Goal: Task Accomplishment & Management: Manage account settings

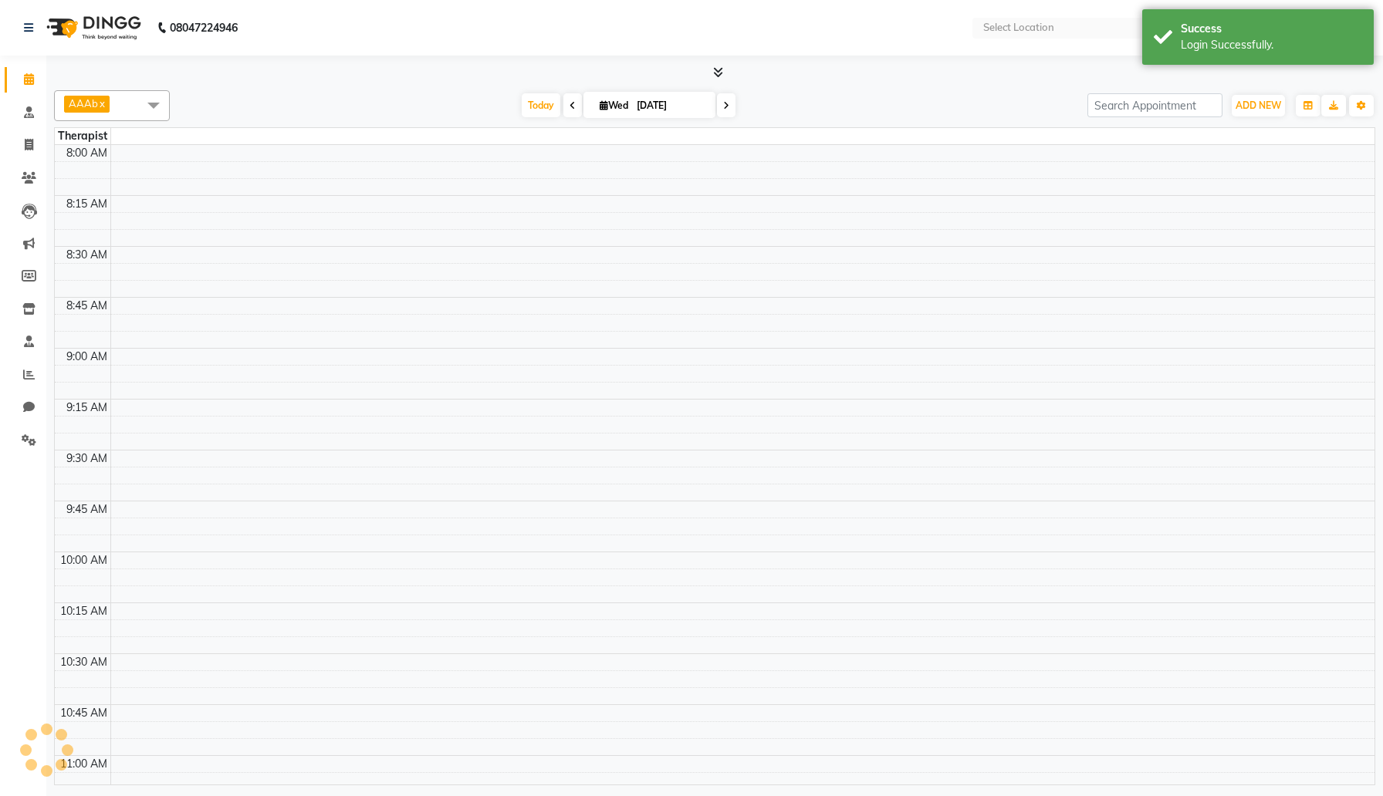
select select "en"
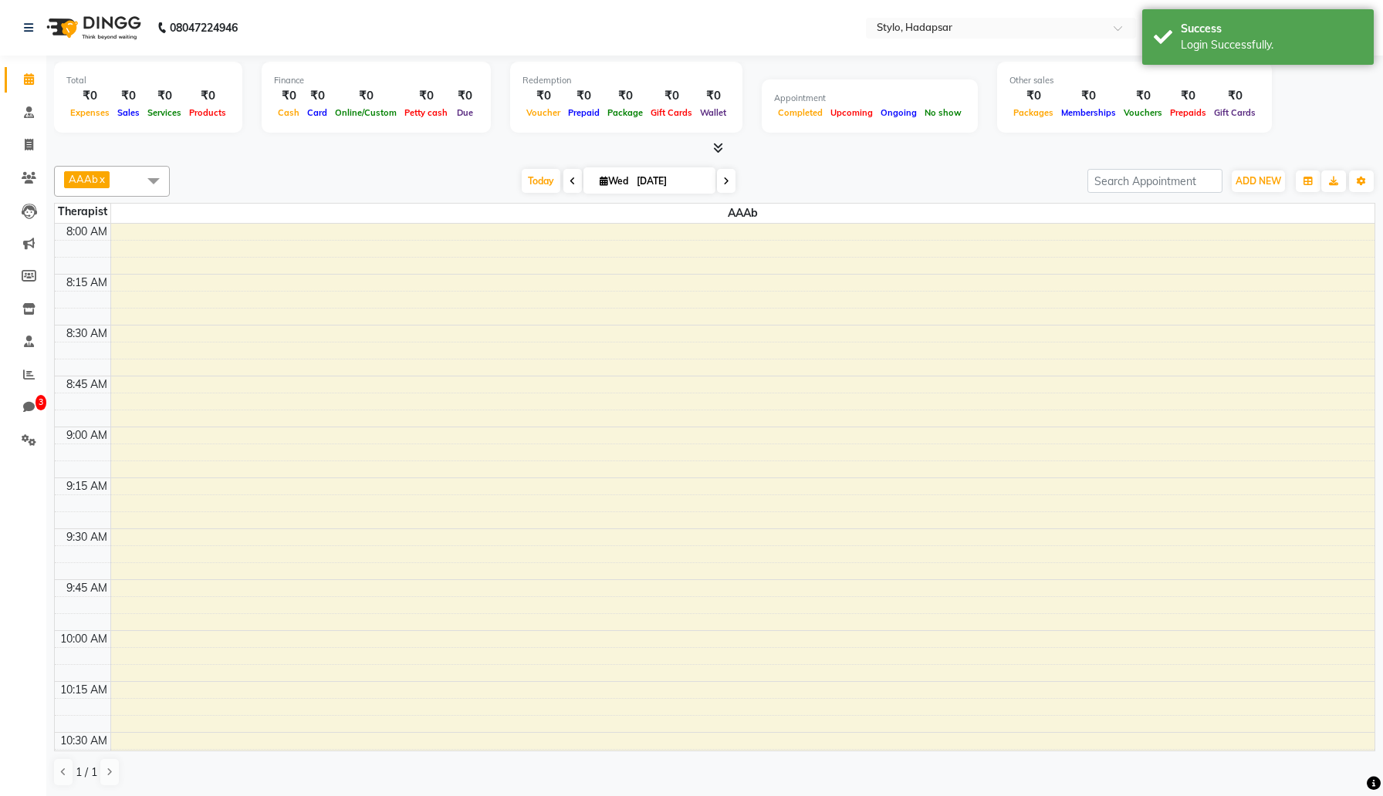
click at [154, 182] on span at bounding box center [153, 180] width 31 height 29
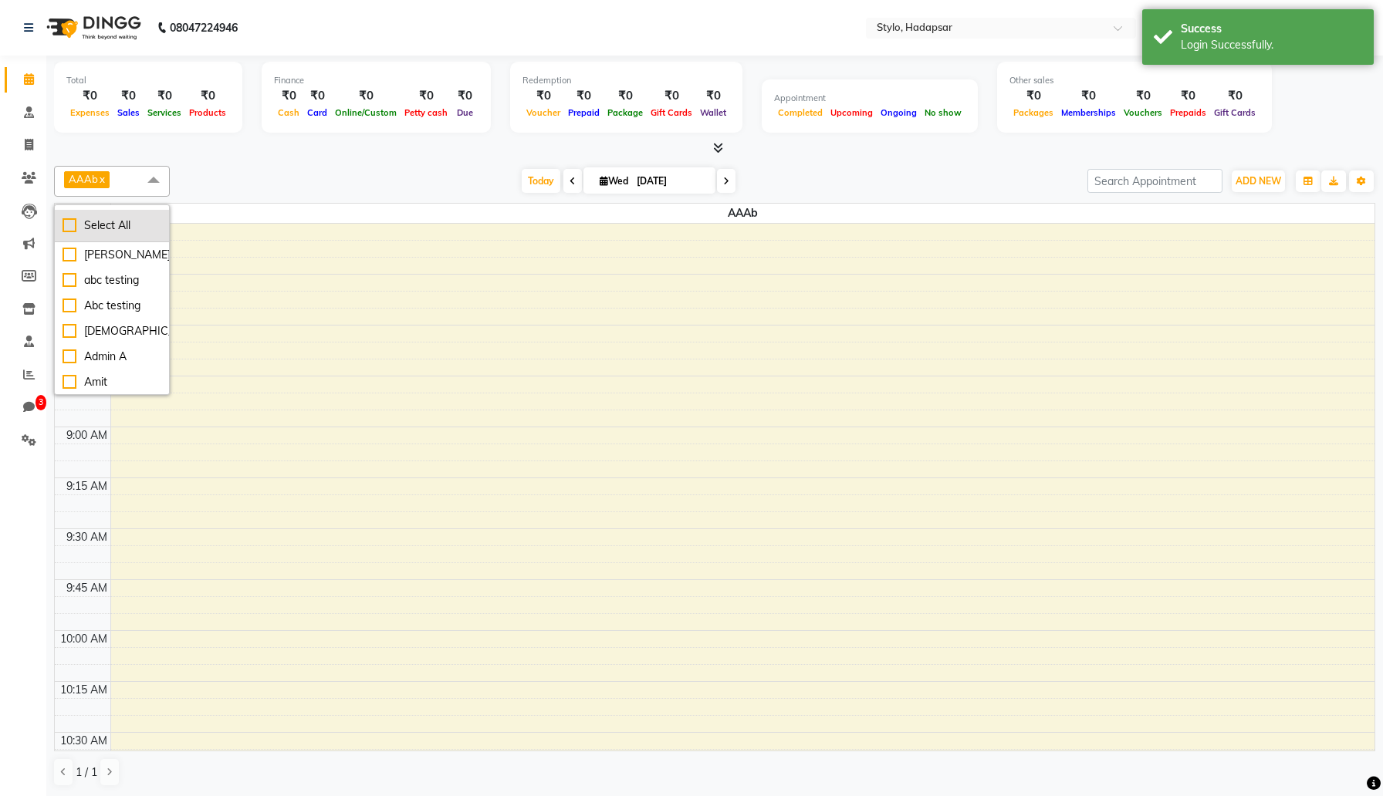
click at [122, 231] on div "Select All" at bounding box center [112, 226] width 99 height 16
checkbox input "true"
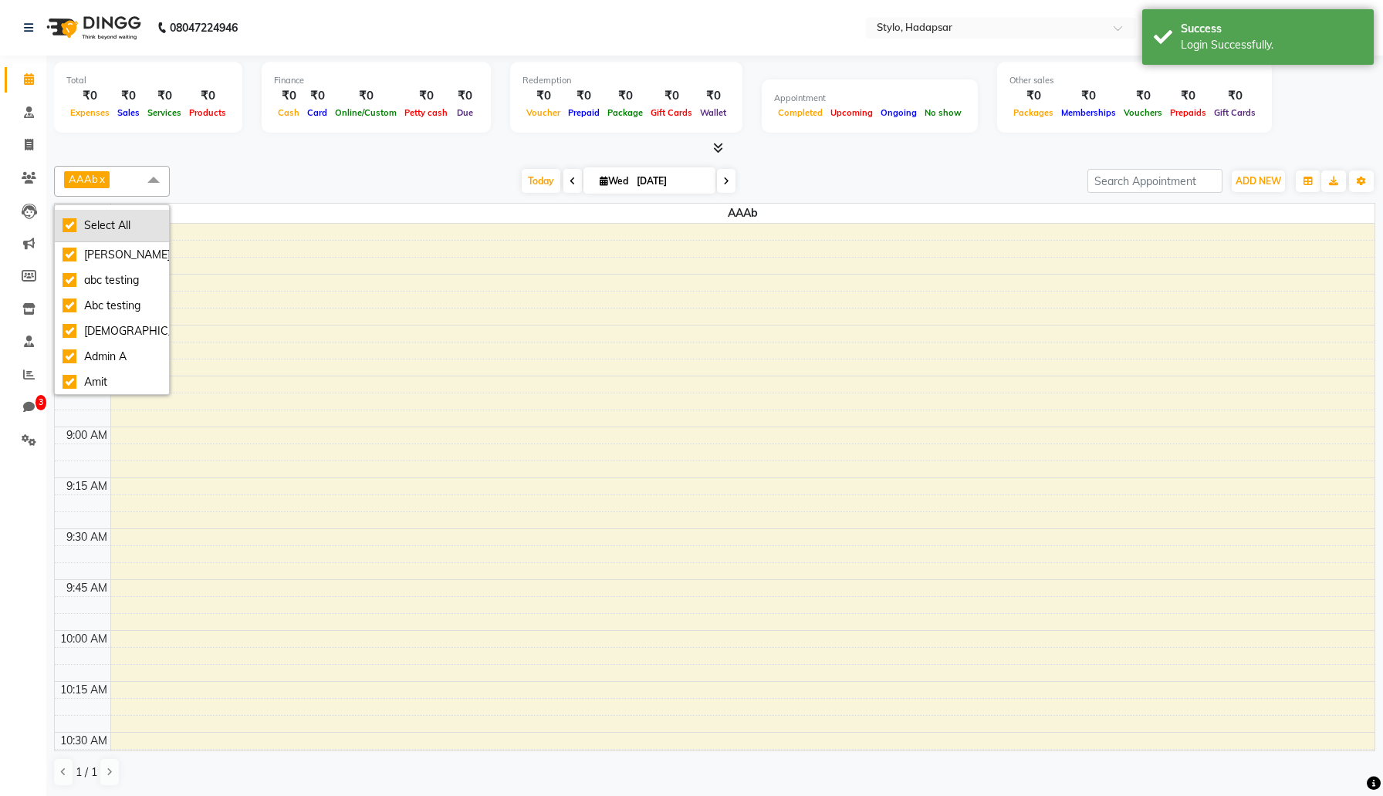
checkbox input "true"
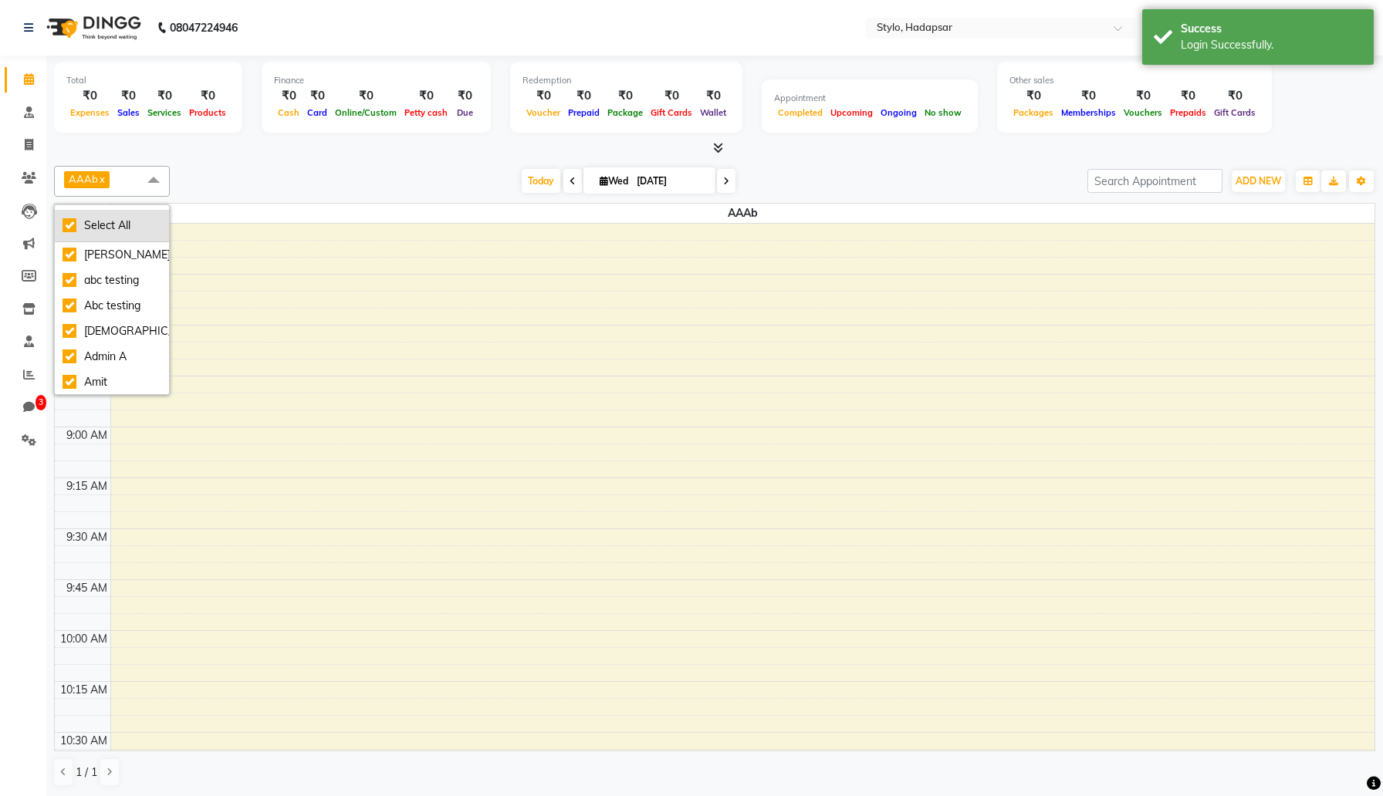
checkbox input "true"
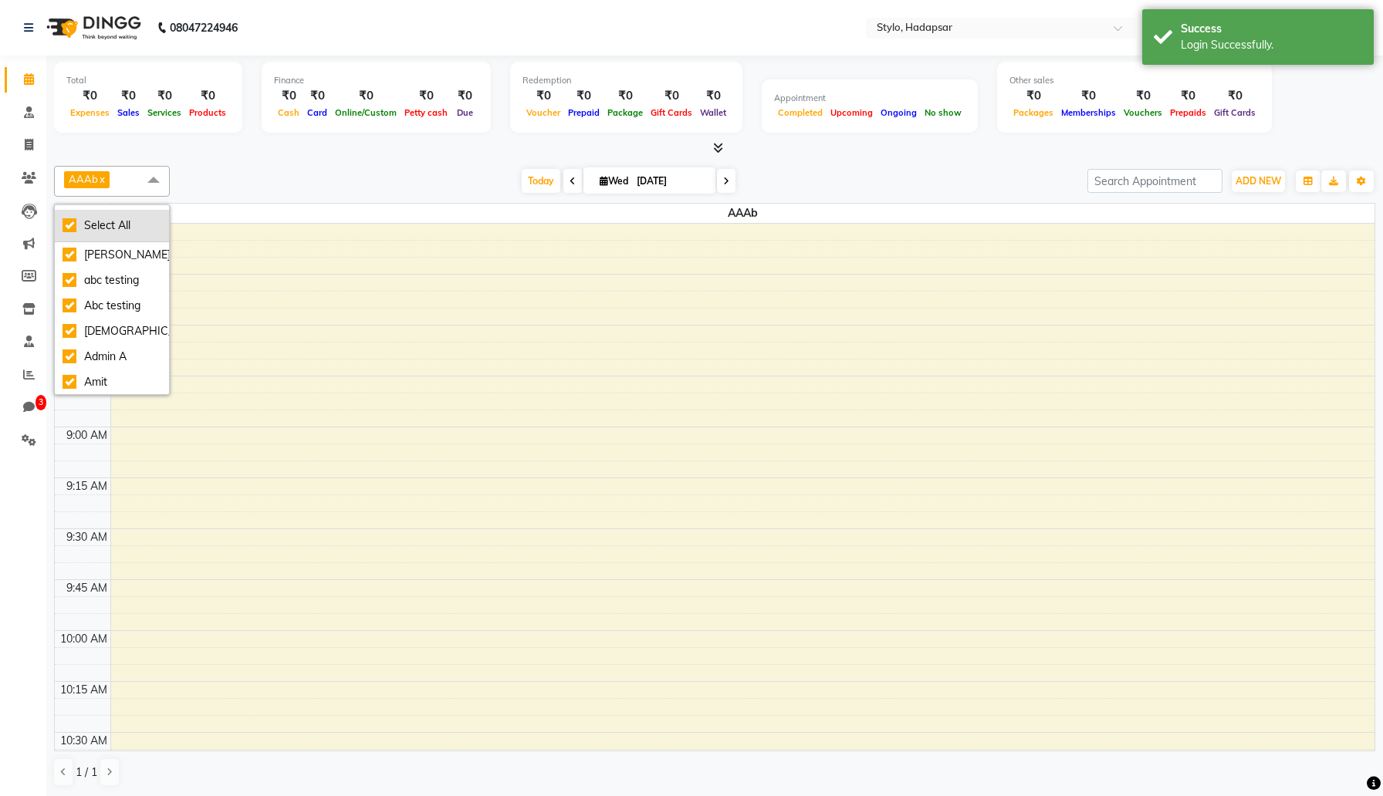
checkbox input "true"
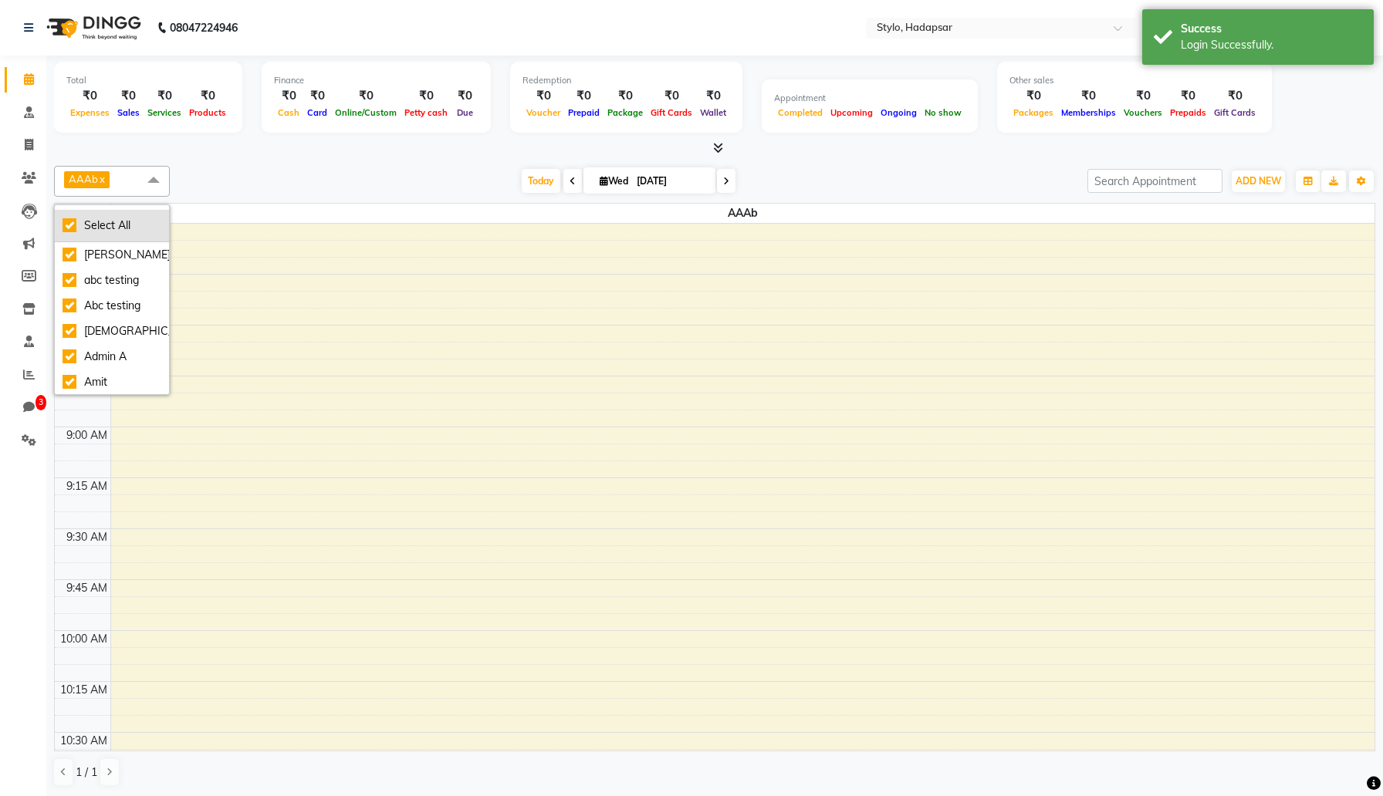
checkbox input "true"
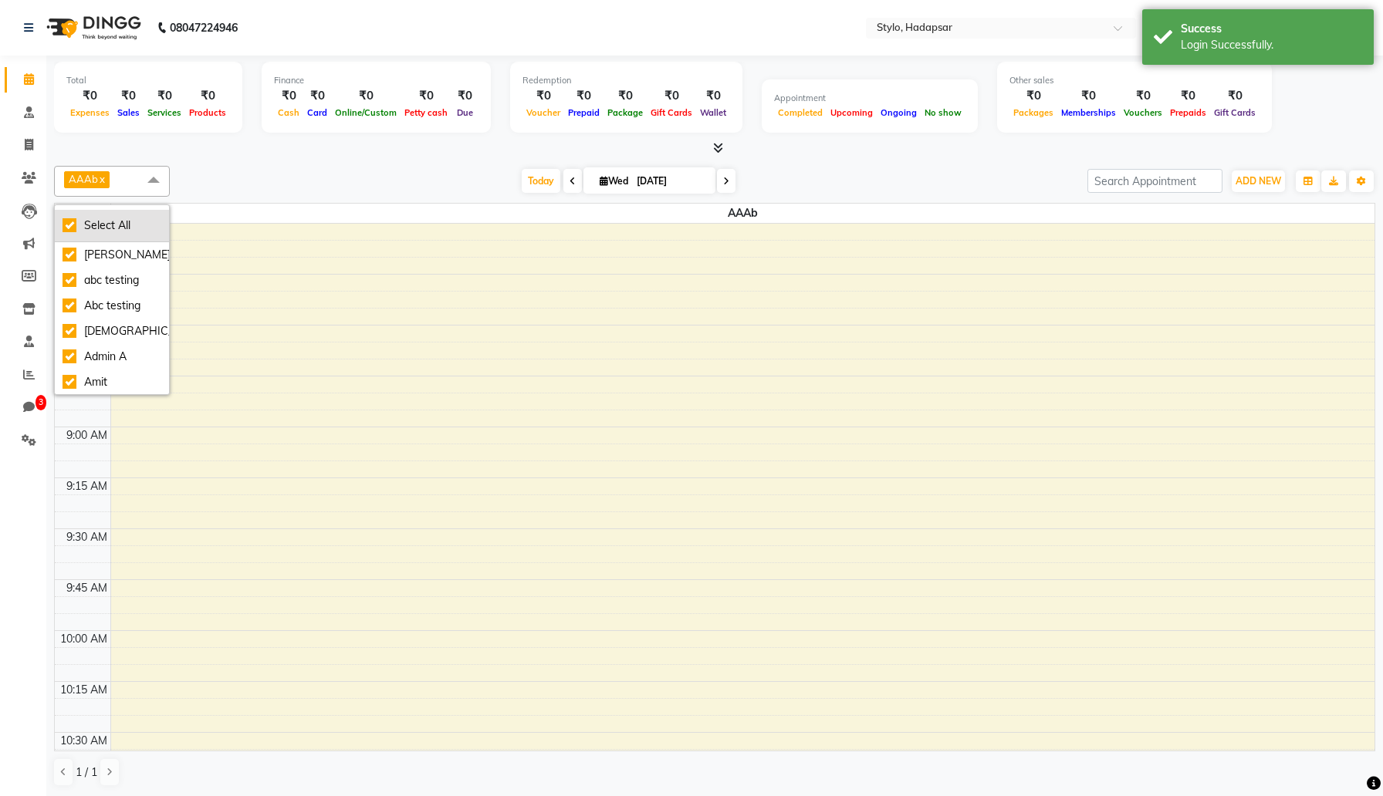
checkbox input "true"
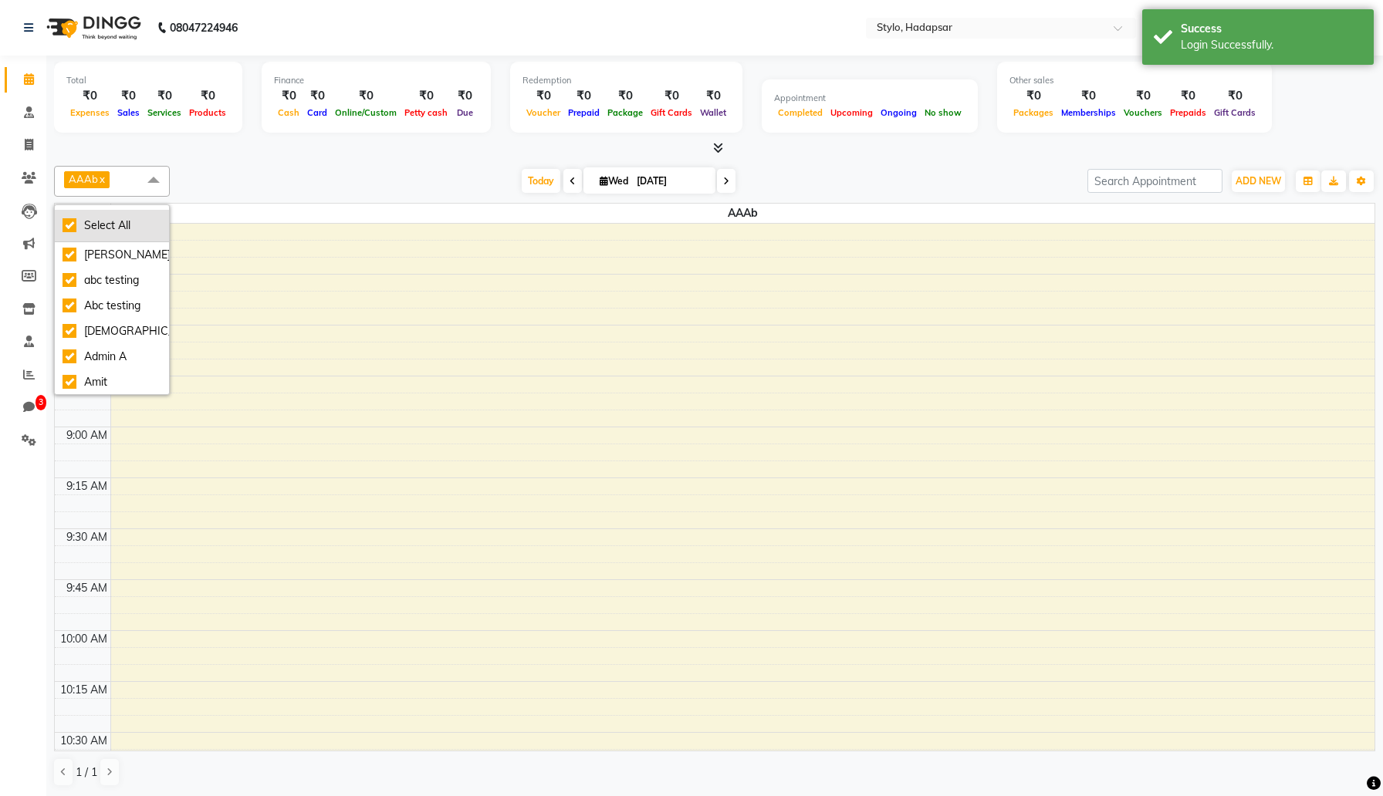
checkbox input "true"
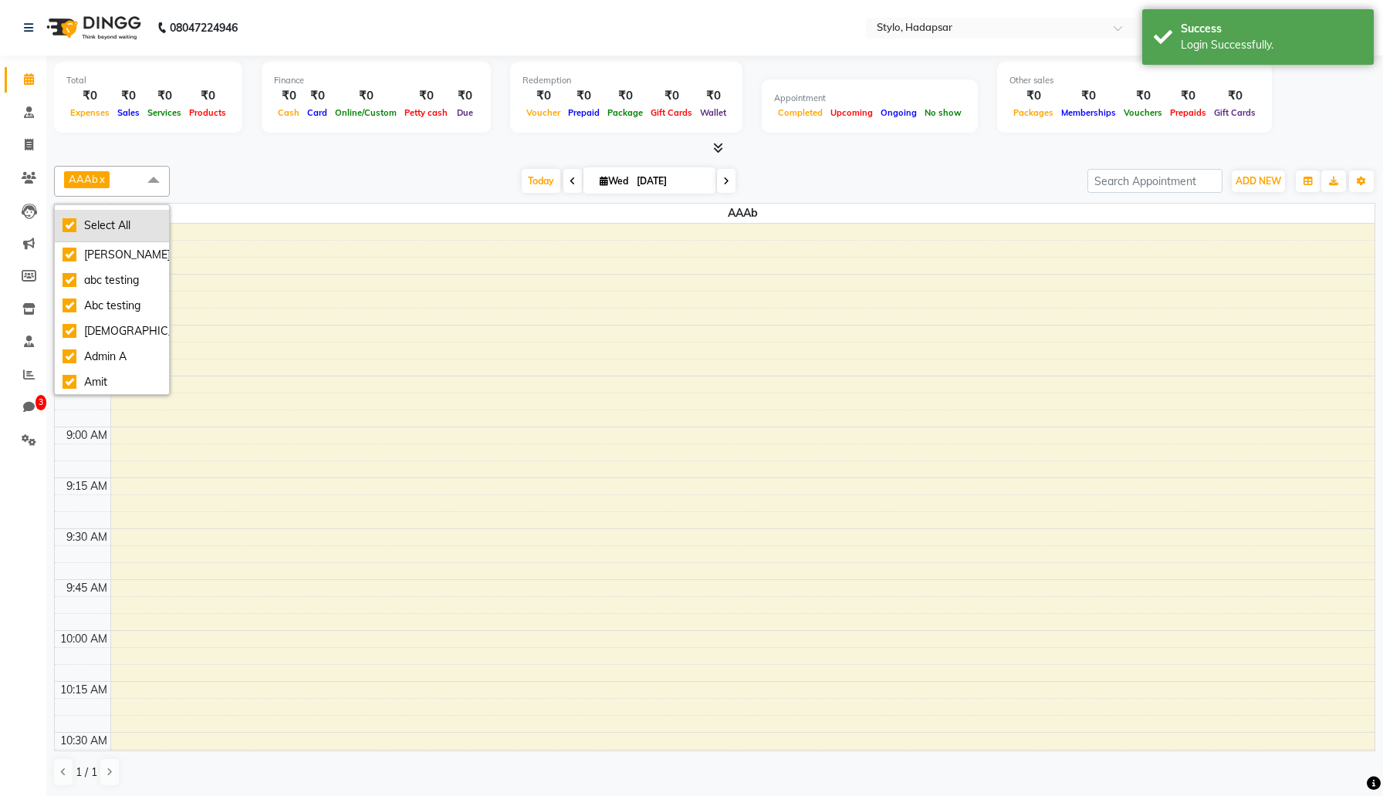
checkbox input "true"
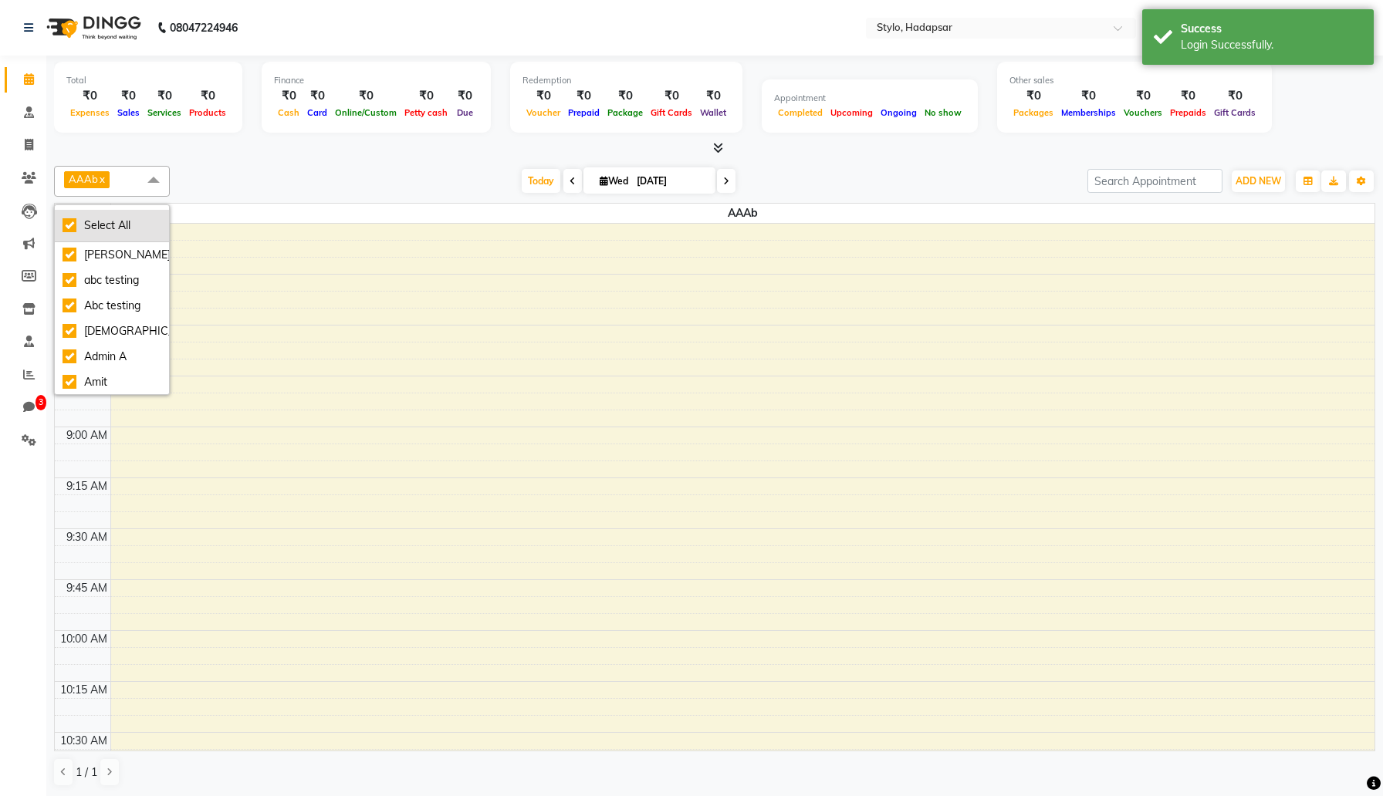
checkbox input "true"
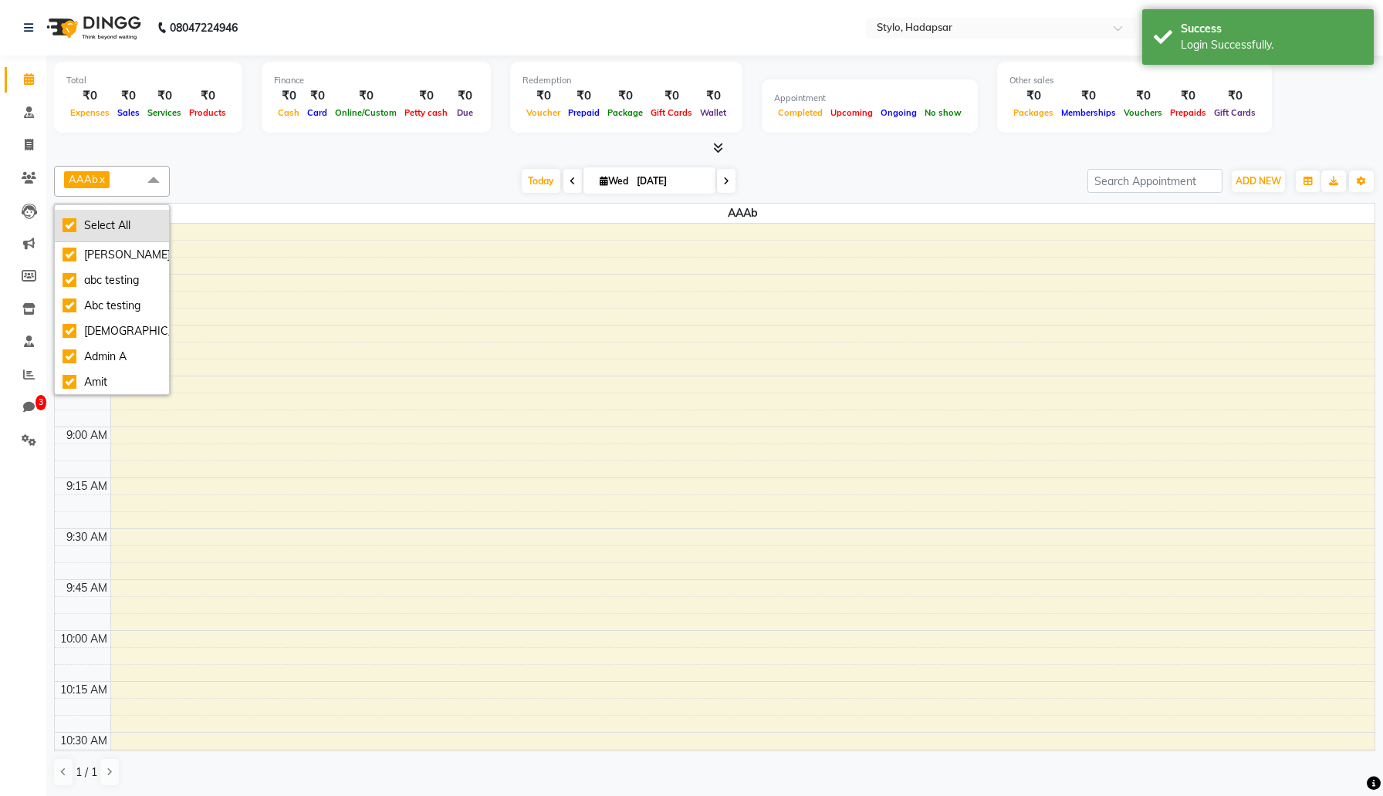
checkbox input "true"
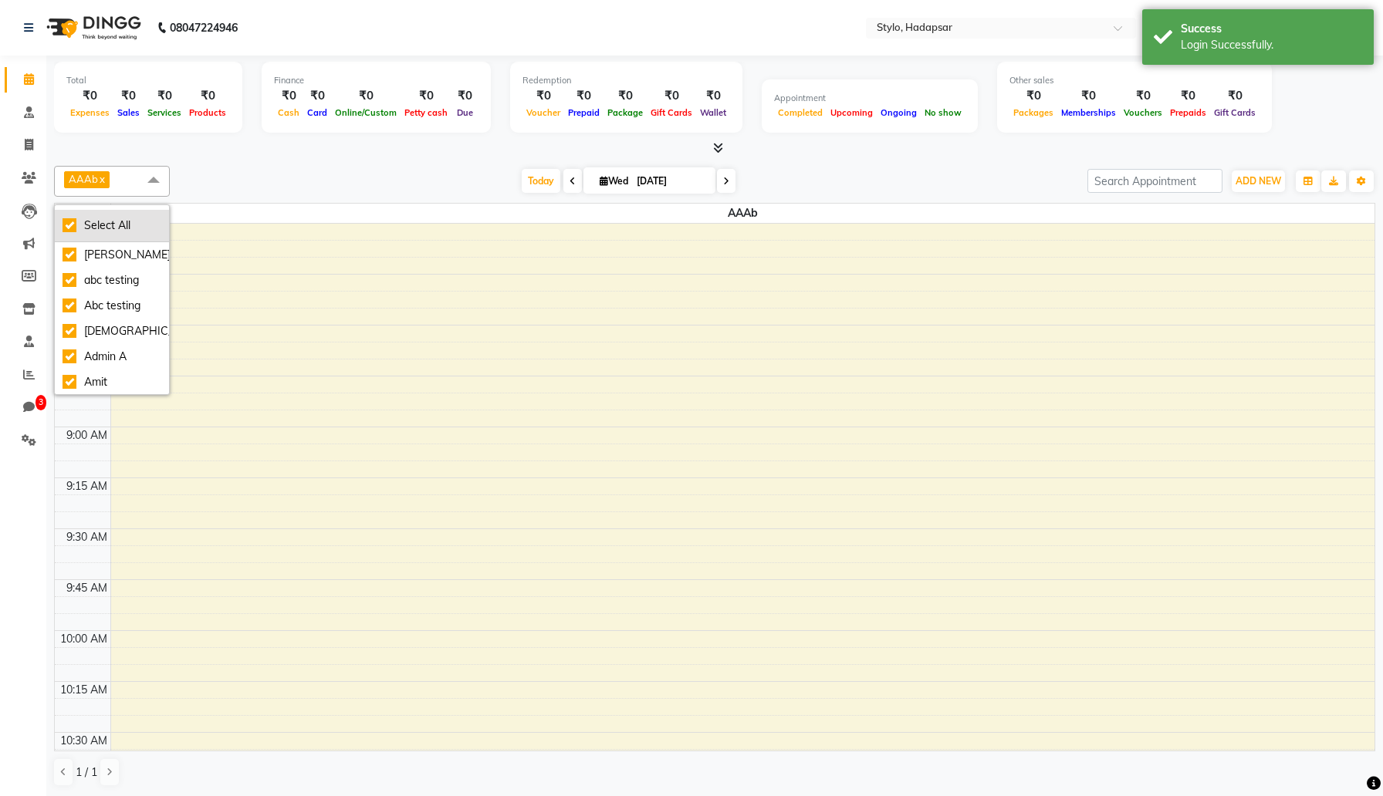
checkbox input "true"
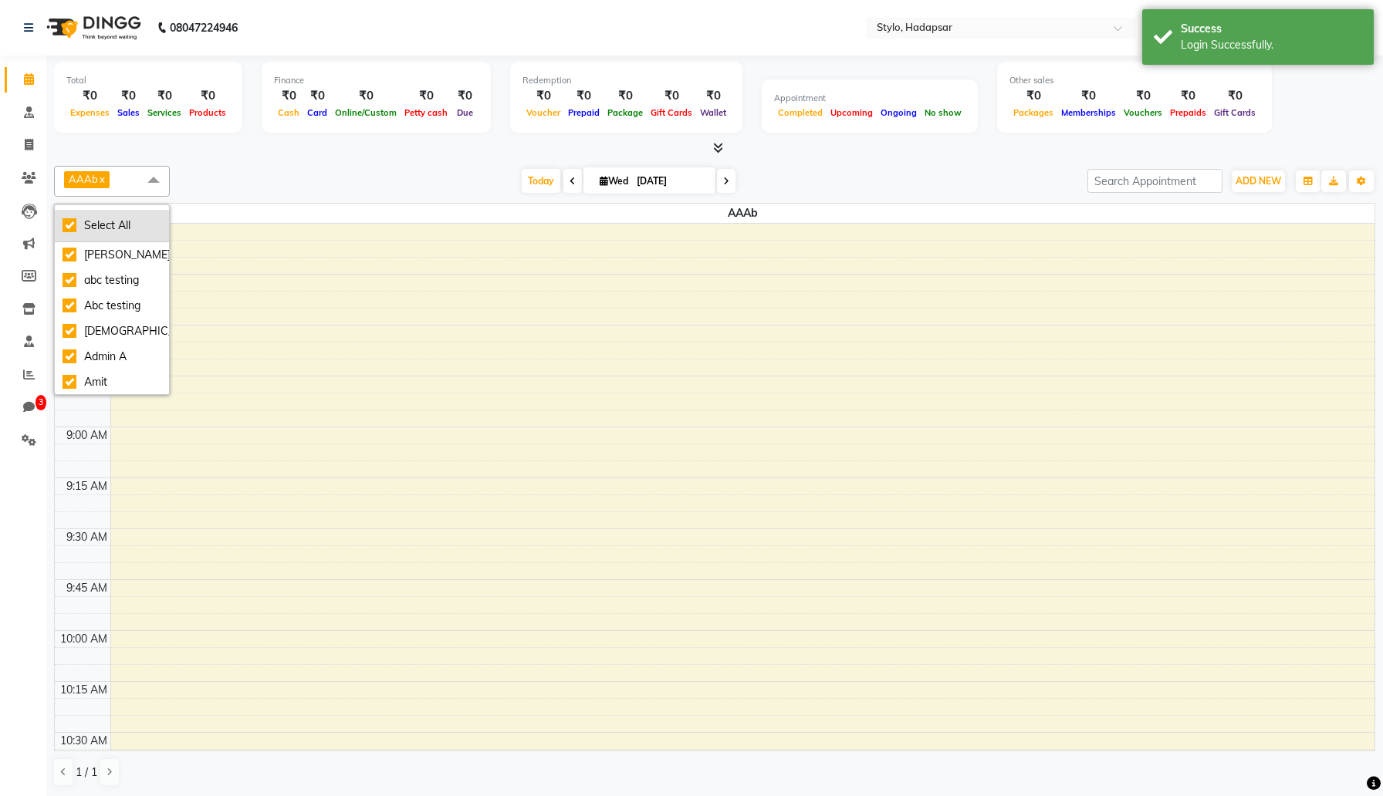
checkbox input "true"
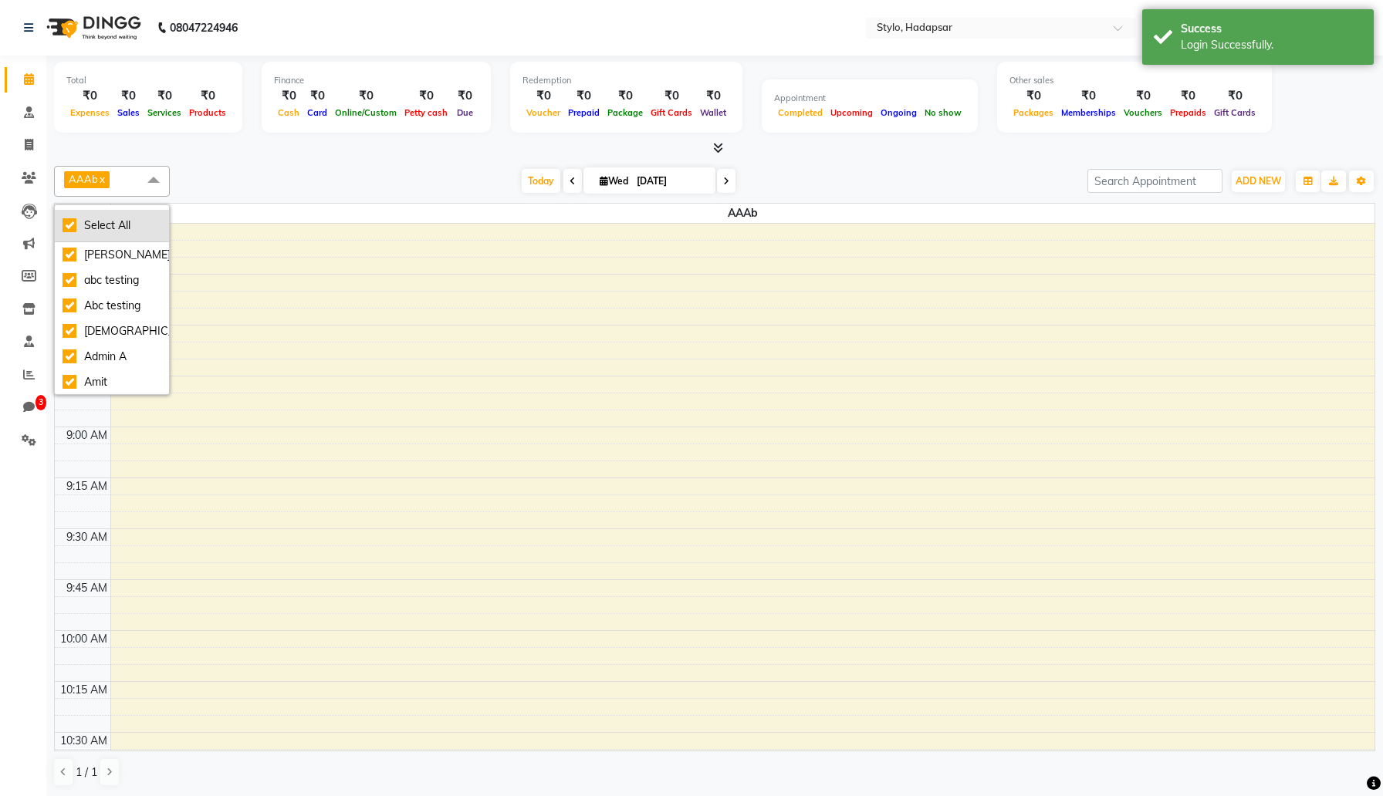
checkbox input "true"
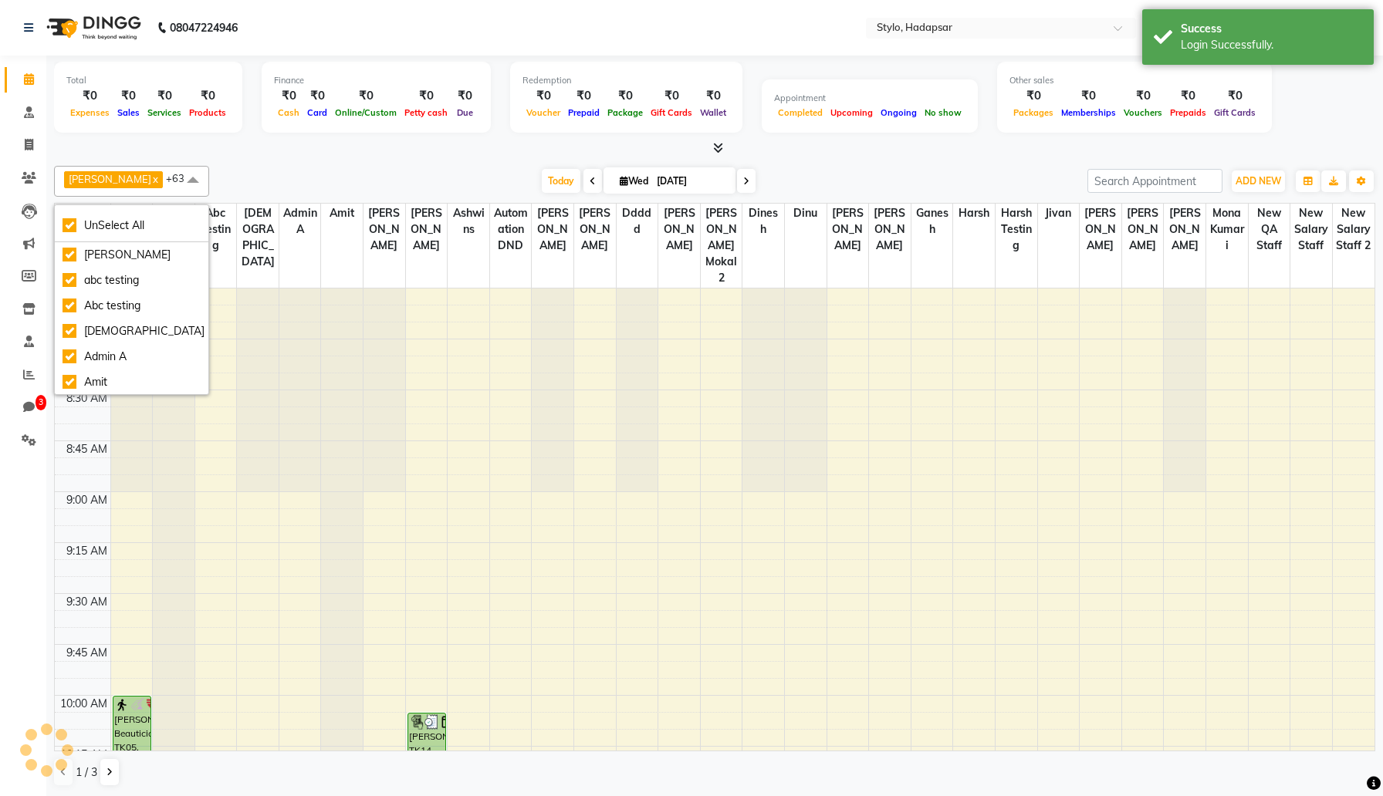
click at [319, 140] on div at bounding box center [714, 148] width 1321 height 16
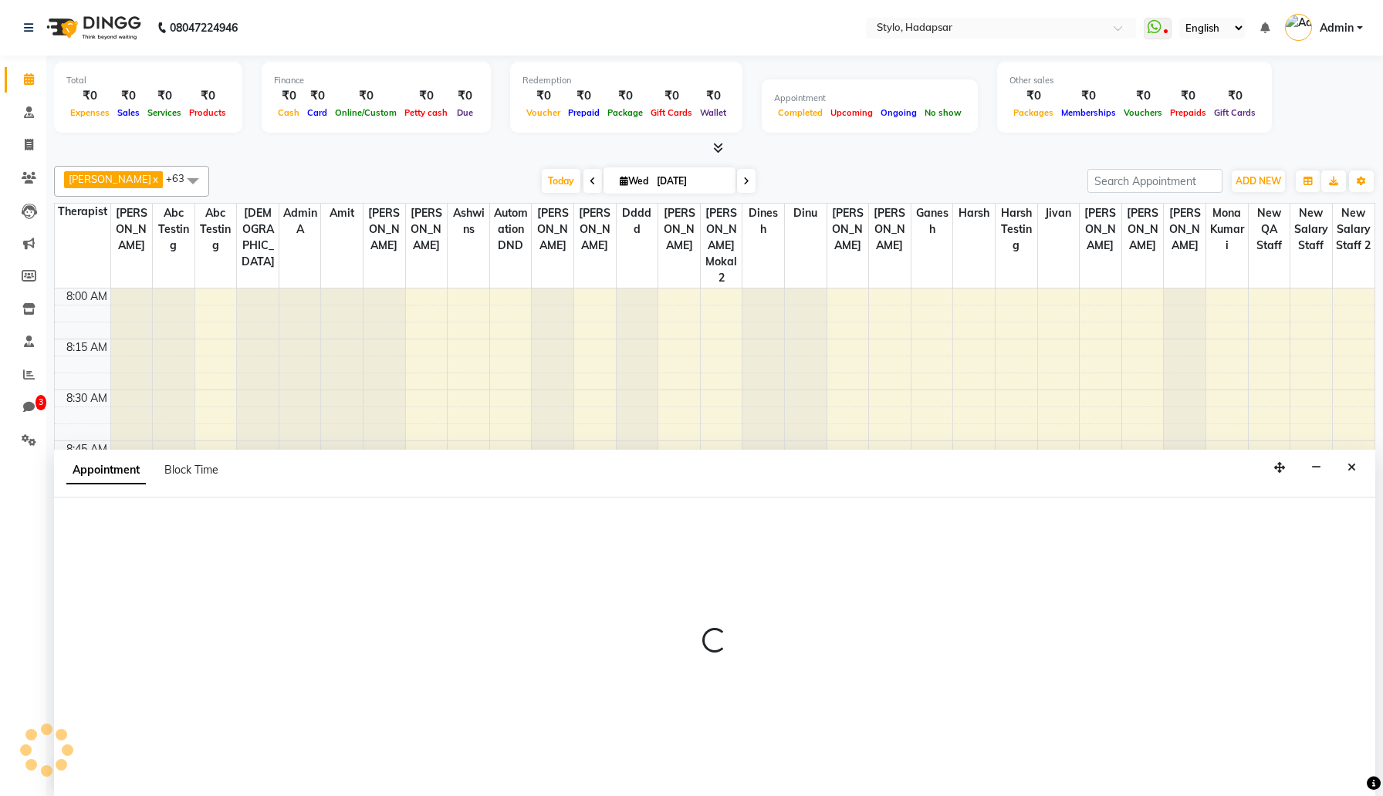
scroll to position [1, 0]
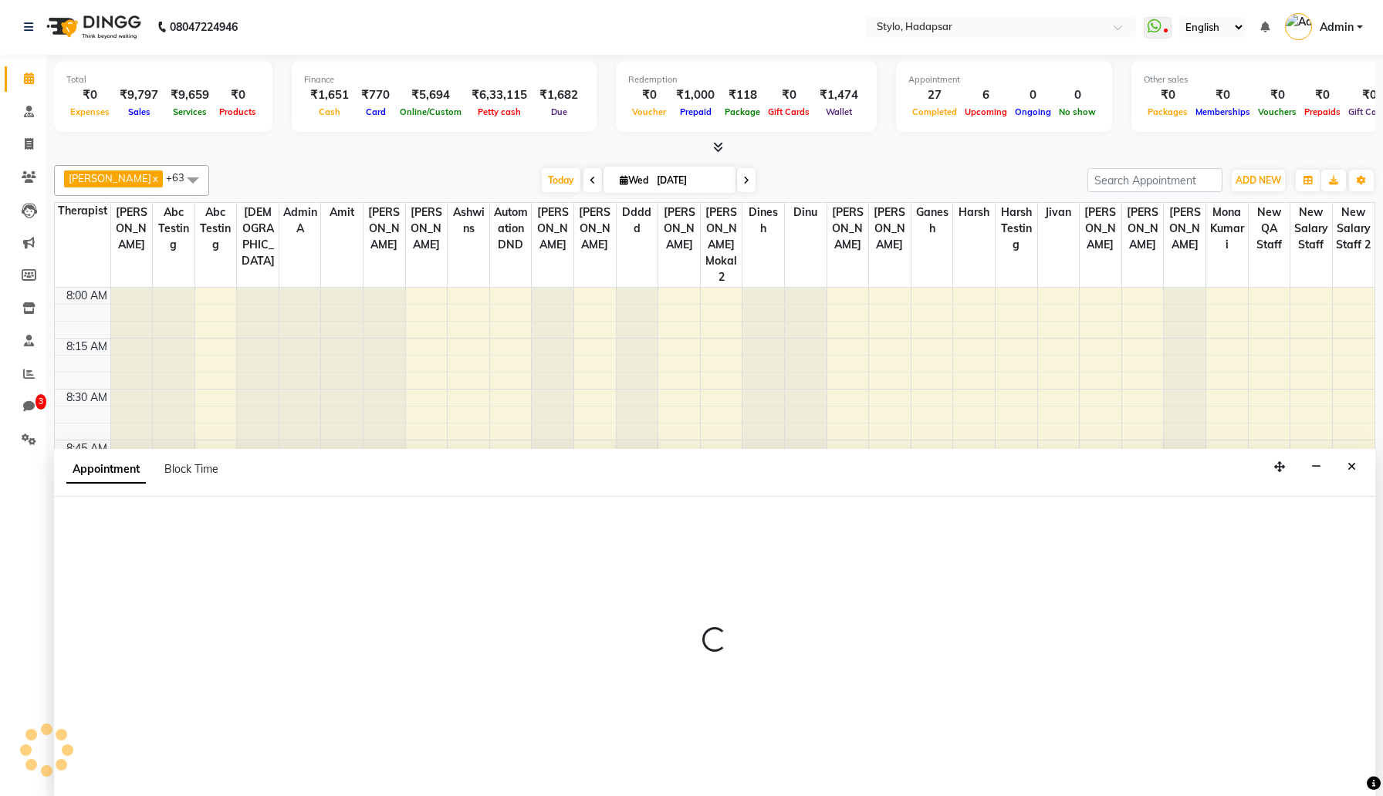
select select "5080"
select select "tentative"
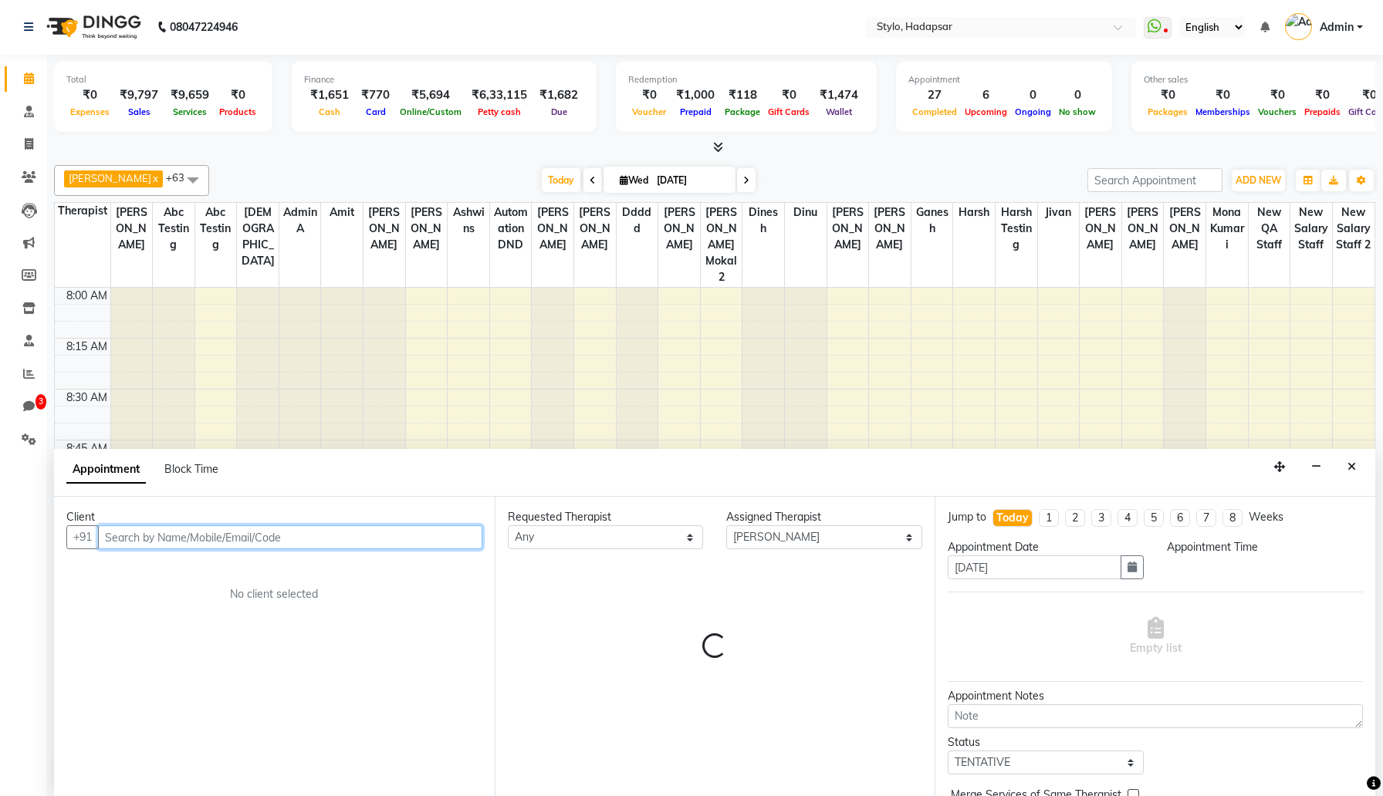
select select "555"
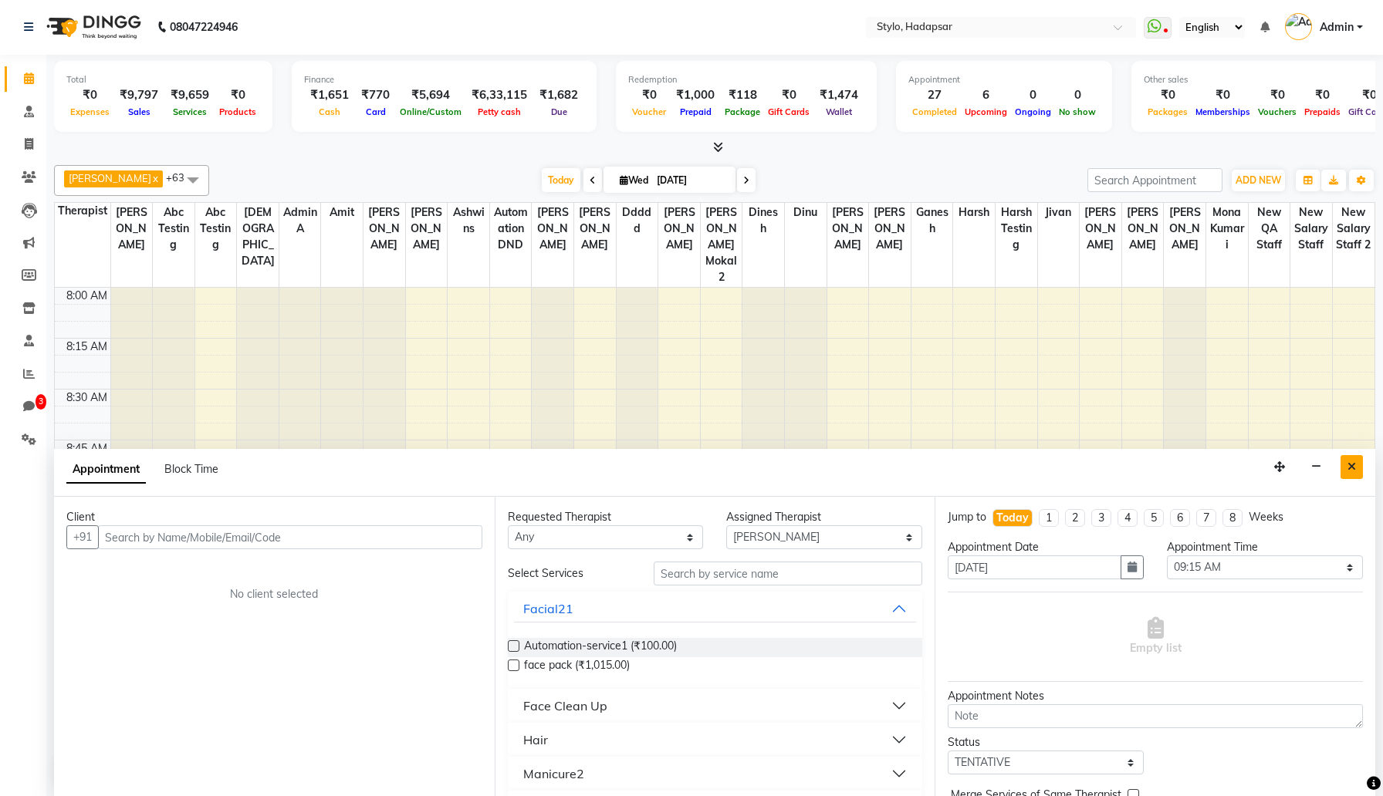
click at [1346, 466] on button "Close" at bounding box center [1351, 467] width 22 height 24
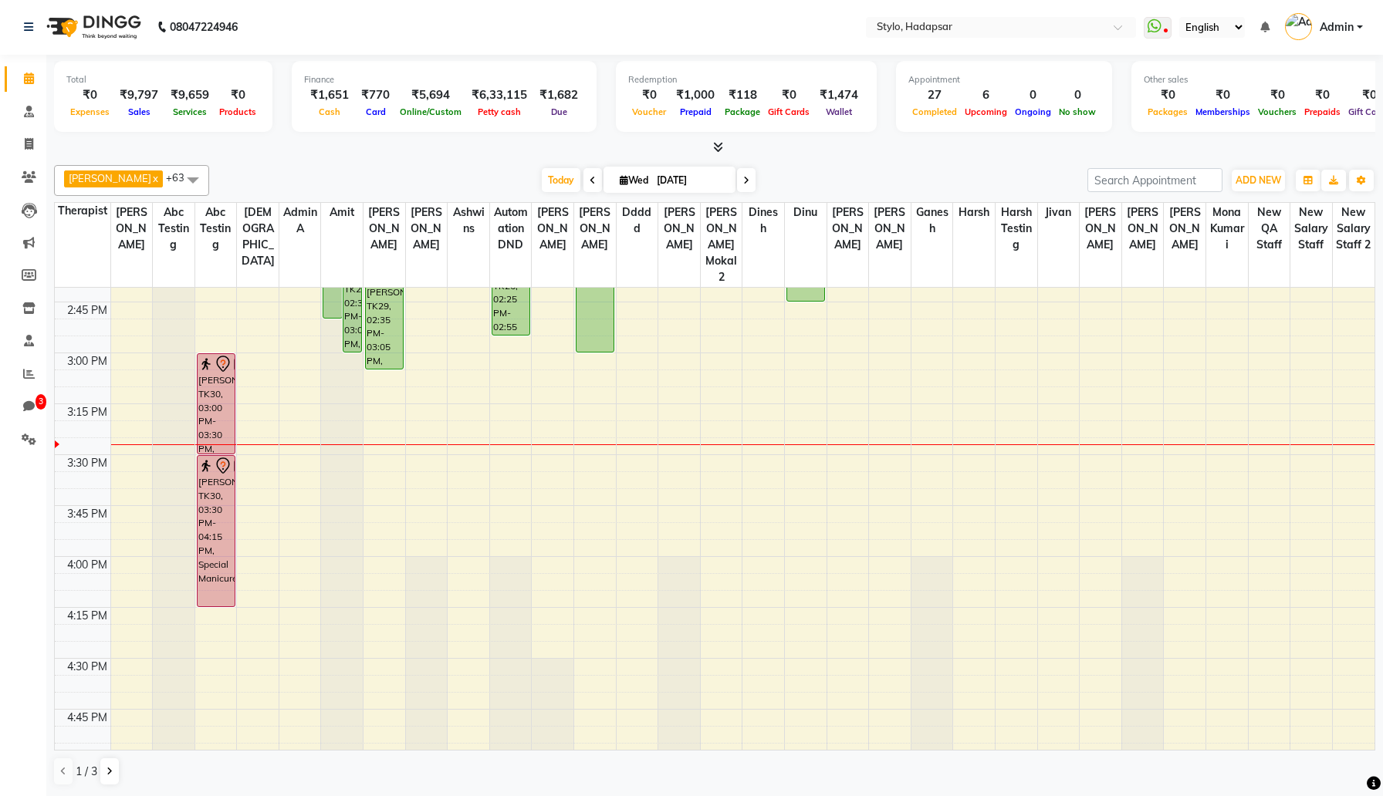
scroll to position [1360, 0]
click at [710, 329] on div "8:00 AM 8:15 AM 8:30 AM 8:45 AM 9:00 AM 9:15 AM 9:30 AM 9:45 AM 10:00 AM 10:15 …" at bounding box center [715, 252] width 1320 height 2648
select select "3838"
select select "tentative"
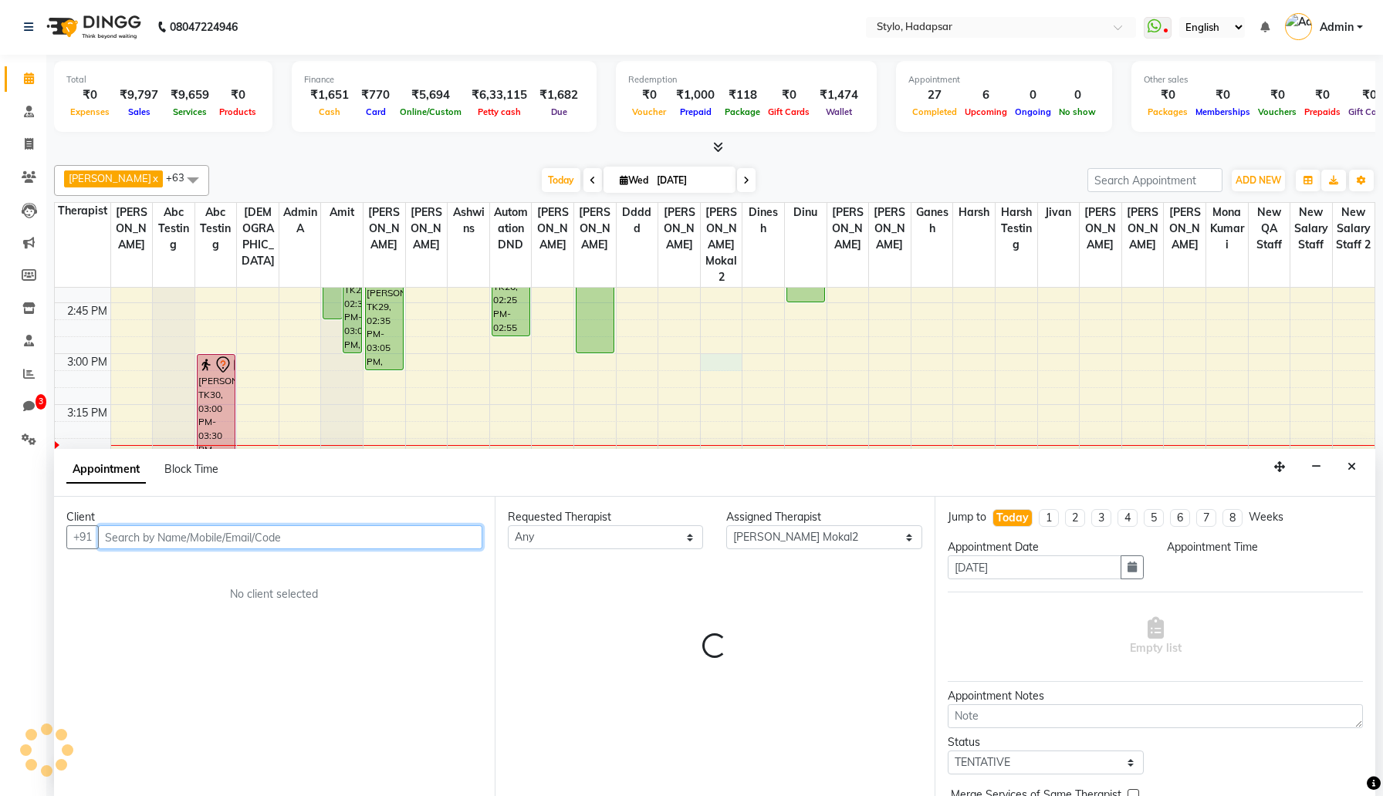
select select "900"
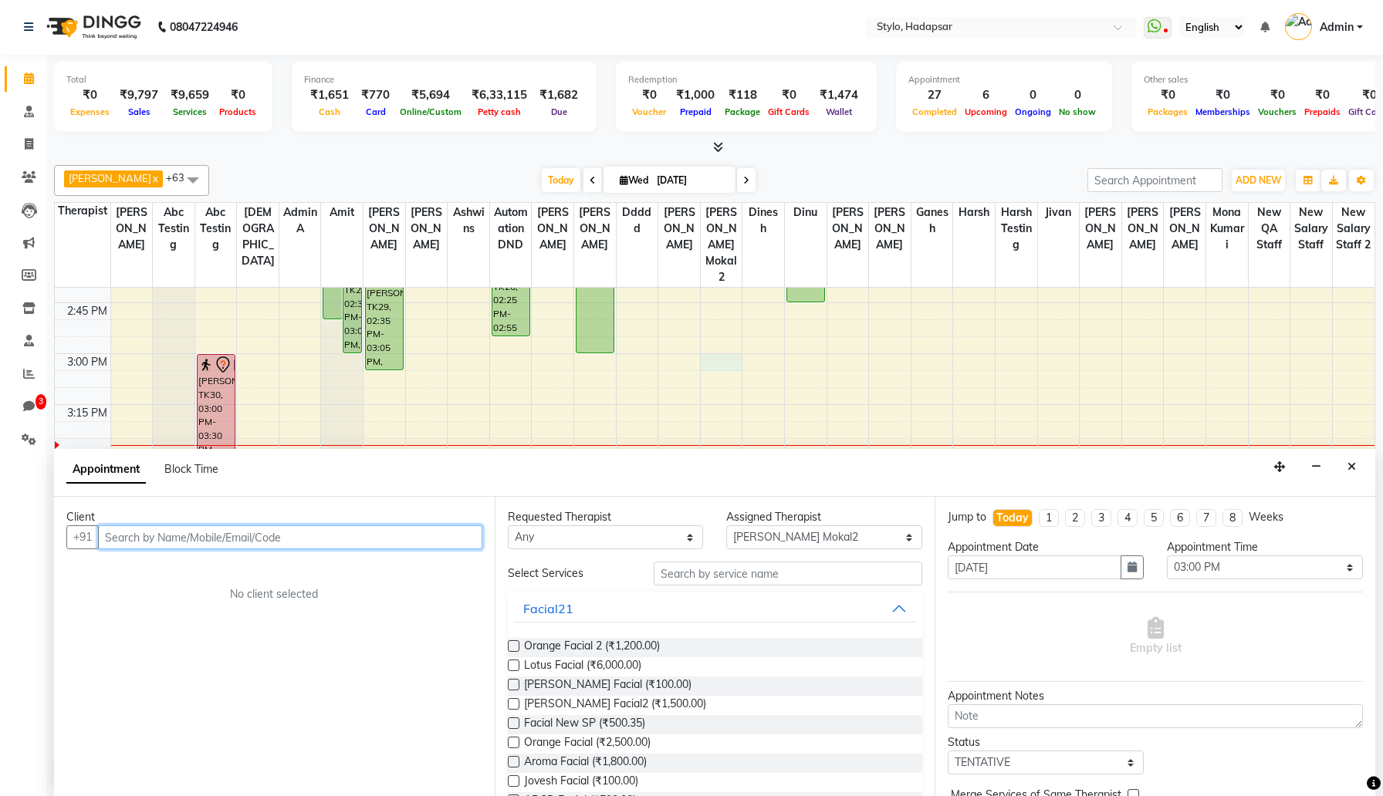
click at [395, 536] on input "text" at bounding box center [290, 537] width 384 height 24
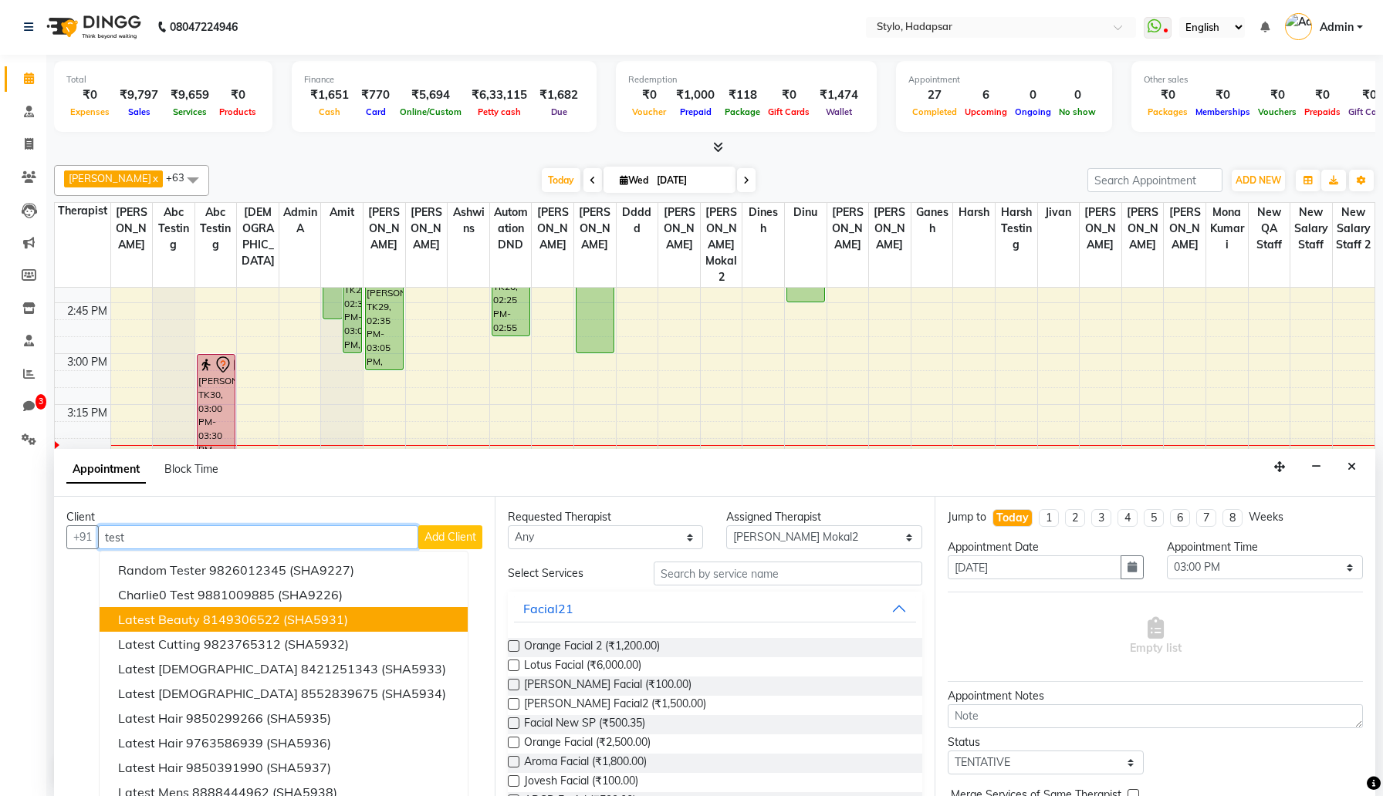
click at [280, 617] on button "Latest Beauty 8149306522 (SHA5931)" at bounding box center [284, 619] width 368 height 25
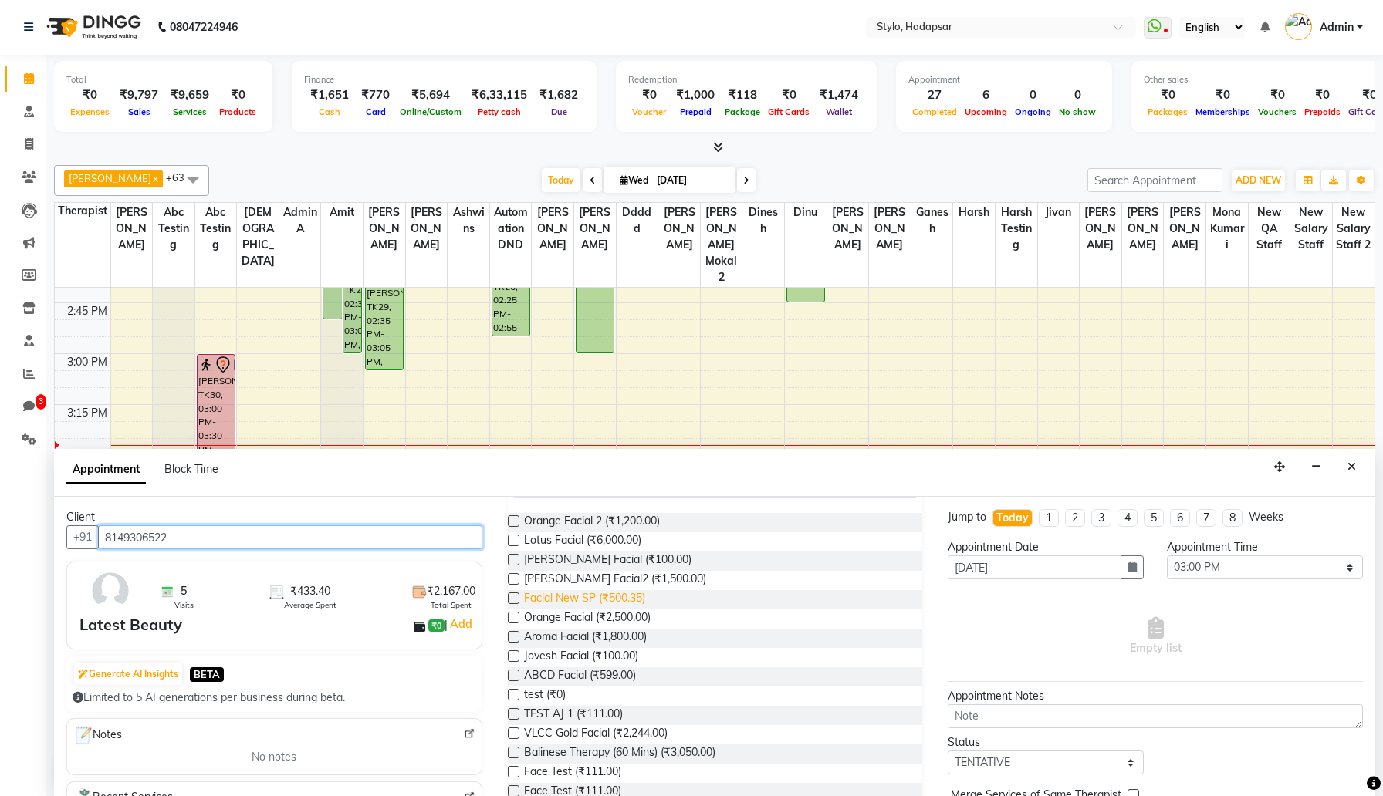
scroll to position [126, 0]
type input "8149306522"
click at [548, 730] on span "VLCC Gold Facial (₹2,244.00)" at bounding box center [596, 734] width 144 height 19
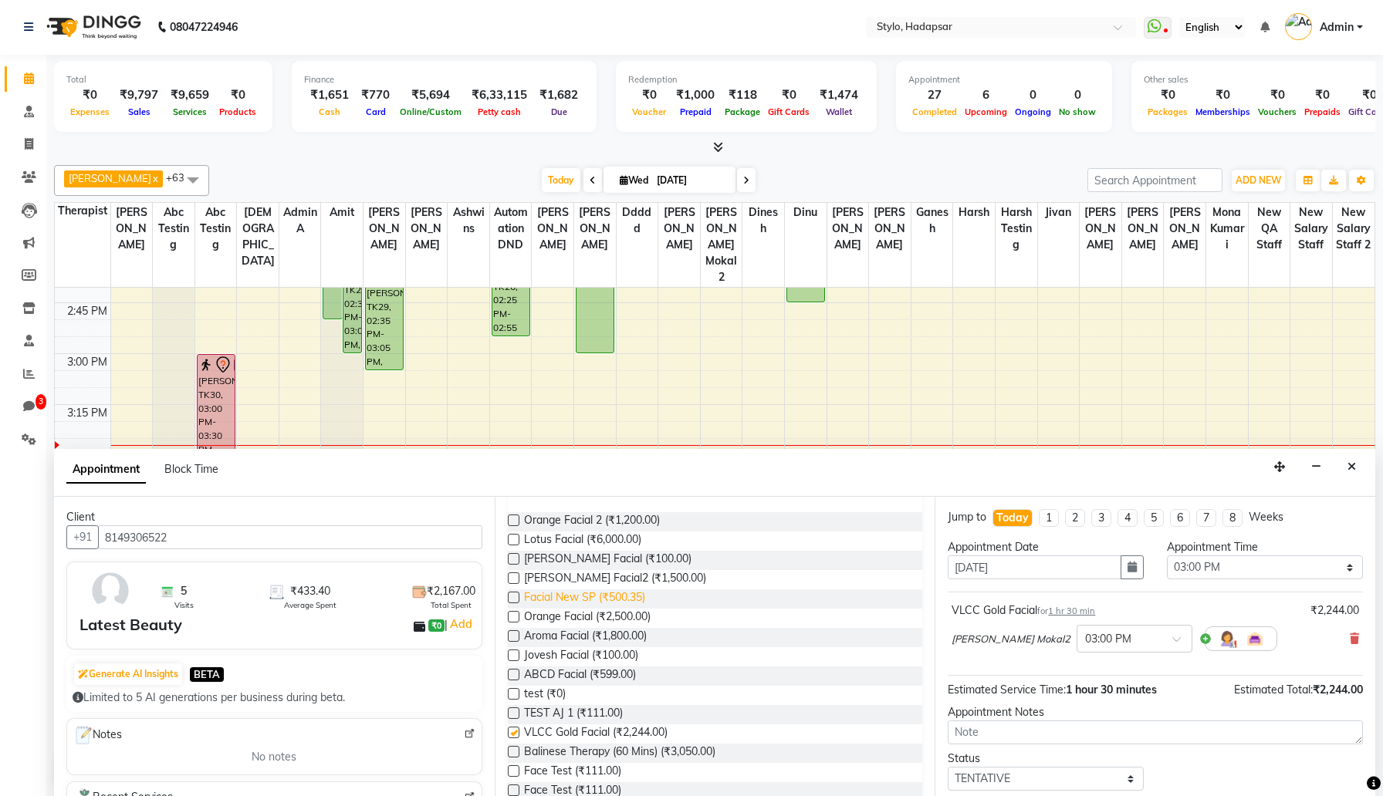
checkbox input "false"
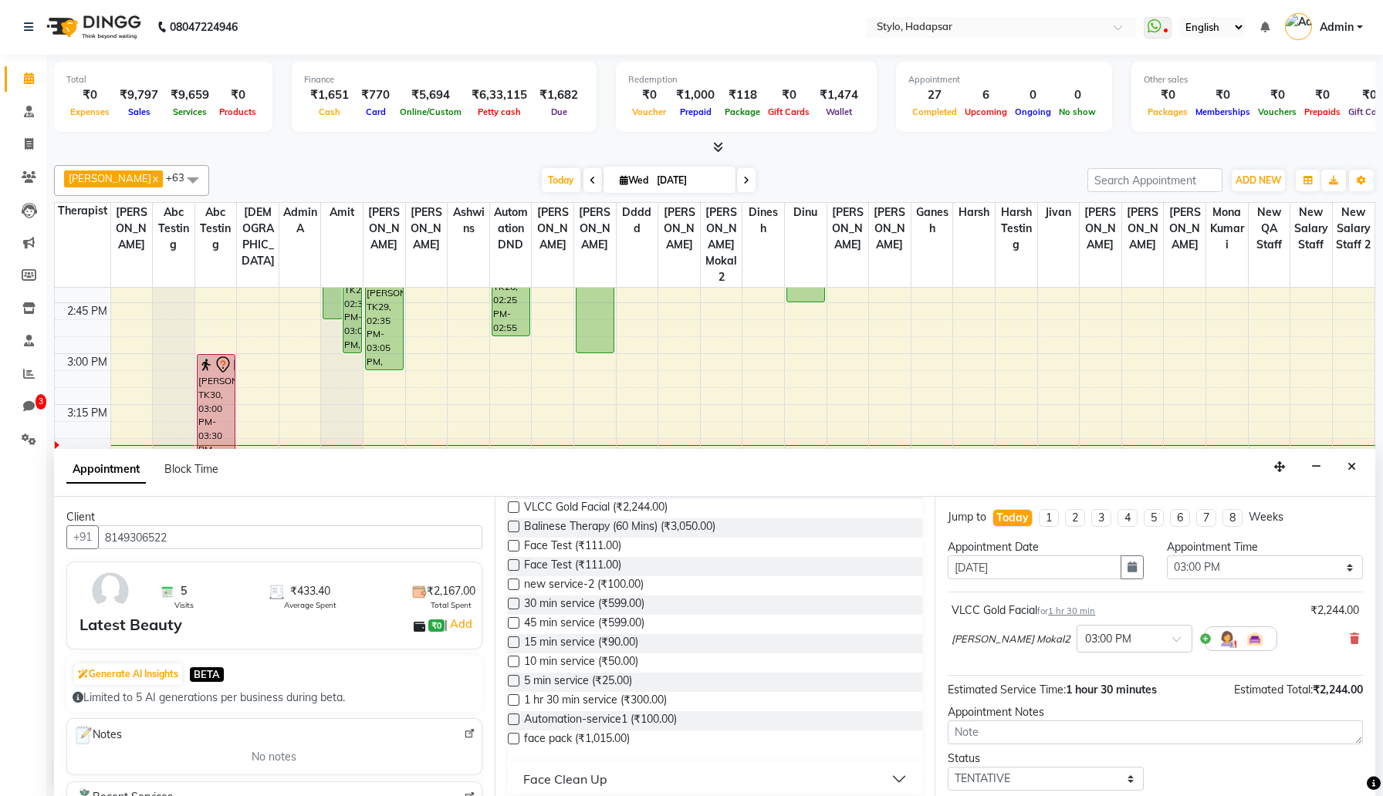
scroll to position [352, 0]
click at [556, 701] on span "1 hr 30 min service (₹300.00)" at bounding box center [595, 700] width 143 height 19
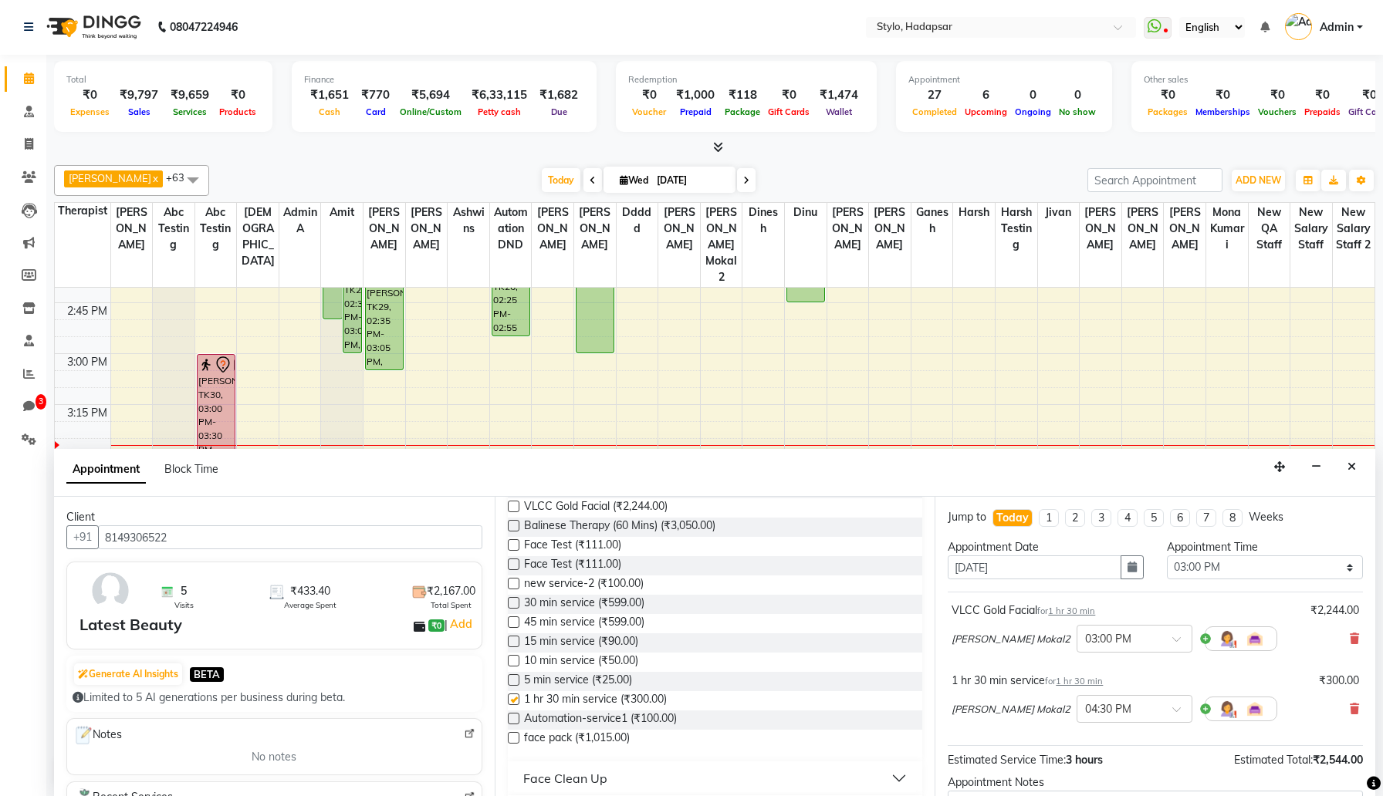
checkbox input "false"
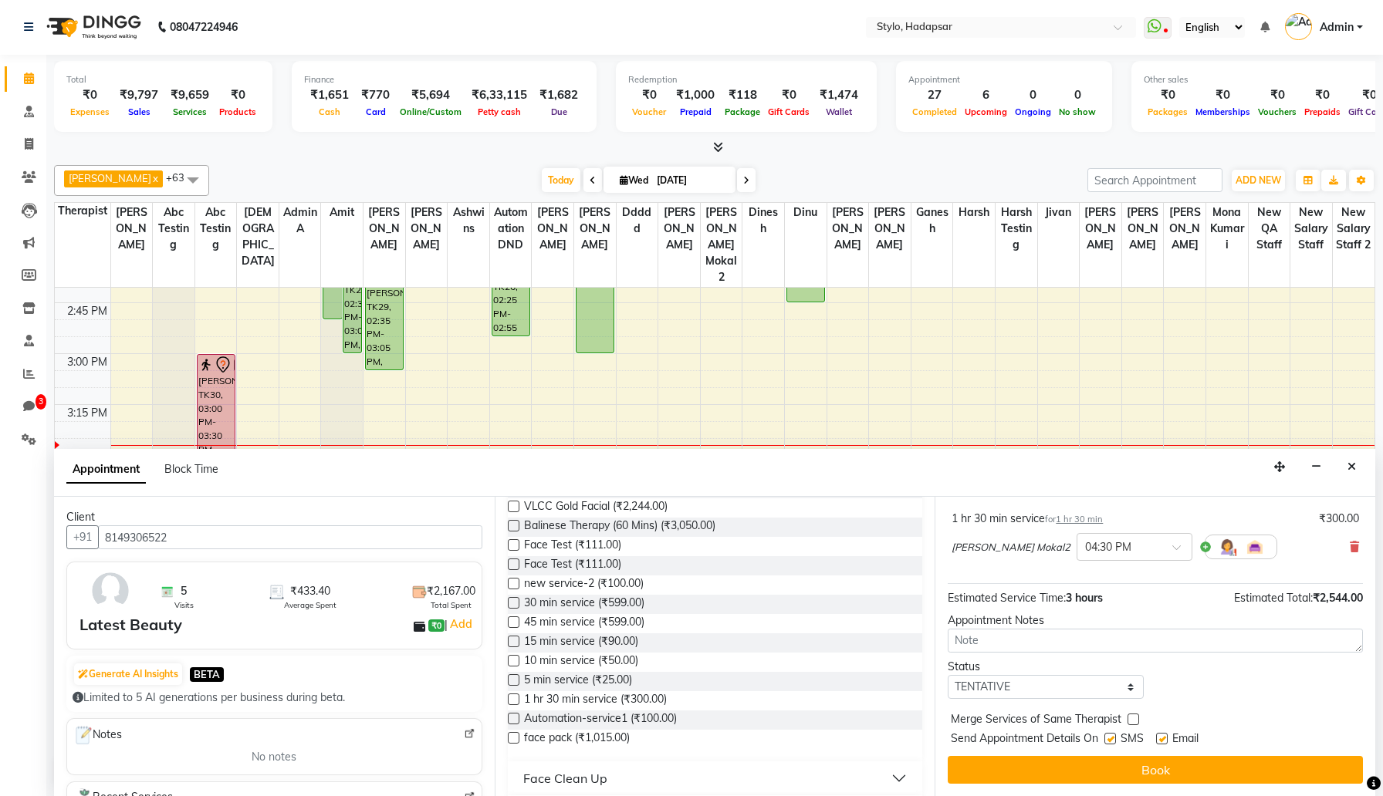
click at [1104, 738] on div "Send Appointment Details On SMS Email" at bounding box center [1157, 740] width 412 height 19
click at [1109, 738] on label at bounding box center [1110, 739] width 12 height 12
click at [1109, 738] on input "checkbox" at bounding box center [1109, 740] width 10 height 10
checkbox input "false"
click at [1163, 736] on label at bounding box center [1162, 739] width 12 height 12
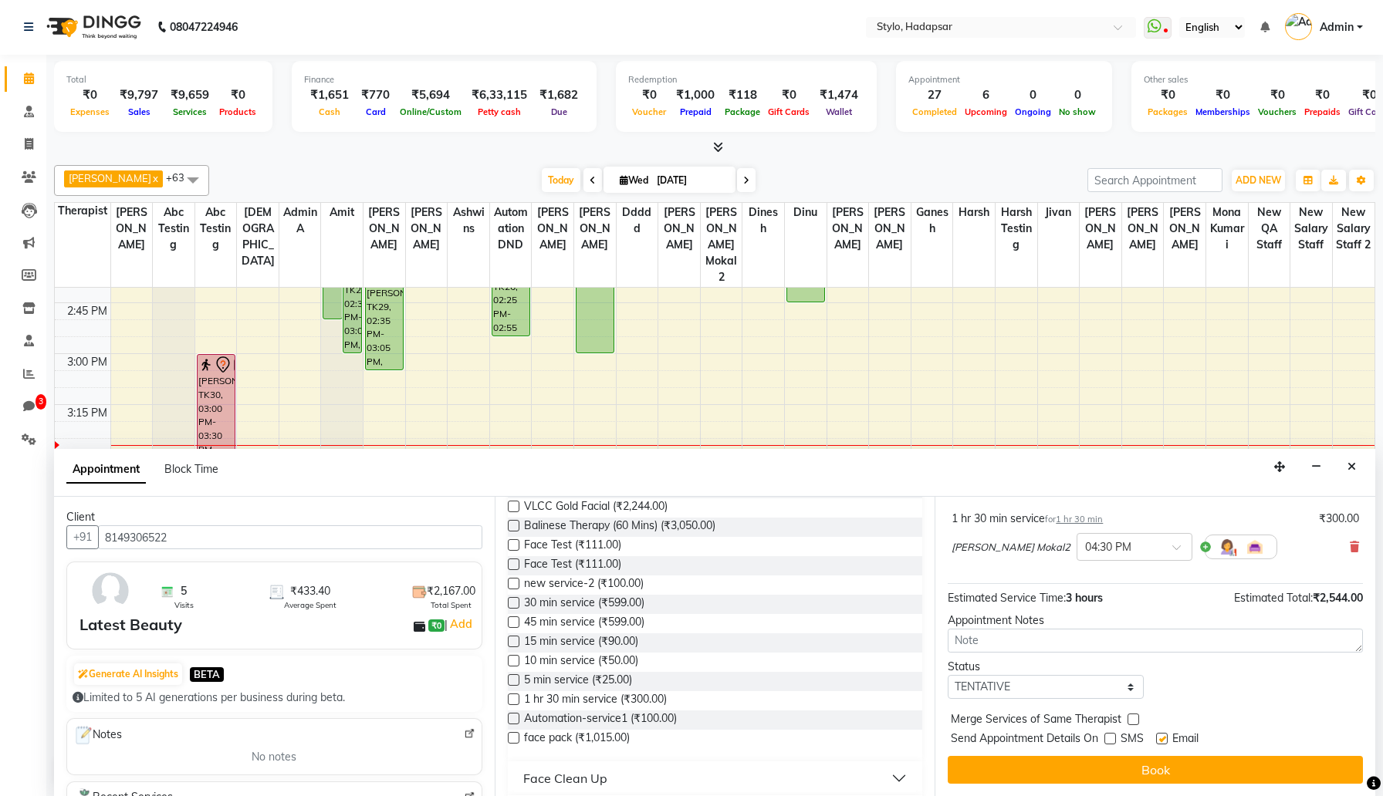
click at [1163, 736] on input "checkbox" at bounding box center [1161, 740] width 10 height 10
checkbox input "false"
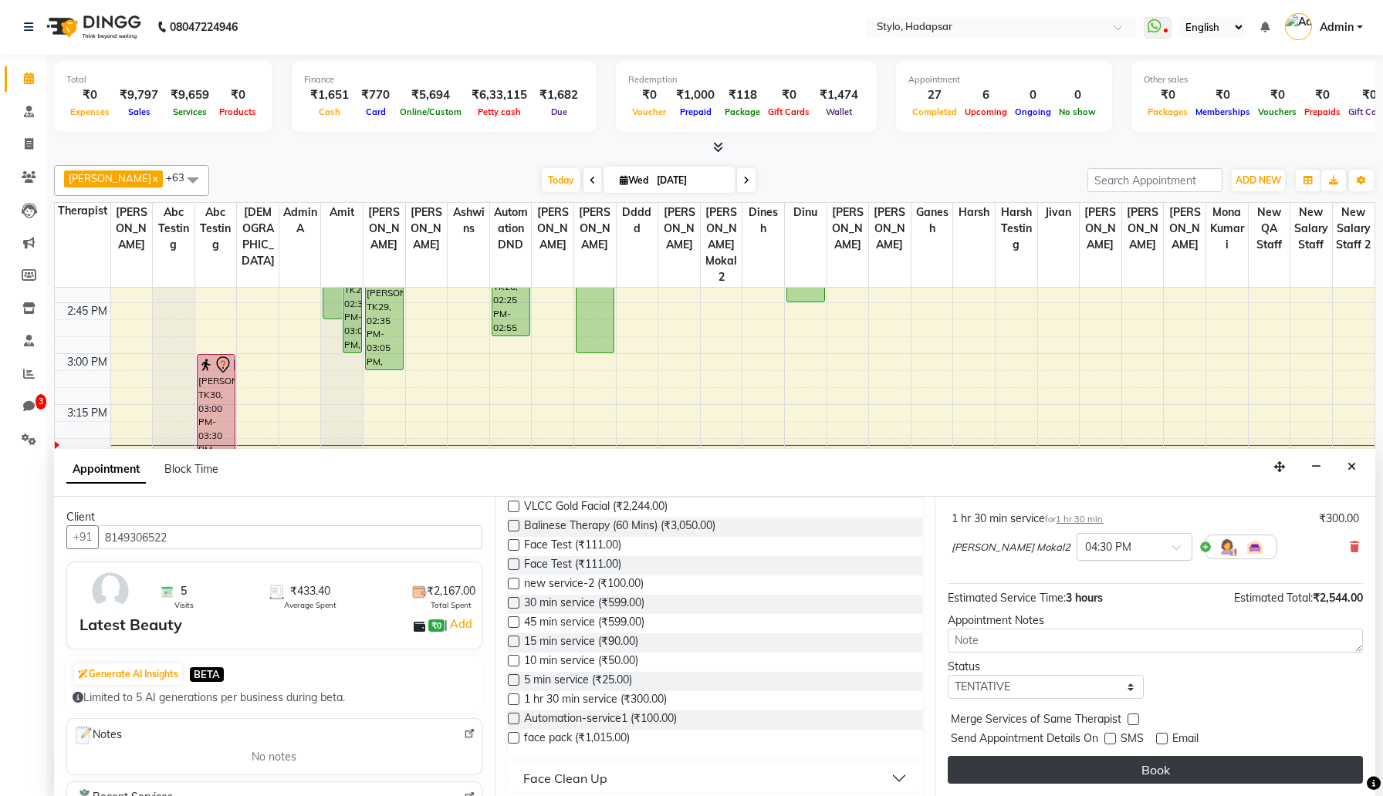
click at [1153, 772] on button "Book" at bounding box center [1155, 770] width 415 height 28
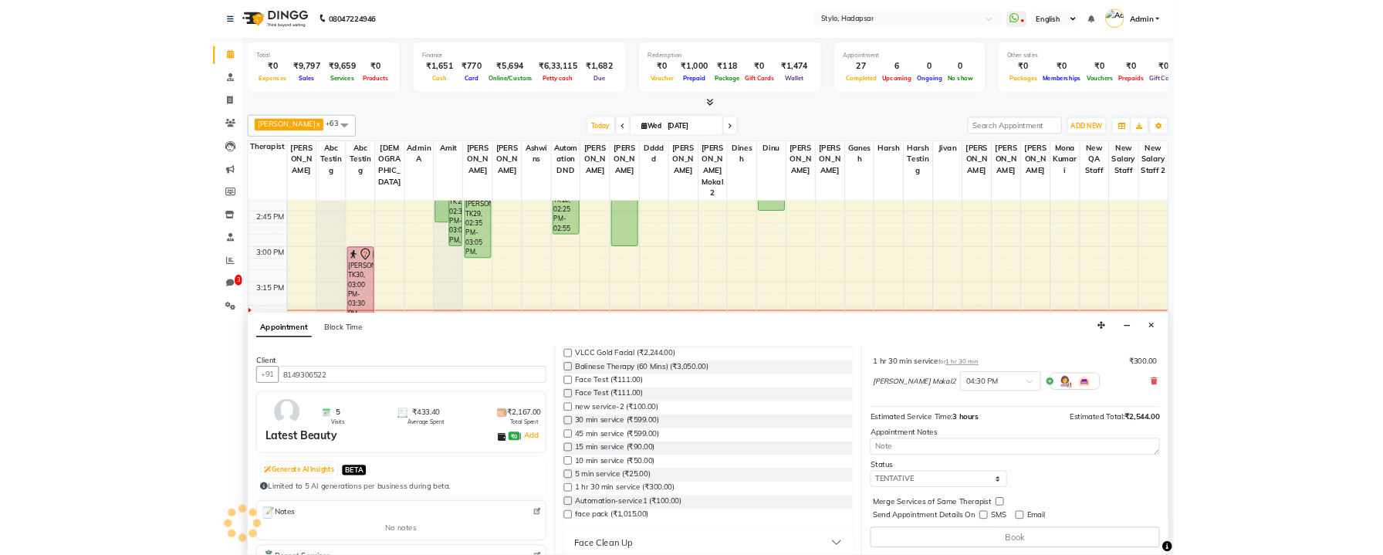
scroll to position [0, 0]
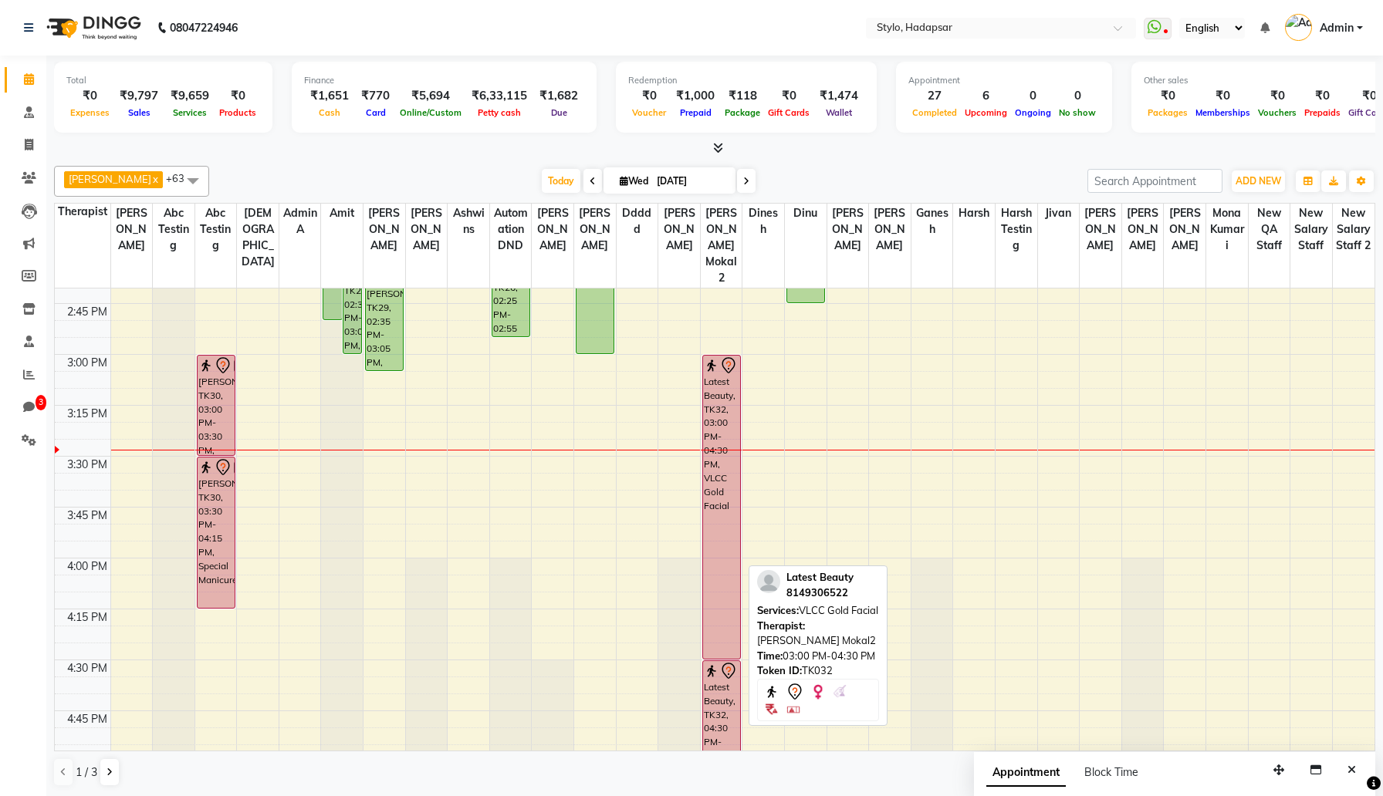
click at [722, 487] on div "Latest Beauty, TK32, 03:00 PM-04:30 PM, VLCC Gold Facial" at bounding box center [721, 507] width 37 height 303
select select "7"
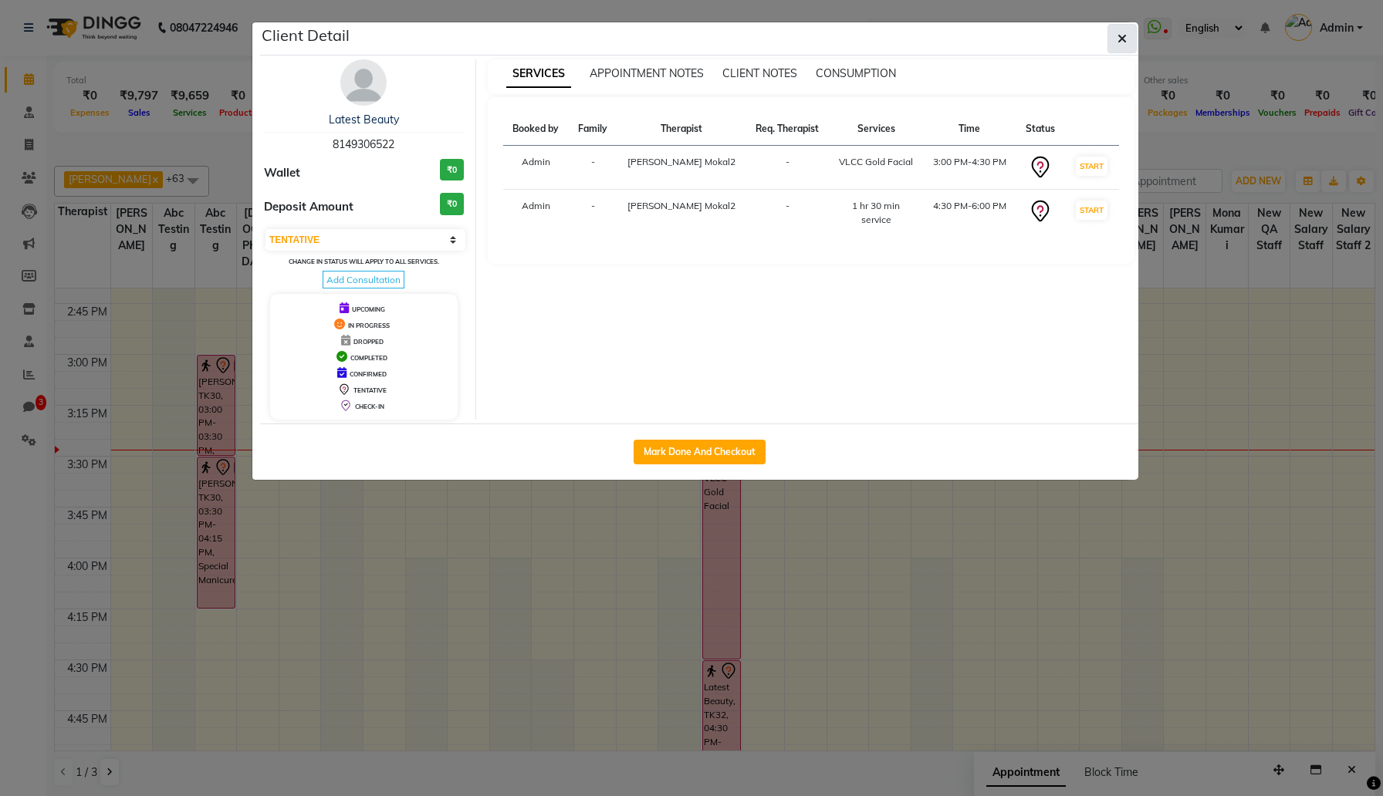
click at [1127, 34] on button "button" at bounding box center [1121, 38] width 29 height 29
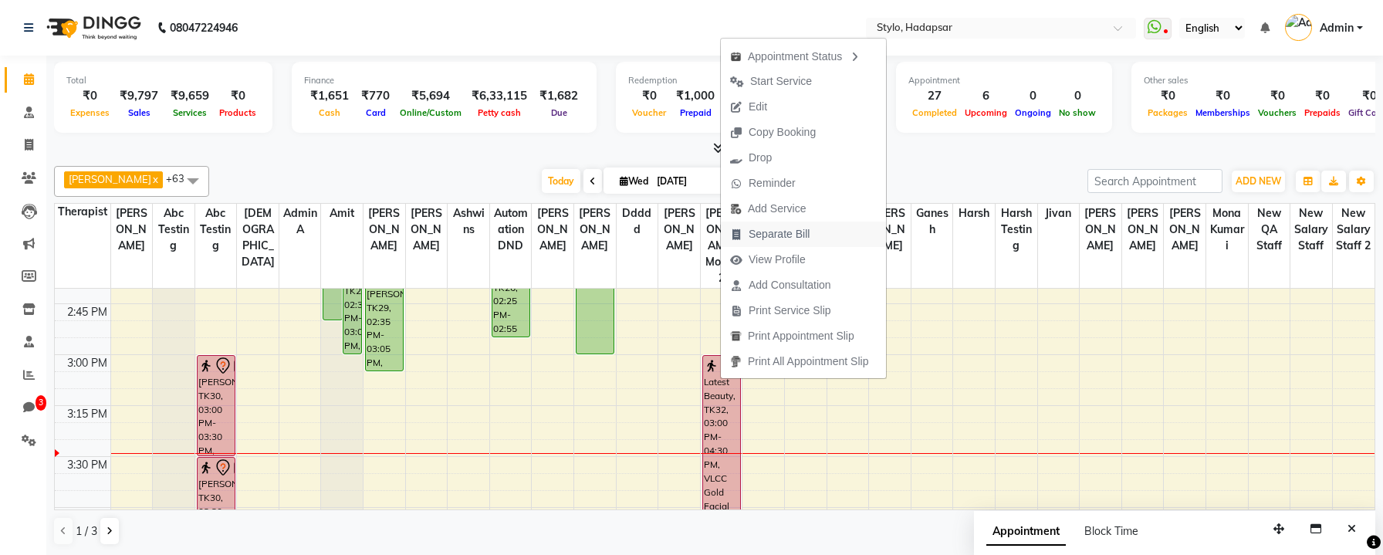
click at [813, 227] on span "Separate Bill" at bounding box center [770, 233] width 98 height 25
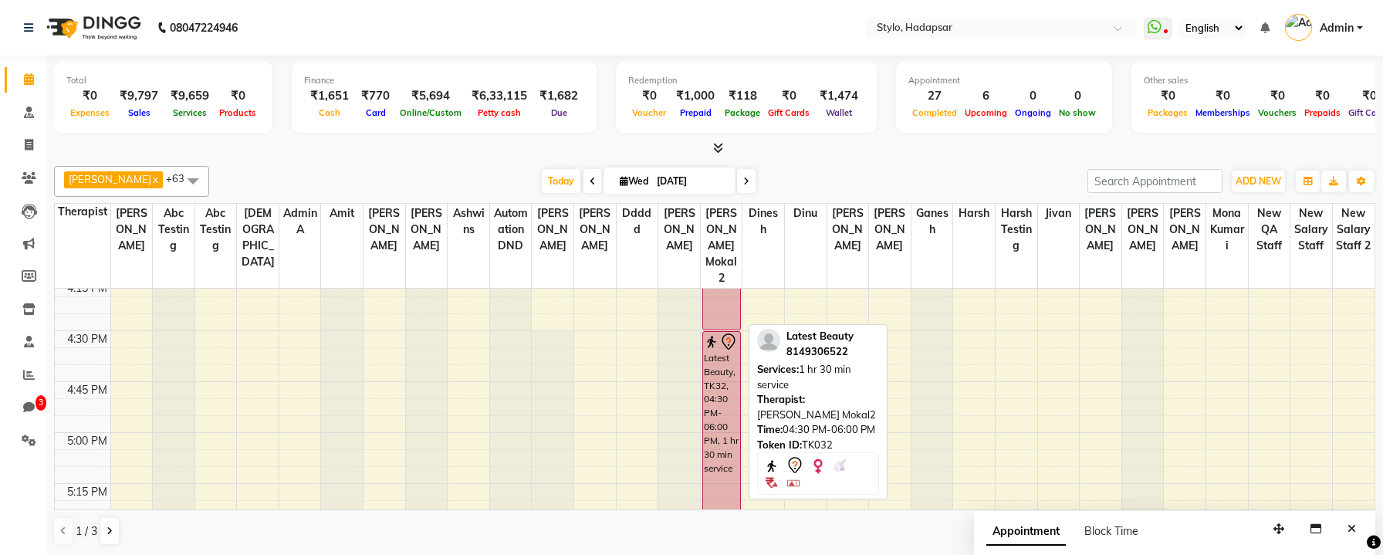
scroll to position [1698, 0]
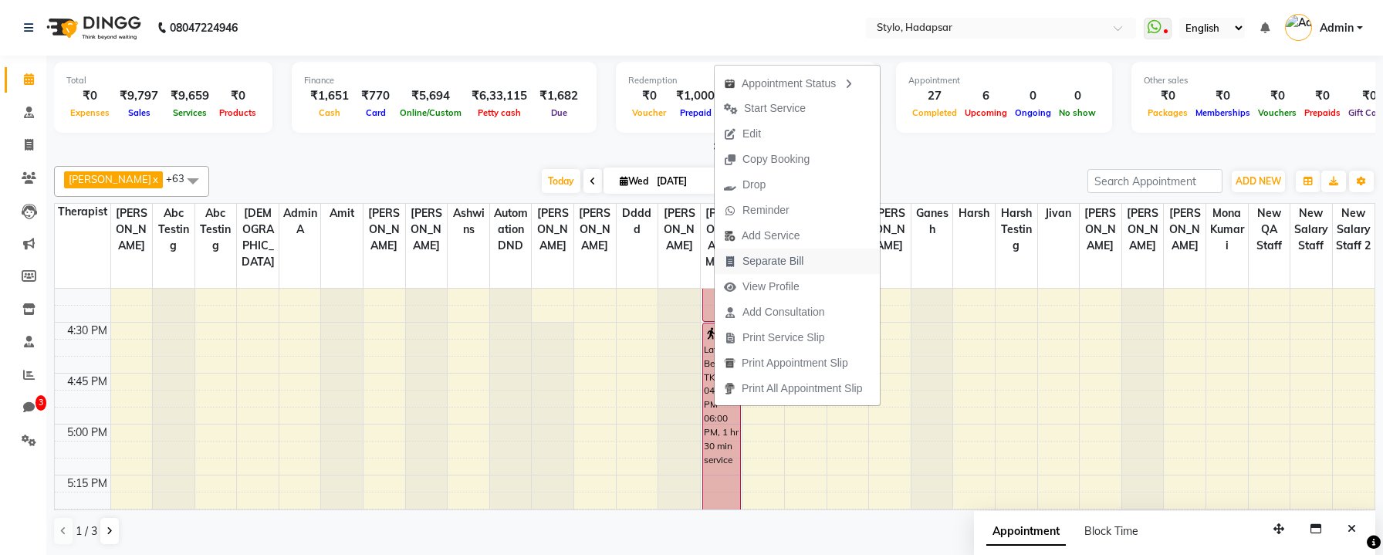
click at [752, 266] on span "Separate Bill" at bounding box center [772, 261] width 61 height 16
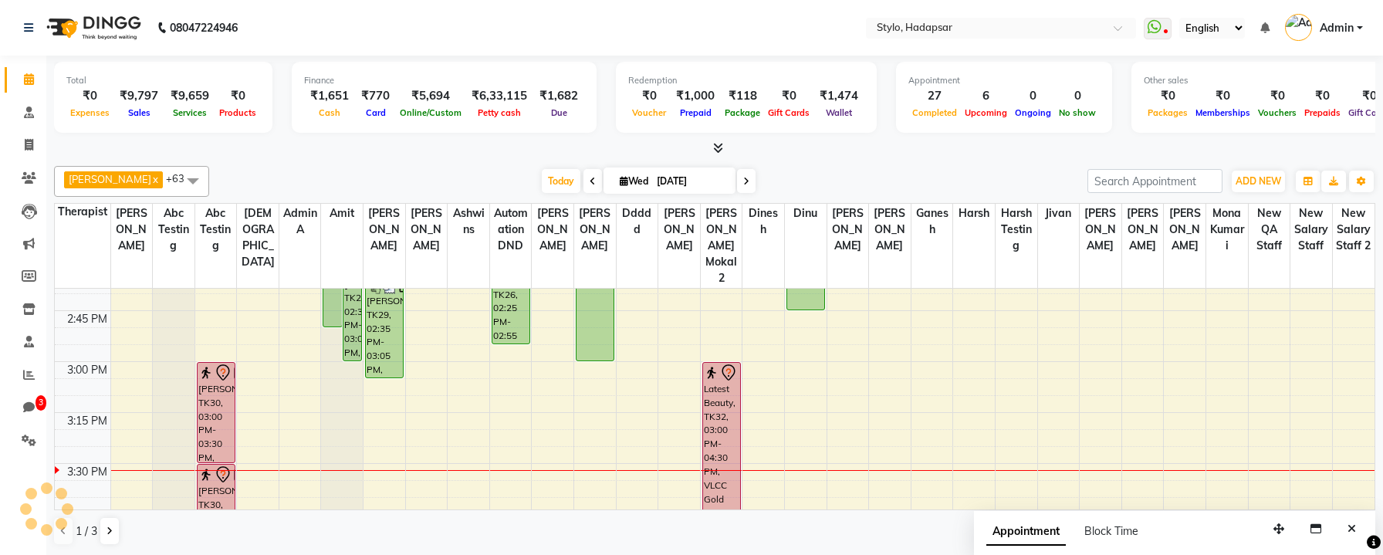
scroll to position [1353, 0]
click at [973, 334] on div "8:00 AM 8:15 AM 8:30 AM 8:45 AM 9:00 AM 9:15 AM 9:30 AM 9:45 AM 10:00 AM 10:15 …" at bounding box center [715, 259] width 1320 height 2648
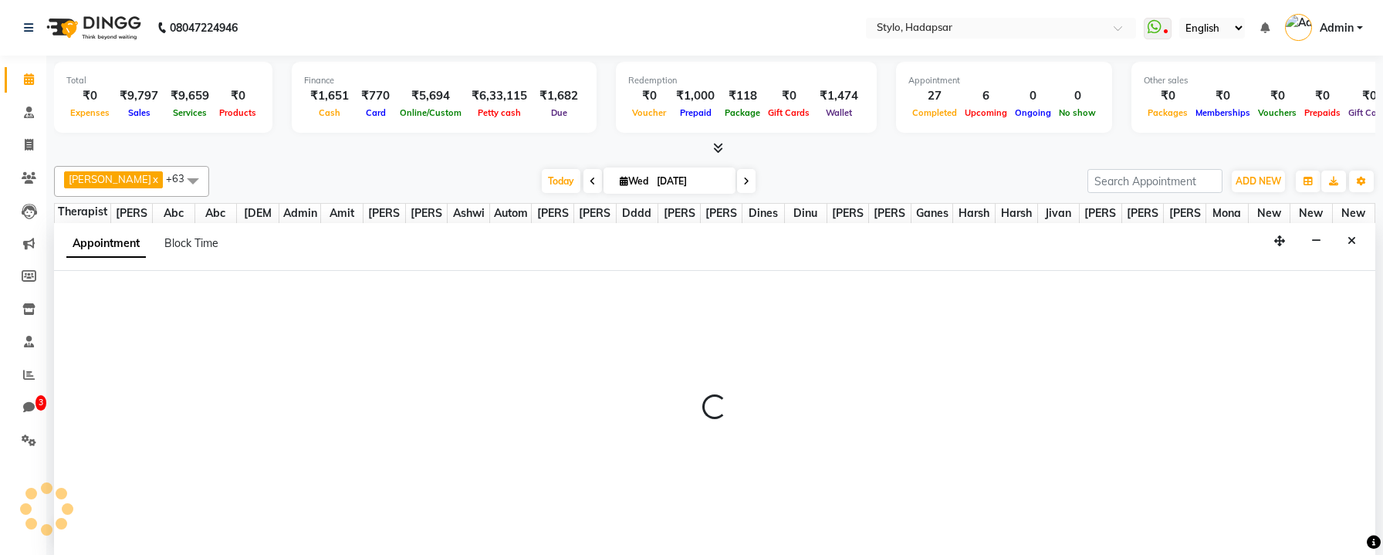
scroll to position [1, 0]
select select "5142"
select select "tentative"
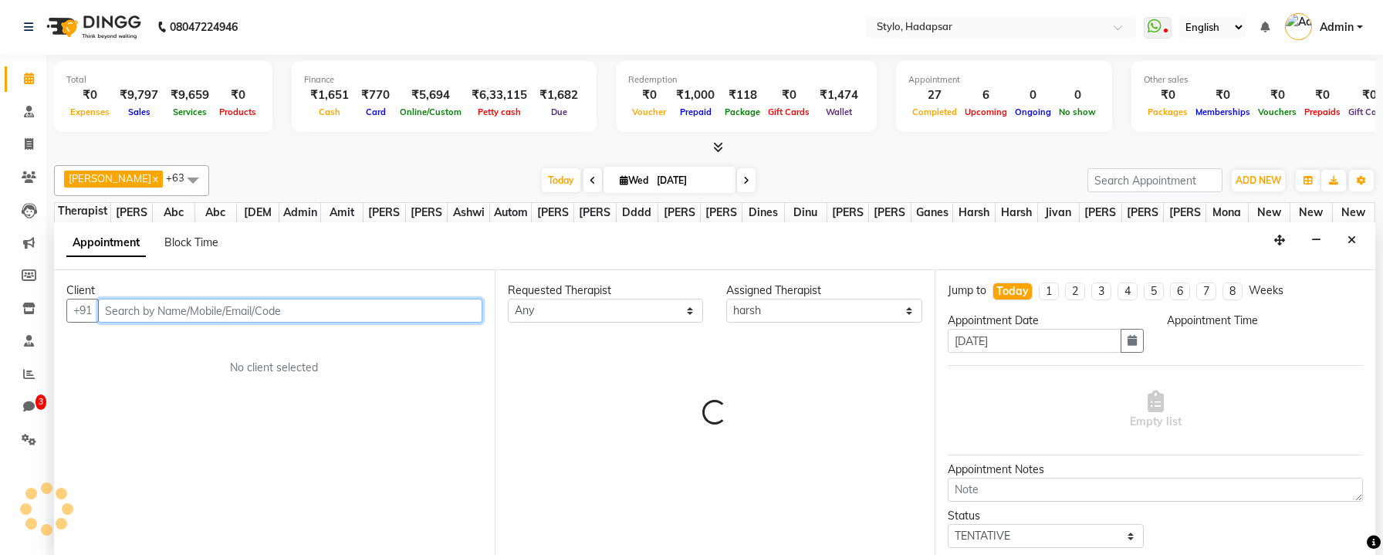
select select "900"
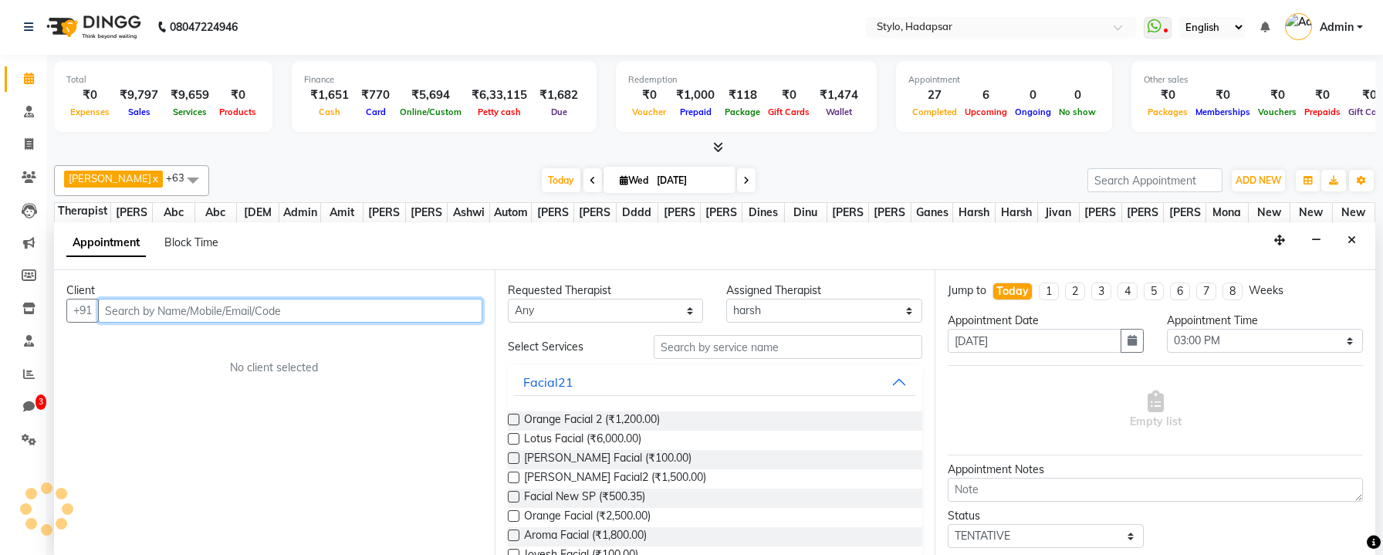
click at [404, 316] on input "text" at bounding box center [290, 311] width 384 height 24
click at [404, 316] on input "t" at bounding box center [290, 311] width 384 height 24
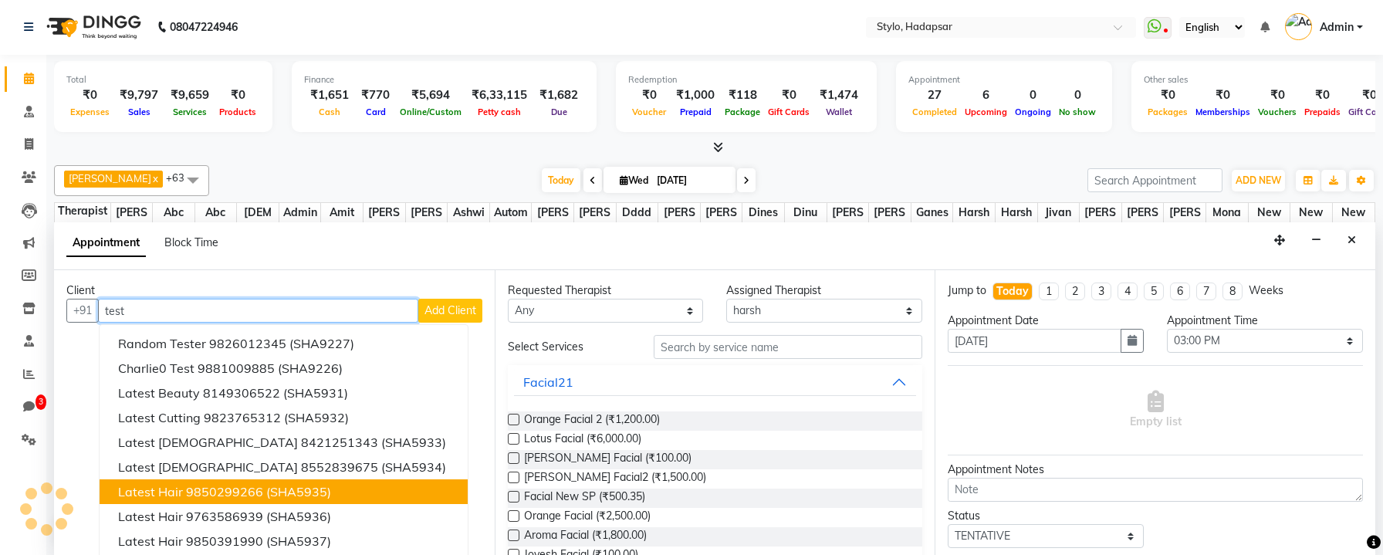
click at [253, 479] on button "Latest hair 9850299266 (SHA5935)" at bounding box center [284, 491] width 368 height 25
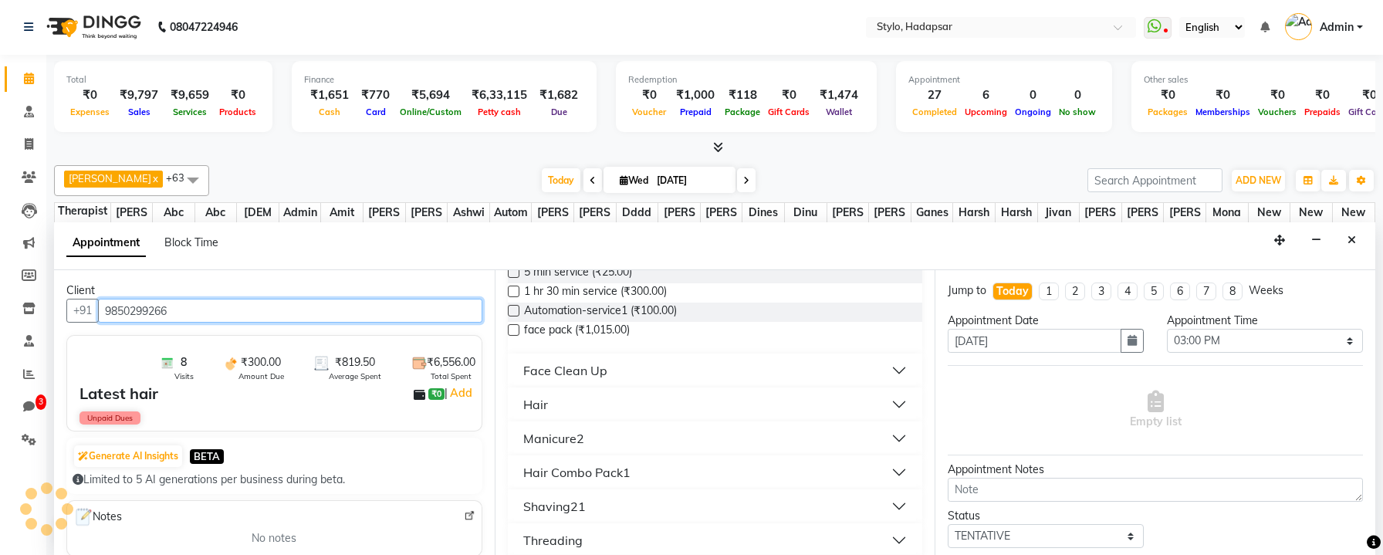
scroll to position [539, 0]
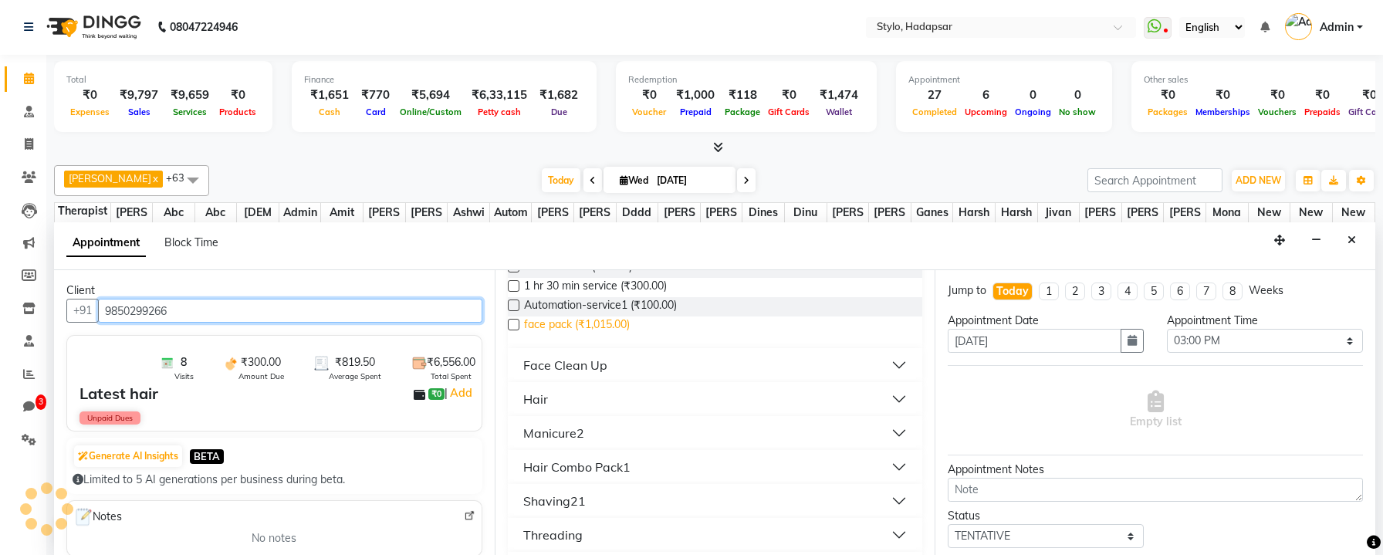
type input "9850299266"
click at [606, 322] on span "face pack (₹1,015.00)" at bounding box center [577, 325] width 106 height 19
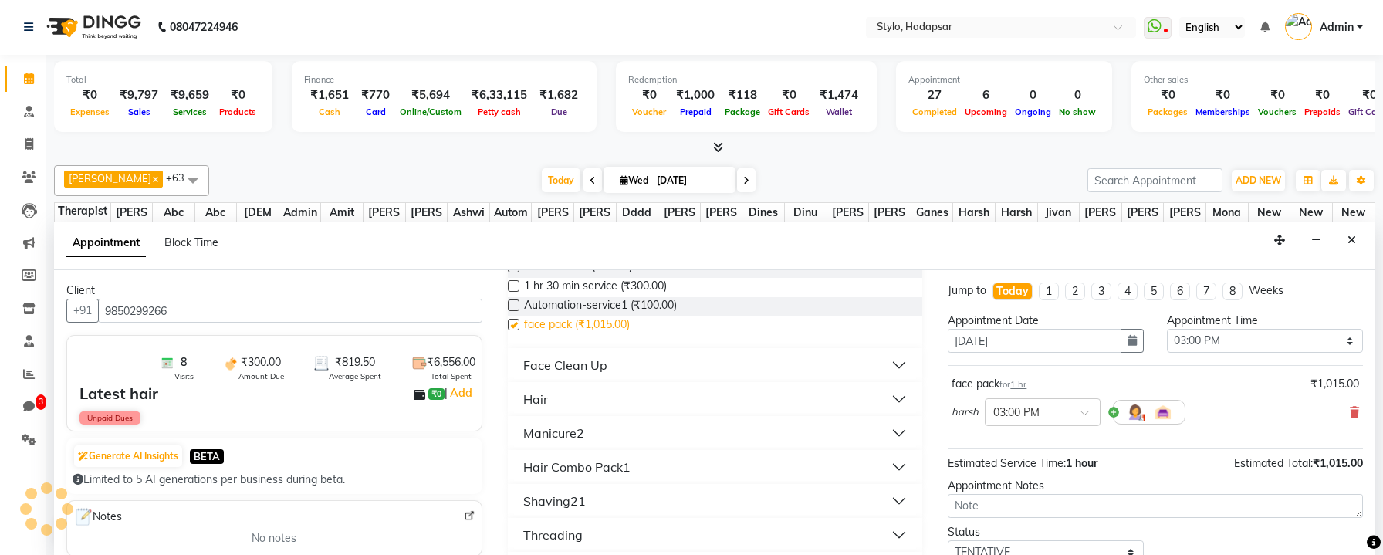
checkbox input "false"
click at [634, 395] on button "Hair" at bounding box center [715, 399] width 403 height 28
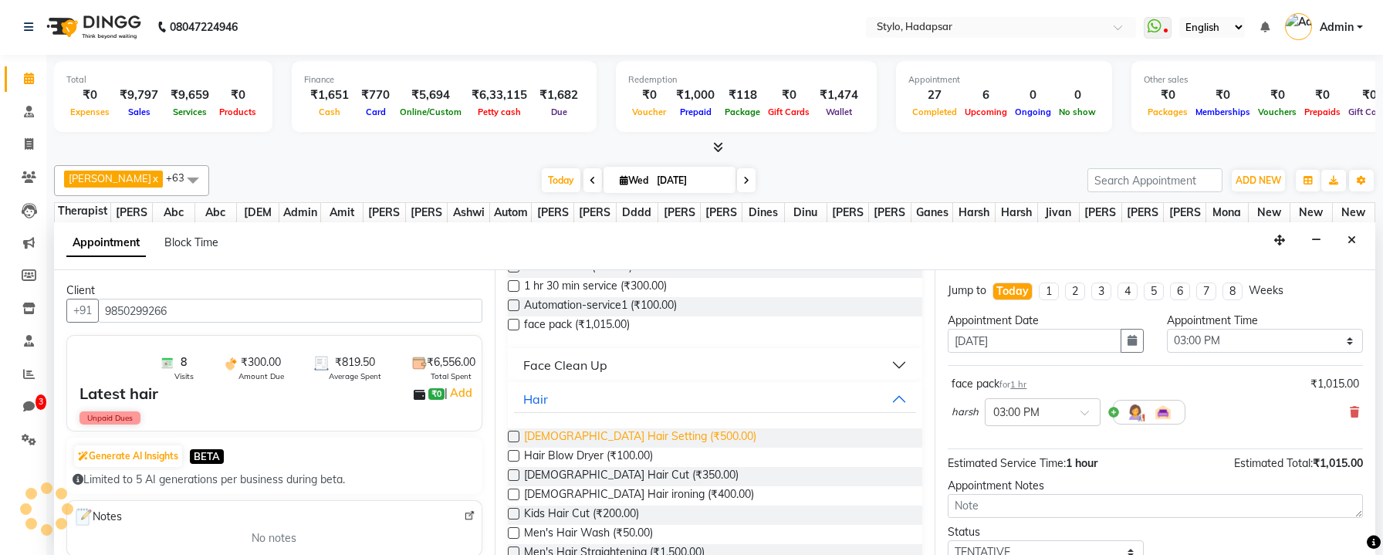
click at [638, 435] on span "Ladies Hair Setting (₹500.00)" at bounding box center [640, 437] width 232 height 19
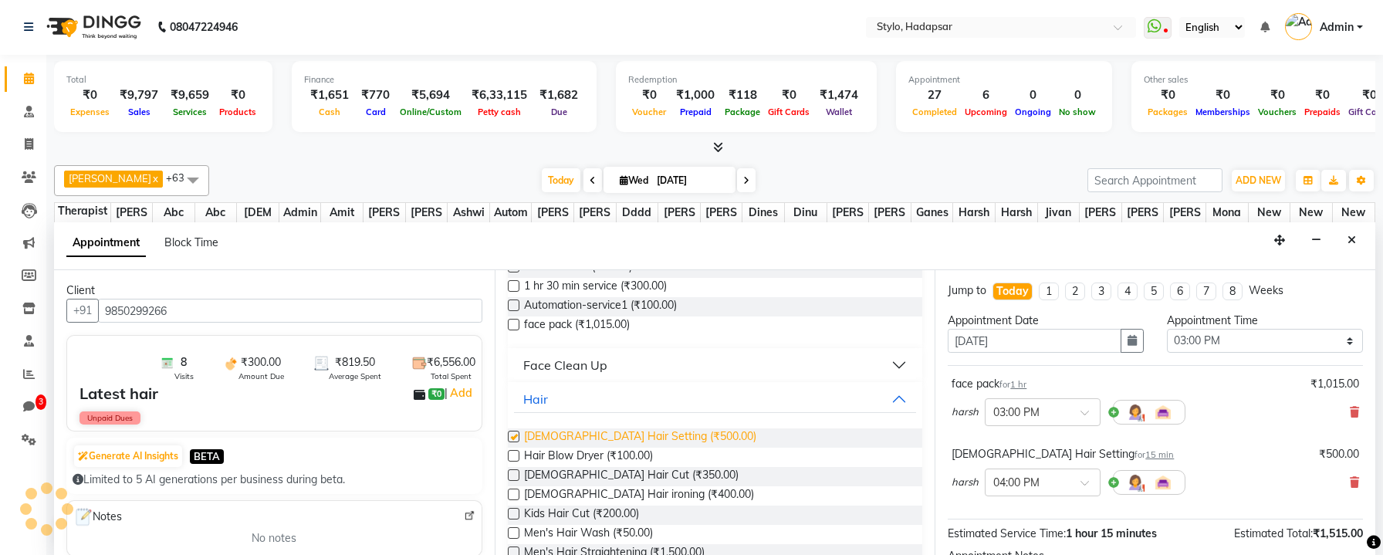
checkbox input "false"
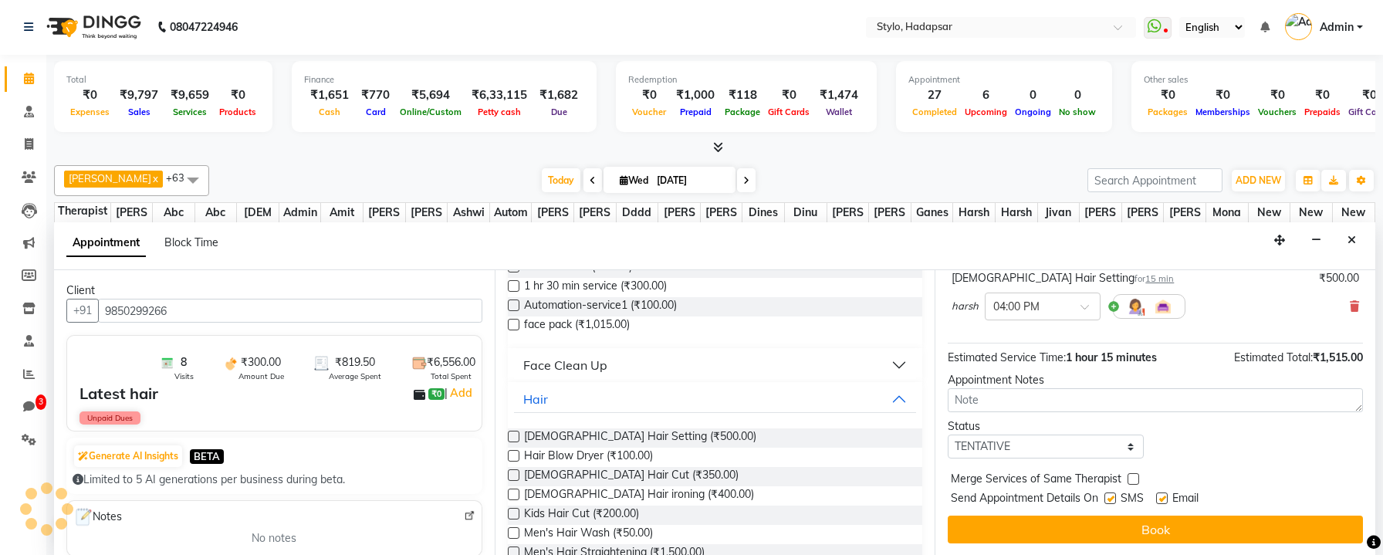
click at [1110, 498] on label at bounding box center [1110, 498] width 12 height 12
click at [1110, 498] on input "checkbox" at bounding box center [1109, 500] width 10 height 10
checkbox input "false"
click at [1164, 498] on label at bounding box center [1162, 498] width 12 height 12
click at [1164, 498] on input "checkbox" at bounding box center [1161, 500] width 10 height 10
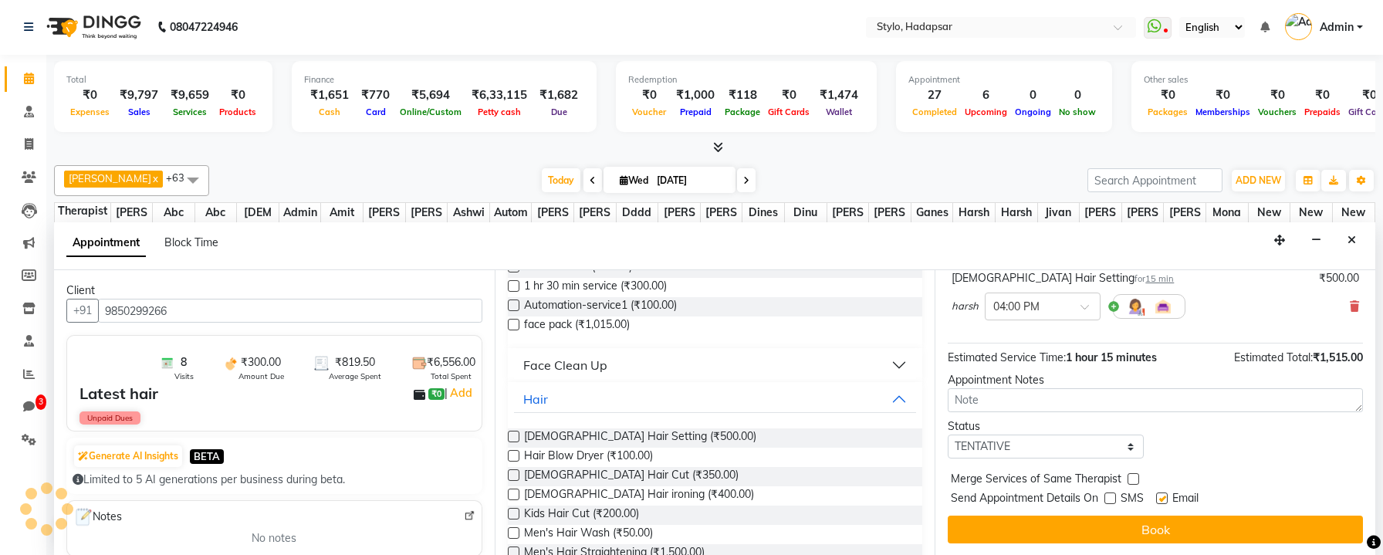
checkbox input "false"
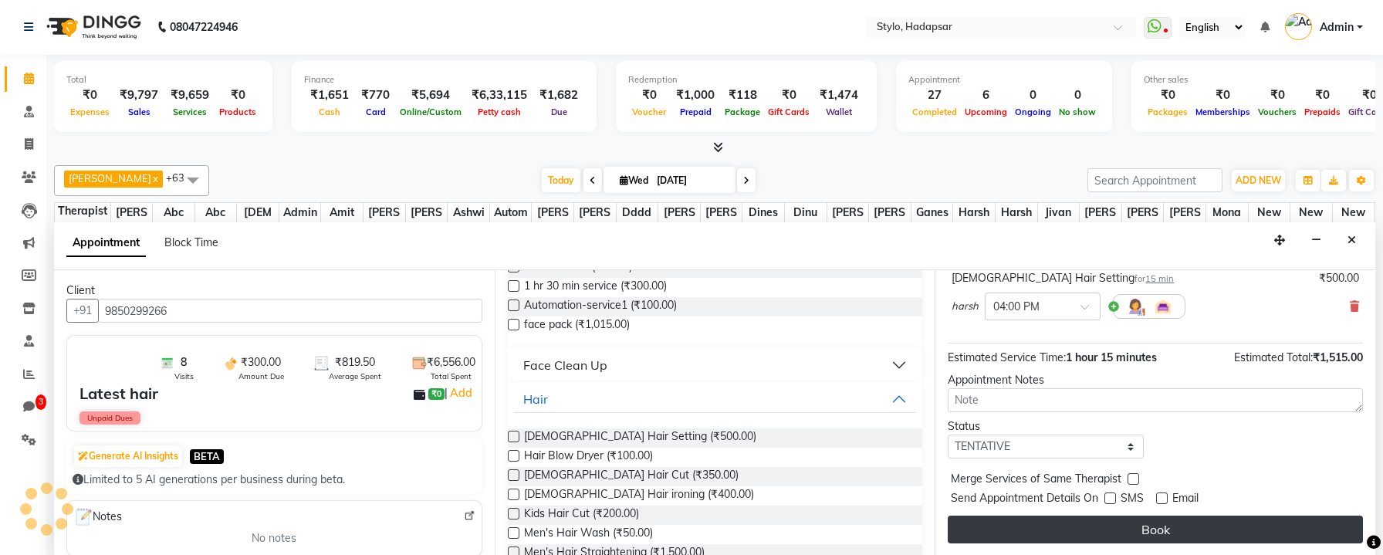
click at [1073, 526] on button "Book" at bounding box center [1155, 529] width 415 height 28
click at [994, 527] on button "Book" at bounding box center [1155, 529] width 415 height 28
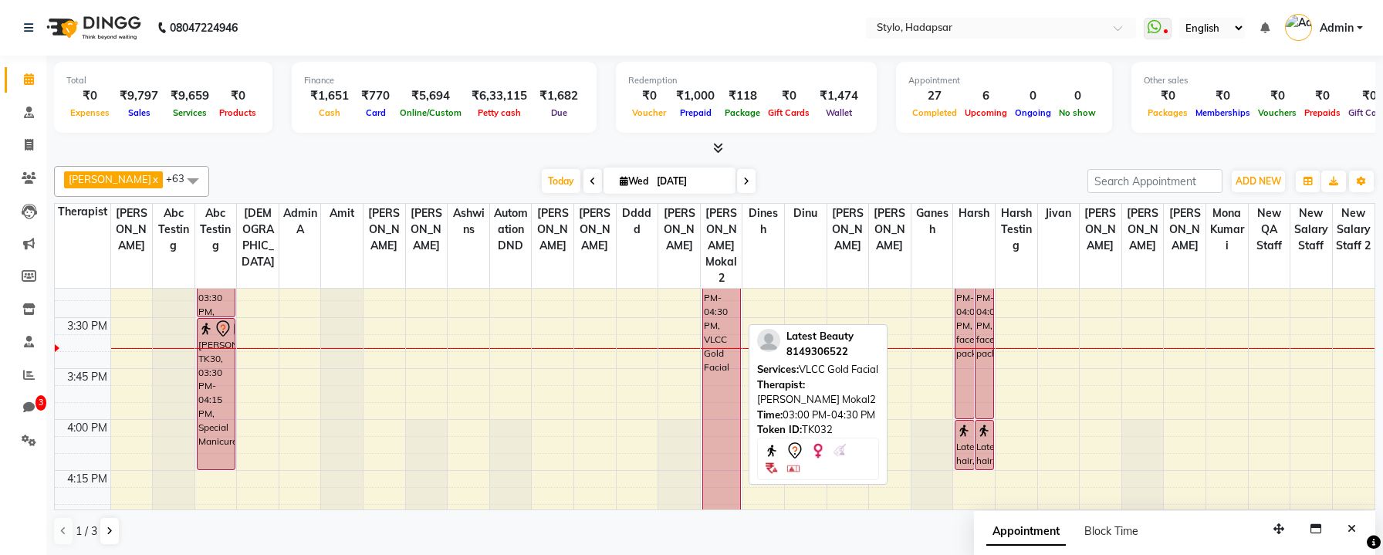
scroll to position [1512, 0]
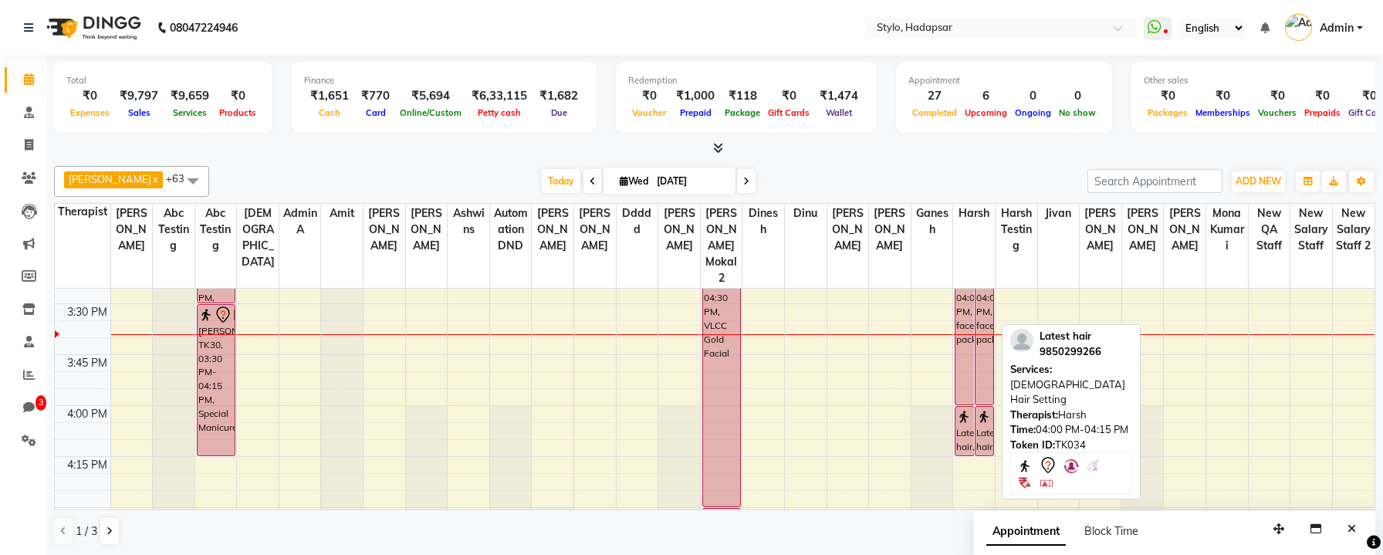
click at [985, 408] on div "Latest hair, TK34, 04:00 PM-04:15 PM, Ladies Hair Setting" at bounding box center [984, 431] width 18 height 49
select select "7"
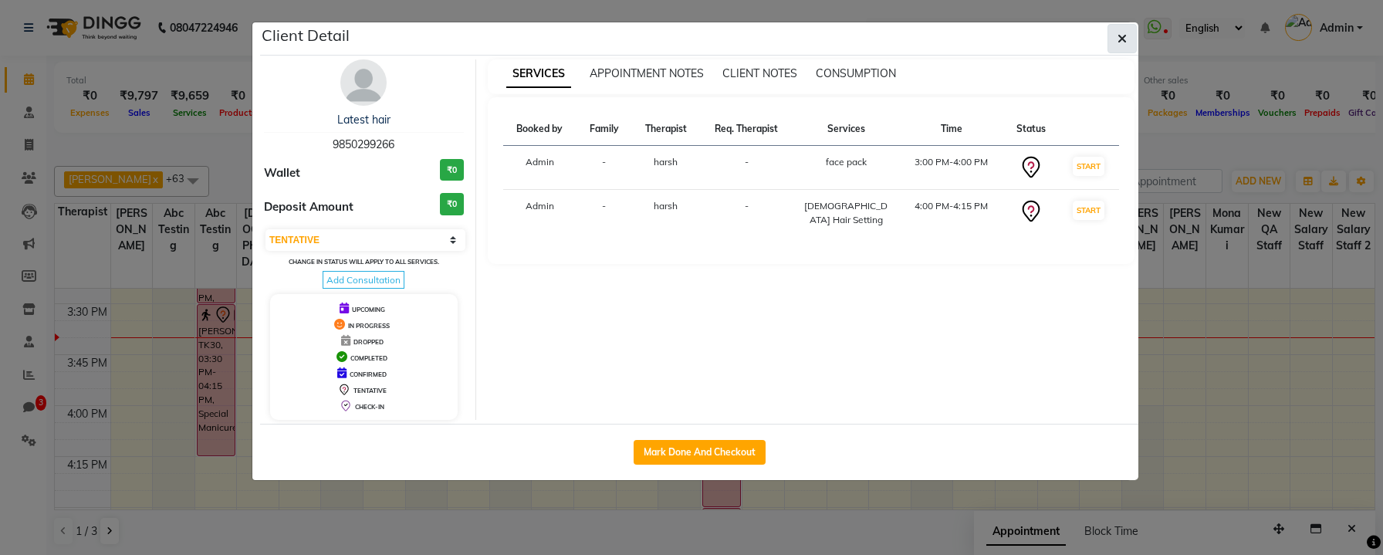
click at [1124, 42] on icon "button" at bounding box center [1121, 38] width 9 height 12
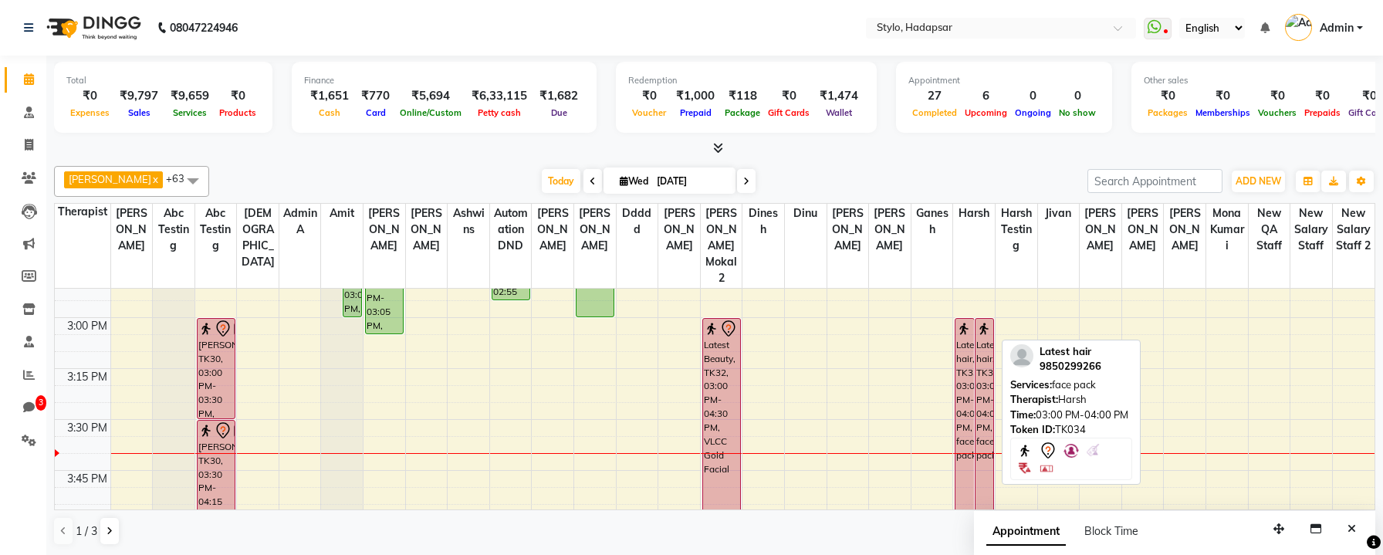
scroll to position [1383, 0]
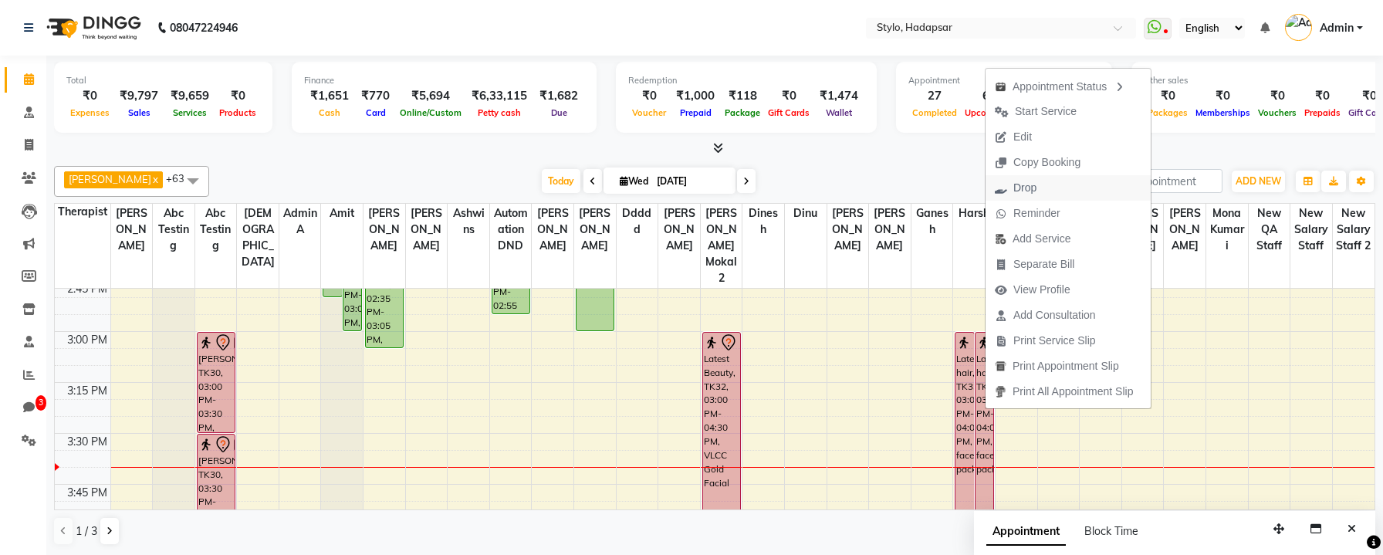
click at [1050, 193] on button "Drop" at bounding box center [1067, 187] width 165 height 25
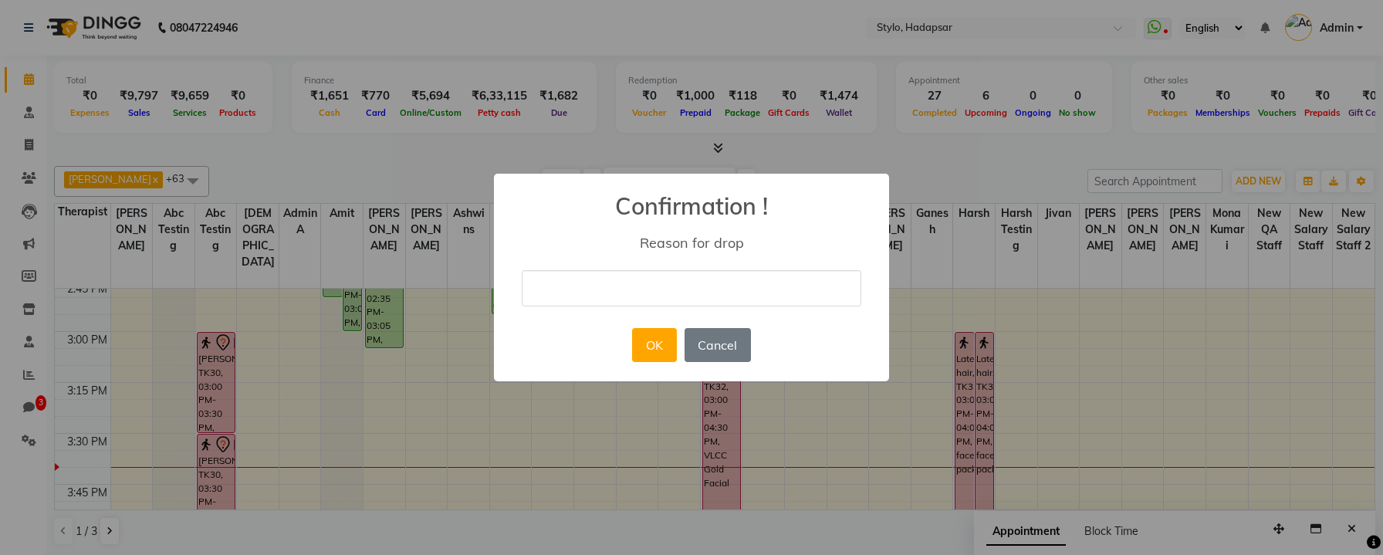
click at [758, 279] on input "text" at bounding box center [692, 288] width 340 height 36
type input "hgfhg"
click at [656, 342] on button "OK" at bounding box center [654, 345] width 44 height 34
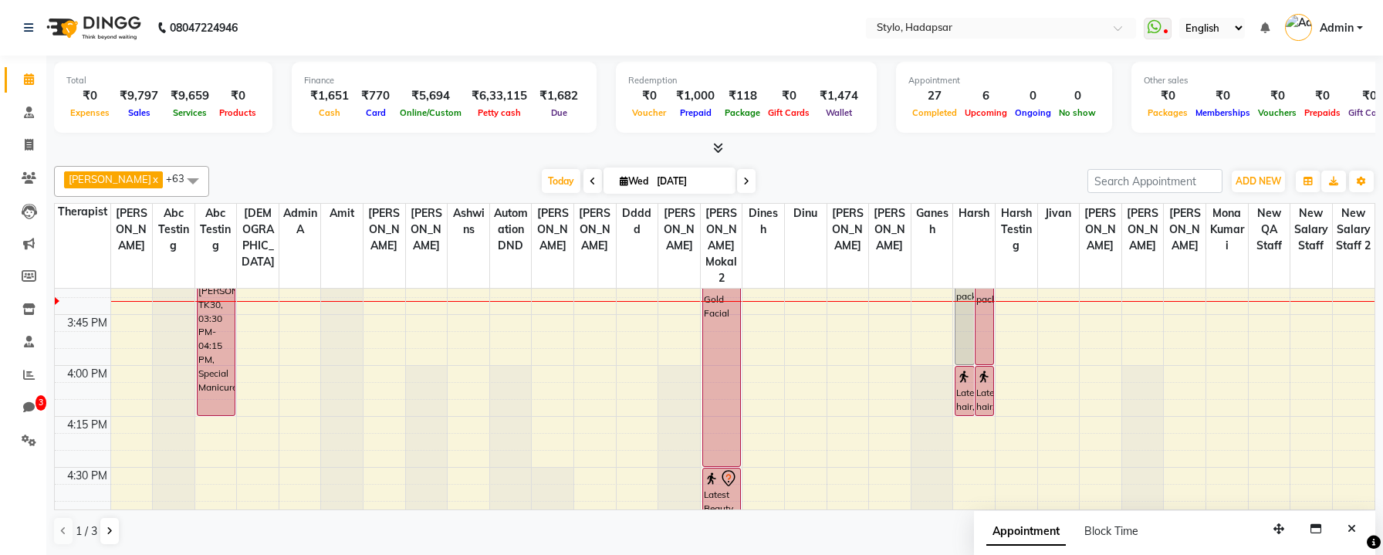
scroll to position [1552, 0]
click at [177, 176] on span at bounding box center [192, 180] width 31 height 29
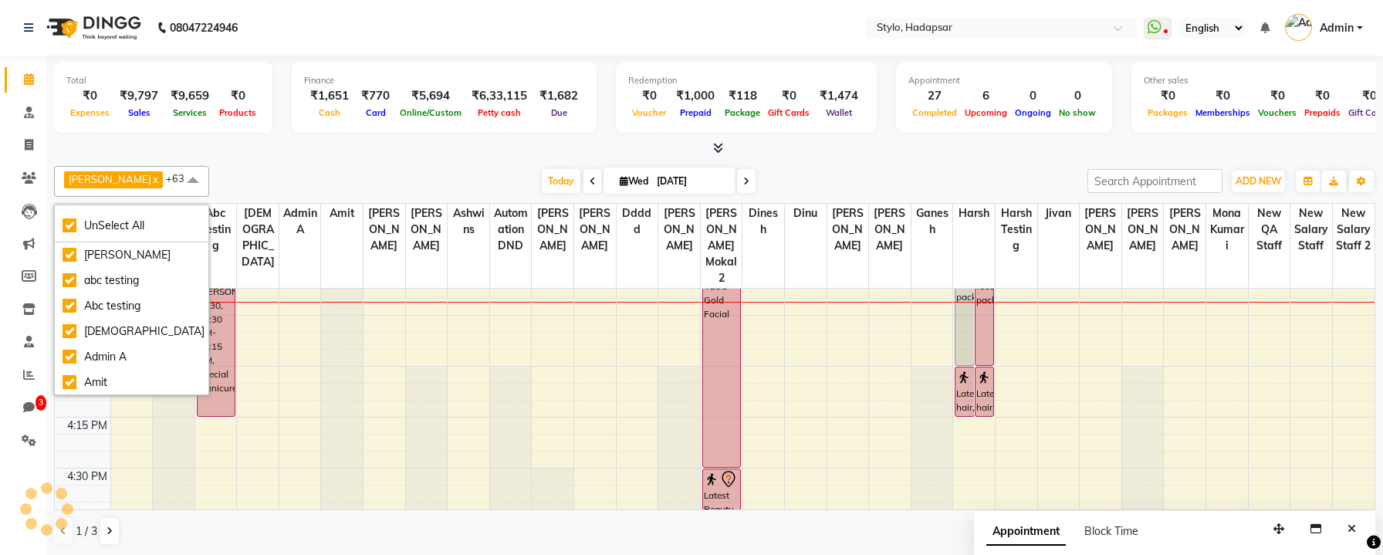
click at [11, 487] on div "Calendar Consultation Invoice Clients Leads Marketing Members Inventory Staff R…" at bounding box center [104, 288] width 208 height 488
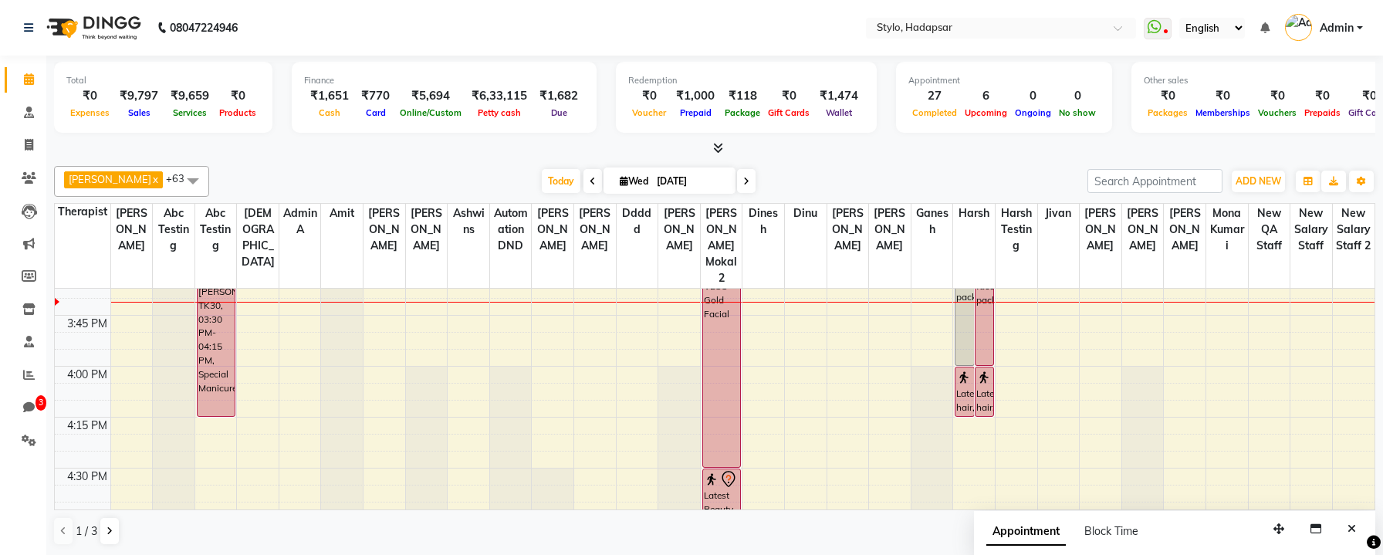
click at [468, 341] on div "8:00 AM 8:15 AM 8:30 AM 8:45 AM 9:00 AM 9:15 AM 9:30 AM 9:45 AM 10:00 AM 10:15 …" at bounding box center [715, 61] width 1320 height 2648
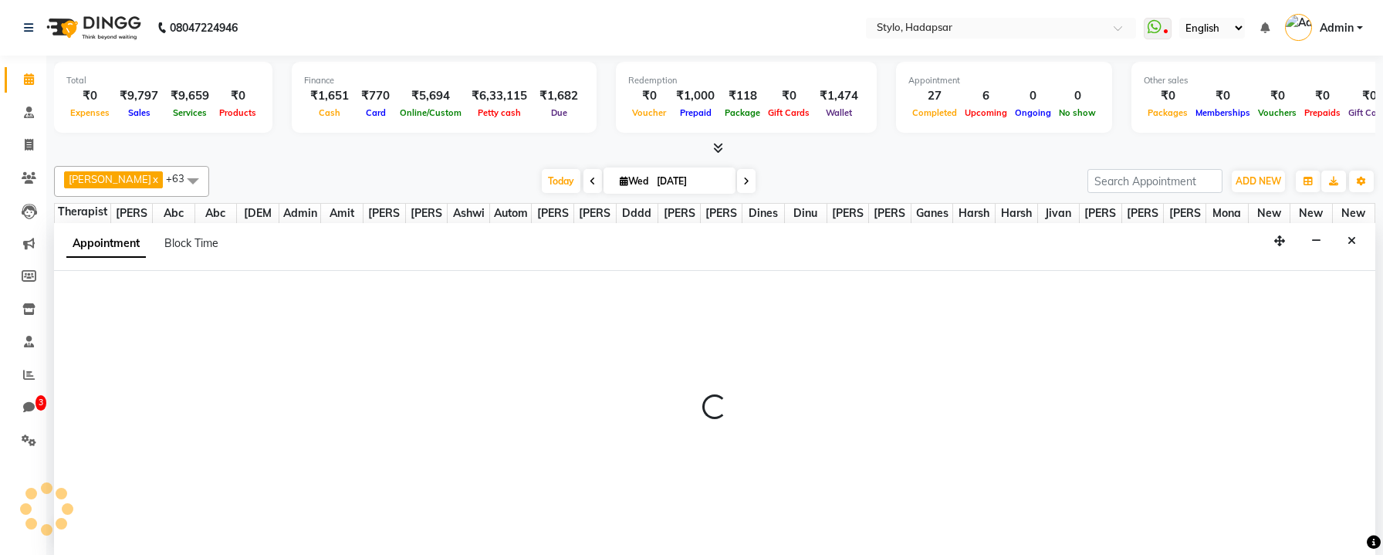
scroll to position [1, 0]
select select "4646"
select select "tentative"
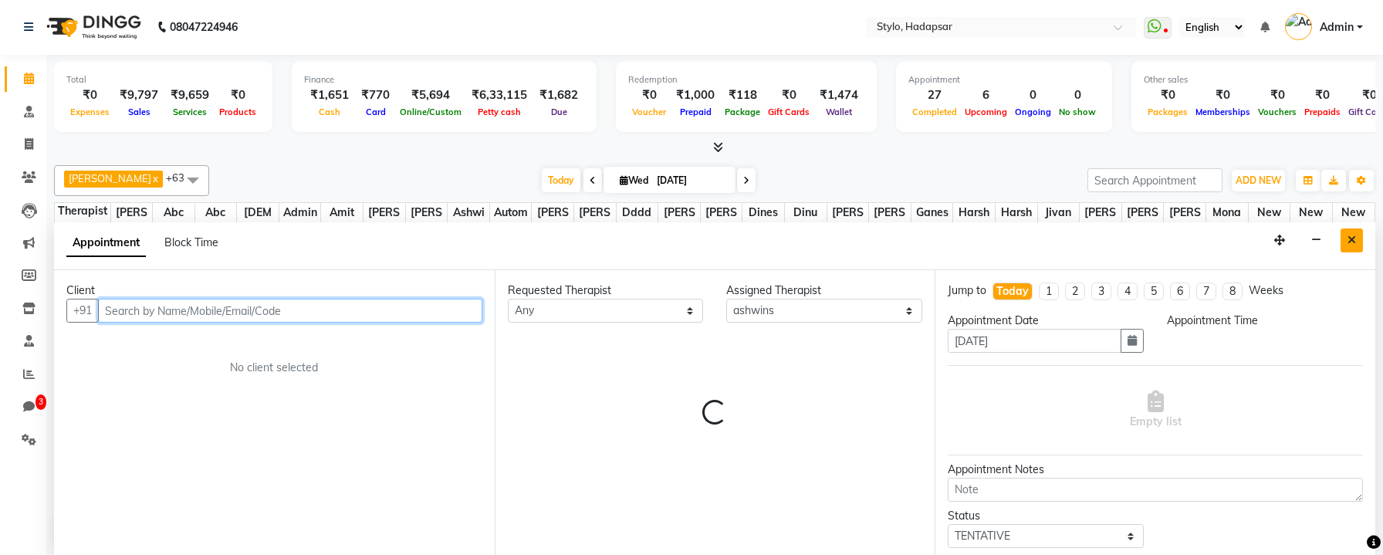
select select "960"
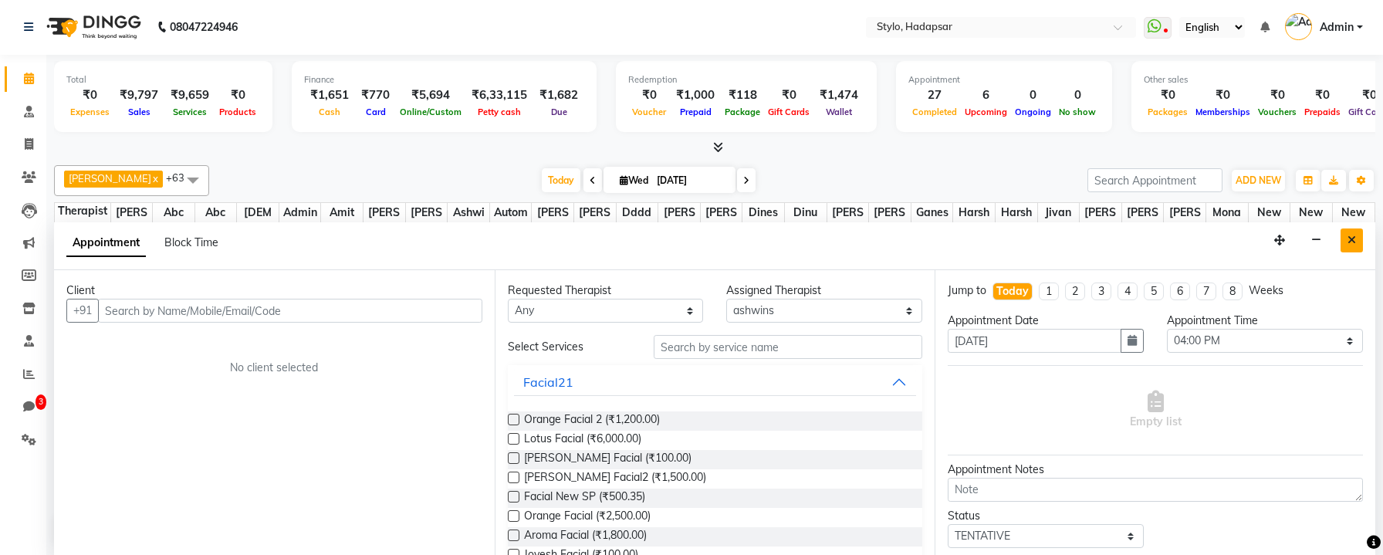
click at [1355, 238] on icon "Close" at bounding box center [1351, 240] width 8 height 11
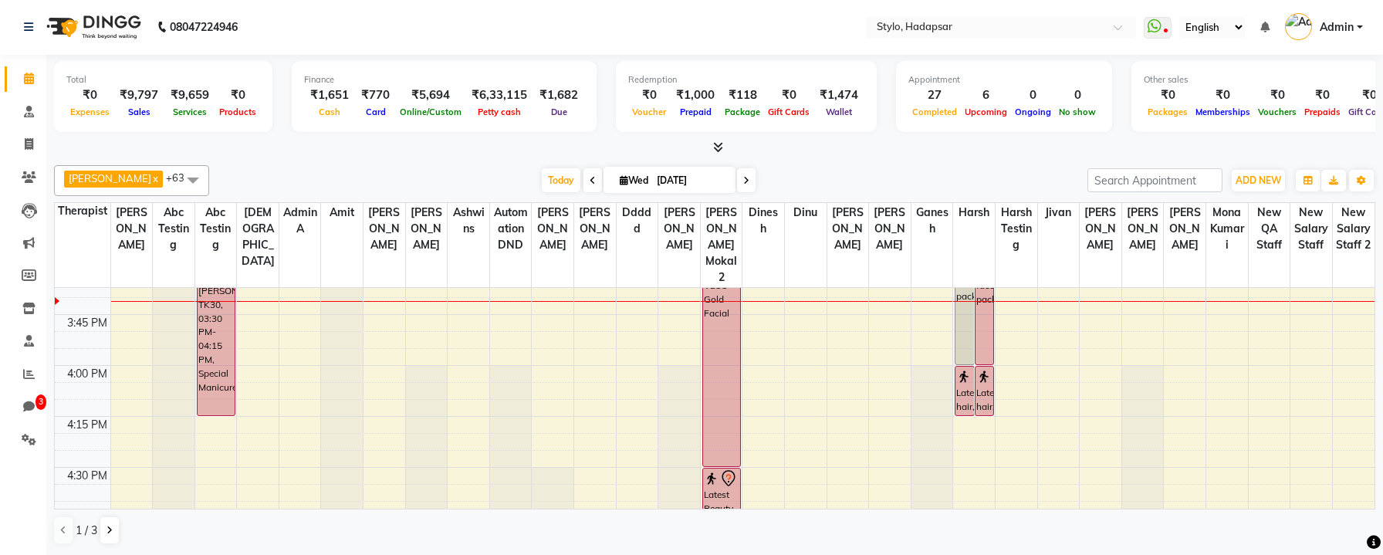
click at [586, 386] on div "8:00 AM 8:15 AM 8:30 AM 8:45 AM 9:00 AM 9:15 AM 9:30 AM 9:45 AM 10:00 AM 10:15 …" at bounding box center [715, 60] width 1320 height 2648
select select "5080"
select select "tentative"
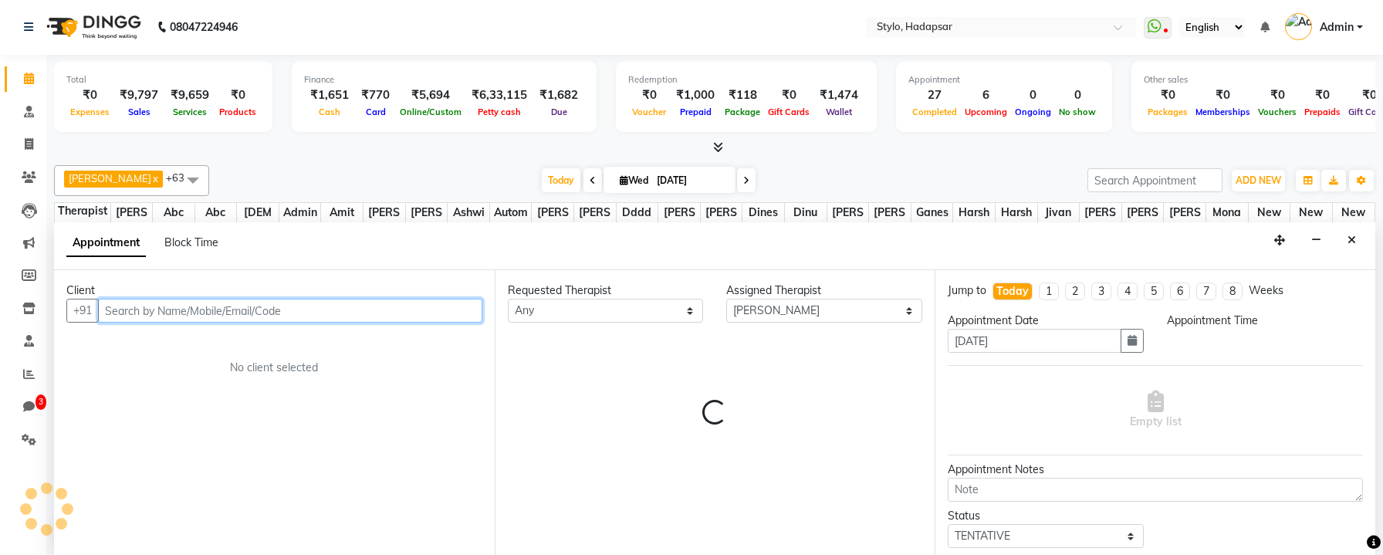
select select "975"
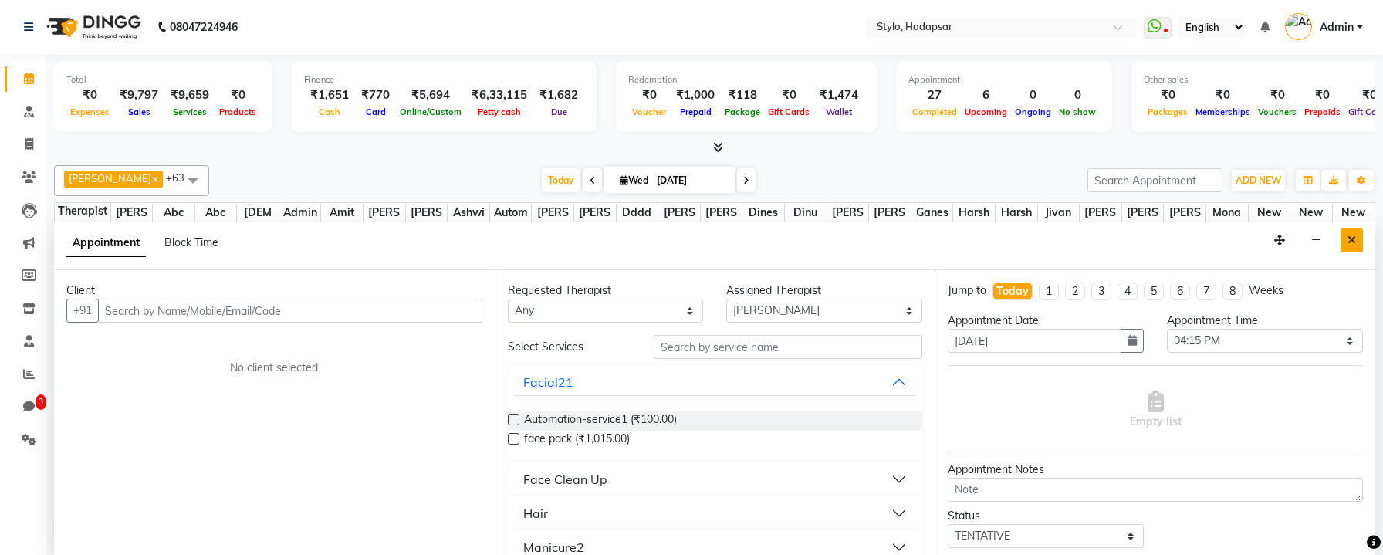
click at [1350, 236] on icon "Close" at bounding box center [1351, 240] width 8 height 11
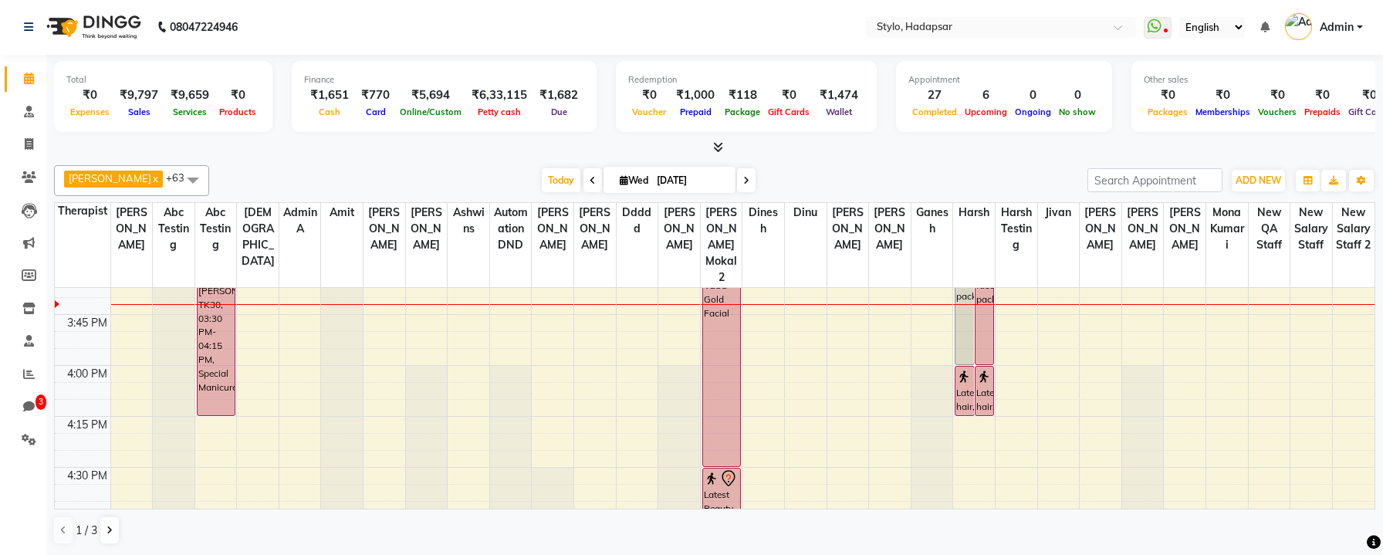
click at [472, 339] on div "8:00 AM 8:15 AM 8:30 AM 8:45 AM 9:00 AM 9:15 AM 9:30 AM 9:45 AM 10:00 AM 10:15 …" at bounding box center [715, 60] width 1320 height 2648
select select "4646"
select select "tentative"
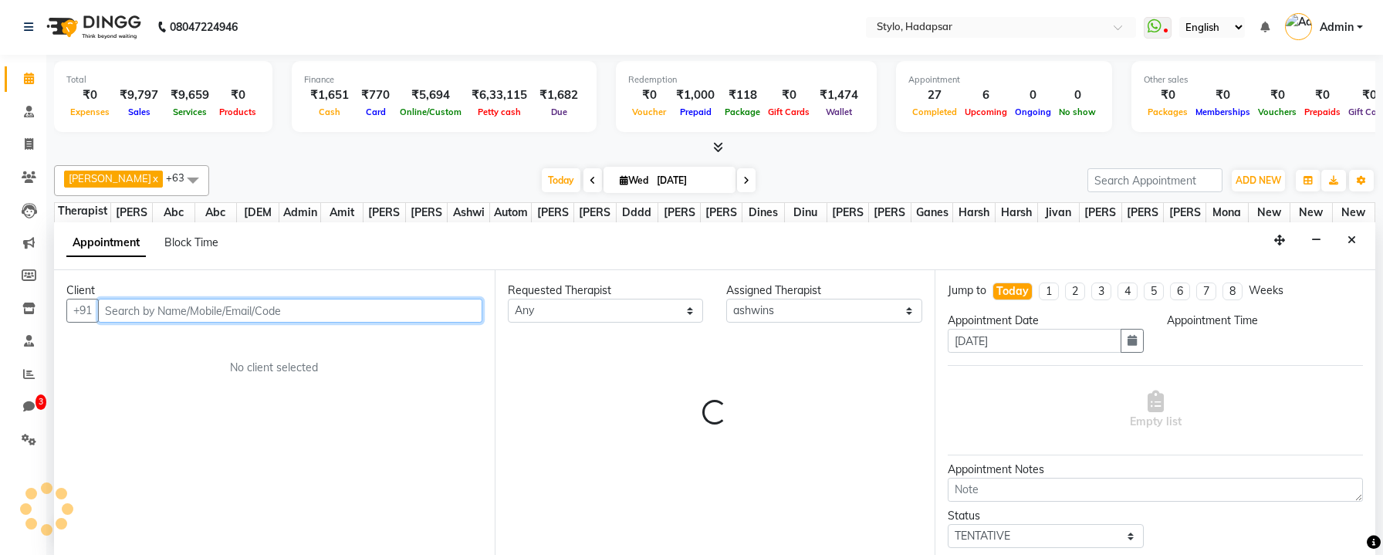
select select "960"
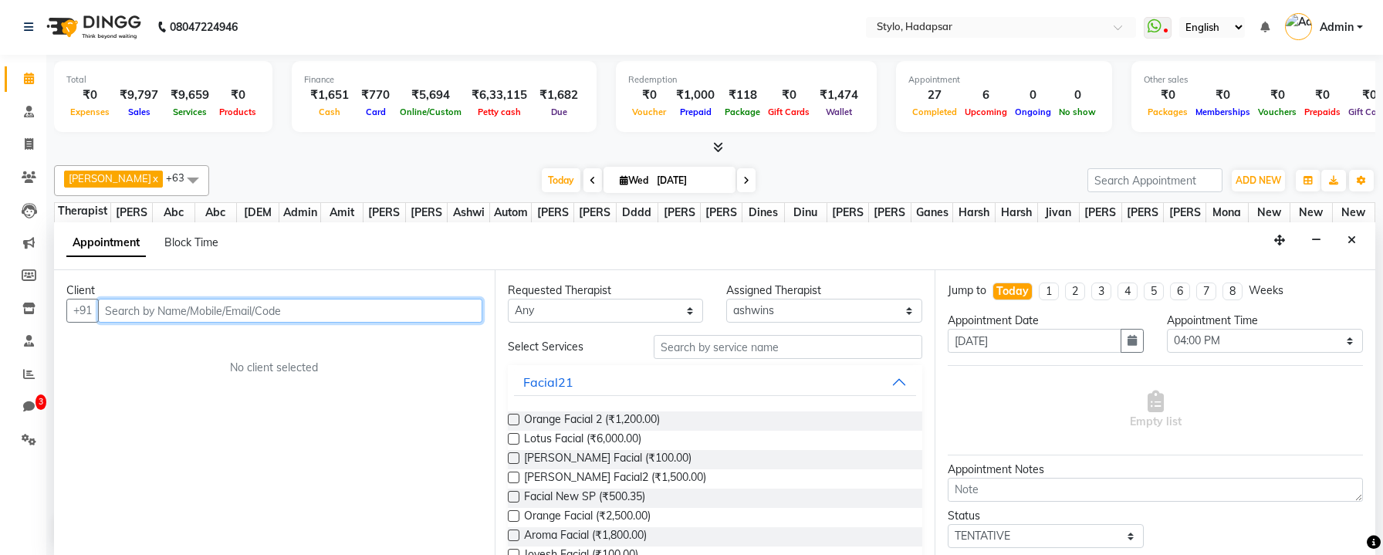
click at [417, 313] on input "text" at bounding box center [290, 311] width 384 height 24
type input "t"
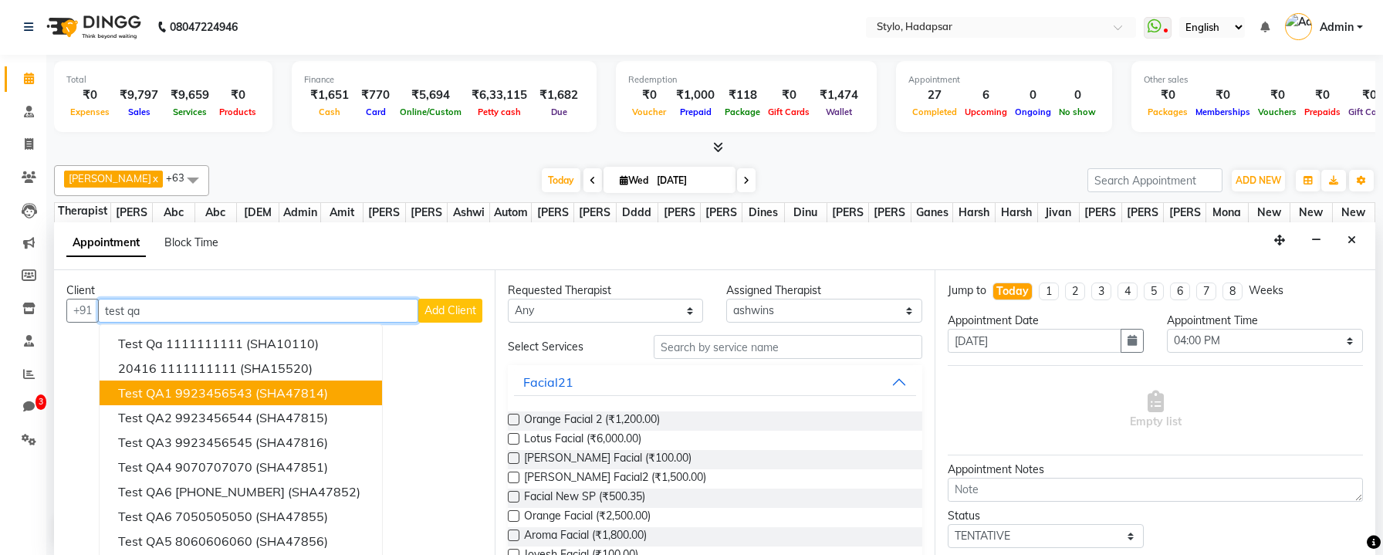
click at [346, 395] on button "Test QA1 9923456543 (SHA47814)" at bounding box center [241, 392] width 282 height 25
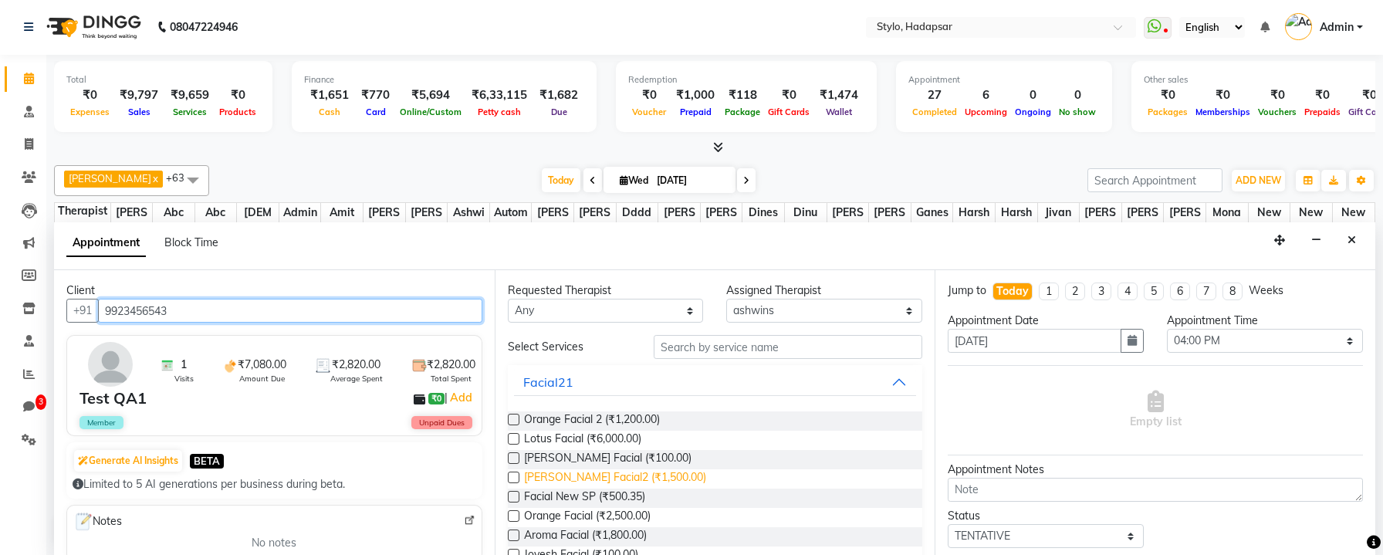
type input "9923456543"
click at [613, 471] on span "Shahnaz Hussain Facial2 (₹1,500.00)" at bounding box center [615, 478] width 182 height 19
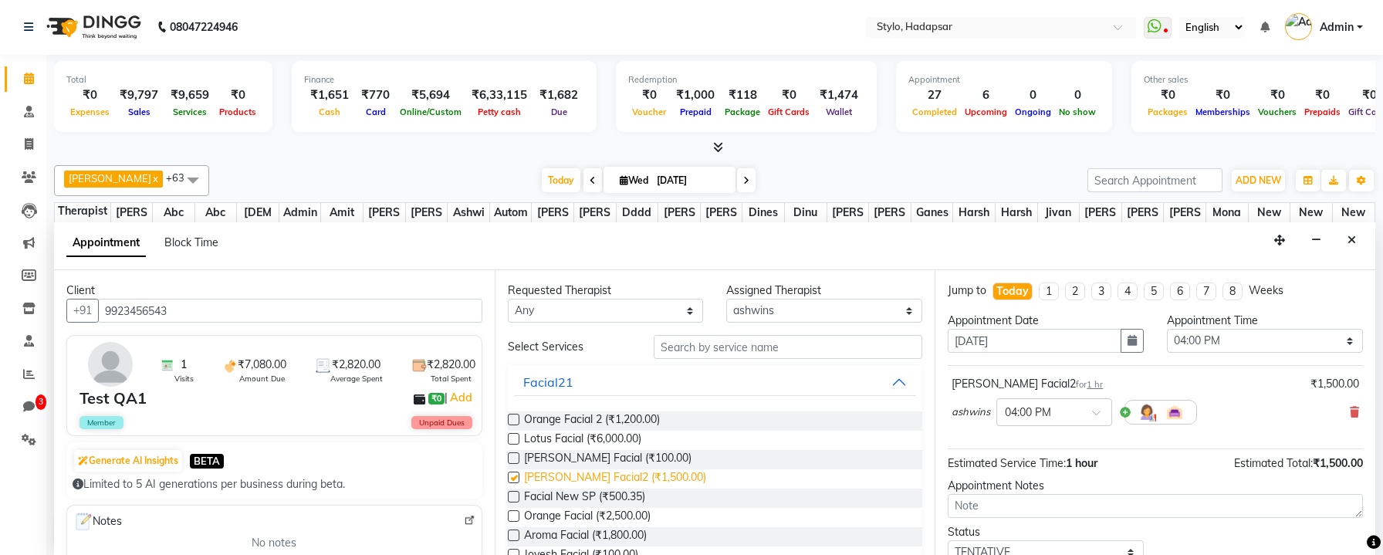
checkbox input "false"
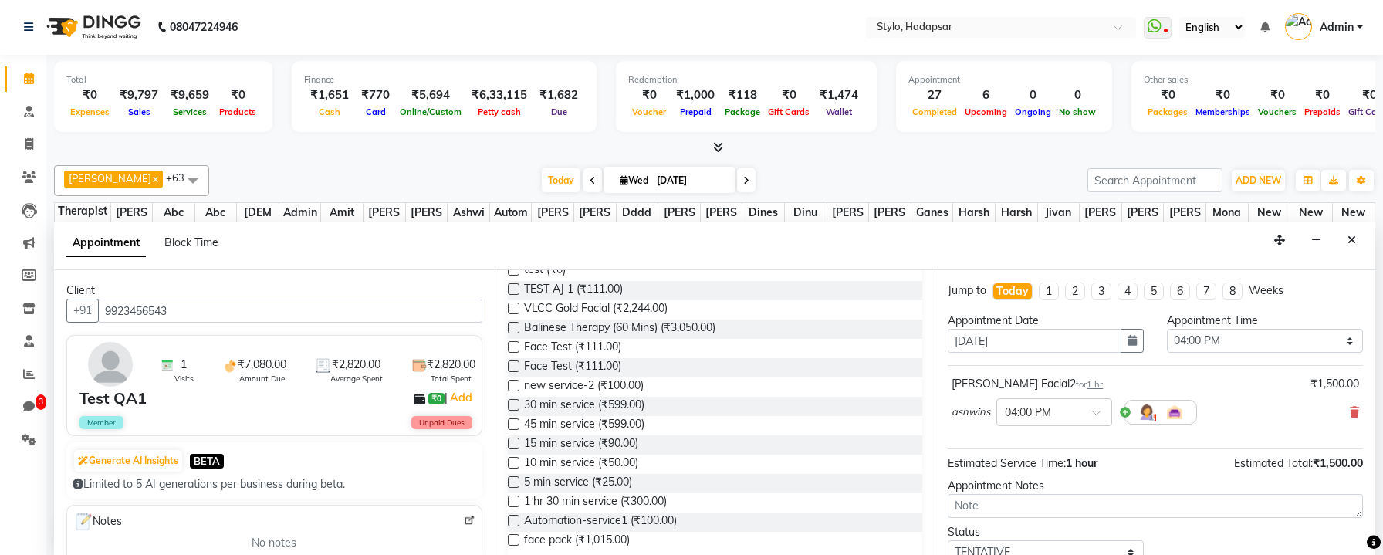
scroll to position [319, 0]
click at [620, 404] on span "30 min service (₹599.00)" at bounding box center [584, 409] width 120 height 19
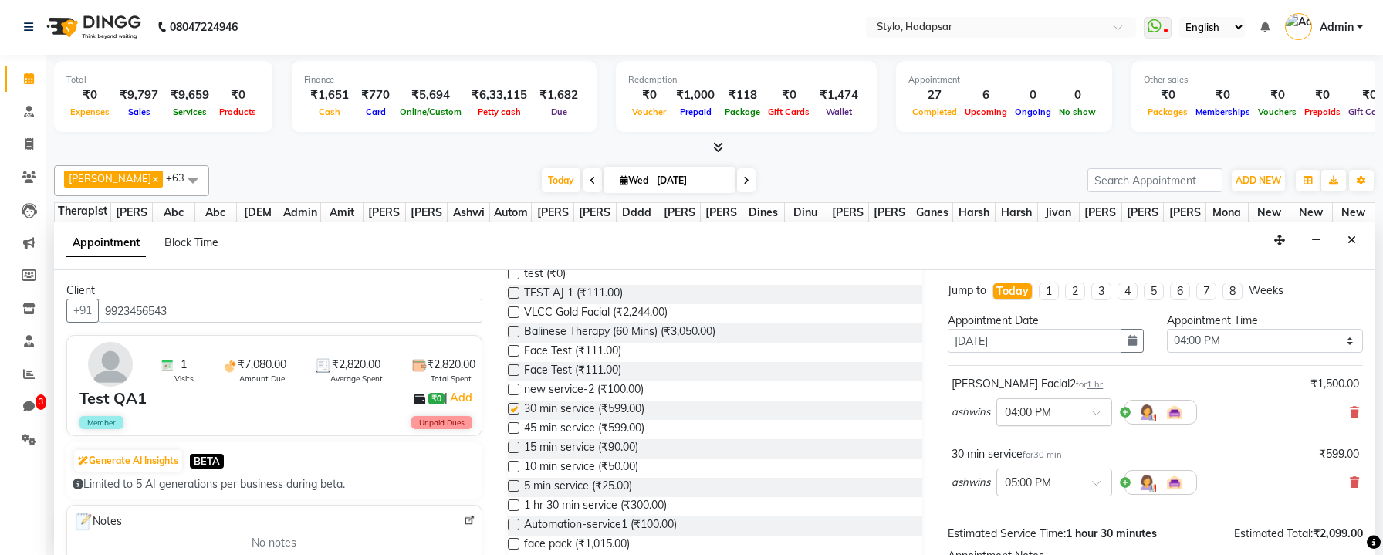
checkbox input "false"
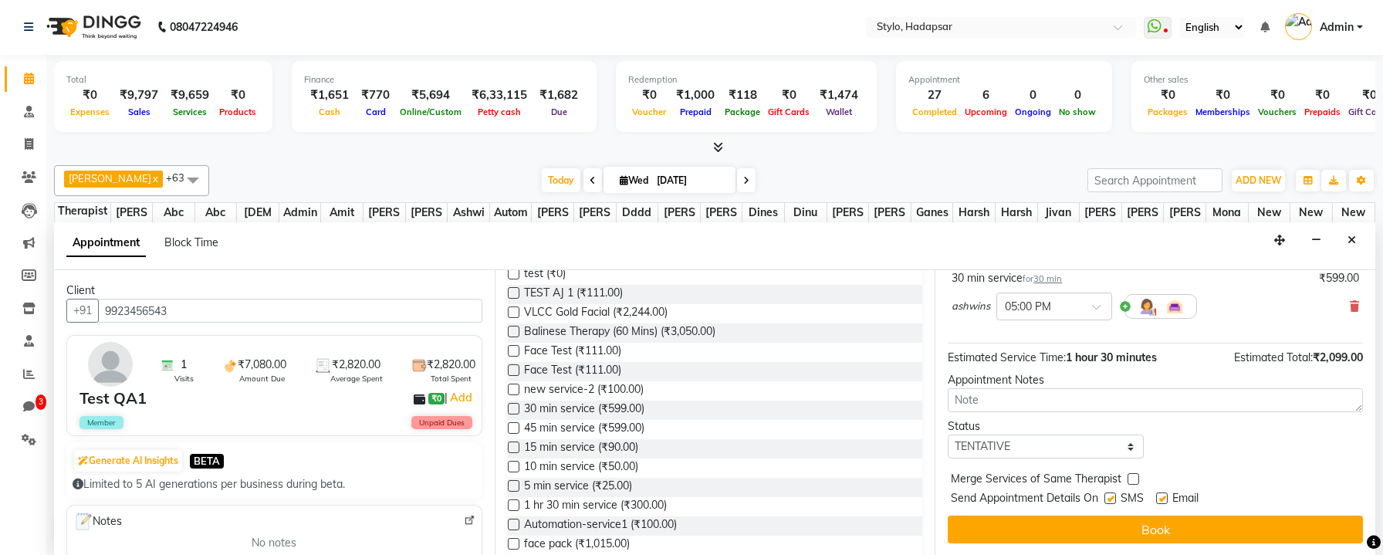
click at [1113, 499] on label at bounding box center [1110, 498] width 12 height 12
click at [1113, 499] on input "checkbox" at bounding box center [1109, 500] width 10 height 10
checkbox input "false"
click at [1164, 503] on div at bounding box center [1161, 501] width 10 height 16
click at [1164, 498] on label at bounding box center [1162, 498] width 12 height 12
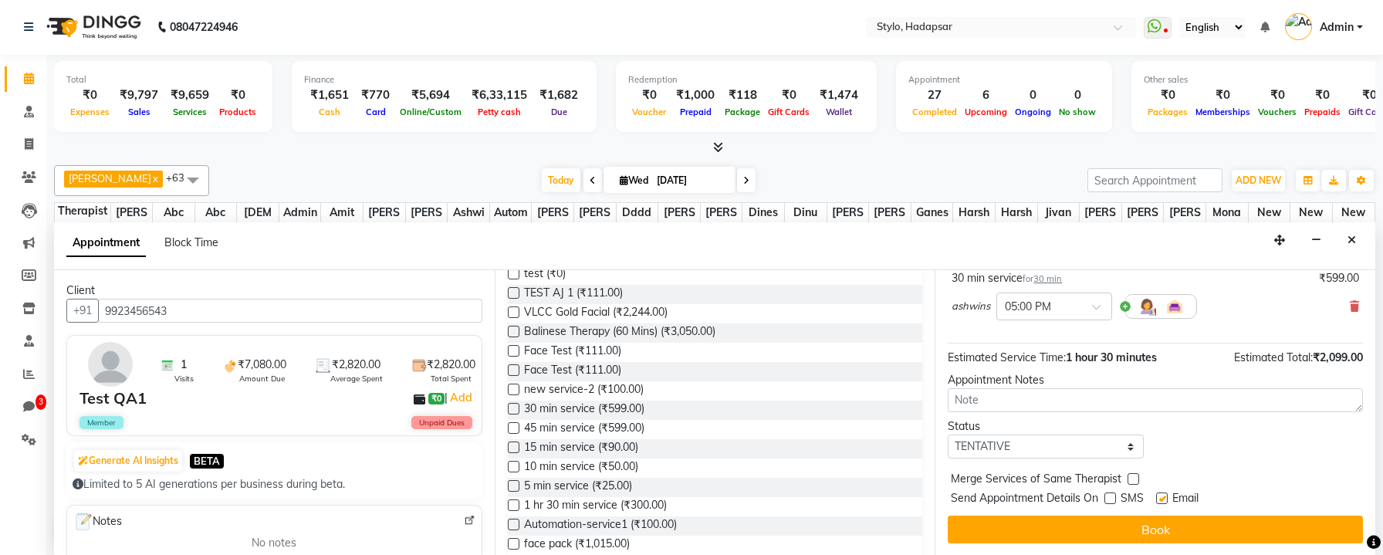
click at [1164, 498] on input "checkbox" at bounding box center [1161, 500] width 10 height 10
checkbox input "false"
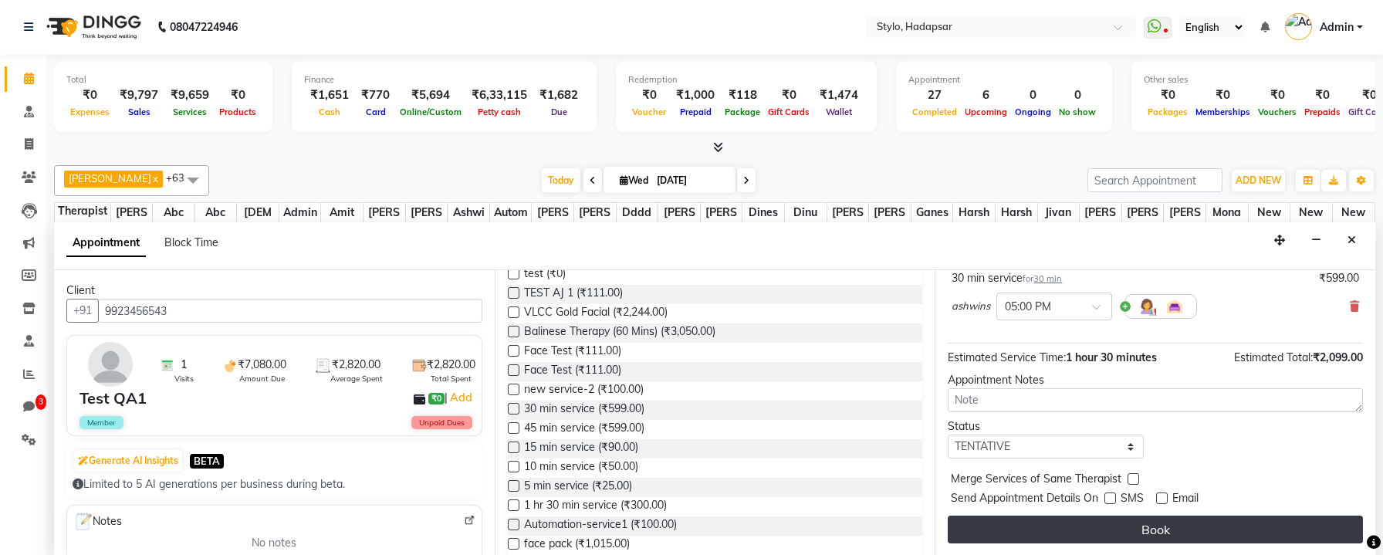
click at [1109, 537] on button "Book" at bounding box center [1155, 529] width 415 height 28
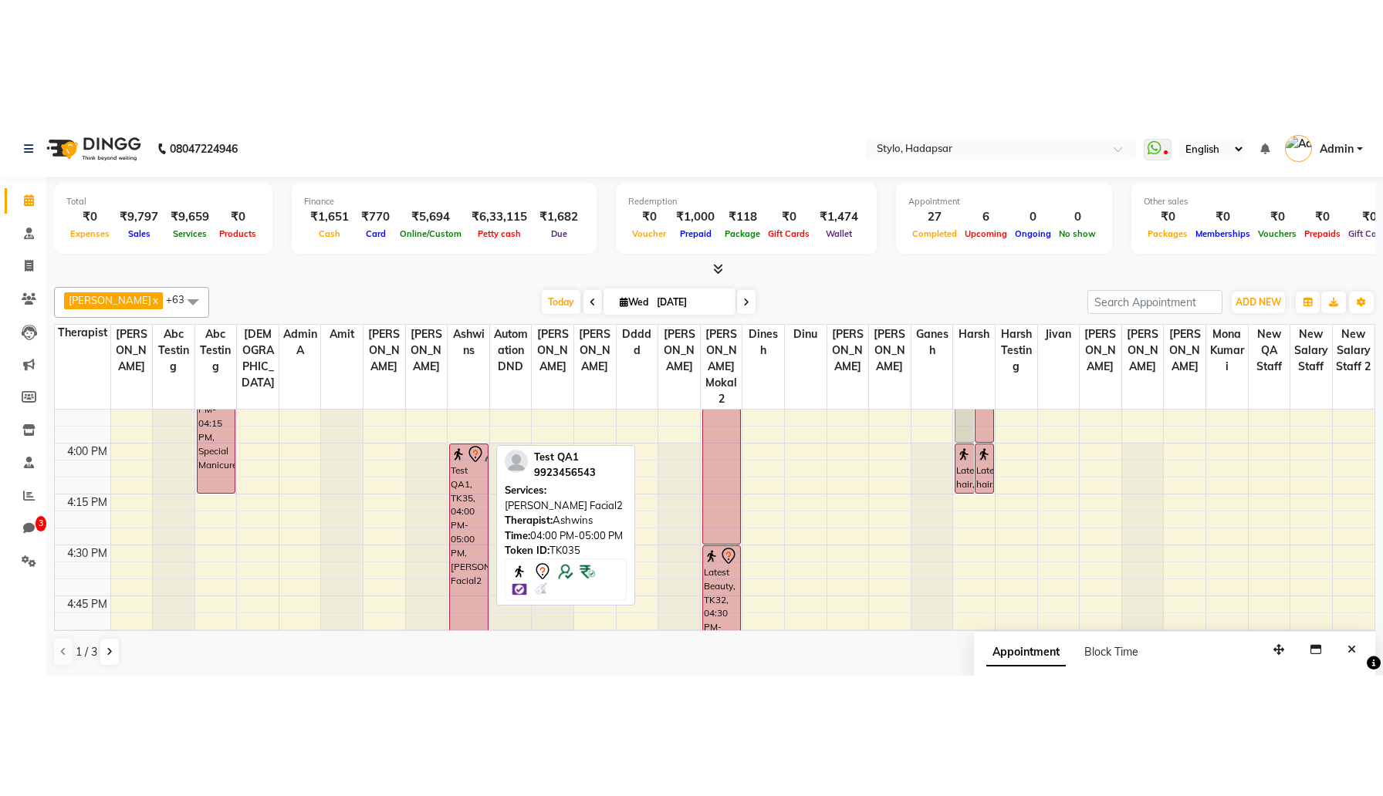
scroll to position [1611, 0]
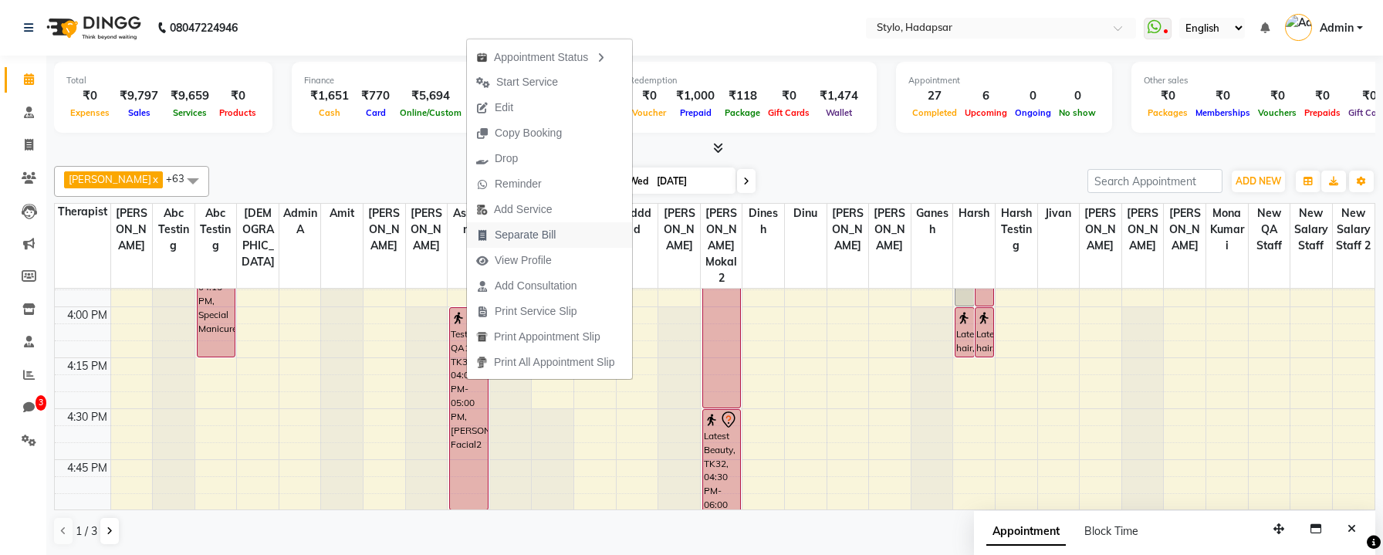
click at [563, 229] on span "Separate Bill" at bounding box center [516, 234] width 98 height 25
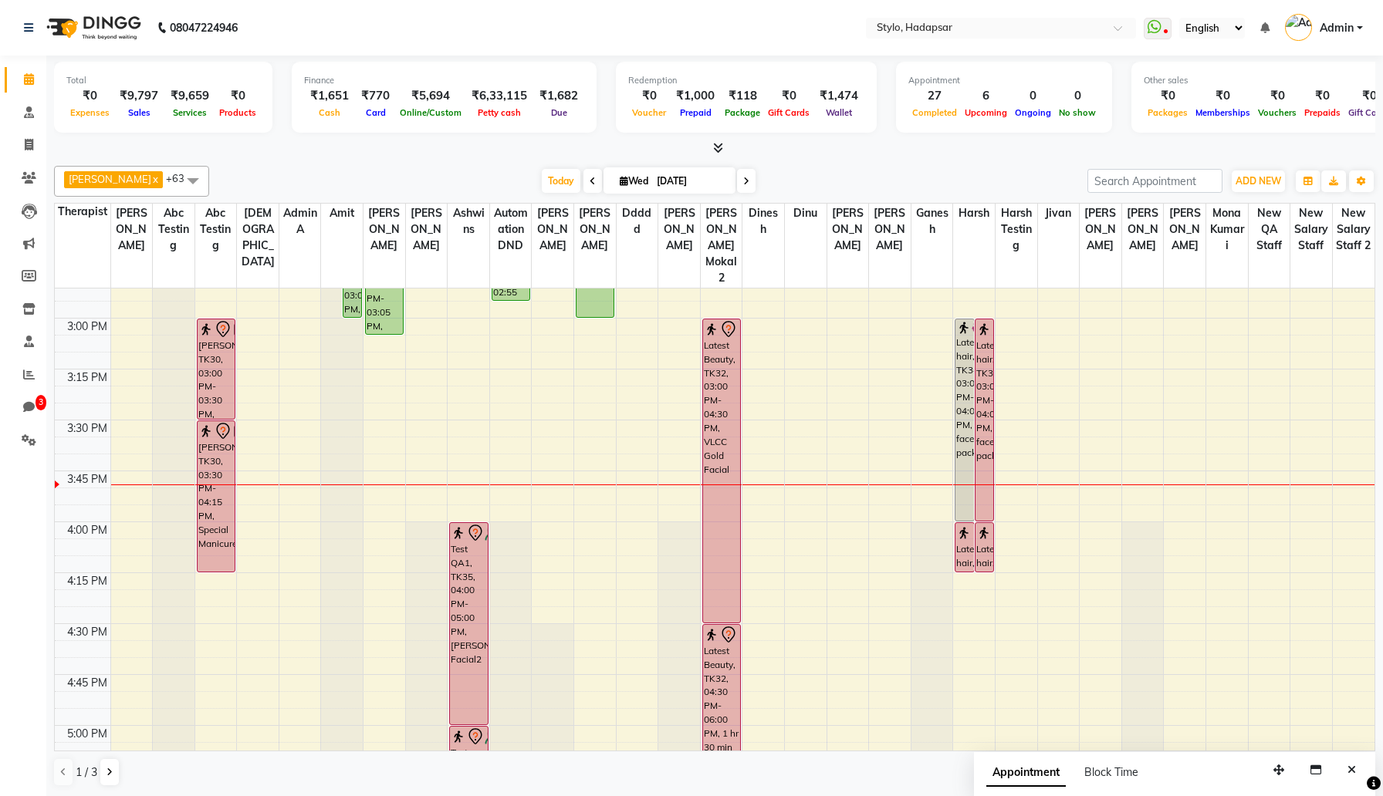
scroll to position [1394, 0]
click at [1049, 498] on div "8:00 AM 8:15 AM 8:30 AM 8:45 AM 9:00 AM 9:15 AM 9:30 AM 9:45 AM 10:00 AM 10:15 …" at bounding box center [715, 218] width 1320 height 2648
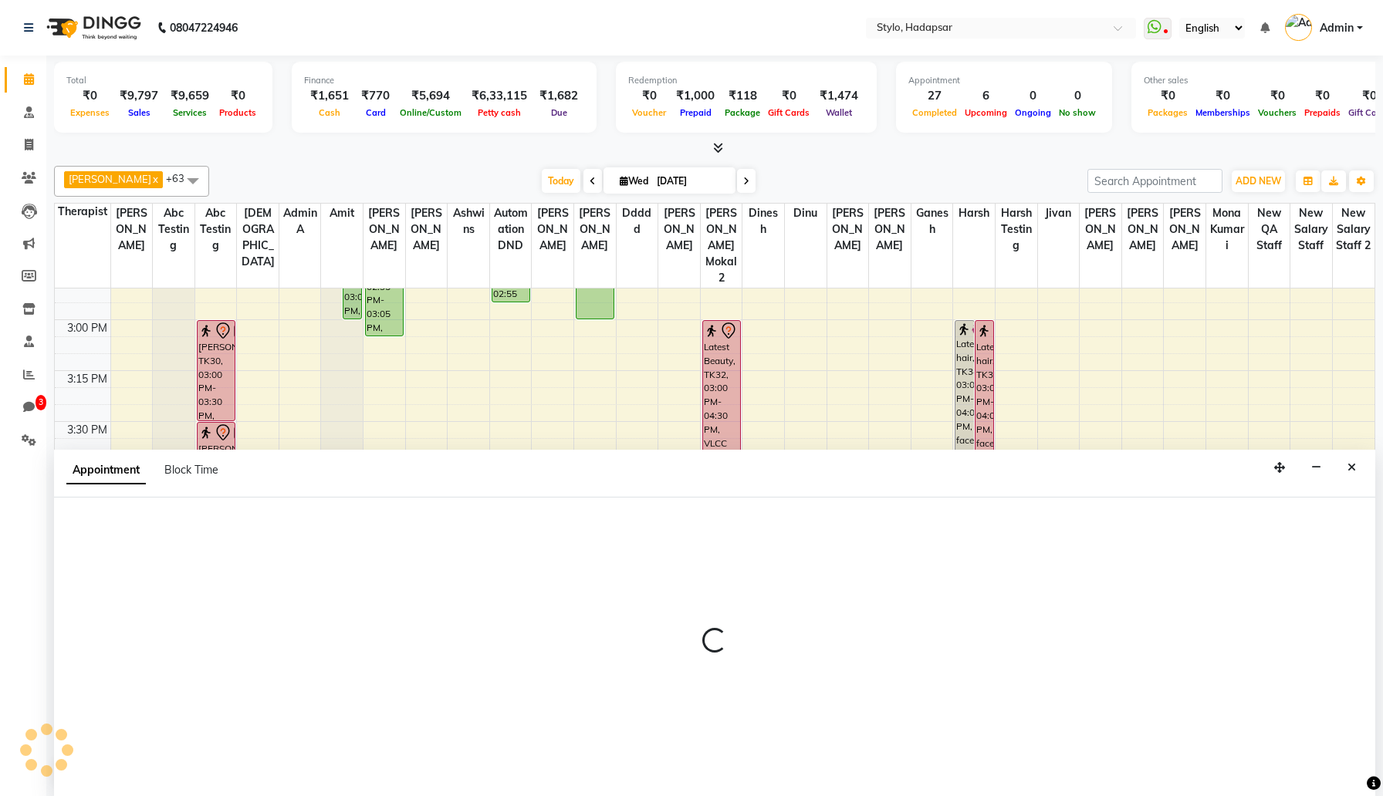
scroll to position [1, 0]
select select "5061"
select select "tentative"
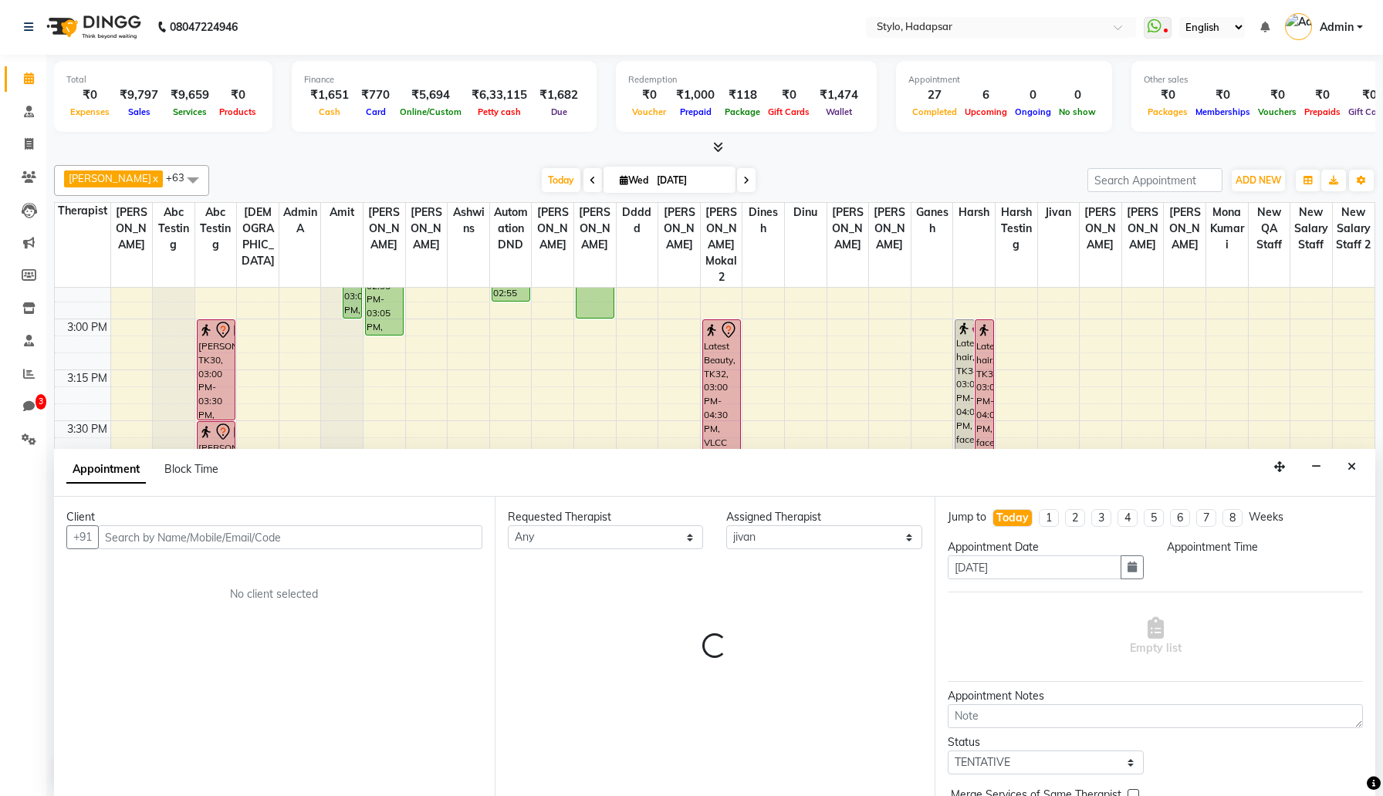
select select "960"
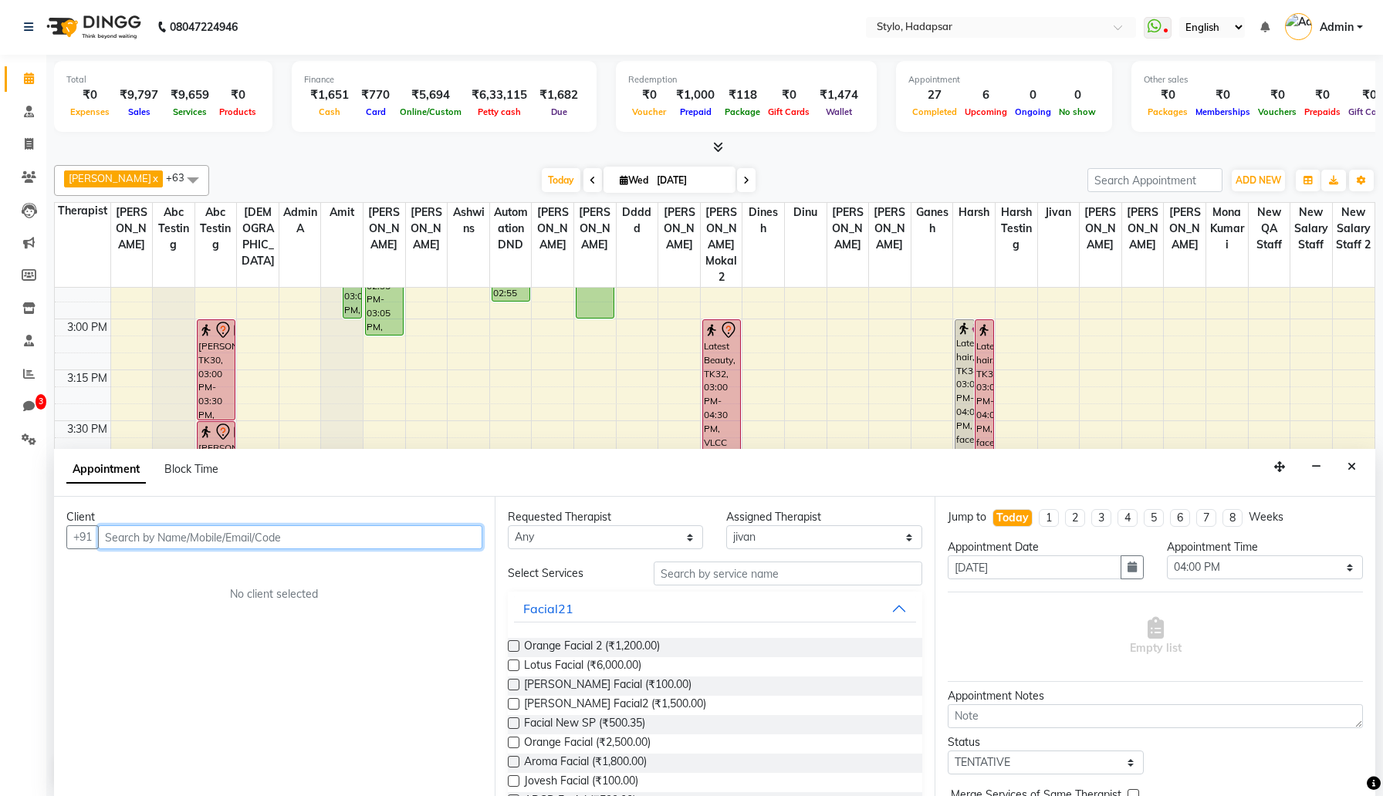
click at [240, 542] on input "text" at bounding box center [290, 537] width 384 height 24
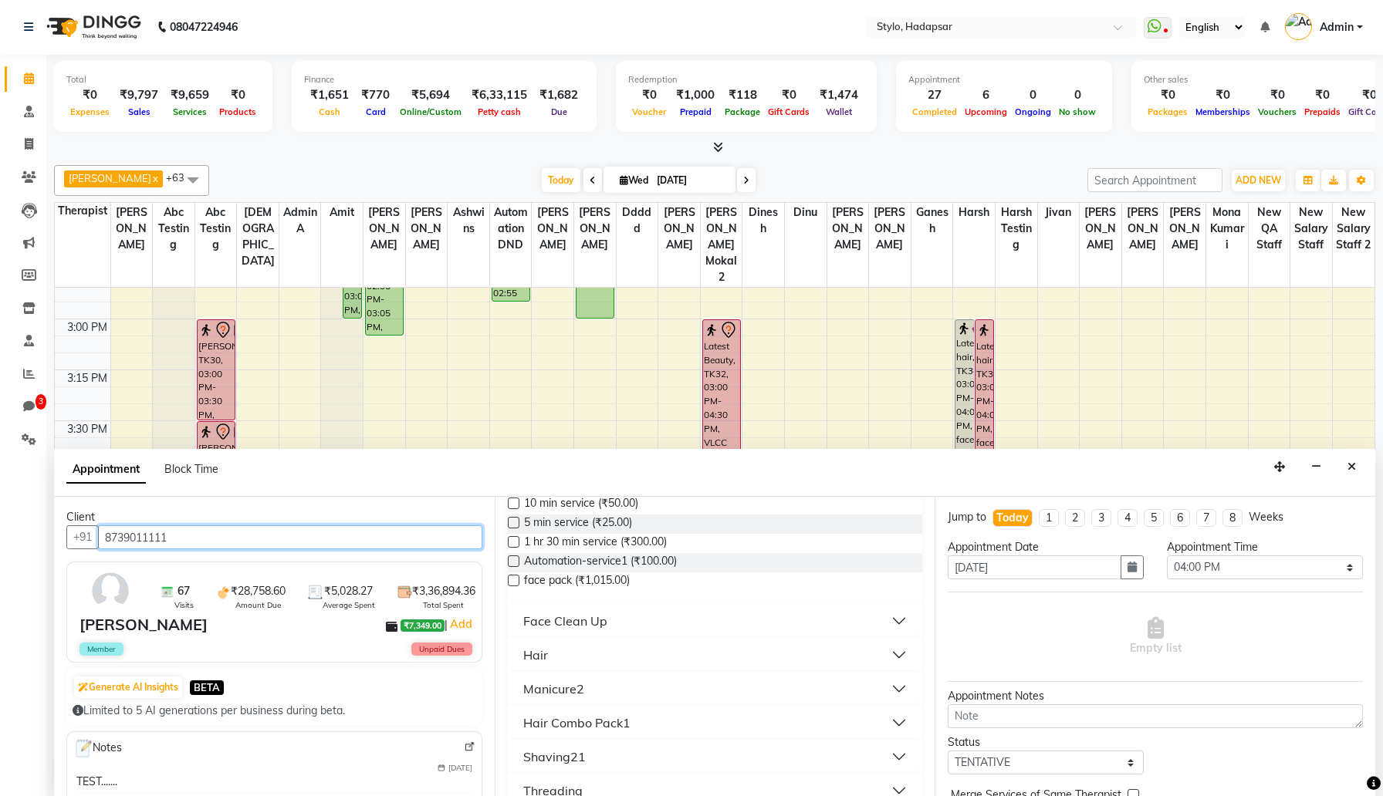
scroll to position [548, 0]
type input "8739011111"
click at [569, 652] on button "Hair" at bounding box center [715, 653] width 403 height 28
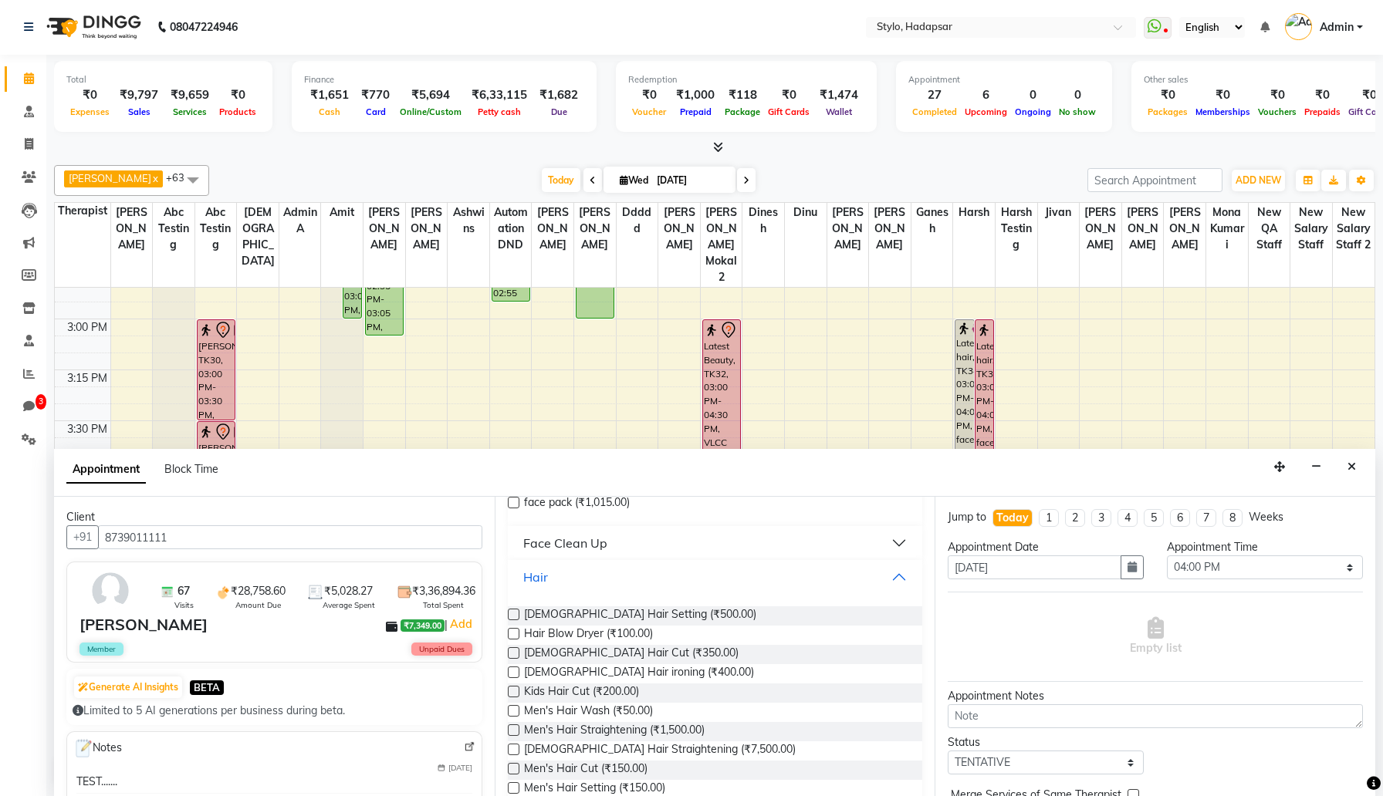
scroll to position [634, 0]
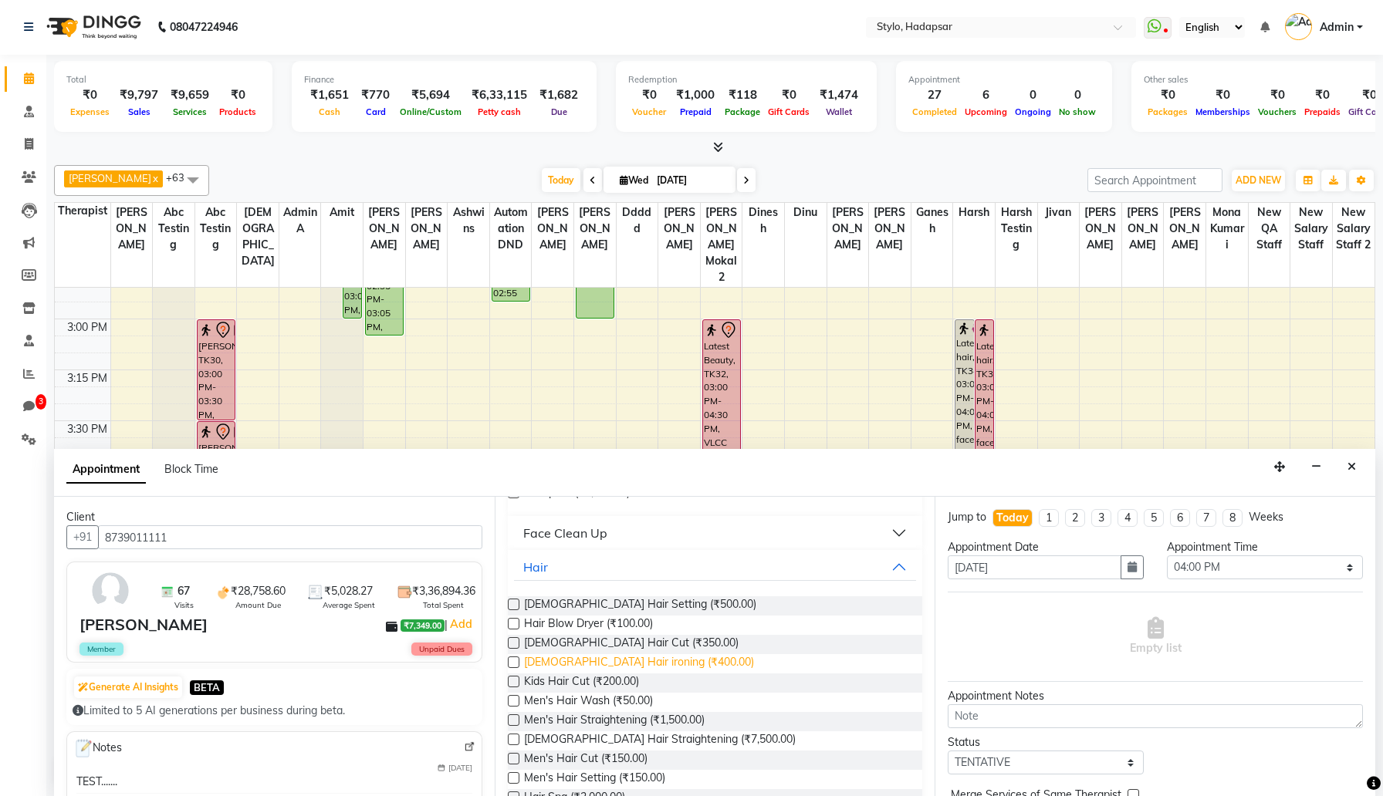
click at [604, 664] on span "Ladies Hair ironing (₹400.00)" at bounding box center [639, 663] width 230 height 19
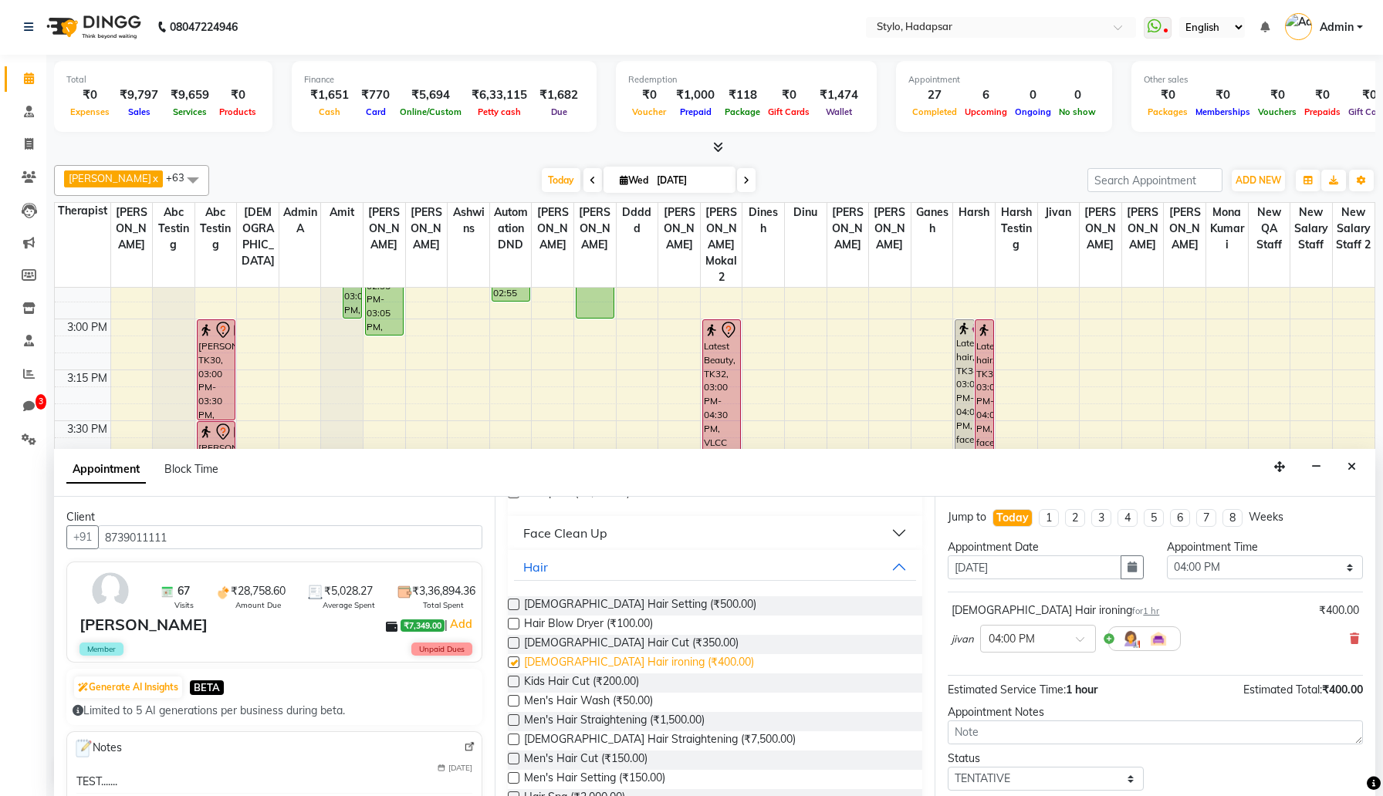
checkbox input "false"
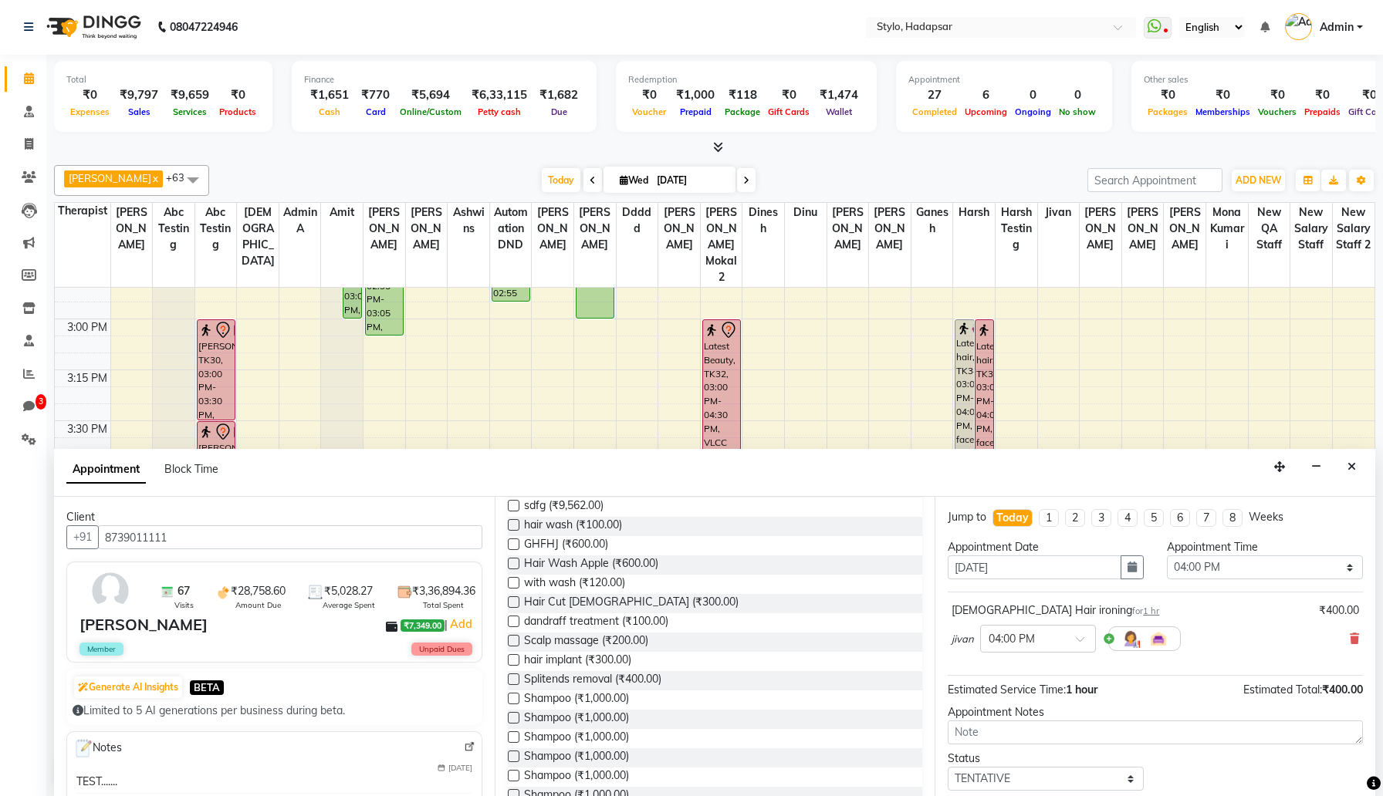
scroll to position [989, 0]
click at [620, 560] on span "Hair Wash Apple (₹600.00)" at bounding box center [591, 558] width 134 height 19
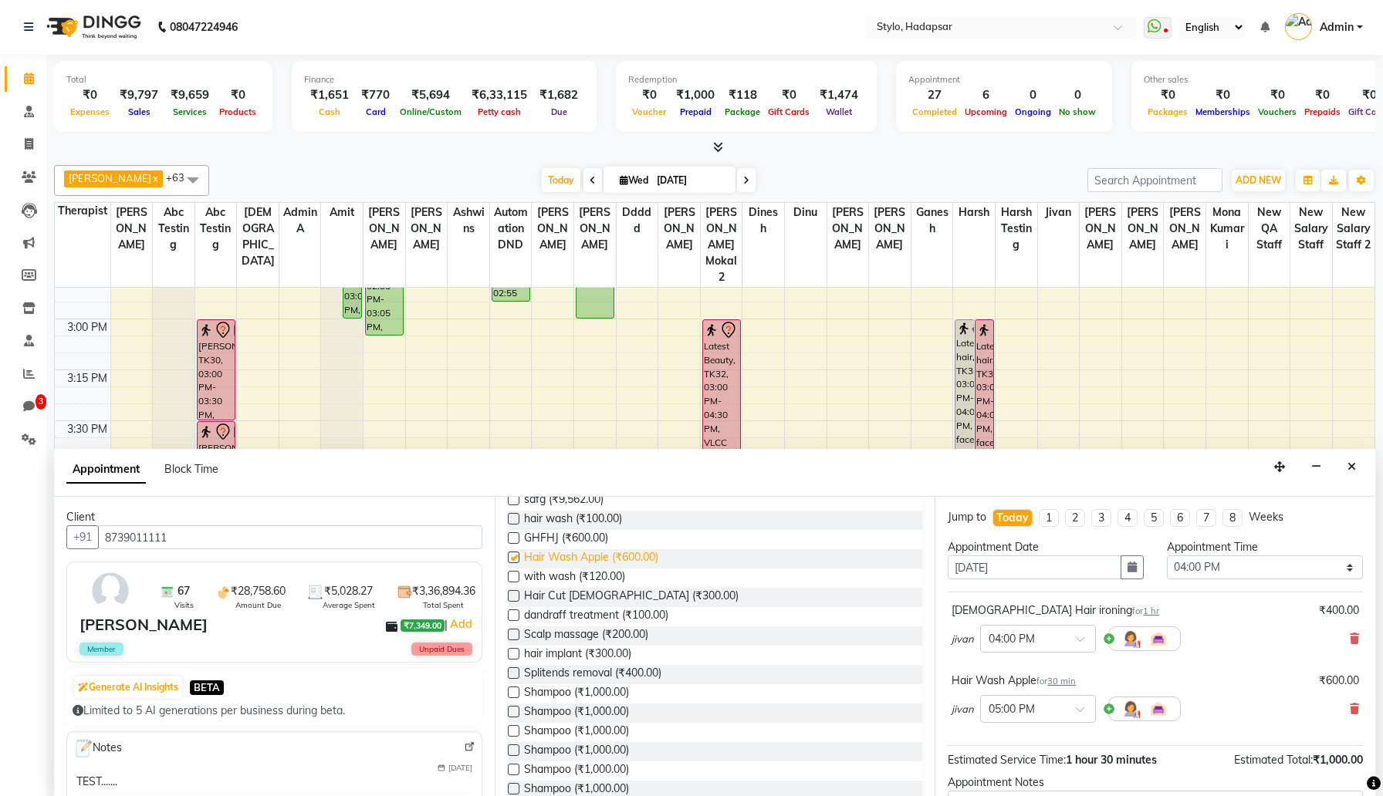
checkbox input "false"
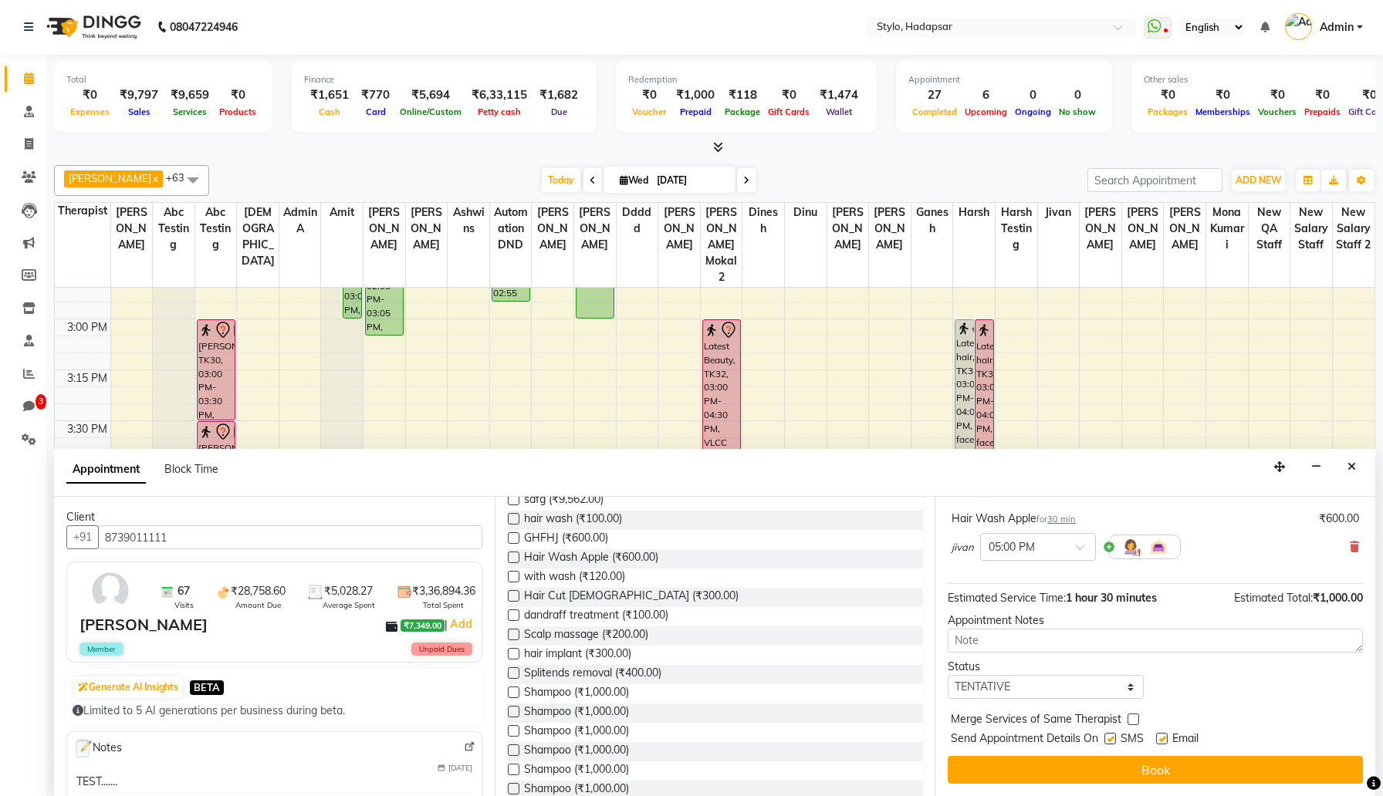
click at [1113, 737] on label at bounding box center [1110, 739] width 12 height 12
click at [1113, 737] on input "checkbox" at bounding box center [1109, 740] width 10 height 10
checkbox input "false"
click at [1162, 739] on label at bounding box center [1162, 739] width 12 height 12
click at [1162, 739] on input "checkbox" at bounding box center [1161, 740] width 10 height 10
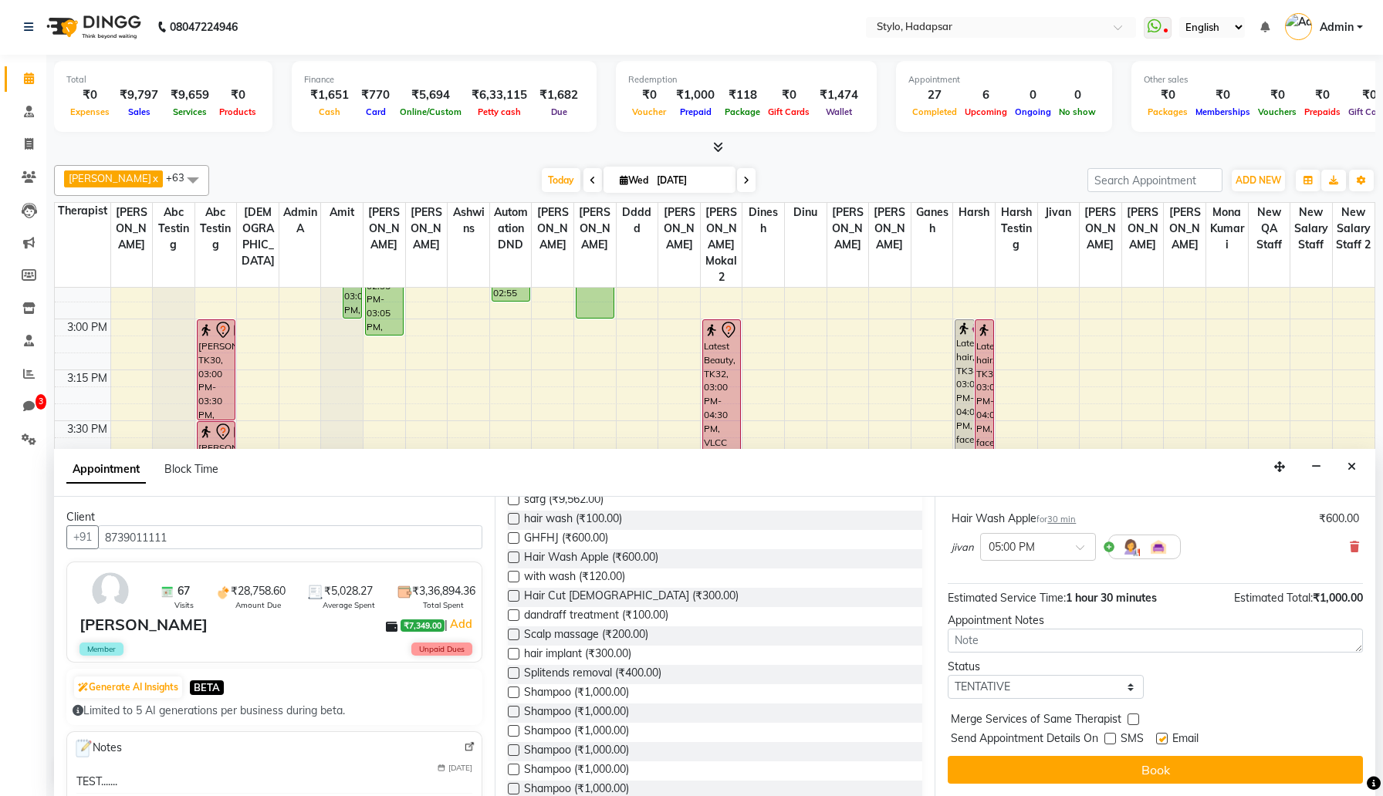
checkbox input "false"
click at [1161, 639] on textarea at bounding box center [1155, 641] width 415 height 24
type textarea "testing"
click at [1078, 680] on select "Select TENTATIVE CONFIRM CHECK-IN UPCOMING" at bounding box center [1046, 687] width 196 height 24
select select "confirm booking"
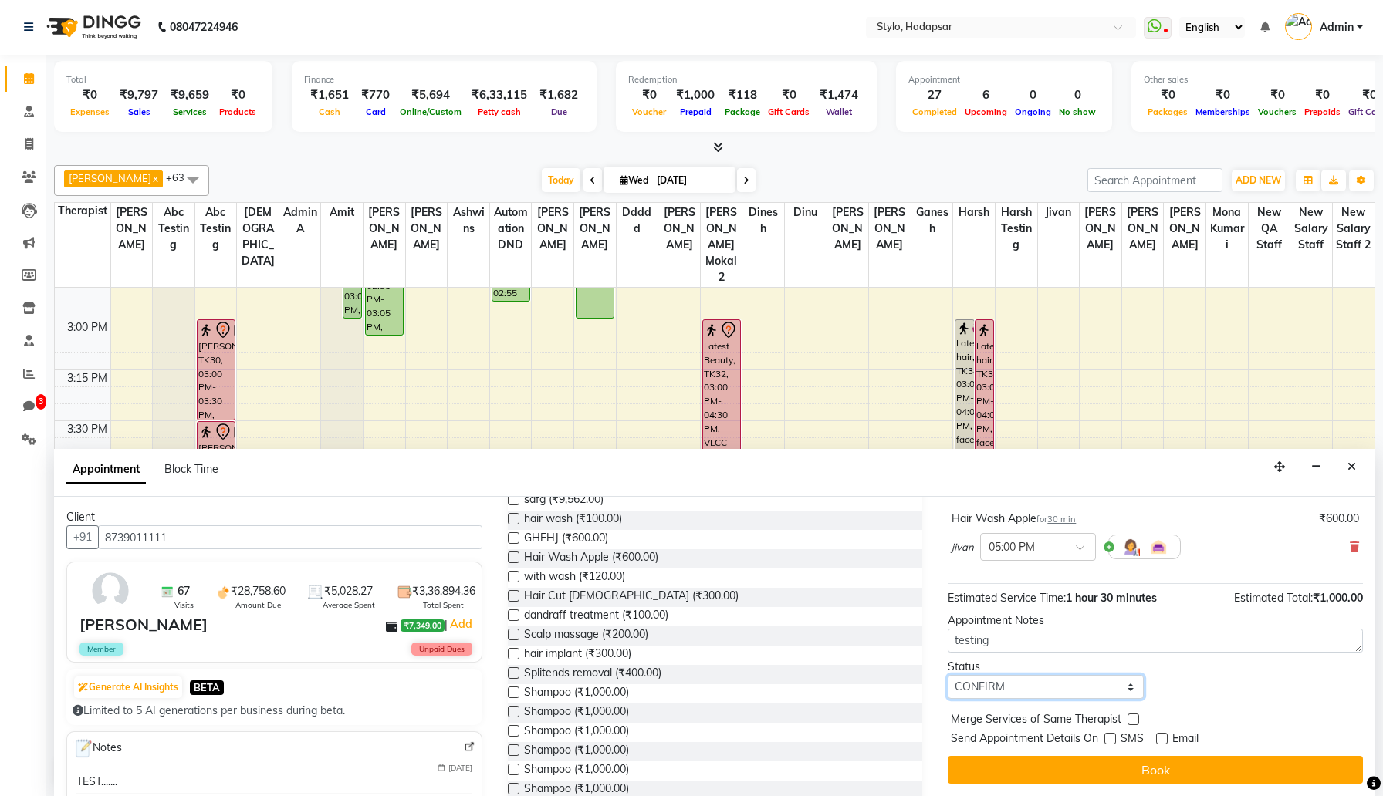
click at [948, 675] on select "Select TENTATIVE CONFIRM CHECK-IN UPCOMING" at bounding box center [1046, 687] width 196 height 24
click at [1066, 689] on select "Select TENTATIVE CONFIRM CHECK-IN UPCOMING" at bounding box center [1046, 687] width 196 height 24
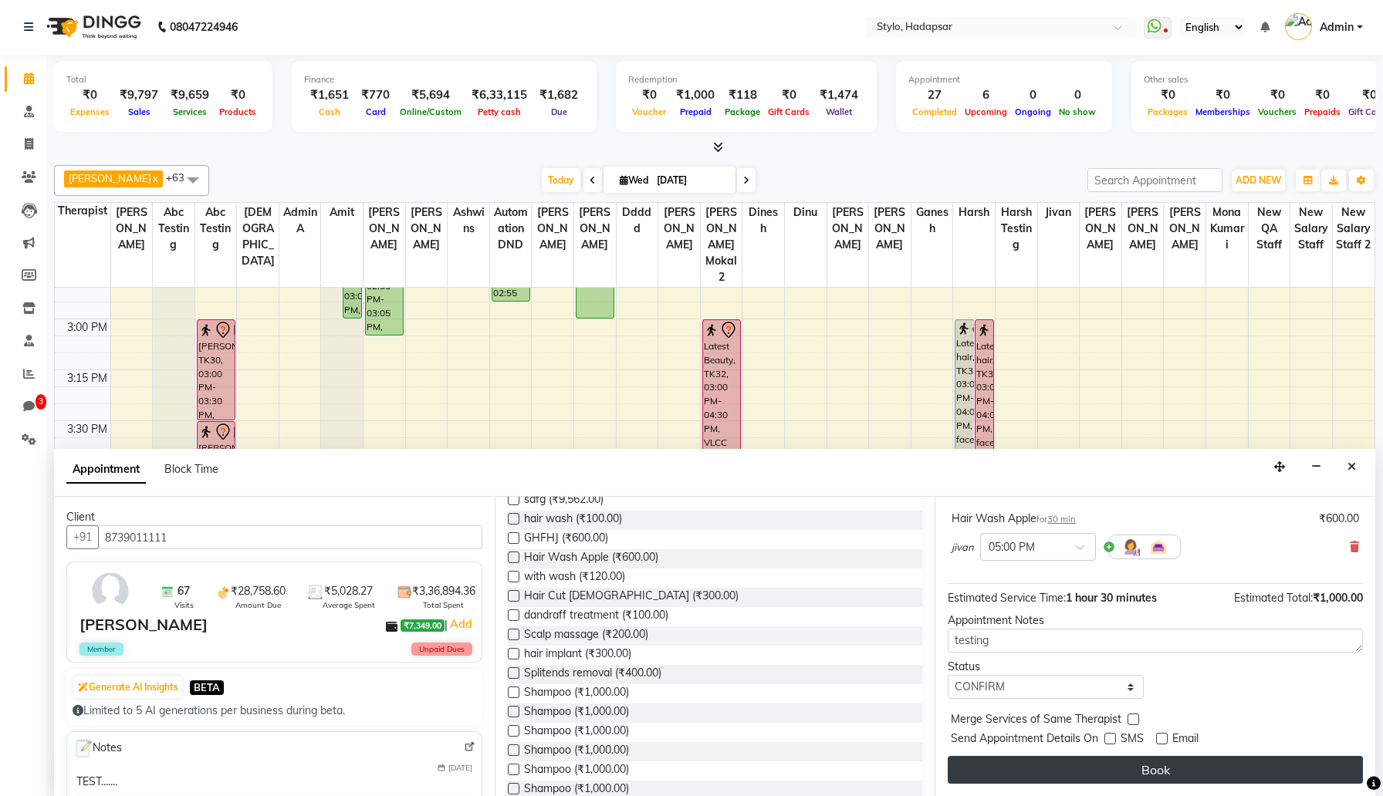
click at [1115, 769] on button "Book" at bounding box center [1155, 770] width 415 height 28
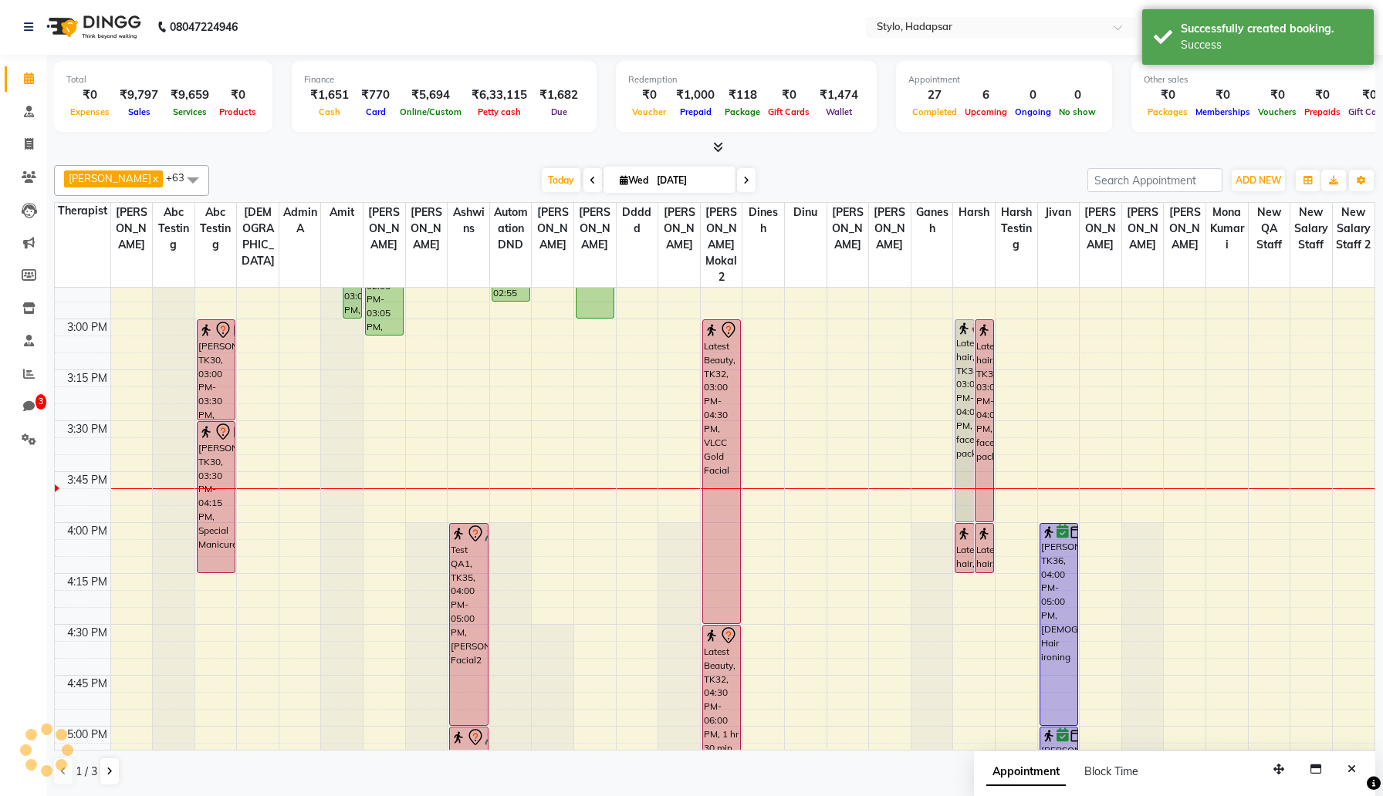
scroll to position [0, 0]
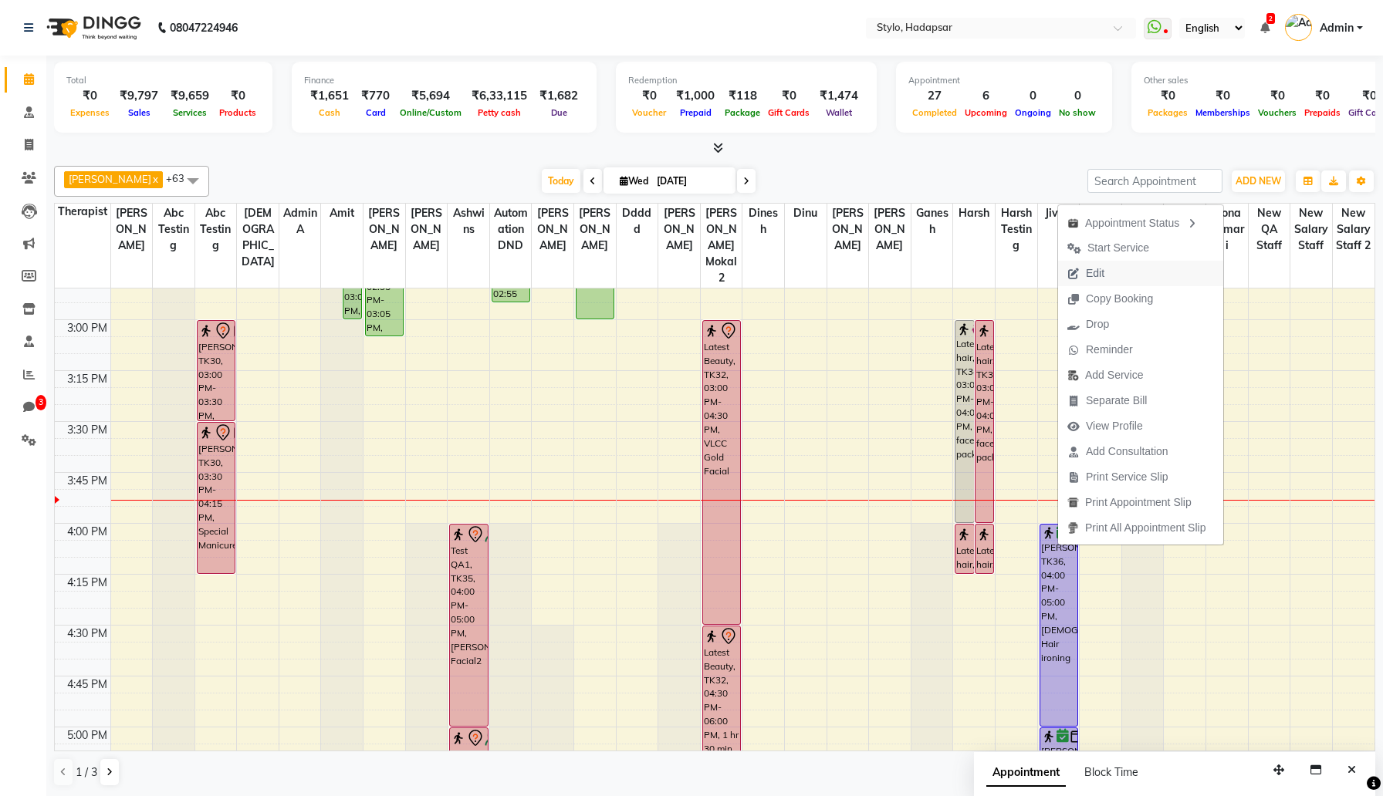
click at [1130, 273] on button "Edit" at bounding box center [1140, 273] width 165 height 25
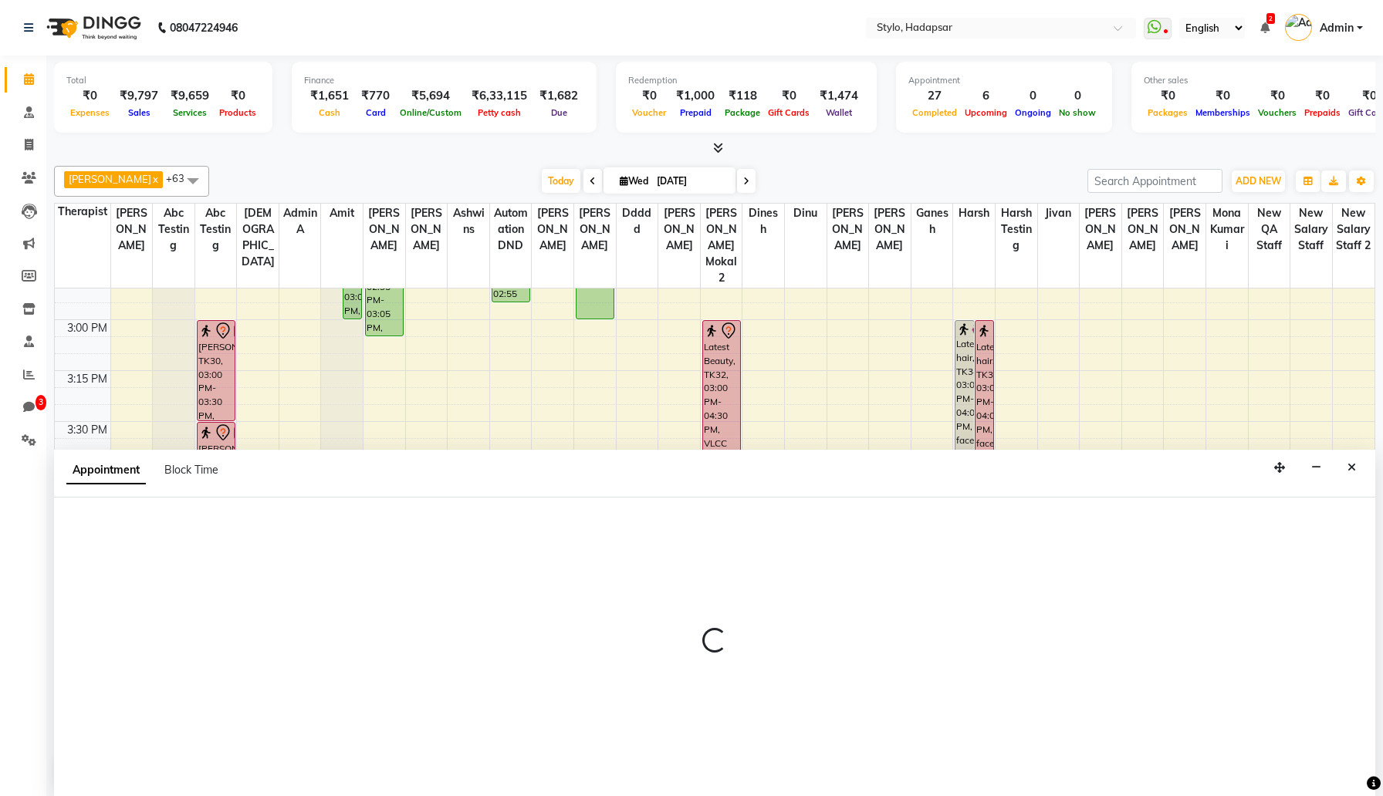
scroll to position [1, 0]
click at [1358, 467] on button "Close" at bounding box center [1351, 467] width 22 height 24
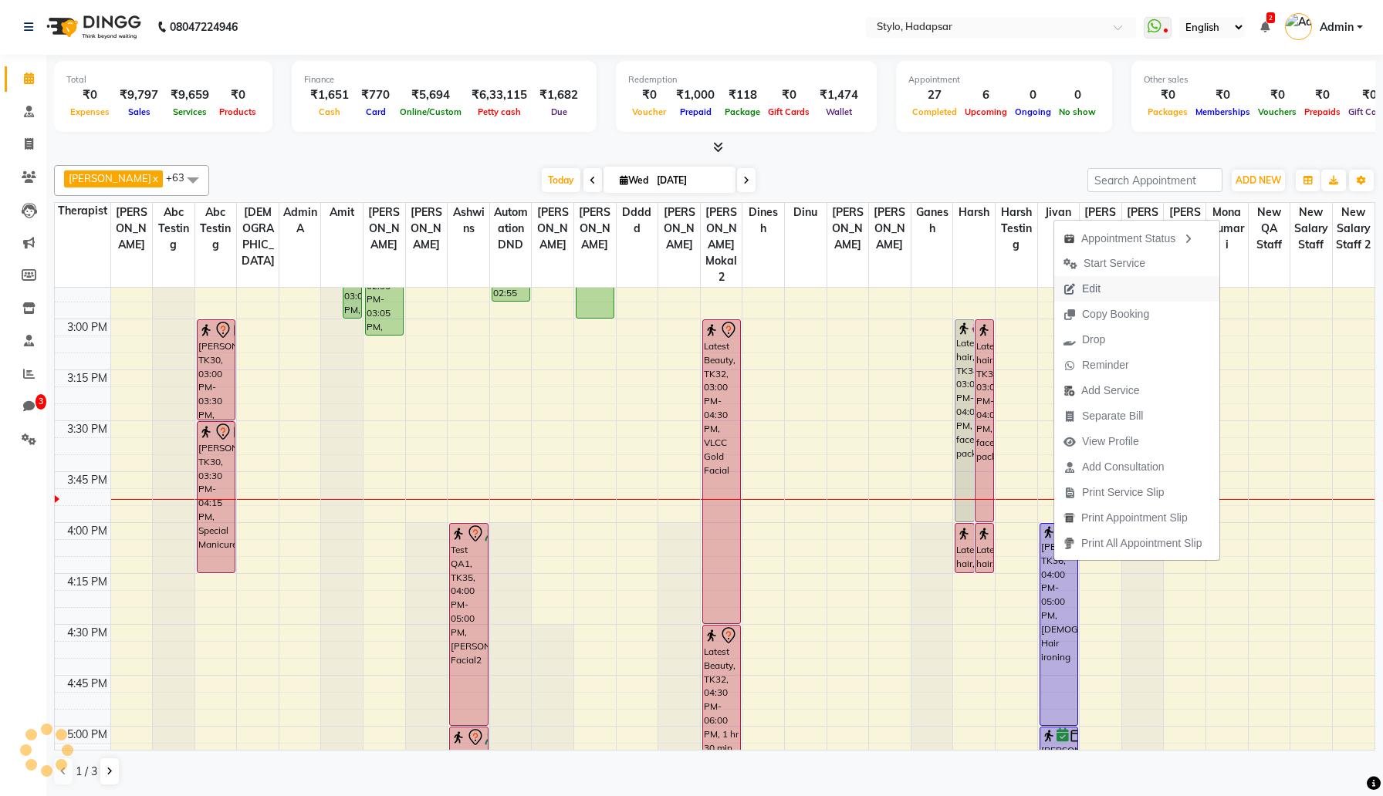
click at [1110, 286] on button "Edit" at bounding box center [1136, 288] width 165 height 25
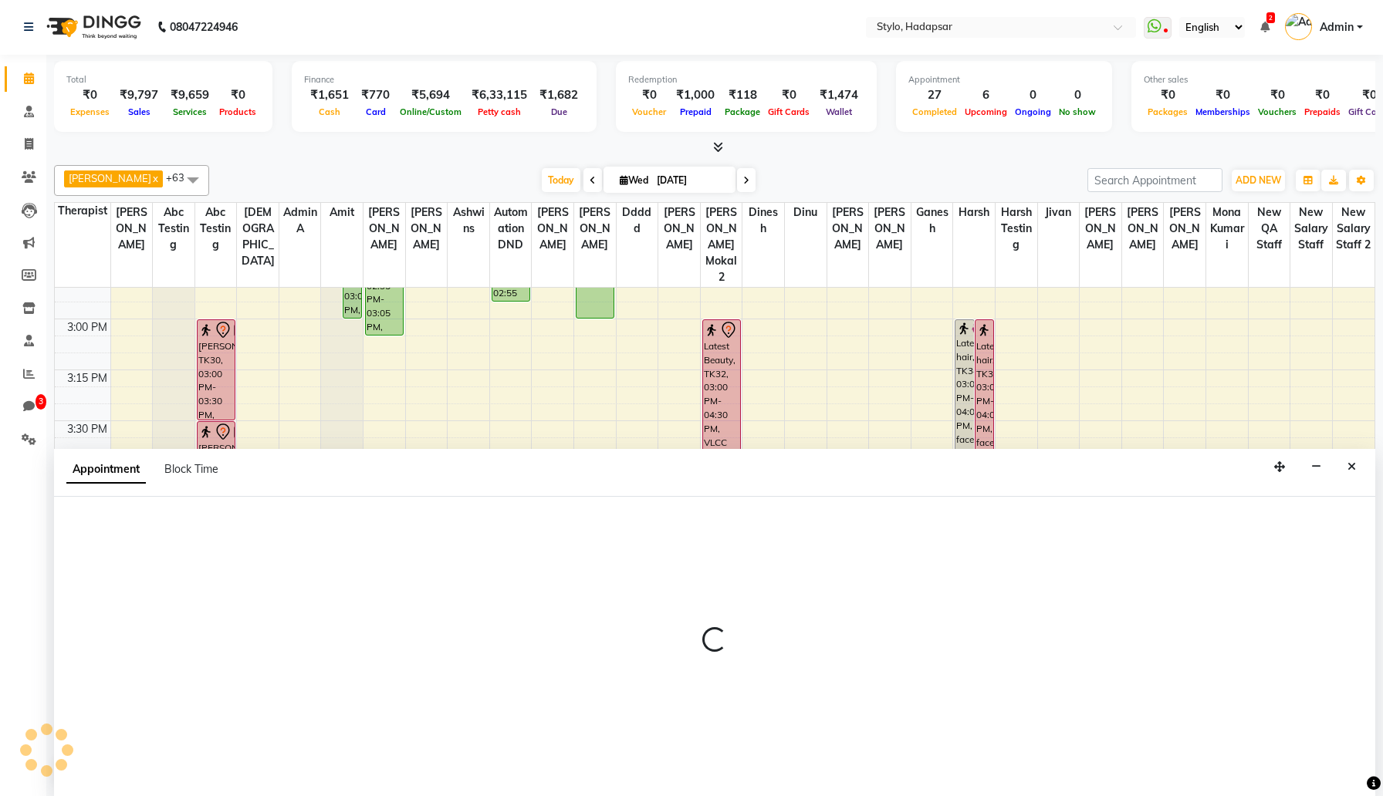
select select "tentative"
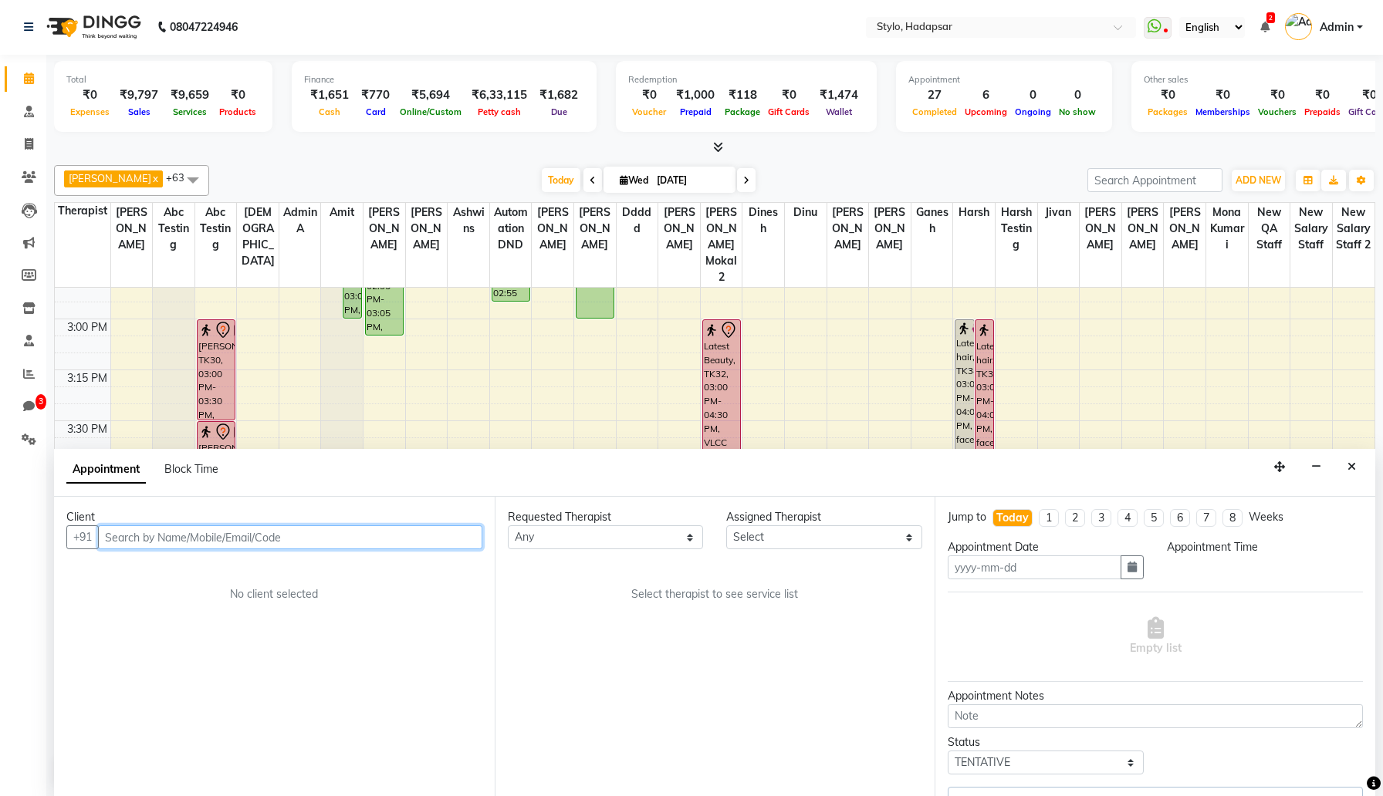
type input "Sep 03, 2025"
type textarea "testing"
select select "confirm booking"
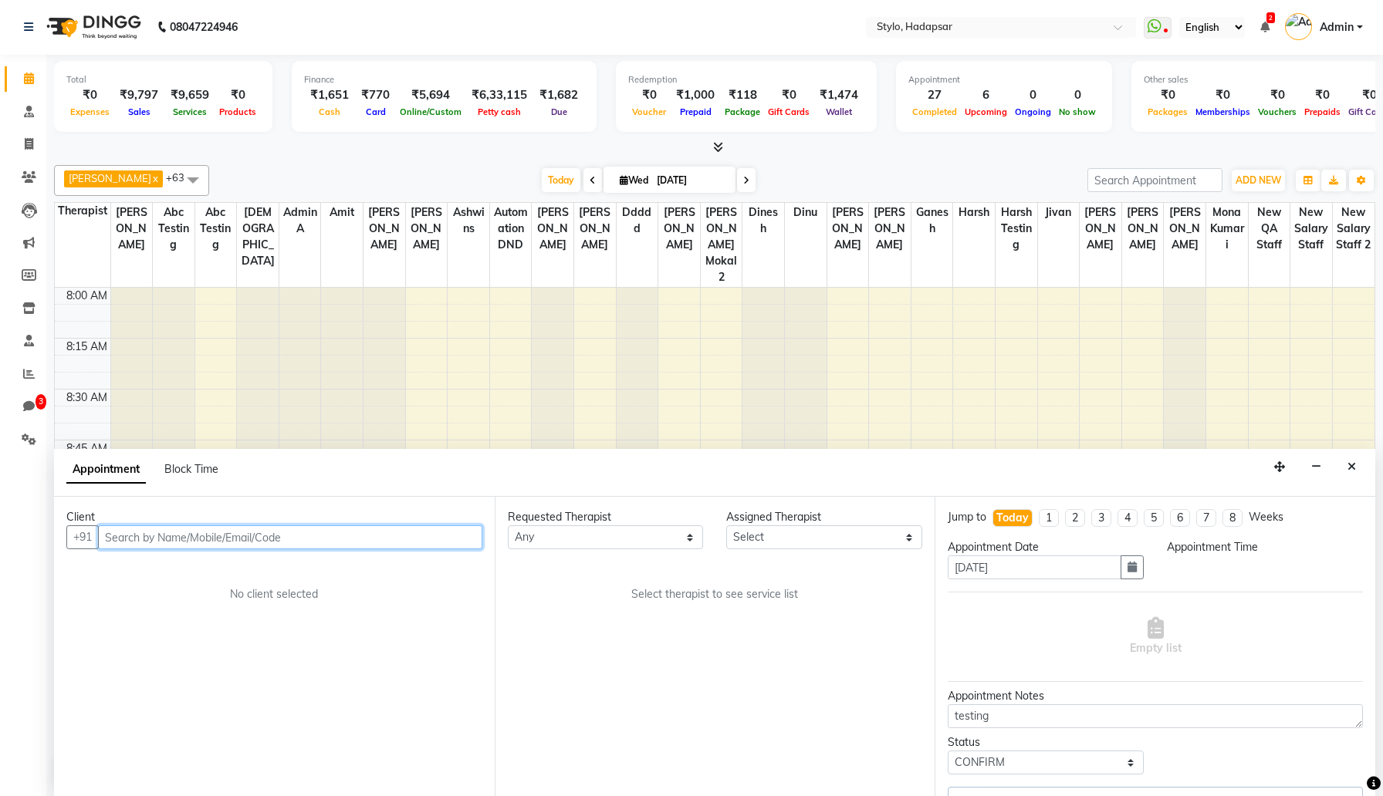
select select "960"
select select "5061"
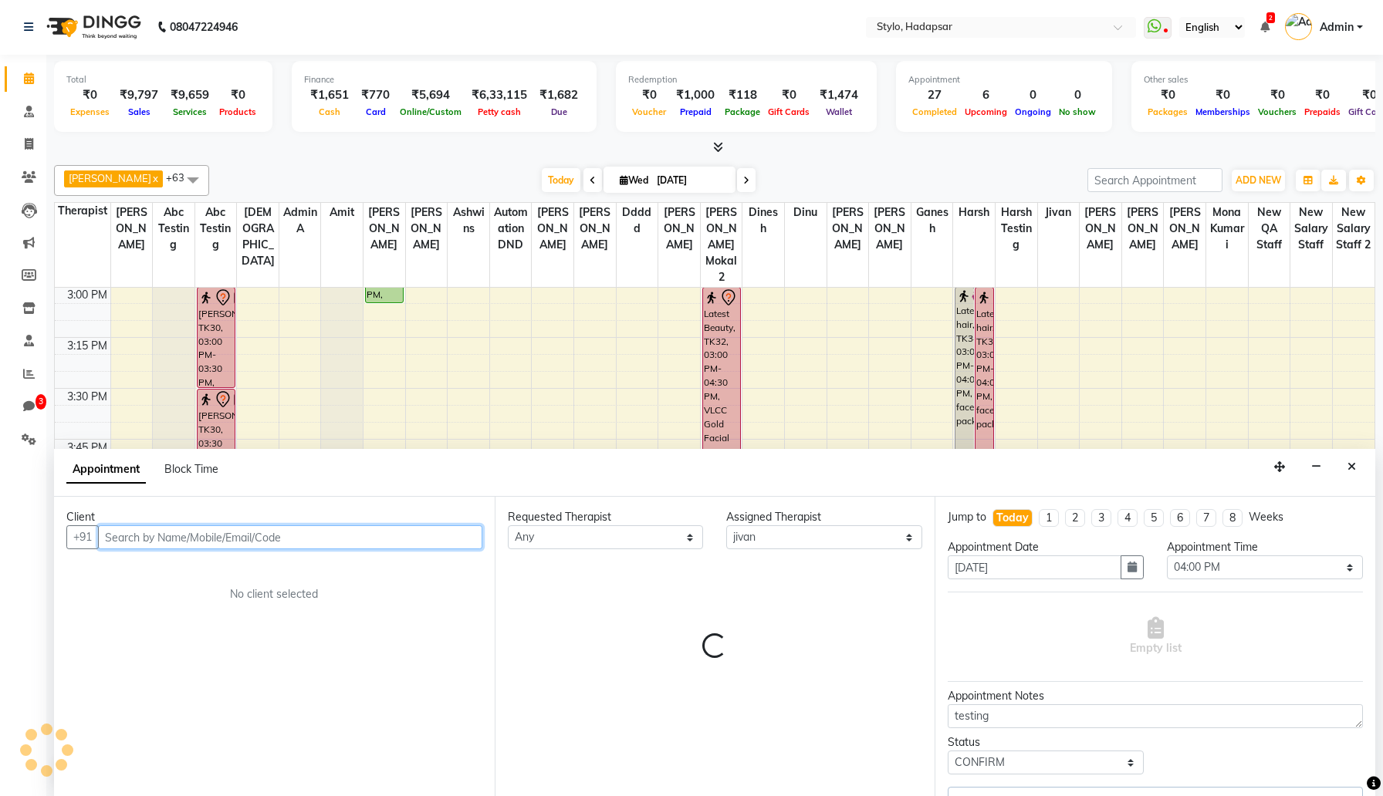
select select "52"
select select "51"
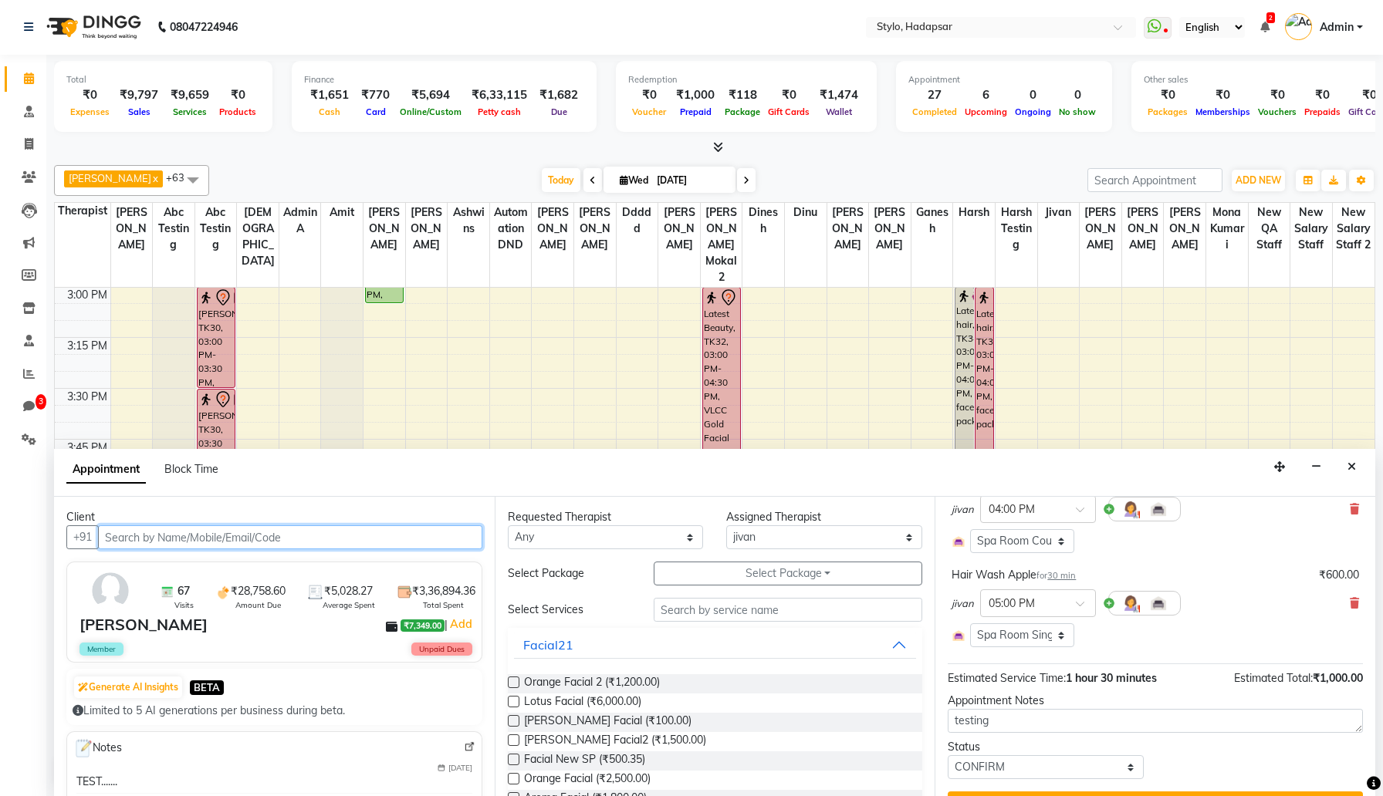
scroll to position [165, 0]
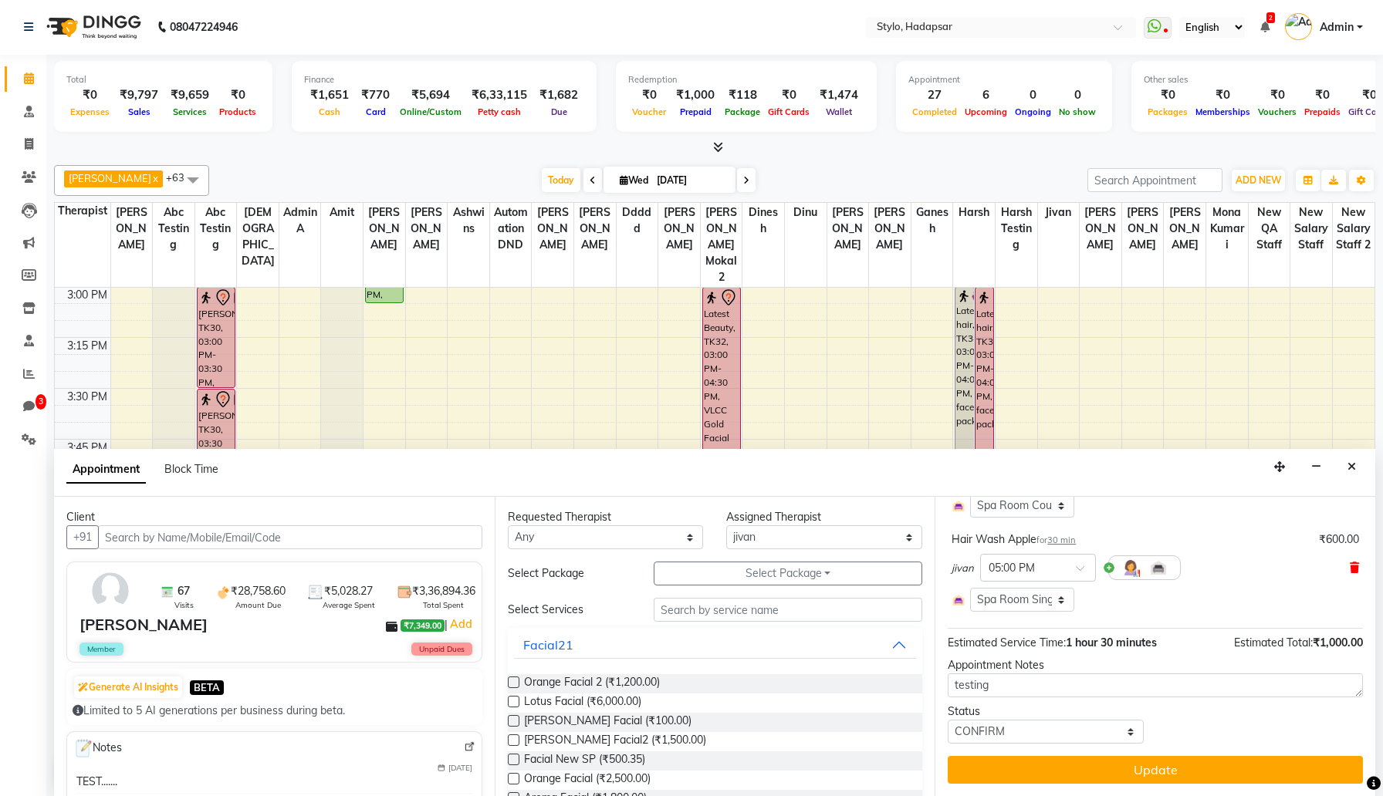
click at [1358, 565] on icon at bounding box center [1354, 568] width 9 height 11
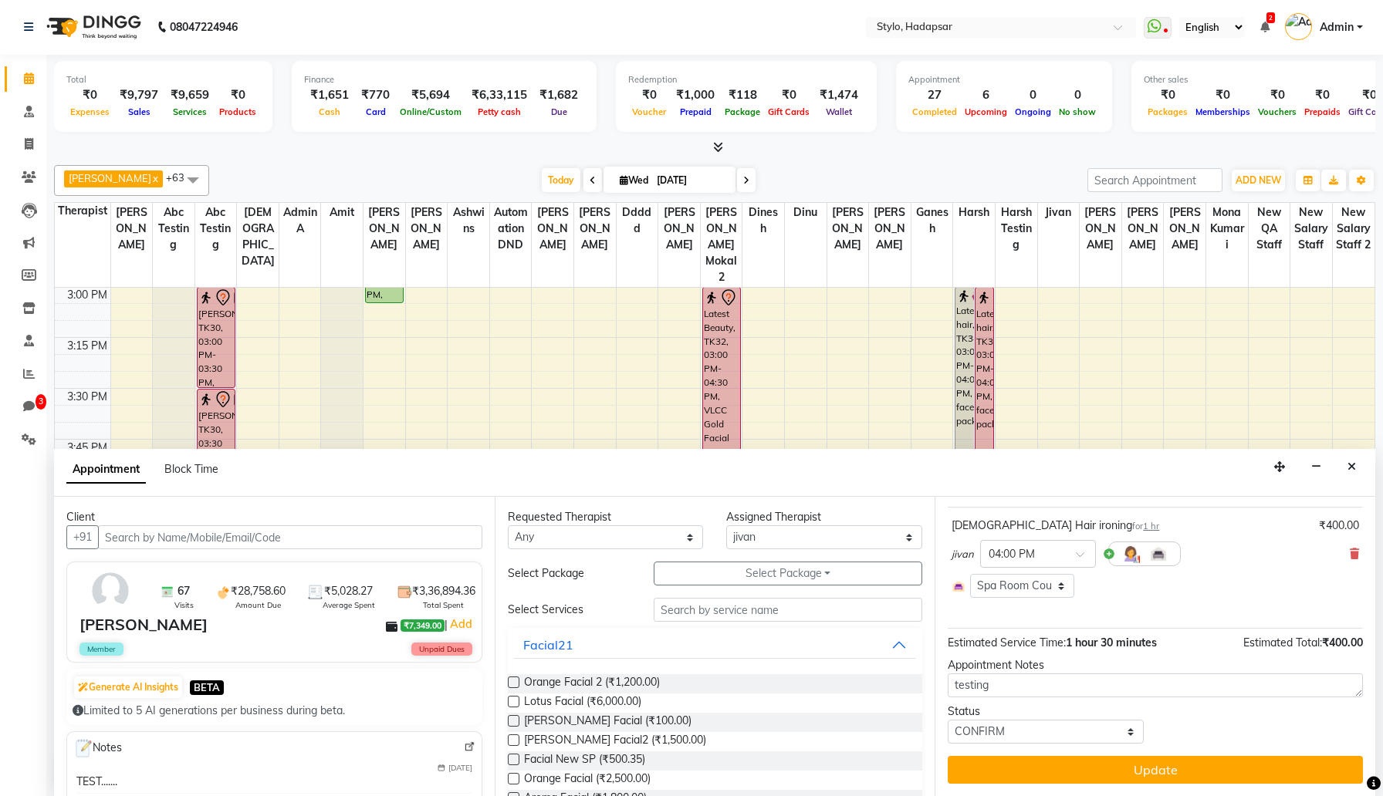
scroll to position [85, 0]
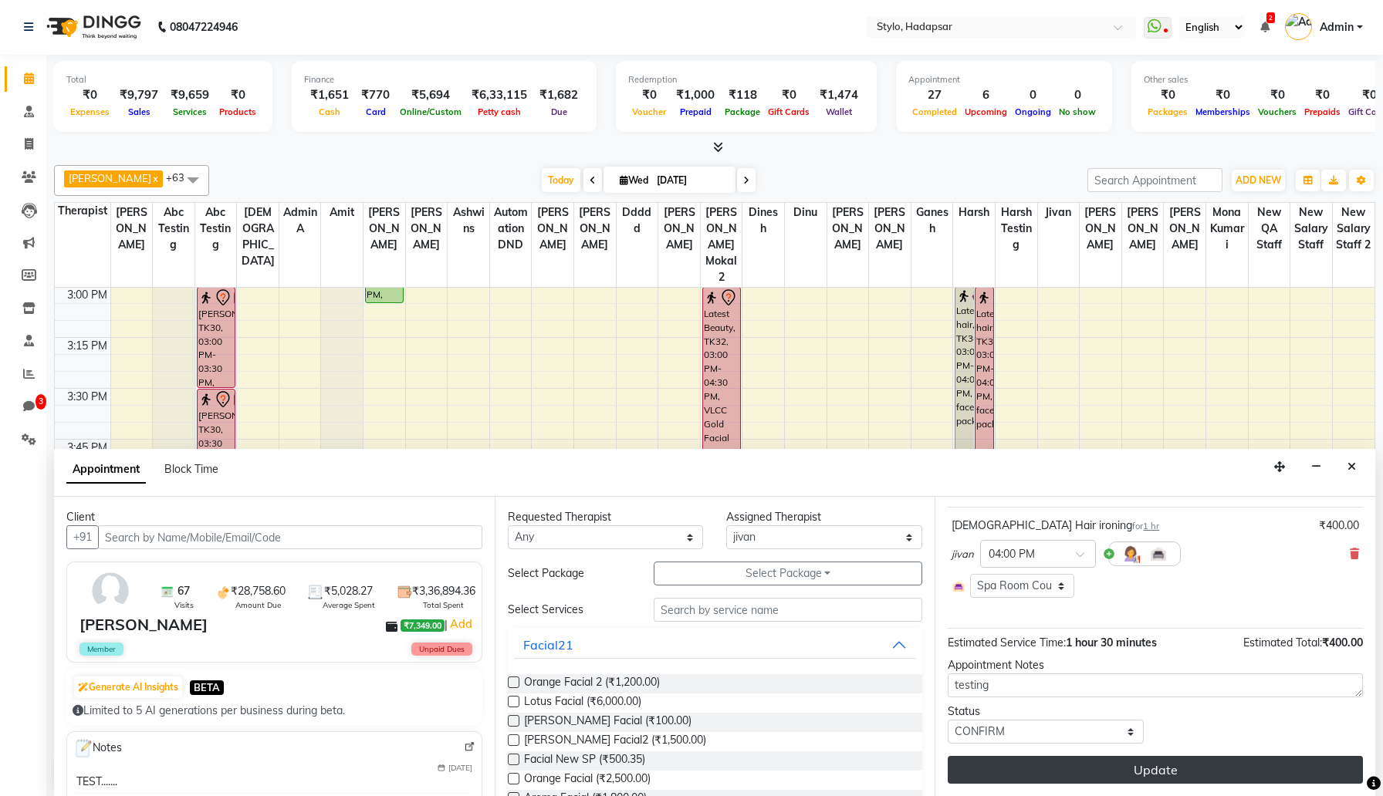
click at [1184, 769] on button "Update" at bounding box center [1155, 770] width 415 height 28
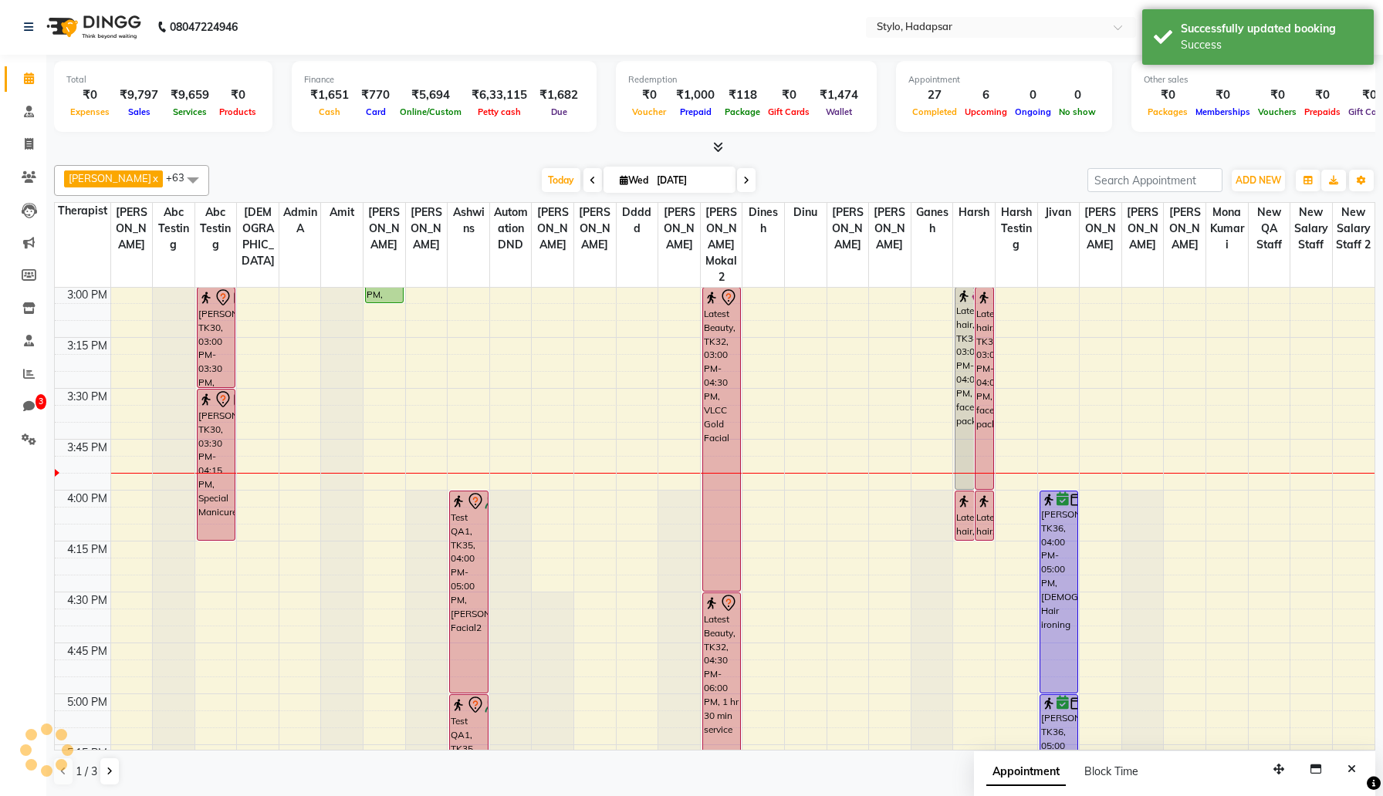
scroll to position [0, 0]
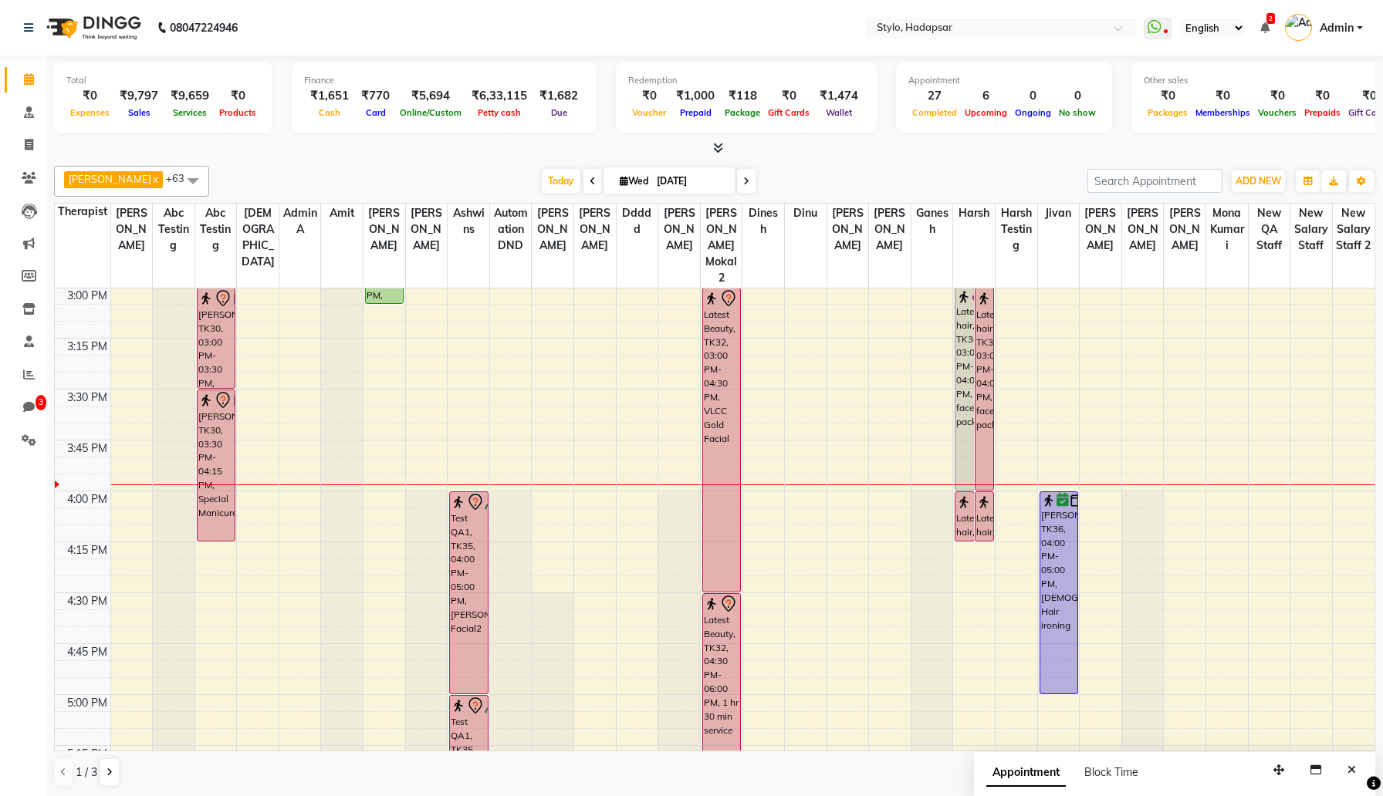
click at [810, 469] on div "8:00 AM 8:15 AM 8:30 AM 8:45 AM 9:00 AM 9:15 AM 9:30 AM 9:45 AM 10:00 AM 10:15 …" at bounding box center [715, 186] width 1320 height 2648
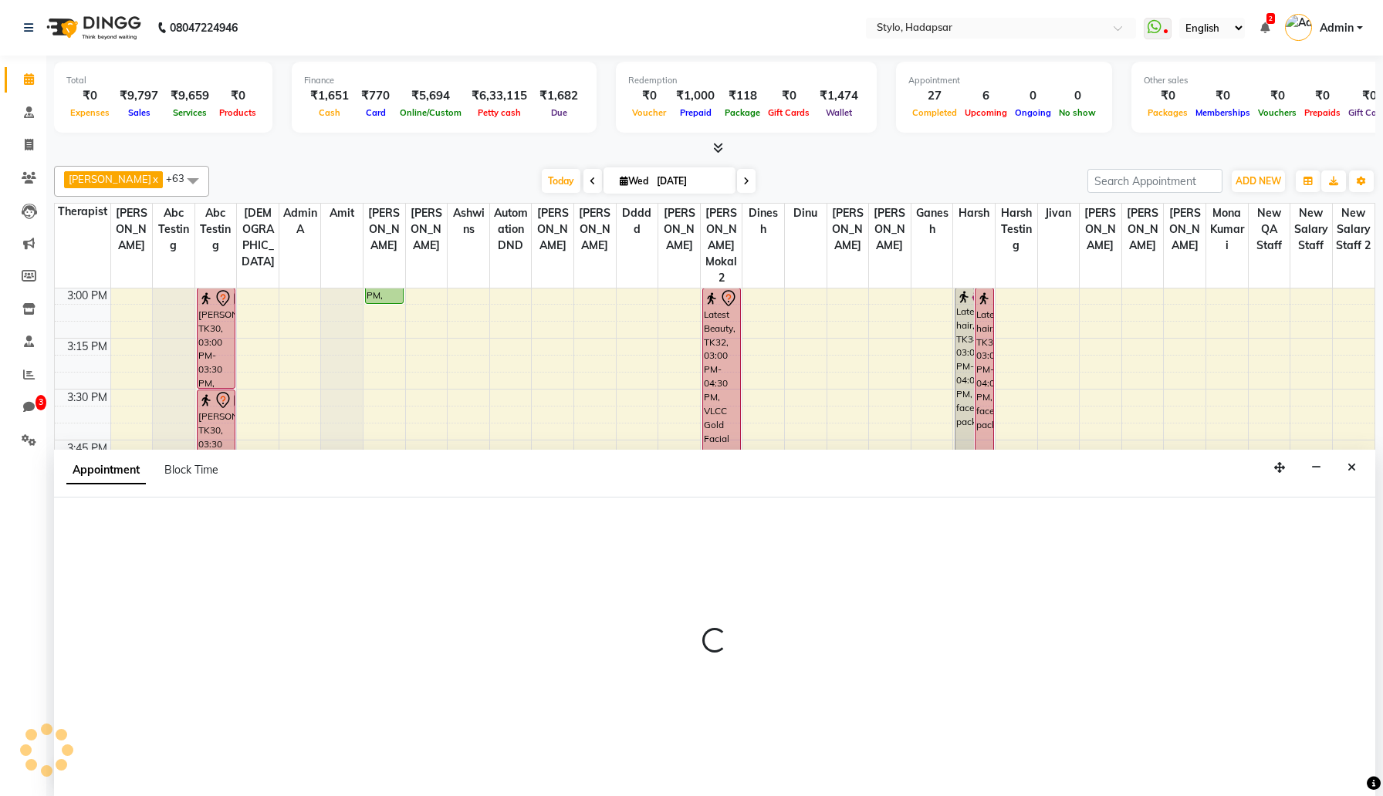
scroll to position [1, 0]
select select "5394"
select select "tentative"
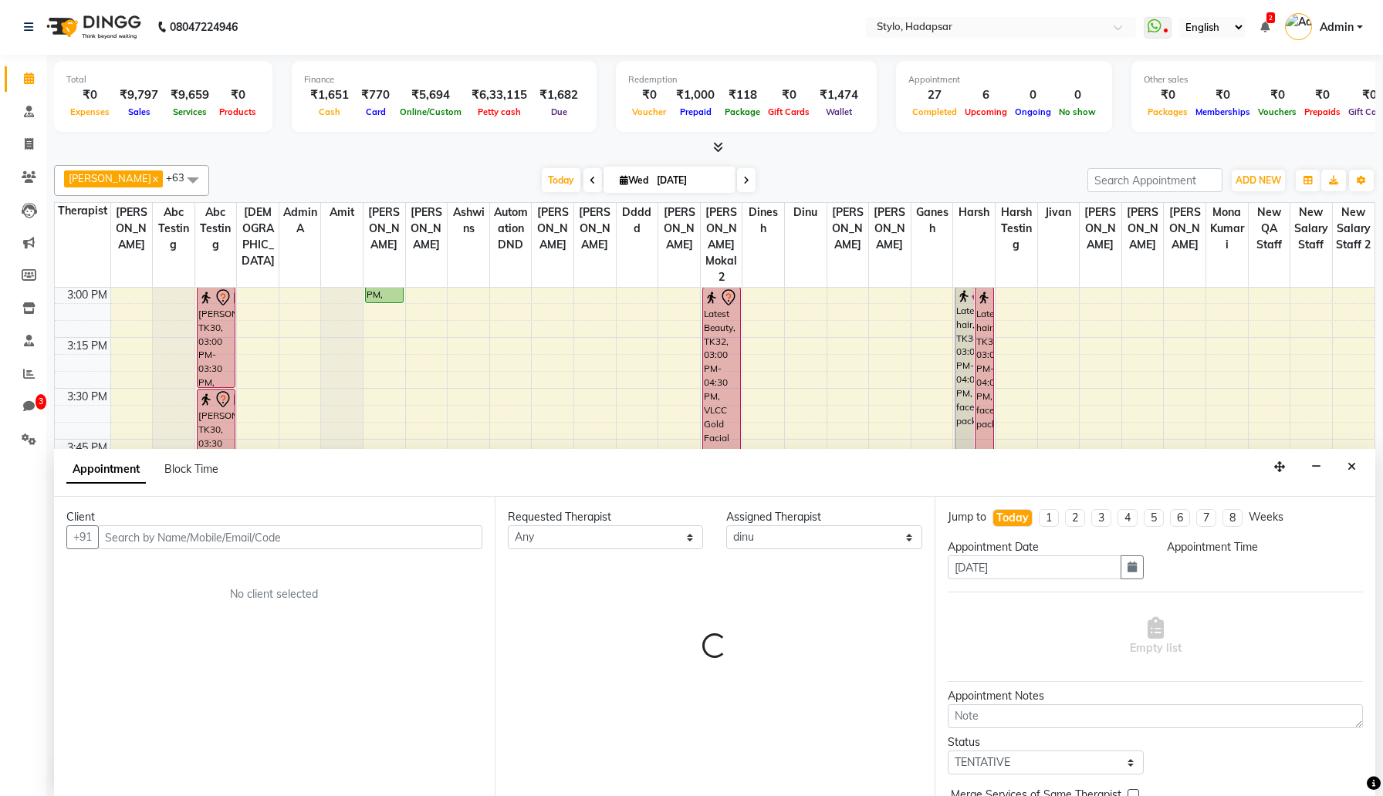
select select "960"
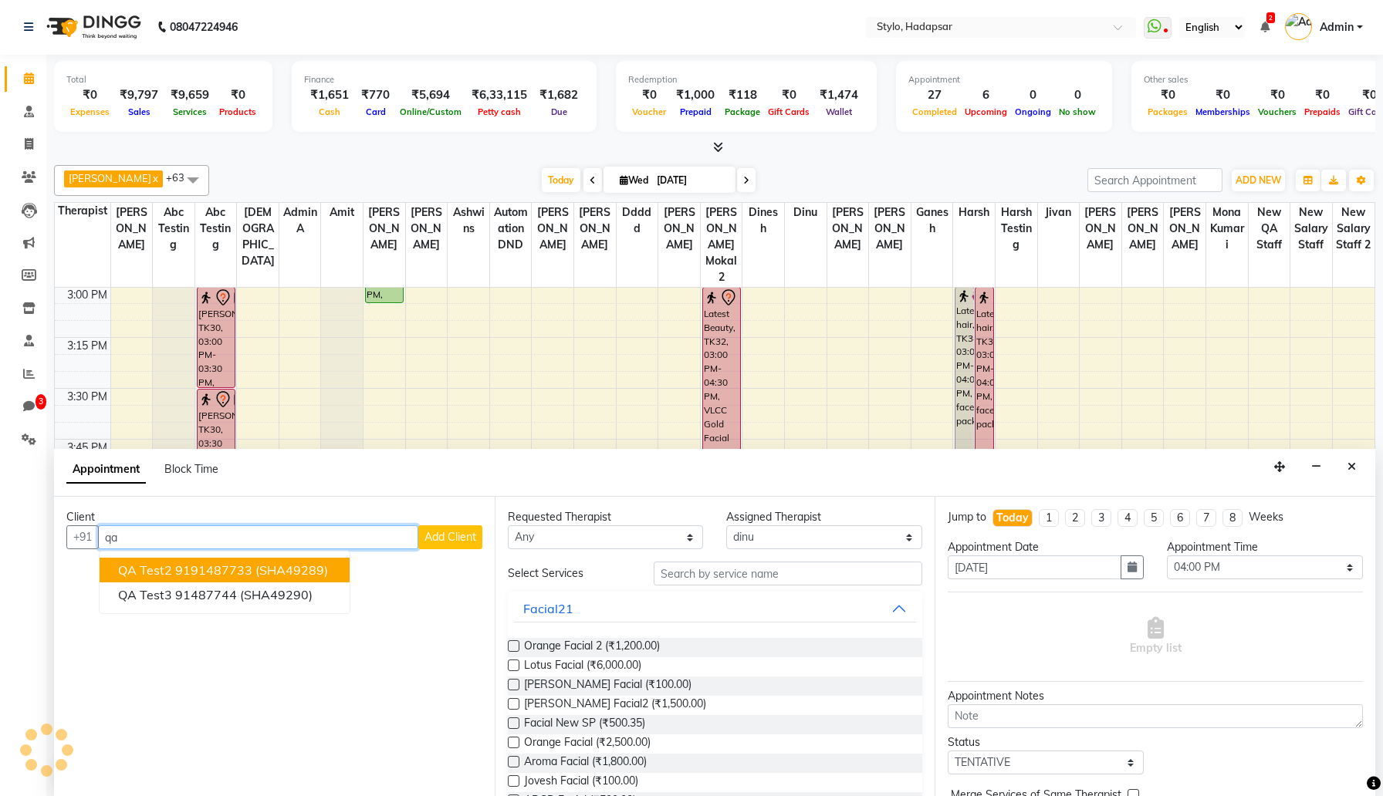
type input "q"
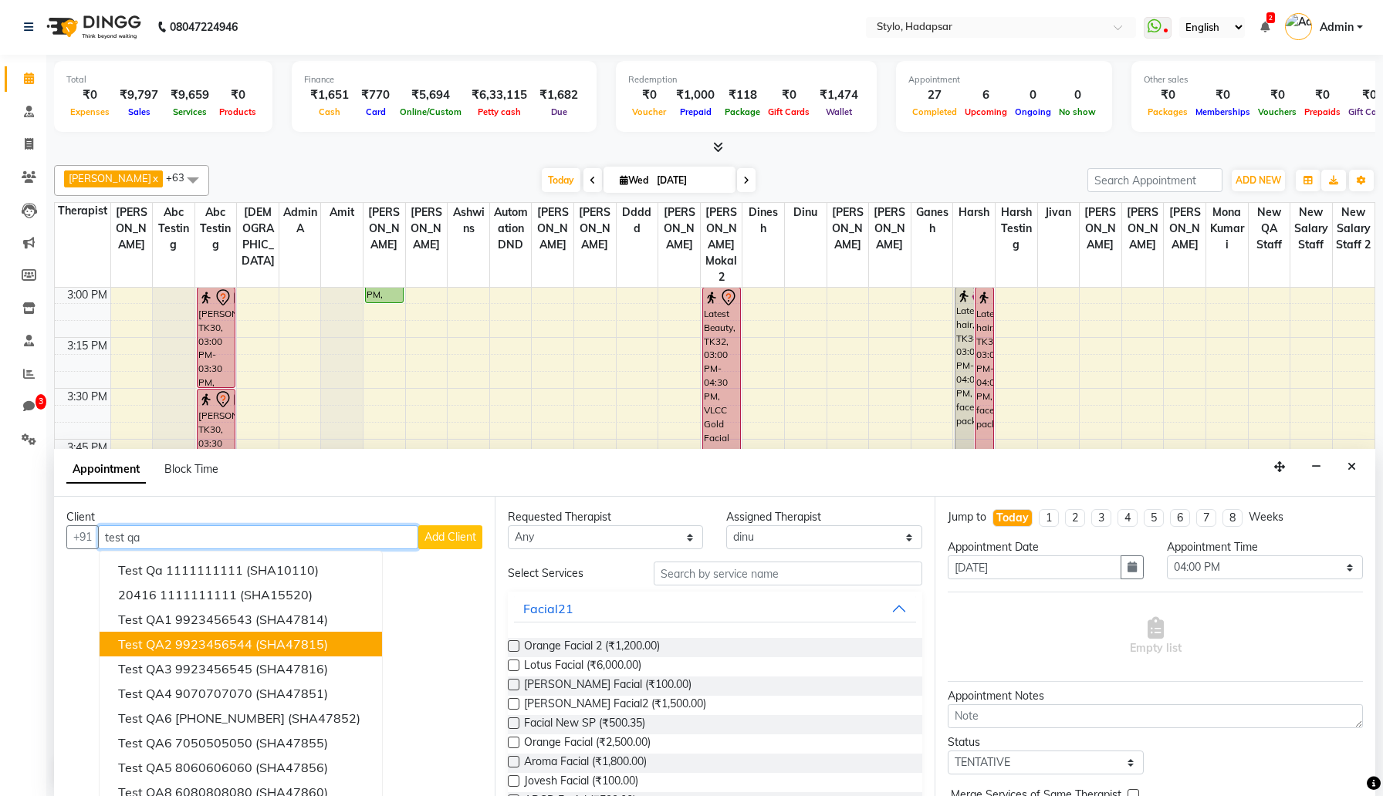
click at [346, 639] on button "Test QA2 9923456544 (SHA47815)" at bounding box center [241, 644] width 282 height 25
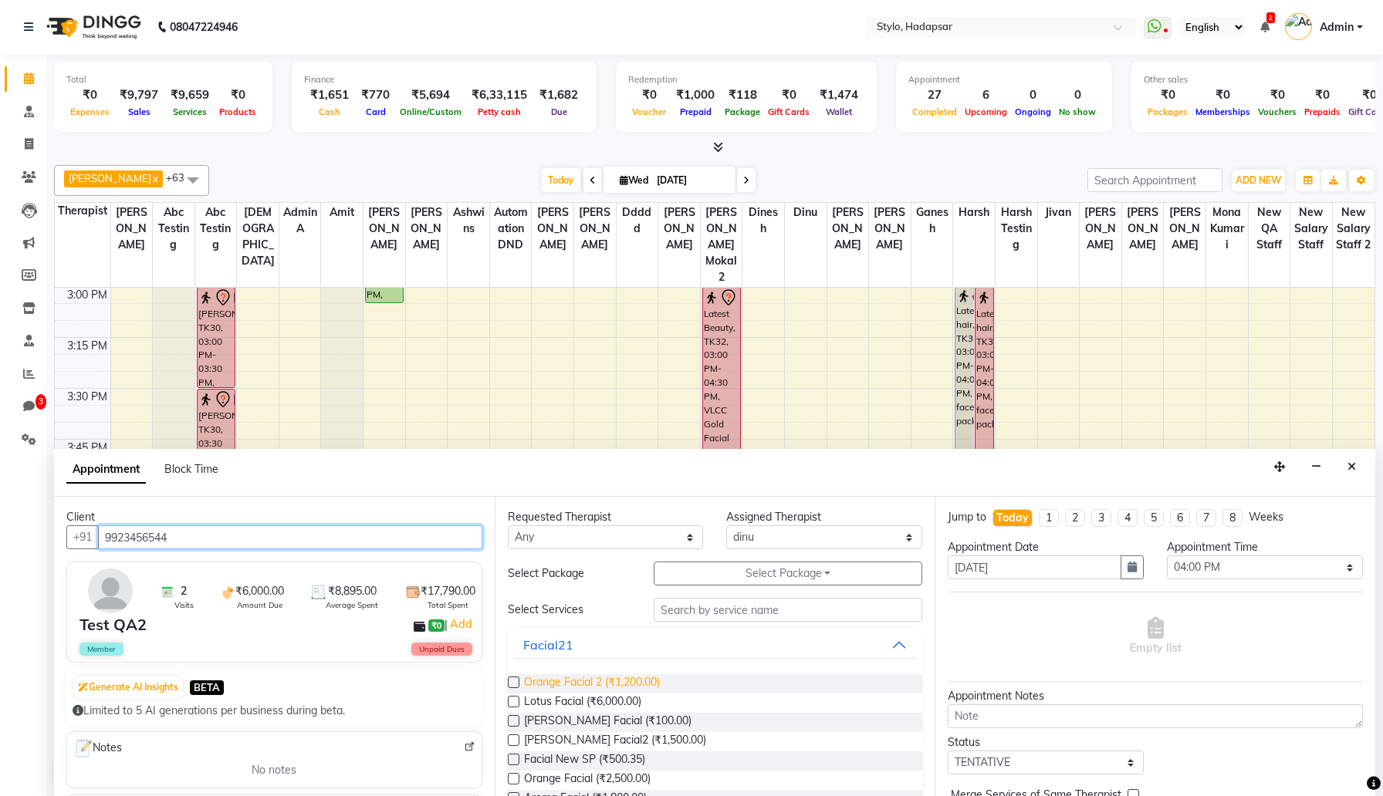
scroll to position [93, 0]
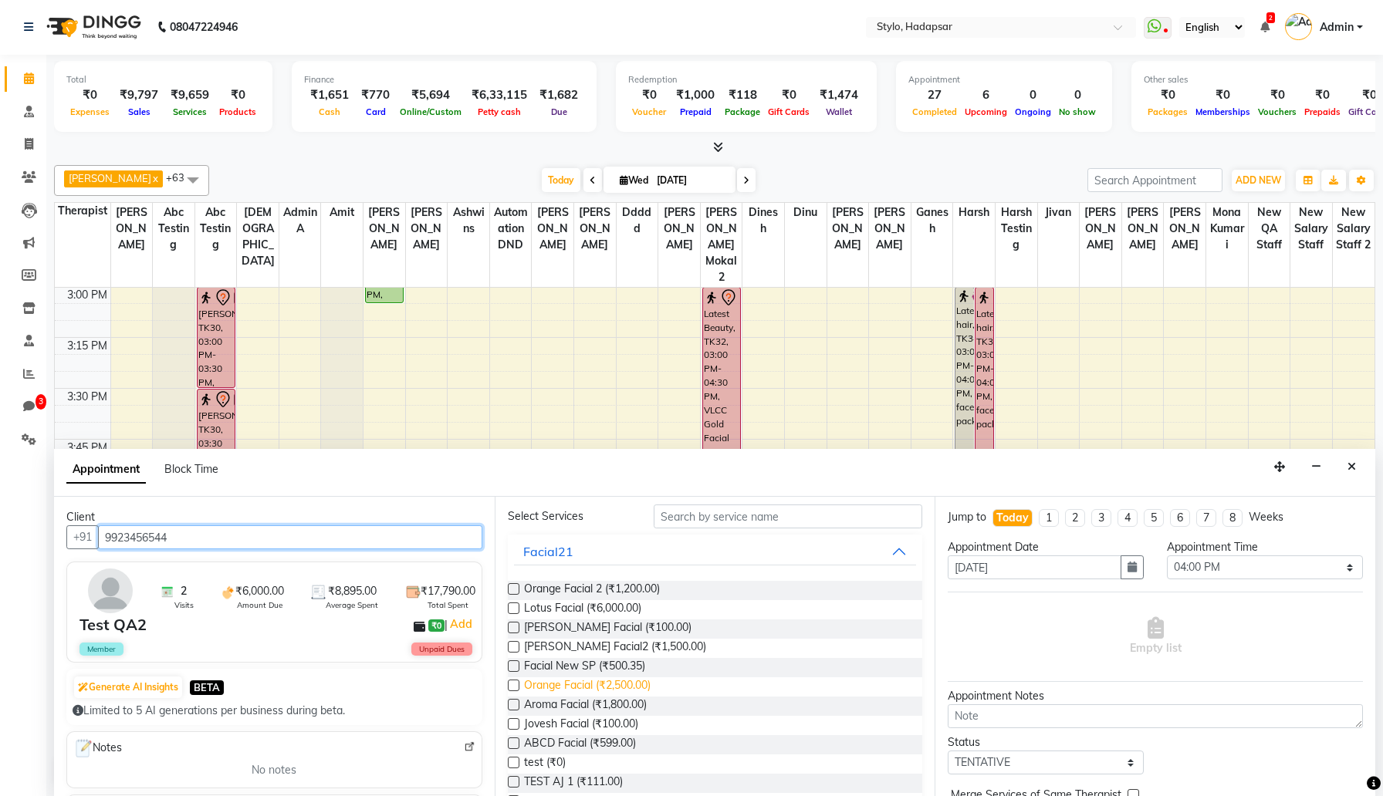
type input "9923456544"
click at [574, 682] on span "Orange Facial (₹2,500.00)" at bounding box center [587, 687] width 127 height 19
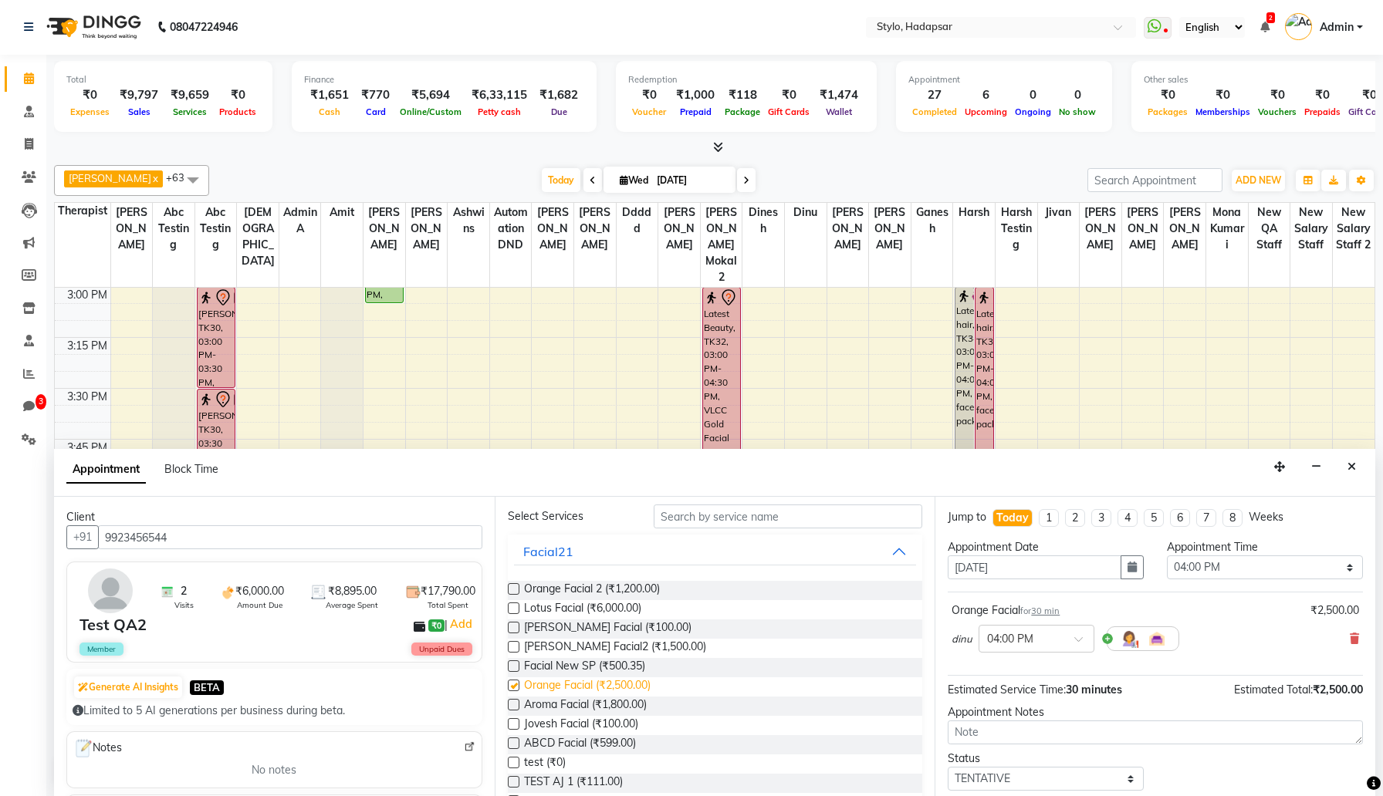
checkbox input "false"
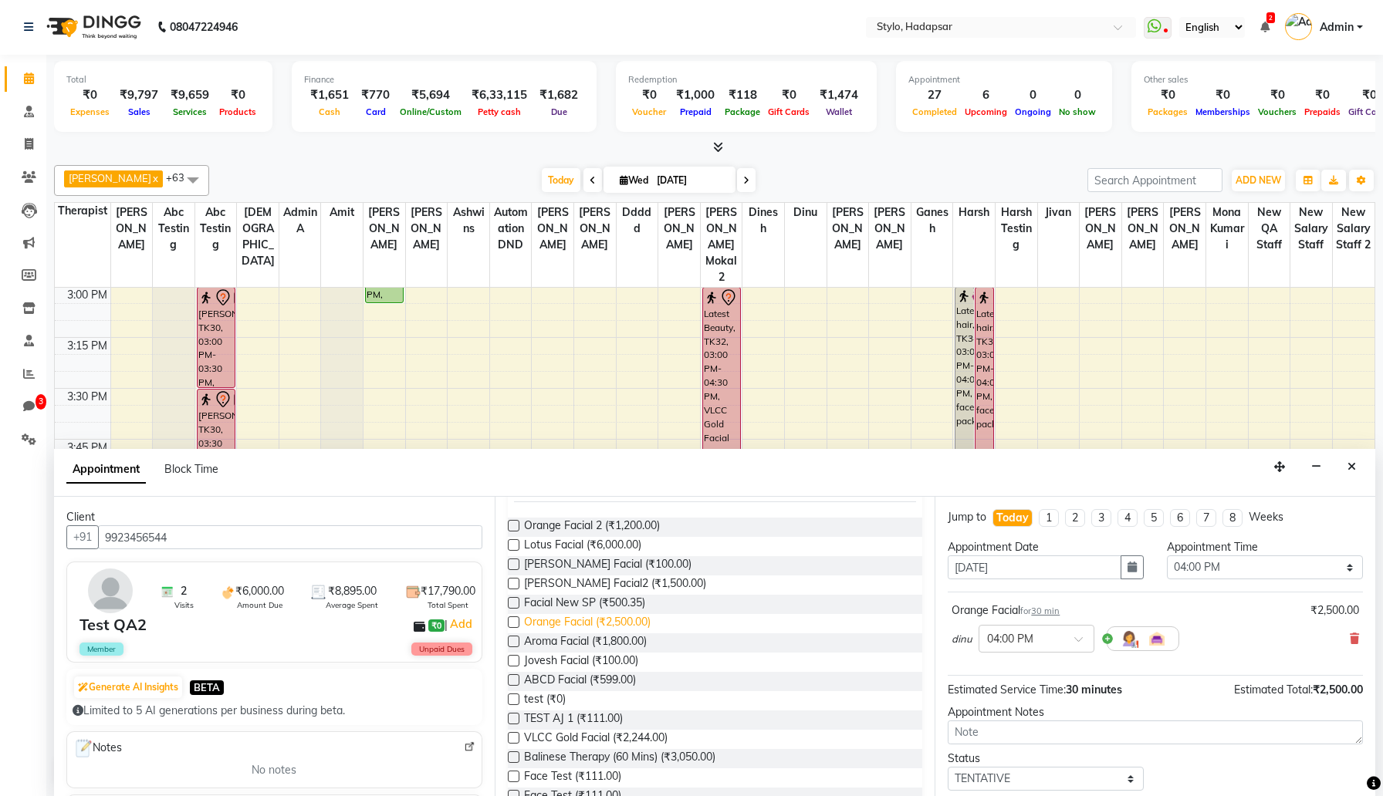
scroll to position [159, 0]
click at [581, 681] on span "ABCD Facial (₹599.00)" at bounding box center [580, 679] width 112 height 19
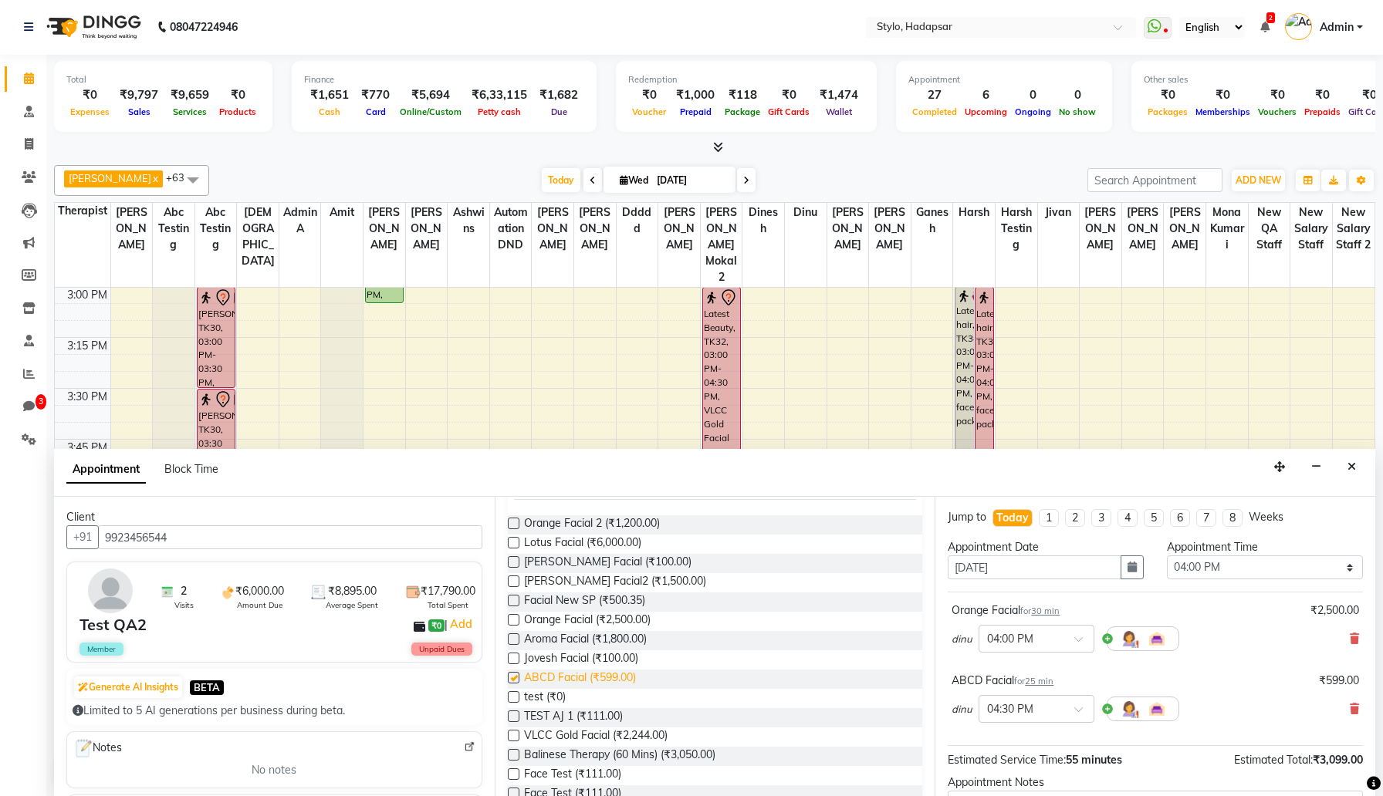
checkbox input "false"
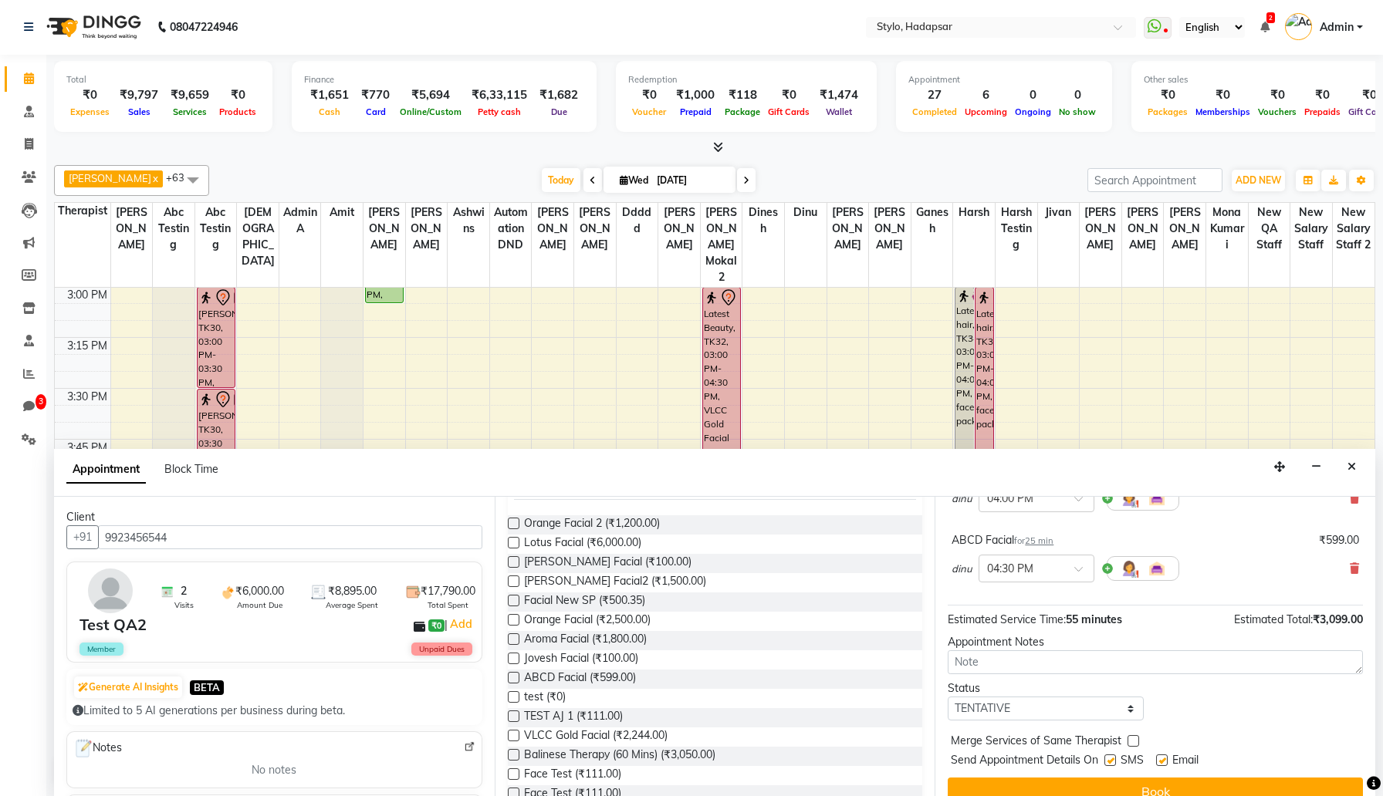
scroll to position [162, 0]
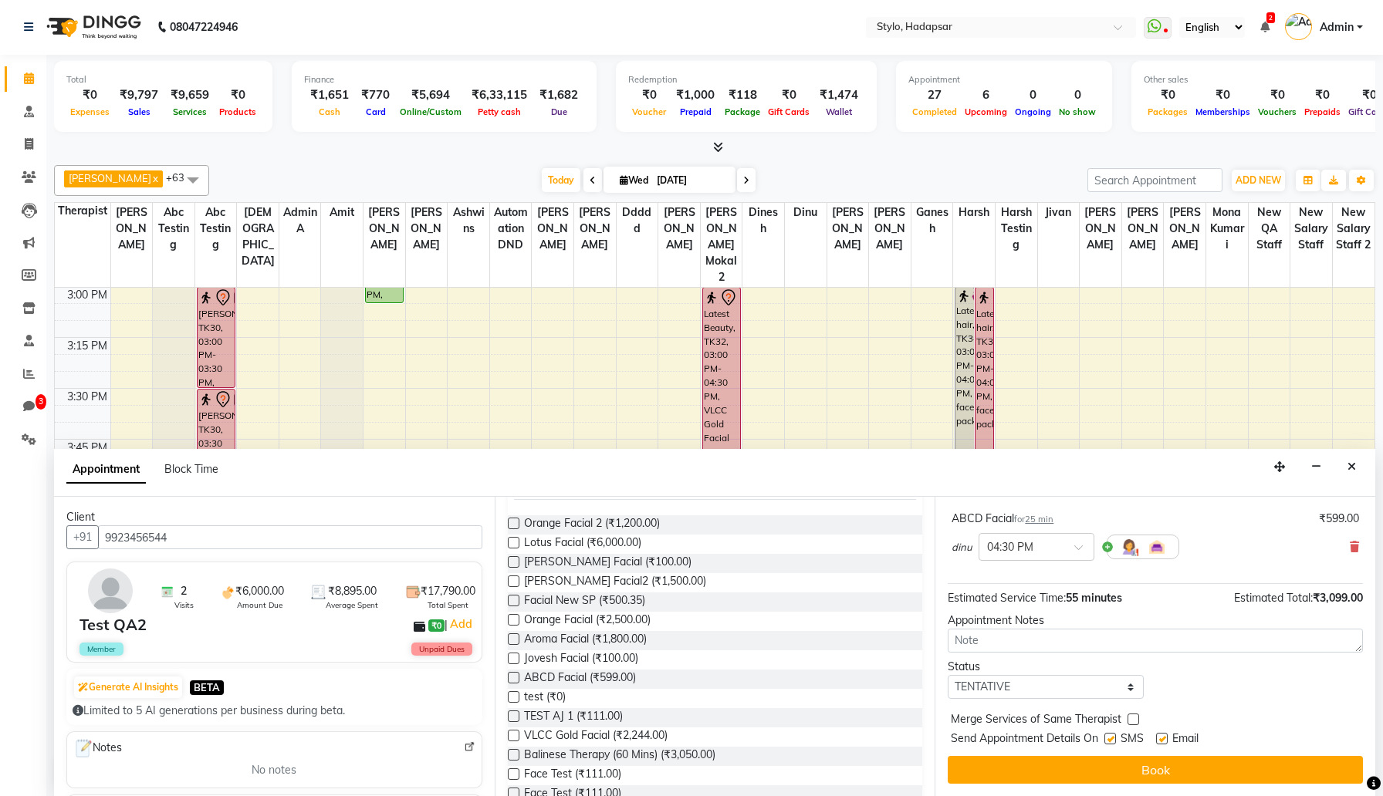
click at [1108, 735] on label at bounding box center [1110, 739] width 12 height 12
click at [1108, 735] on input "checkbox" at bounding box center [1109, 740] width 10 height 10
checkbox input "false"
click at [1159, 732] on div "Email" at bounding box center [1183, 740] width 55 height 19
click at [1162, 735] on label at bounding box center [1162, 739] width 12 height 12
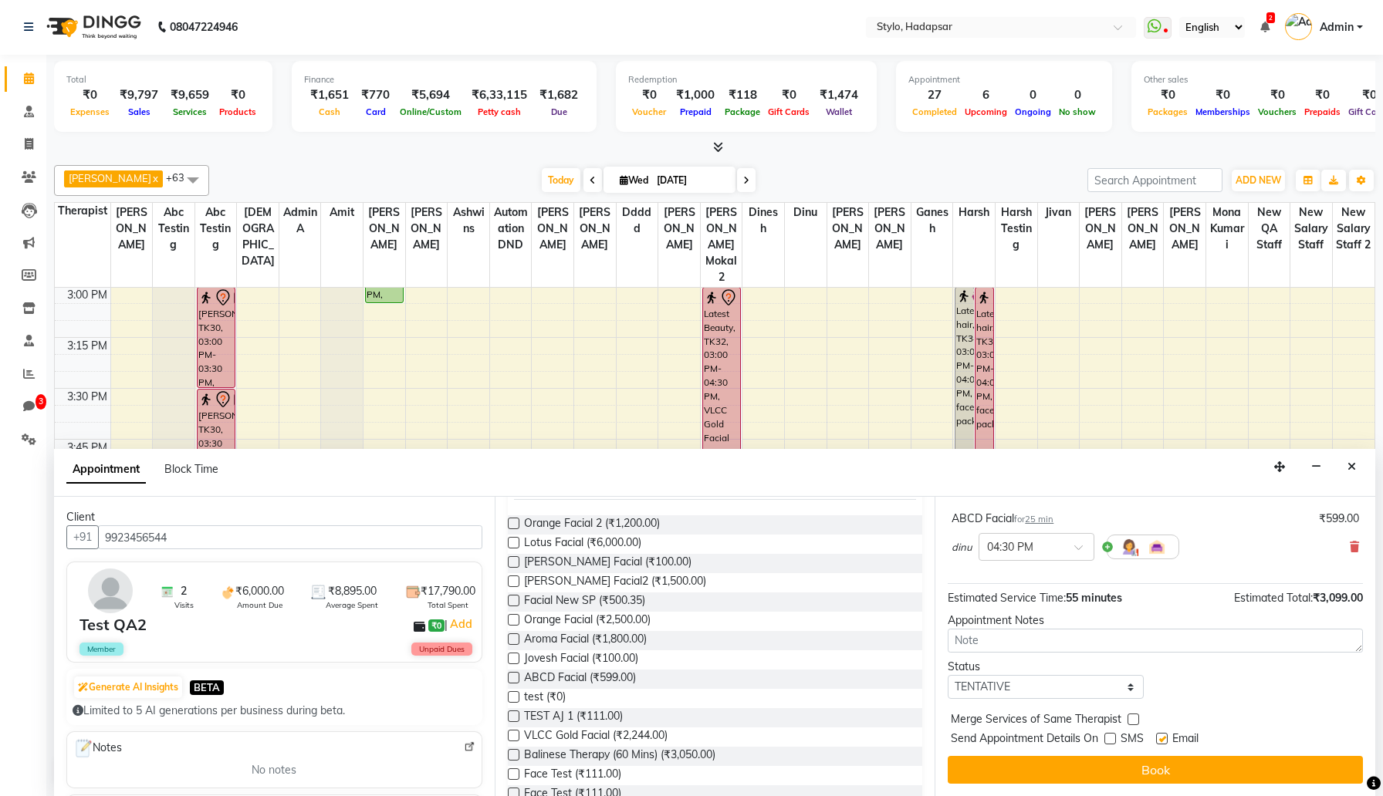
click at [1162, 735] on input "checkbox" at bounding box center [1161, 740] width 10 height 10
checkbox input "false"
click at [1114, 695] on select "Select TENTATIVE CONFIRM CHECK-IN UPCOMING" at bounding box center [1046, 687] width 196 height 24
select select "confirm booking"
click at [948, 675] on select "Select TENTATIVE CONFIRM CHECK-IN UPCOMING" at bounding box center [1046, 687] width 196 height 24
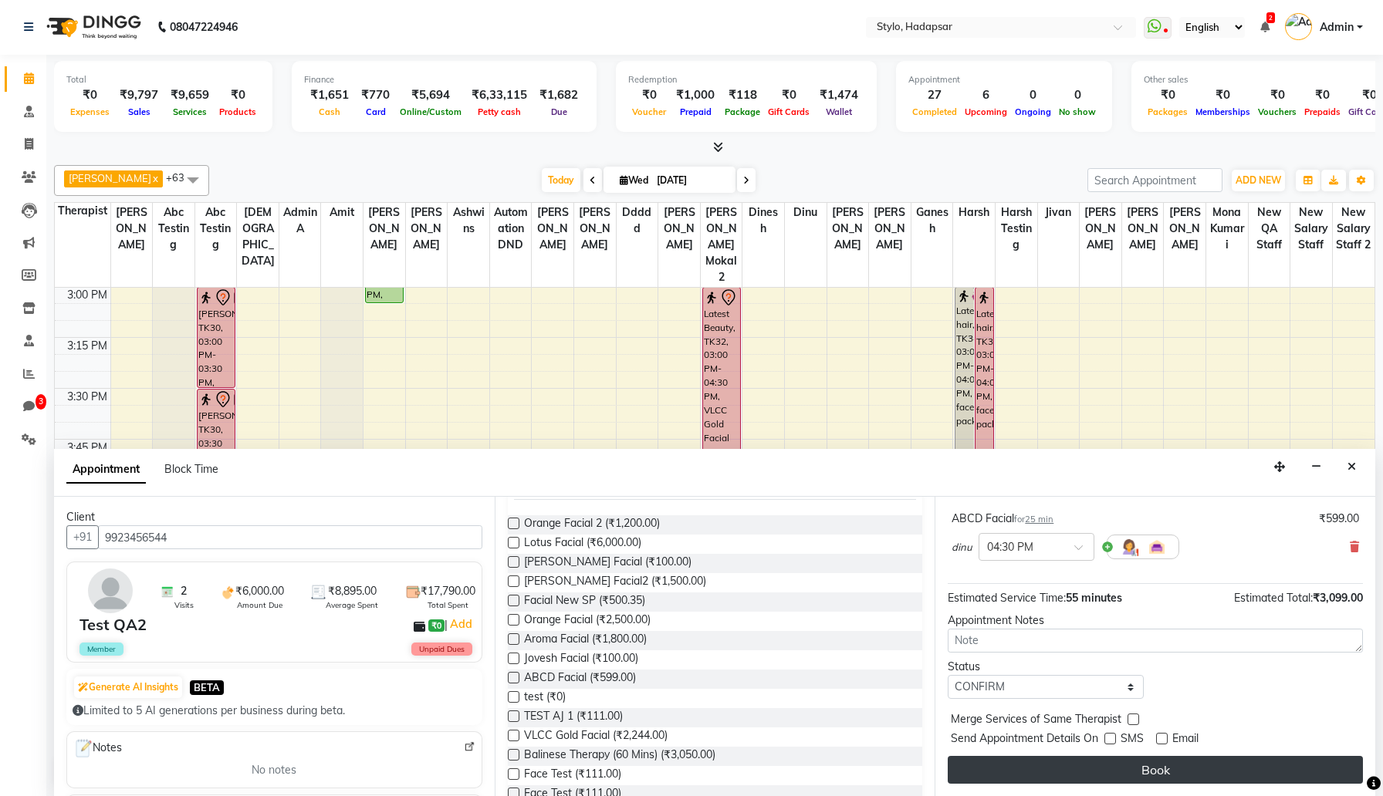
click at [1080, 765] on button "Book" at bounding box center [1155, 770] width 415 height 28
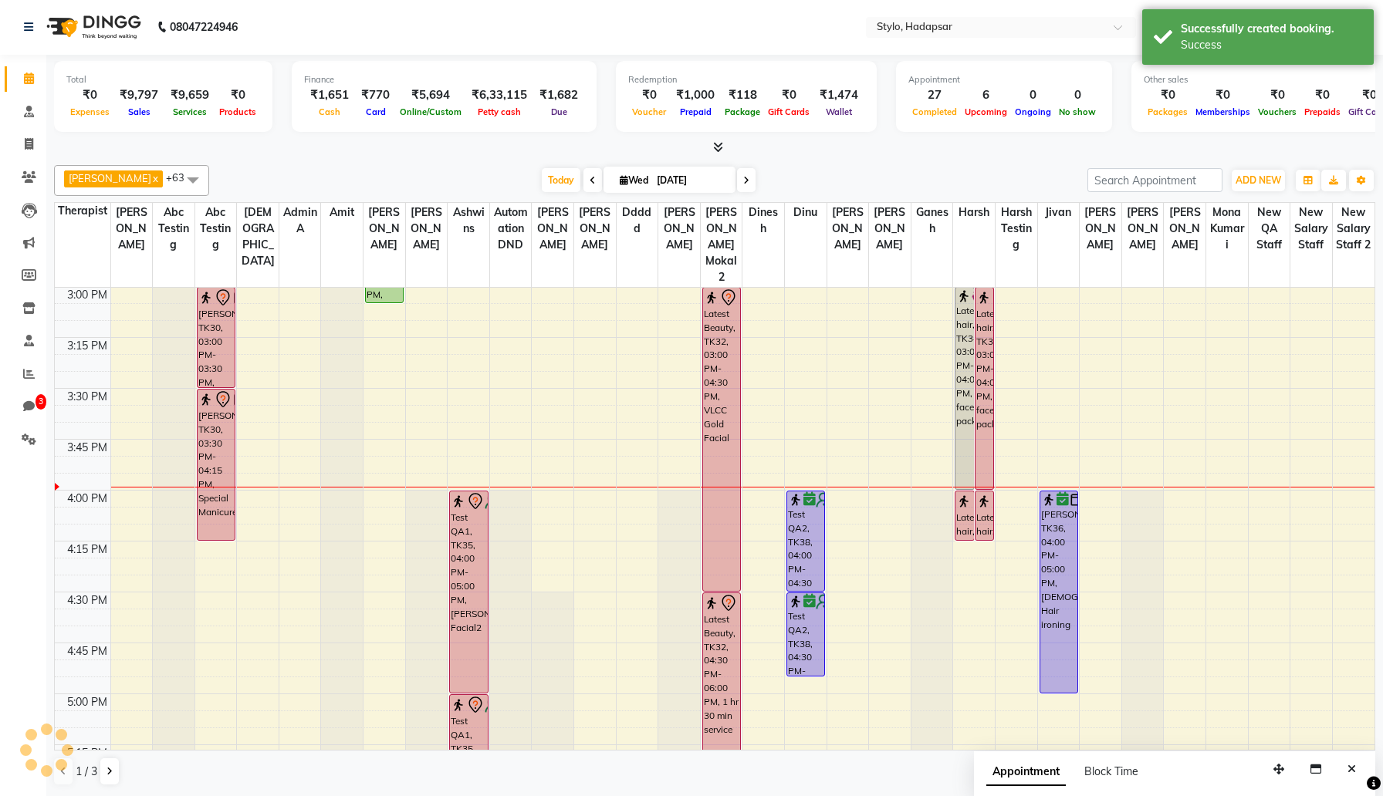
scroll to position [0, 0]
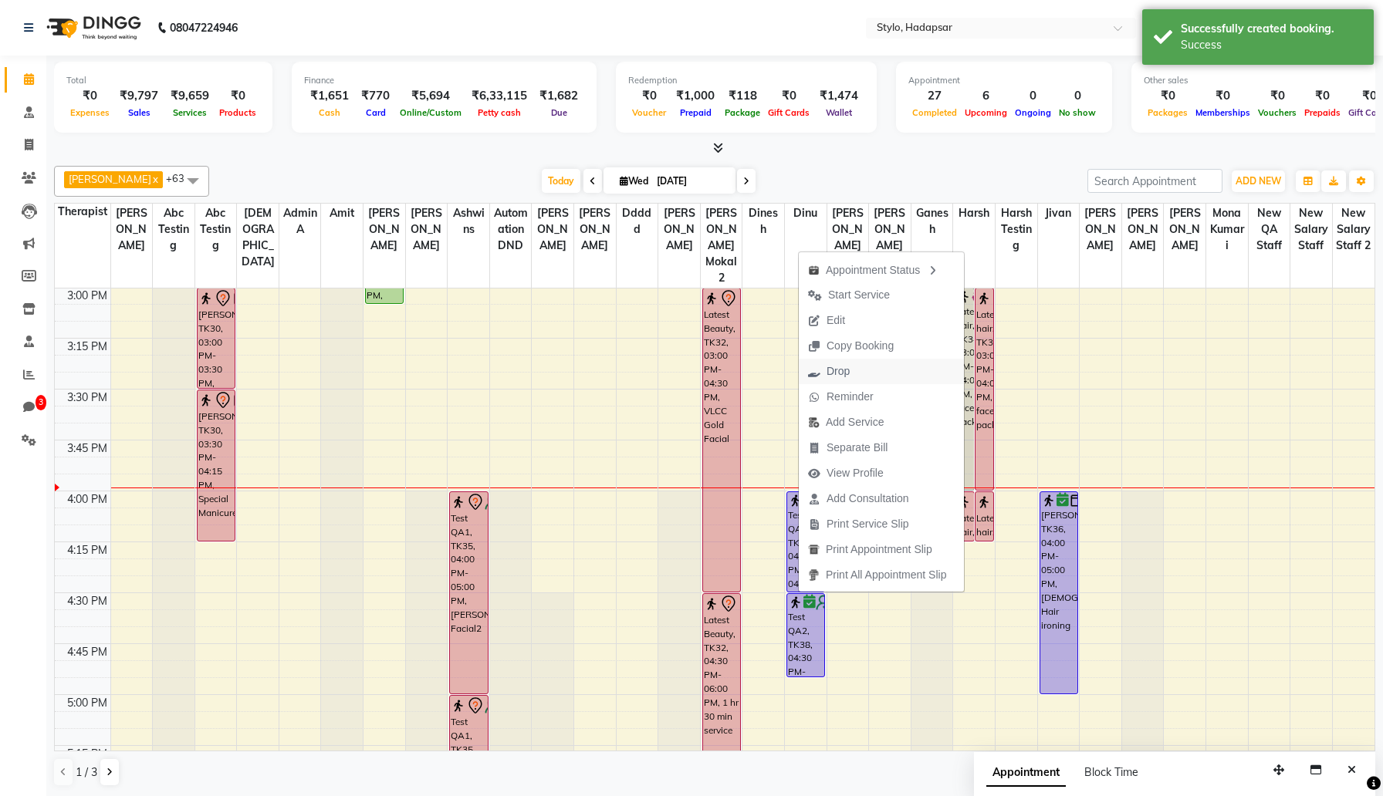
click at [914, 373] on button "Drop" at bounding box center [881, 371] width 165 height 25
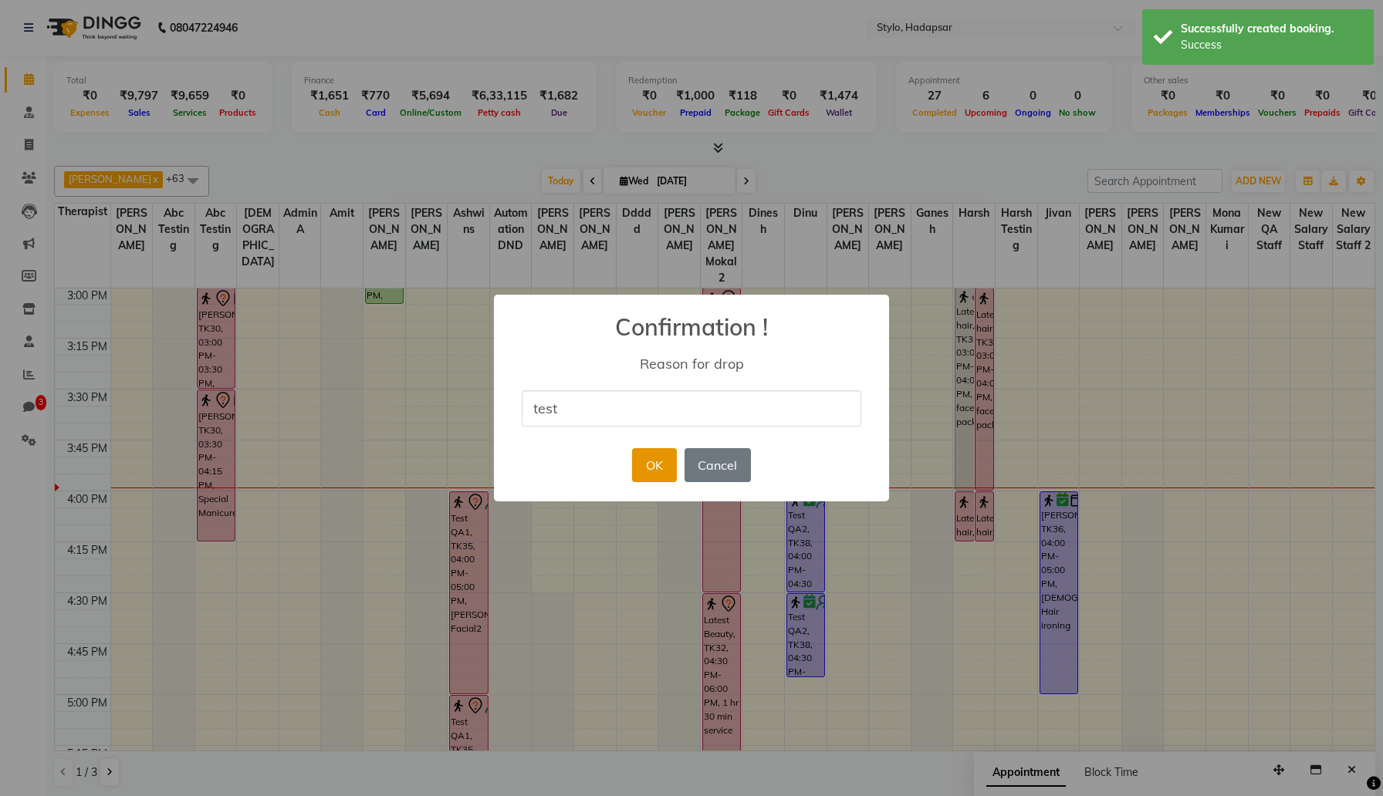
type input "test"
click at [657, 474] on button "OK" at bounding box center [654, 465] width 44 height 34
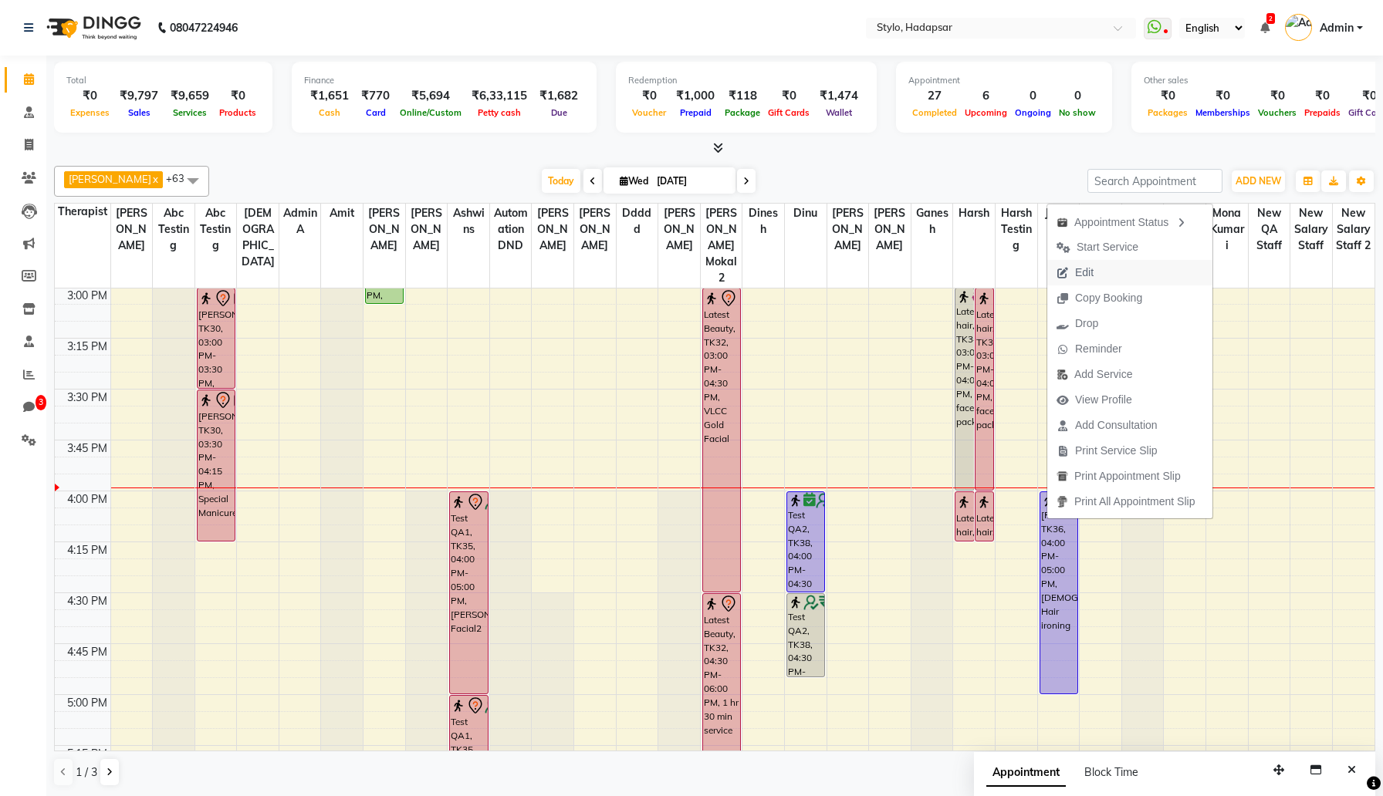
click at [1120, 269] on button "Edit" at bounding box center [1129, 272] width 165 height 25
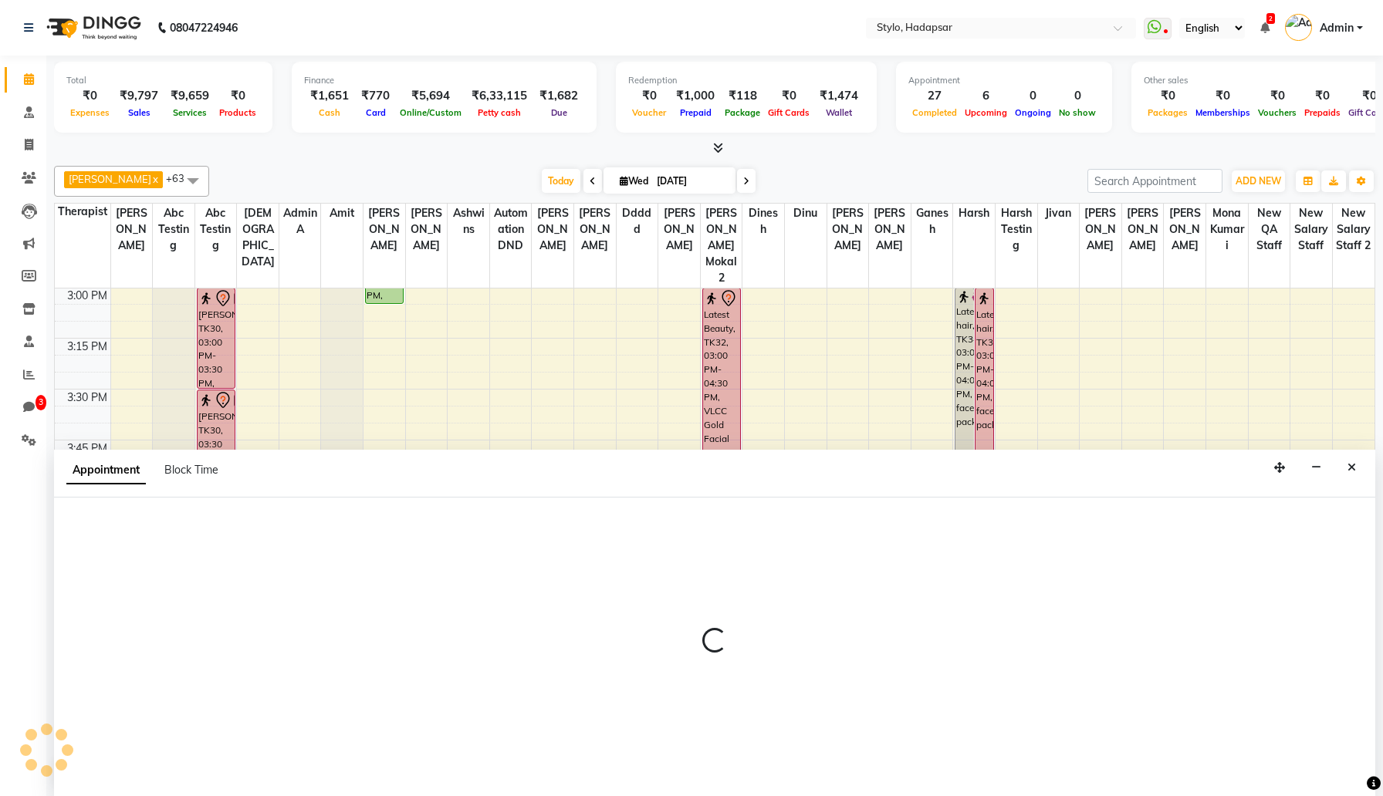
scroll to position [1, 0]
select select "tentative"
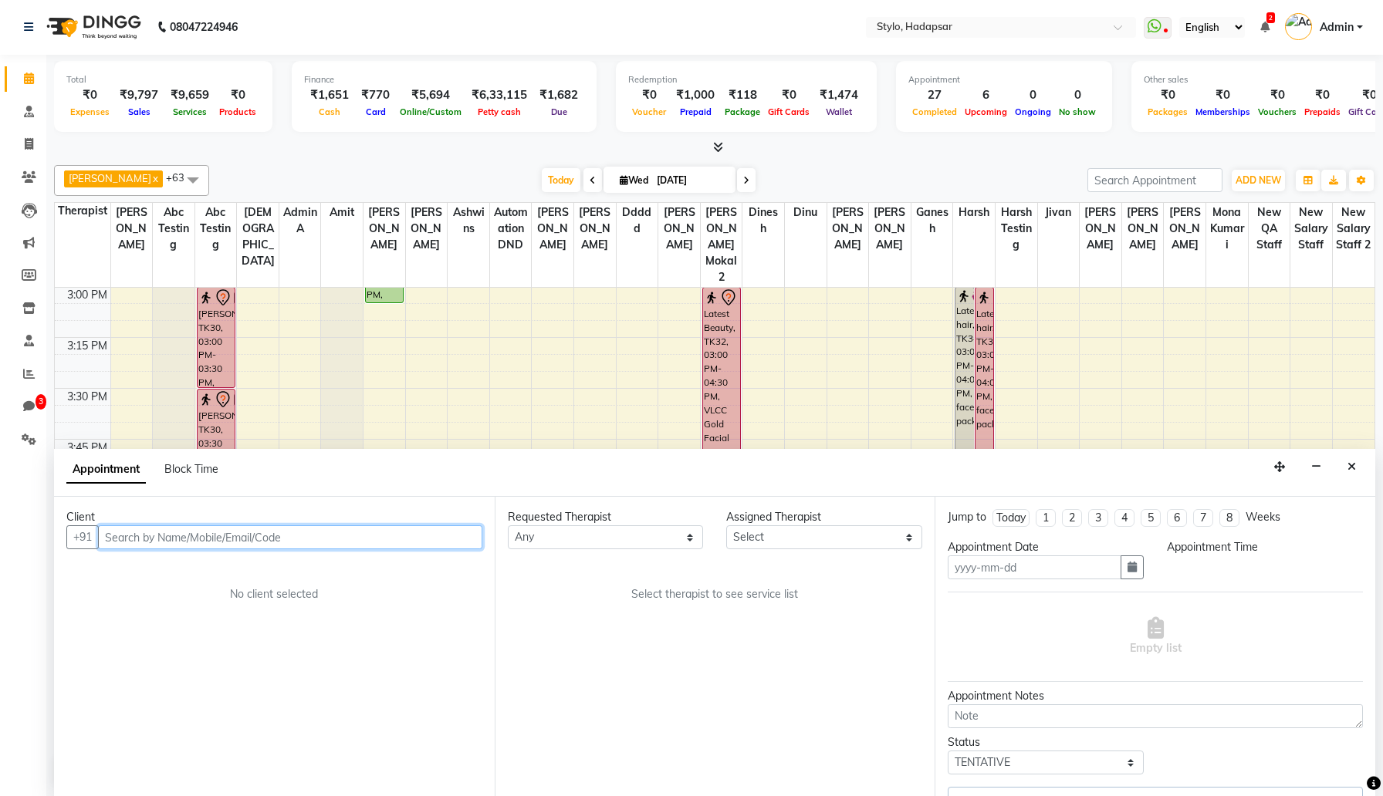
type input "Sep 03, 2025"
select select "confirm booking"
select select "5061"
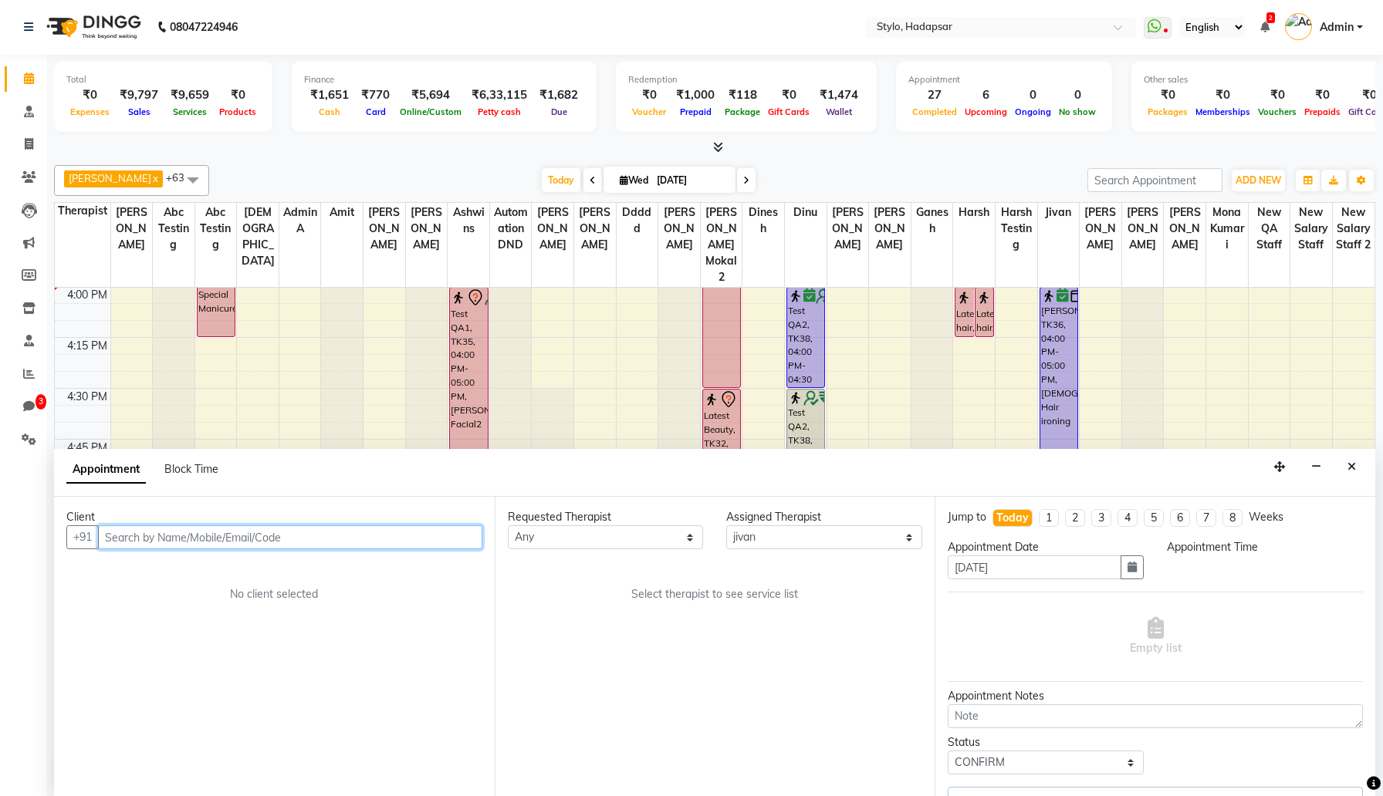
select select "960"
select select "52"
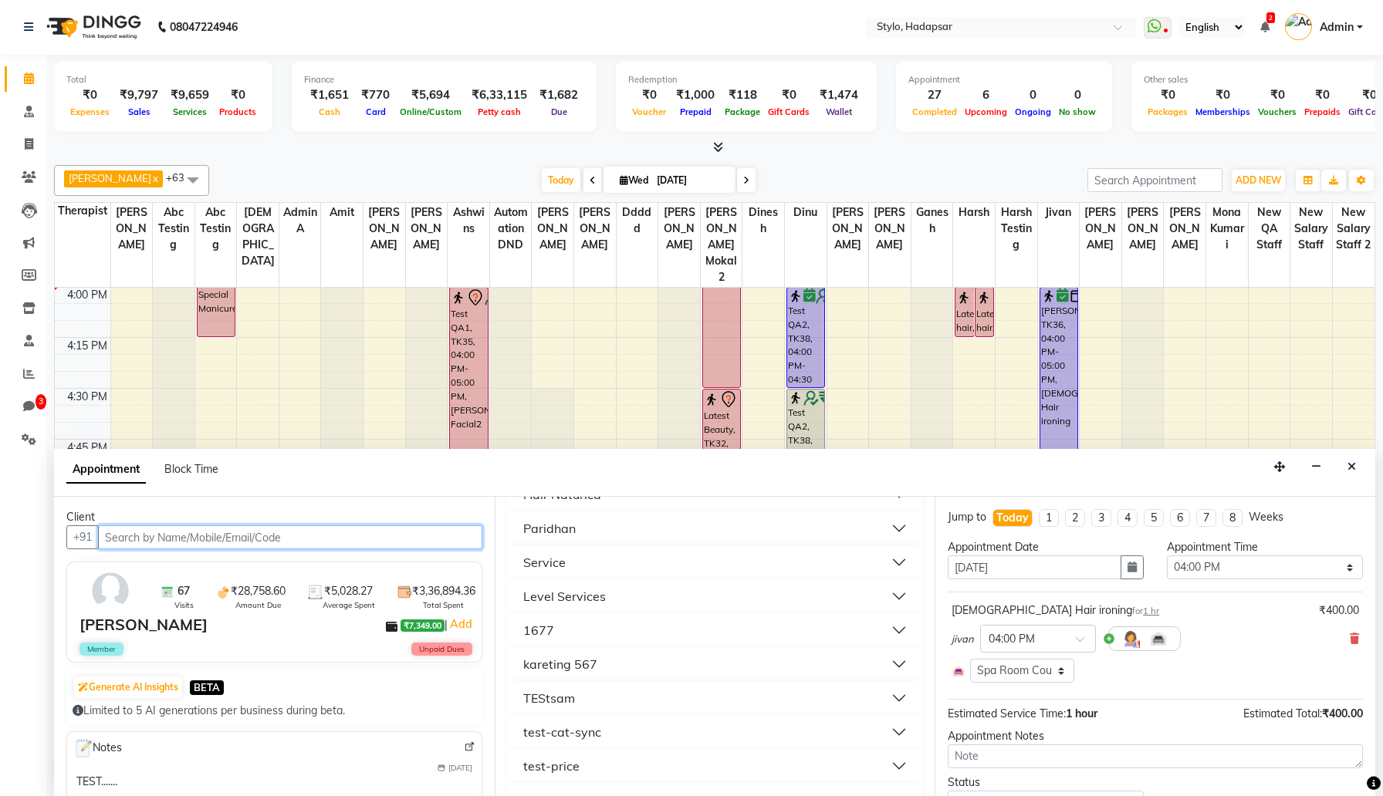
scroll to position [1215, 0]
click at [709, 564] on button "Service" at bounding box center [715, 563] width 403 height 28
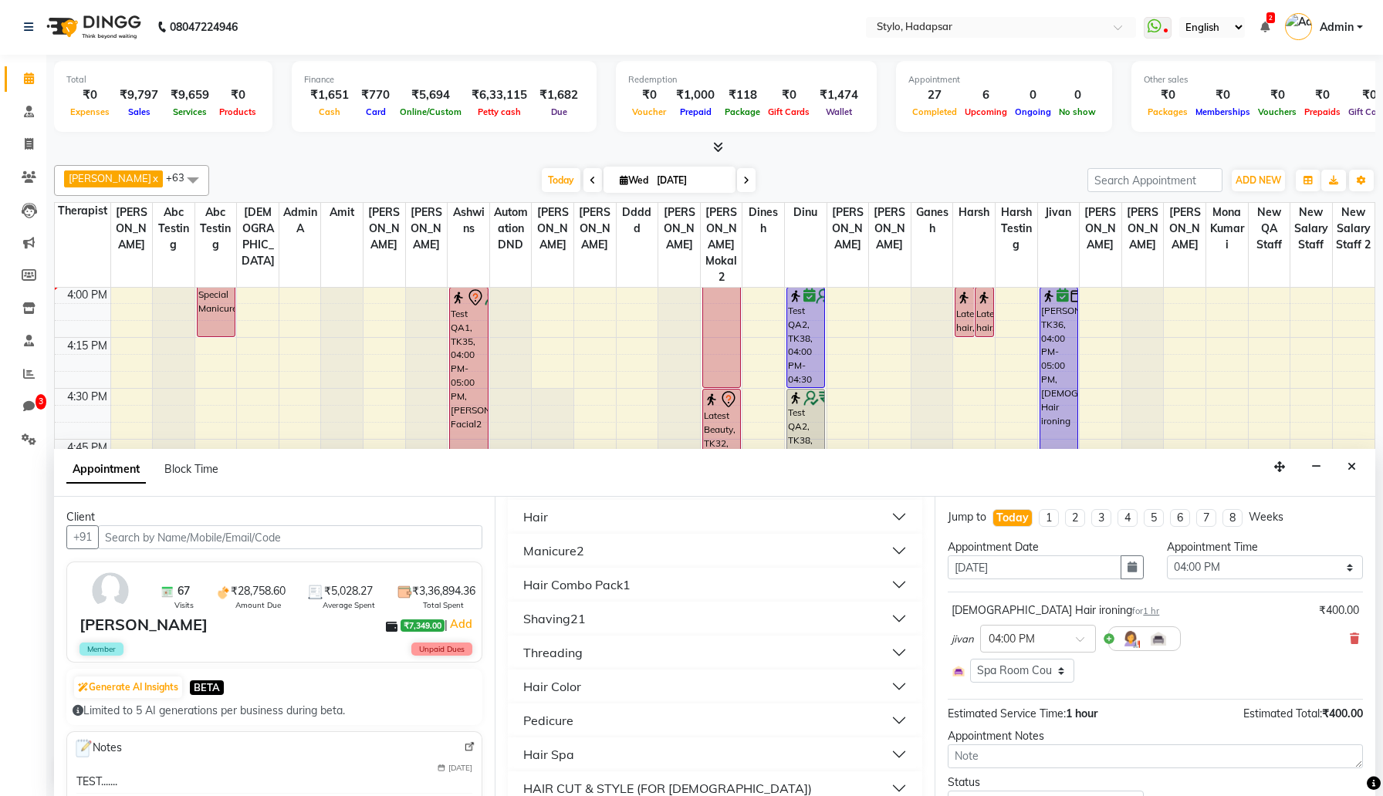
scroll to position [681, 0]
click at [655, 684] on button "Hair Color" at bounding box center [715, 690] width 403 height 28
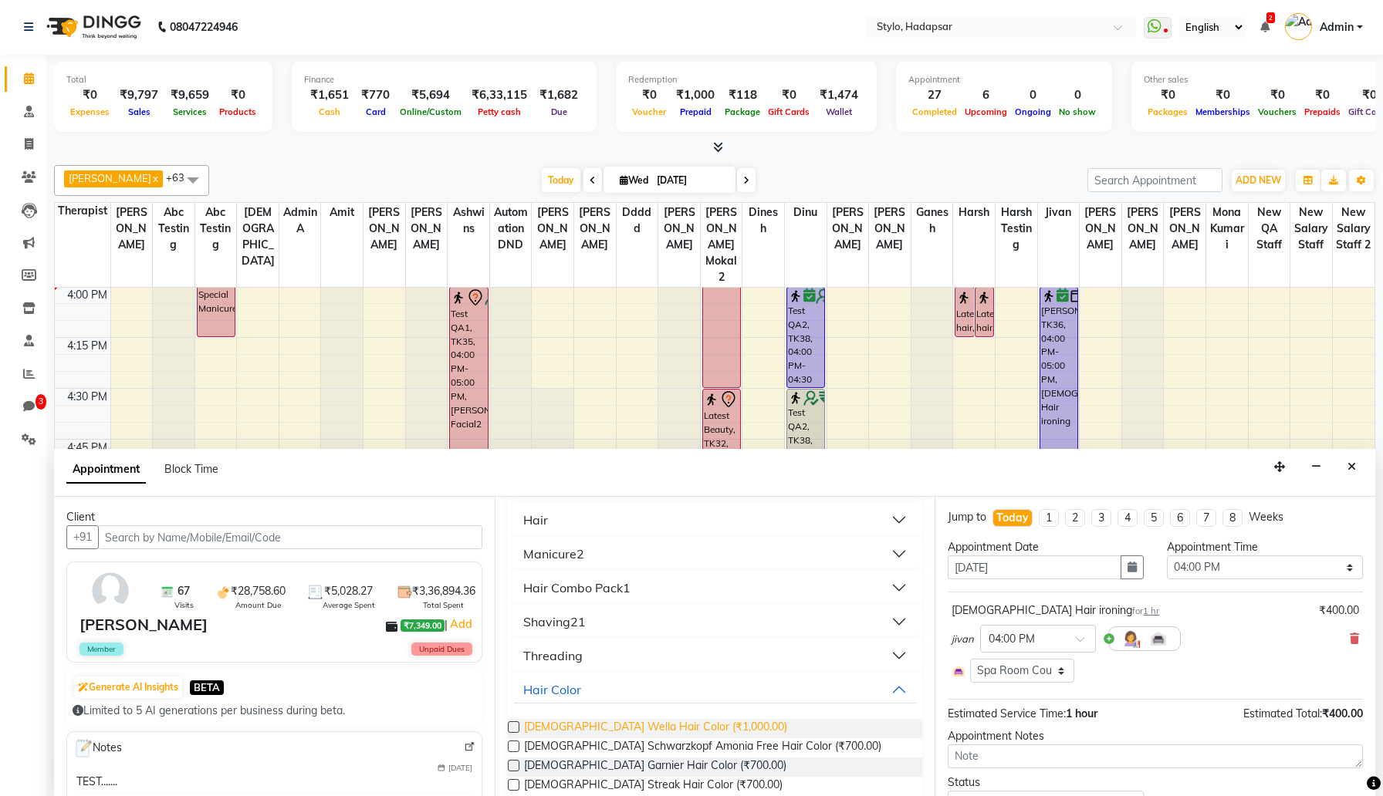
click at [650, 730] on span "Ladies Wella Hair Color (₹1,000.00)" at bounding box center [655, 728] width 263 height 19
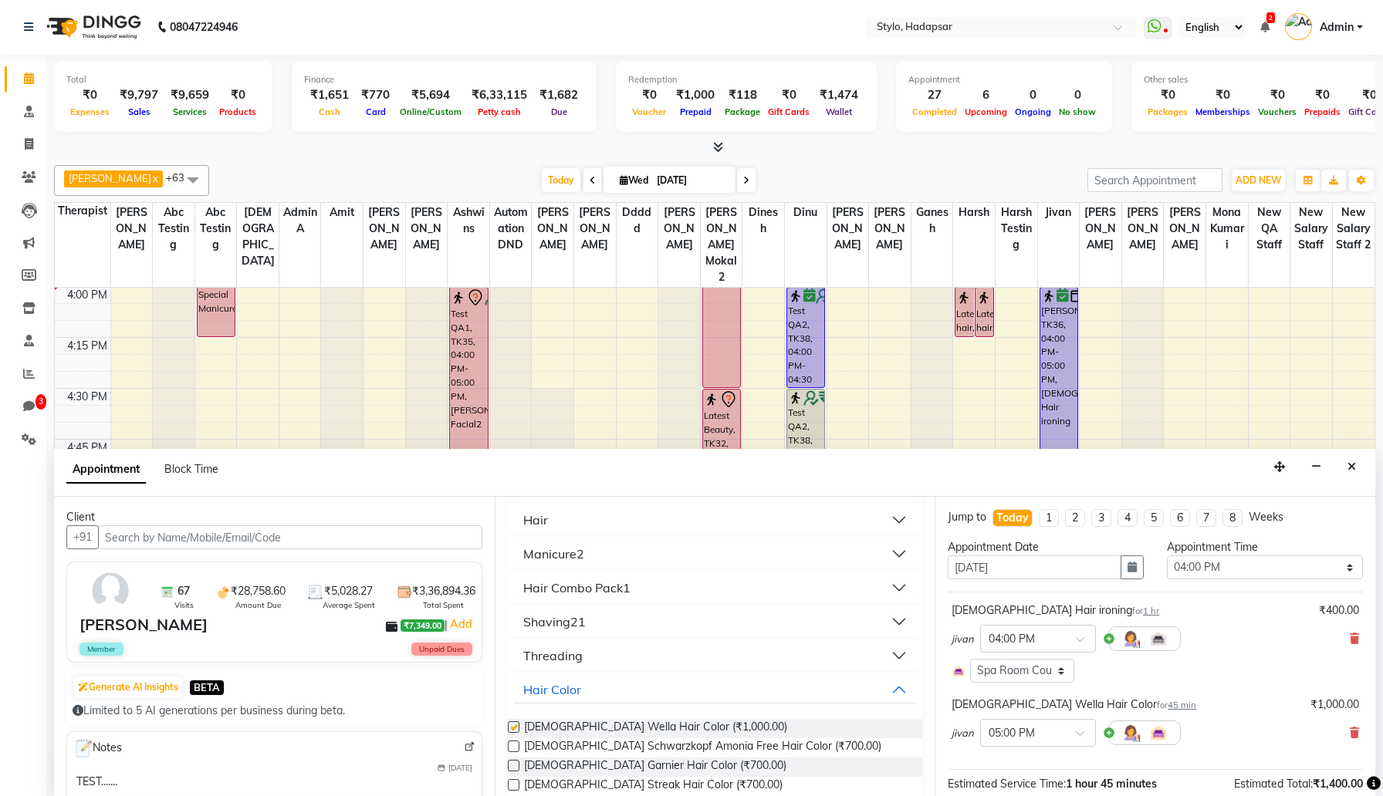
checkbox input "false"
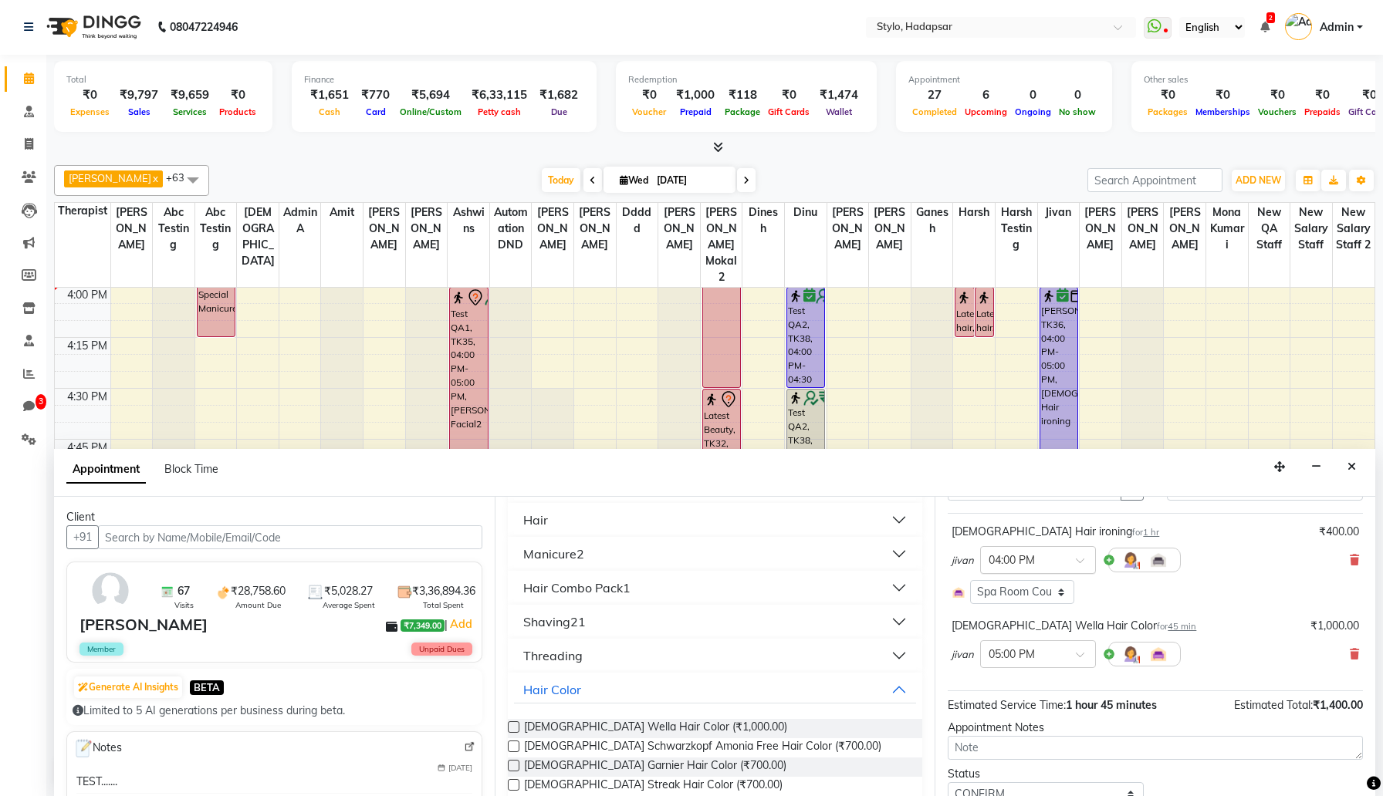
scroll to position [141, 0]
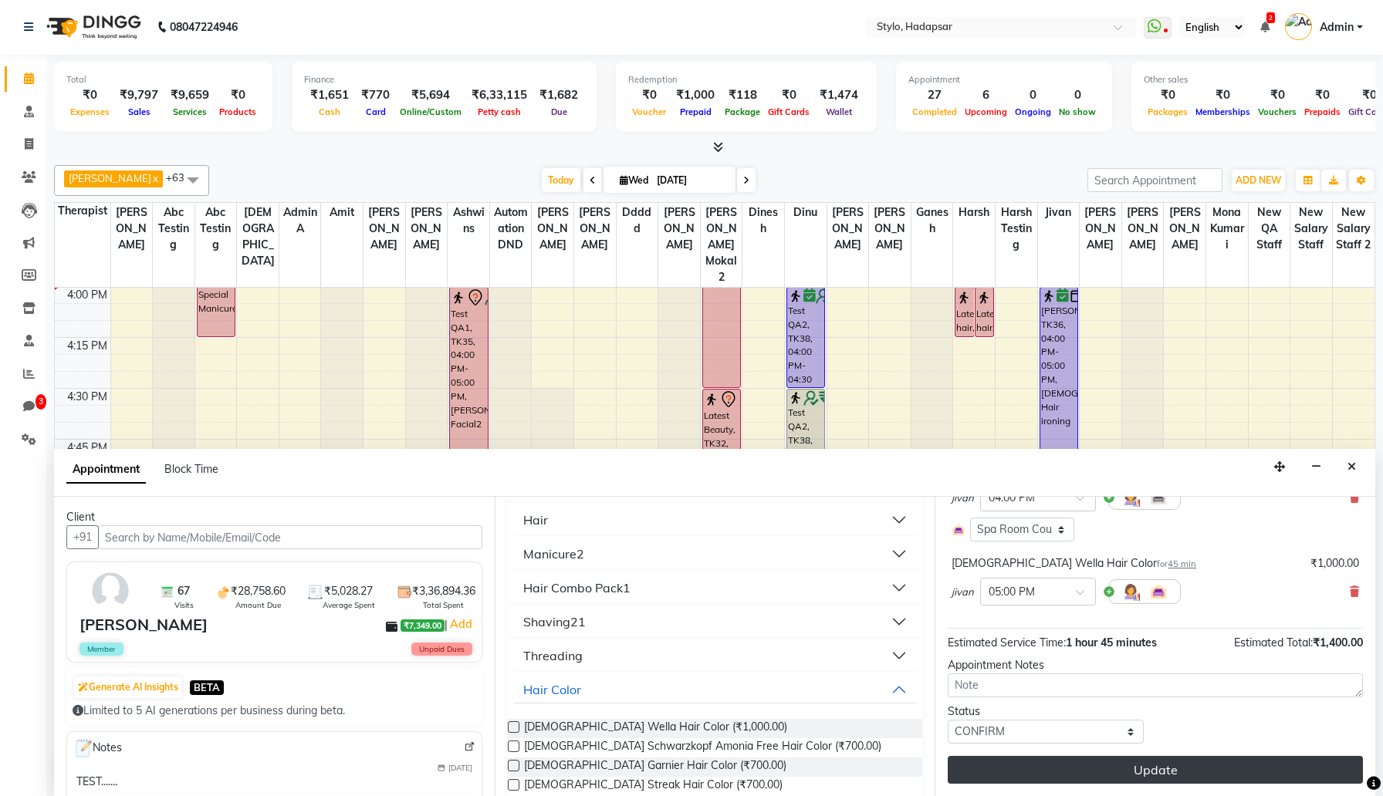
click at [1094, 766] on button "Update" at bounding box center [1155, 770] width 415 height 28
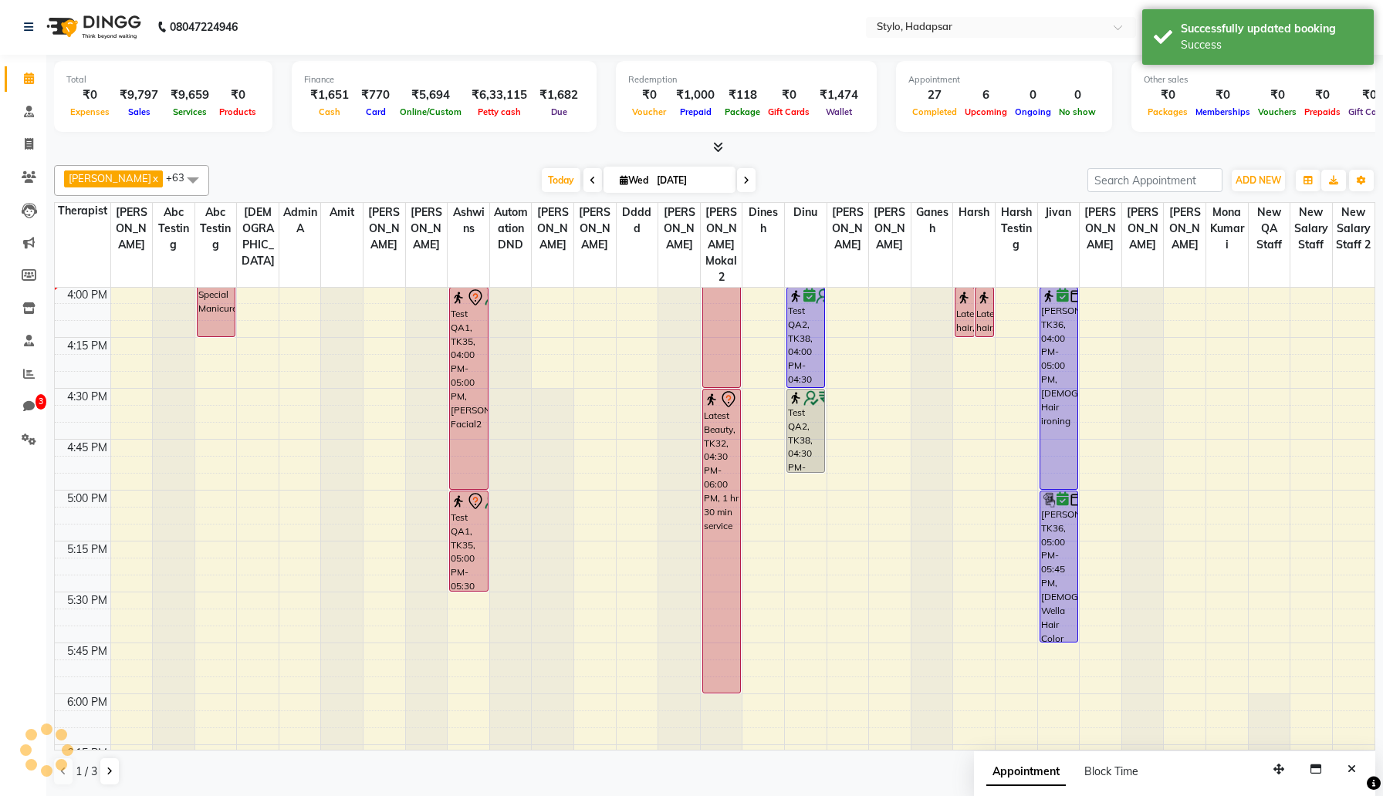
scroll to position [0, 0]
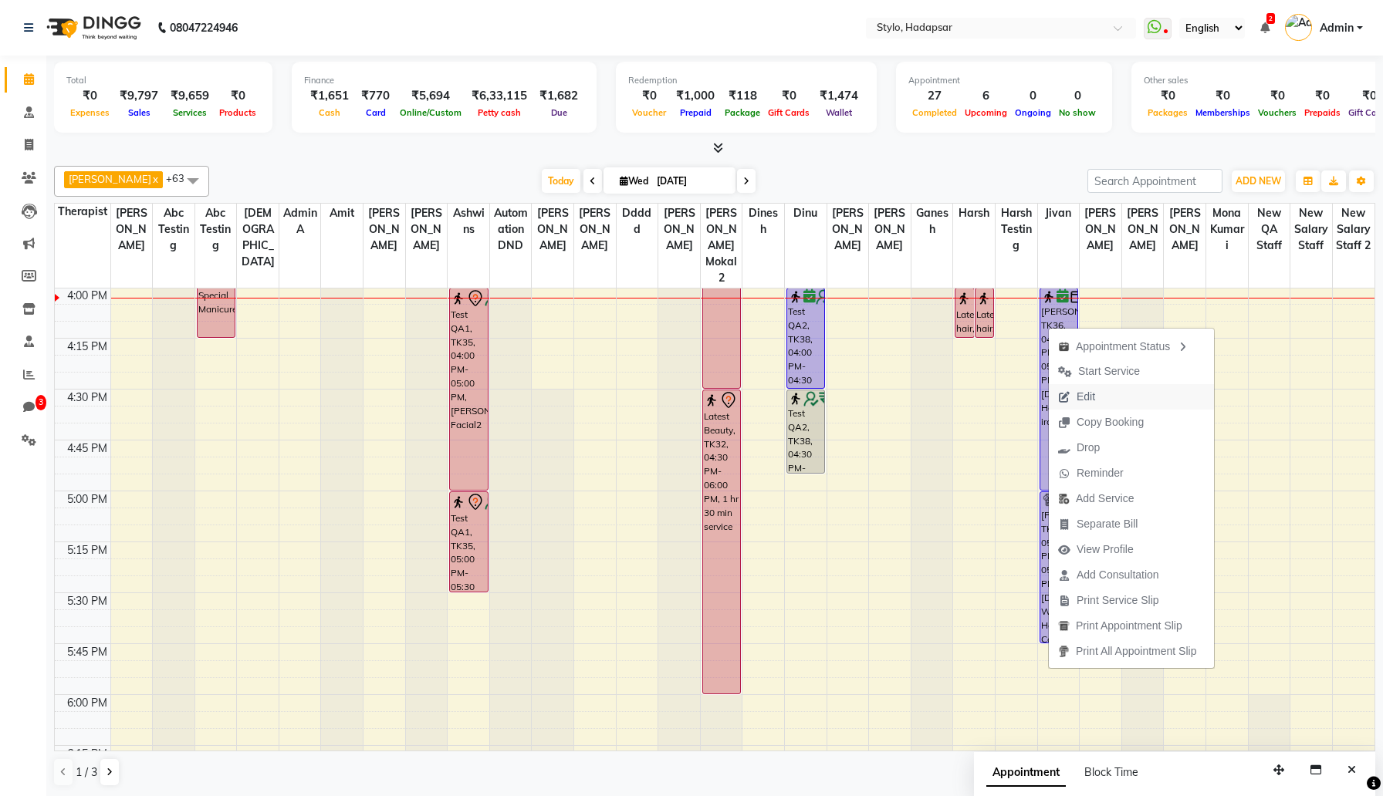
click at [1096, 393] on span "Edit" at bounding box center [1077, 396] width 56 height 25
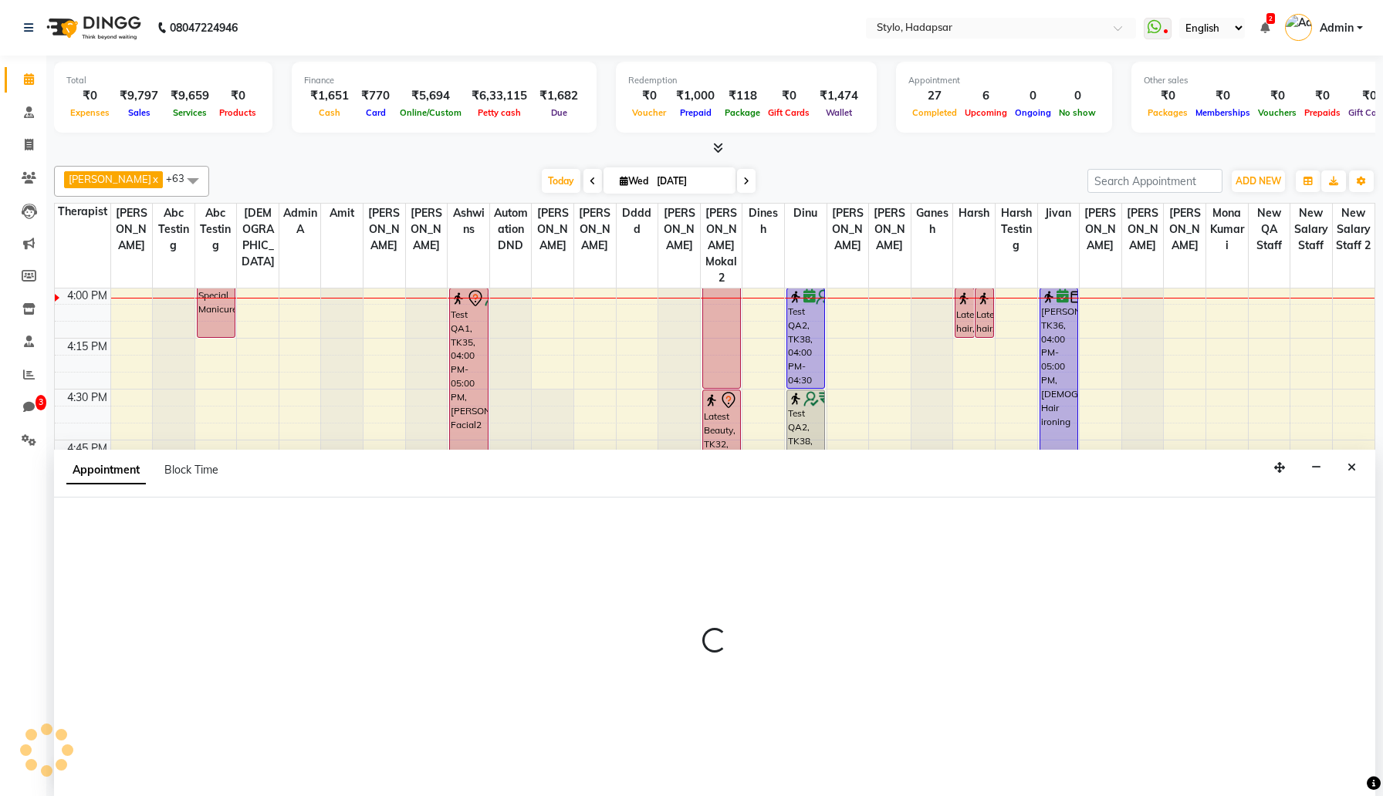
scroll to position [1, 0]
select select "tentative"
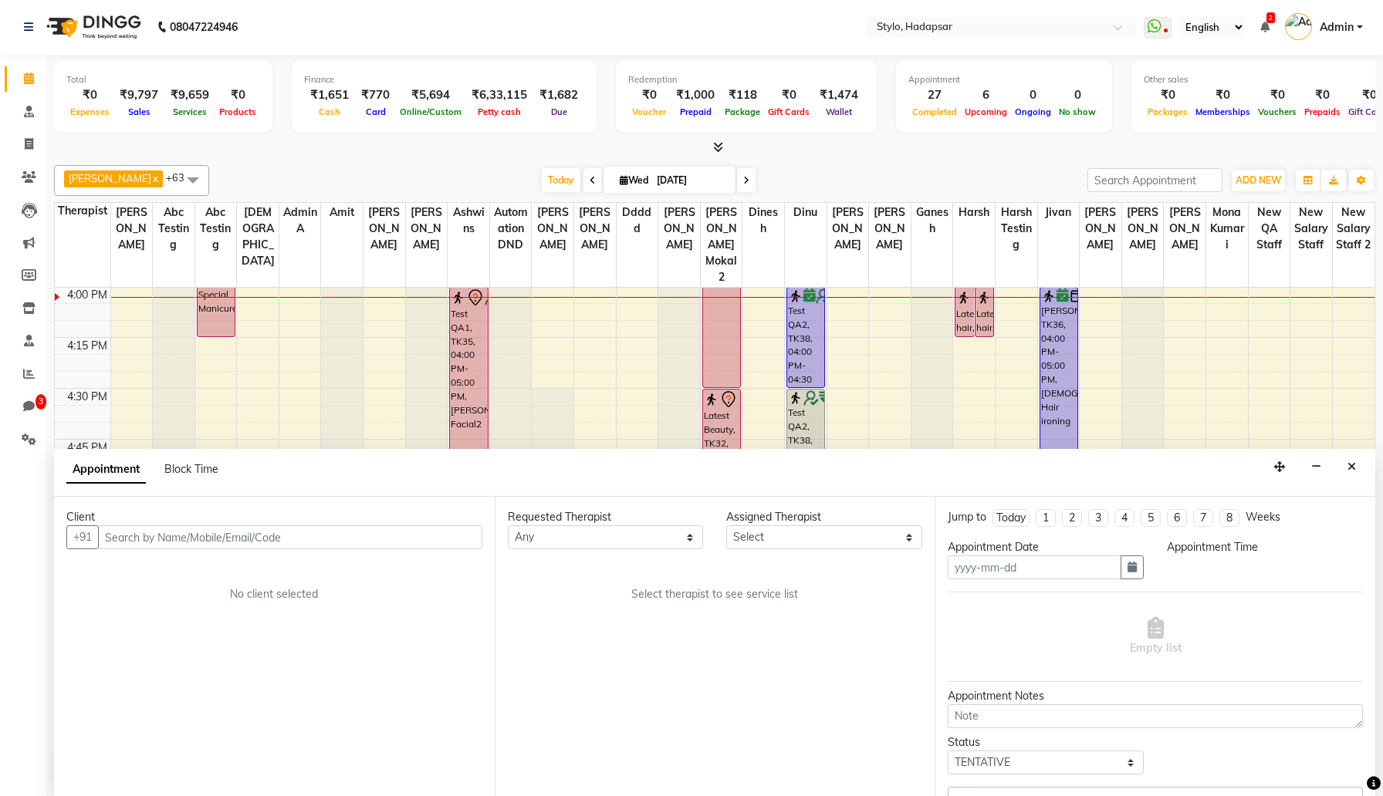
type input "Sep 03, 2025"
select select "confirm booking"
select select "960"
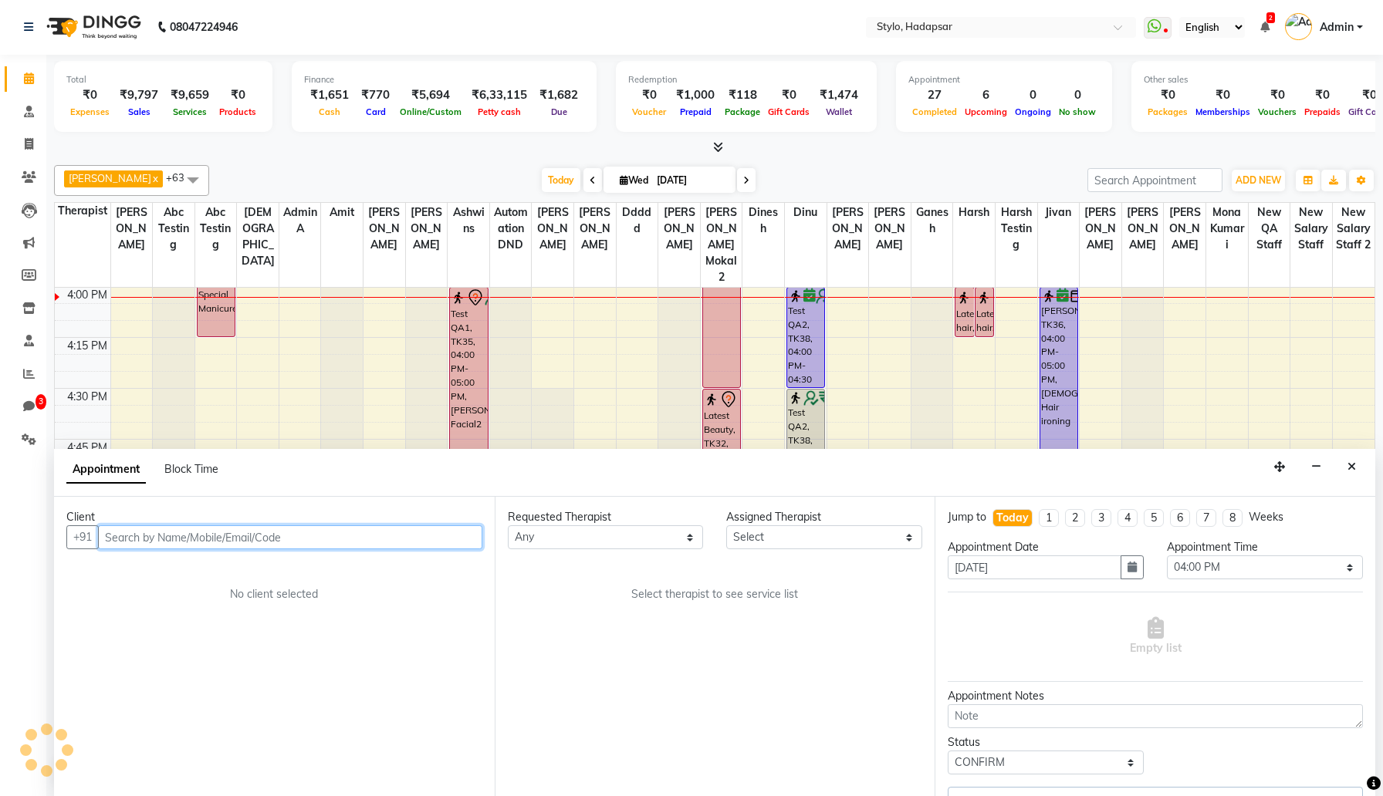
scroll to position [1630, 0]
select select "5061"
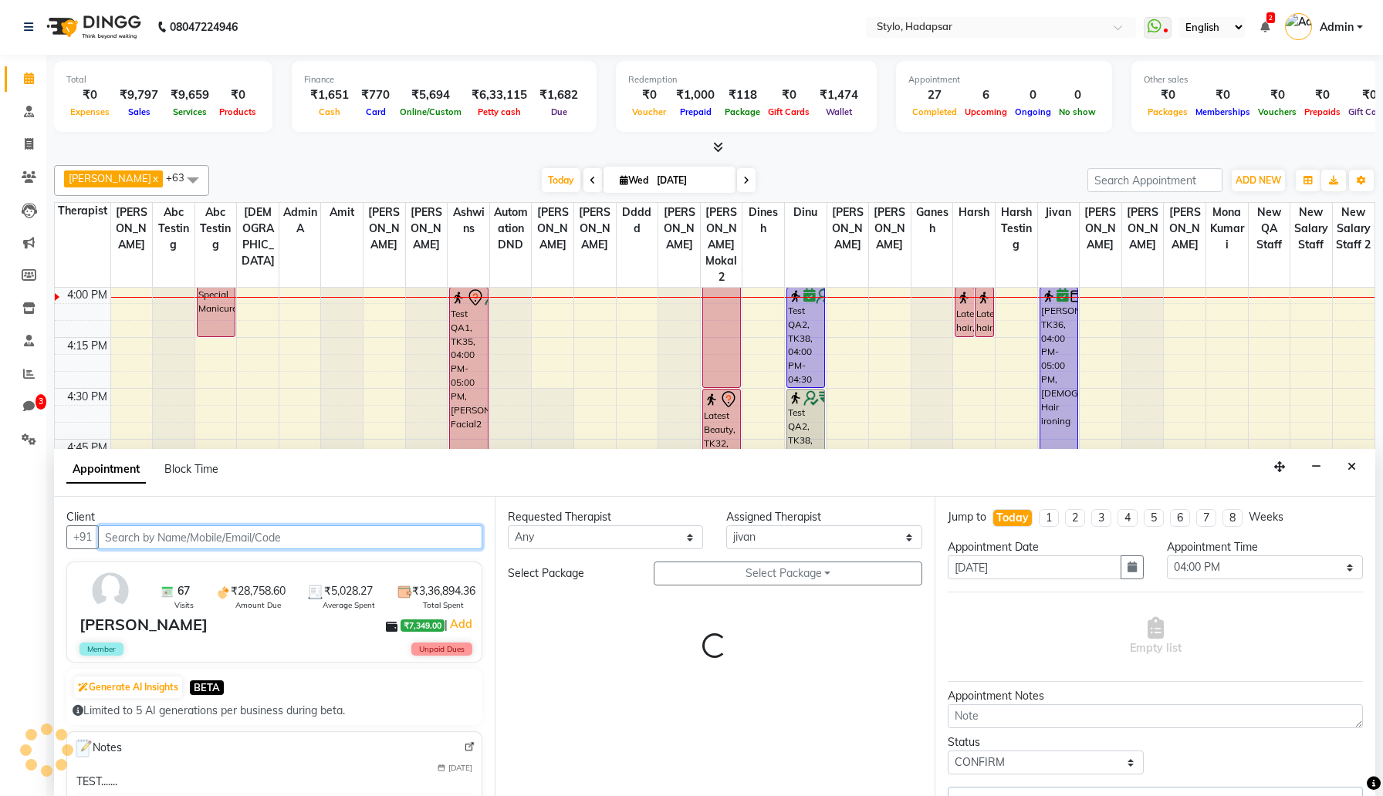
select select "52"
select select "77"
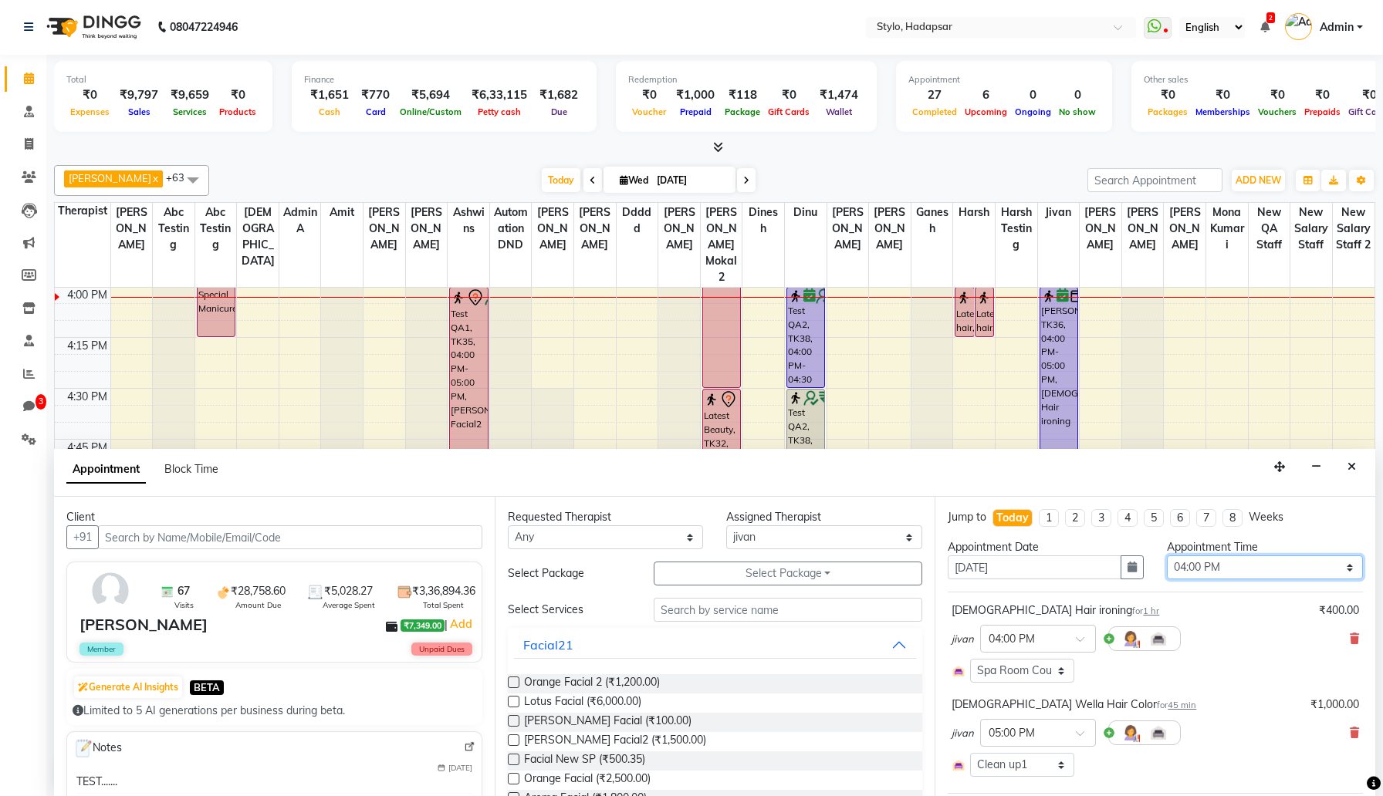
click at [1191, 565] on select "Select 09:00 AM 09:15 AM 09:30 AM 09:45 AM 10:00 AM 10:15 AM 10:30 AM 10:45 AM …" at bounding box center [1265, 568] width 196 height 24
select select "900"
click at [1167, 556] on select "Select 09:00 AM 09:15 AM 09:30 AM 09:45 AM 10:00 AM 10:15 AM 10:30 AM 10:45 AM …" at bounding box center [1265, 568] width 196 height 24
click at [1135, 485] on div "Appointment Block Time" at bounding box center [714, 473] width 1321 height 48
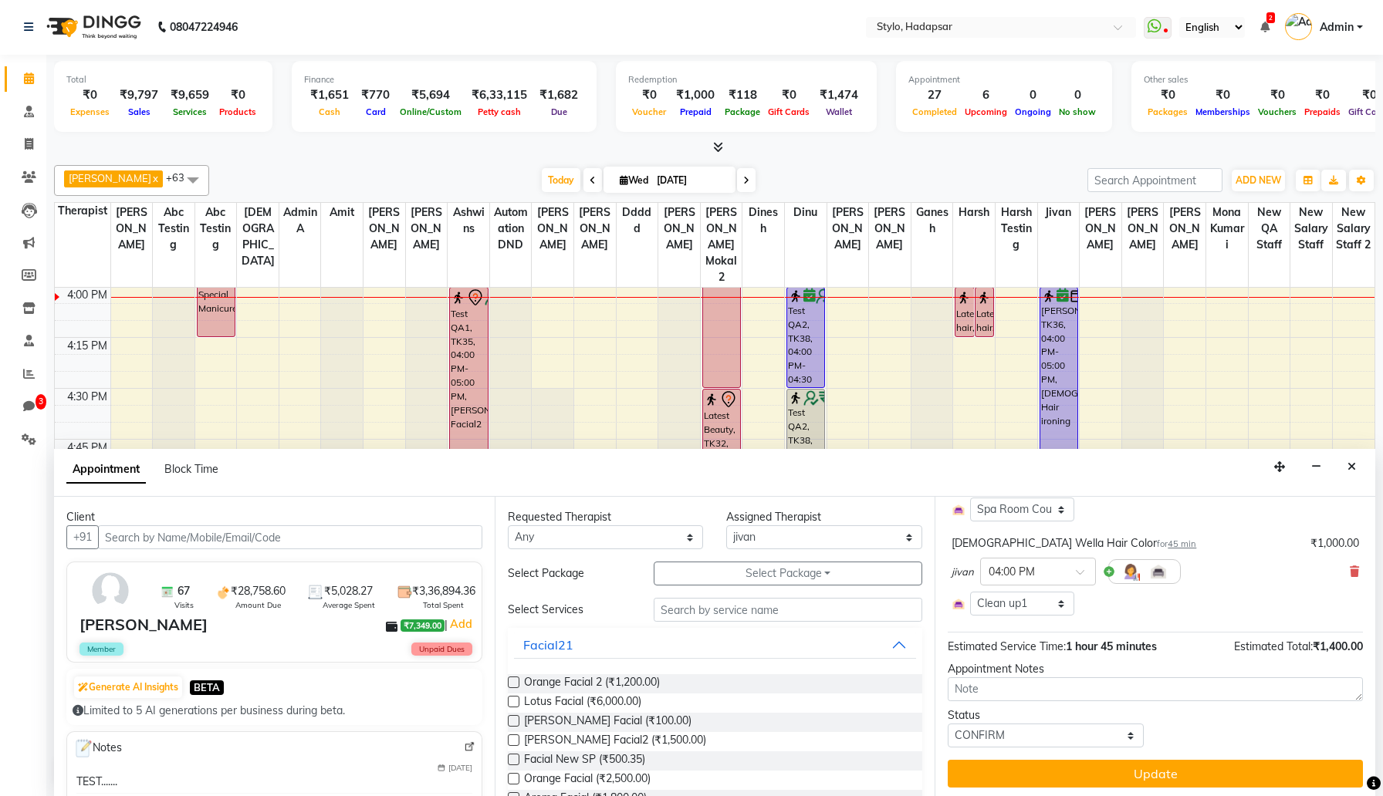
scroll to position [165, 0]
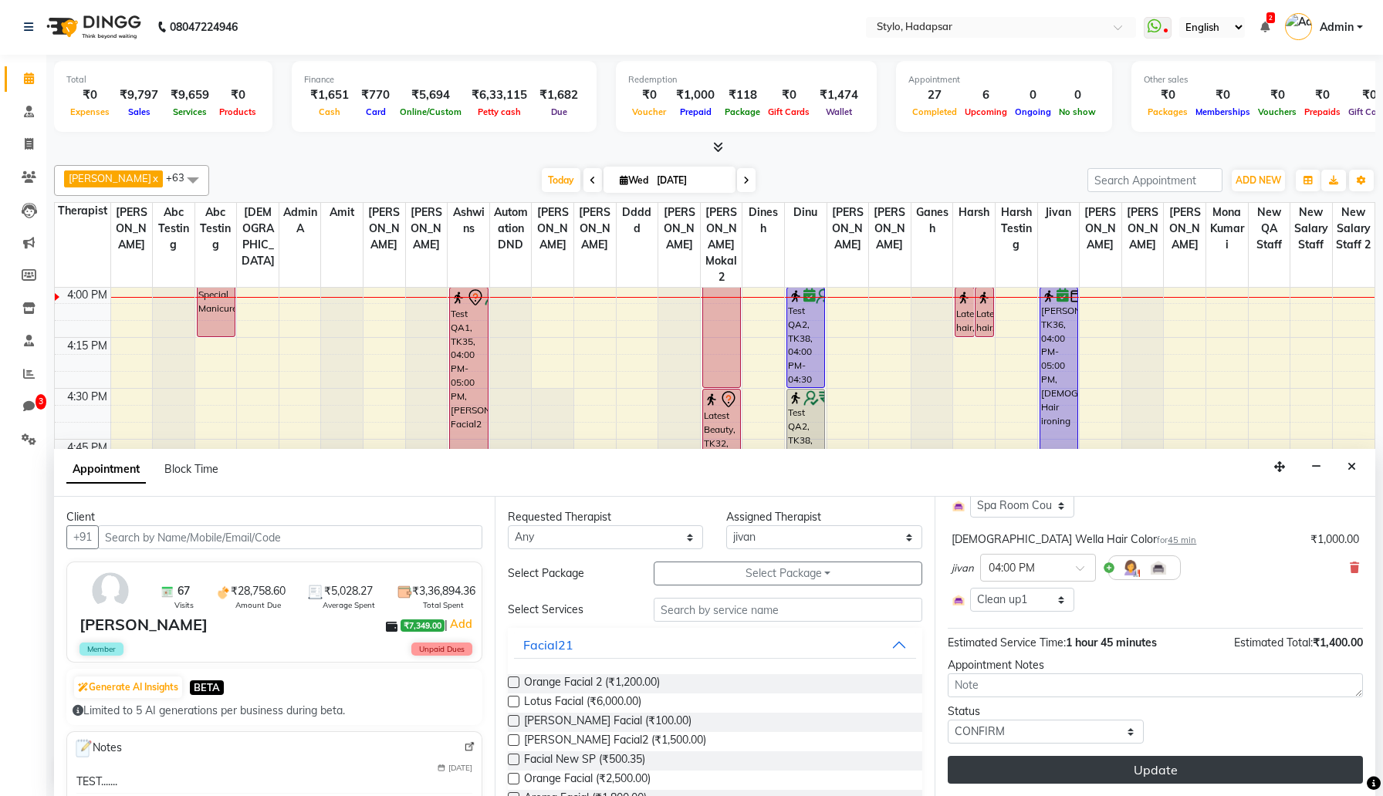
click at [1113, 772] on button "Update" at bounding box center [1155, 770] width 415 height 28
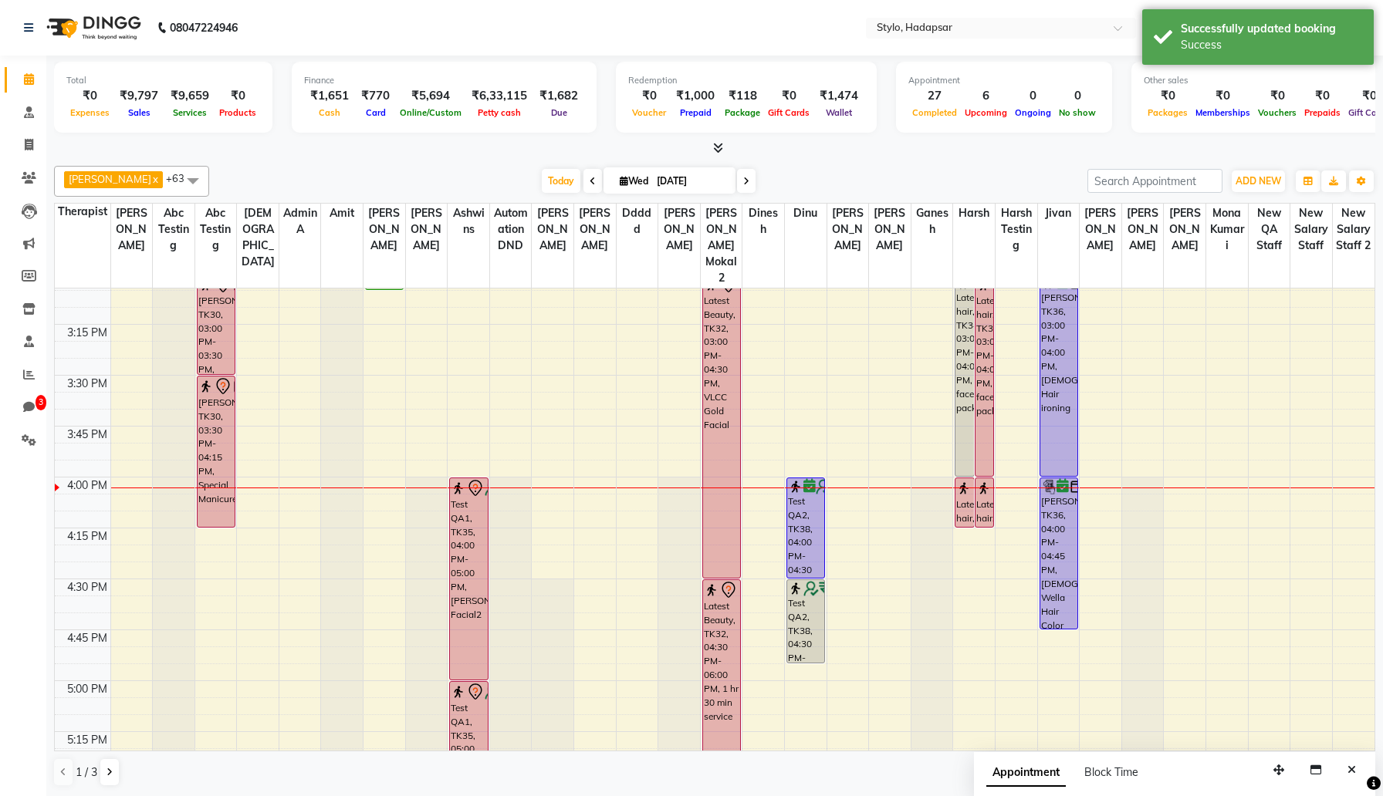
scroll to position [1434, 0]
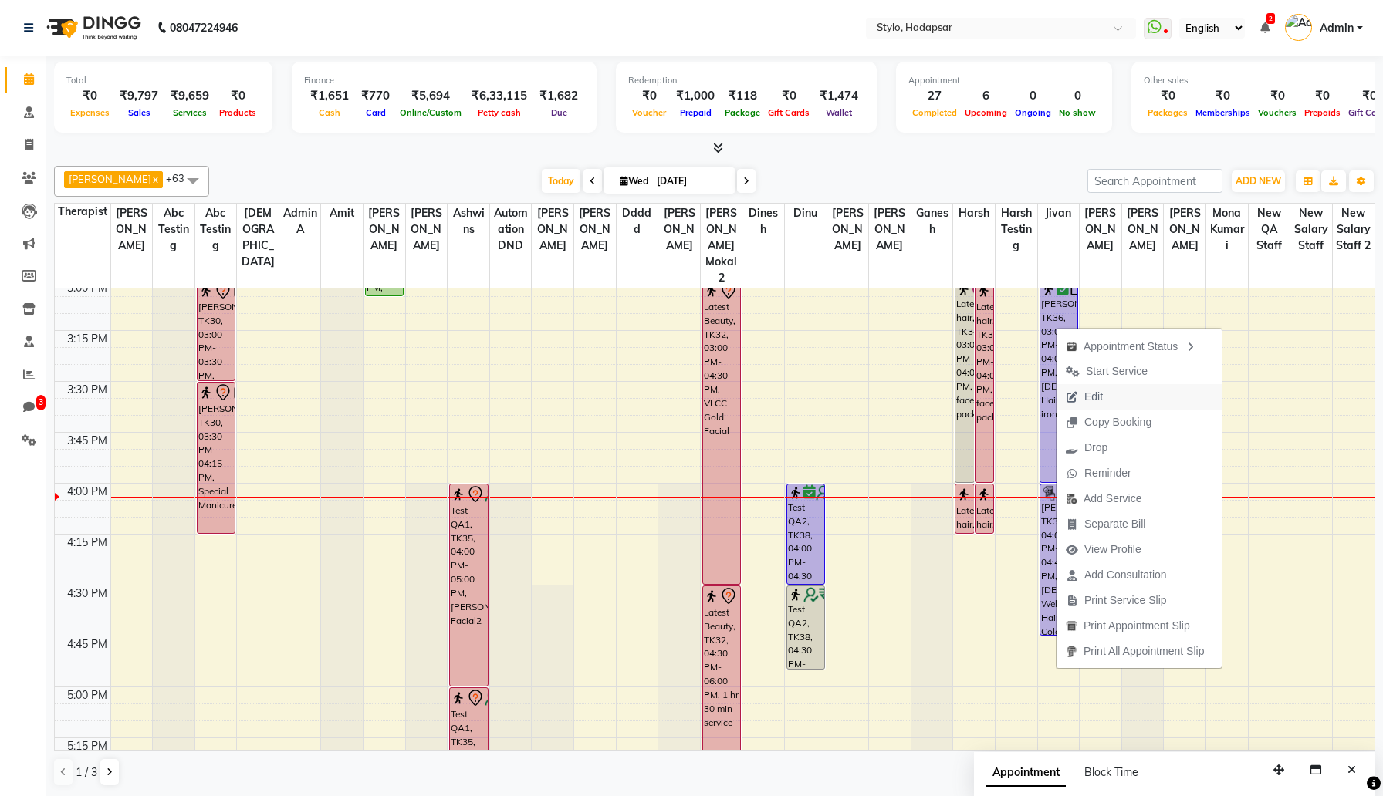
click at [1080, 392] on span "Edit" at bounding box center [1084, 396] width 56 height 25
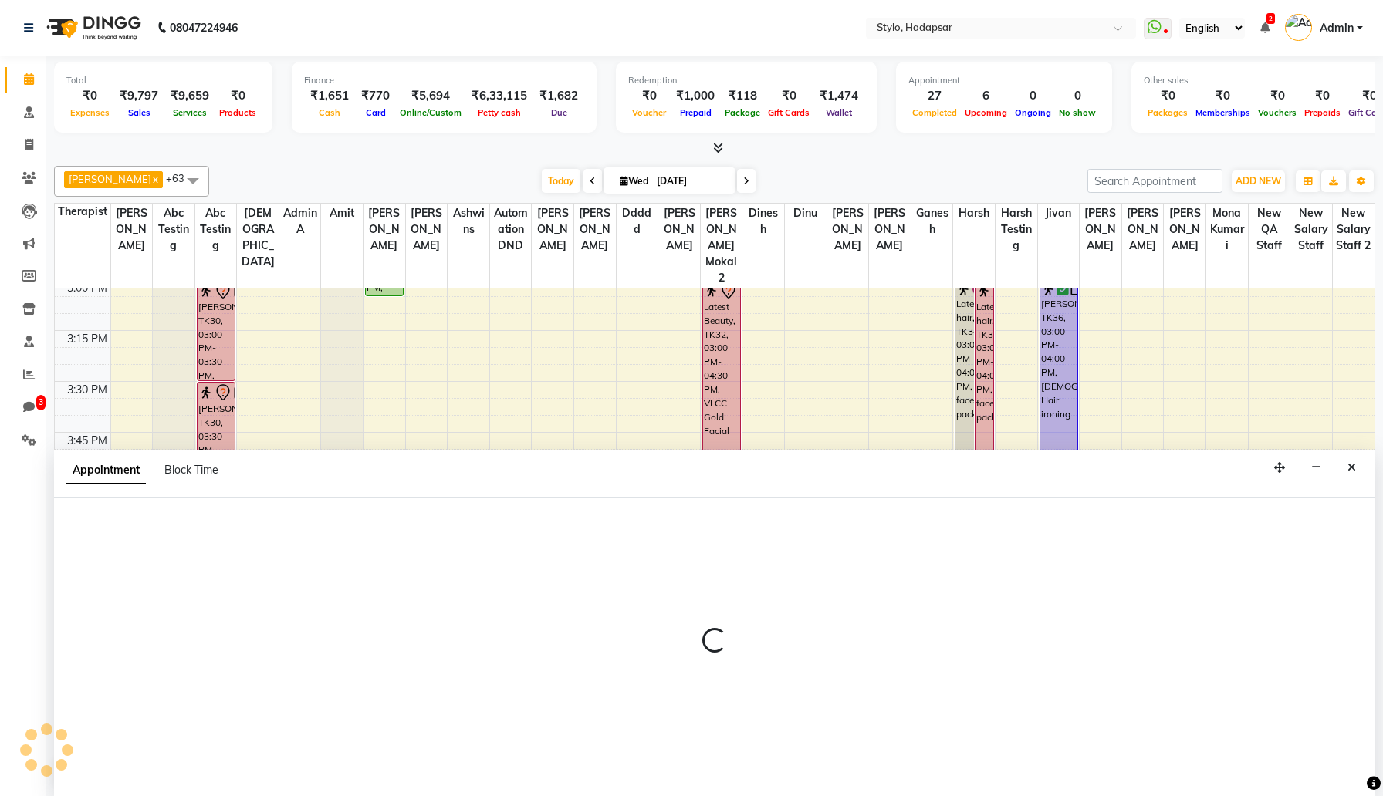
scroll to position [1, 0]
click at [859, 166] on div "aadi manav x abc testing x Abc testing x abhi x Admin A x Amit x Ankit magan x …" at bounding box center [714, 180] width 1321 height 31
select select "tentative"
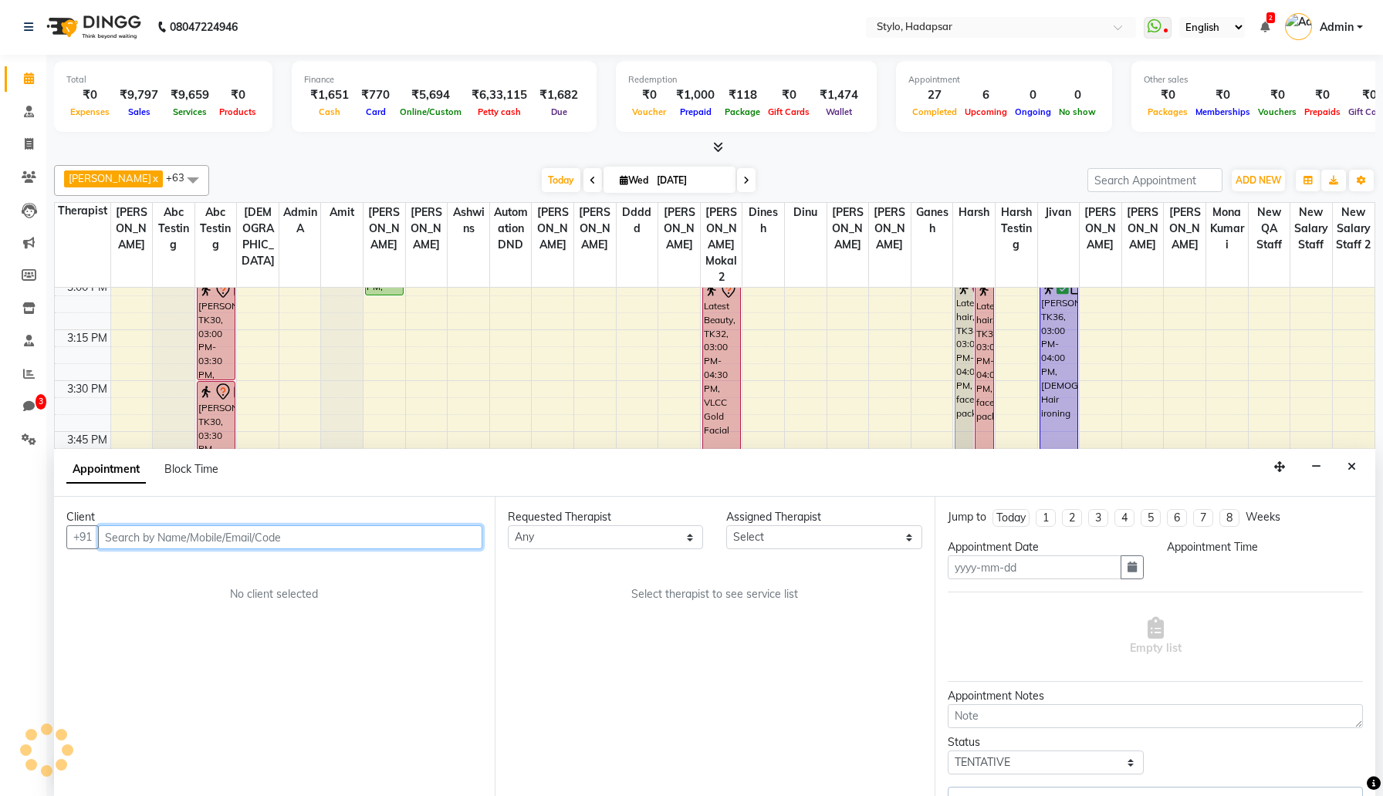
type input "Sep 03, 2025"
select select "confirm booking"
select select "900"
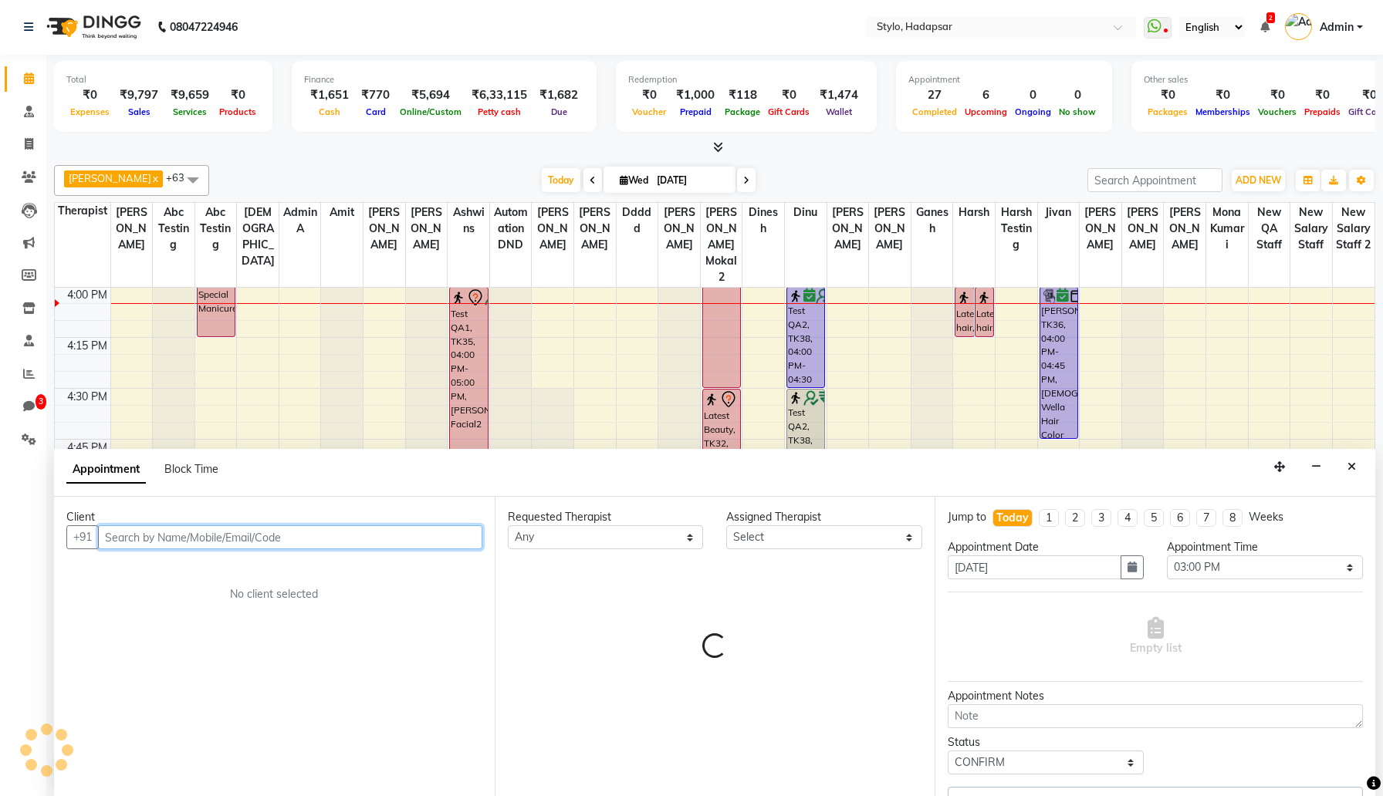
select select "5061"
select select "52"
select select "77"
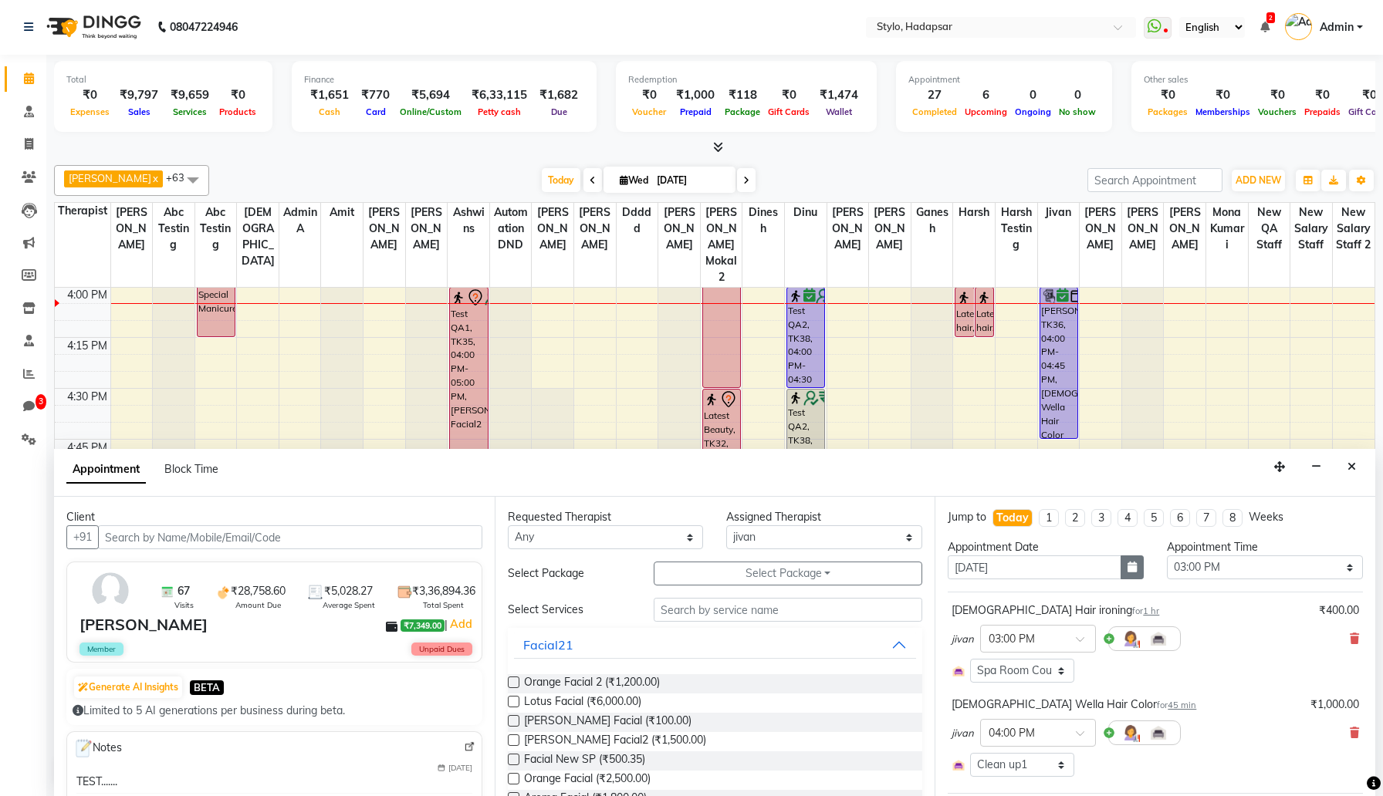
click at [1139, 559] on button "button" at bounding box center [1131, 568] width 23 height 24
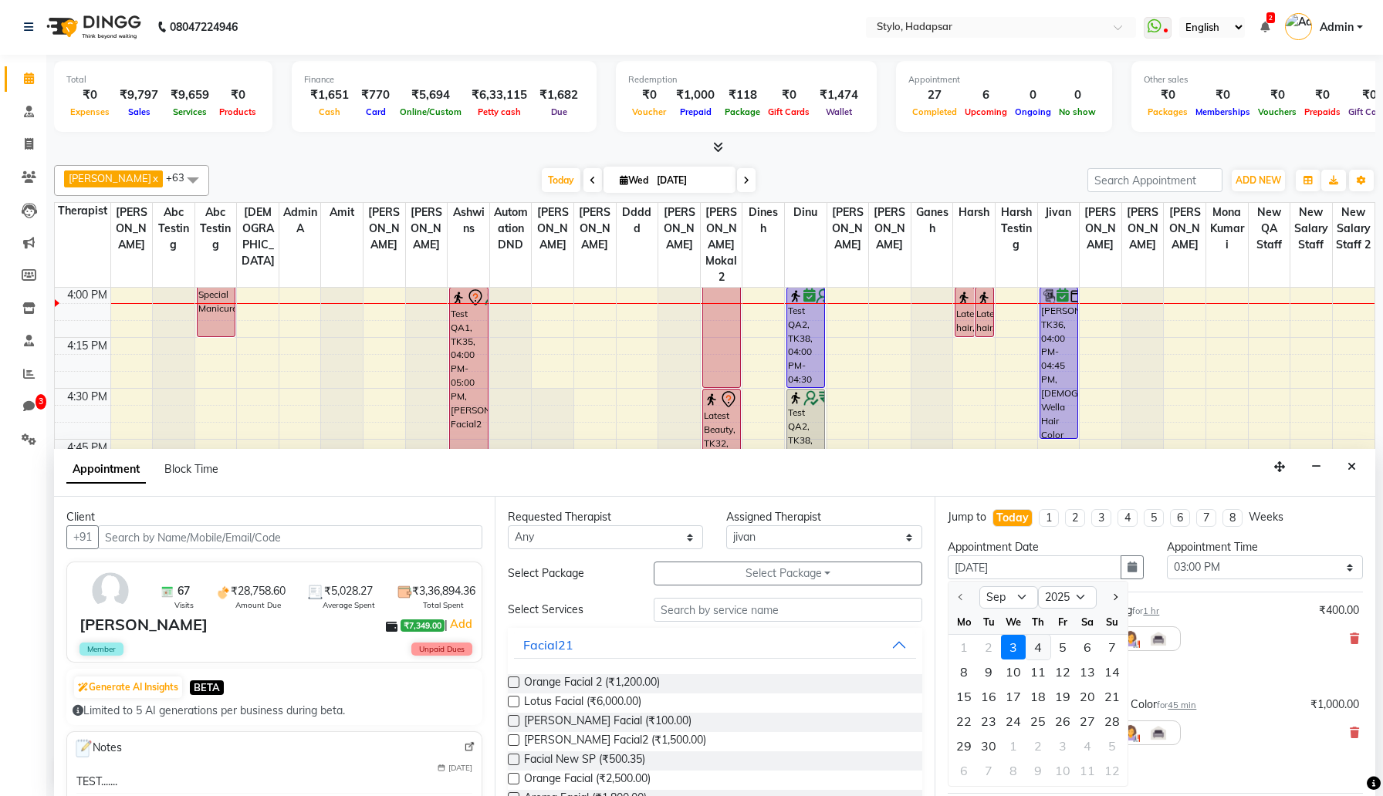
click at [1036, 642] on div "4" at bounding box center [1038, 647] width 25 height 25
type input "Sep 04, 2025"
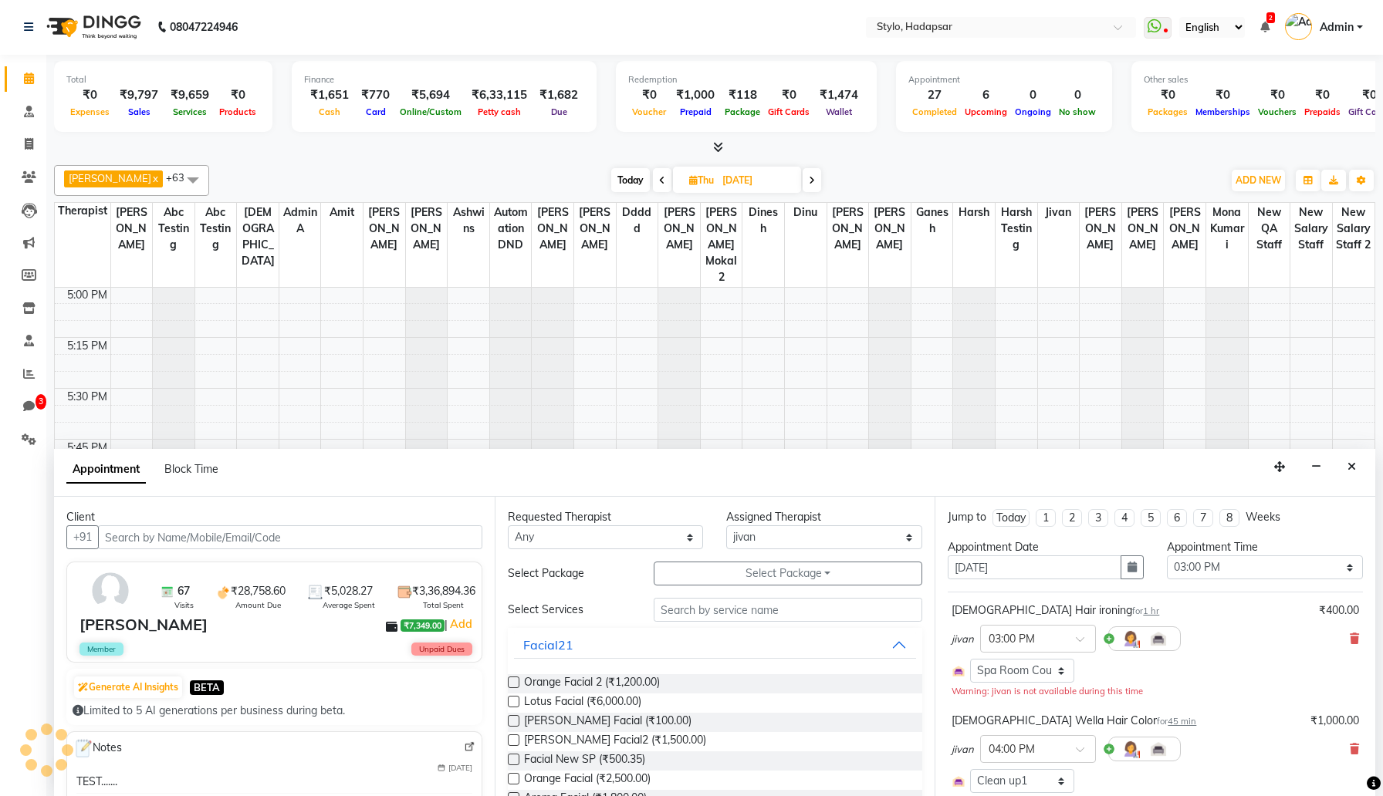
scroll to position [1427, 0]
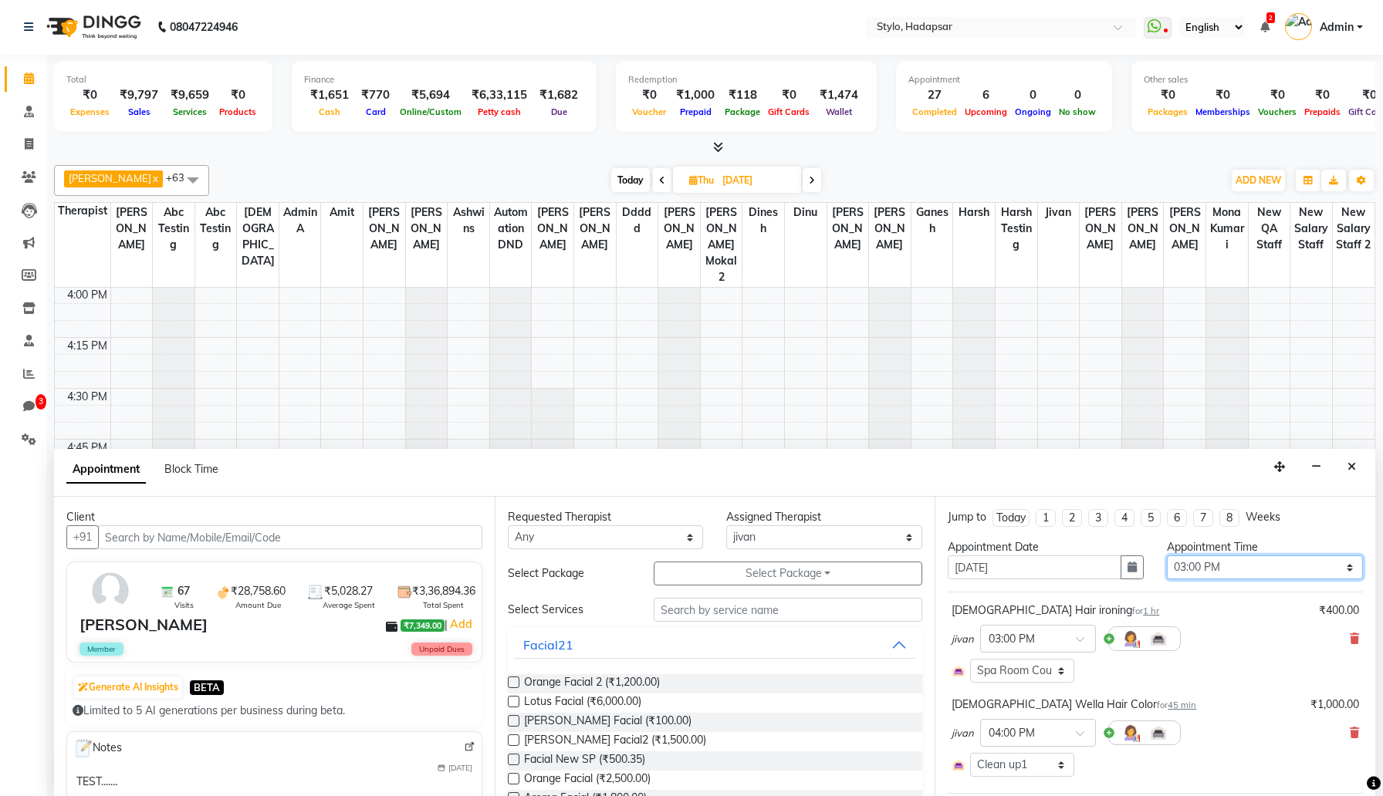
click at [1231, 569] on select "Select 10:00 AM 10:15 AM 10:30 AM 10:45 AM 11:00 AM 11:15 AM 11:30 AM 11:45 AM …" at bounding box center [1265, 568] width 196 height 24
select select "720"
click at [1167, 556] on select "Select 10:00 AM 10:15 AM 10:30 AM 10:45 AM 11:00 AM 11:15 AM 11:30 AM 11:45 AM …" at bounding box center [1265, 568] width 196 height 24
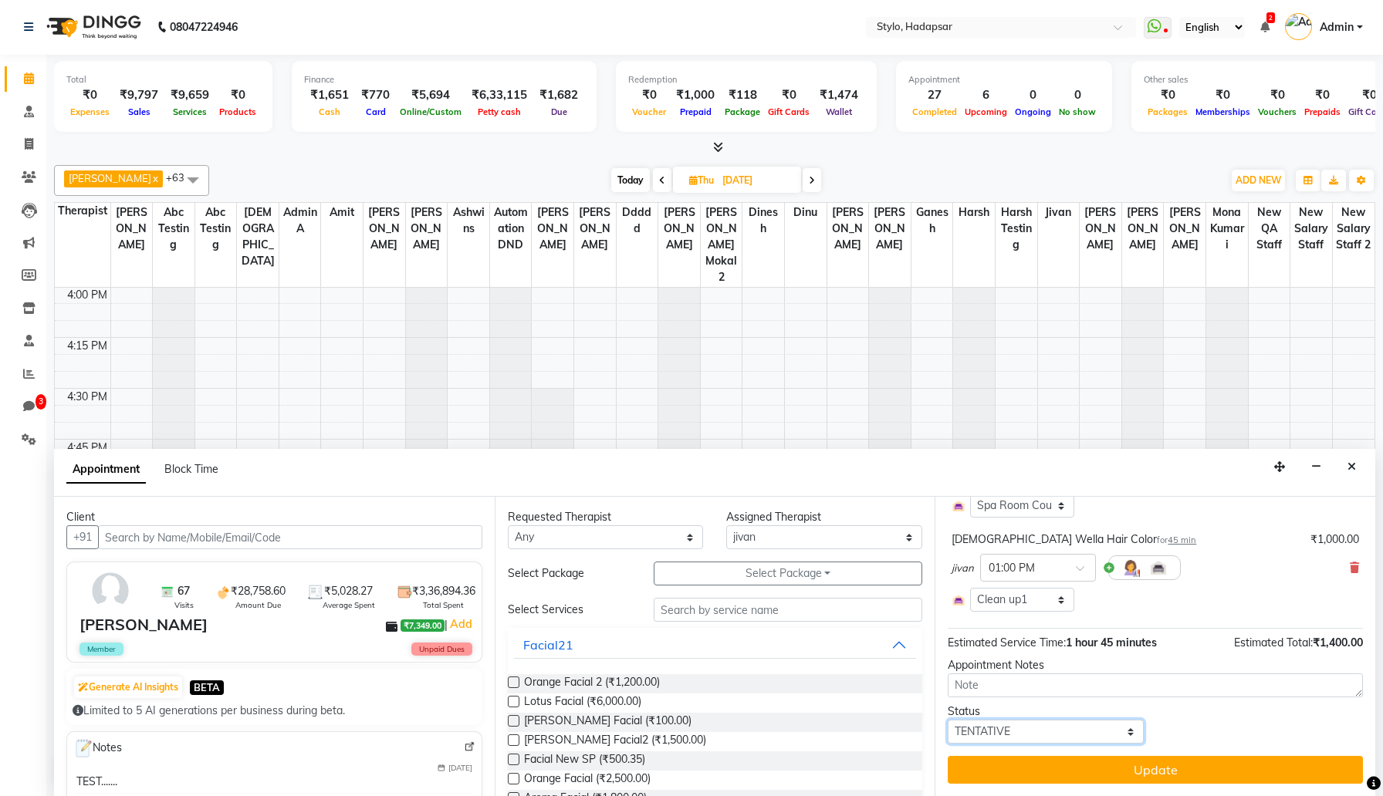
click at [1120, 741] on select "Select TENTATIVE CONFIRM UPCOMING" at bounding box center [1046, 732] width 196 height 24
click at [948, 720] on select "Select TENTATIVE CONFIRM UPCOMING" at bounding box center [1046, 732] width 196 height 24
click at [1124, 736] on select "Select TENTATIVE CONFIRM UPCOMING" at bounding box center [1046, 732] width 196 height 24
select select "tentative"
click at [948, 720] on select "Select TENTATIVE CONFIRM UPCOMING" at bounding box center [1046, 732] width 196 height 24
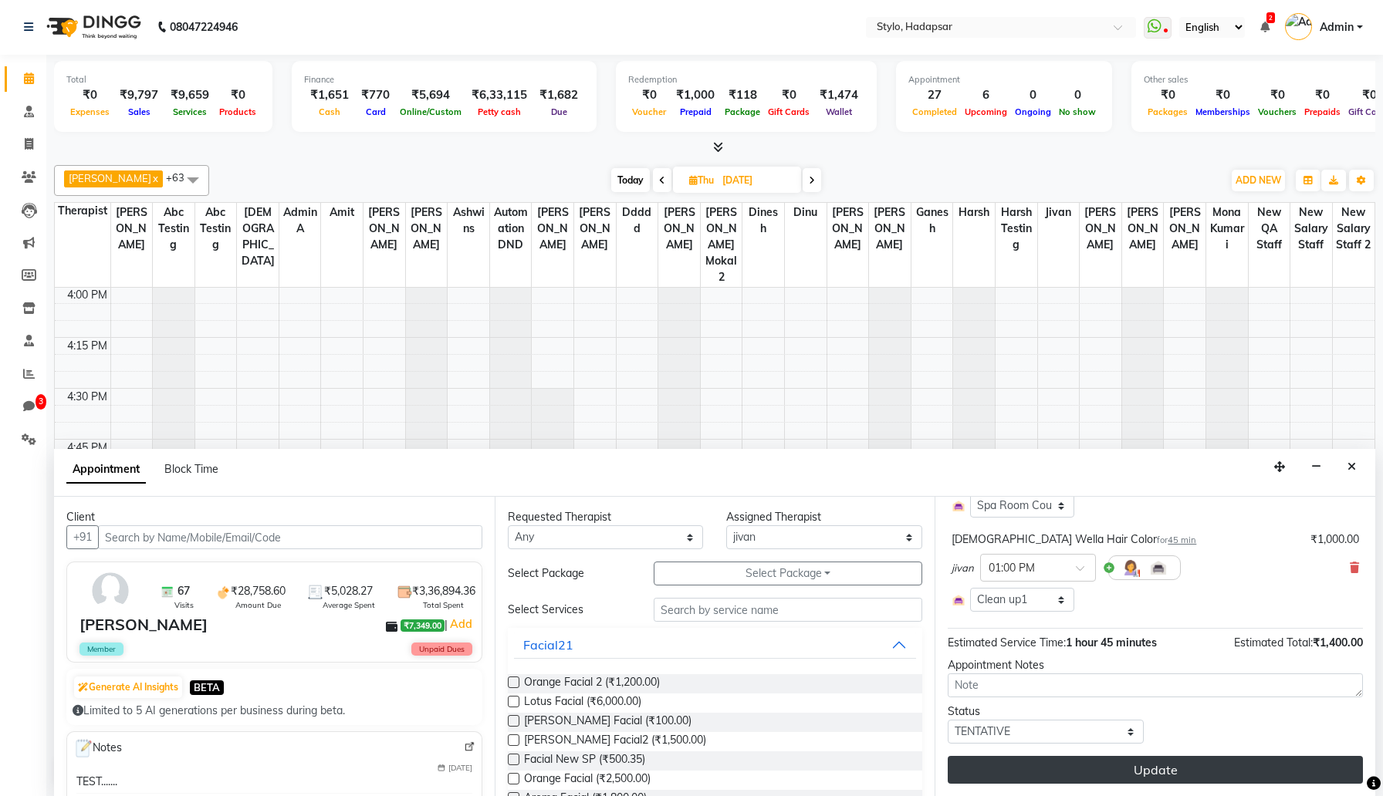
click at [1117, 770] on button "Update" at bounding box center [1155, 770] width 415 height 28
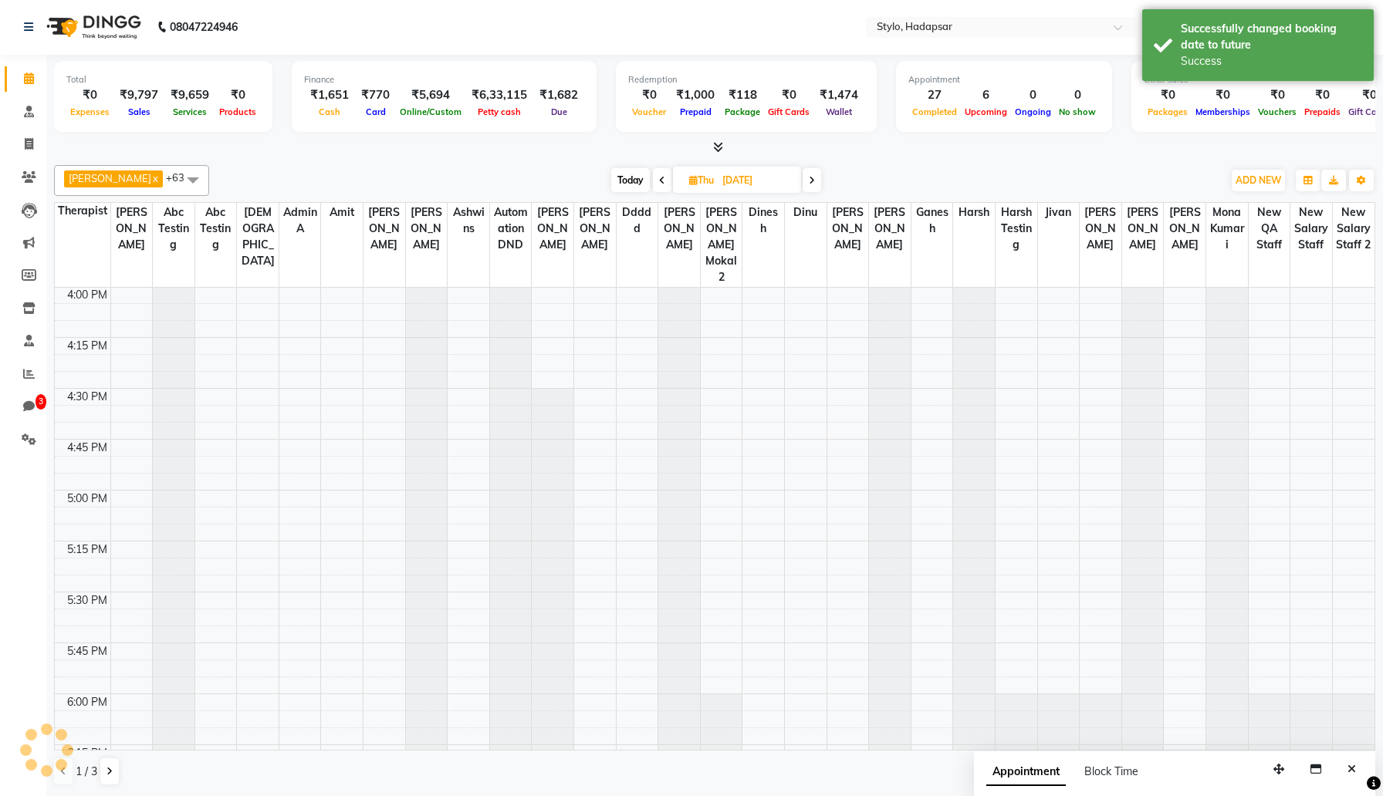
scroll to position [0, 0]
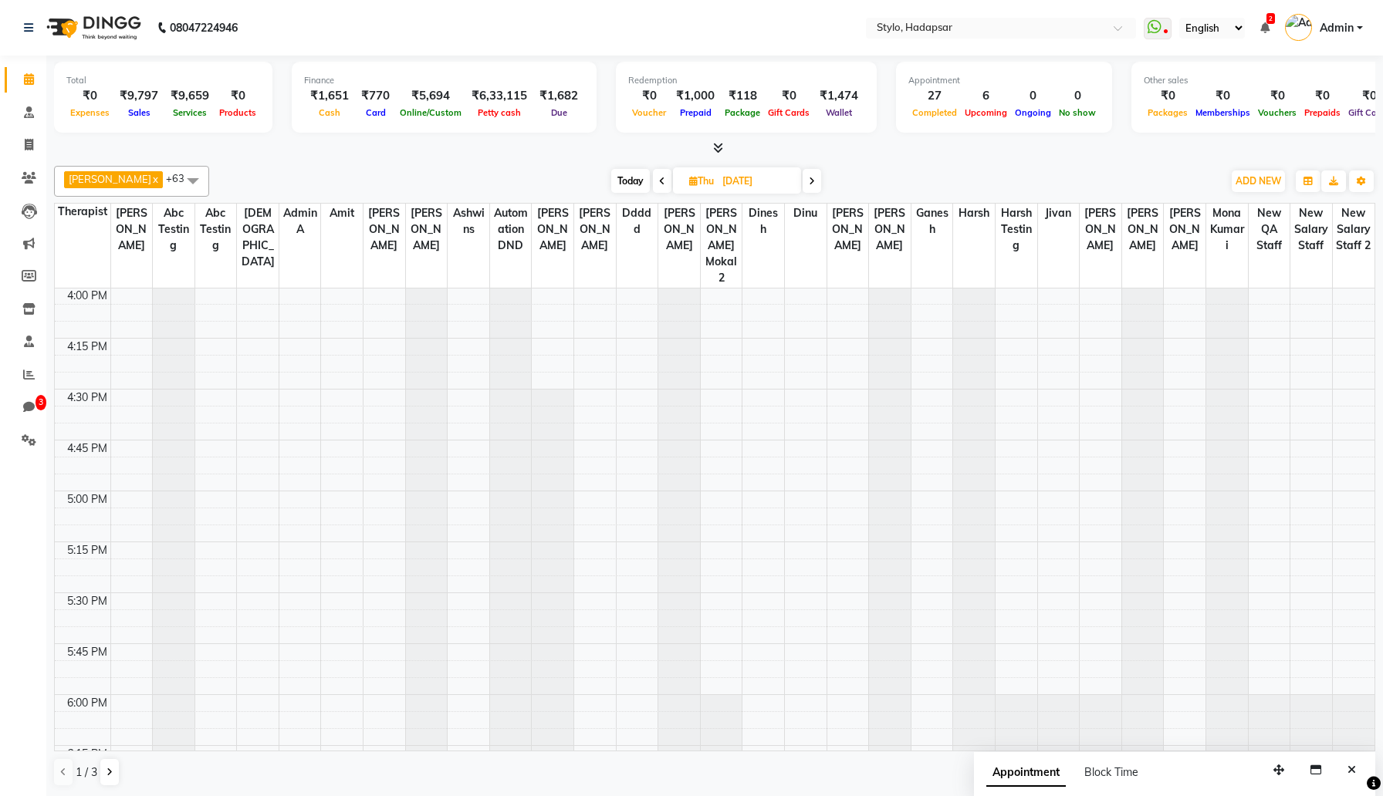
click at [623, 187] on span "Today" at bounding box center [630, 181] width 39 height 24
type input "Sep 03, 2025"
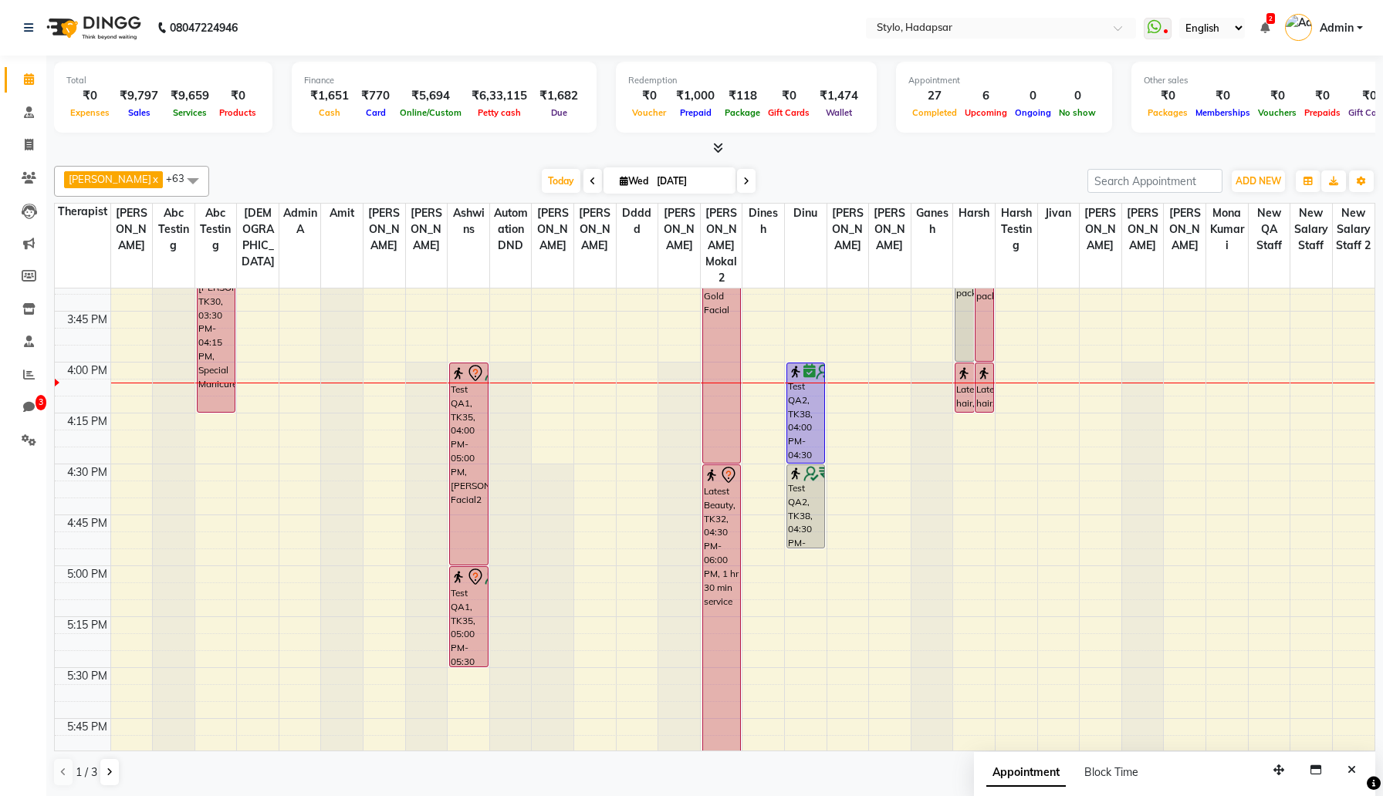
scroll to position [1553, 0]
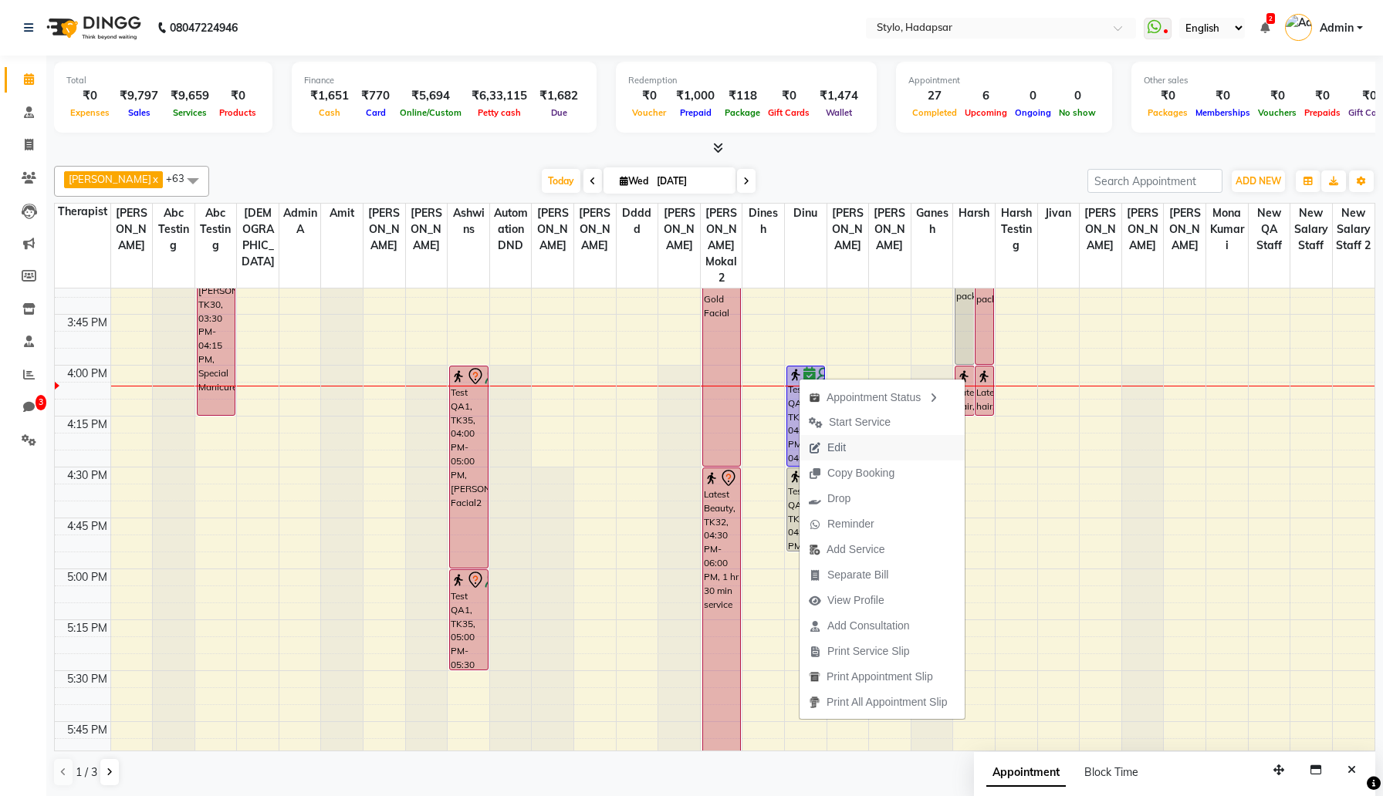
click at [865, 448] on button "Edit" at bounding box center [881, 447] width 165 height 25
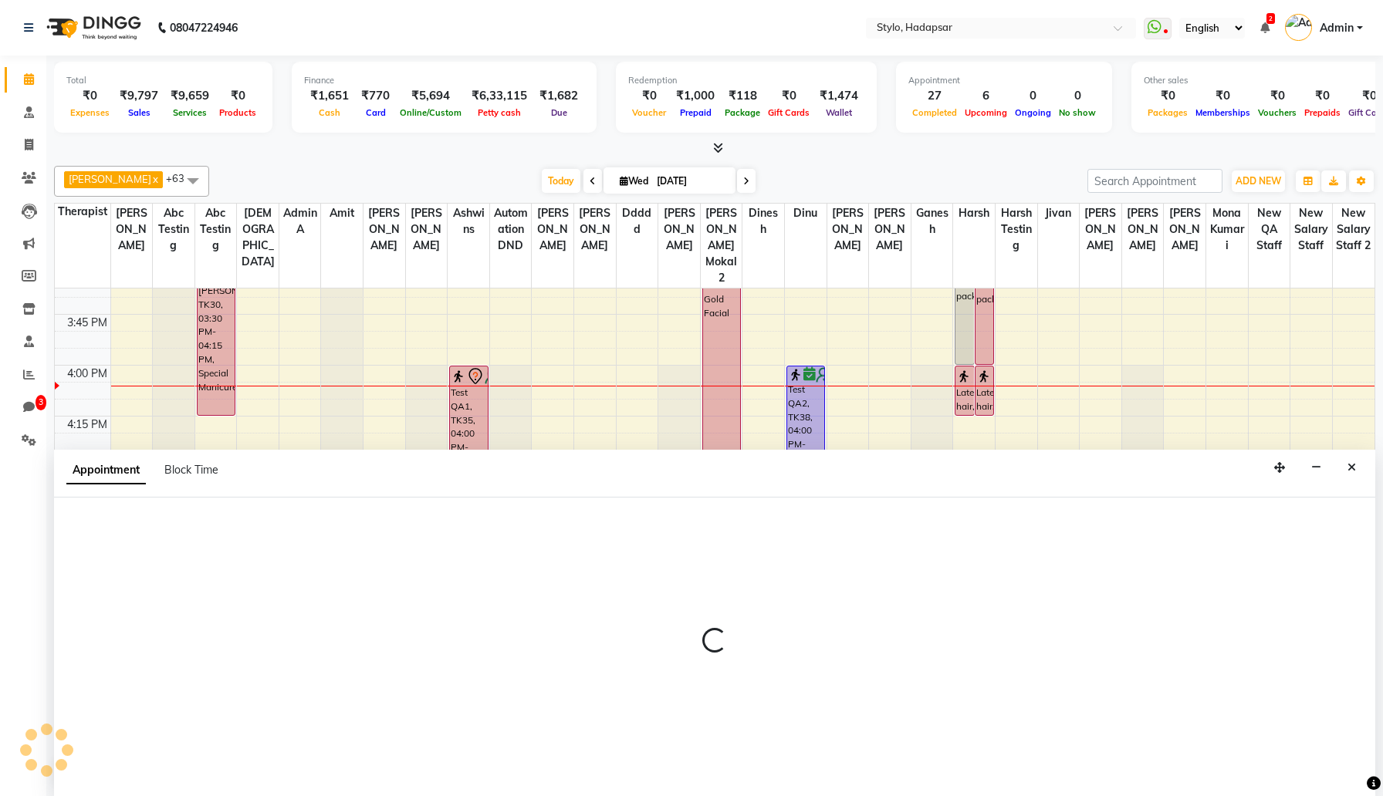
scroll to position [1, 0]
select select "tentative"
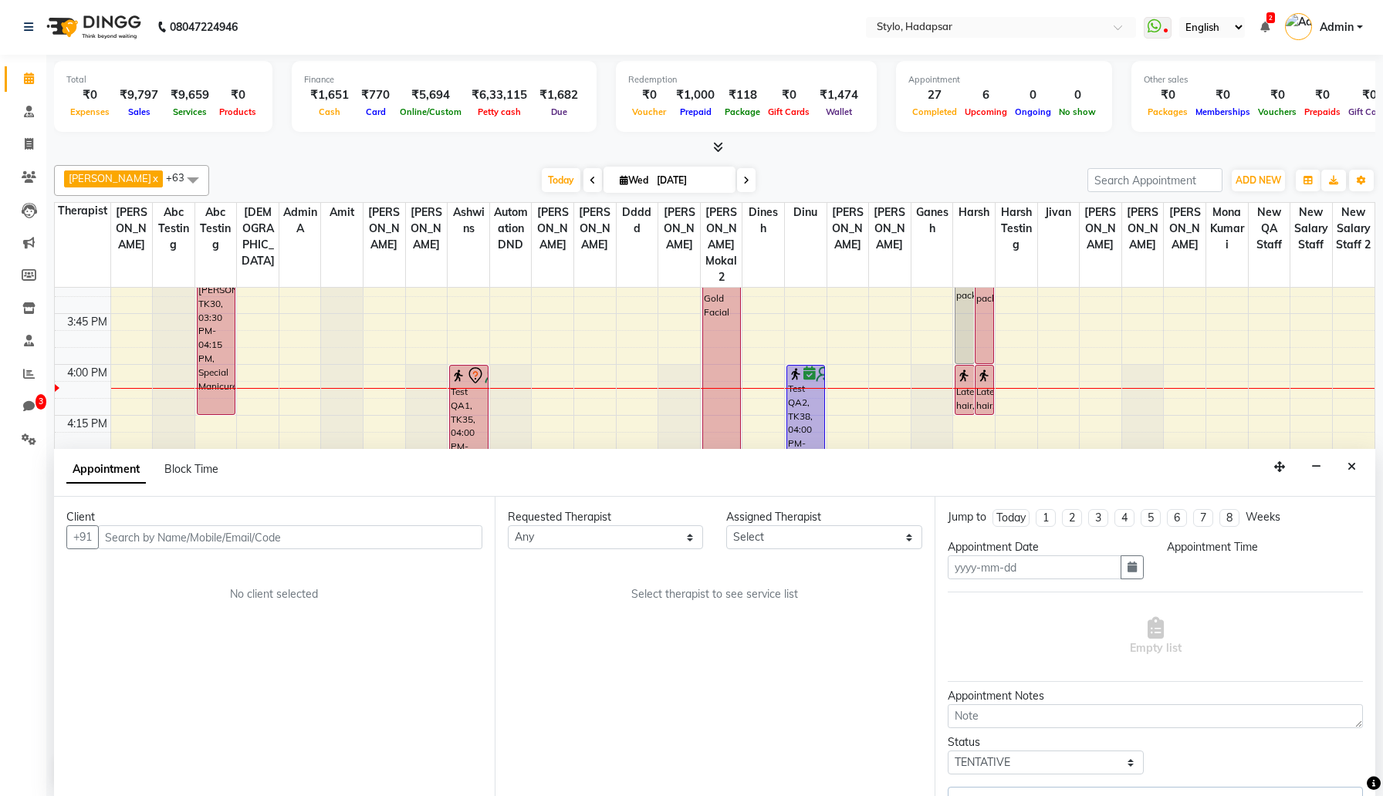
type input "Sep 03, 2025"
select select "confirm booking"
select select "5394"
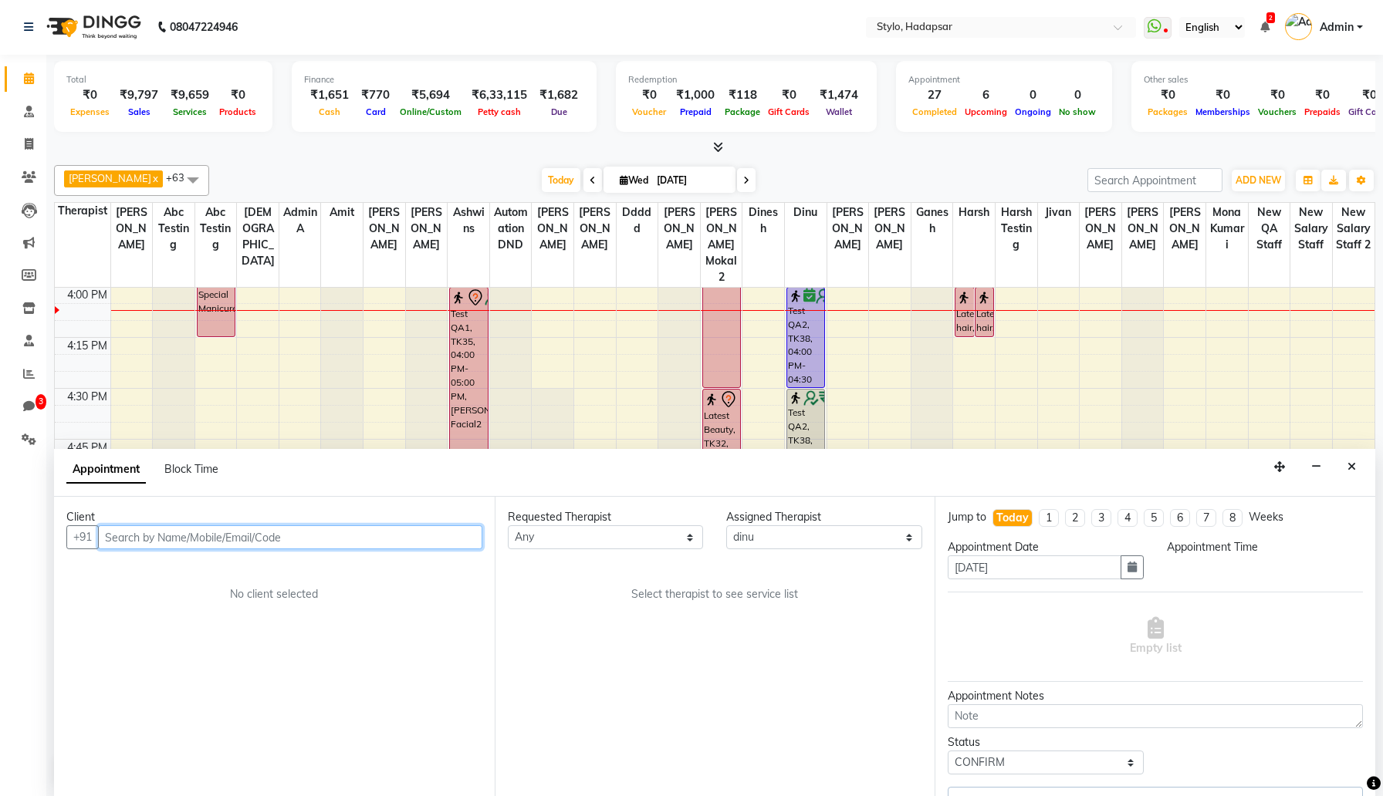
select select "960"
select select "53"
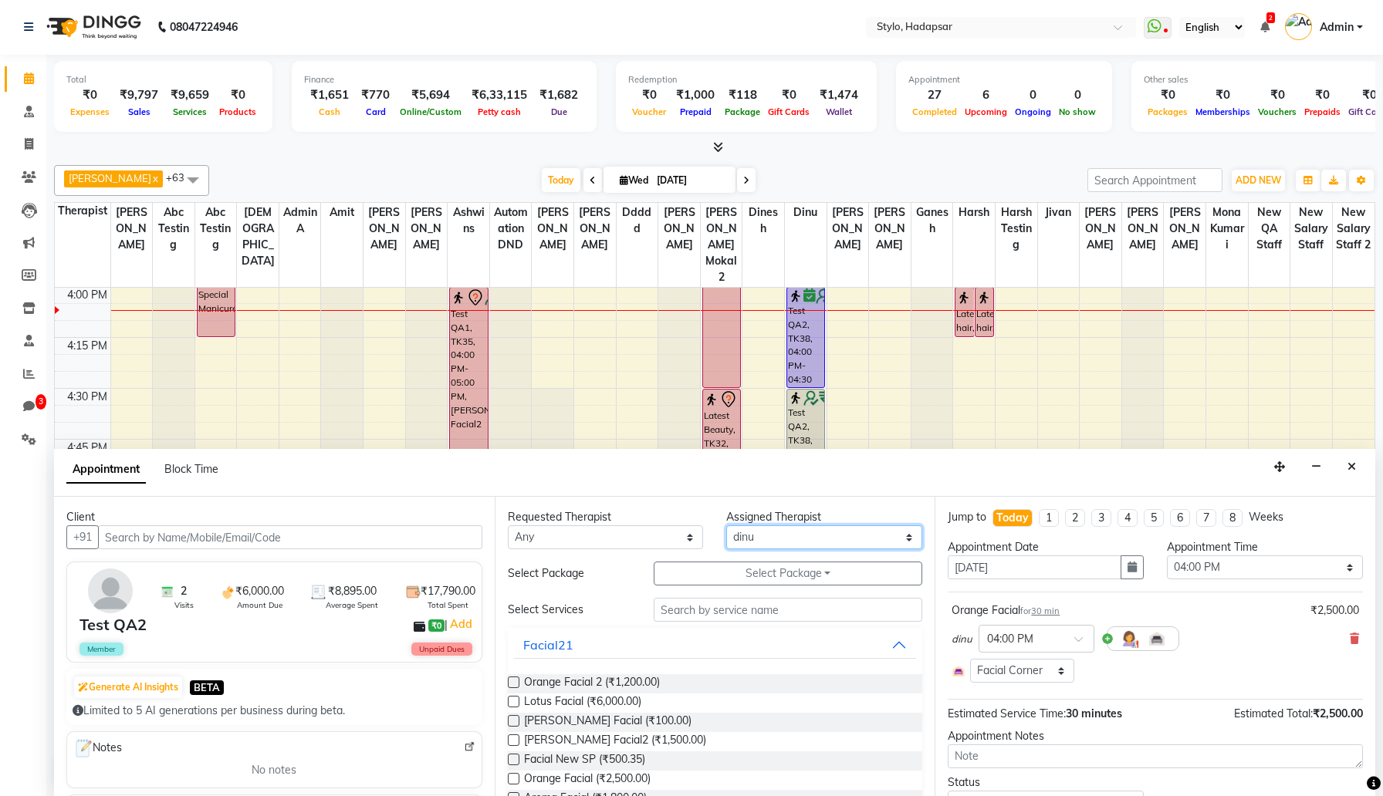
click at [853, 539] on select "Select AAAb aadi manav abc testing Abc testing abhi Admin A Amit Ankit magan An…" at bounding box center [824, 537] width 196 height 24
select select "5066"
click at [726, 525] on select "Select AAAb aadi manav abc testing Abc testing abhi Admin A Amit Ankit magan An…" at bounding box center [824, 537] width 196 height 24
click at [964, 640] on span "dinu" at bounding box center [961, 639] width 21 height 15
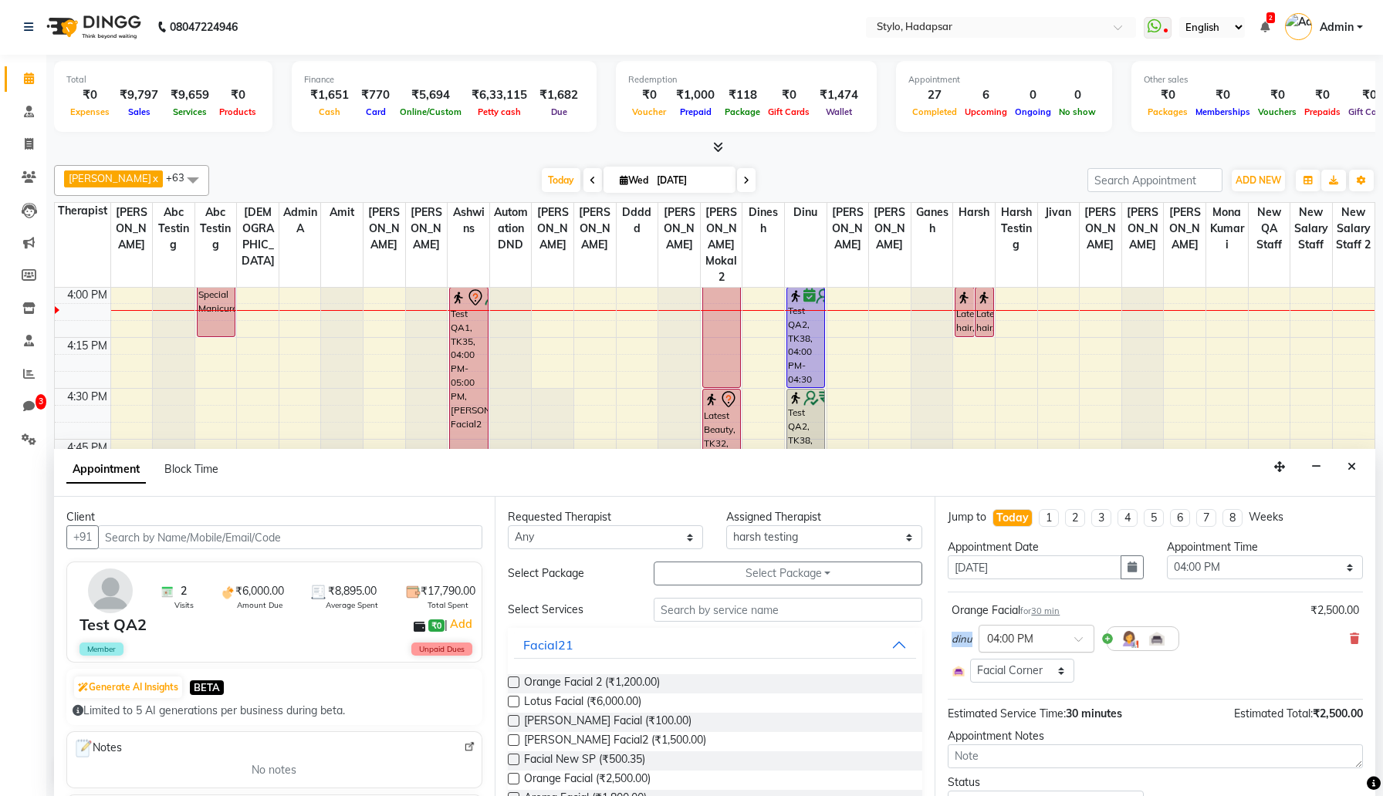
click at [1012, 640] on input "text" at bounding box center [1021, 638] width 68 height 16
click at [1121, 662] on div "Select Room Floor Medi/Pedi Chair Spa Room Single Spa Room Couple Test Facial C…" at bounding box center [1154, 671] width 407 height 24
click at [958, 639] on span "dinu" at bounding box center [961, 639] width 21 height 15
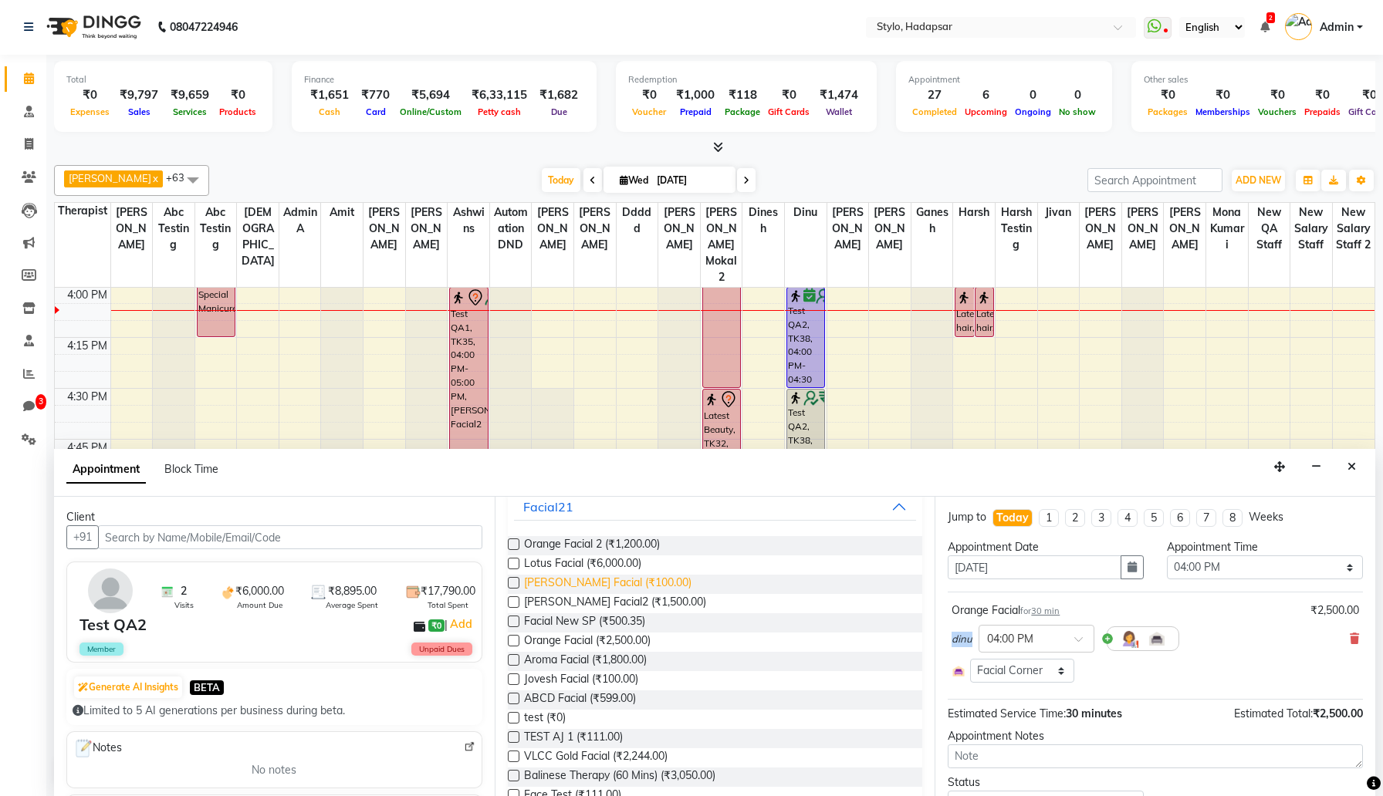
scroll to position [161, 0]
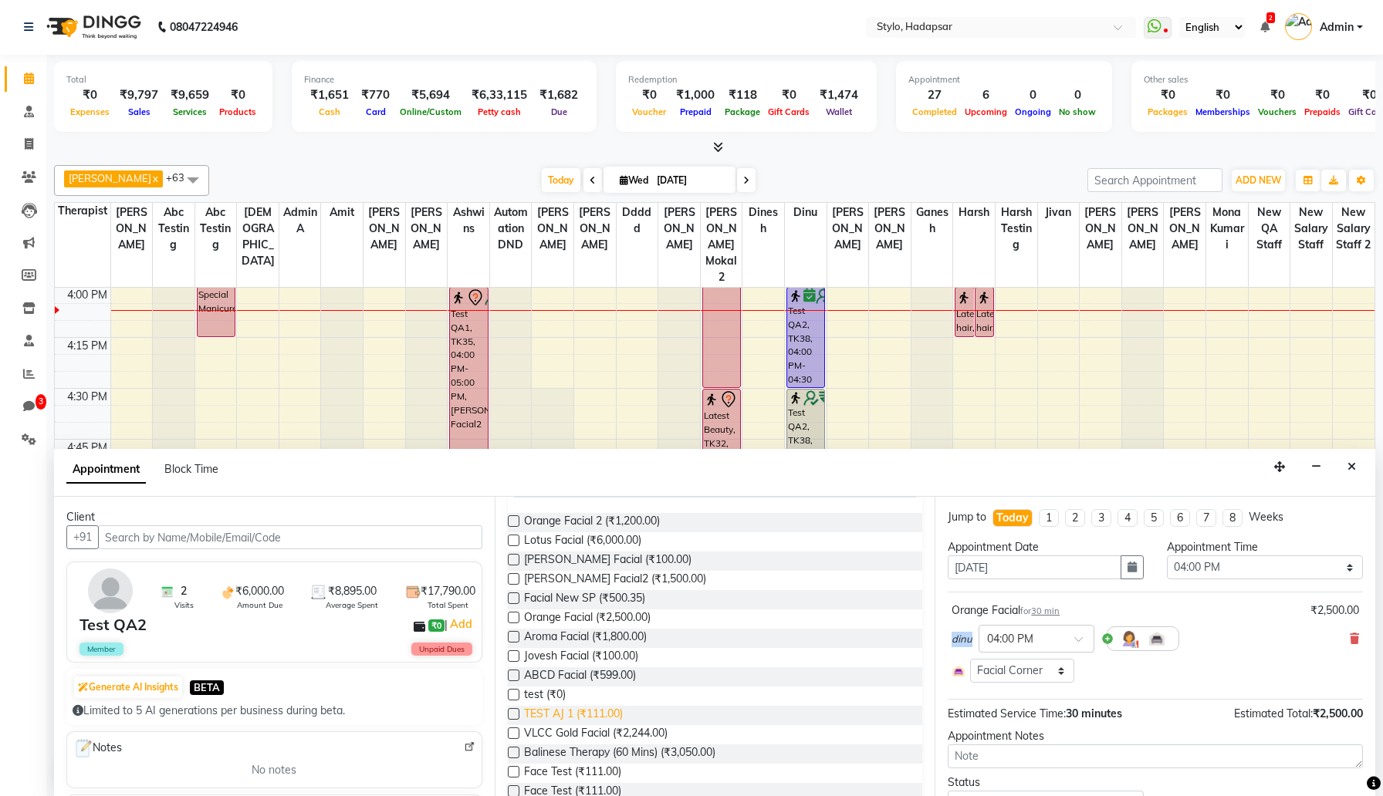
click at [563, 715] on span "TEST AJ 1 (₹111.00)" at bounding box center [573, 715] width 99 height 19
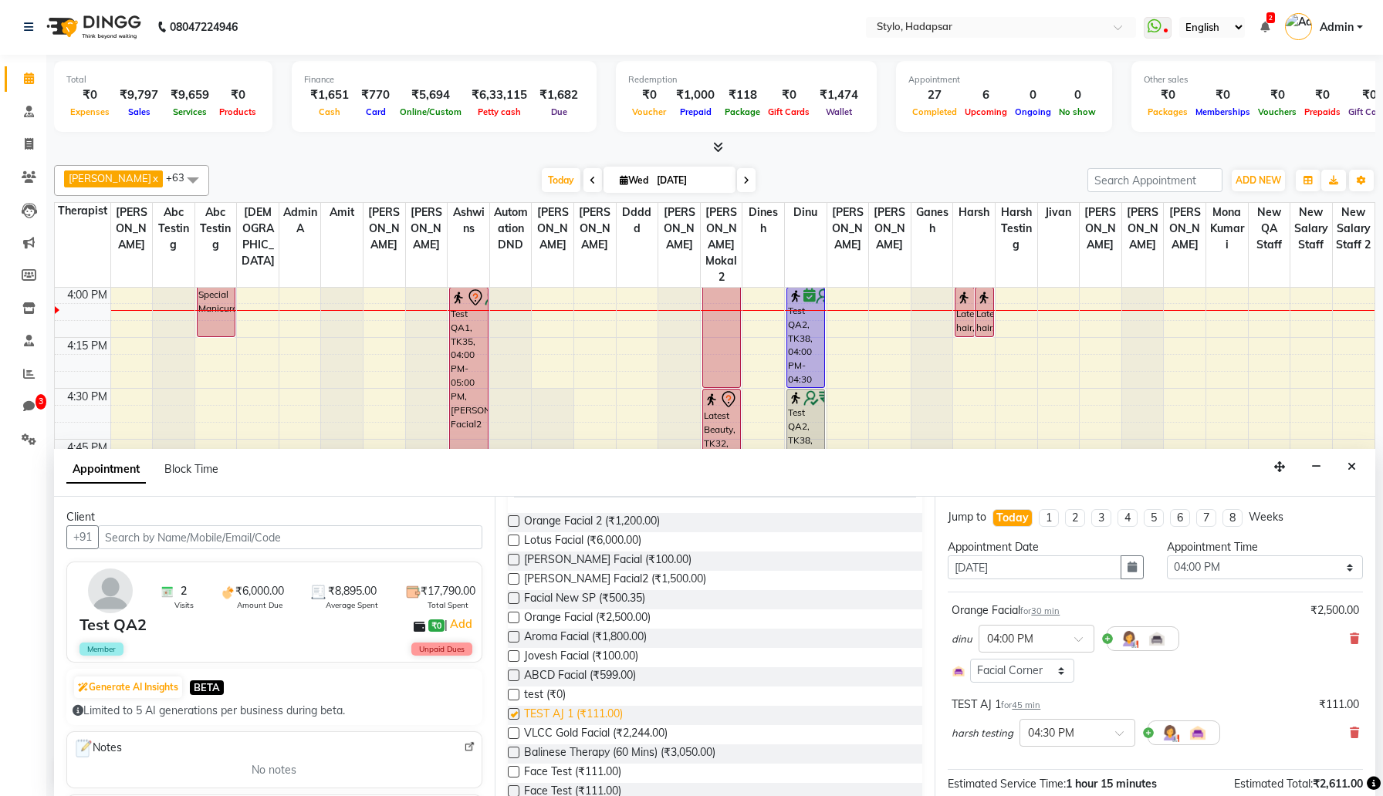
checkbox input "false"
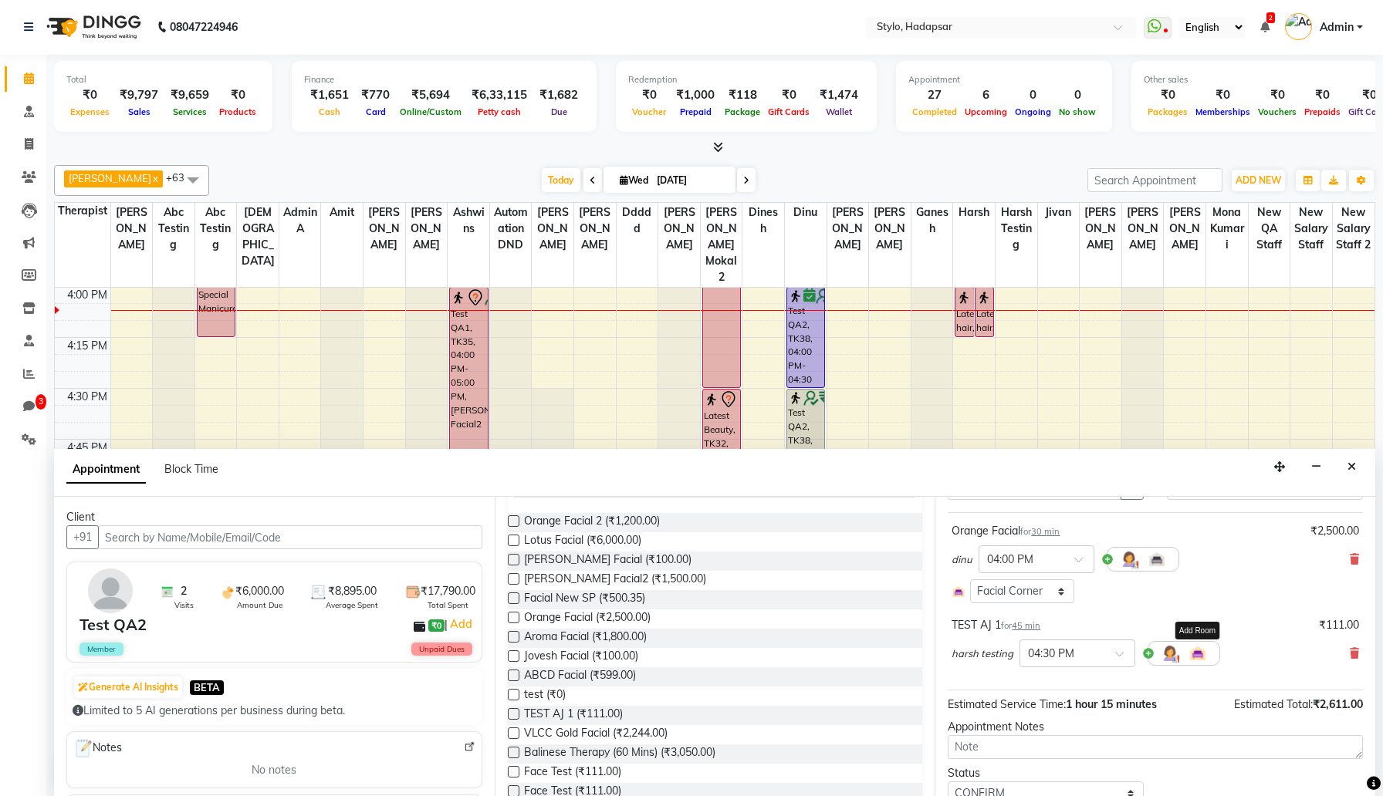
scroll to position [141, 0]
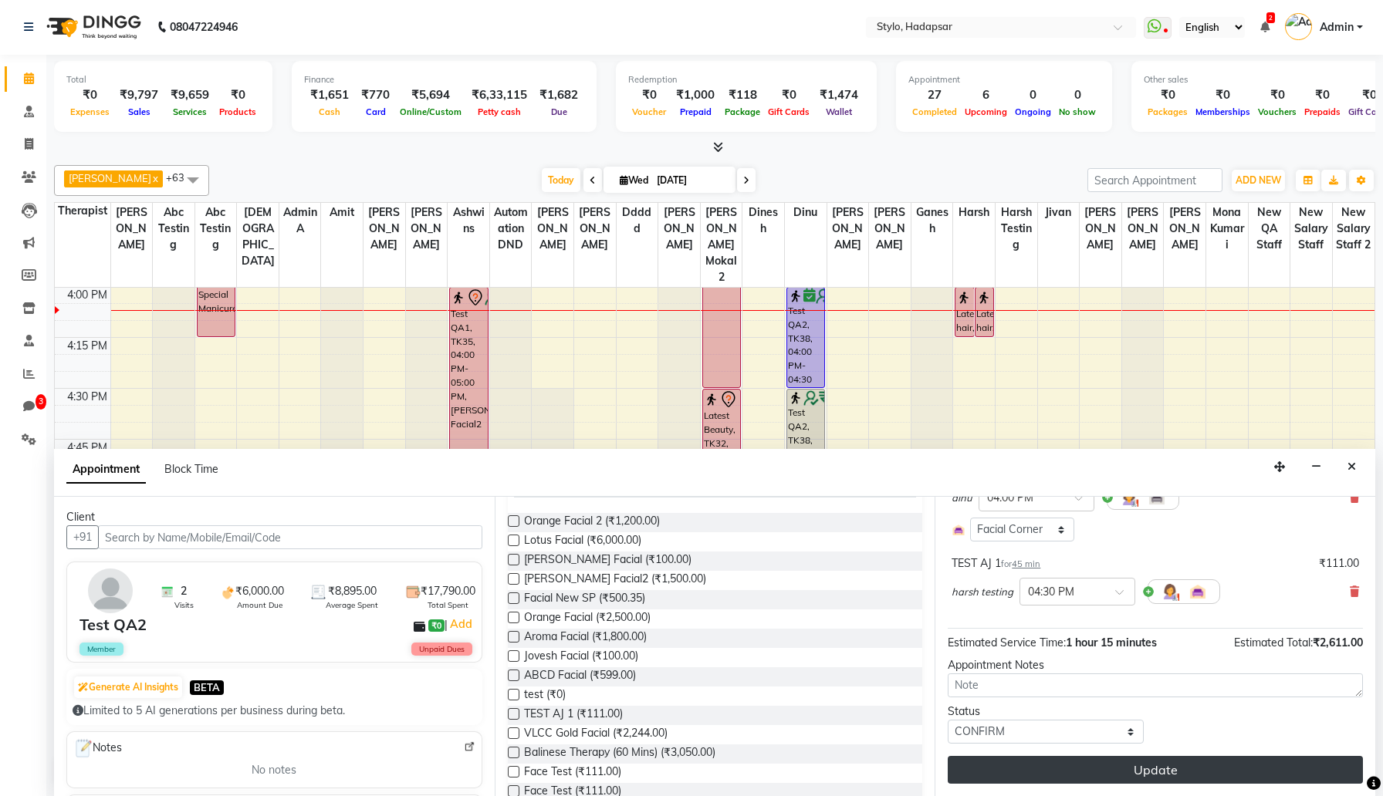
click at [1191, 760] on button "Update" at bounding box center [1155, 770] width 415 height 28
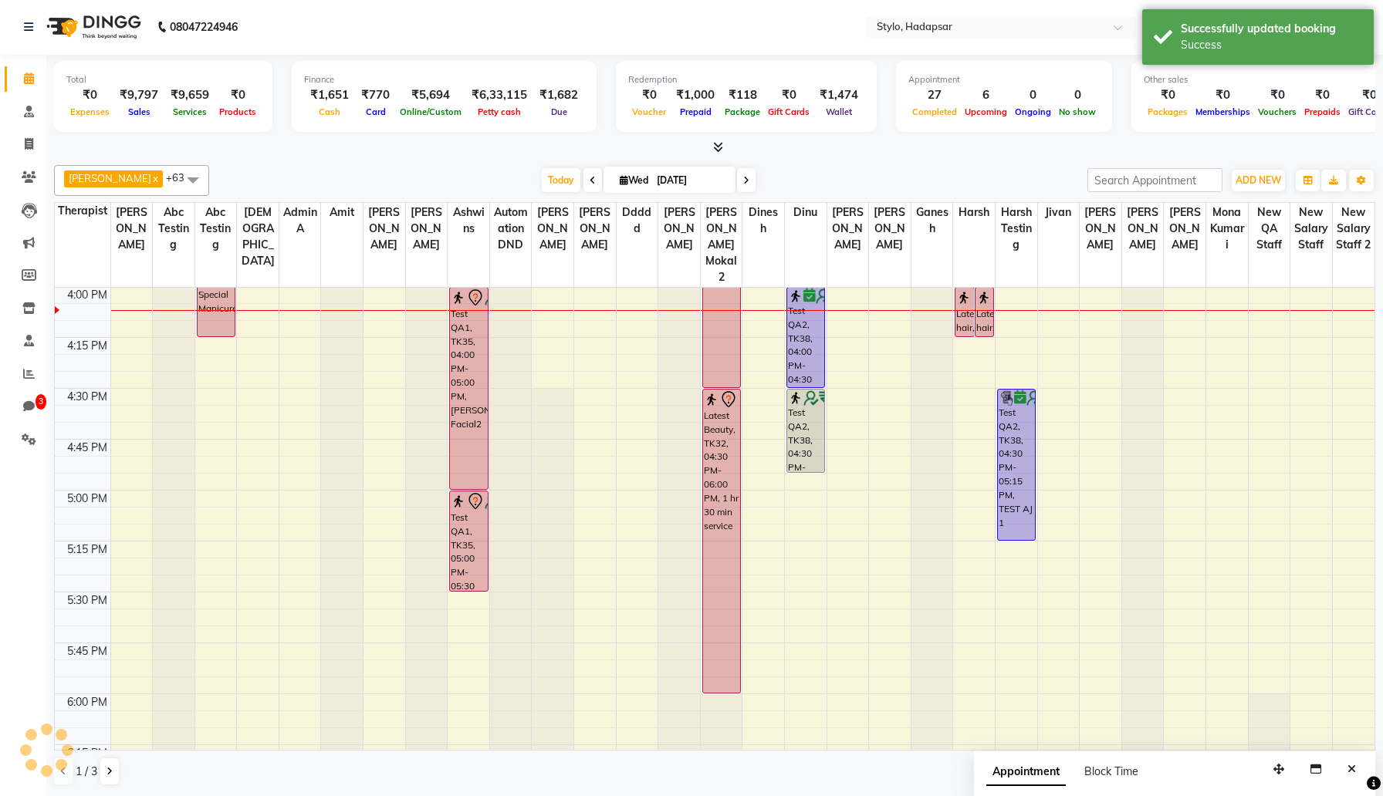
scroll to position [0, 0]
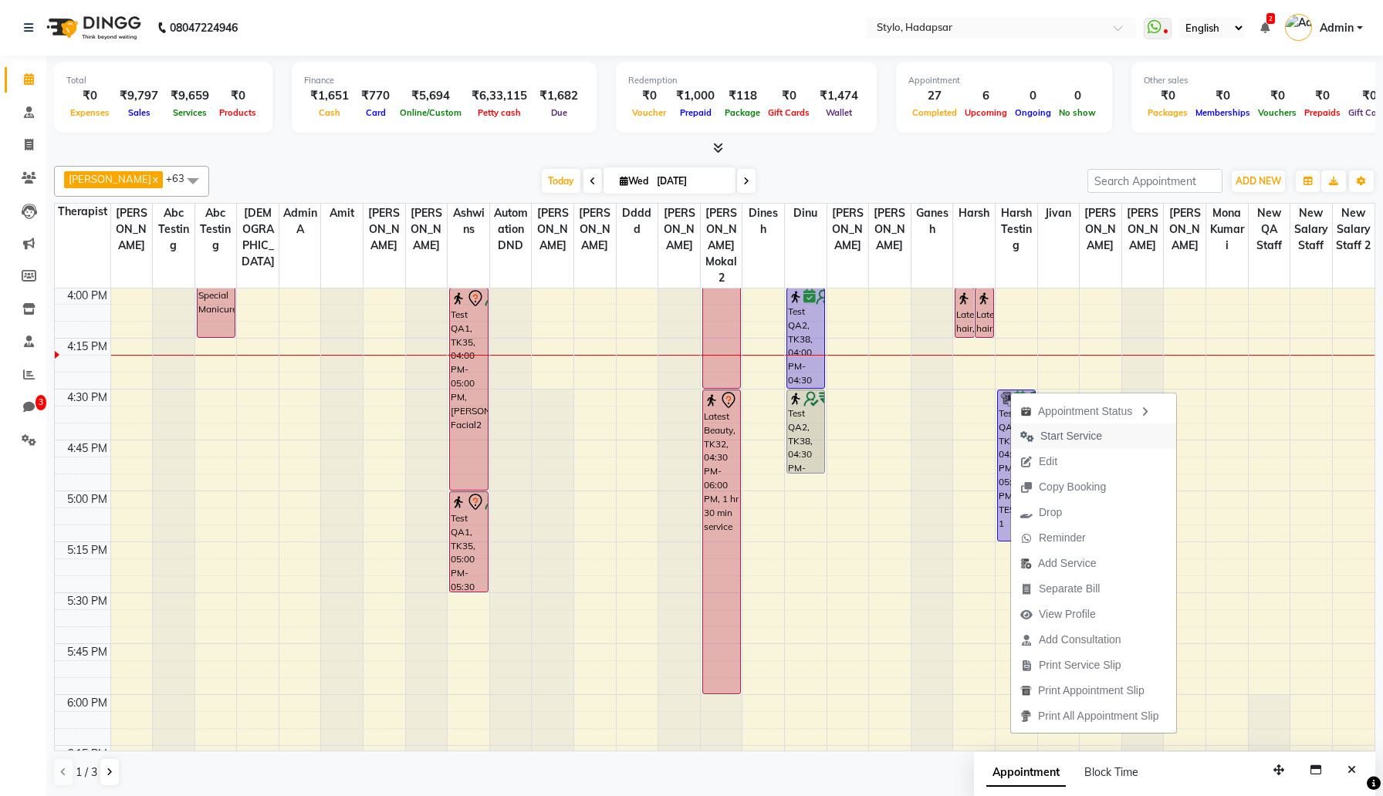
click at [1113, 435] on button "Start Service" at bounding box center [1093, 436] width 165 height 25
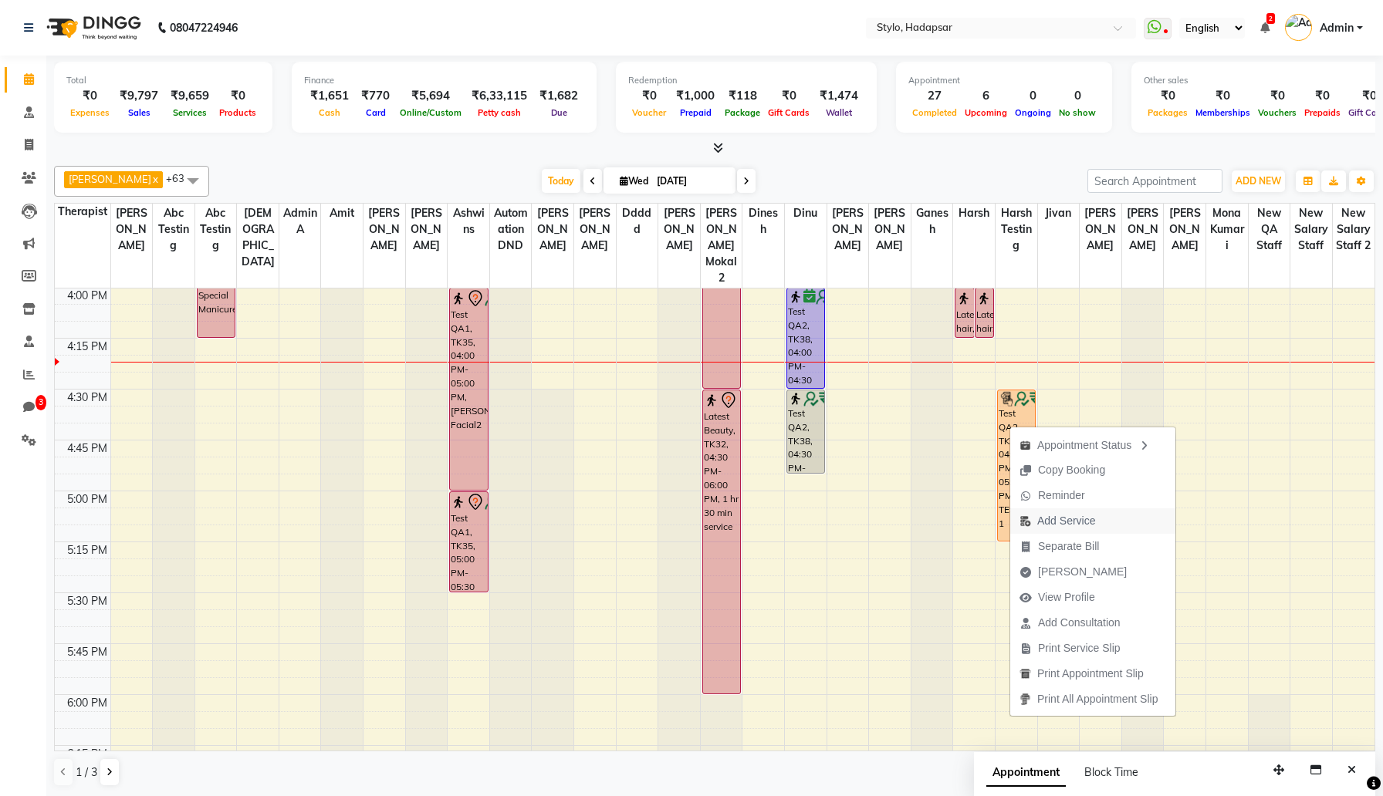
click at [1094, 515] on span "Add Service" at bounding box center [1066, 521] width 58 height 16
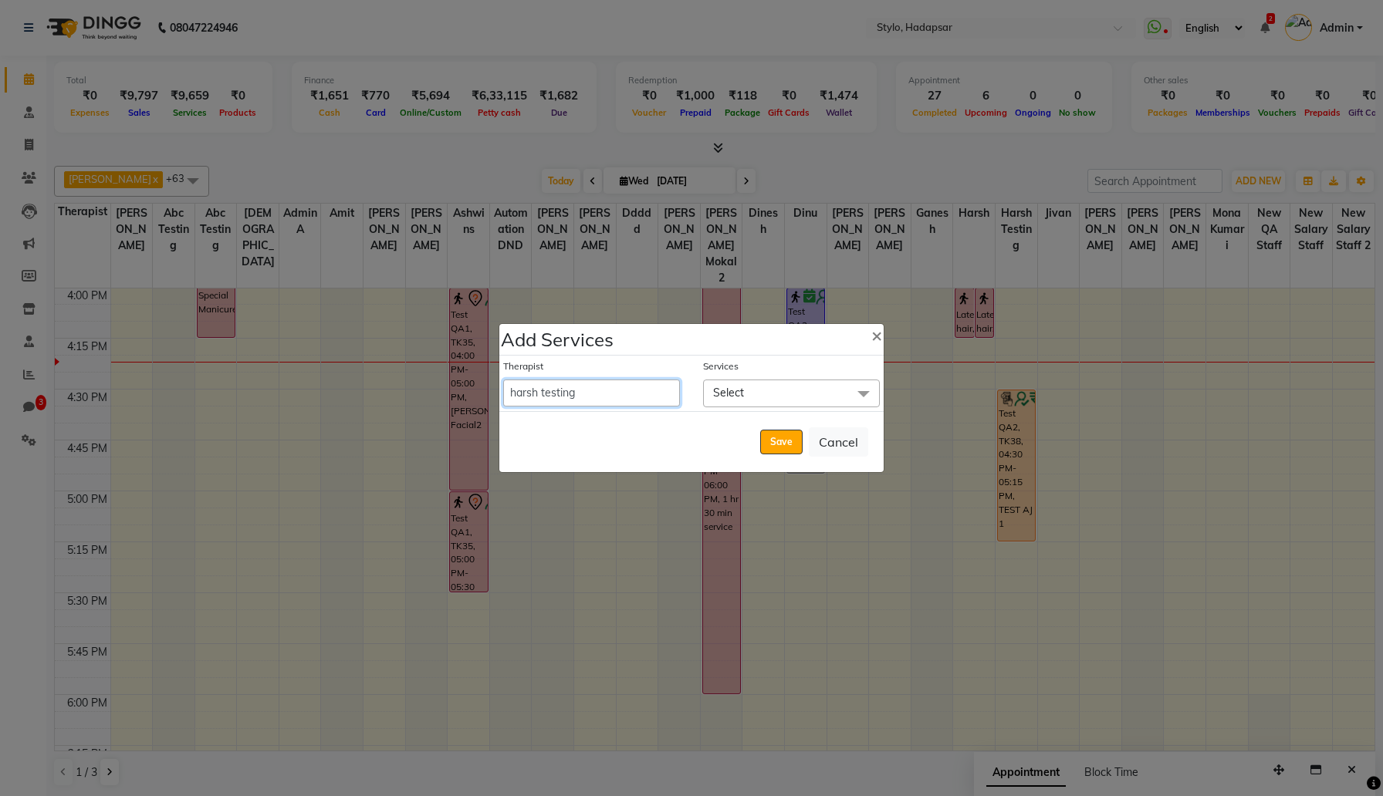
click at [637, 394] on select "AAAb aadi manav abc testing Abc testing abhi Admin A Amit Ankit magan Anuja ash…" at bounding box center [591, 393] width 177 height 27
select select "5061"
click at [503, 380] on select "AAAb aadi manav abc testing Abc testing abhi Admin A Amit Ankit magan Anuja ash…" at bounding box center [591, 393] width 177 height 27
select select "1035"
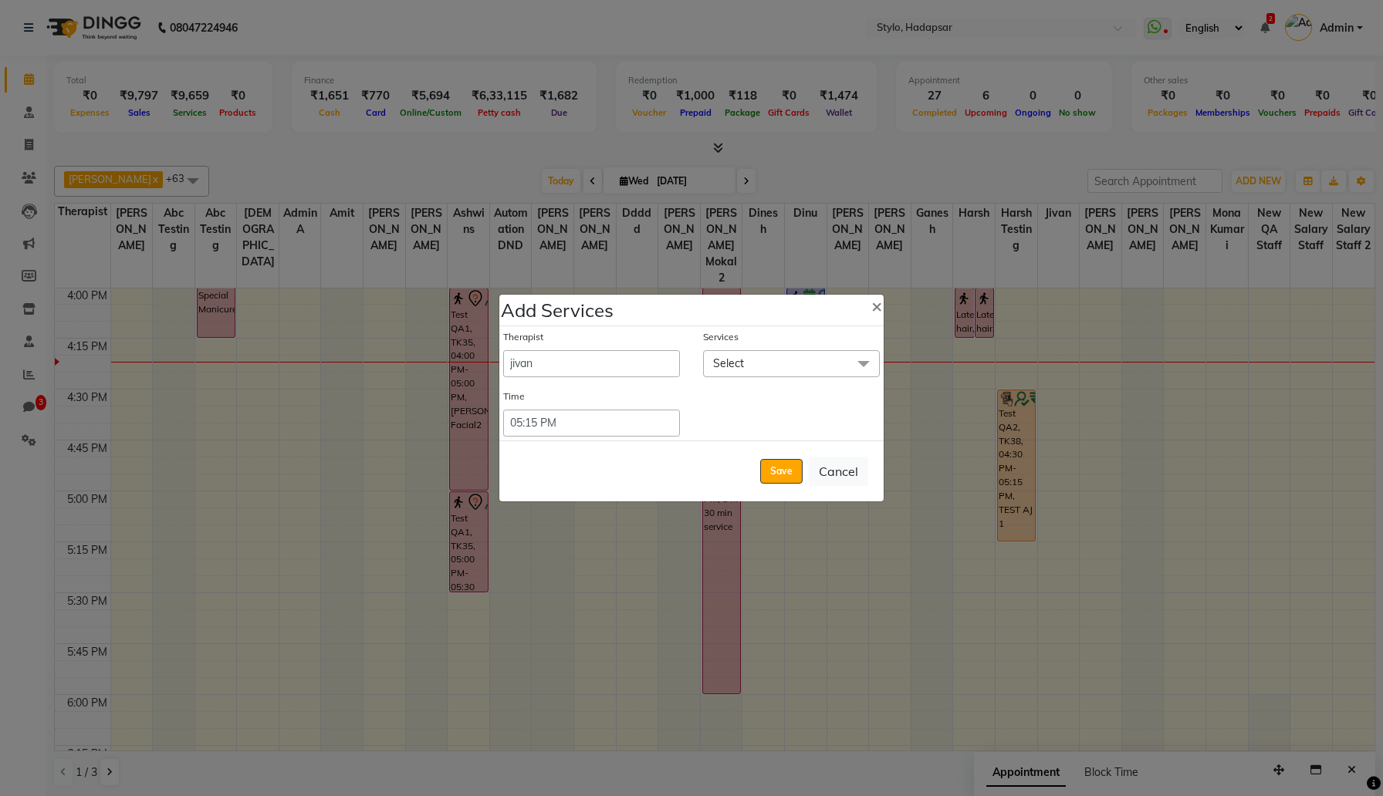
click at [748, 360] on span "Select" at bounding box center [791, 363] width 177 height 27
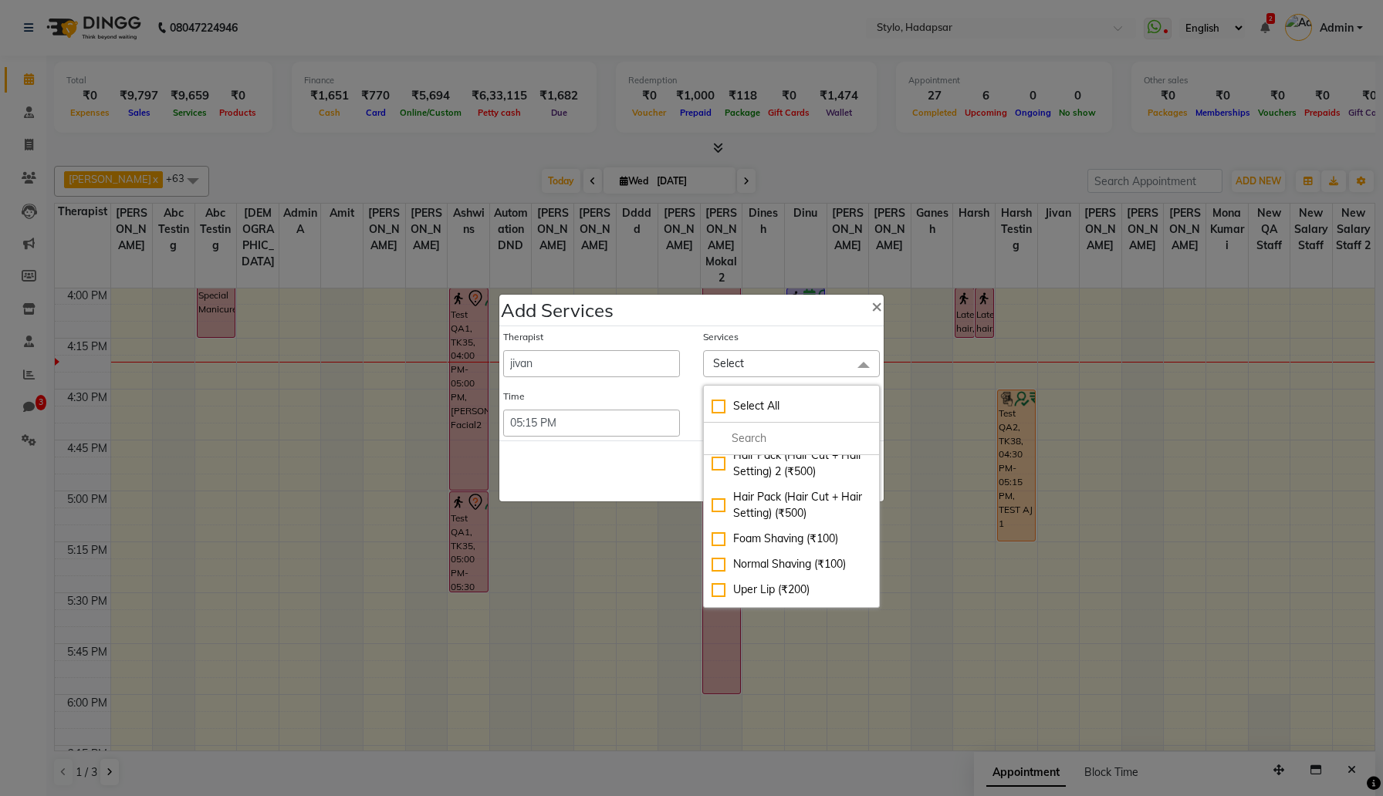
scroll to position [2513, 0]
click at [775, 586] on div "chin (₹150)" at bounding box center [791, 594] width 160 height 16
checkbox input "true"
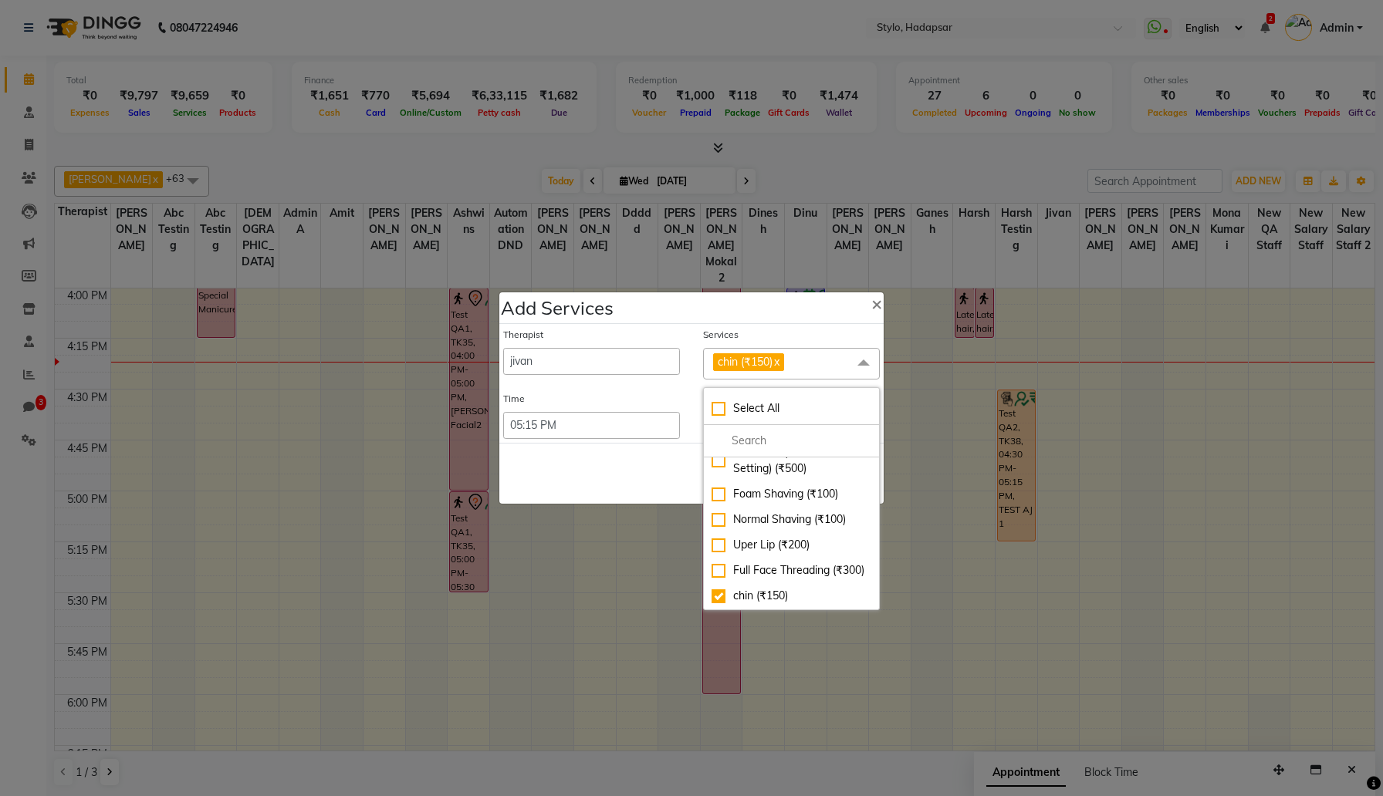
click at [671, 477] on div "Save Cancel" at bounding box center [691, 473] width 384 height 61
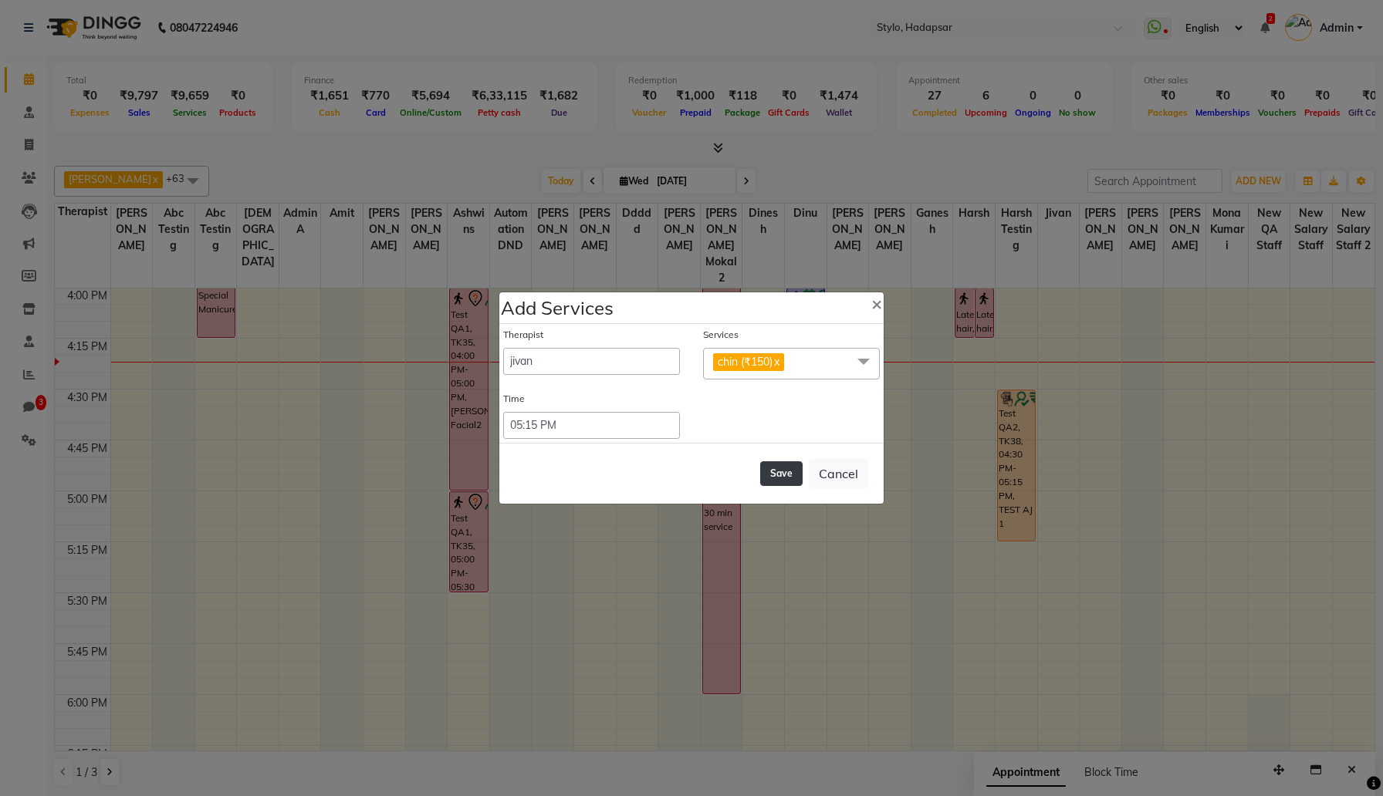
click at [782, 475] on button "Save" at bounding box center [781, 473] width 42 height 25
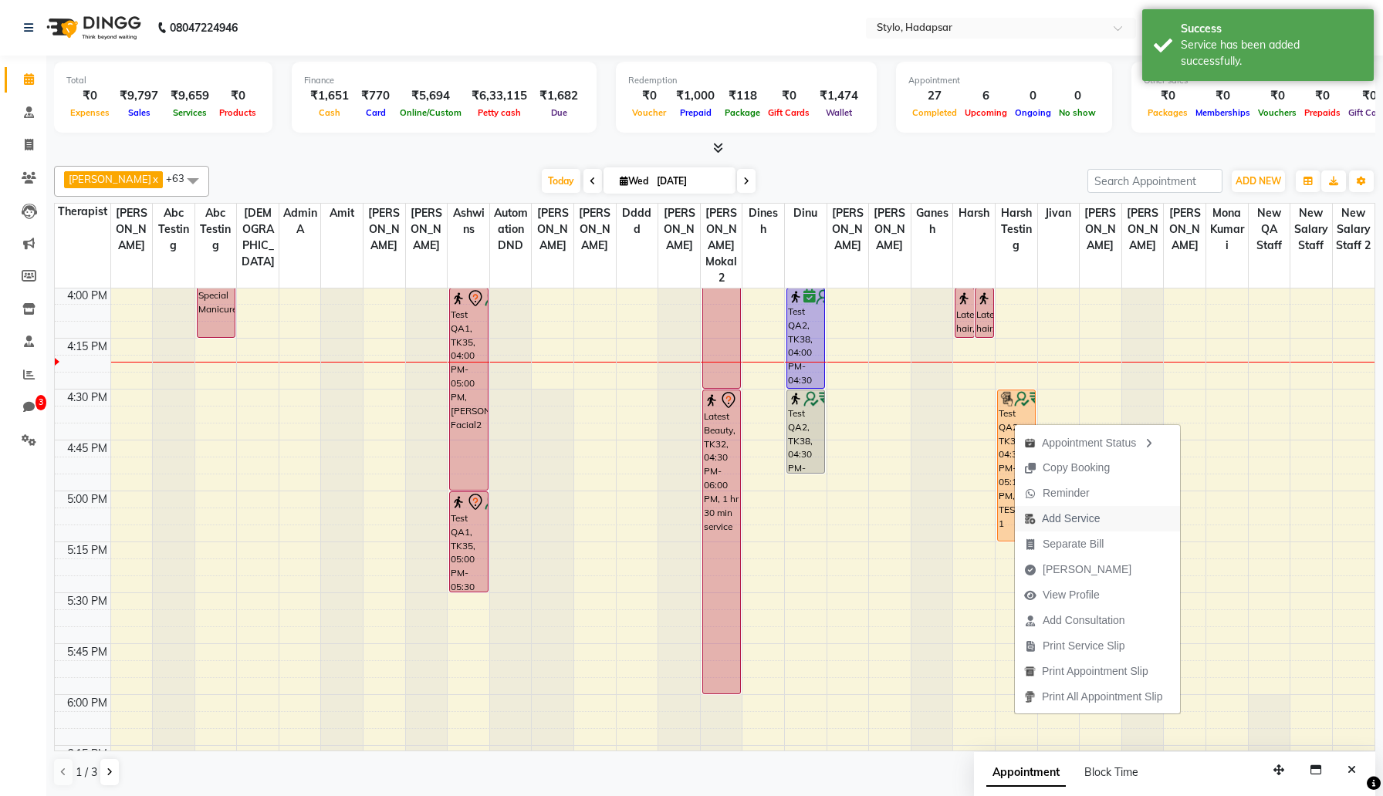
click at [1086, 521] on span "Add Service" at bounding box center [1071, 519] width 58 height 16
select select "5066"
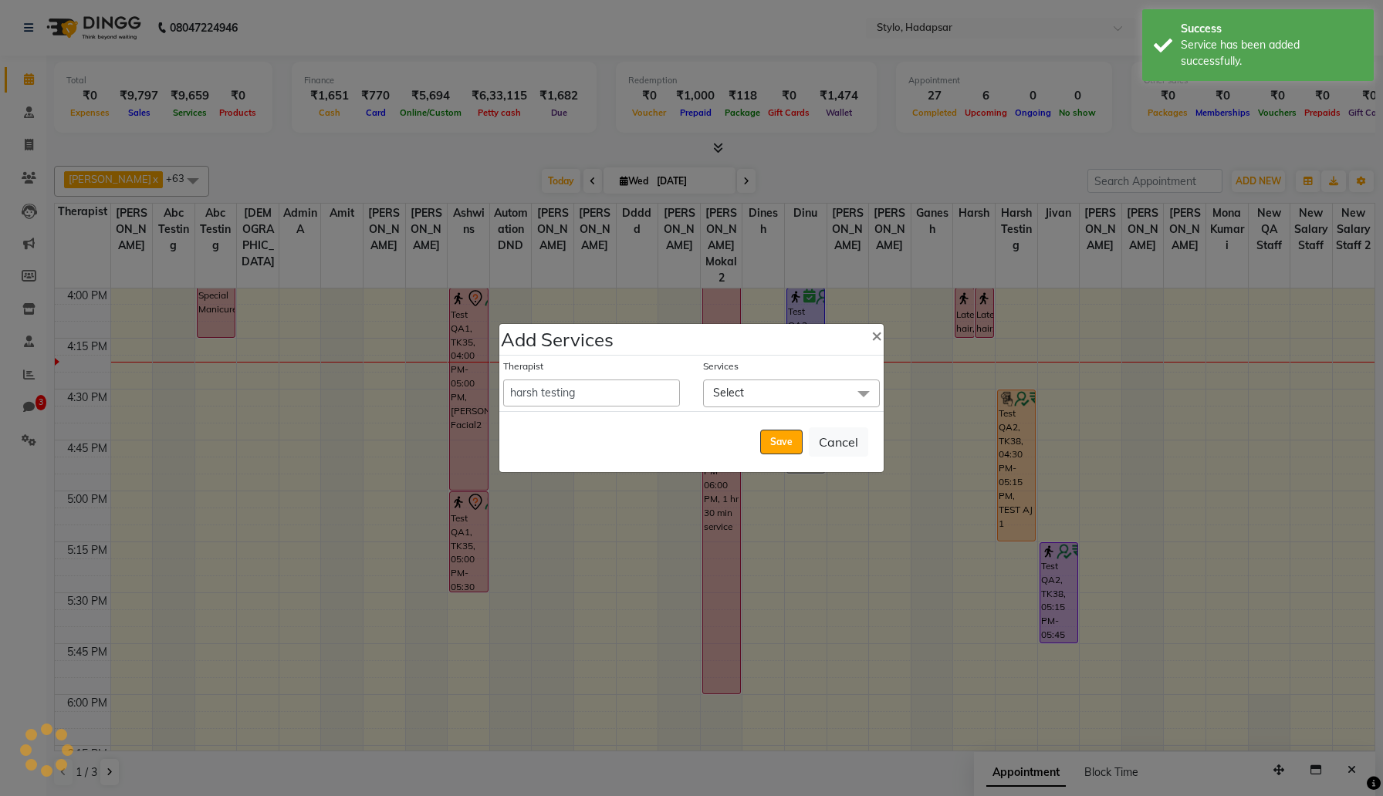
click at [804, 402] on span "Select" at bounding box center [791, 393] width 177 height 27
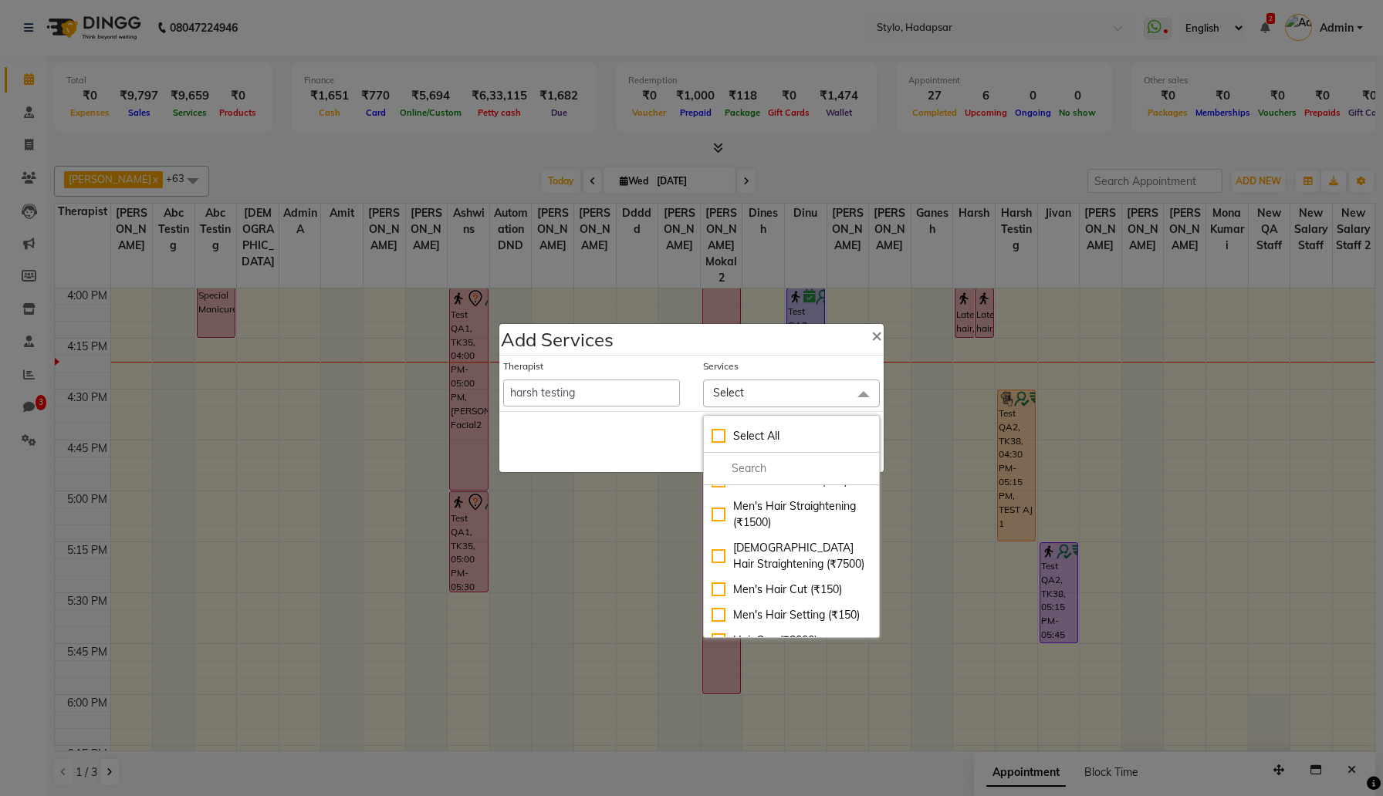
scroll to position [1953, 0]
click at [795, 525] on div "GHFHJ (₹600)" at bounding box center [791, 533] width 160 height 16
checkbox input "true"
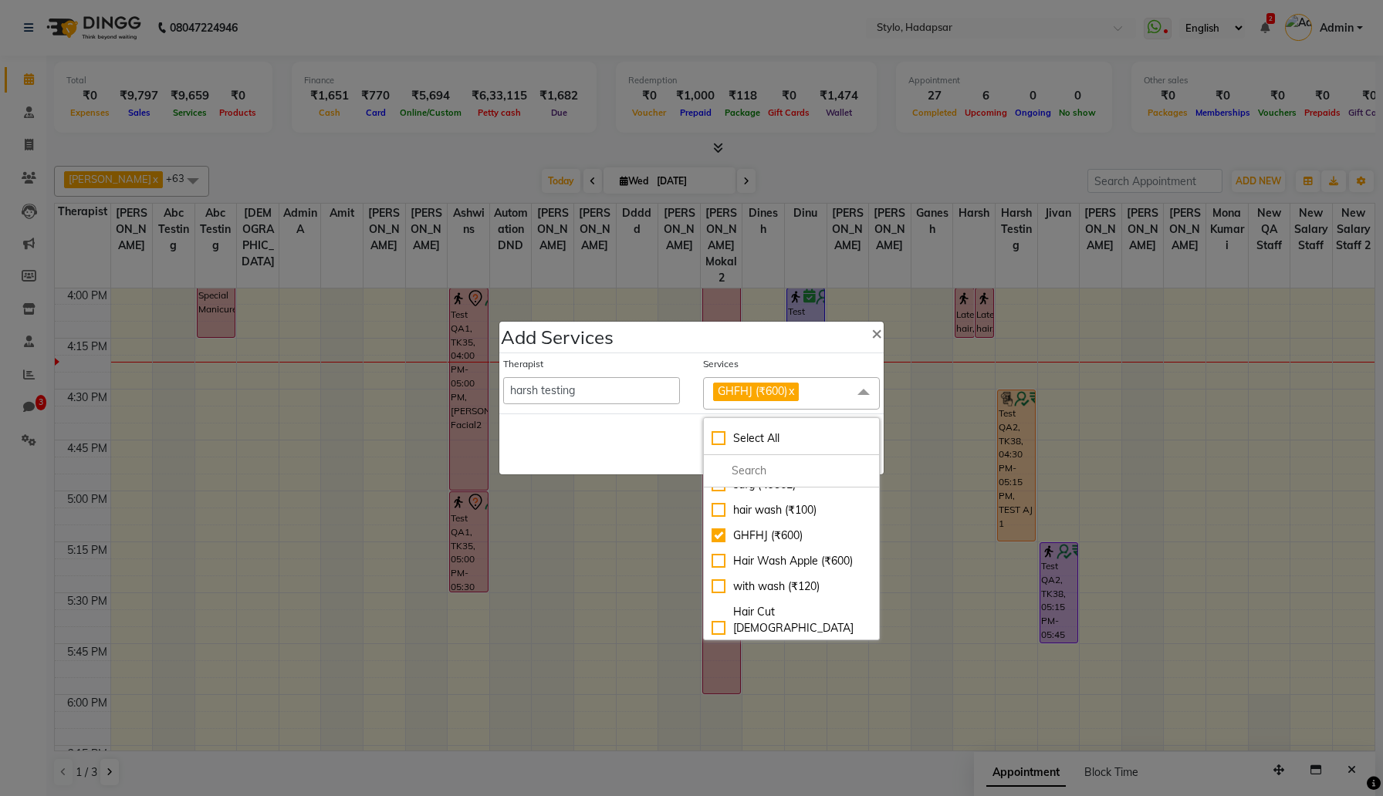
click at [652, 442] on div "Save Cancel" at bounding box center [691, 444] width 384 height 61
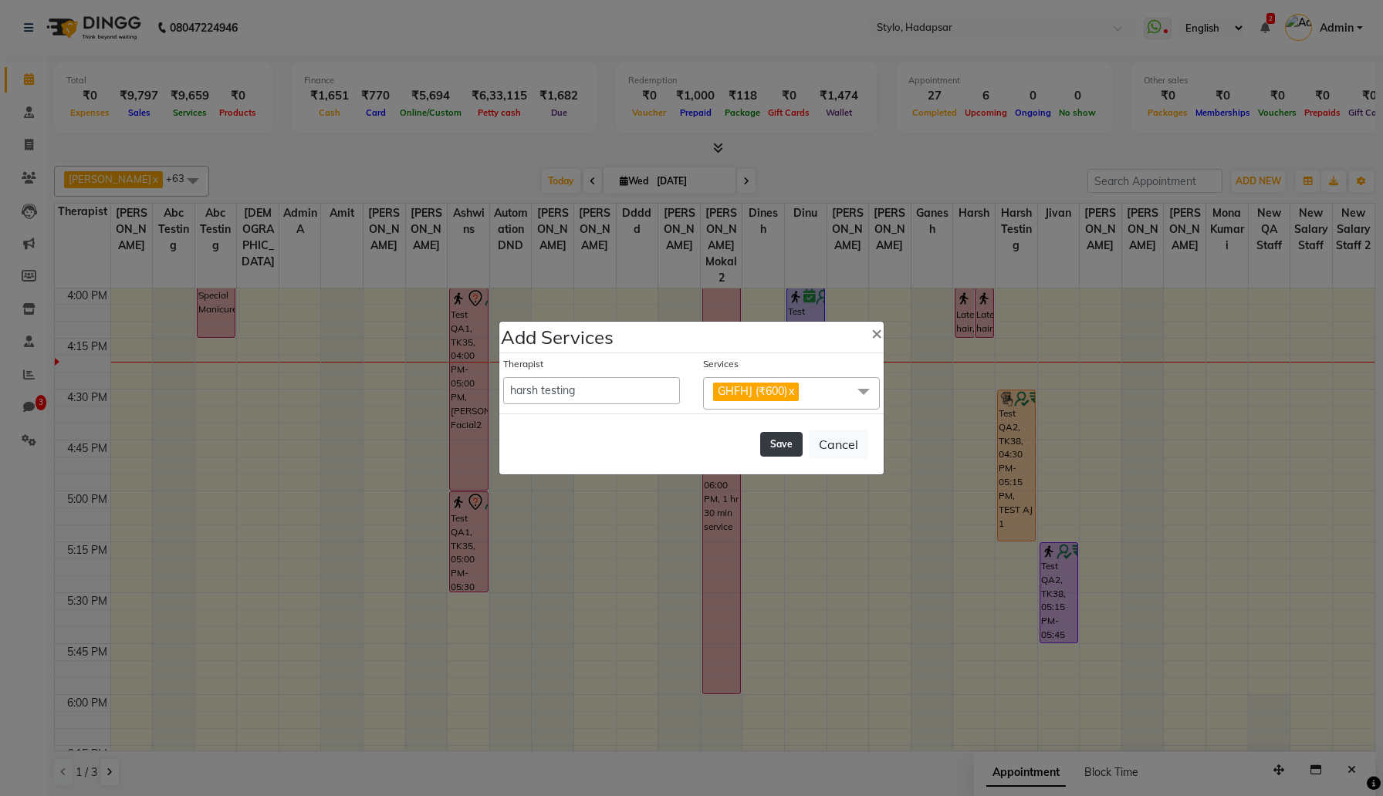
click at [781, 443] on button "Save" at bounding box center [781, 444] width 42 height 25
select select "1670"
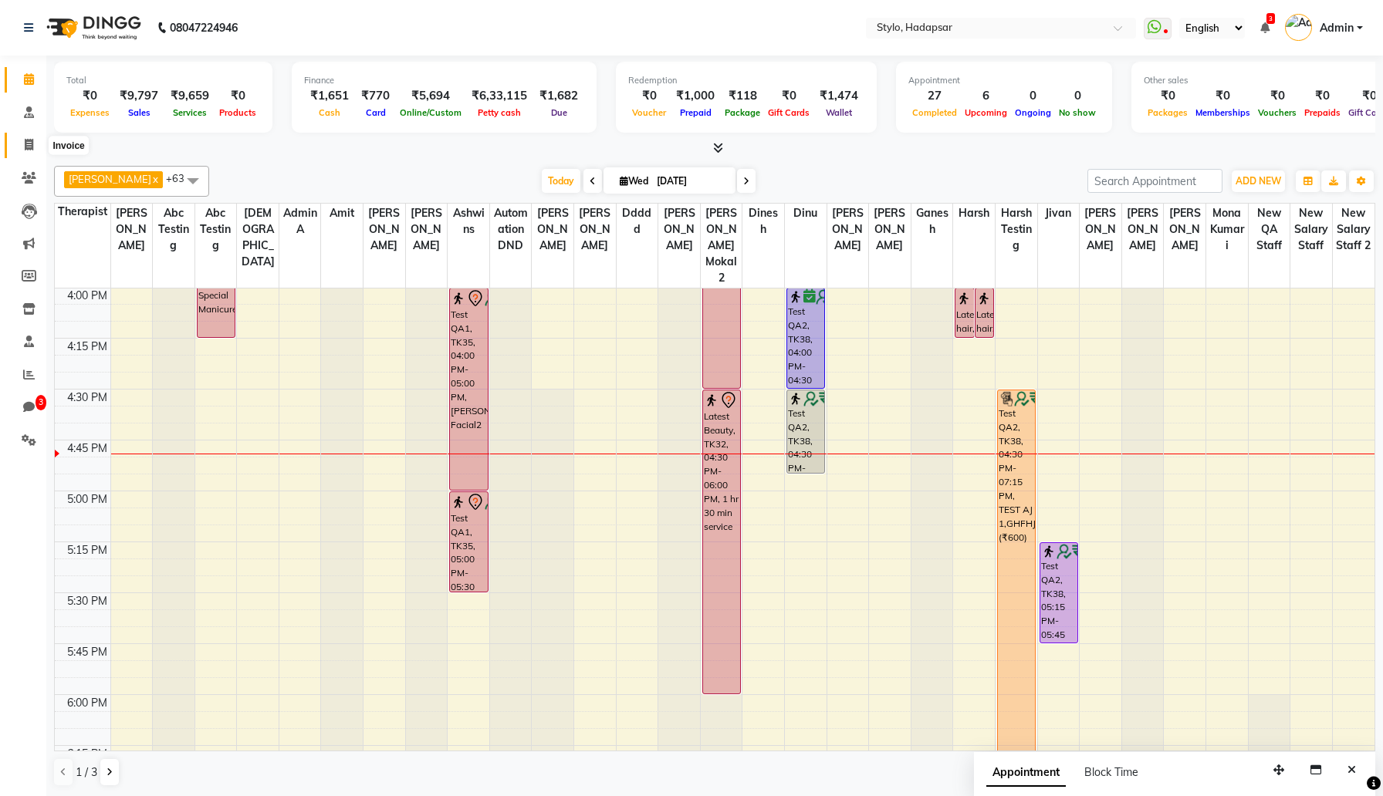
click at [35, 141] on span at bounding box center [28, 146] width 27 height 18
select select "service"
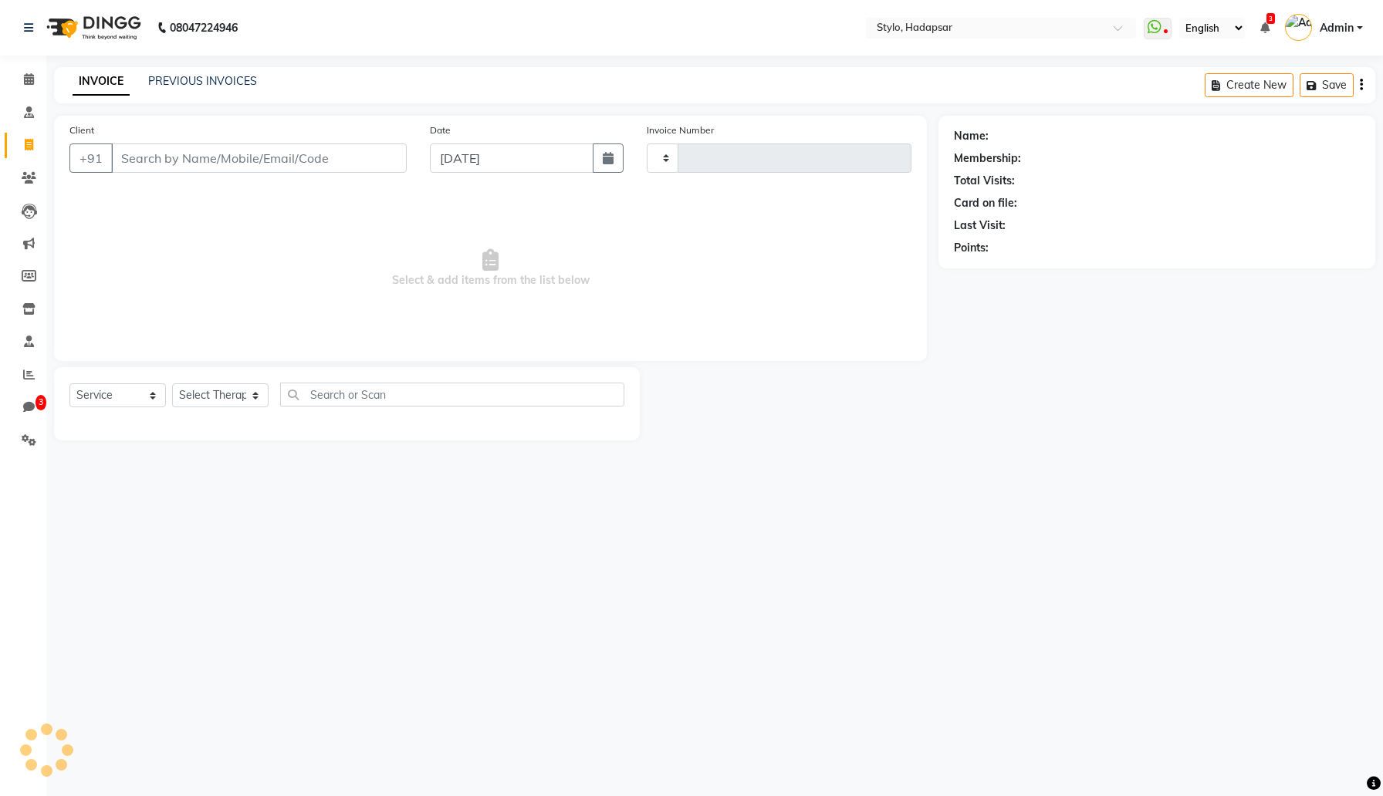
type input "780"
select select "157"
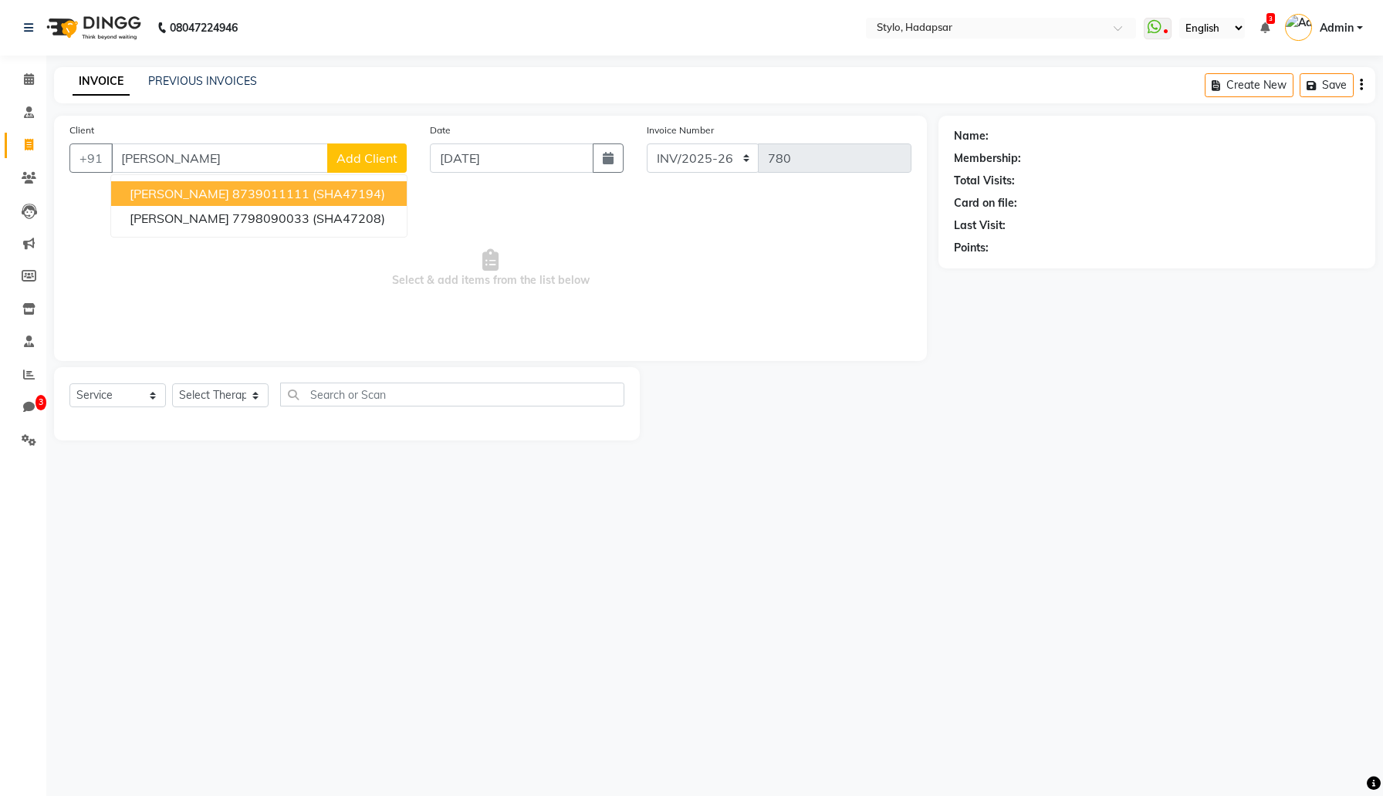
click at [174, 189] on span "Sukanya Dhavle" at bounding box center [180, 193] width 100 height 15
type input "8739011111"
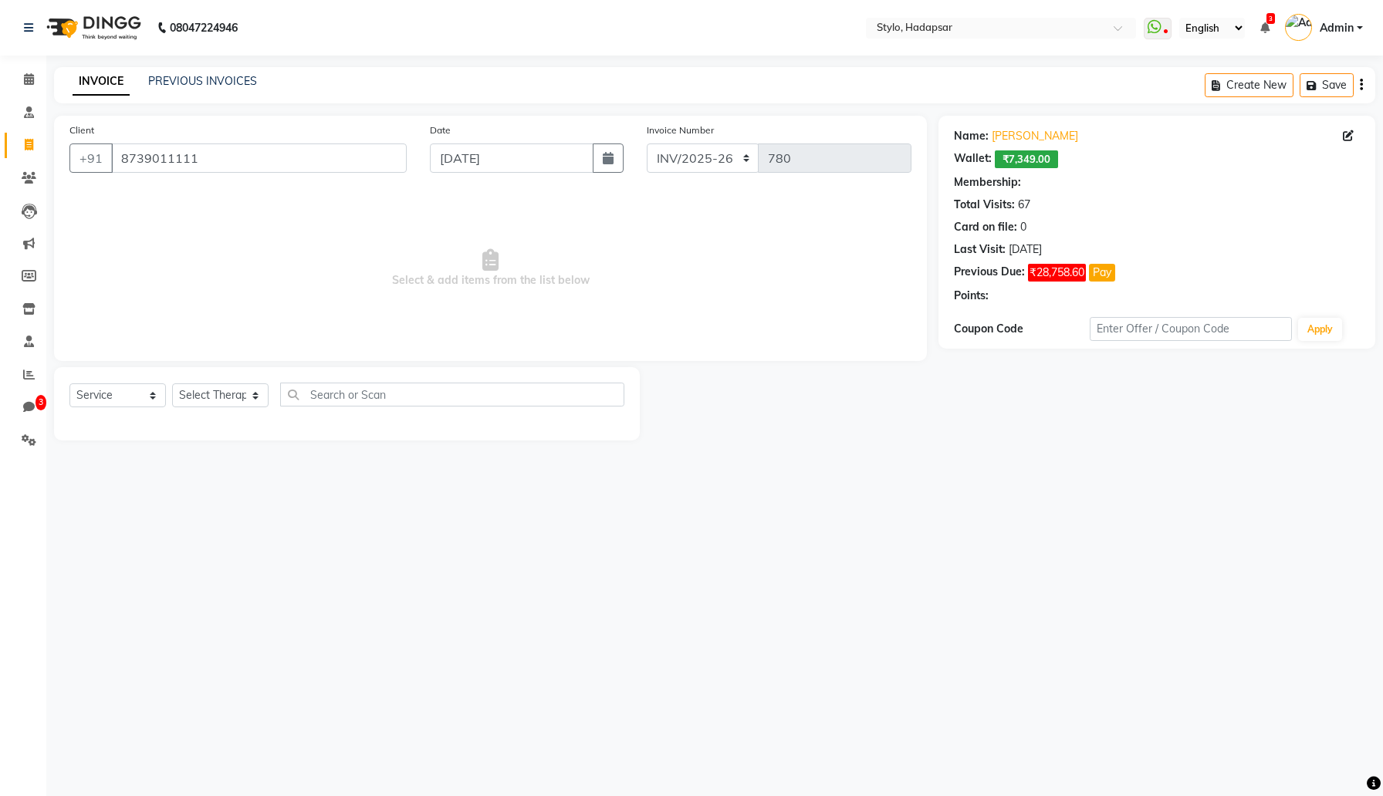
select select "3: Object"
click at [255, 402] on select "Select Therapist AAAb aadi manav abc testing Abc testing abhi Admin A Amit Anki…" at bounding box center [220, 396] width 96 height 24
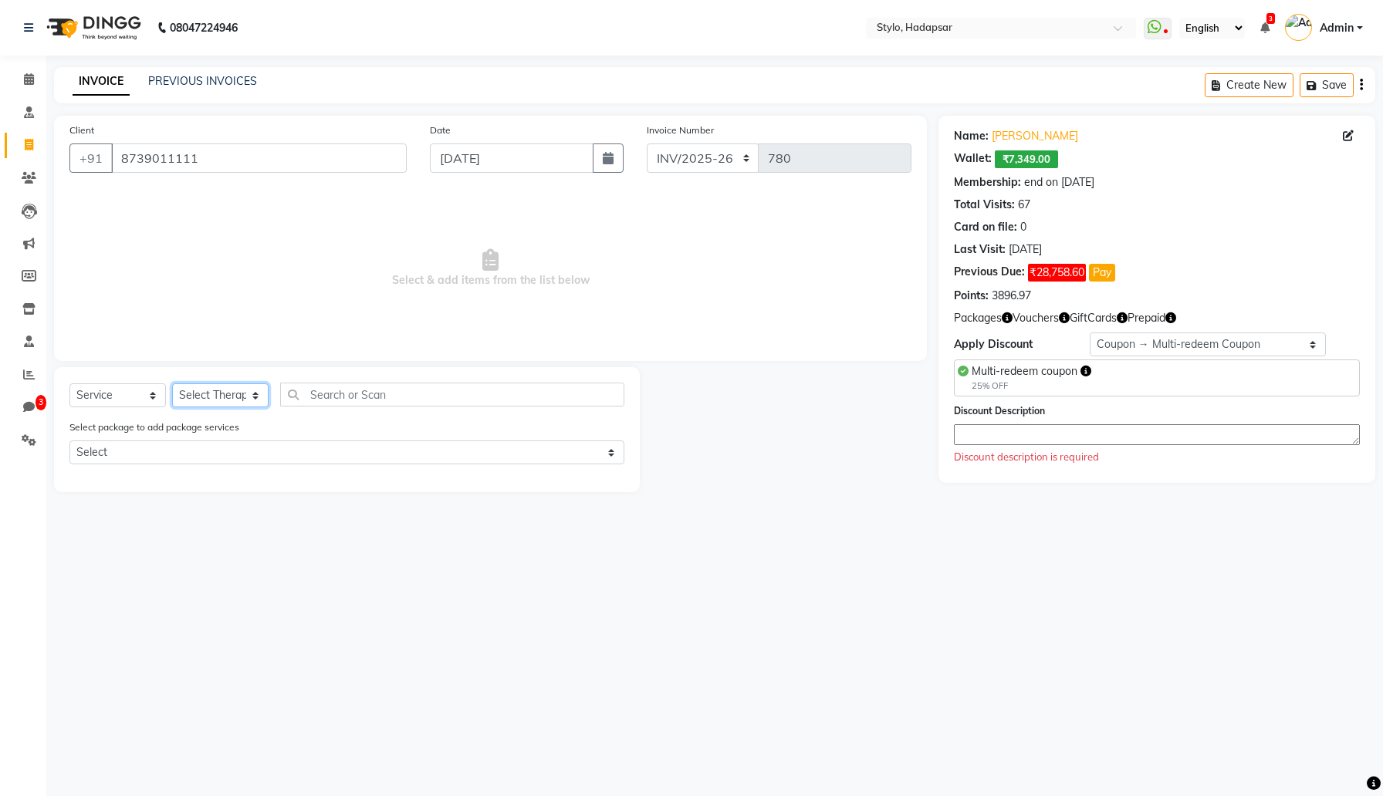
select select "267"
click at [172, 384] on select "Select Therapist AAAb aadi manav abc testing Abc testing abhi Admin A Amit Anki…" at bounding box center [220, 396] width 96 height 24
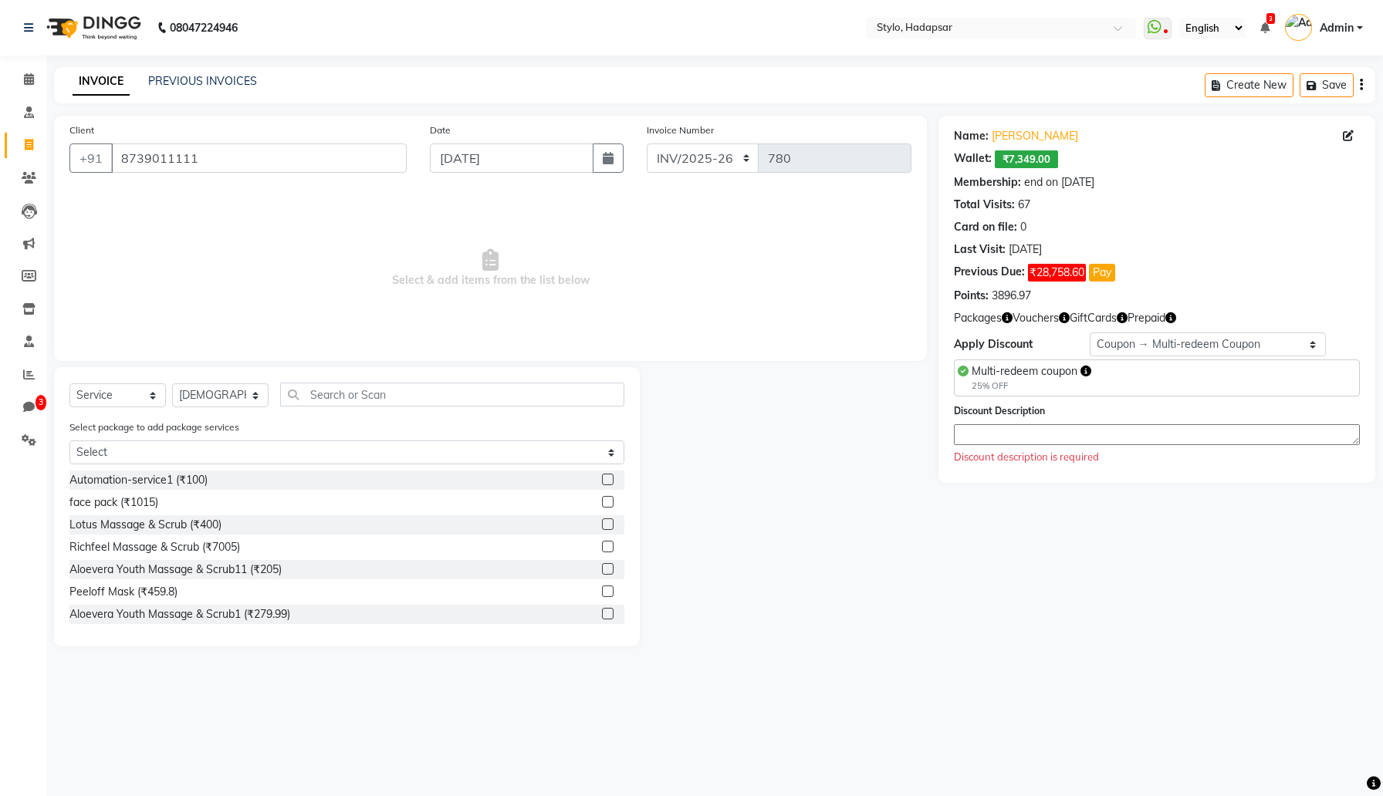
click at [612, 546] on label at bounding box center [608, 547] width 12 height 12
click at [612, 546] on input "checkbox" at bounding box center [607, 547] width 10 height 10
checkbox input "true"
select select "Z73944"
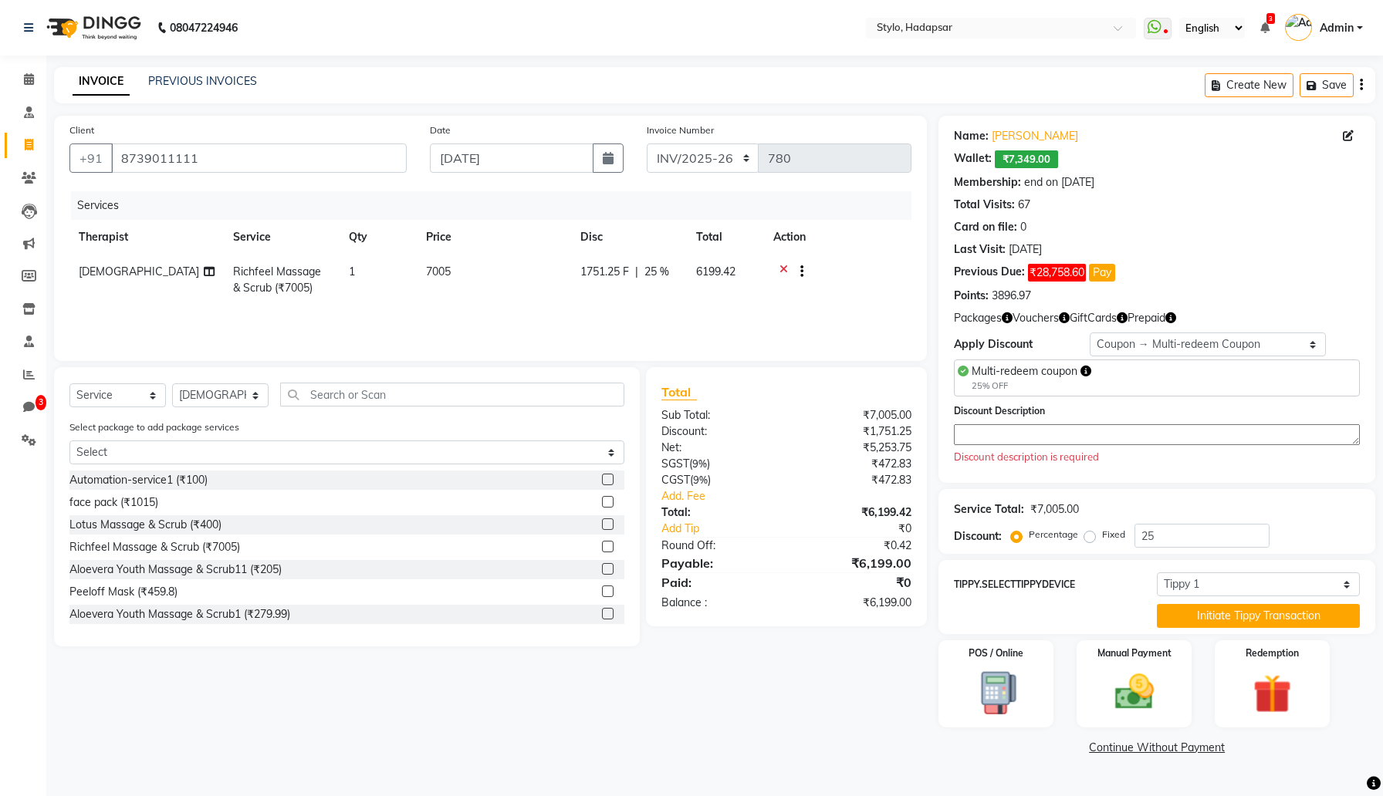
checkbox input "false"
click at [1304, 681] on img at bounding box center [1272, 695] width 66 height 50
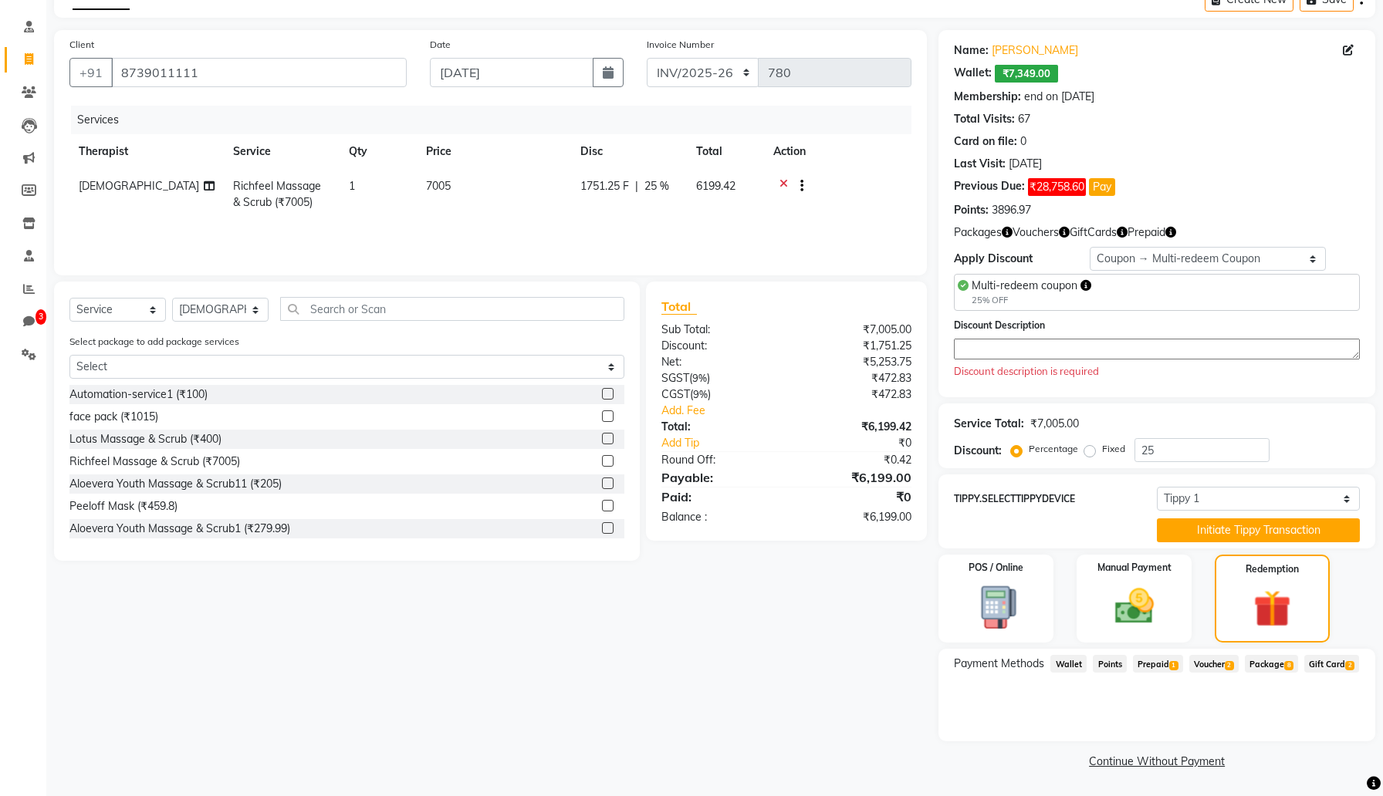
click at [1164, 664] on span "Prepaid 1" at bounding box center [1158, 664] width 50 height 18
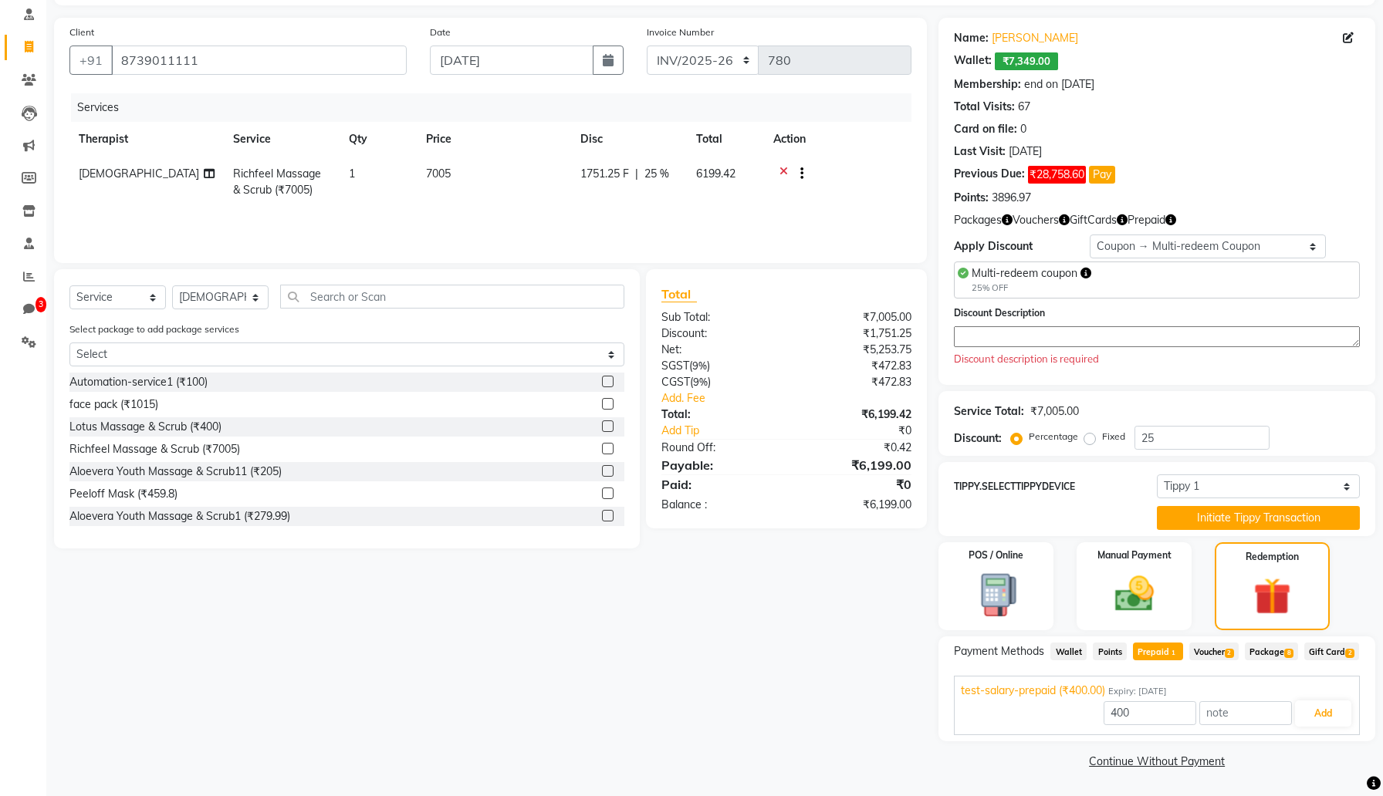
click at [885, 342] on div "₹5,253.75" at bounding box center [854, 350] width 137 height 16
click at [887, 407] on div "₹6,199.42" at bounding box center [854, 415] width 137 height 16
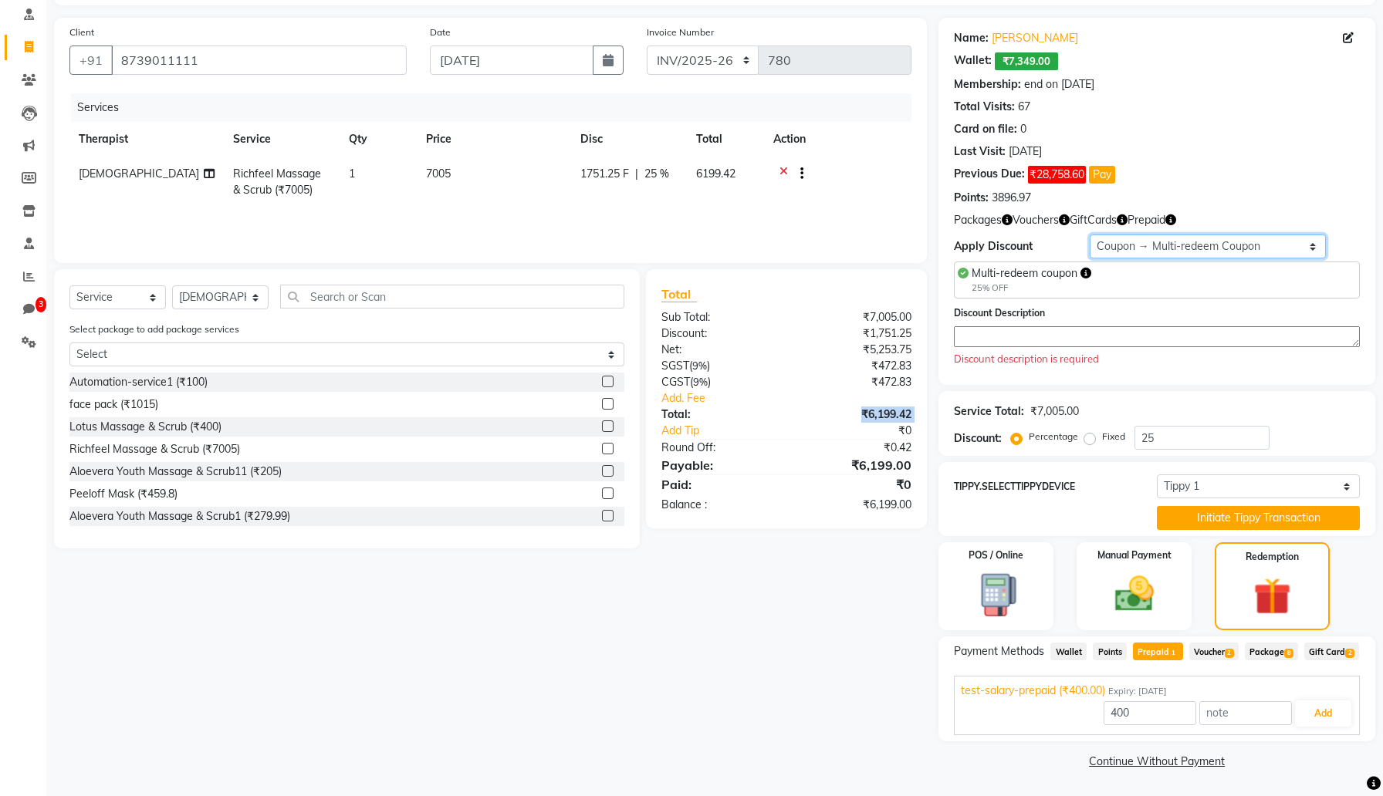
click at [1309, 235] on select "Select Membership → Test Membership Membership → Test Membership Coupon → Multi…" at bounding box center [1208, 247] width 237 height 24
select select "0:"
click at [1090, 259] on select "Select Membership → Test Membership Membership → Test Membership Coupon → Multi…" at bounding box center [1208, 247] width 237 height 24
type input "0"
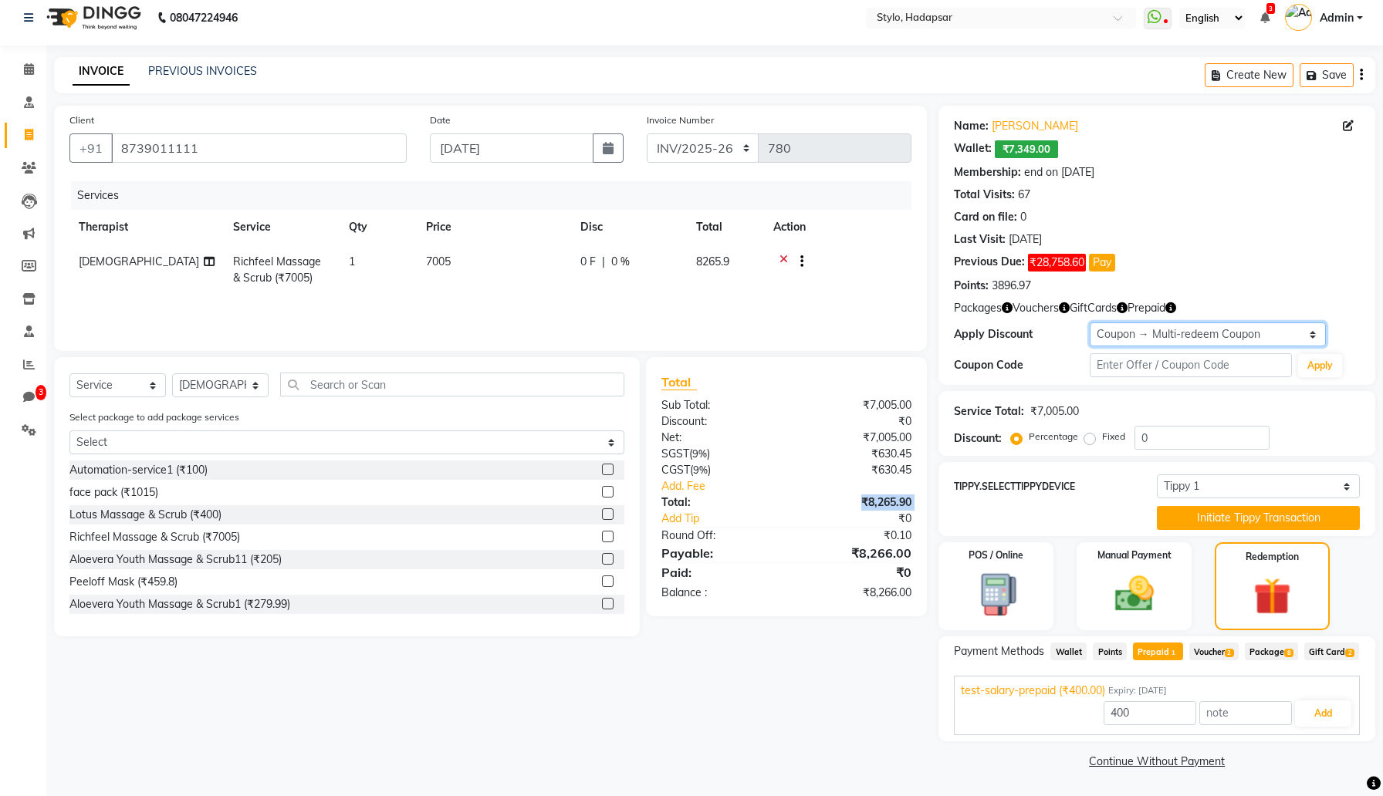
scroll to position [31, 0]
click at [1321, 712] on button "Add" at bounding box center [1323, 714] width 56 height 26
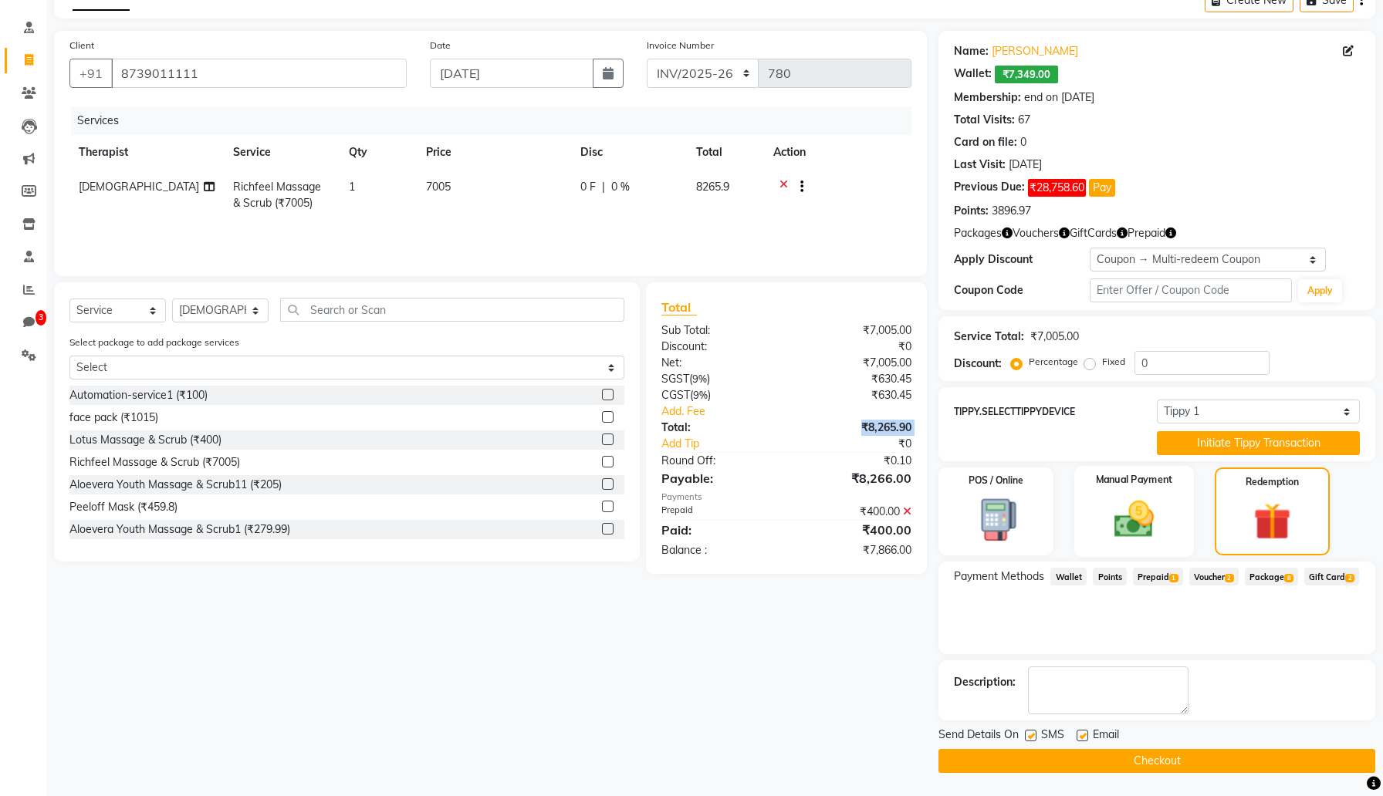
click at [1119, 533] on img at bounding box center [1134, 519] width 66 height 46
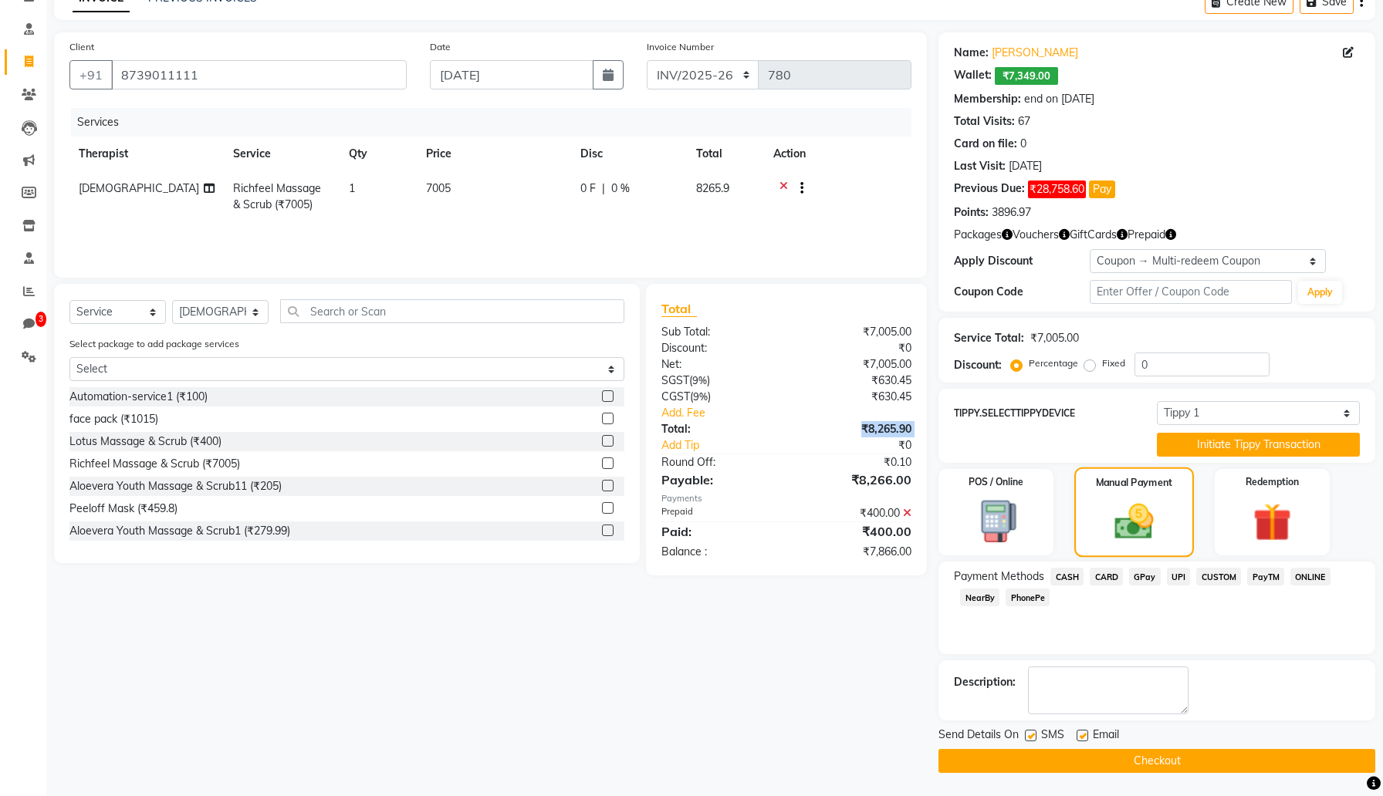
scroll to position [83, 0]
click at [1102, 576] on span "CARD" at bounding box center [1106, 577] width 33 height 18
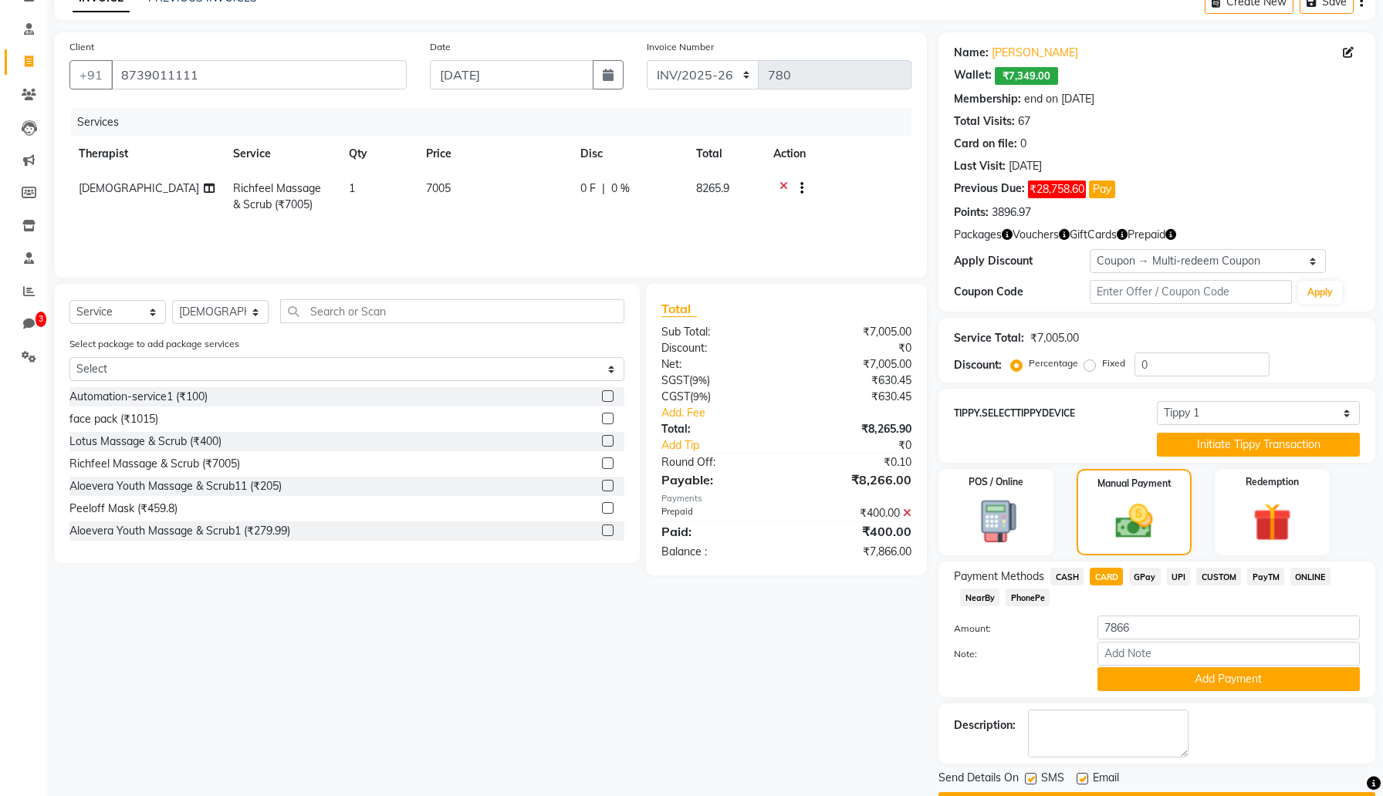
scroll to position [85, 0]
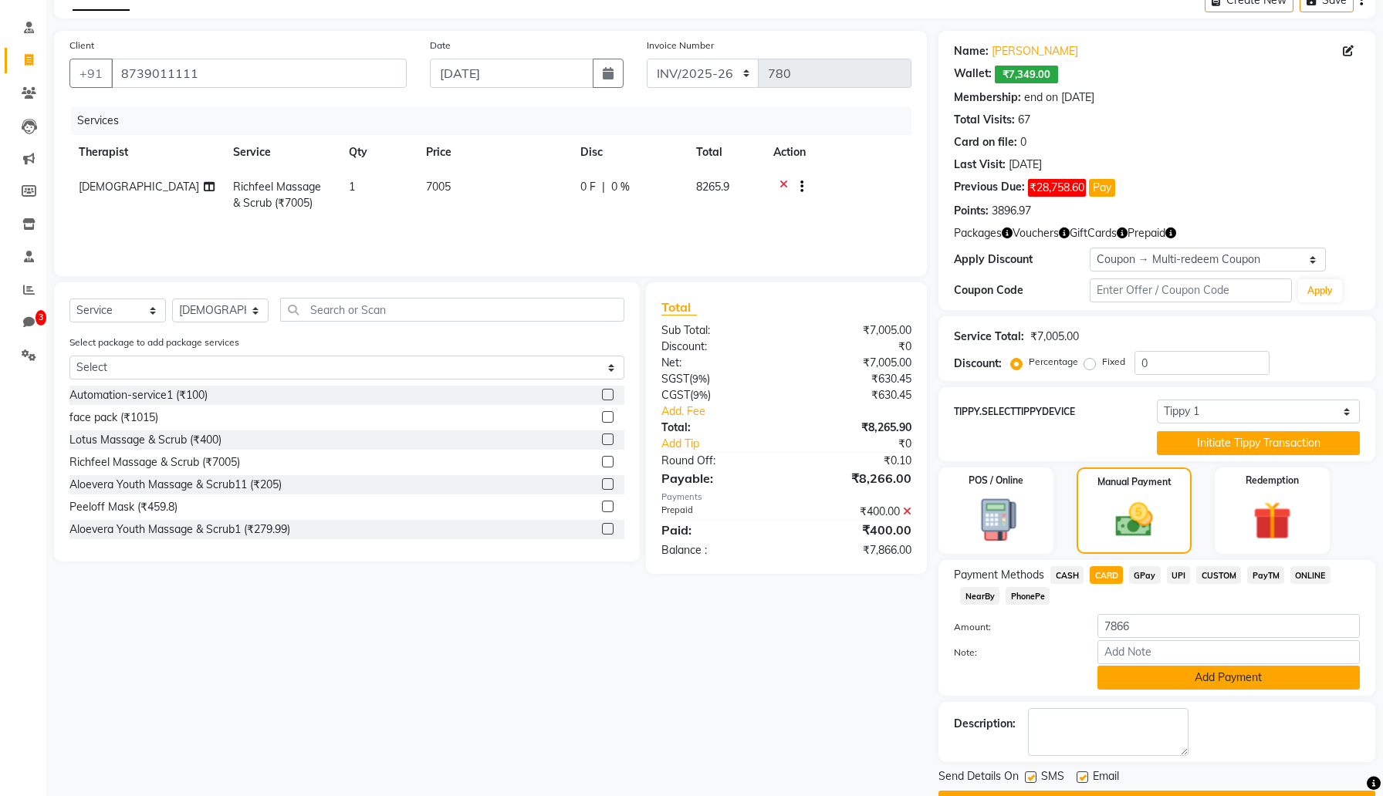
click at [1191, 673] on button "Add Payment" at bounding box center [1228, 678] width 262 height 24
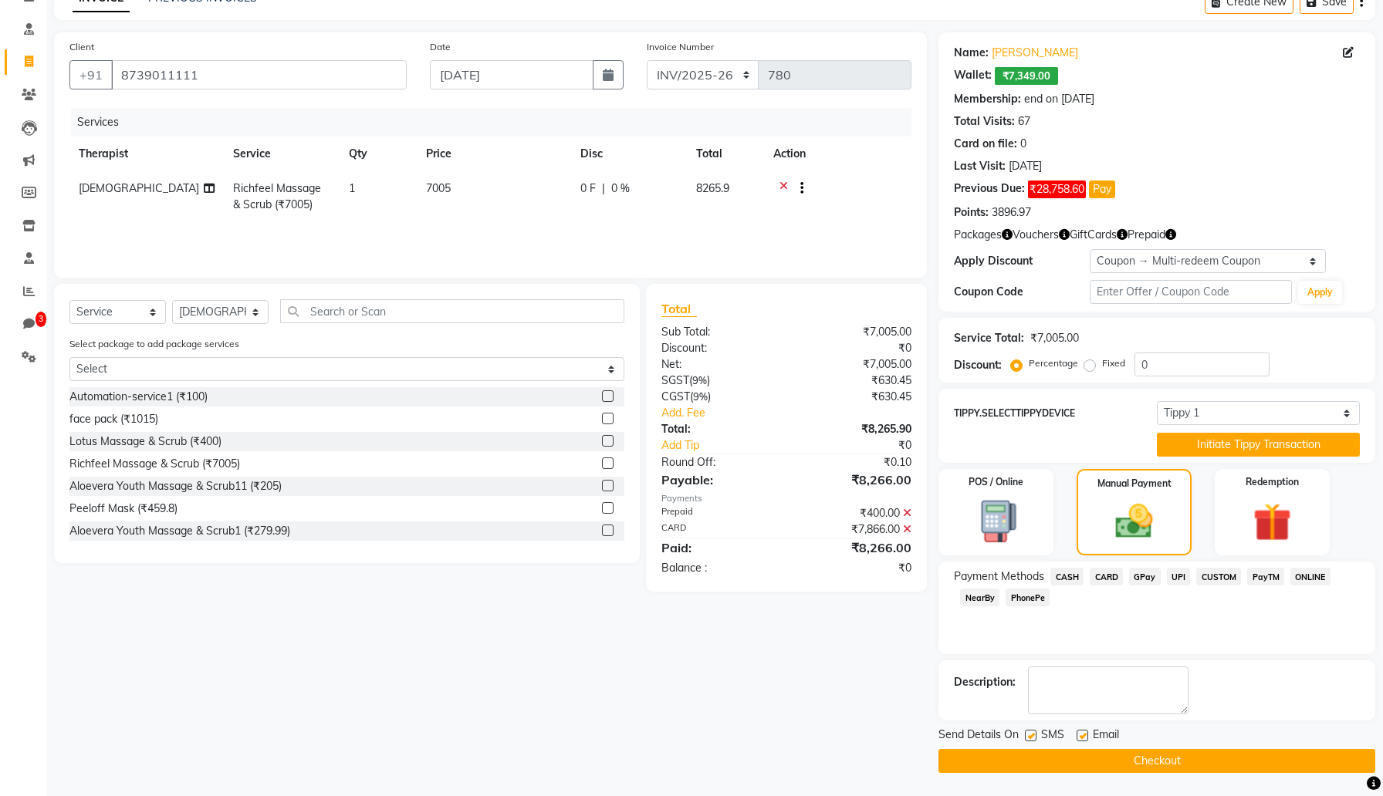
scroll to position [83, 0]
click at [1030, 736] on label at bounding box center [1031, 736] width 12 height 12
click at [1030, 736] on input "checkbox" at bounding box center [1030, 737] width 10 height 10
checkbox input "false"
click at [1080, 733] on label at bounding box center [1082, 736] width 12 height 12
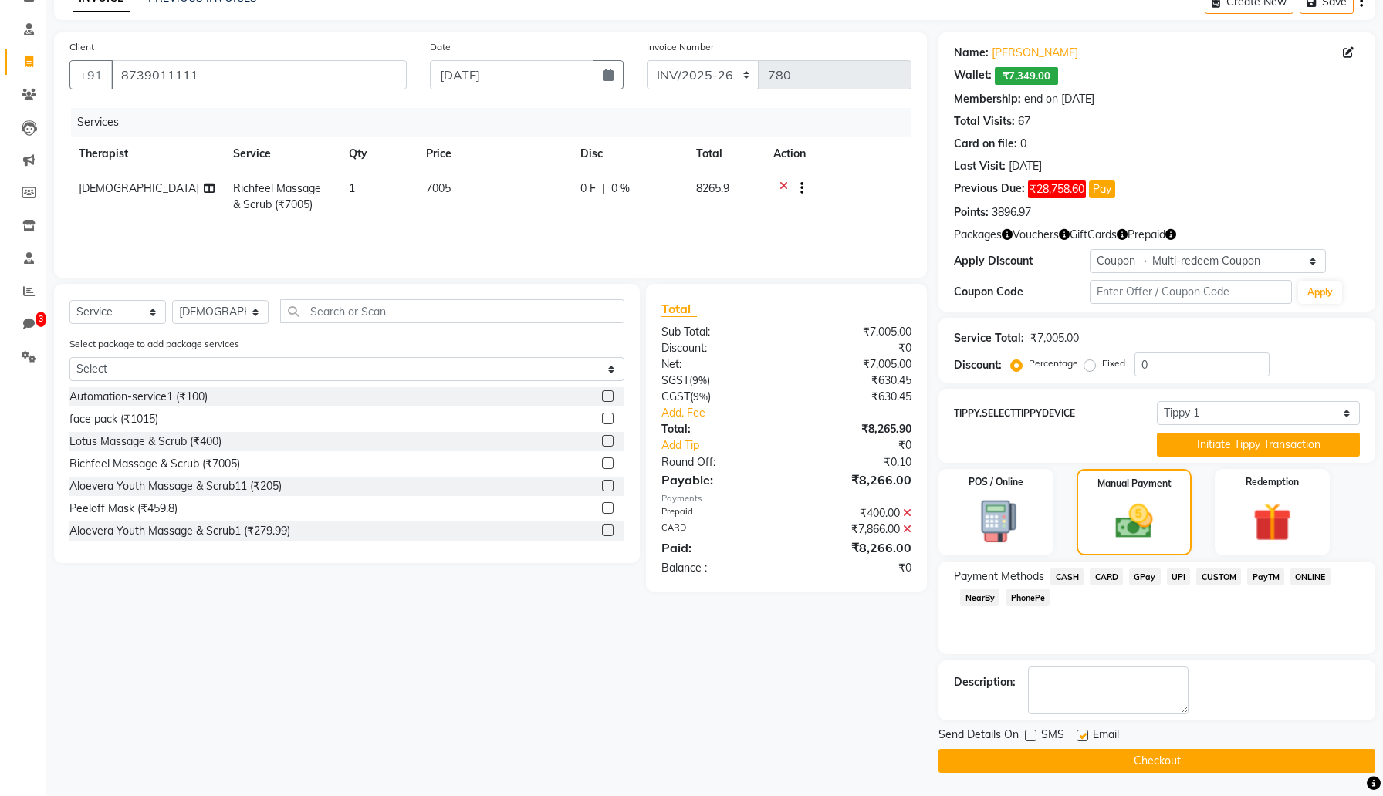
click at [1080, 733] on input "checkbox" at bounding box center [1081, 737] width 10 height 10
checkbox input "false"
click at [1127, 761] on button "Checkout" at bounding box center [1156, 761] width 437 height 24
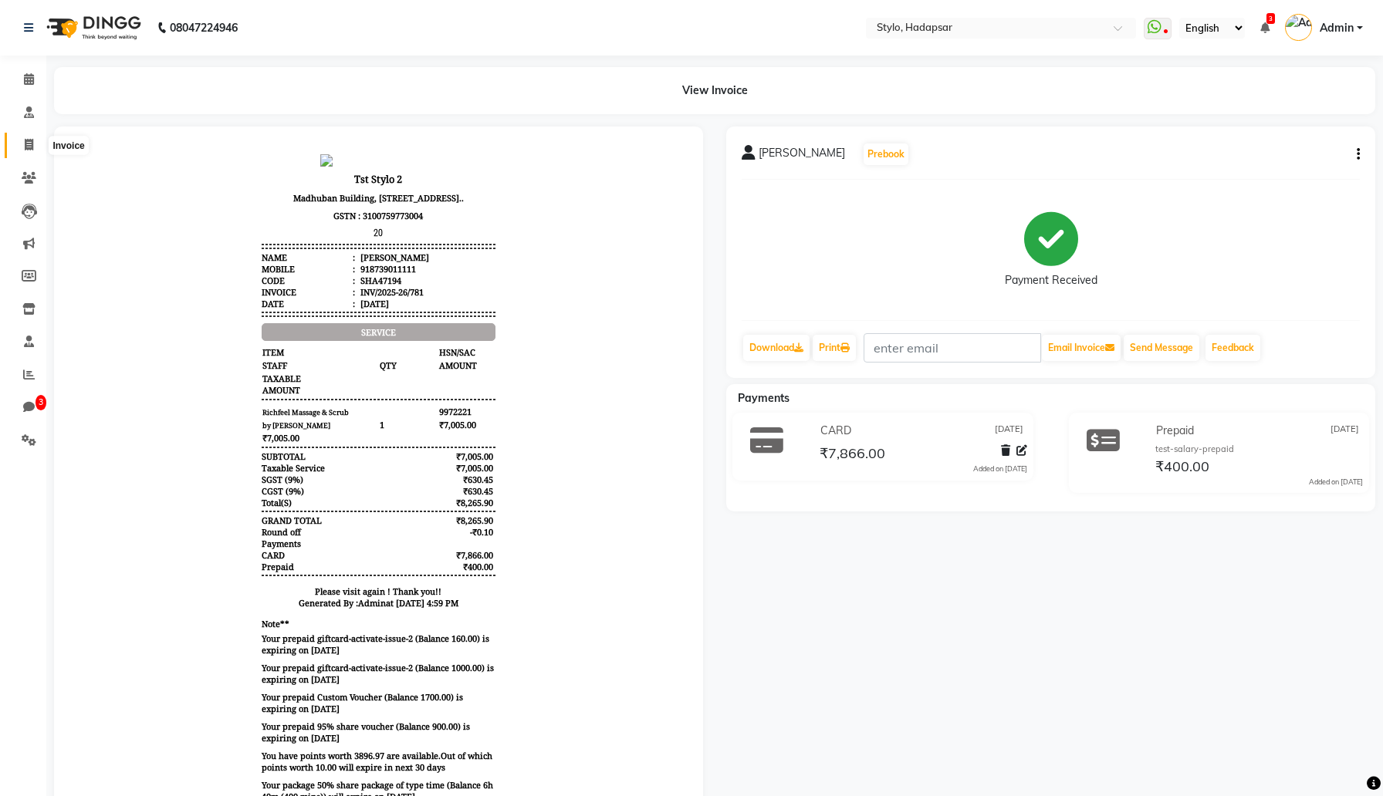
click at [32, 144] on icon at bounding box center [29, 145] width 8 height 12
select select "service"
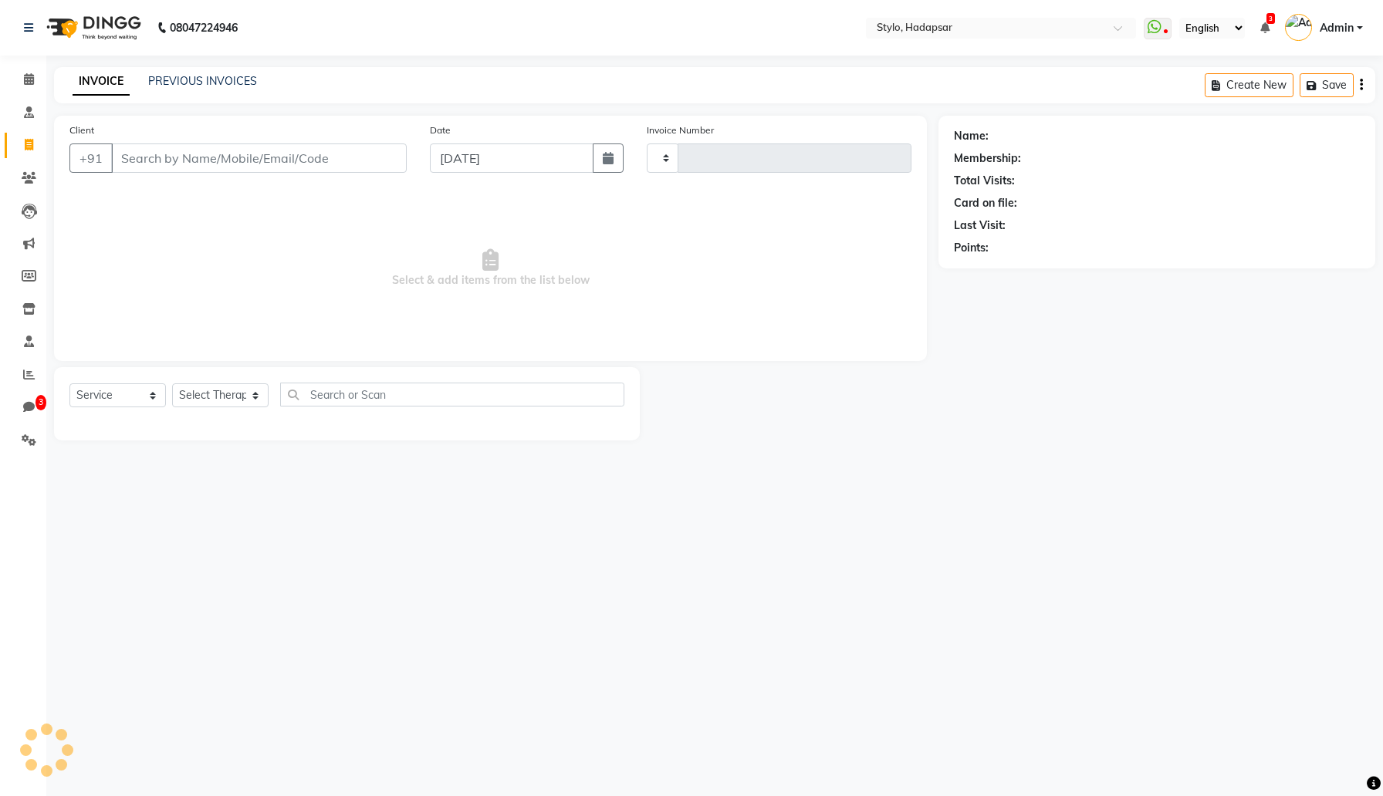
type input "782"
select select "157"
click at [209, 162] on input "Client" at bounding box center [259, 158] width 296 height 29
click at [228, 156] on input "Client" at bounding box center [259, 158] width 296 height 29
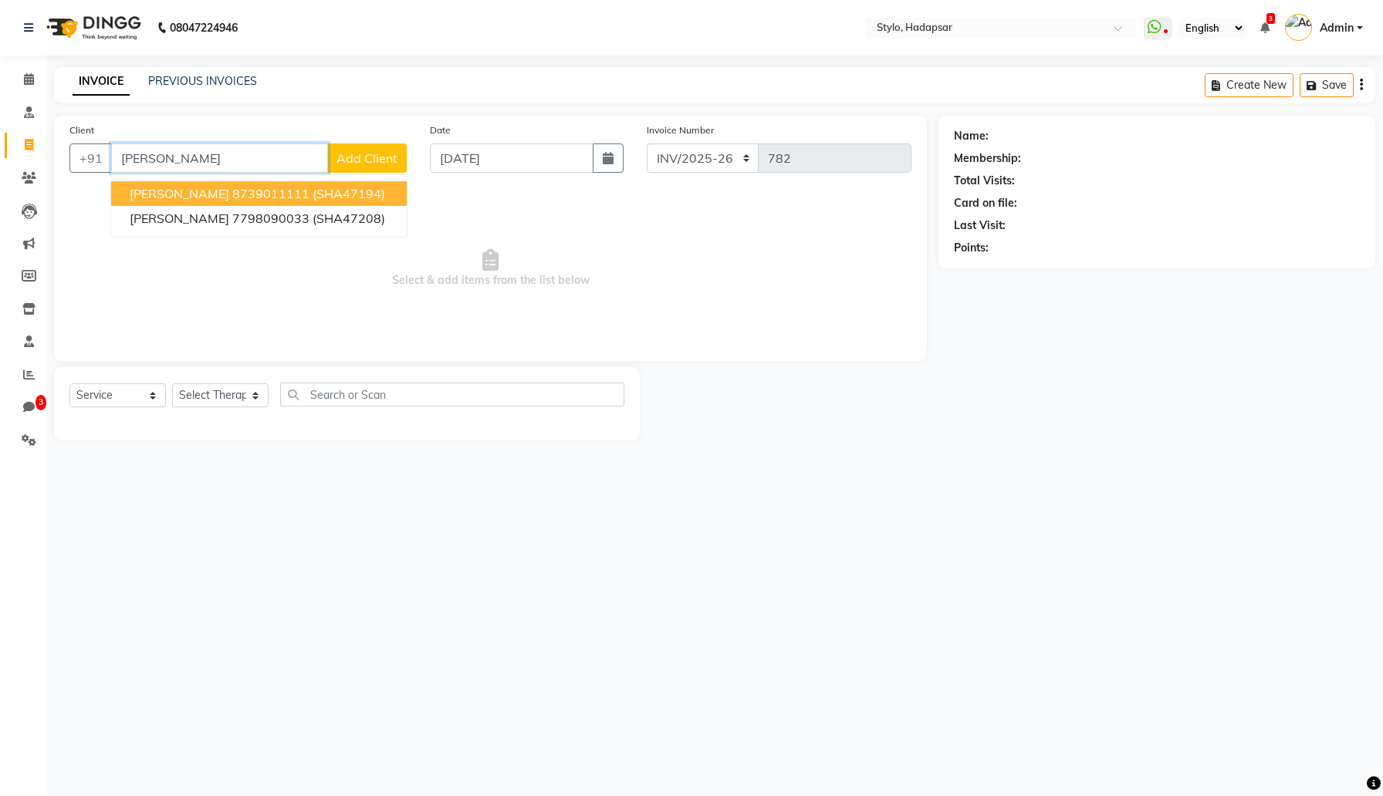
click at [245, 184] on button "Sukanya Dhavle 8739011111 (SHA47194)" at bounding box center [259, 193] width 296 height 25
type input "8739011111"
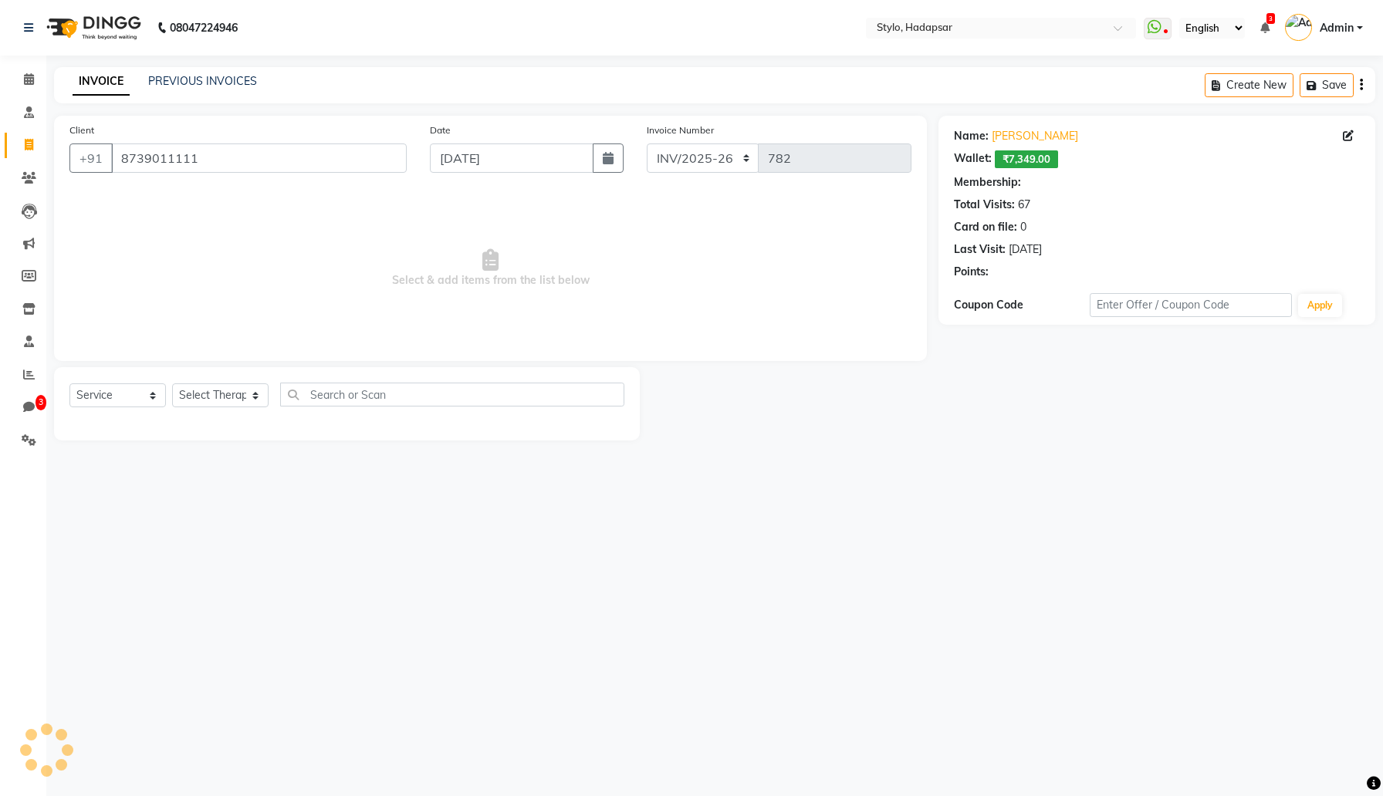
select select "3: Object"
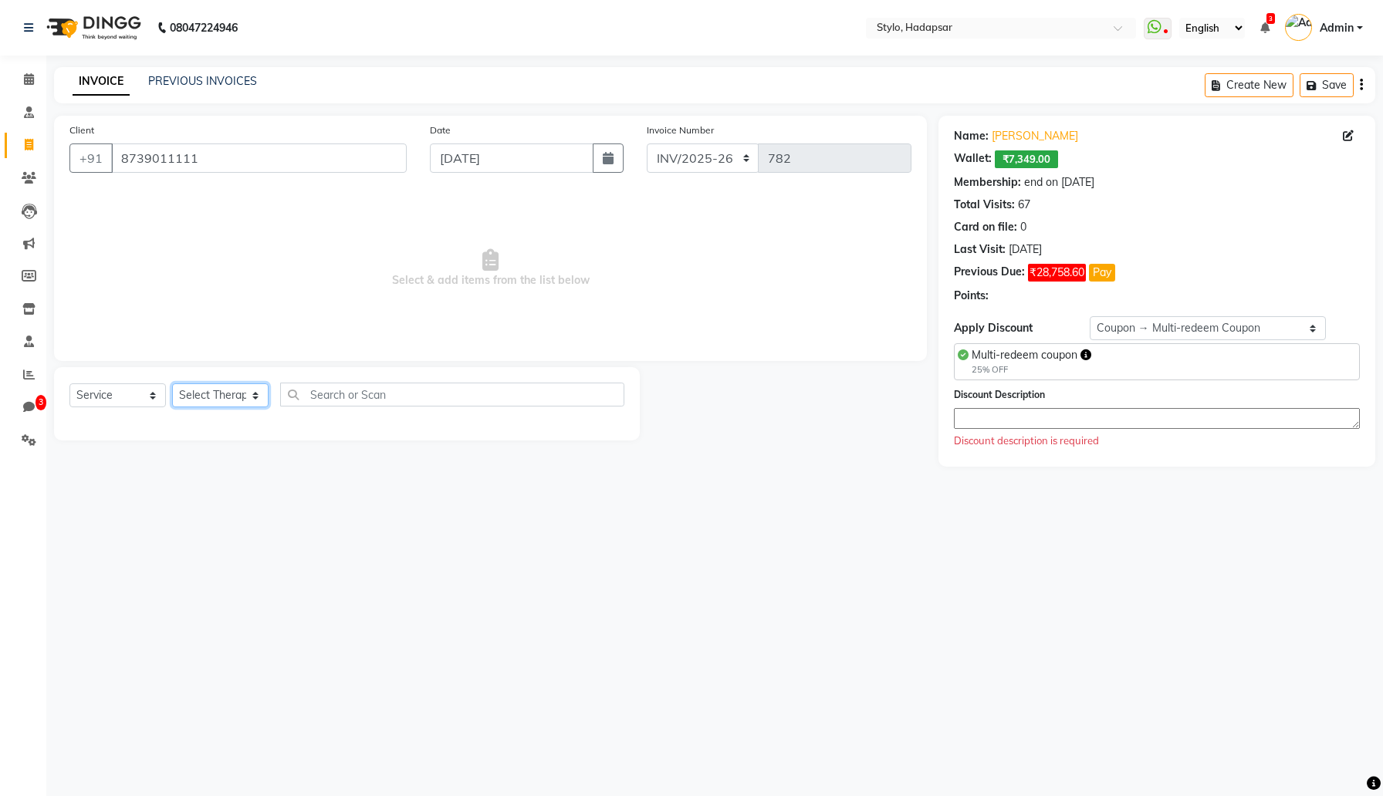
click at [234, 394] on select "Select Therapist AAAb aadi manav abc testing Abc testing abhi Admin A Amit Anki…" at bounding box center [220, 396] width 96 height 24
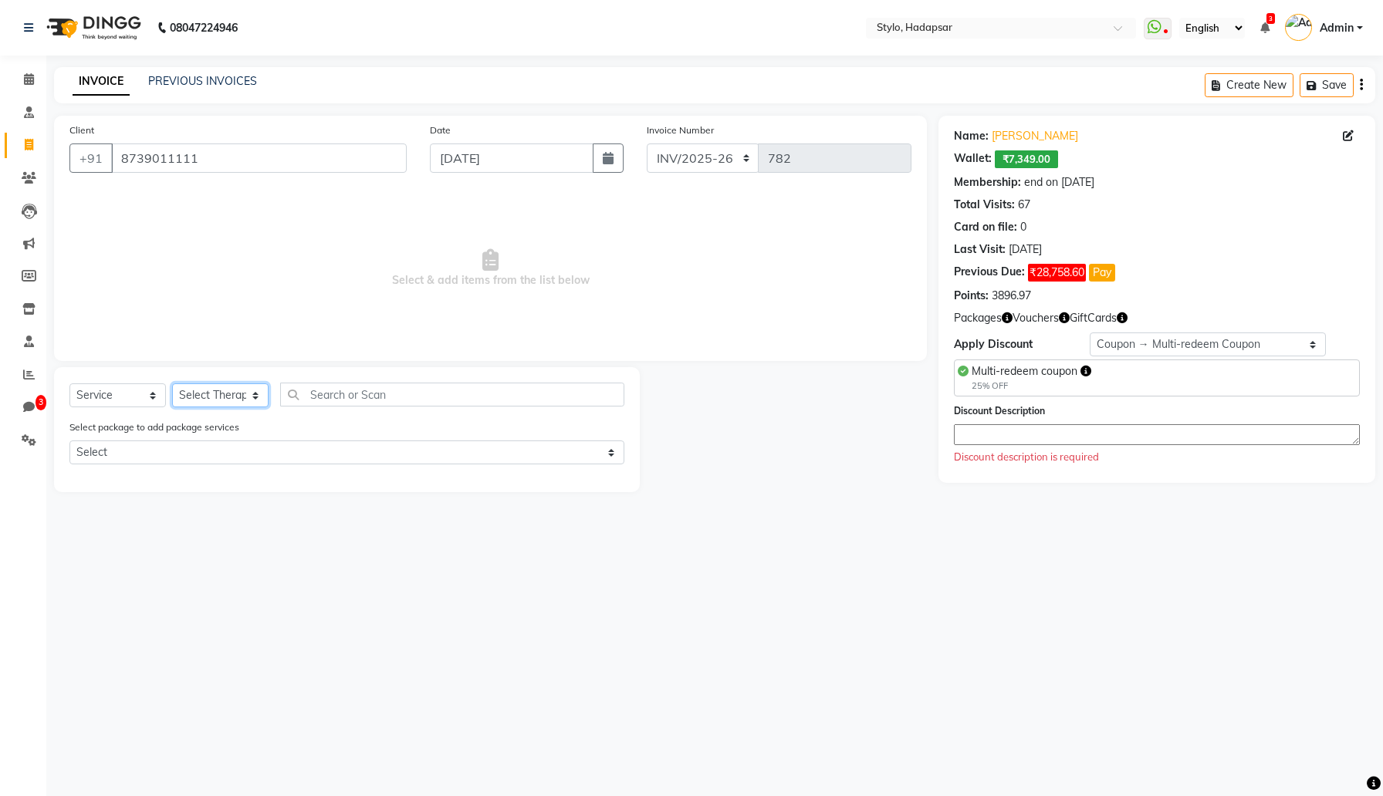
select select "5080"
click at [172, 384] on select "Select Therapist AAAb aadi manav abc testing Abc testing abhi Admin A Amit Anki…" at bounding box center [220, 396] width 96 height 24
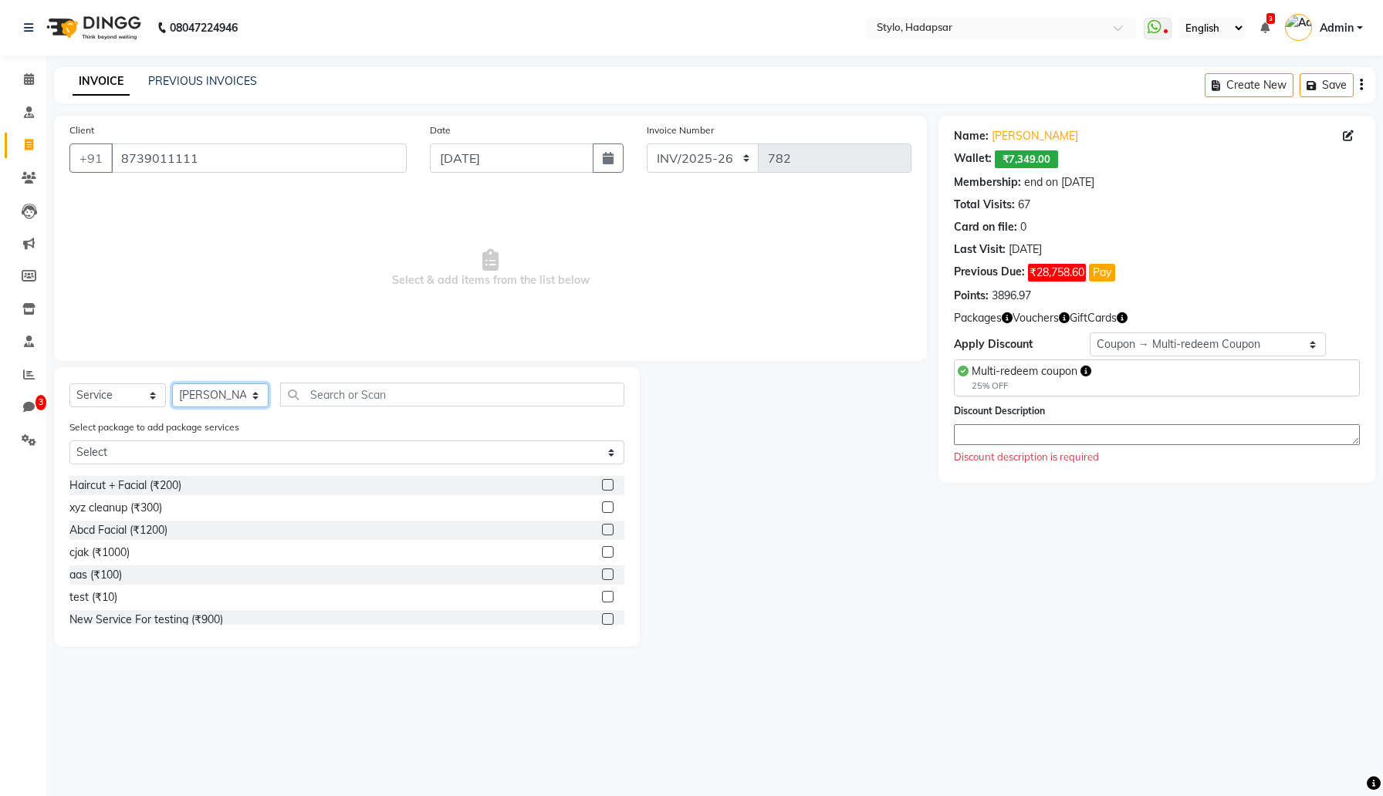
scroll to position [351, 0]
click at [610, 531] on label at bounding box center [608, 531] width 12 height 12
click at [610, 531] on input "checkbox" at bounding box center [607, 532] width 10 height 10
checkbox input "true"
select select "Z73944"
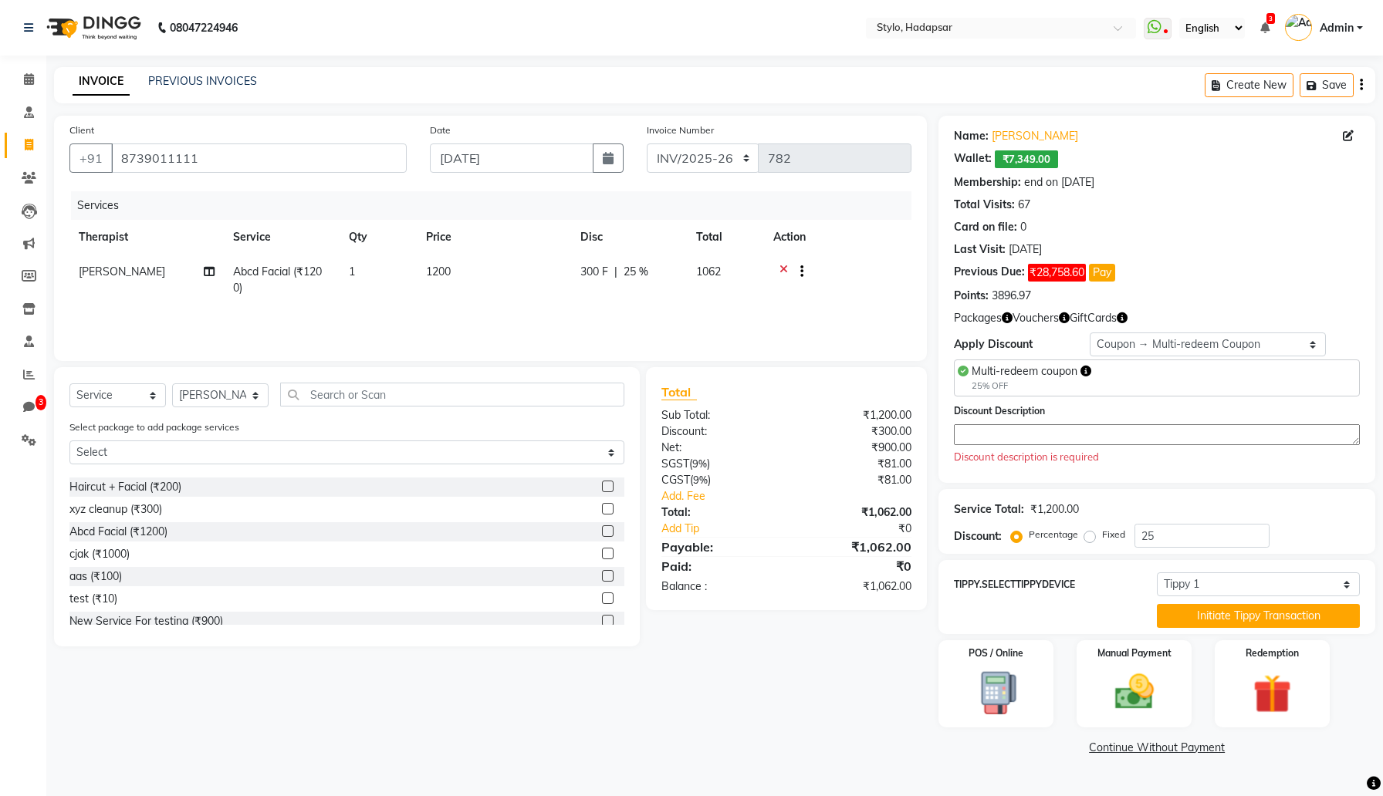
checkbox input "false"
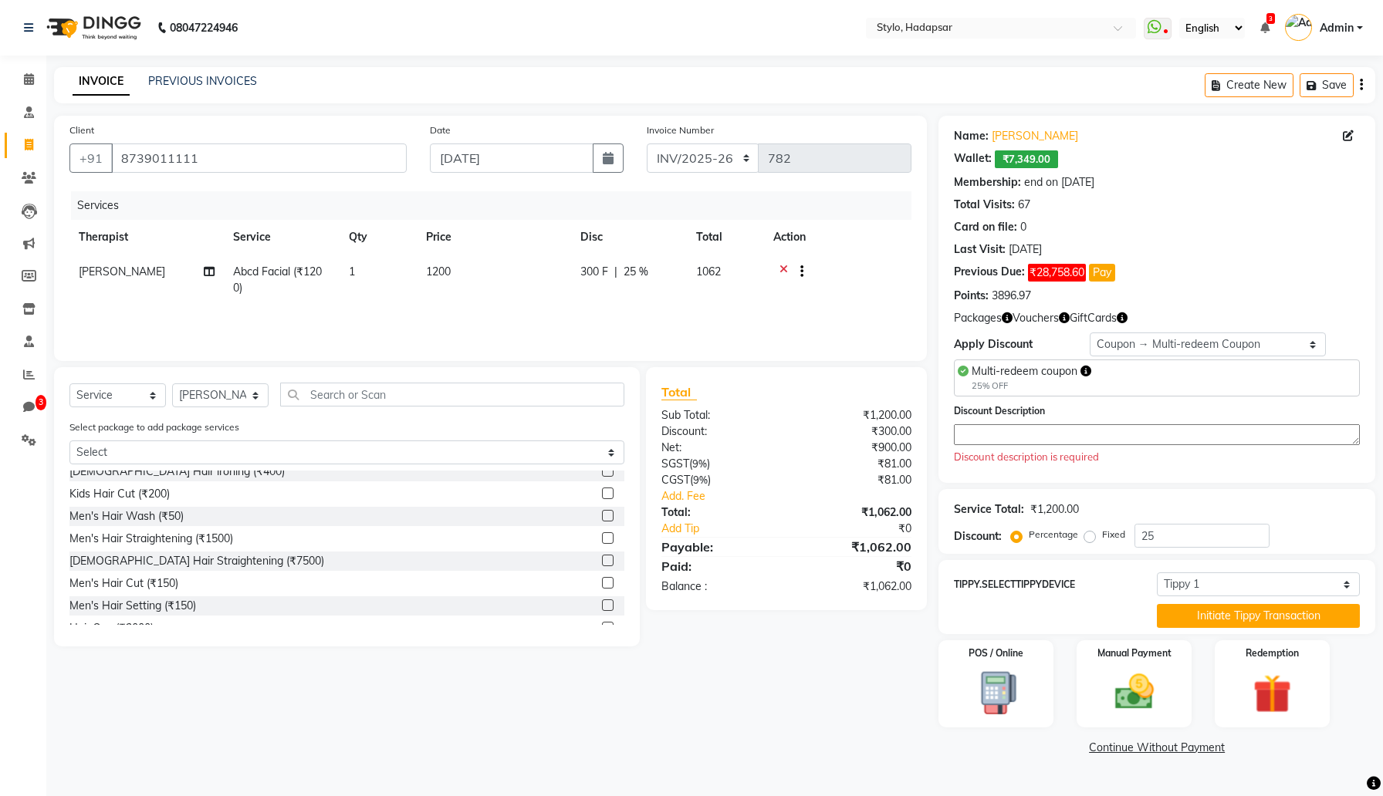
scroll to position [732, 0]
click at [607, 529] on label at bounding box center [608, 531] width 12 height 12
click at [607, 529] on input "checkbox" at bounding box center [607, 531] width 10 height 10
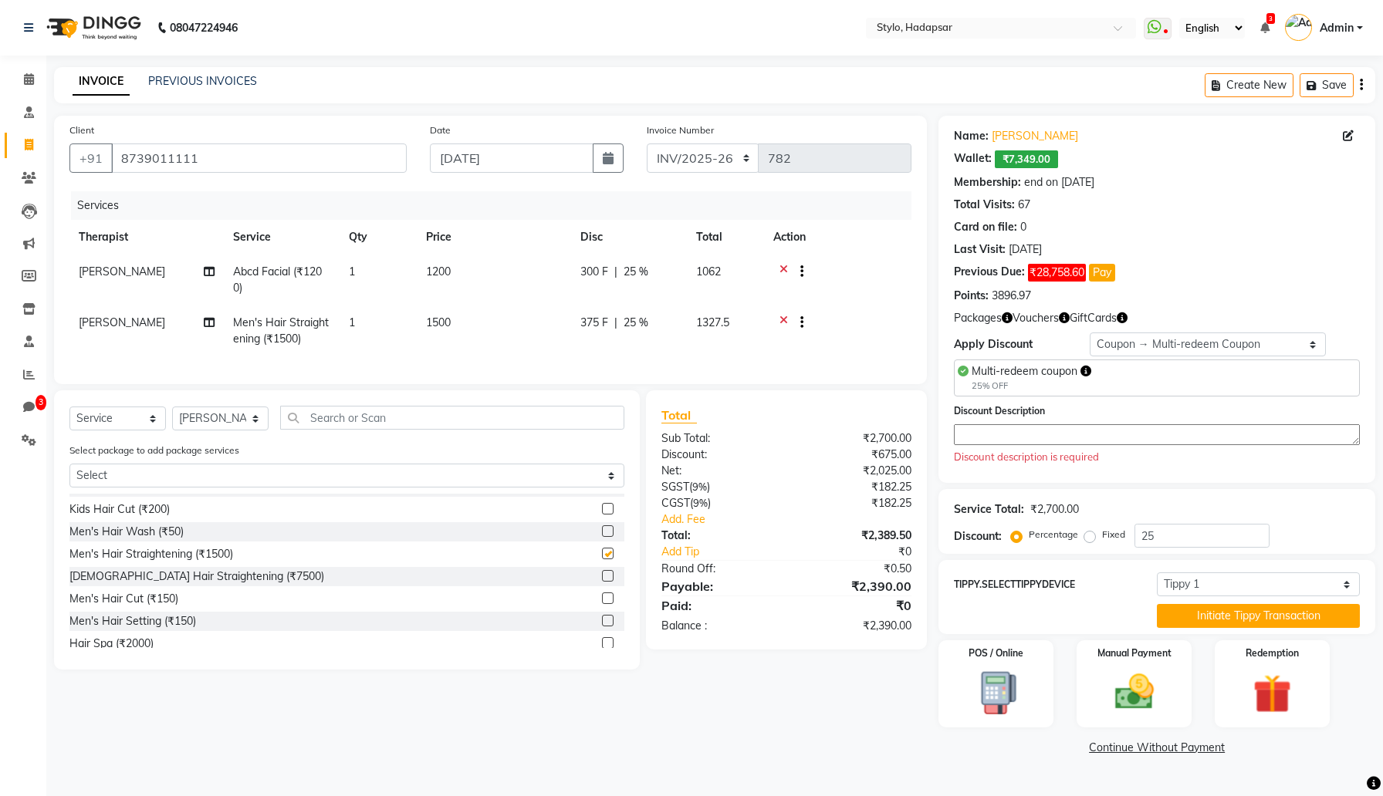
checkbox input "false"
click at [1145, 336] on select "Select Membership → Test Membership Membership → Test Membership Coupon → Multi…" at bounding box center [1208, 345] width 237 height 24
select select "0:"
click at [1090, 333] on select "Select Membership → Test Membership Membership → Test Membership Coupon → Multi…" at bounding box center [1208, 345] width 237 height 24
type input "0"
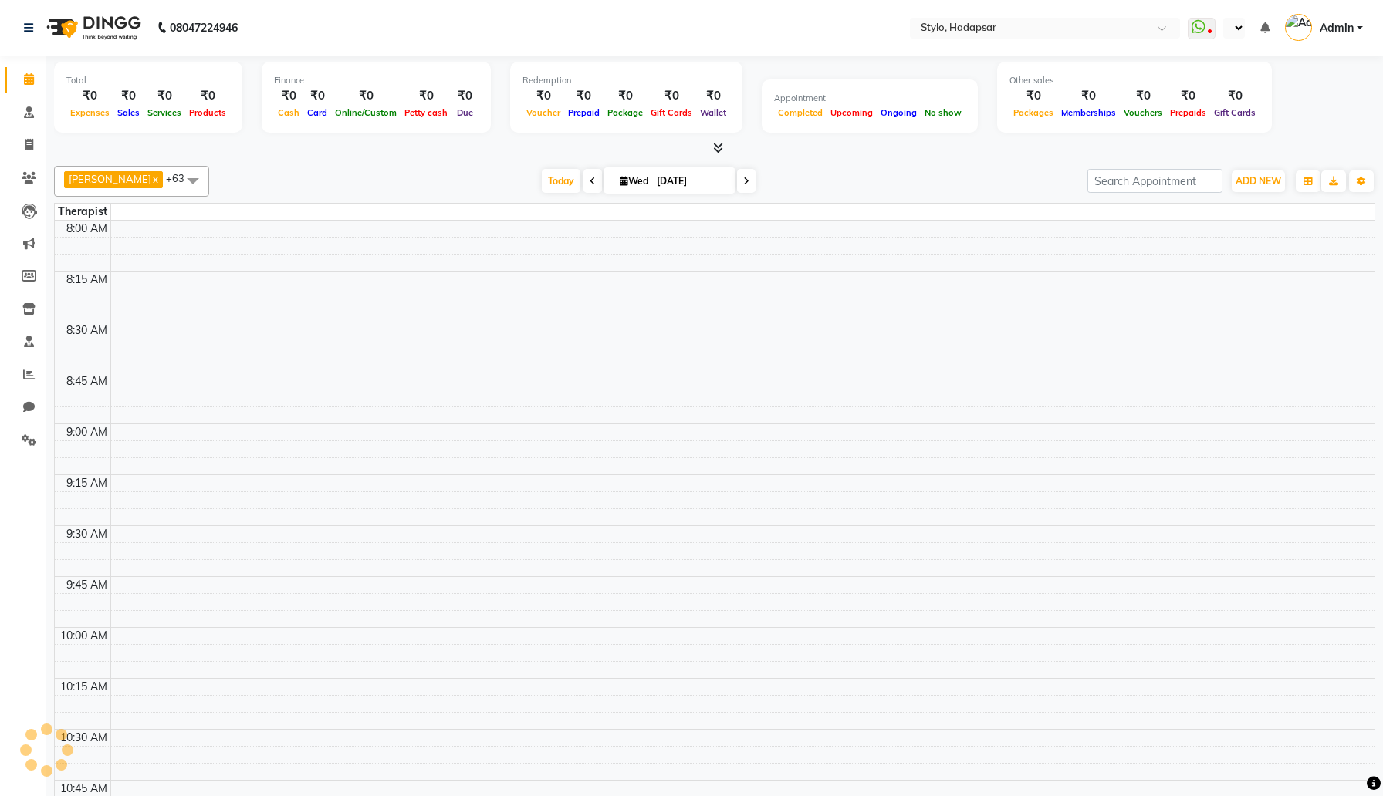
select select "en"
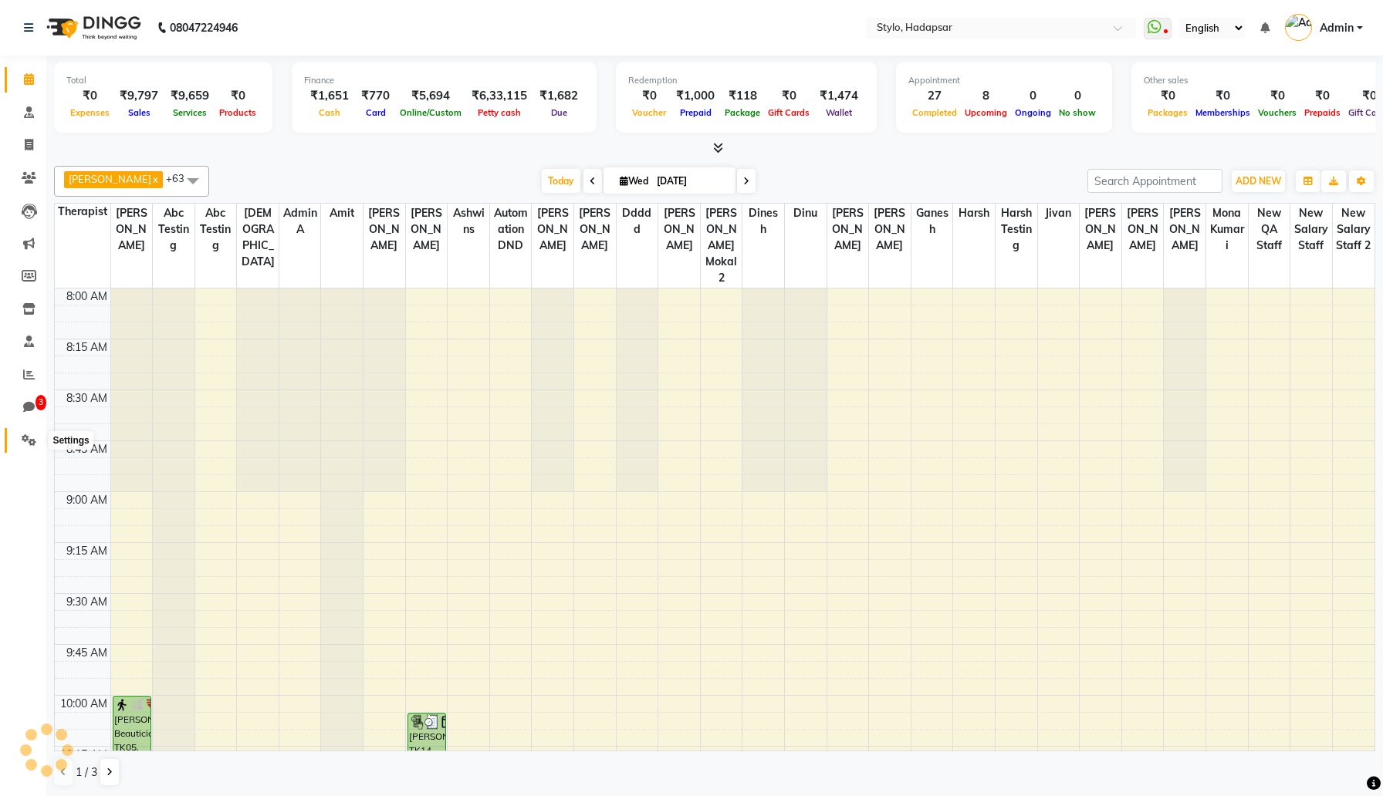
click at [19, 448] on span at bounding box center [28, 441] width 27 height 18
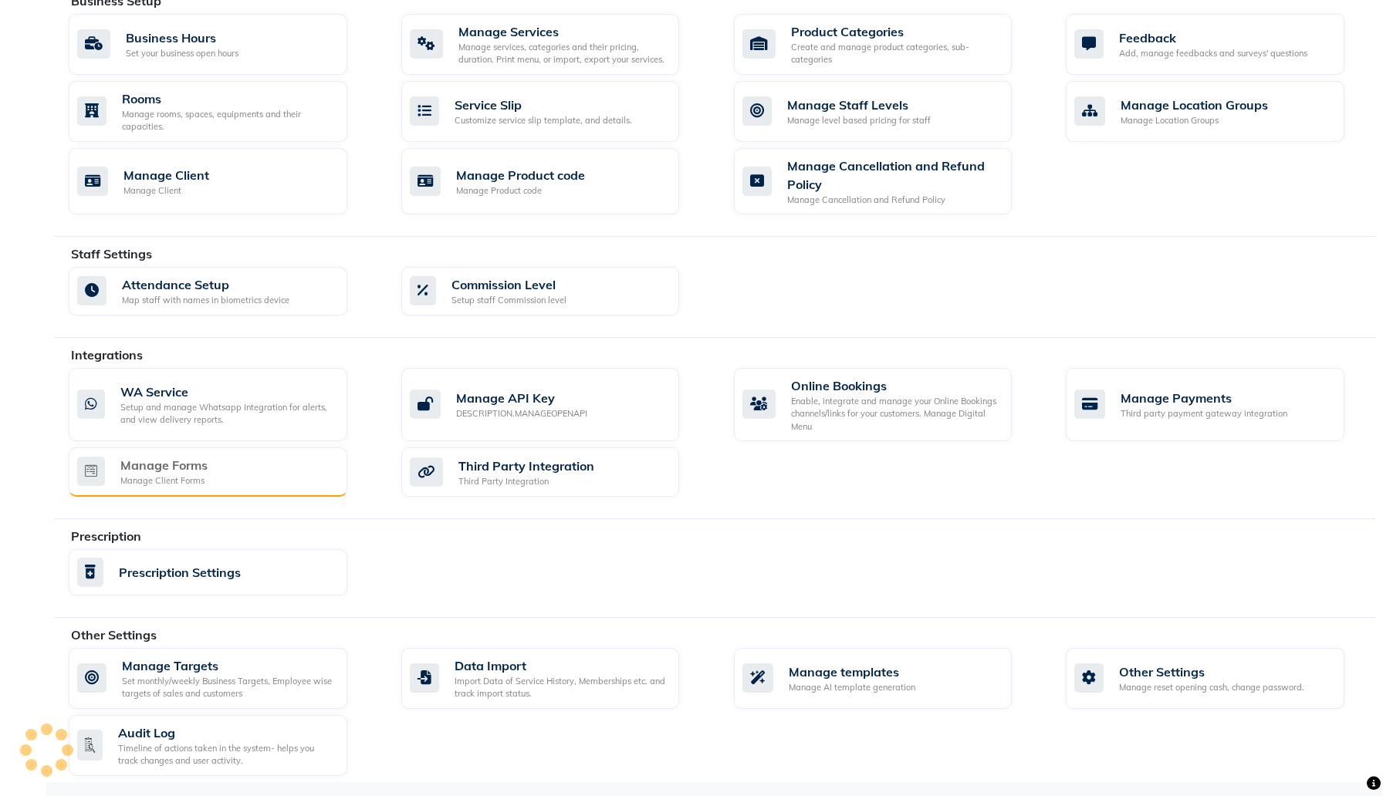
scroll to position [575, 0]
click at [272, 729] on div "Audit Log" at bounding box center [226, 731] width 216 height 19
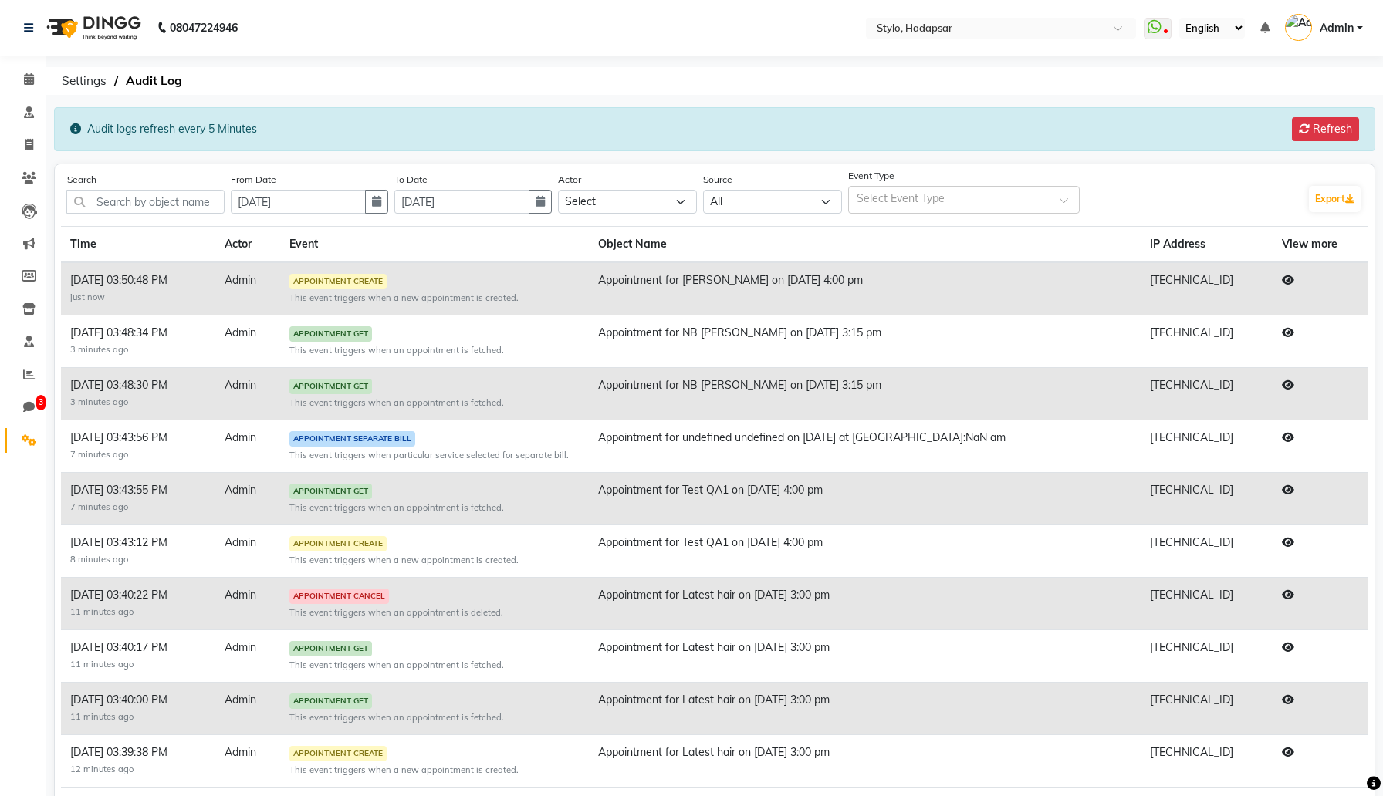
click at [1282, 283] on icon at bounding box center [1288, 280] width 12 height 11
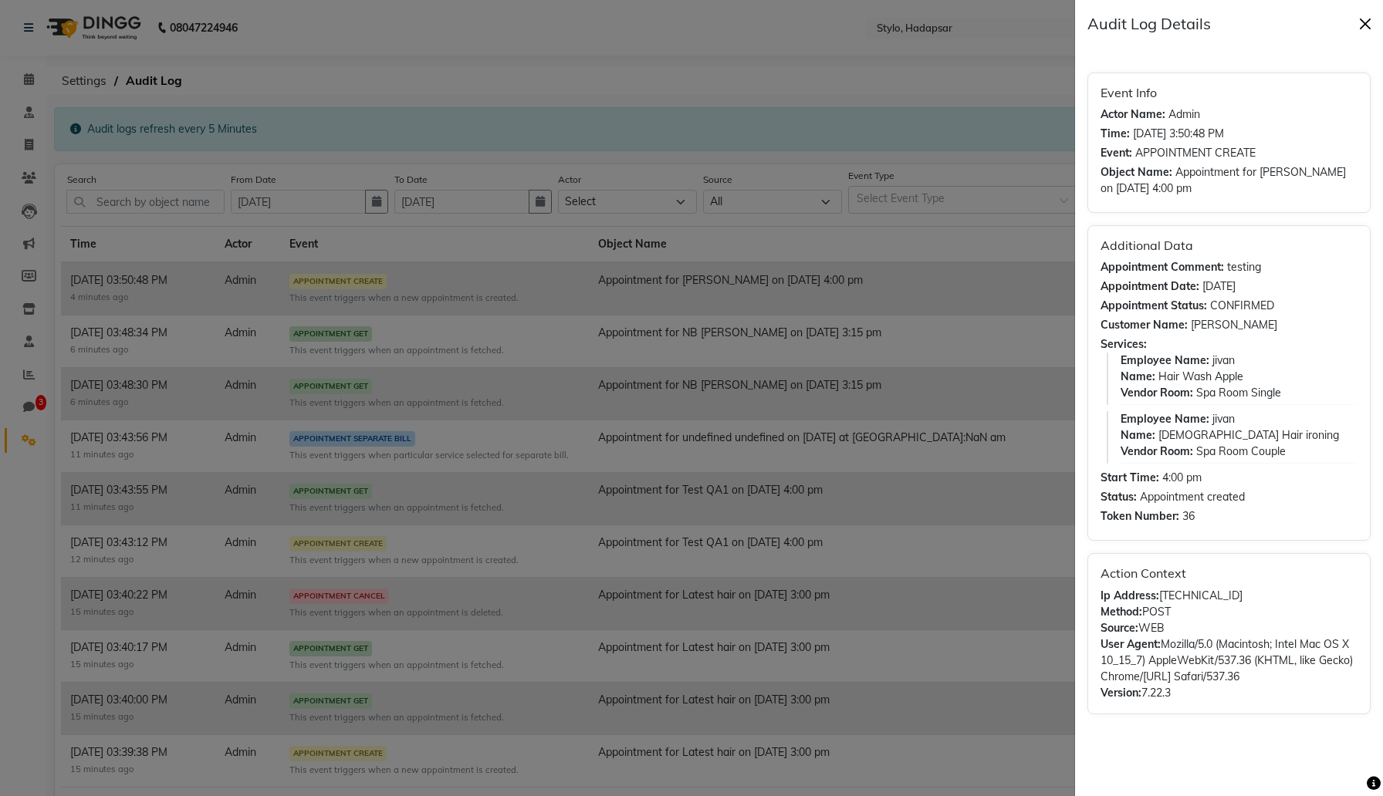
click at [1370, 18] on button "Close" at bounding box center [1364, 23] width 23 height 23
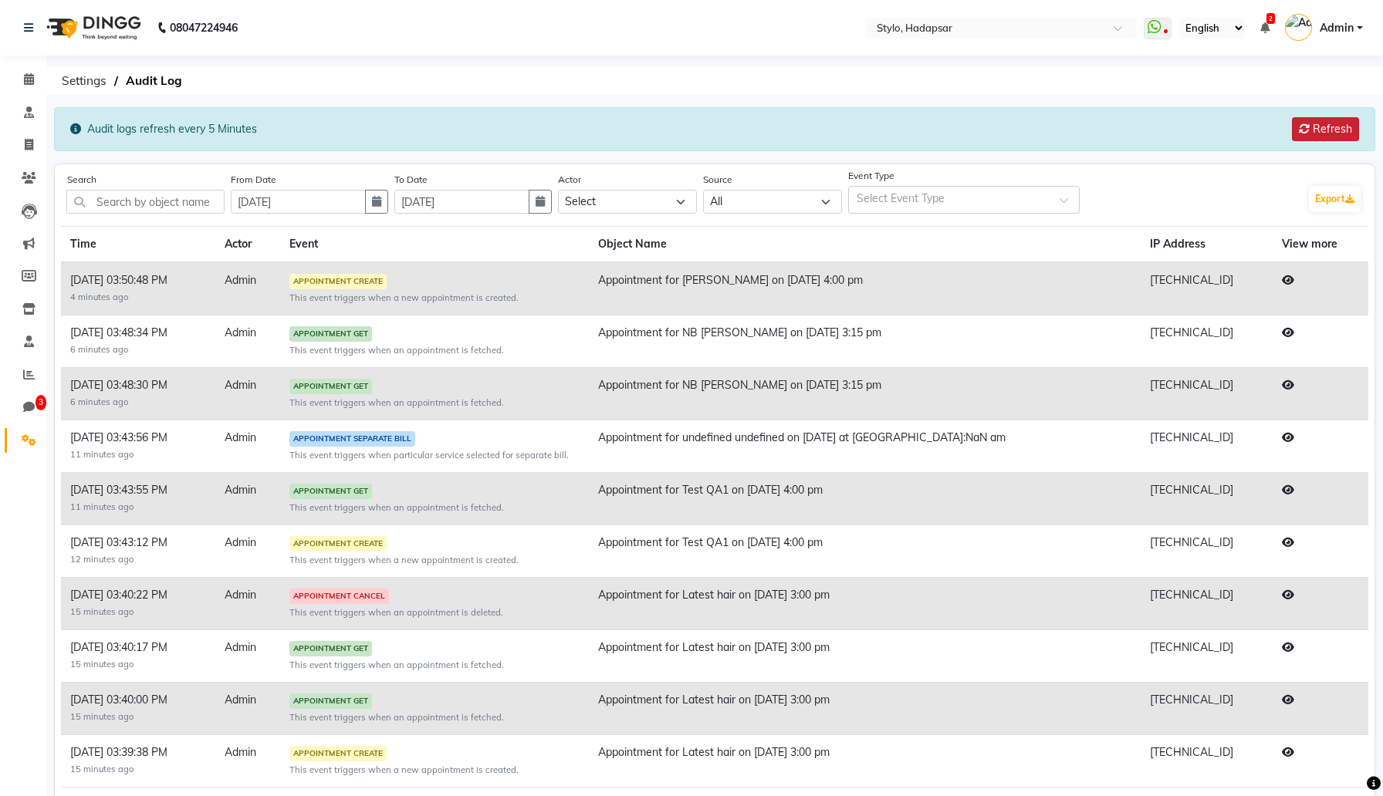
click at [1305, 130] on icon at bounding box center [1304, 128] width 11 height 11
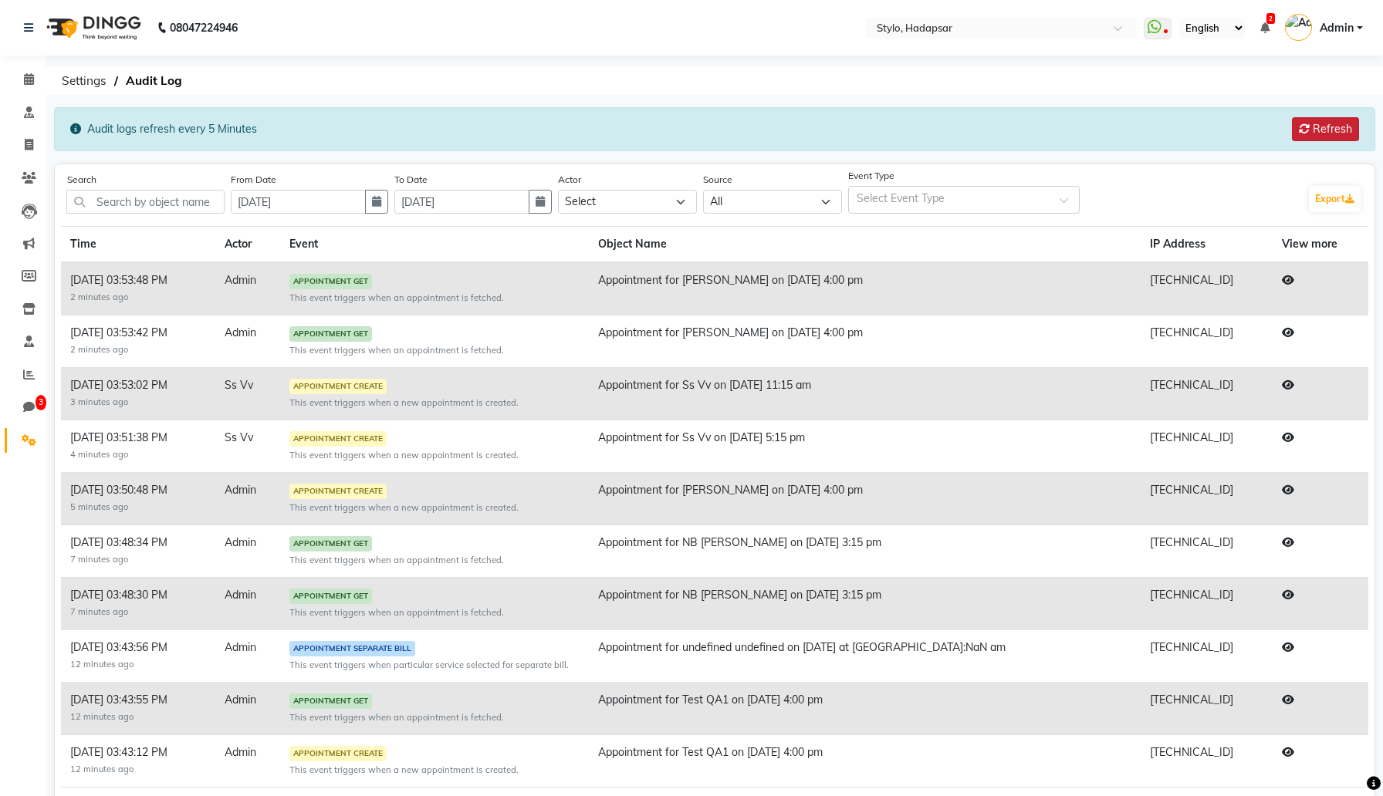
click at [1336, 130] on button "Refresh" at bounding box center [1325, 129] width 67 height 24
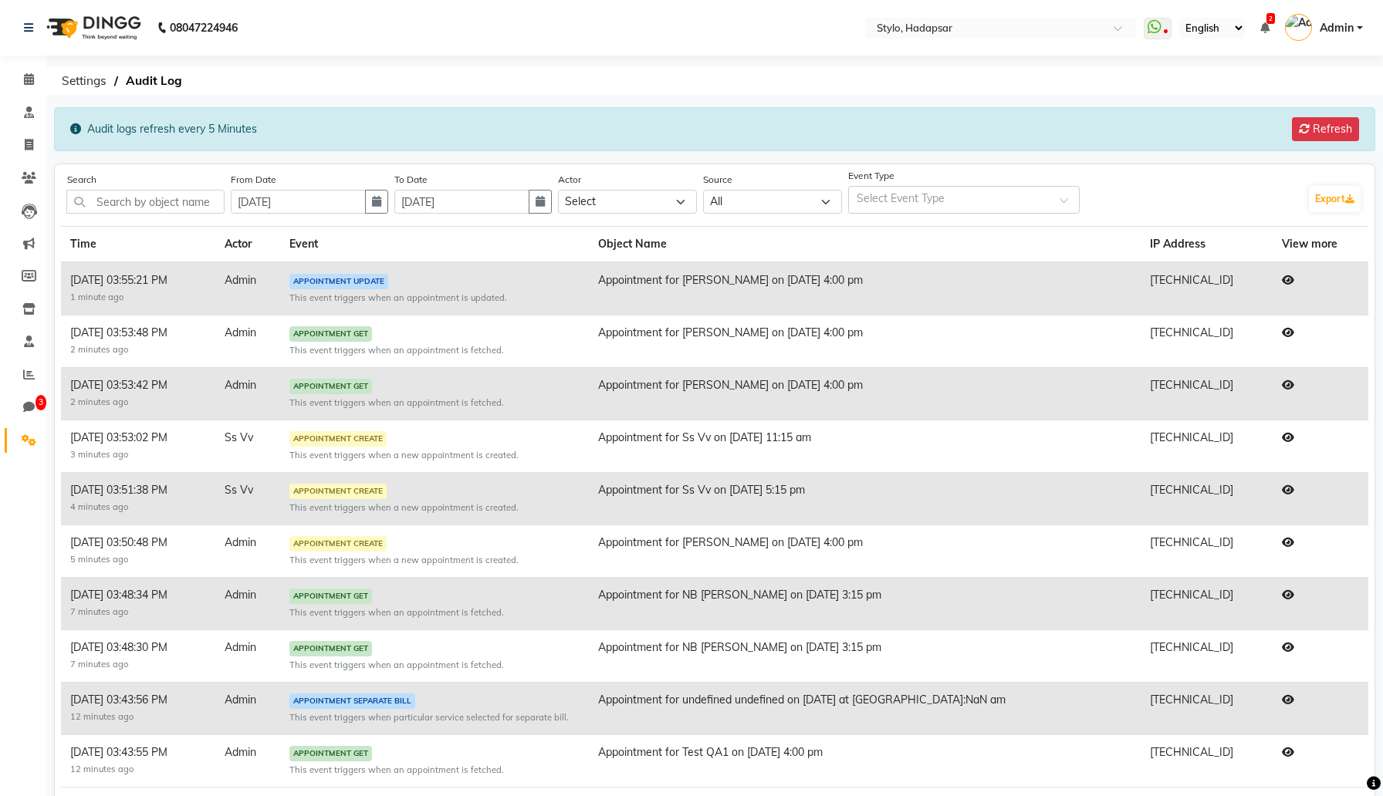
click at [1282, 275] on icon at bounding box center [1288, 280] width 12 height 11
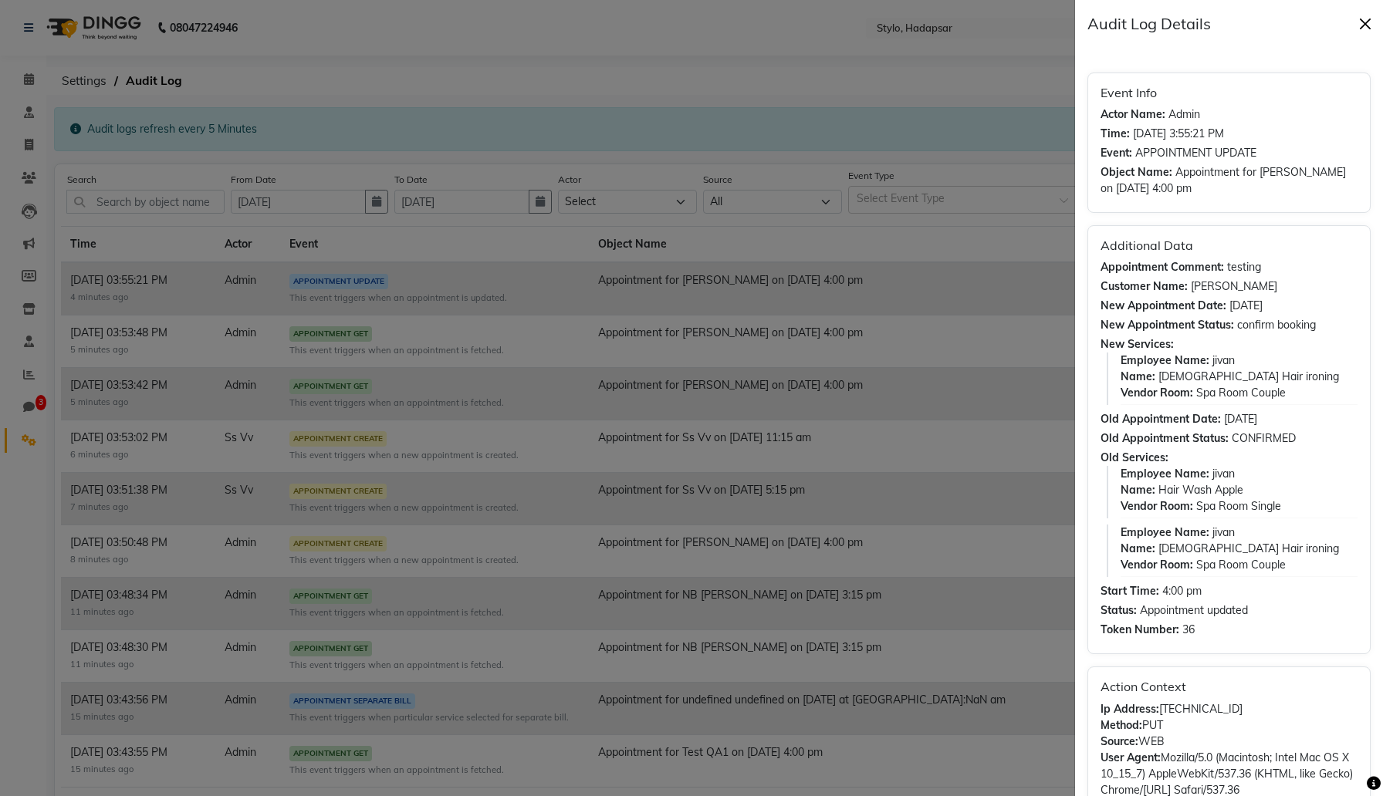
click at [1363, 18] on button "Close" at bounding box center [1364, 23] width 23 height 23
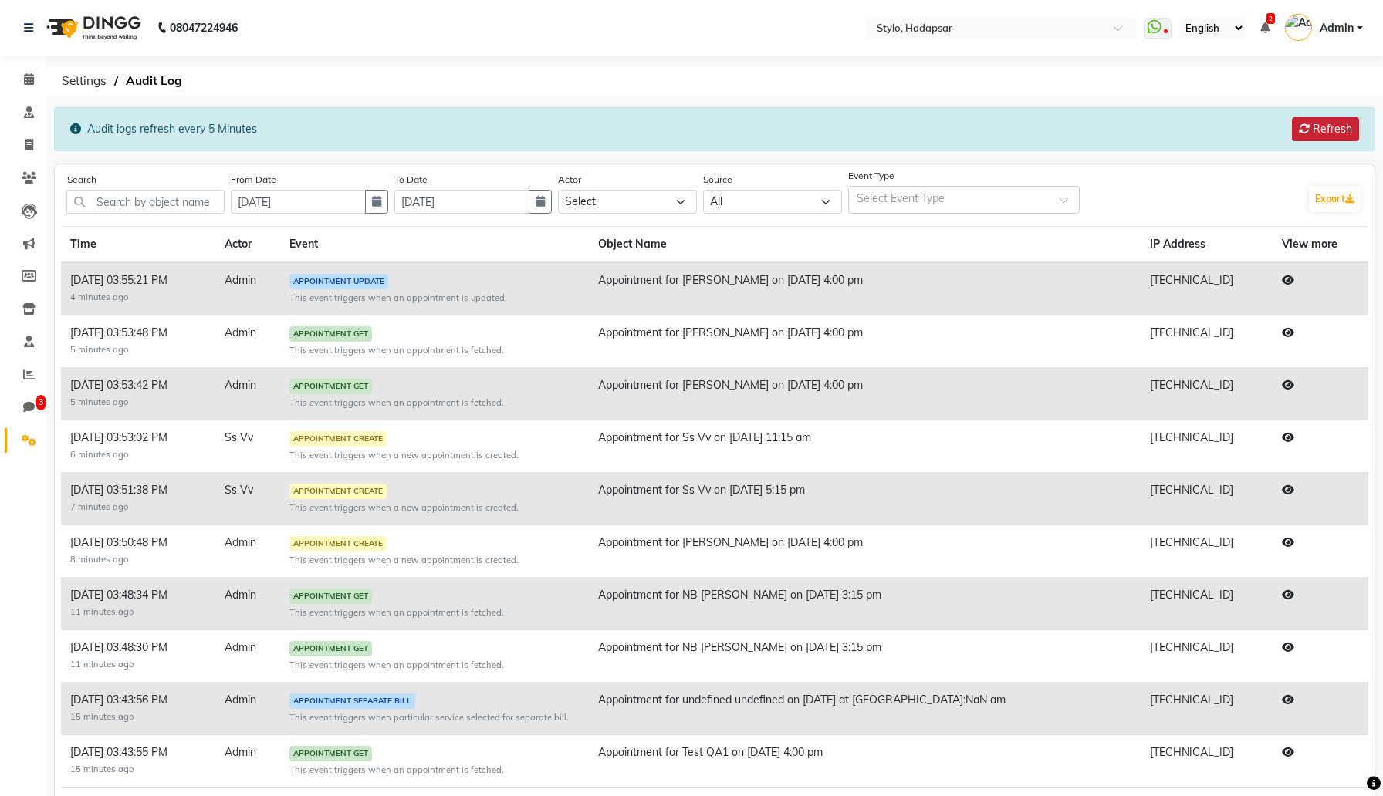
click at [1333, 130] on button "Refresh" at bounding box center [1325, 129] width 67 height 24
click at [1332, 126] on button "Refresh" at bounding box center [1325, 129] width 67 height 24
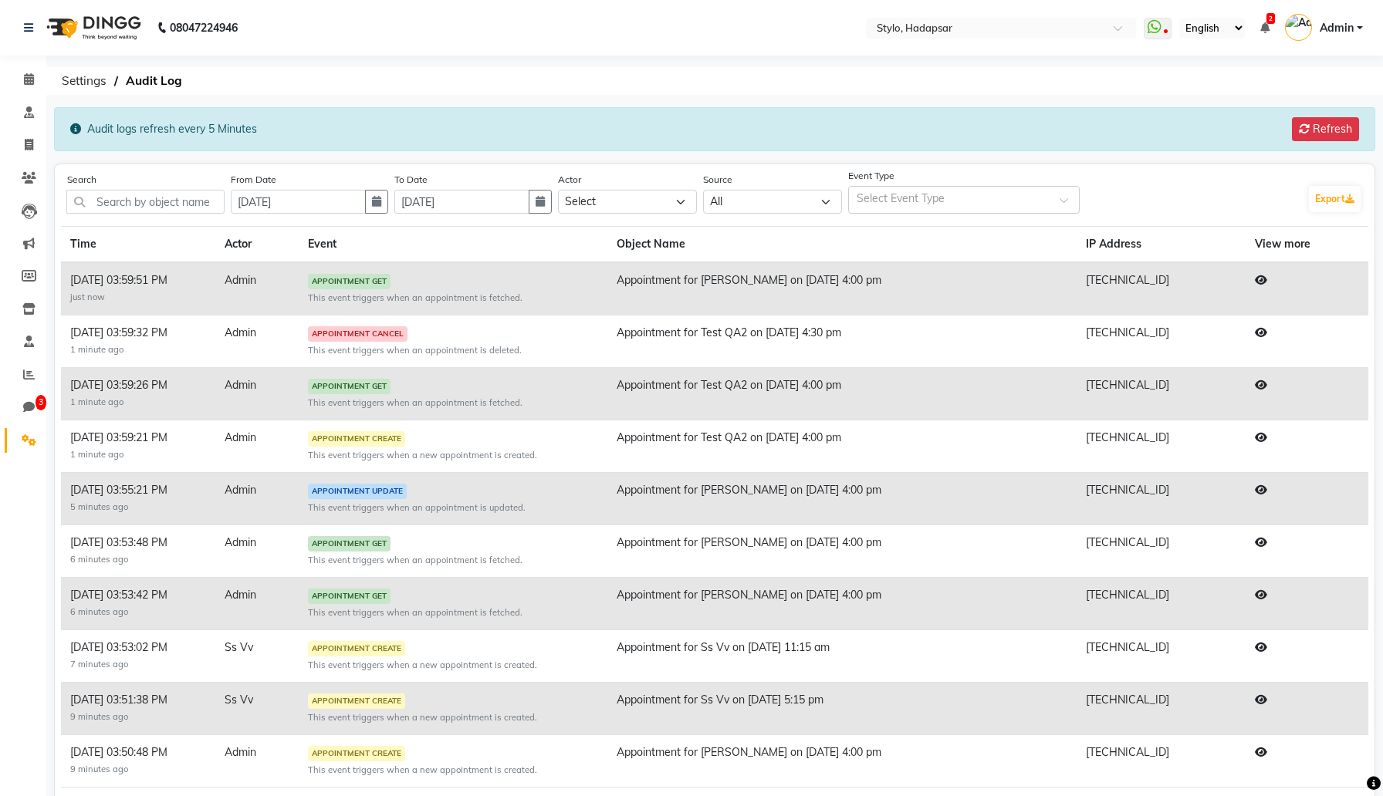
click at [1266, 333] on icon at bounding box center [1261, 332] width 12 height 11
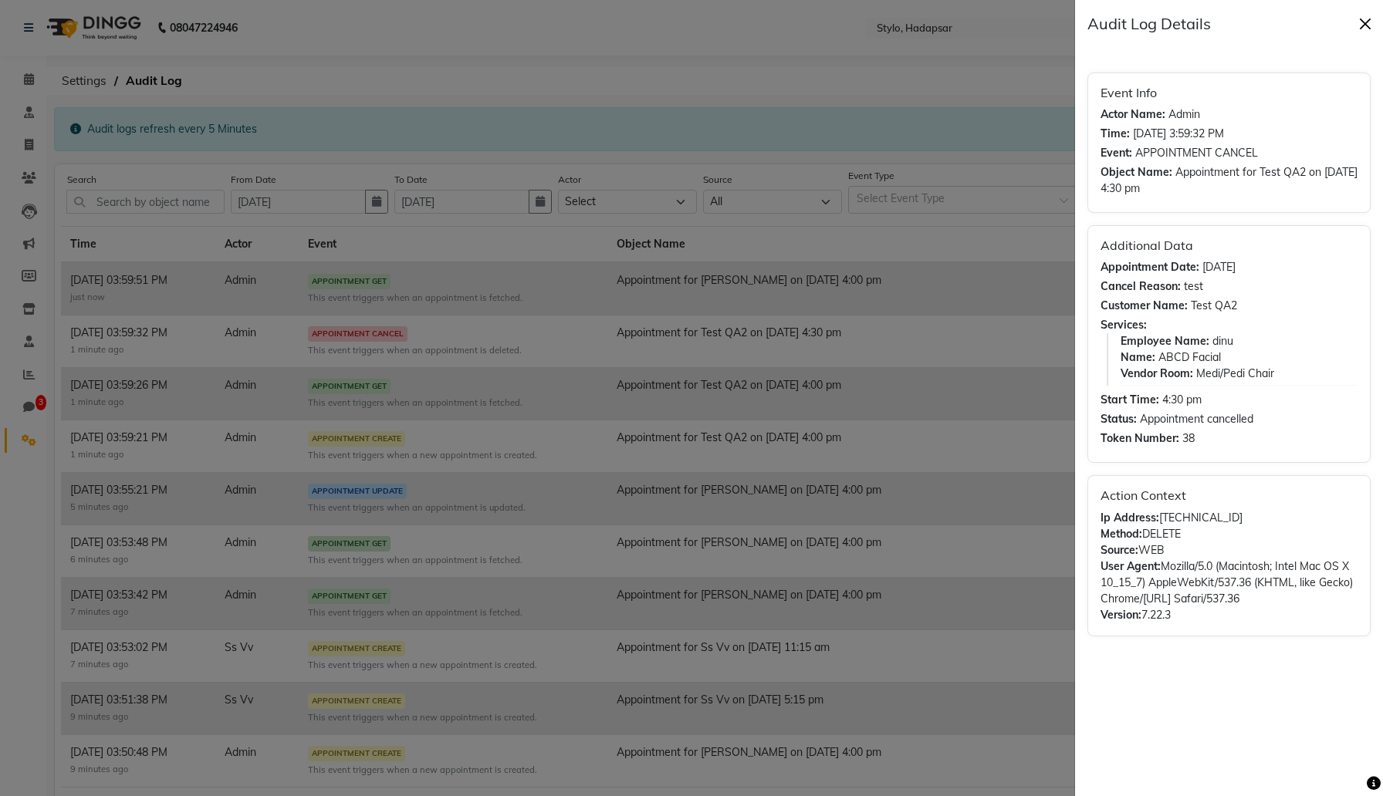
click at [1367, 22] on button "Close" at bounding box center [1364, 23] width 23 height 23
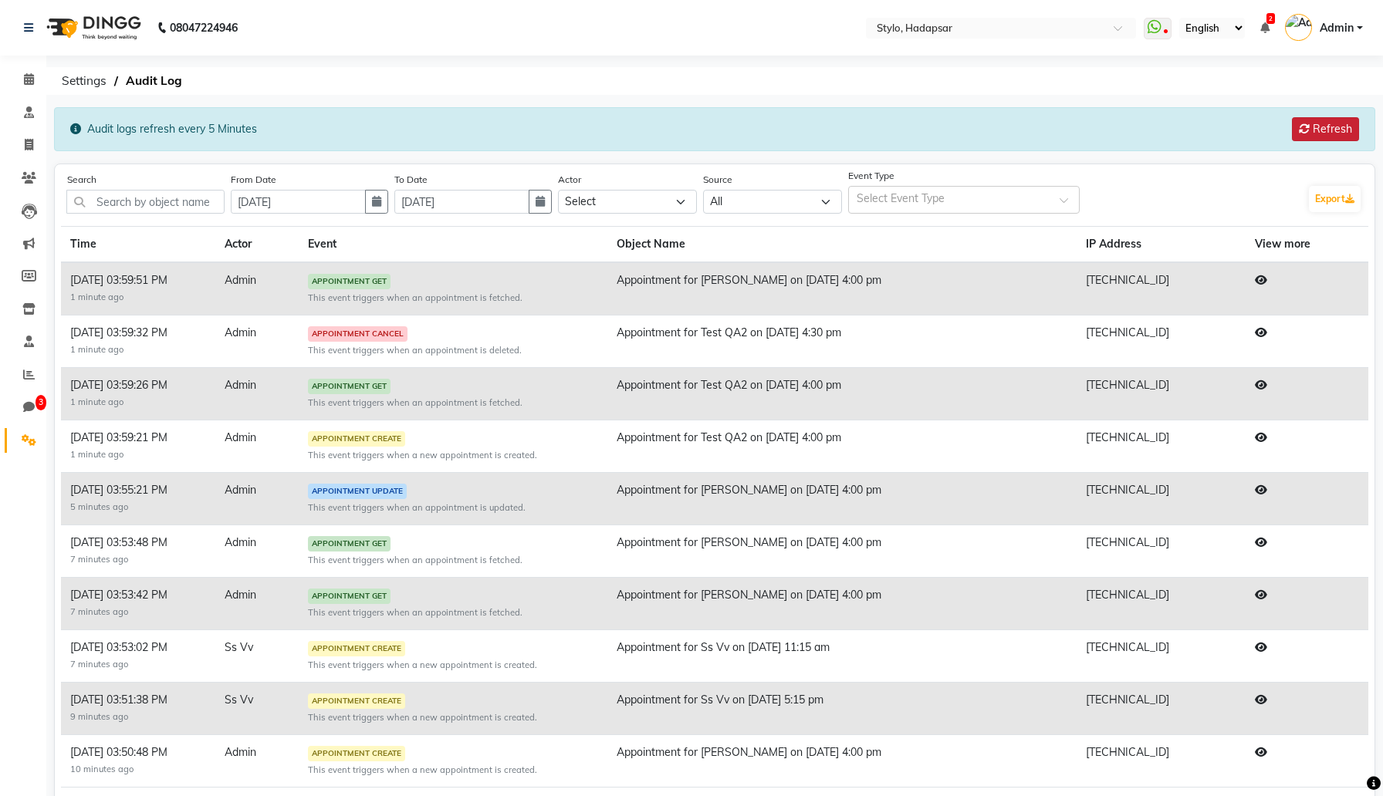
click at [1336, 123] on button "Refresh" at bounding box center [1325, 129] width 67 height 24
click at [1009, 203] on input "text" at bounding box center [956, 201] width 198 height 16
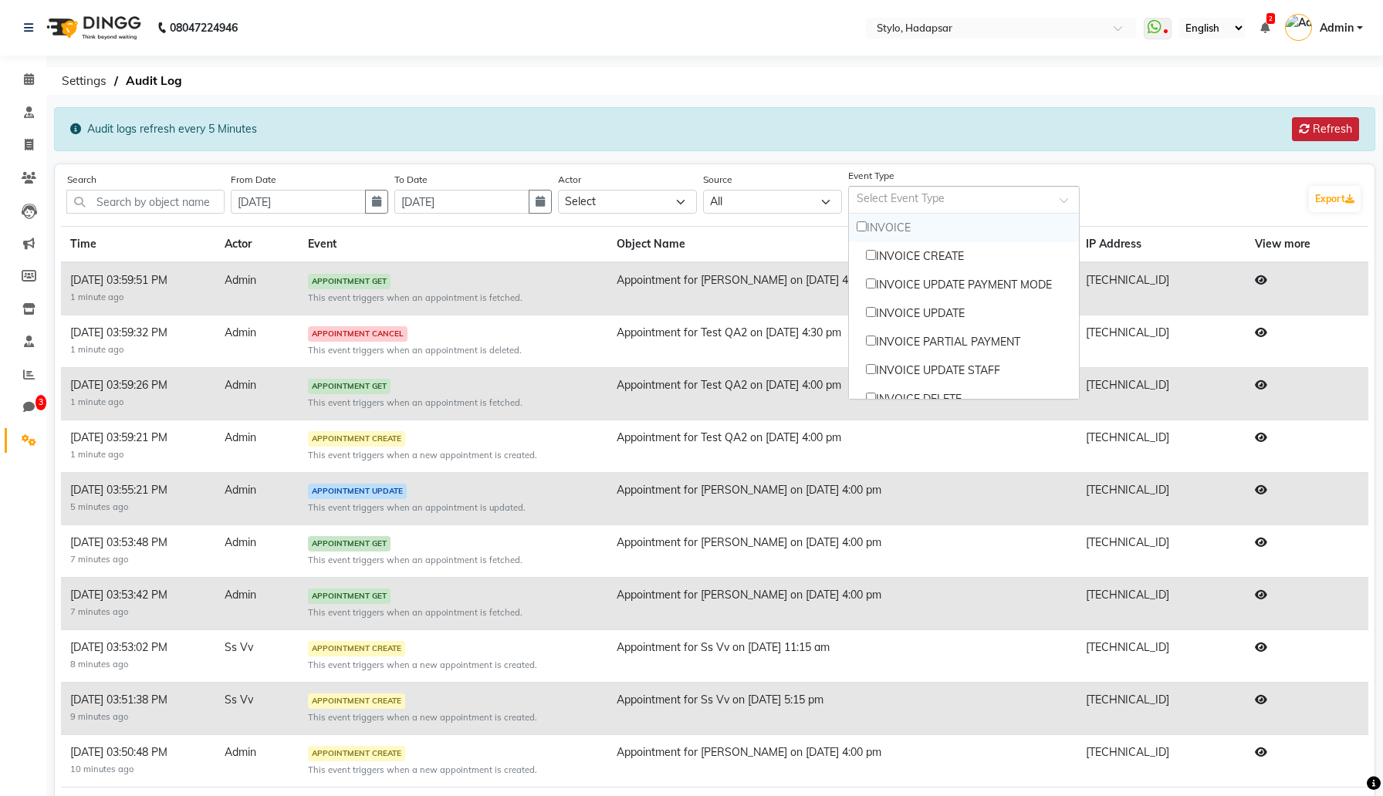
click at [1332, 133] on button "Refresh" at bounding box center [1325, 129] width 67 height 24
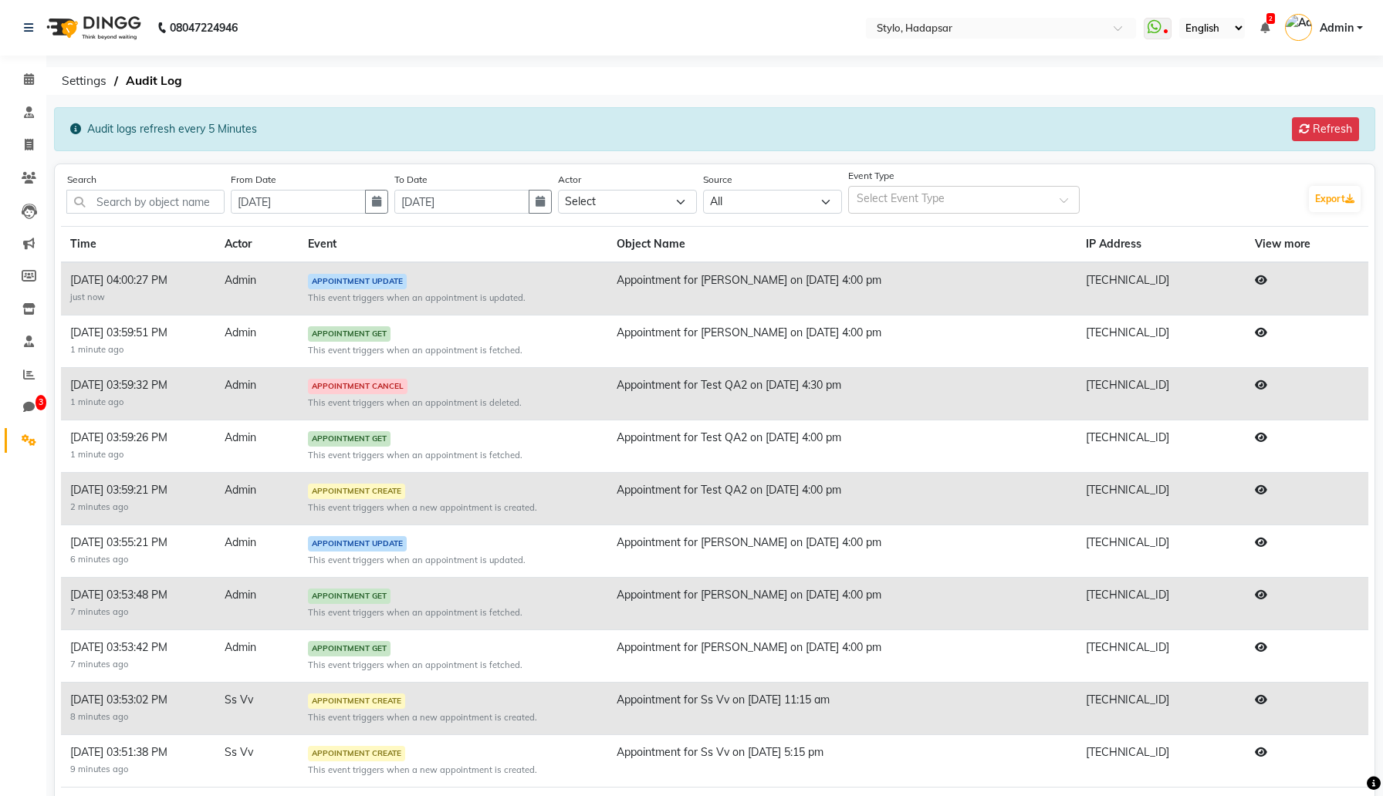
click at [1262, 278] on td at bounding box center [1306, 288] width 123 height 53
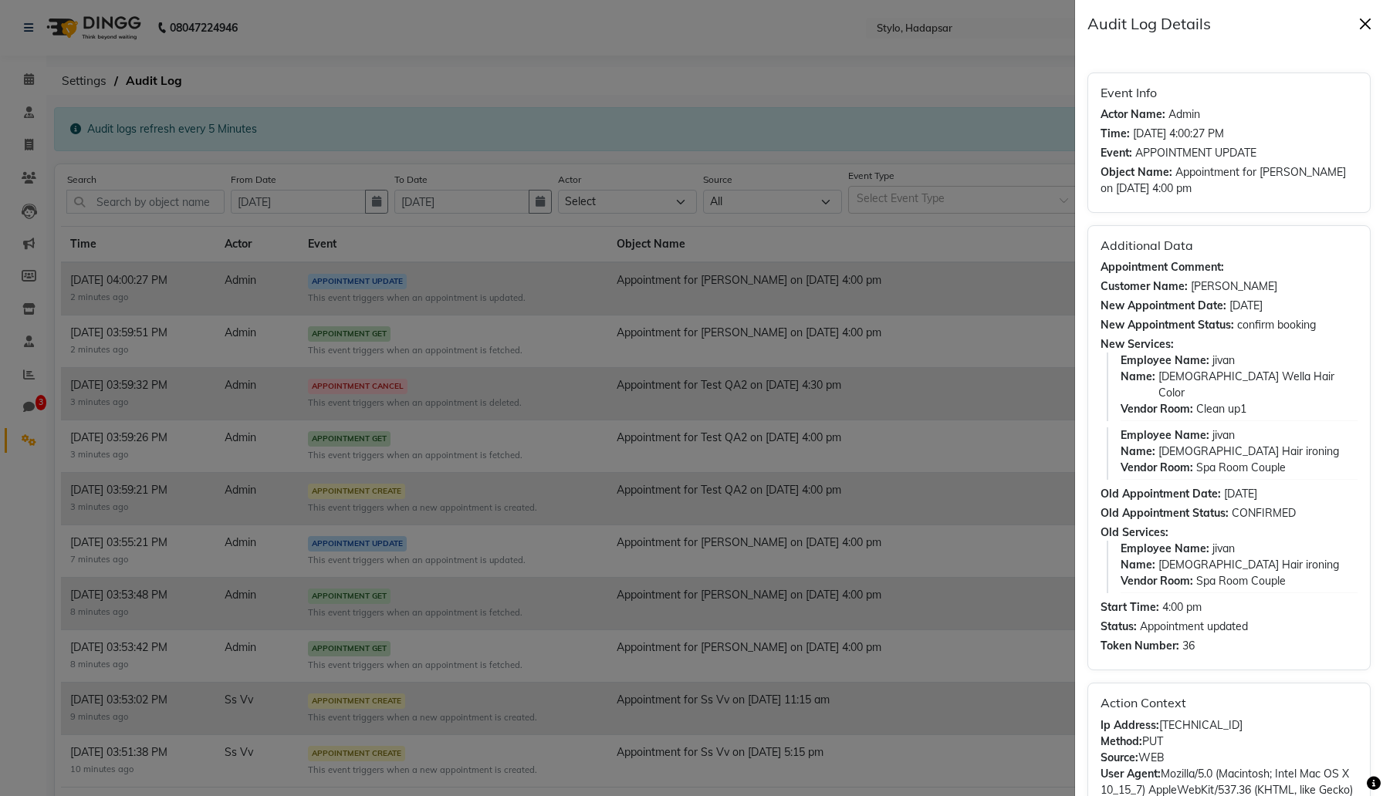
click at [1367, 22] on button "Close" at bounding box center [1364, 23] width 23 height 23
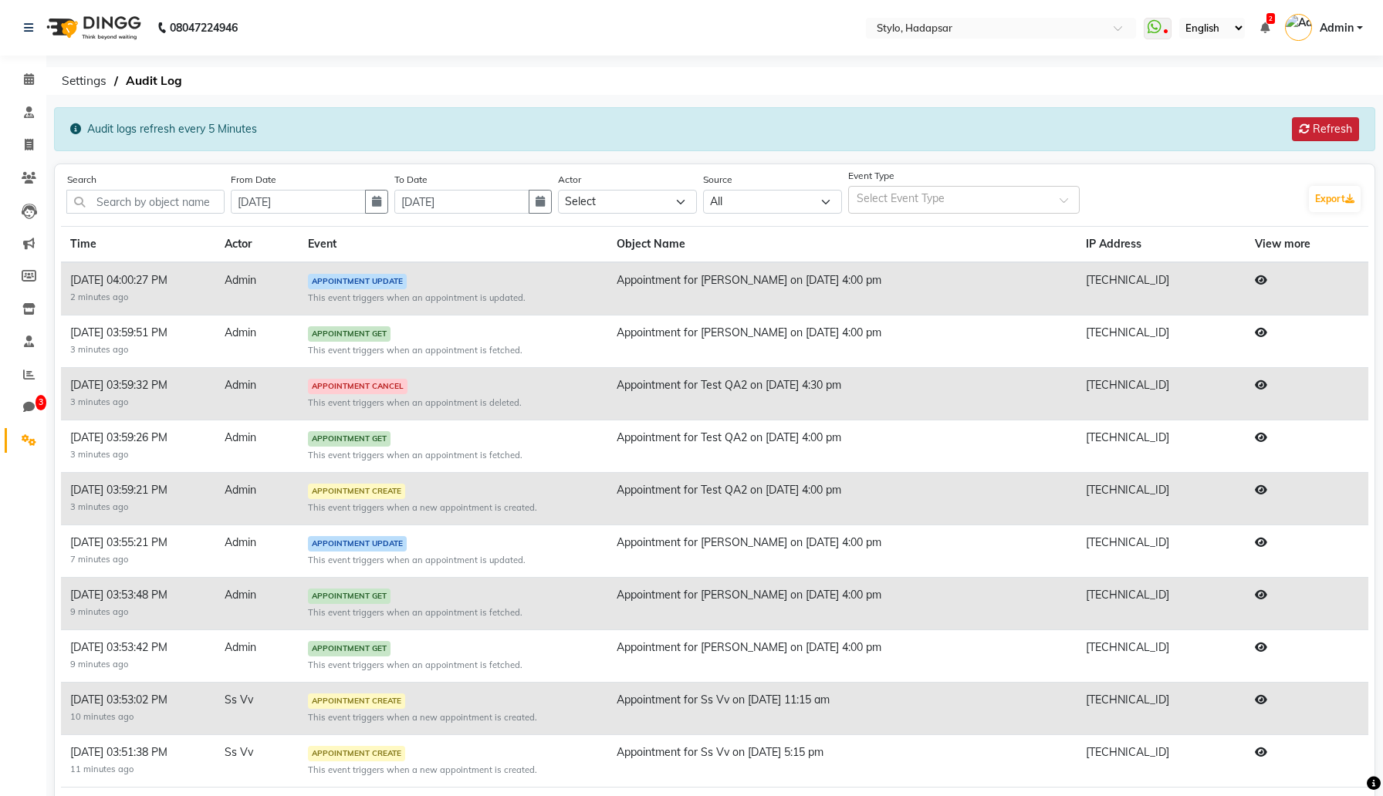
click at [1320, 137] on button "Refresh" at bounding box center [1325, 129] width 67 height 24
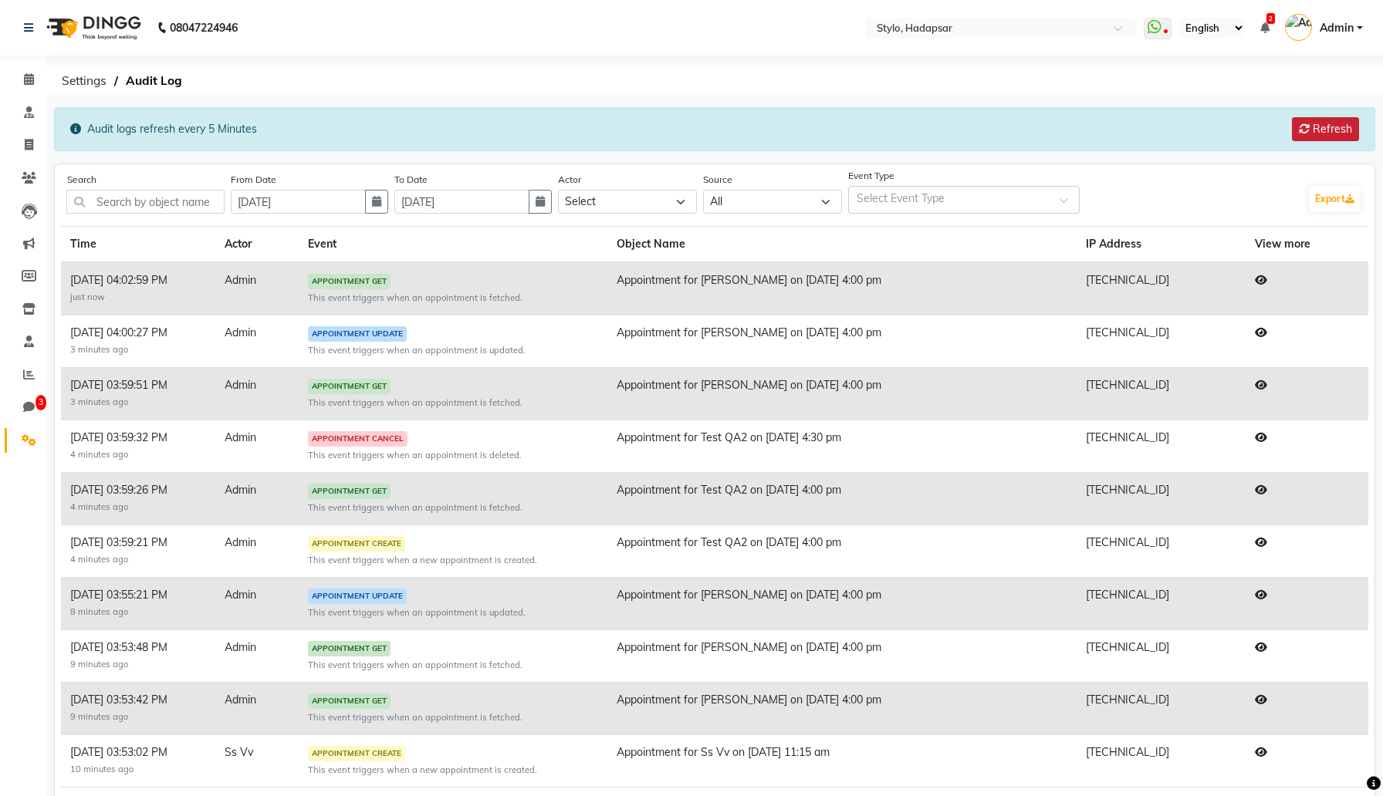
click at [1340, 126] on button "Refresh" at bounding box center [1325, 129] width 67 height 24
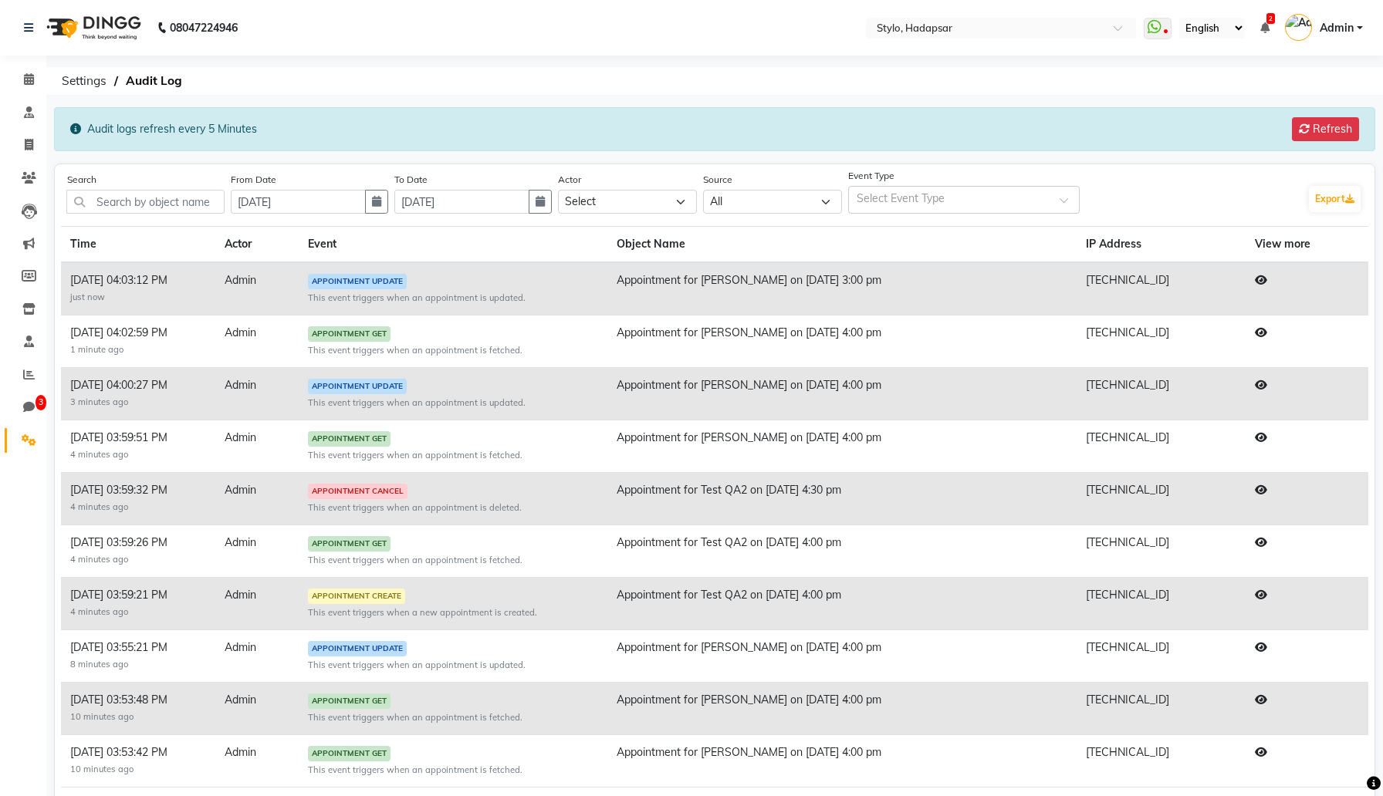
click at [1267, 279] on icon at bounding box center [1261, 280] width 12 height 11
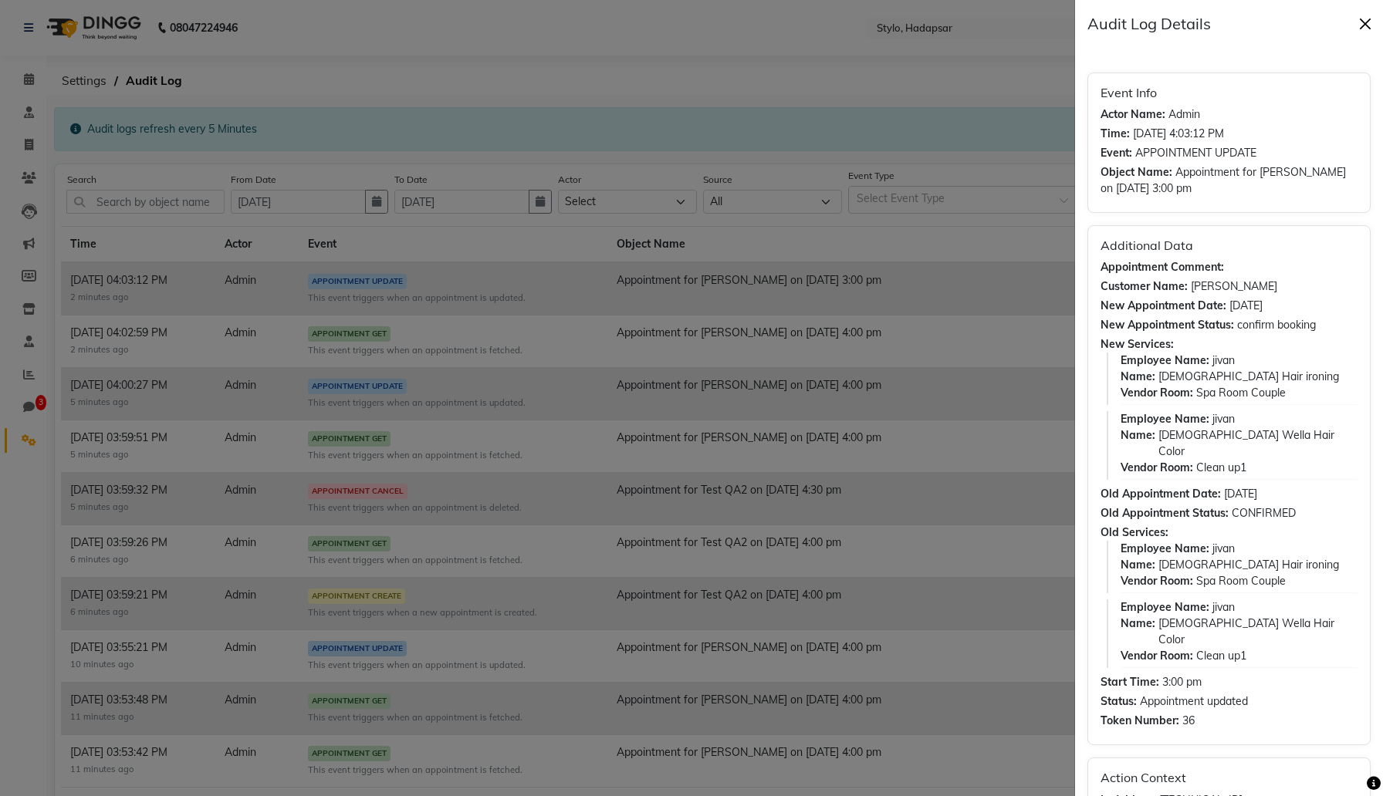
click at [1364, 18] on button "Close" at bounding box center [1364, 23] width 23 height 23
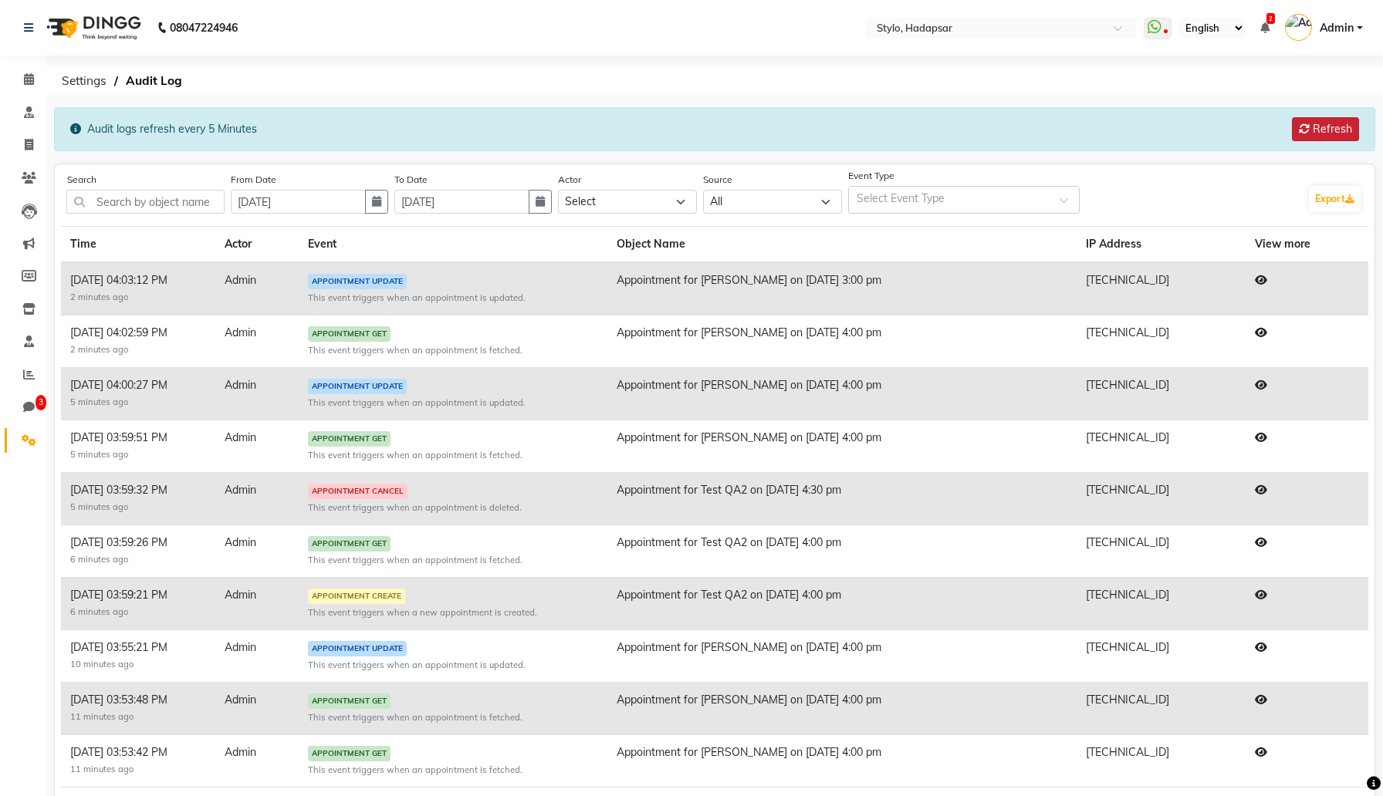
click at [1341, 128] on button "Refresh" at bounding box center [1325, 129] width 67 height 24
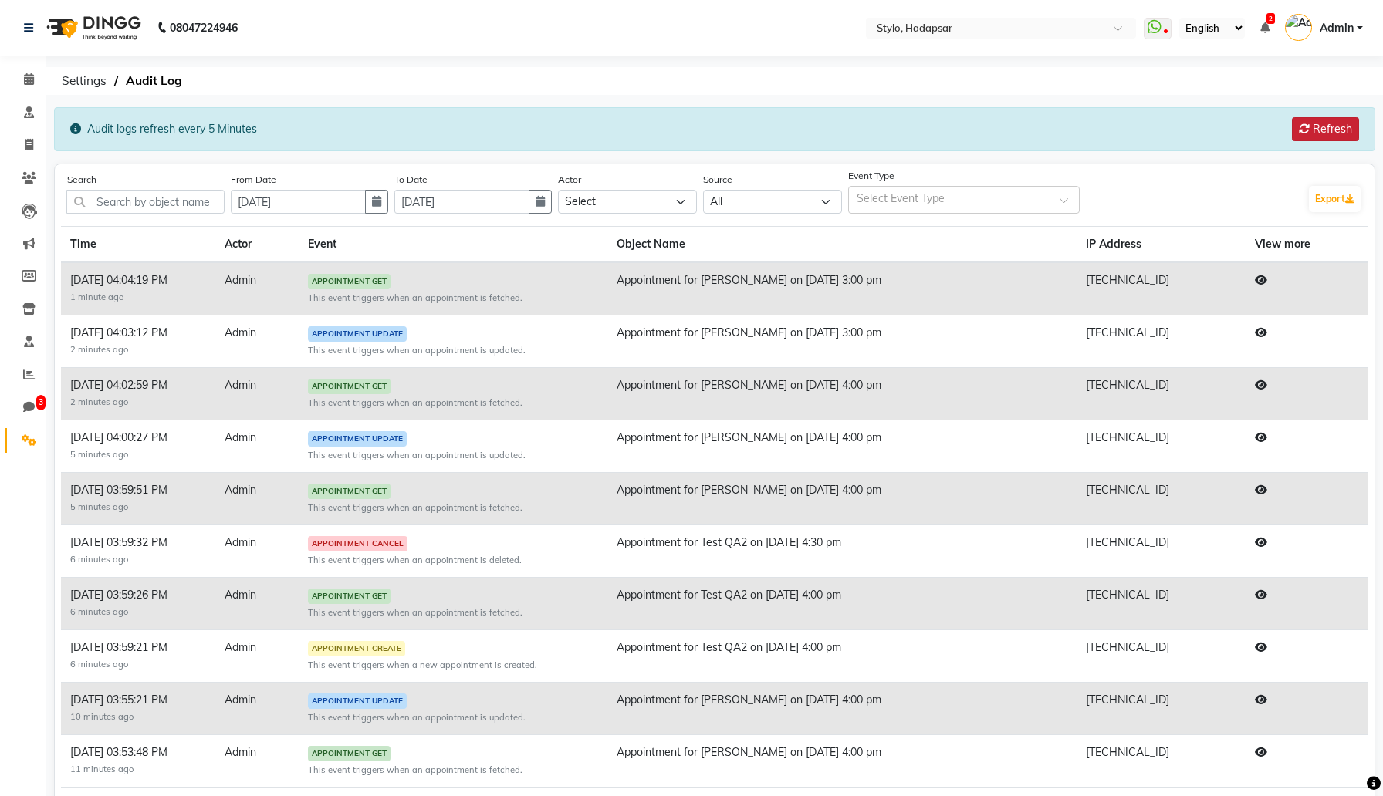
click at [1341, 128] on button "Refresh" at bounding box center [1325, 129] width 67 height 24
click at [1330, 129] on button "Refresh" at bounding box center [1325, 129] width 67 height 24
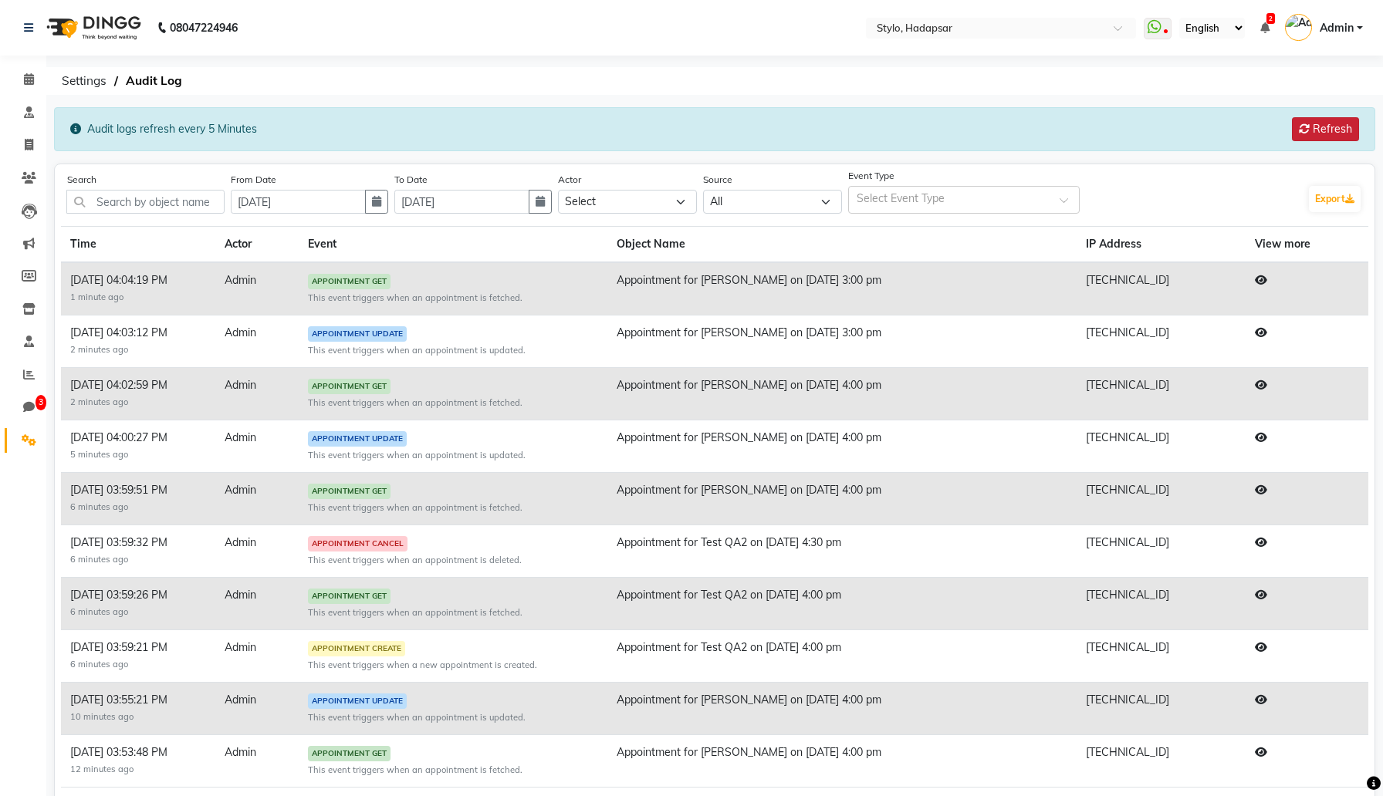
click at [1330, 129] on button "Refresh" at bounding box center [1325, 129] width 67 height 24
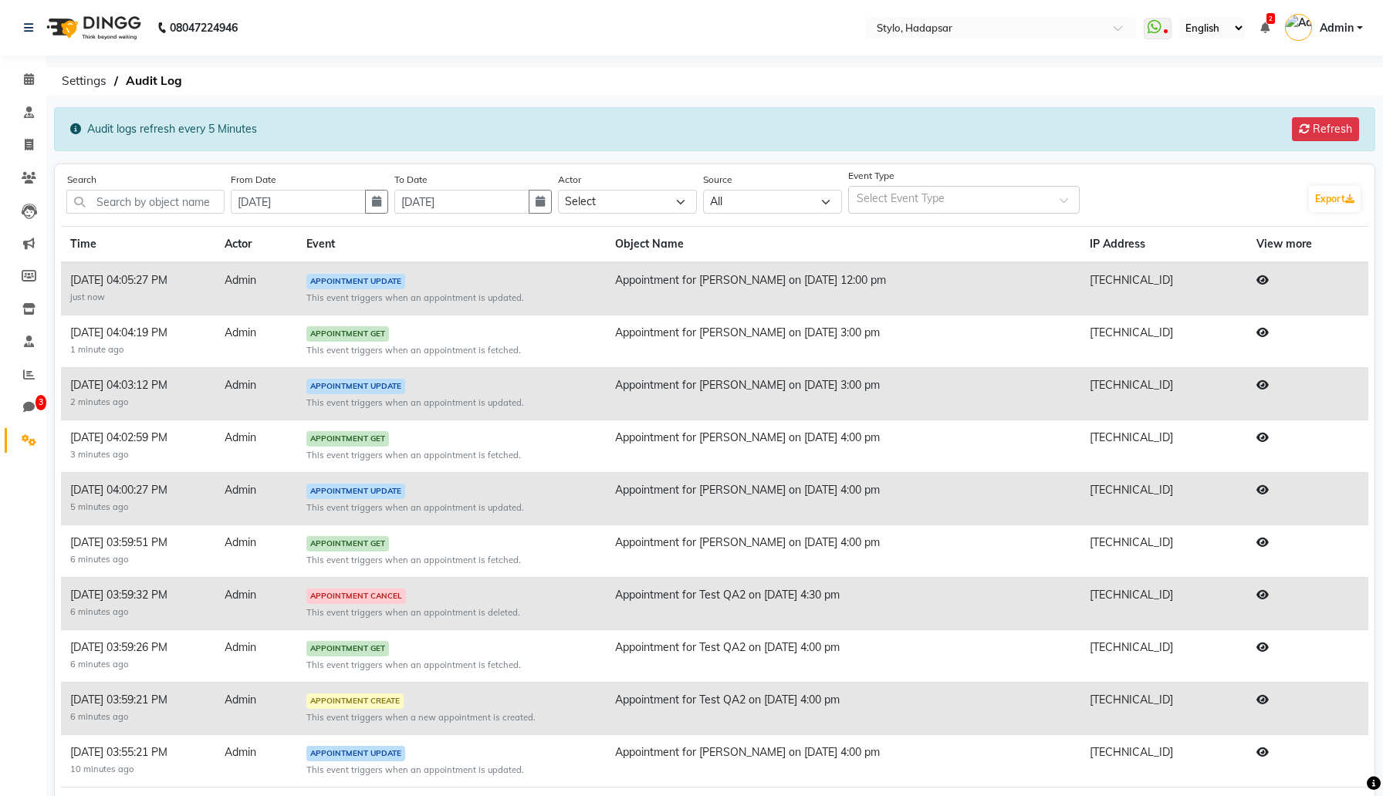
click at [1269, 278] on icon at bounding box center [1262, 280] width 12 height 11
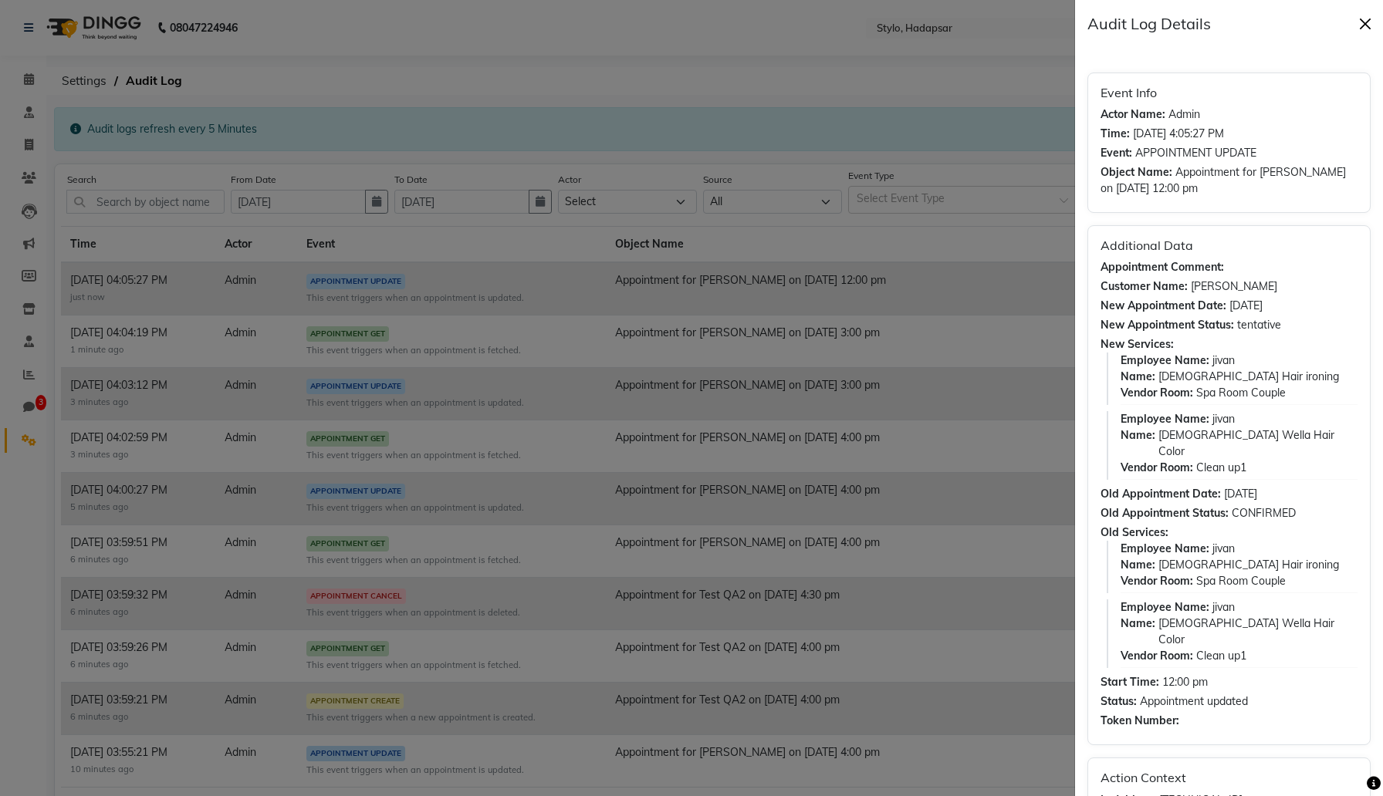
click at [1368, 19] on button "Close" at bounding box center [1364, 23] width 23 height 23
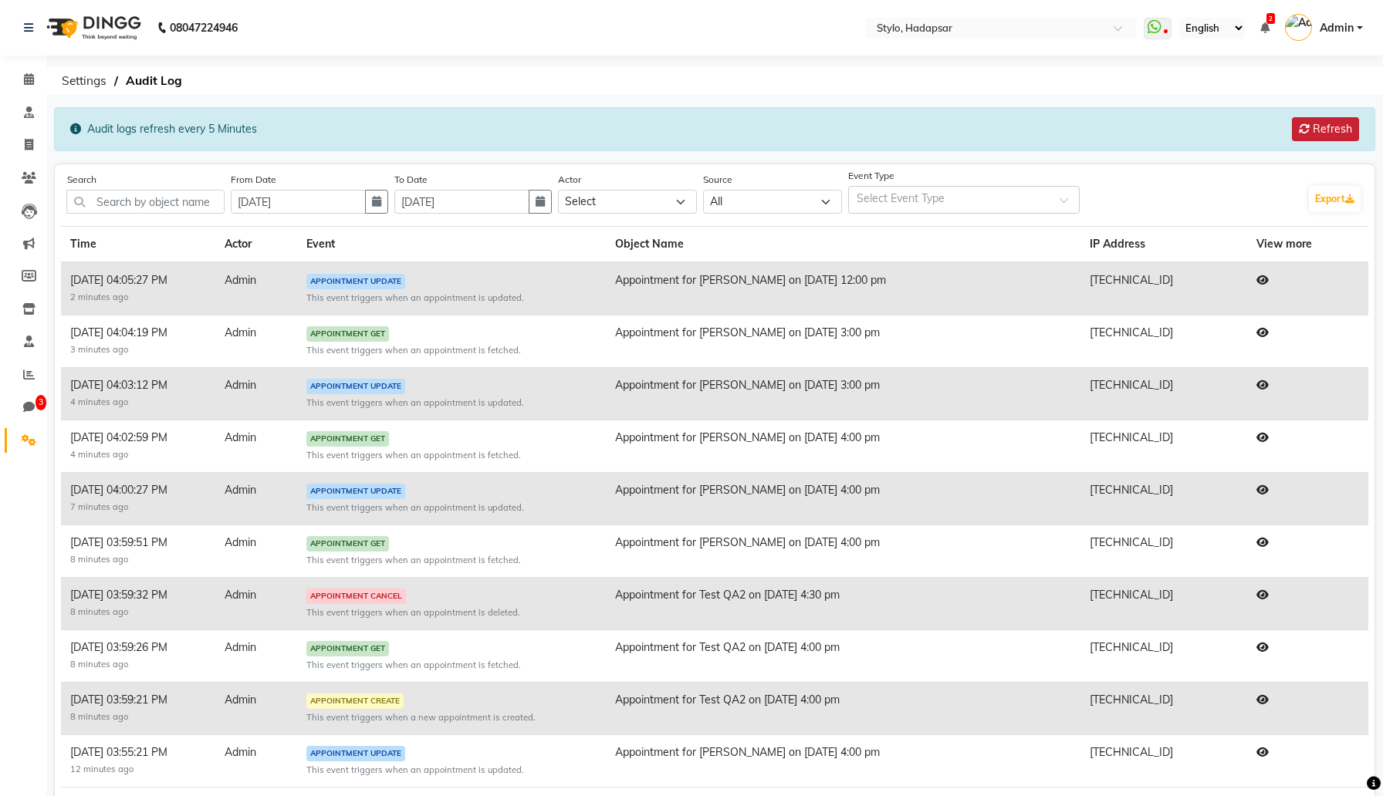
click at [1326, 130] on button "Refresh" at bounding box center [1325, 129] width 67 height 24
click at [1326, 125] on button "Refresh" at bounding box center [1325, 129] width 67 height 24
click at [1269, 282] on icon at bounding box center [1262, 280] width 12 height 11
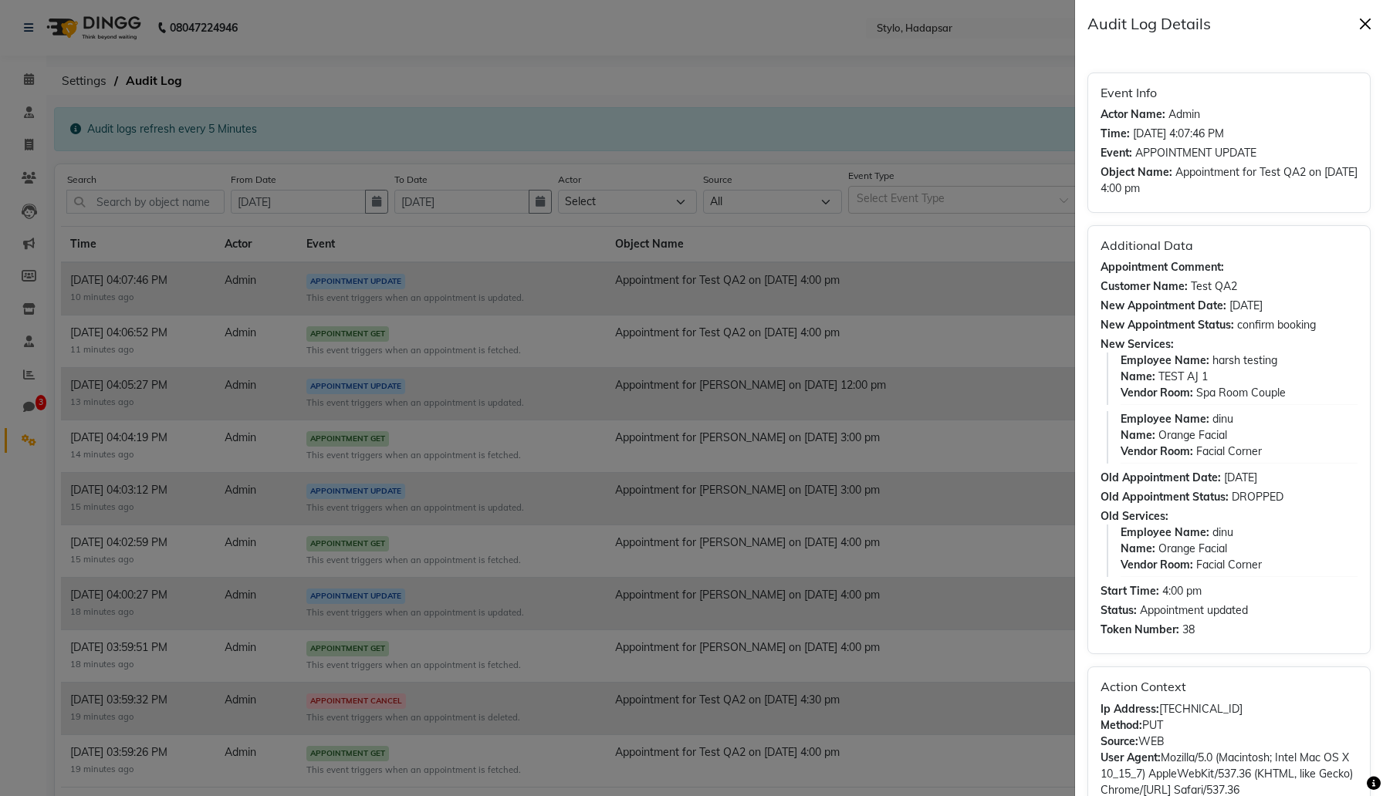
click at [1367, 19] on button "Close" at bounding box center [1364, 23] width 23 height 23
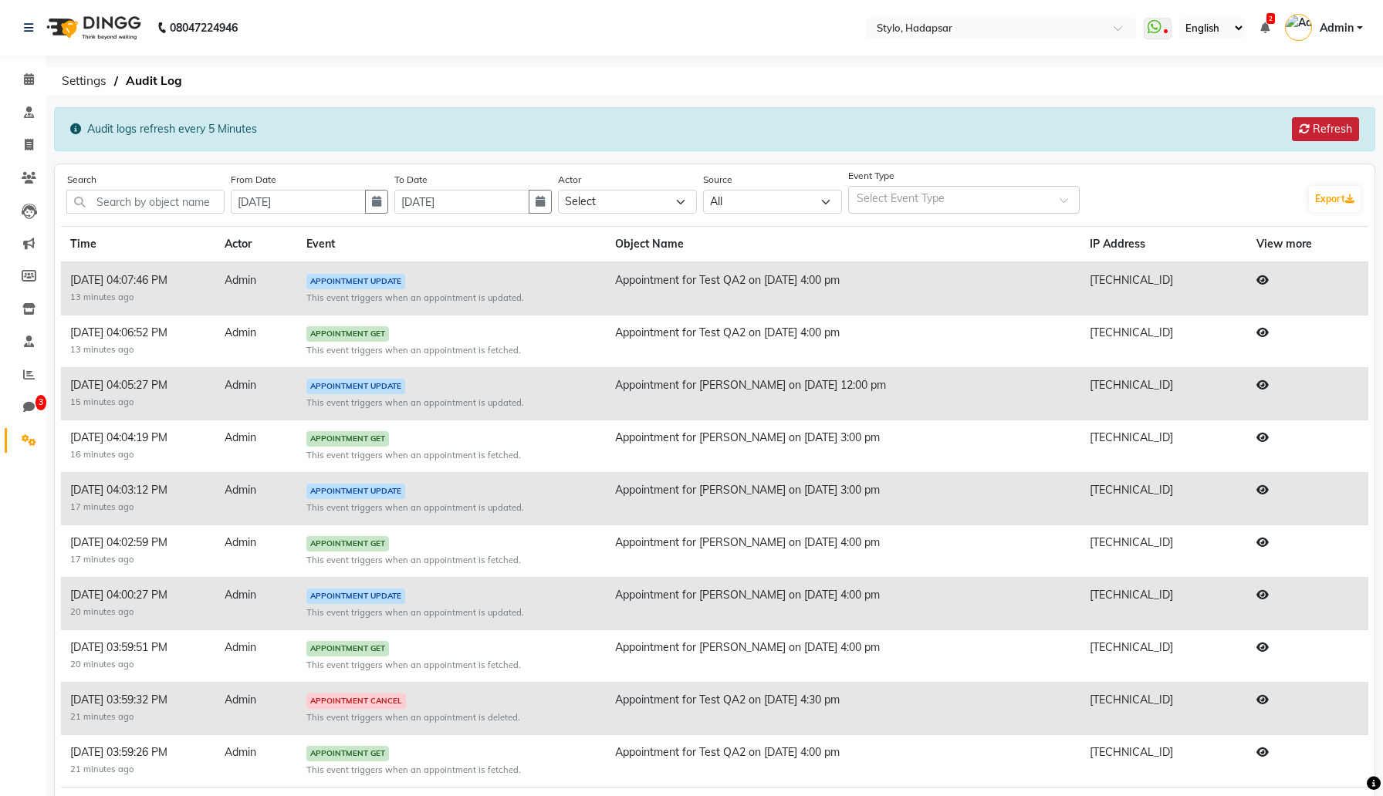
click at [1295, 133] on button "Refresh" at bounding box center [1325, 129] width 67 height 24
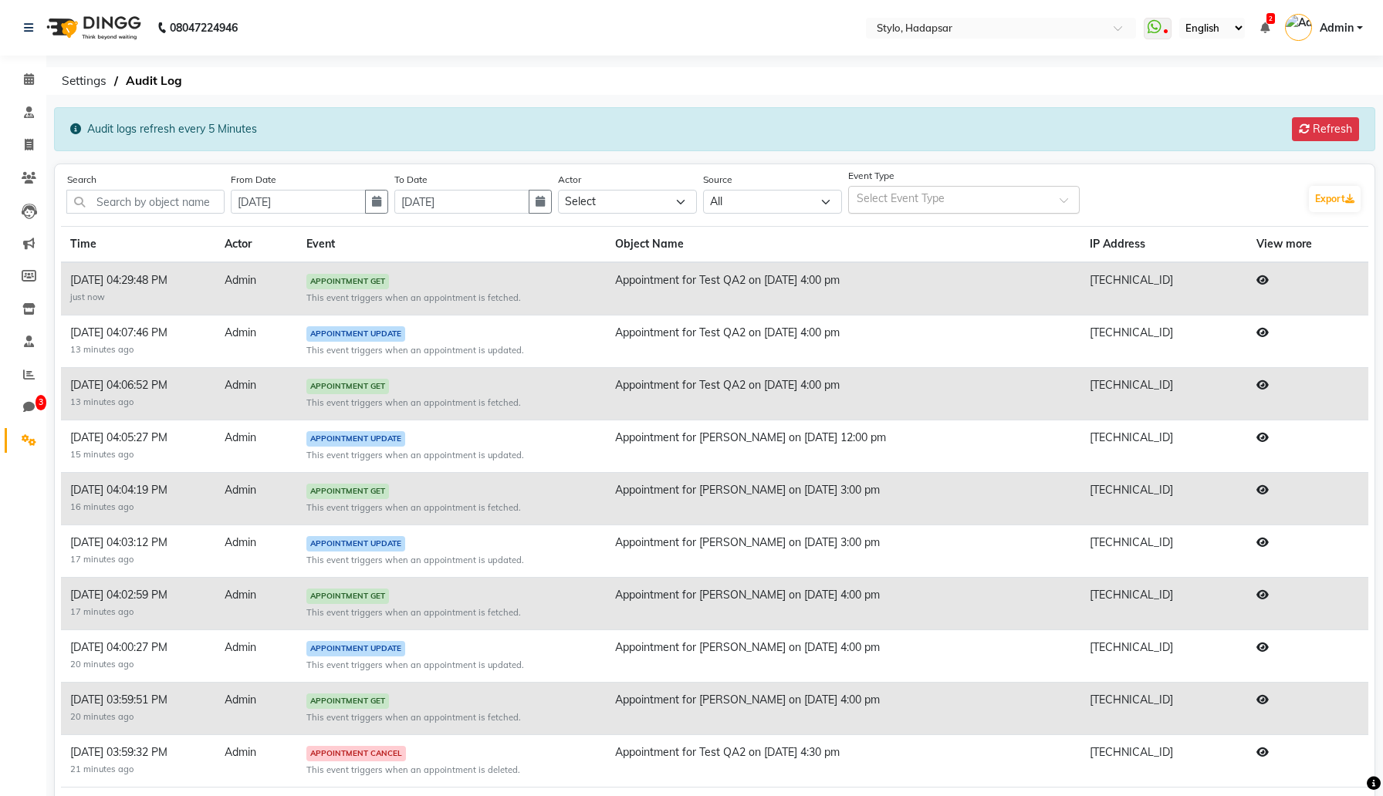
click at [1075, 202] on span at bounding box center [1068, 205] width 19 height 16
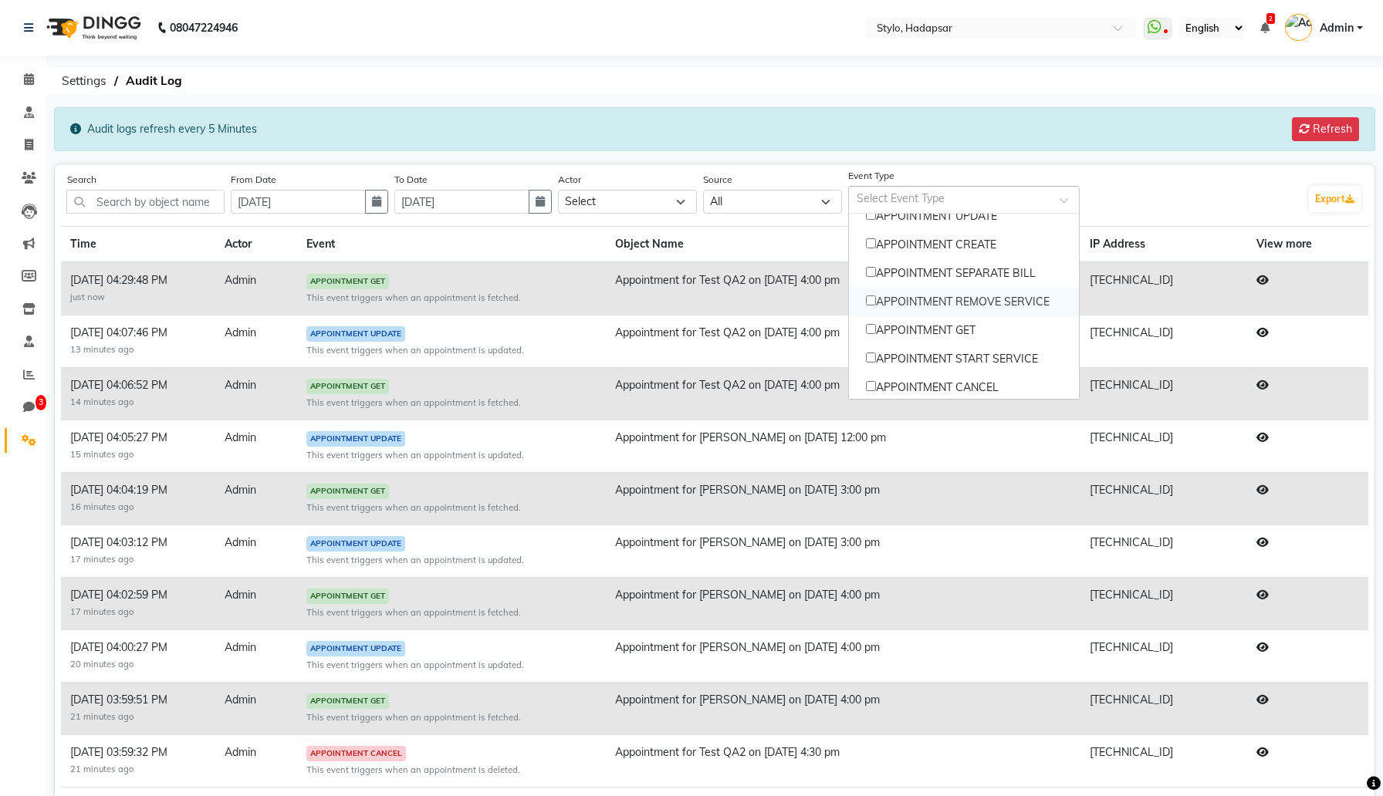
scroll to position [443, 0]
click at [1160, 194] on div "Event Type Select Event Type INVOICE INVOICE CREATE INVOICE UPDATE PAYMENT MODE…" at bounding box center [1074, 192] width 453 height 43
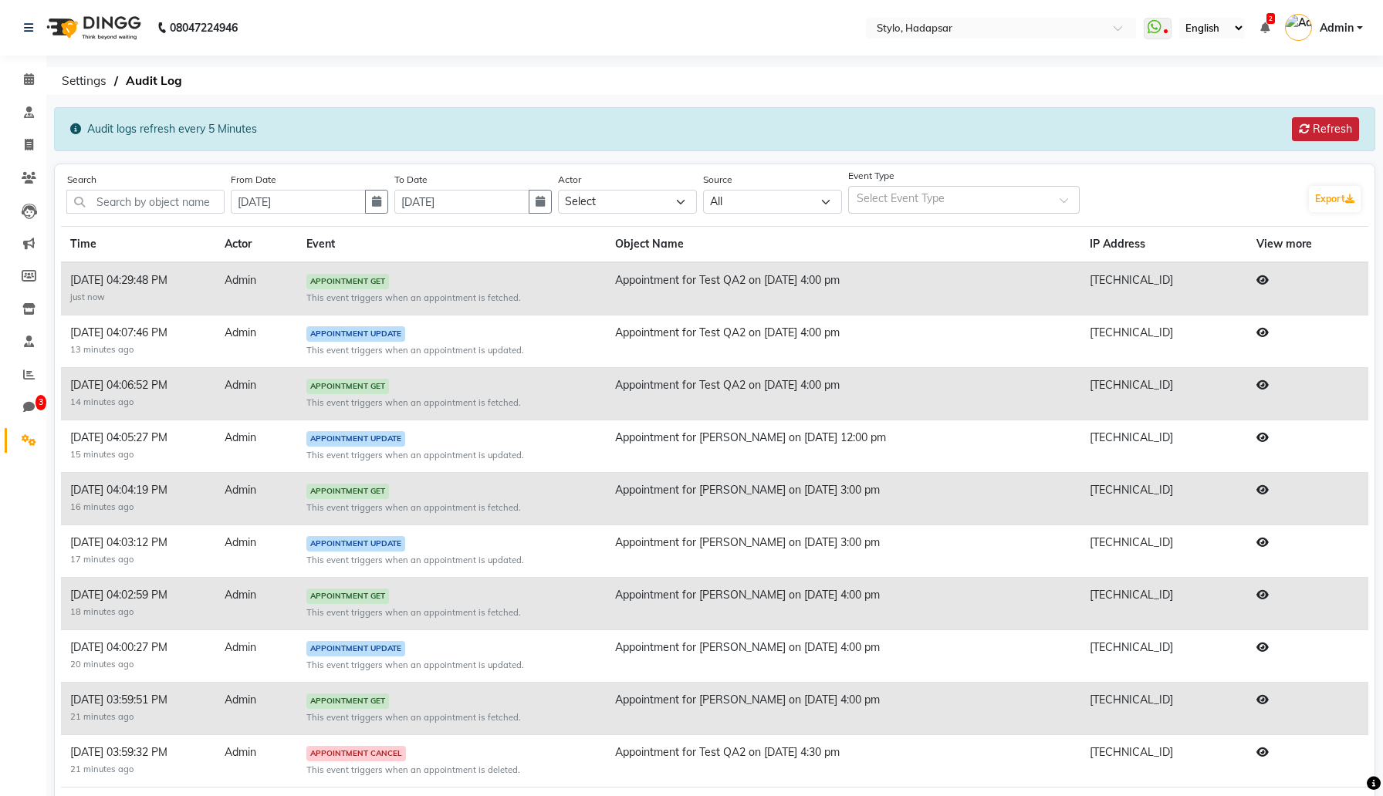
click at [1334, 133] on button "Refresh" at bounding box center [1325, 129] width 67 height 24
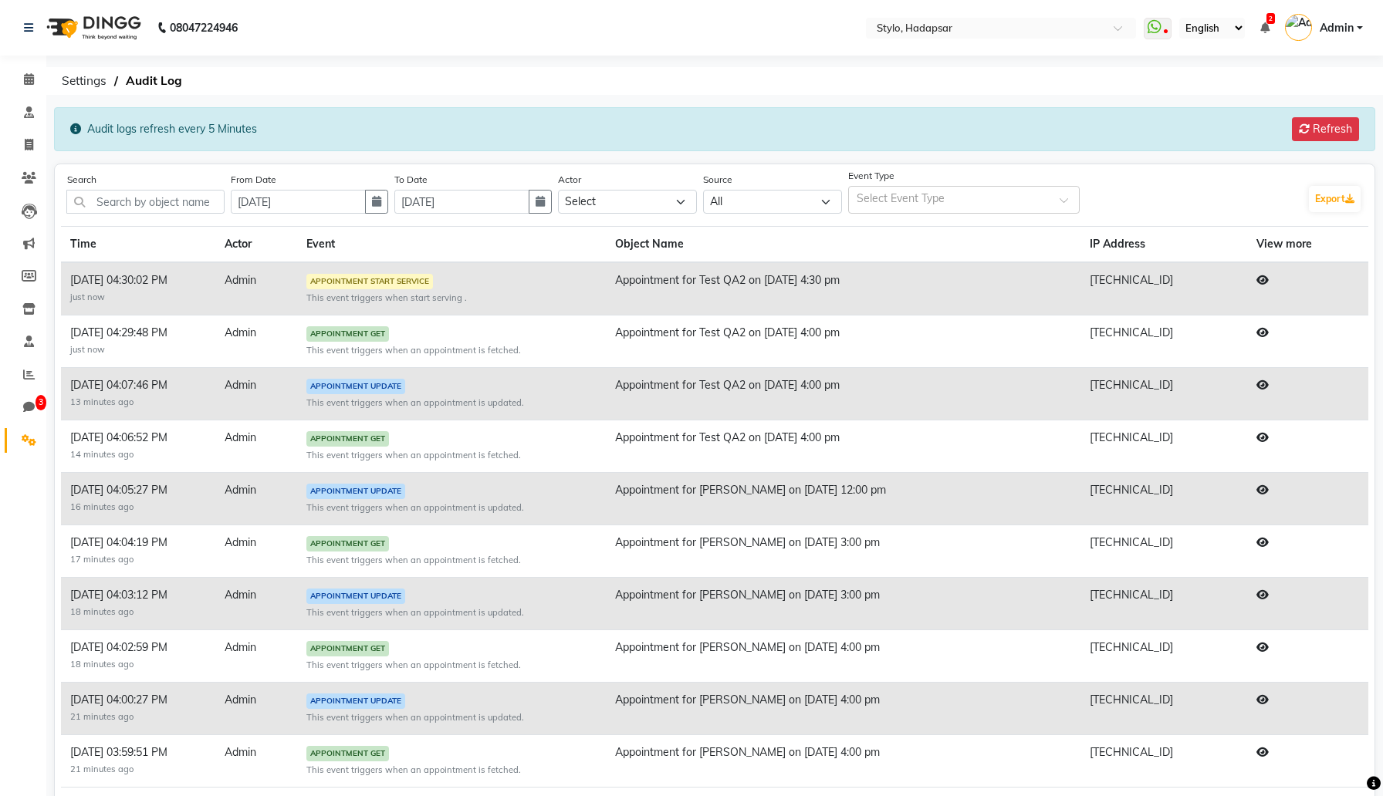
click at [1268, 278] on icon at bounding box center [1262, 280] width 12 height 11
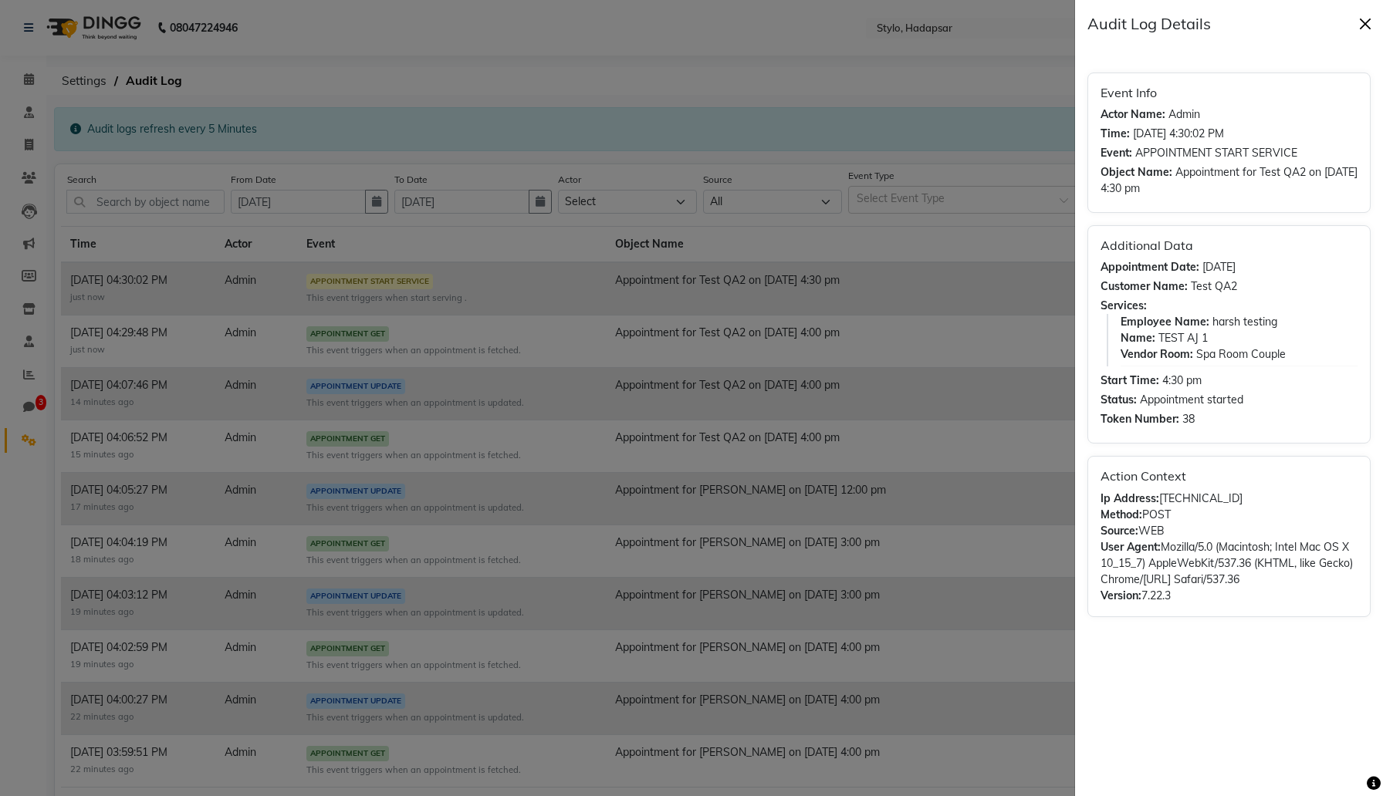
click at [1364, 24] on button "Close" at bounding box center [1364, 23] width 23 height 23
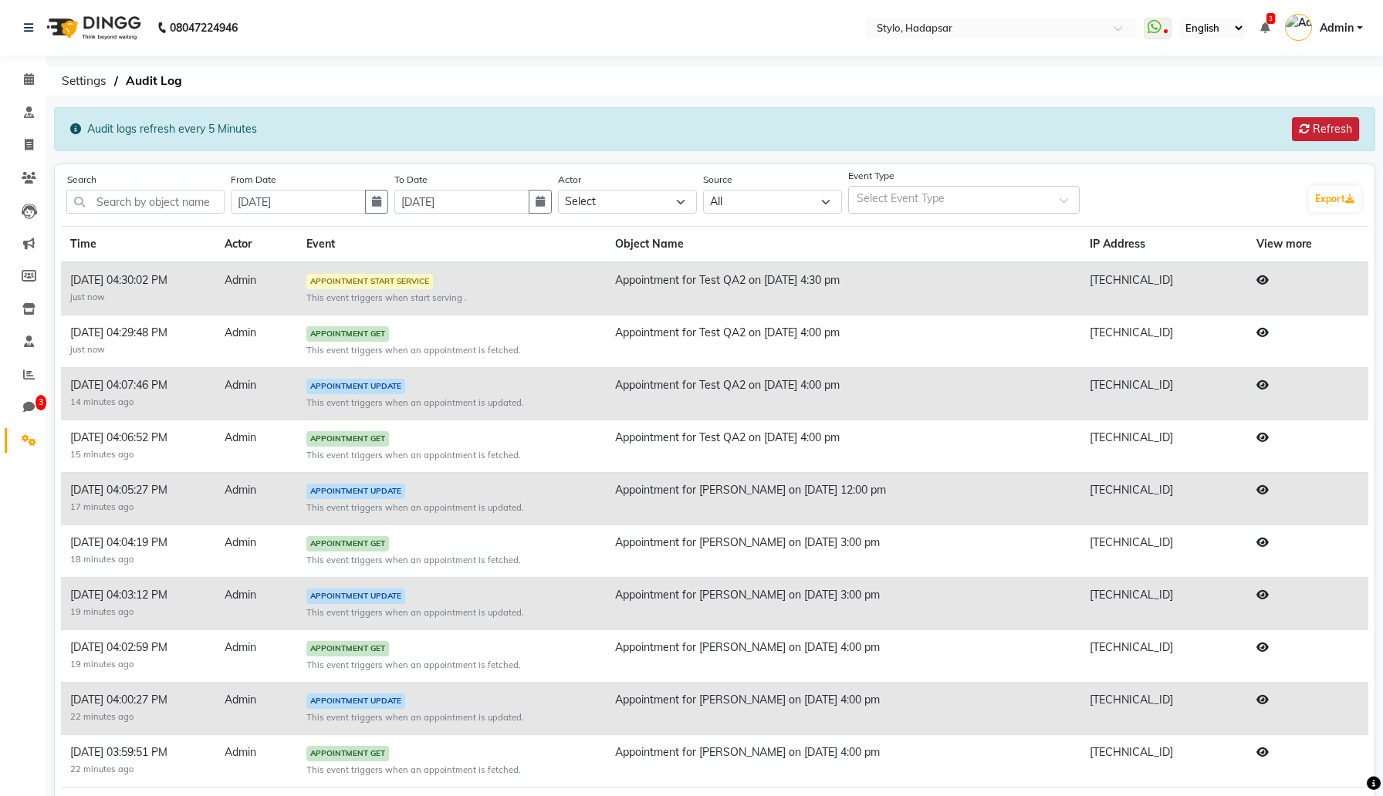
click at [1336, 131] on button "Refresh" at bounding box center [1325, 129] width 67 height 24
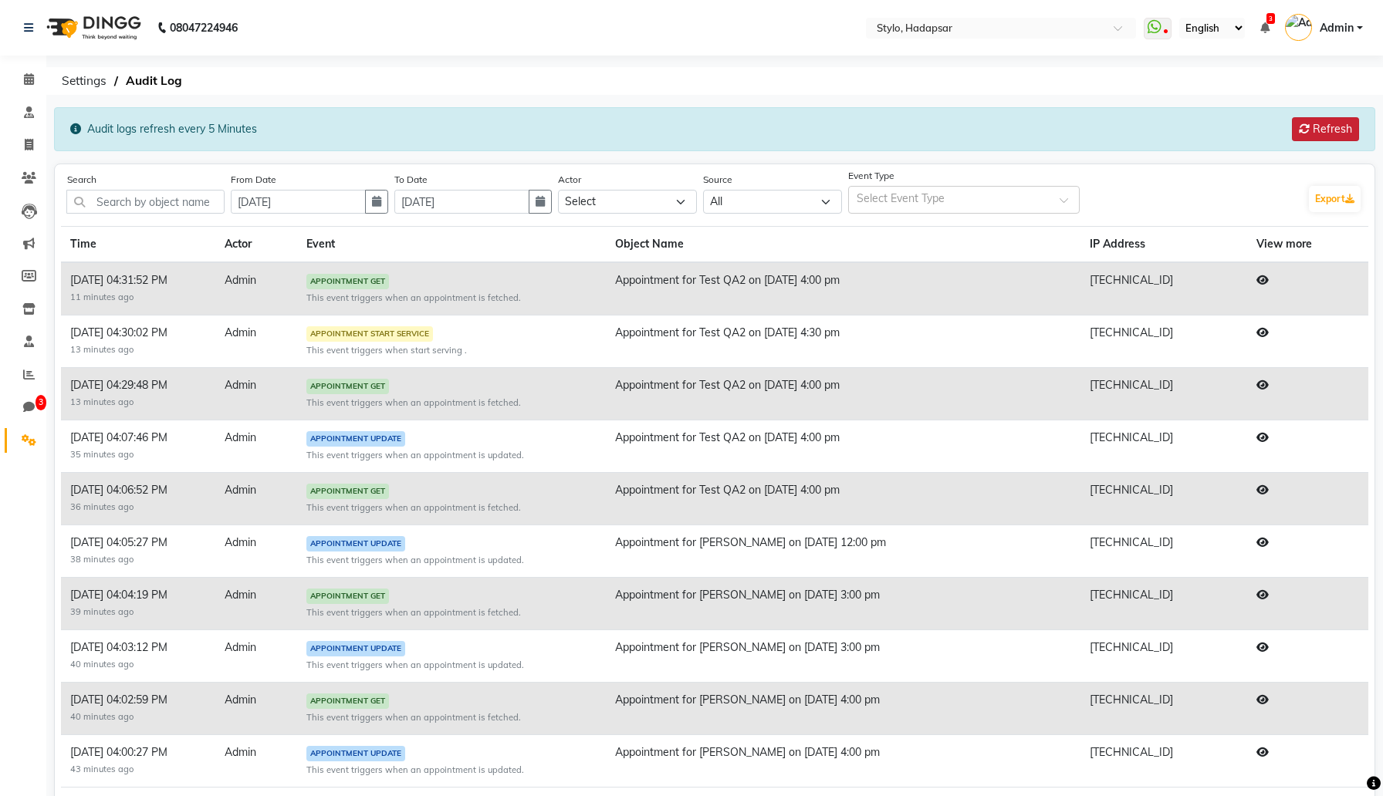
click at [1342, 127] on button "Refresh" at bounding box center [1325, 129] width 67 height 24
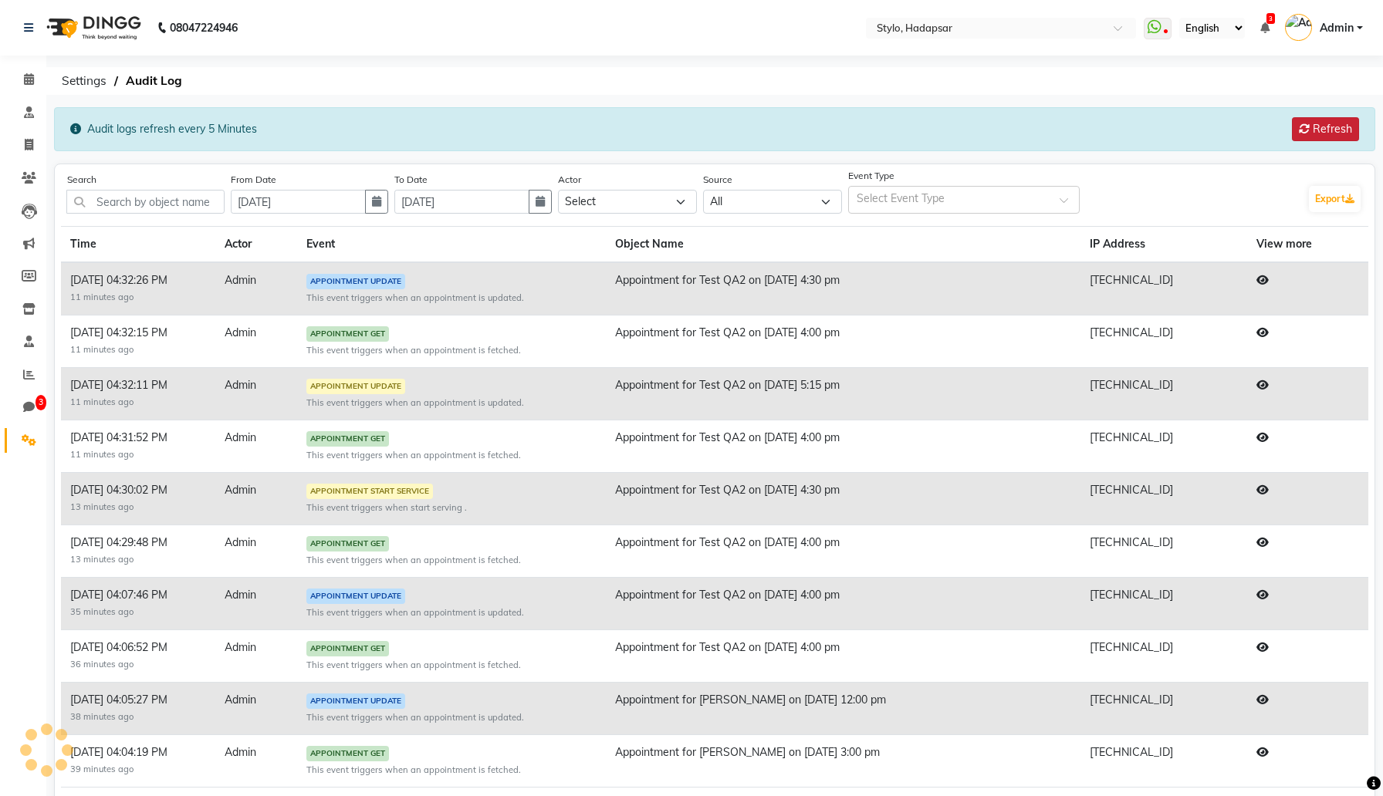
click at [1342, 127] on button "Refresh" at bounding box center [1325, 129] width 67 height 24
click at [1269, 280] on icon at bounding box center [1262, 280] width 12 height 11
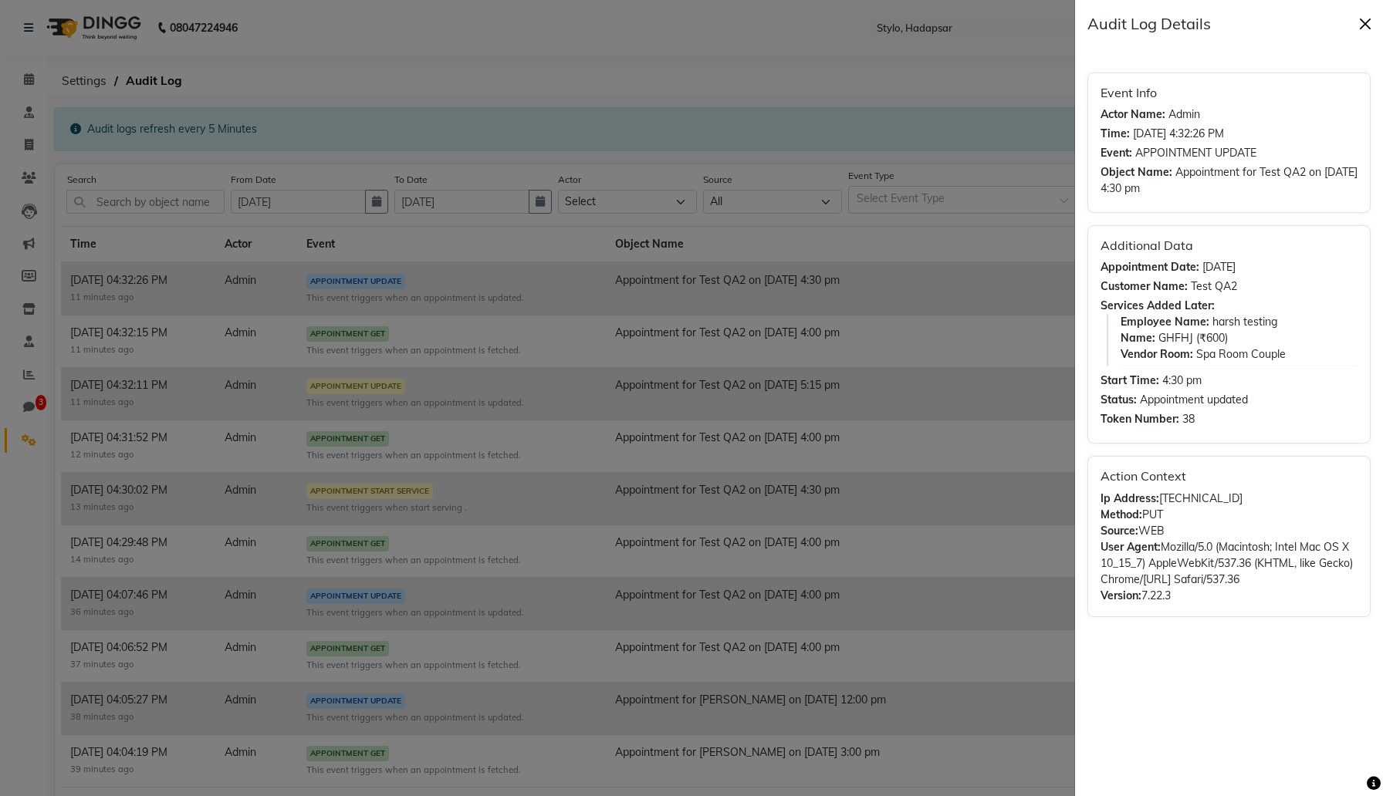
click at [1365, 22] on button "Close" at bounding box center [1364, 23] width 23 height 23
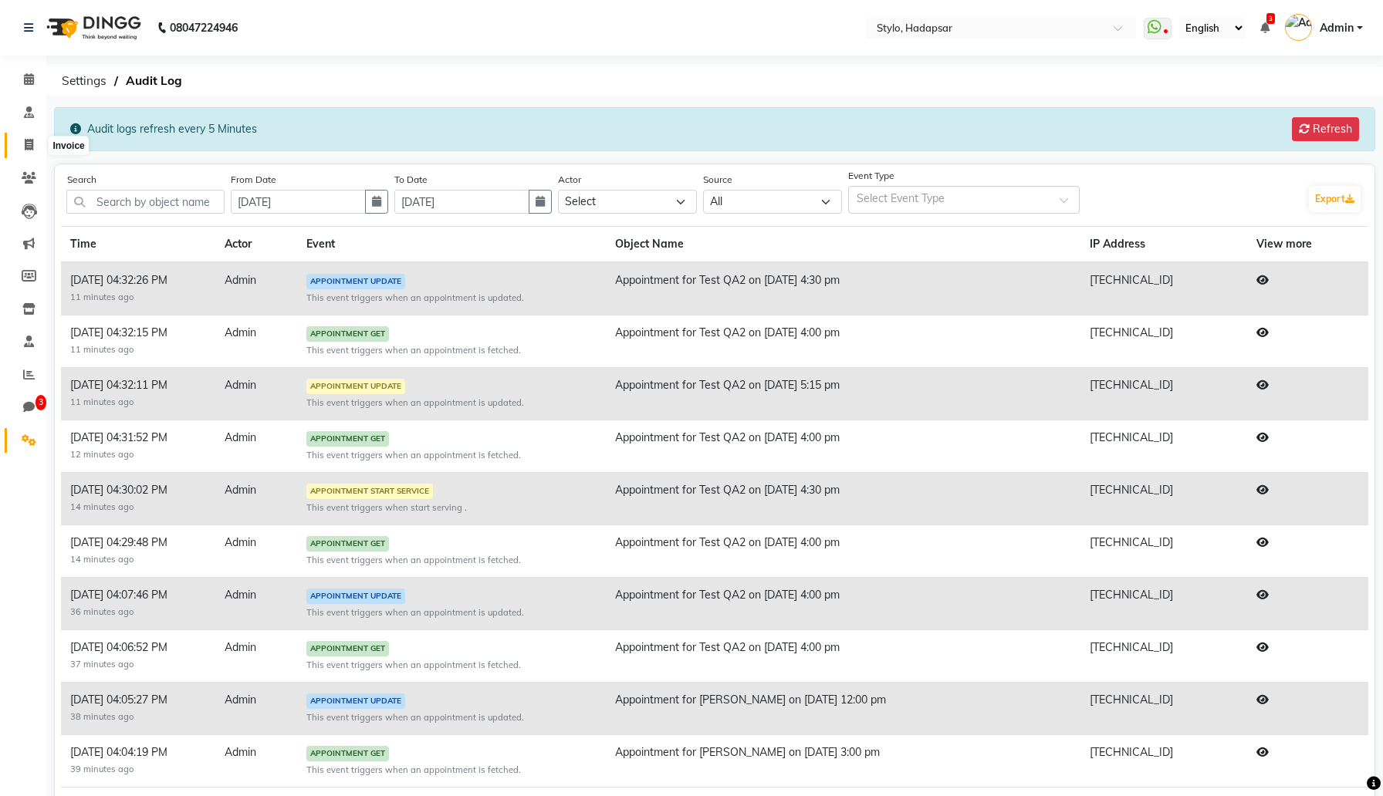
click at [33, 150] on span at bounding box center [28, 146] width 27 height 18
select select "157"
select select "service"
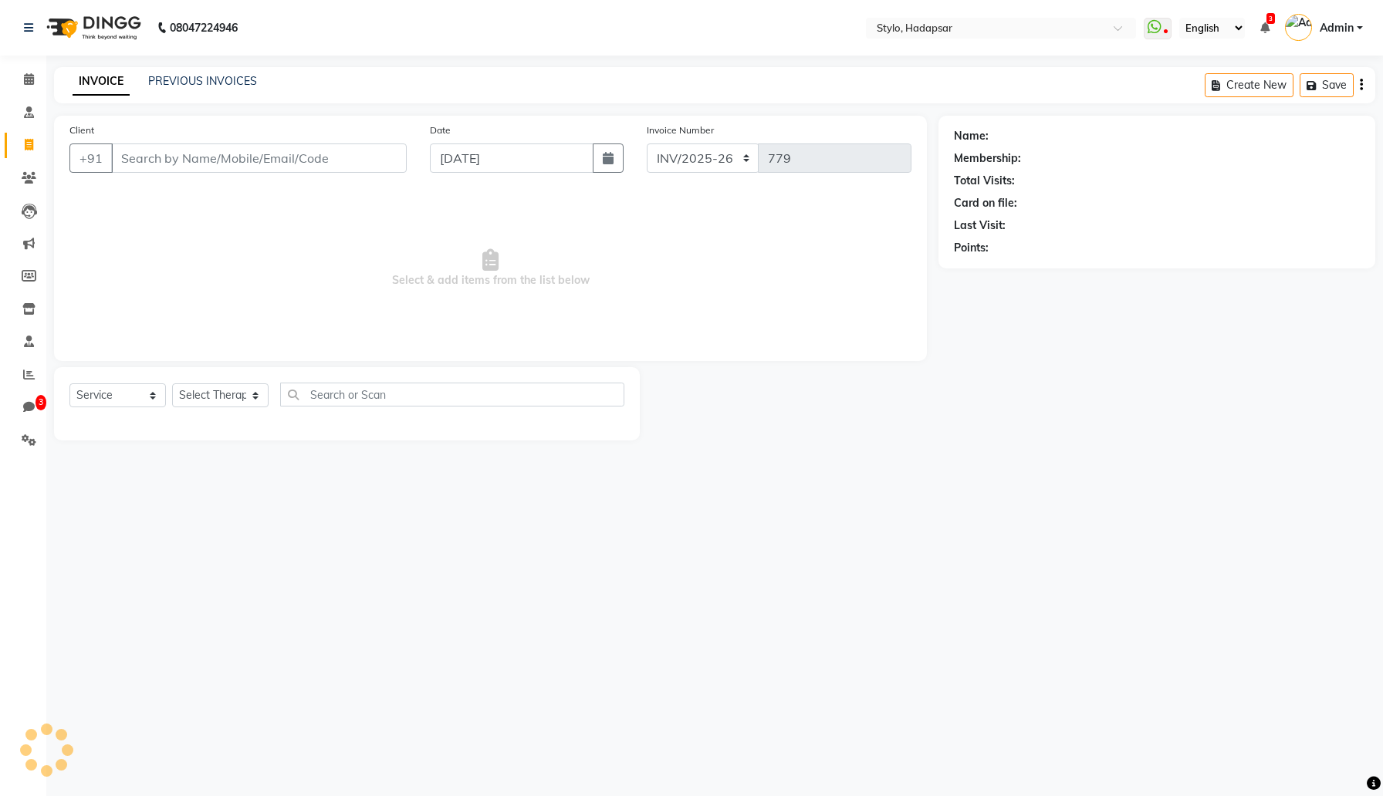
click at [144, 148] on input "Client" at bounding box center [259, 158] width 296 height 29
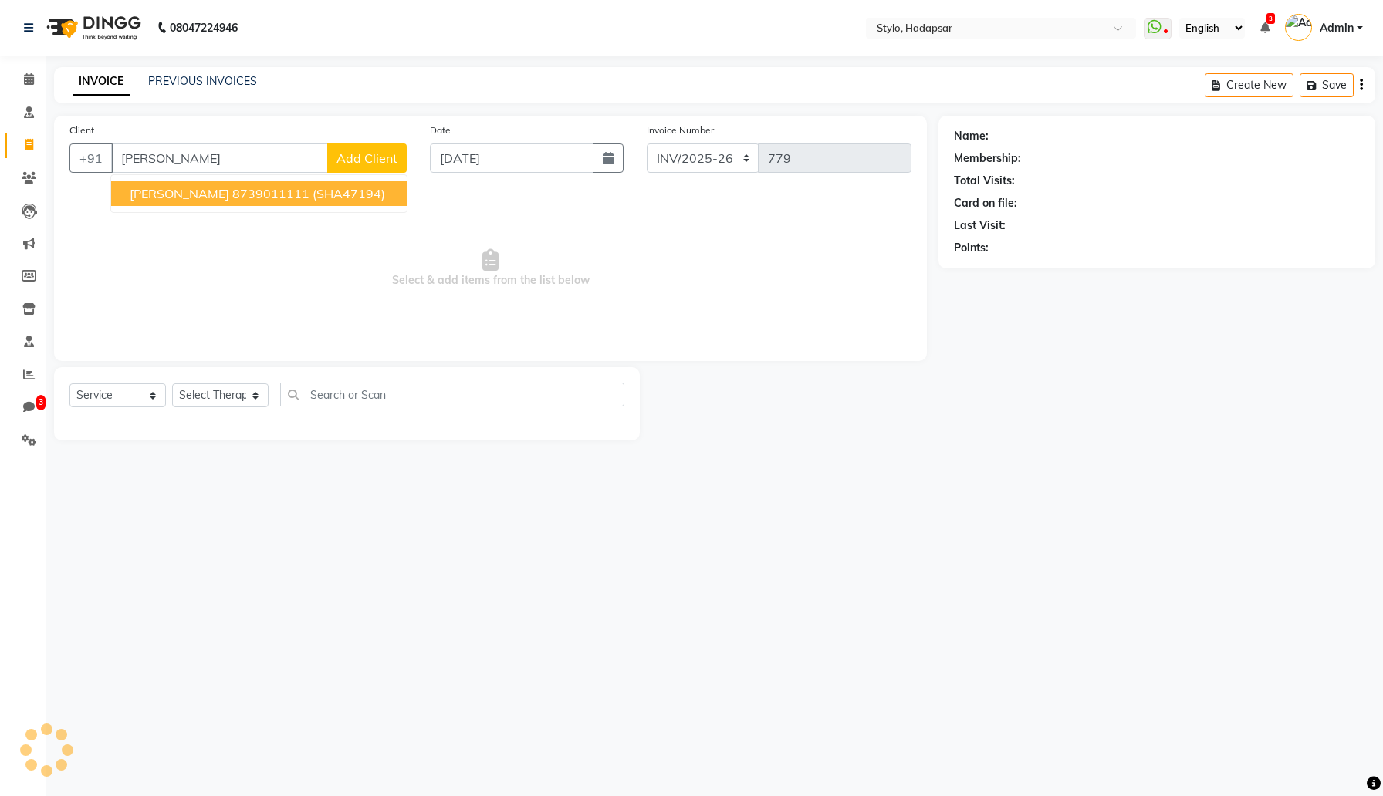
click at [185, 194] on span "Sukanya Dhavle" at bounding box center [180, 193] width 100 height 15
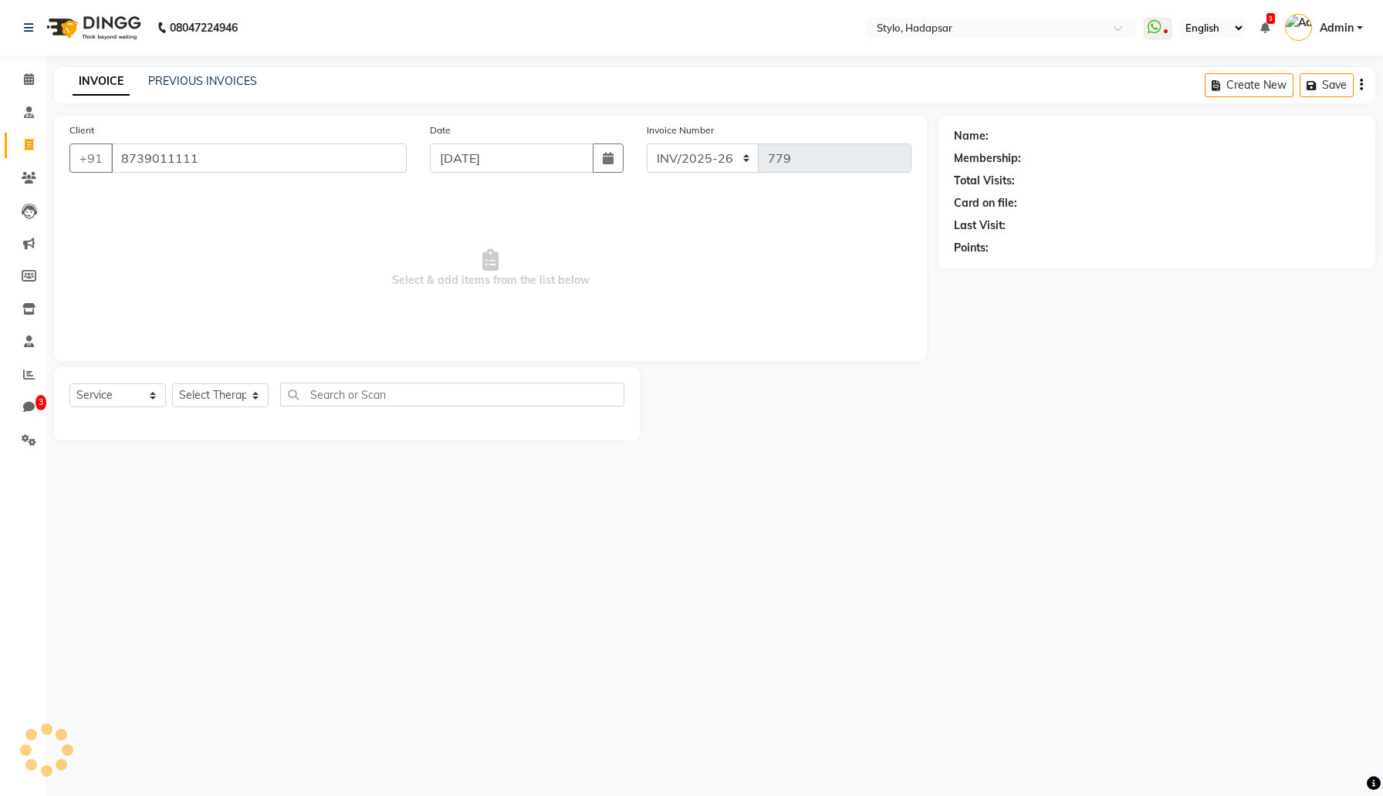
type input "8739011111"
select select "3: Object"
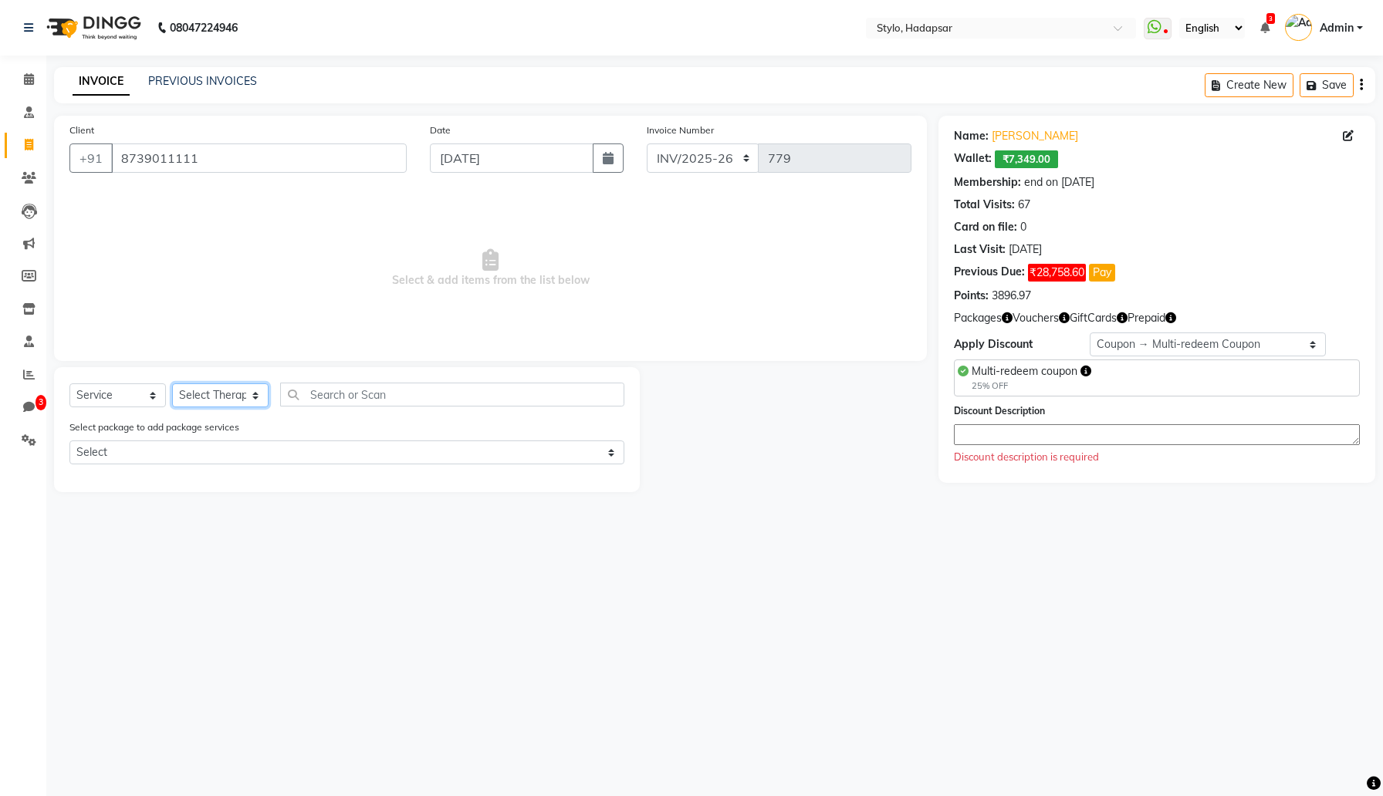
click at [228, 395] on select "Select Therapist AAAb aadi manav abc testing Abc testing abhi Admin A Amit Anki…" at bounding box center [220, 396] width 96 height 24
select select "439"
click at [172, 384] on select "Select Therapist AAAb aadi manav abc testing Abc testing abhi Admin A Amit Anki…" at bounding box center [220, 396] width 96 height 24
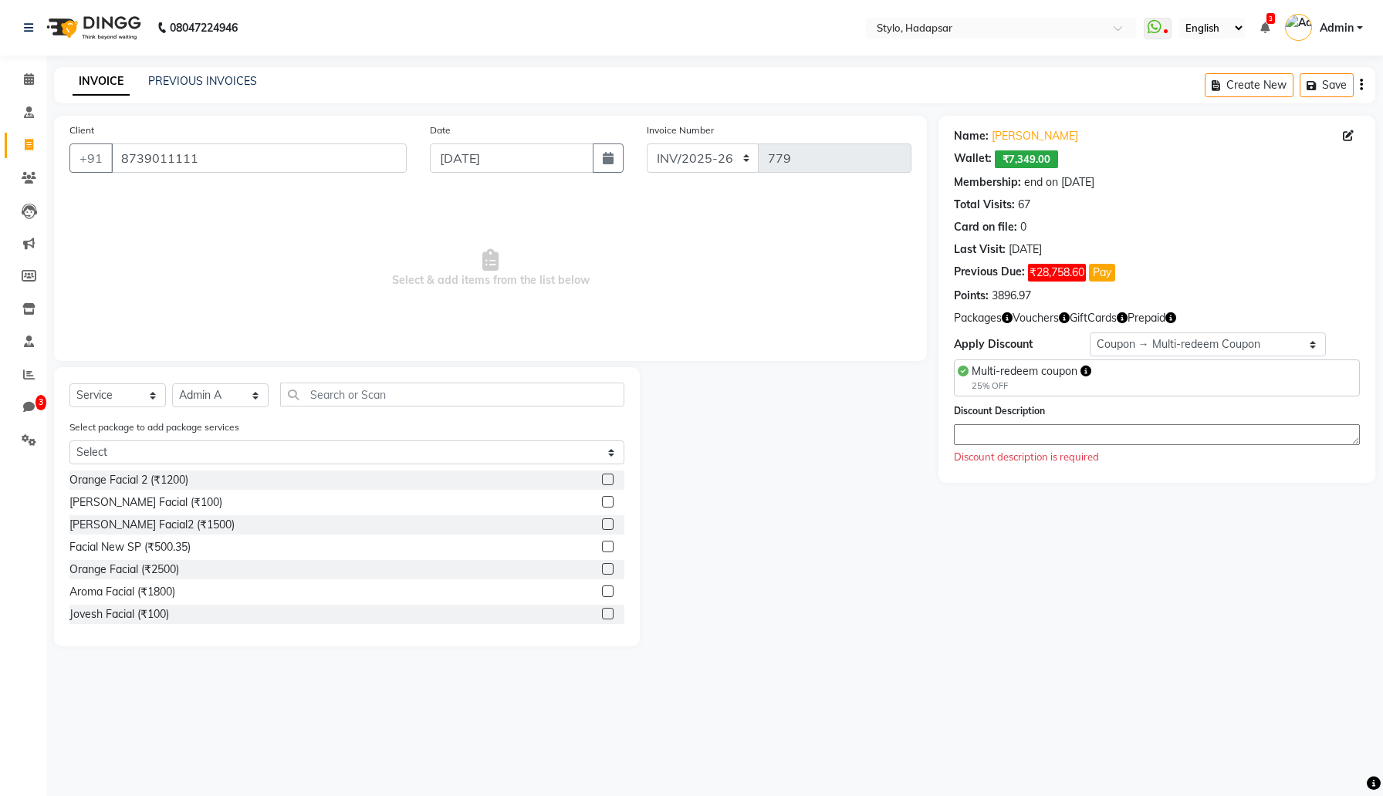
click at [608, 522] on label at bounding box center [608, 525] width 12 height 12
click at [608, 522] on input "checkbox" at bounding box center [607, 525] width 10 height 10
checkbox input "true"
select select "Z73944"
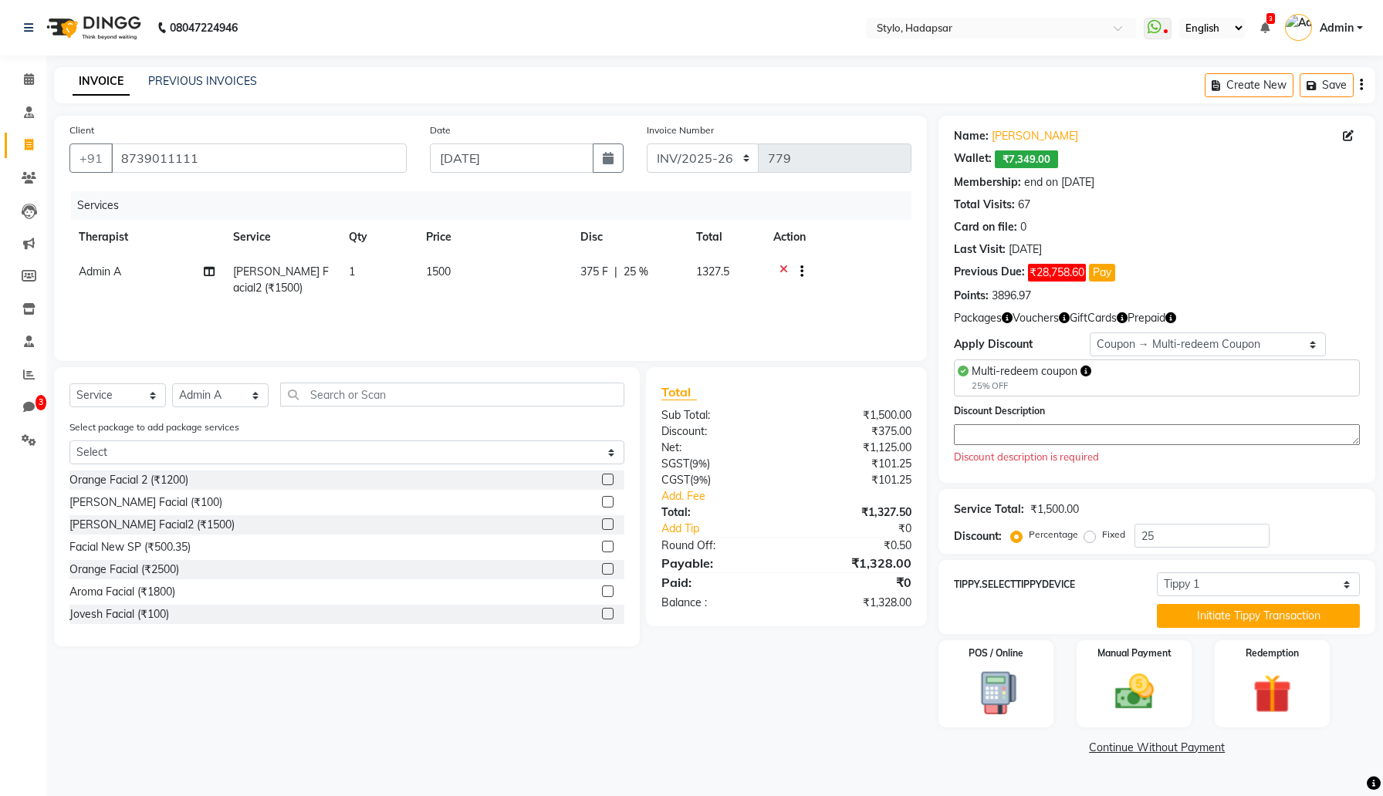
checkbox input "false"
click at [1147, 344] on select "Select Membership → Test Membership Membership → Test Membership Coupon → Multi…" at bounding box center [1208, 345] width 237 height 24
select select "0:"
click at [1090, 333] on select "Select Membership → Test Membership Membership → Test Membership Coupon → Multi…" at bounding box center [1208, 345] width 237 height 24
type input "0"
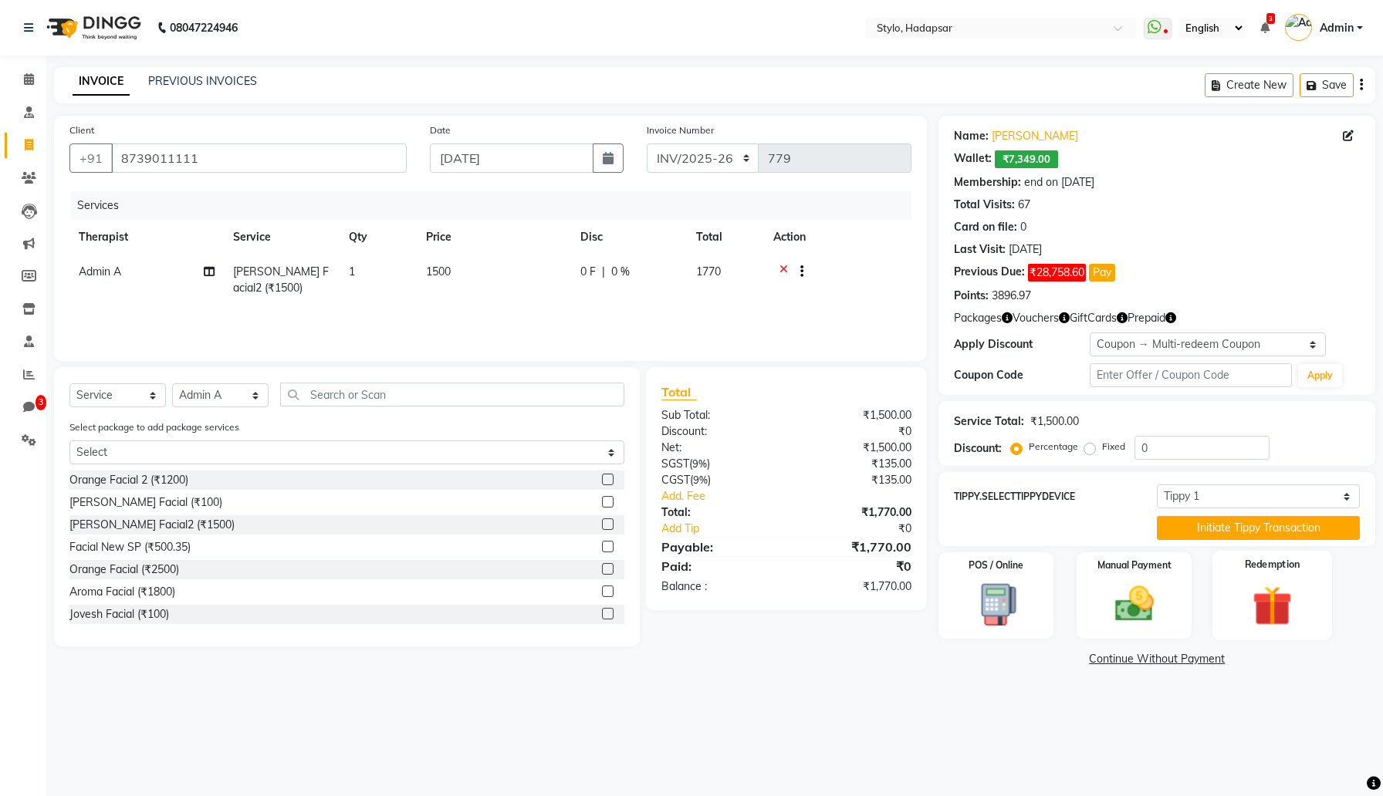
click at [1239, 606] on img at bounding box center [1272, 606] width 66 height 50
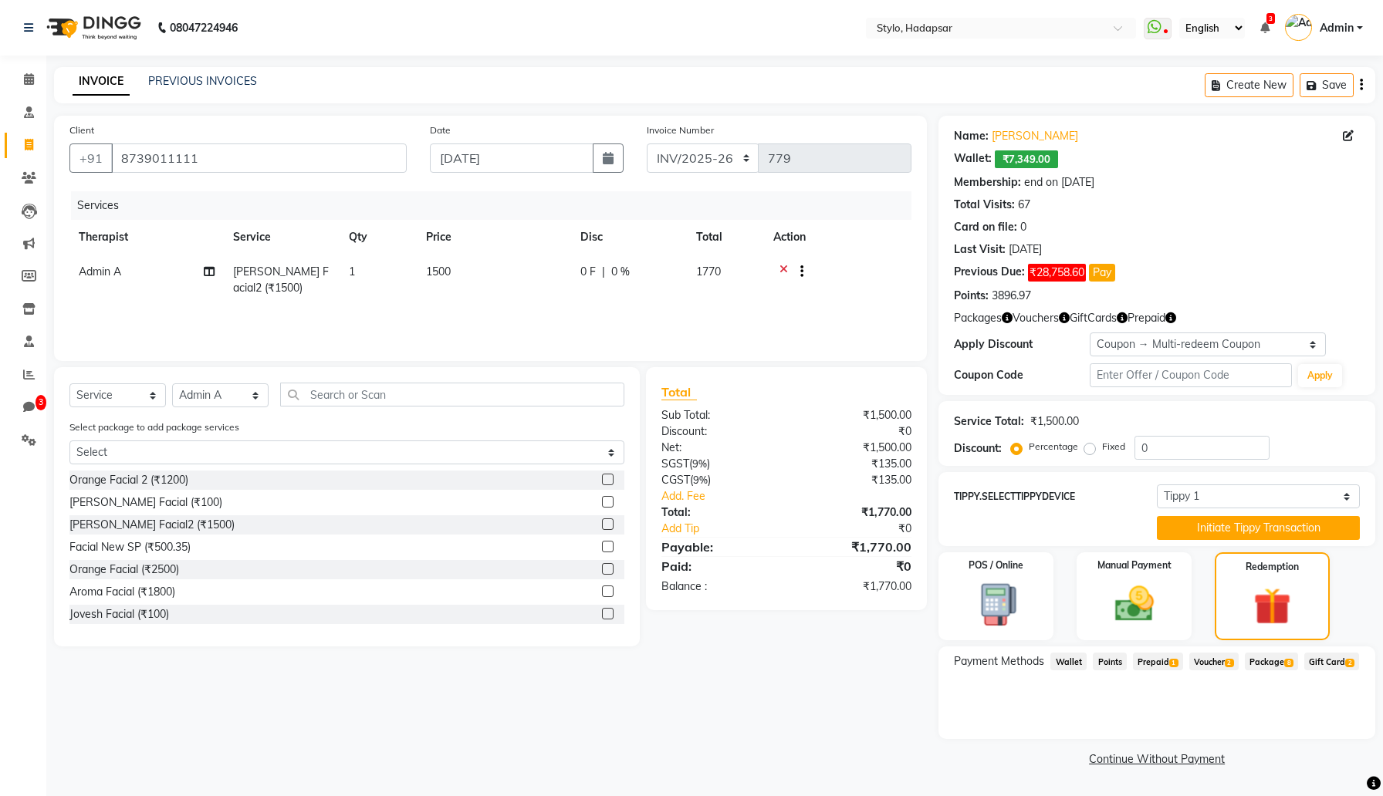
click at [1220, 660] on span "Voucher 2" at bounding box center [1213, 662] width 49 height 18
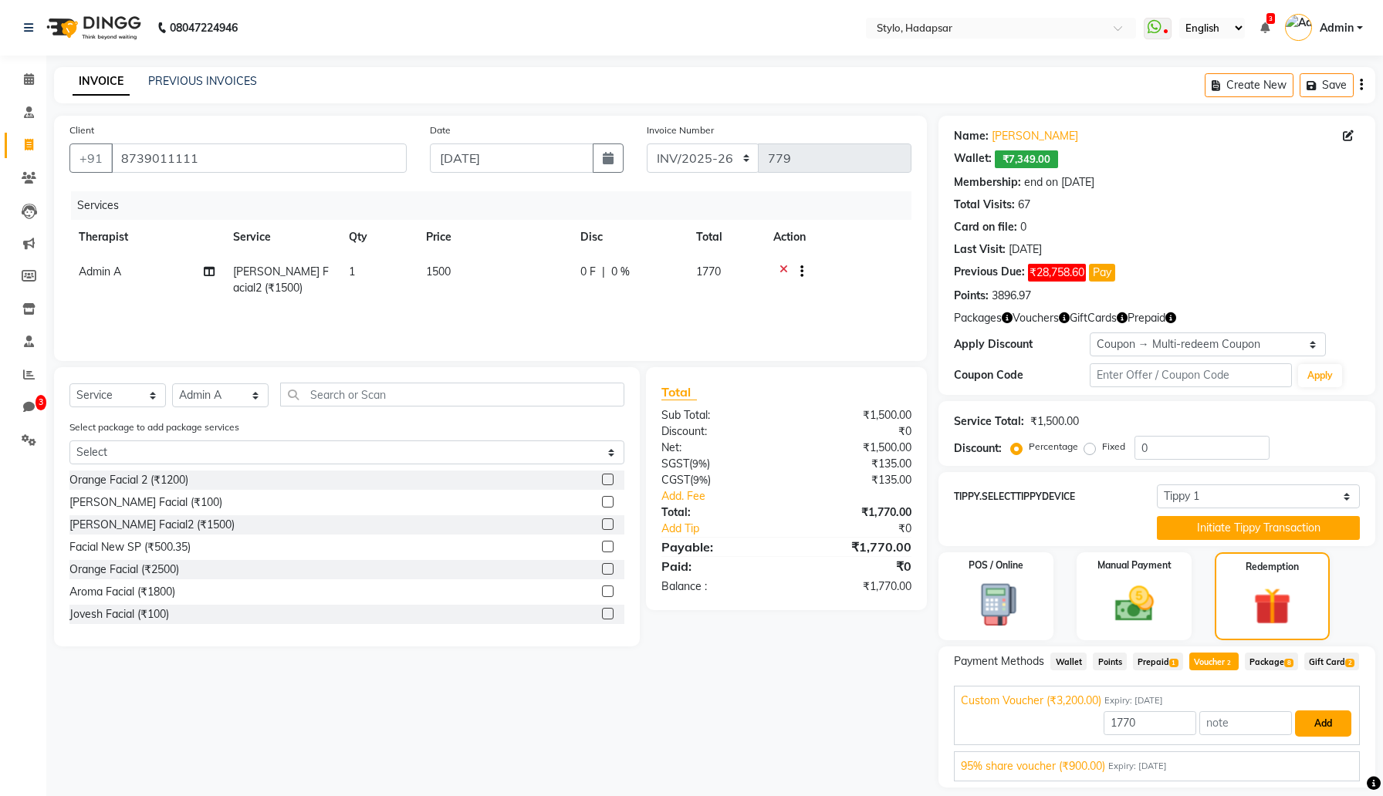
click at [1317, 737] on button "Add" at bounding box center [1323, 724] width 56 height 26
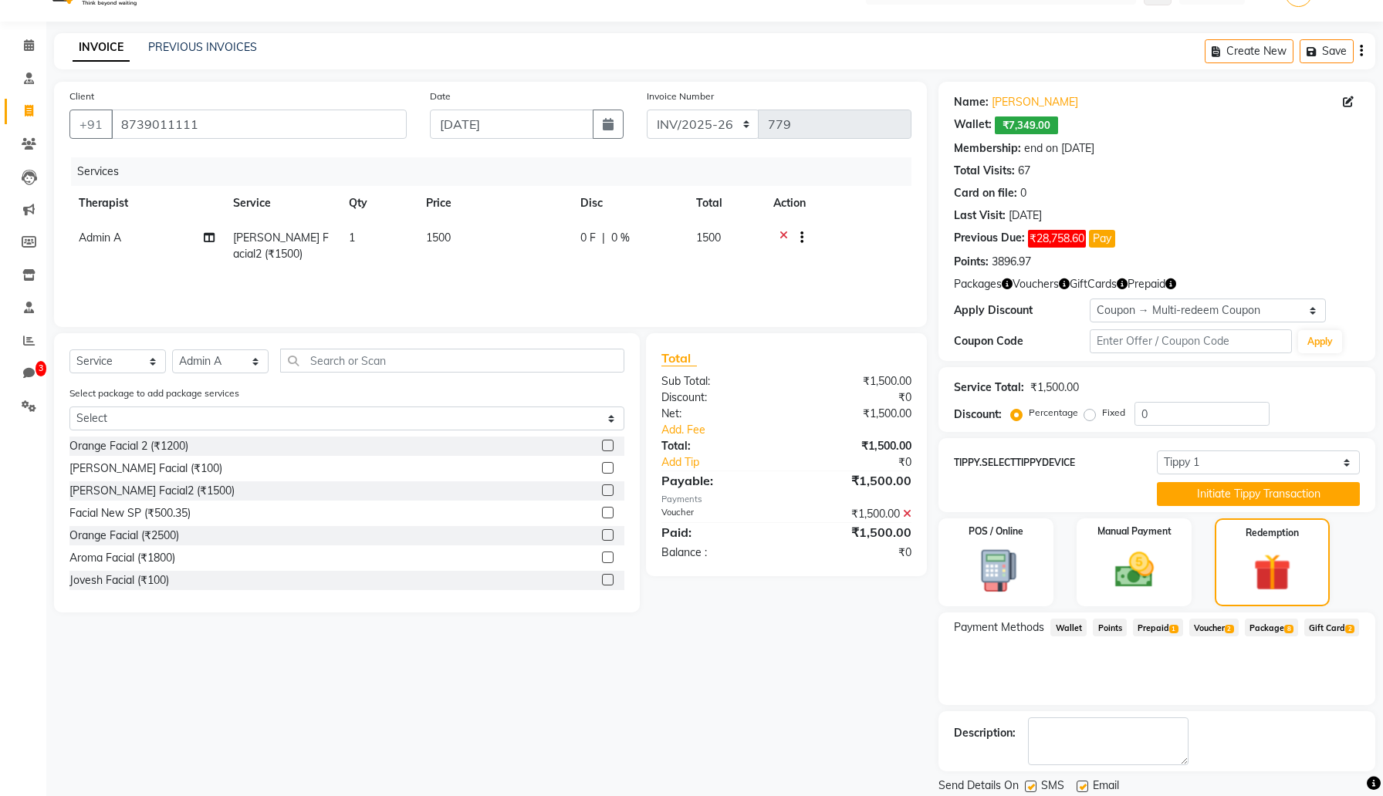
scroll to position [35, 0]
click at [908, 514] on icon at bounding box center [907, 513] width 8 height 11
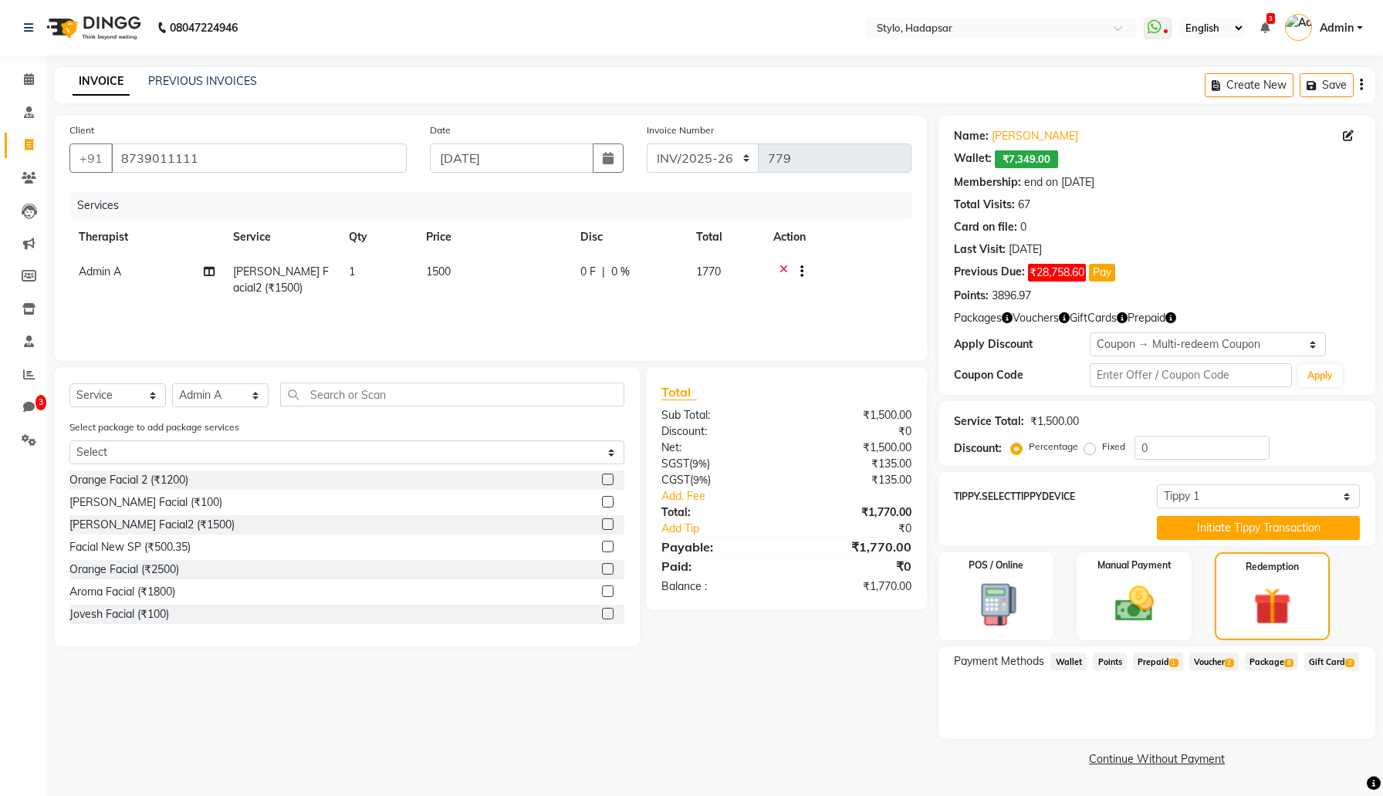
click at [1156, 656] on span "Prepaid 1" at bounding box center [1158, 662] width 50 height 18
click at [1320, 737] on button "Add" at bounding box center [1323, 724] width 56 height 26
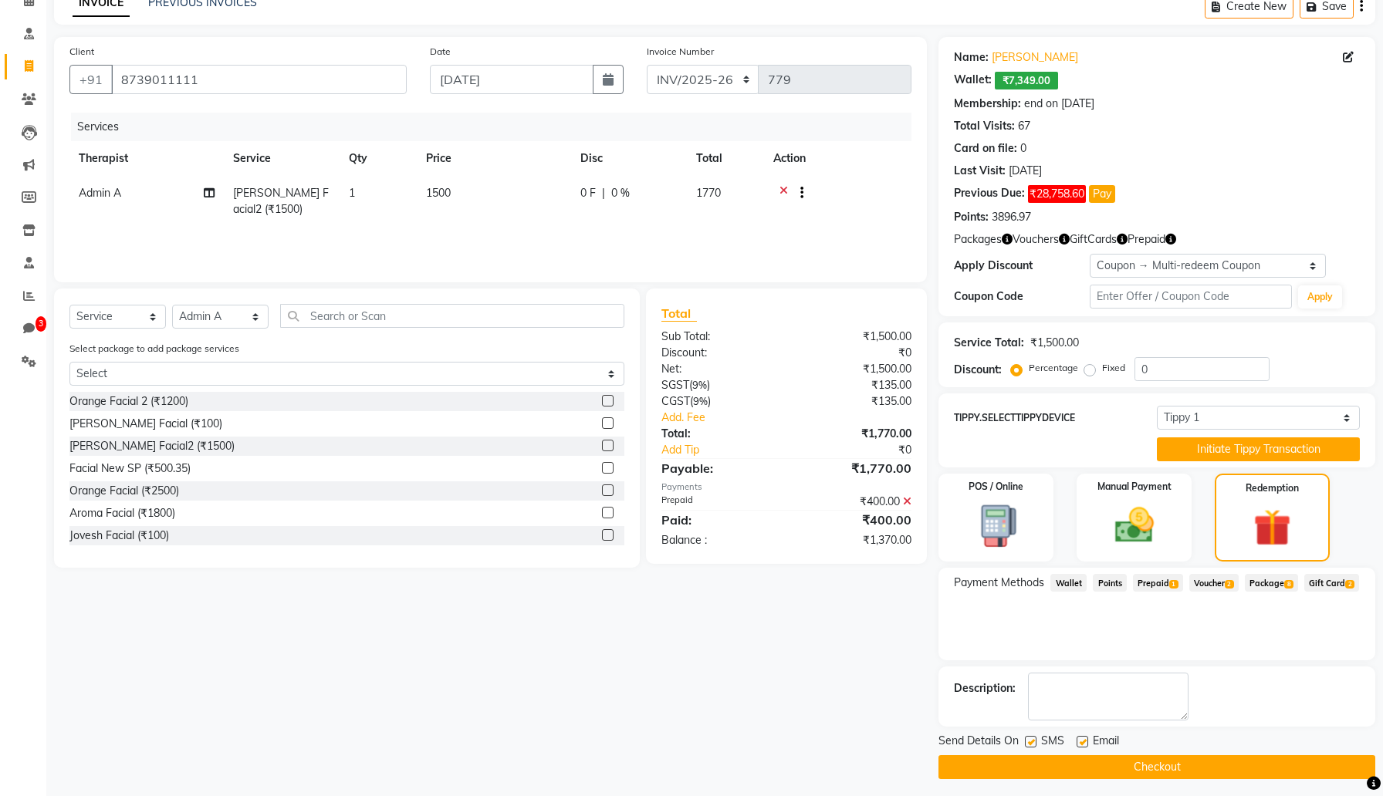
scroll to position [85, 0]
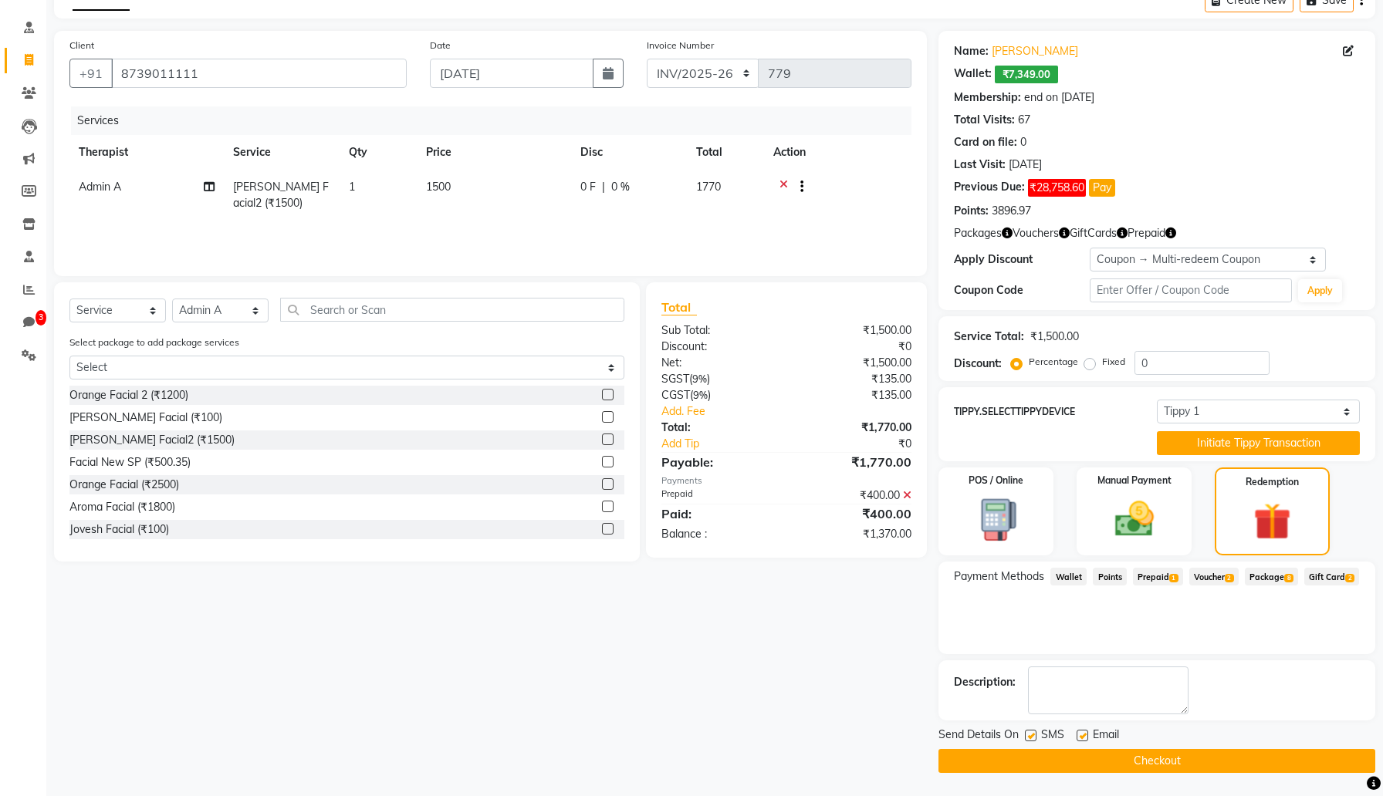
click at [910, 494] on icon at bounding box center [907, 495] width 8 height 11
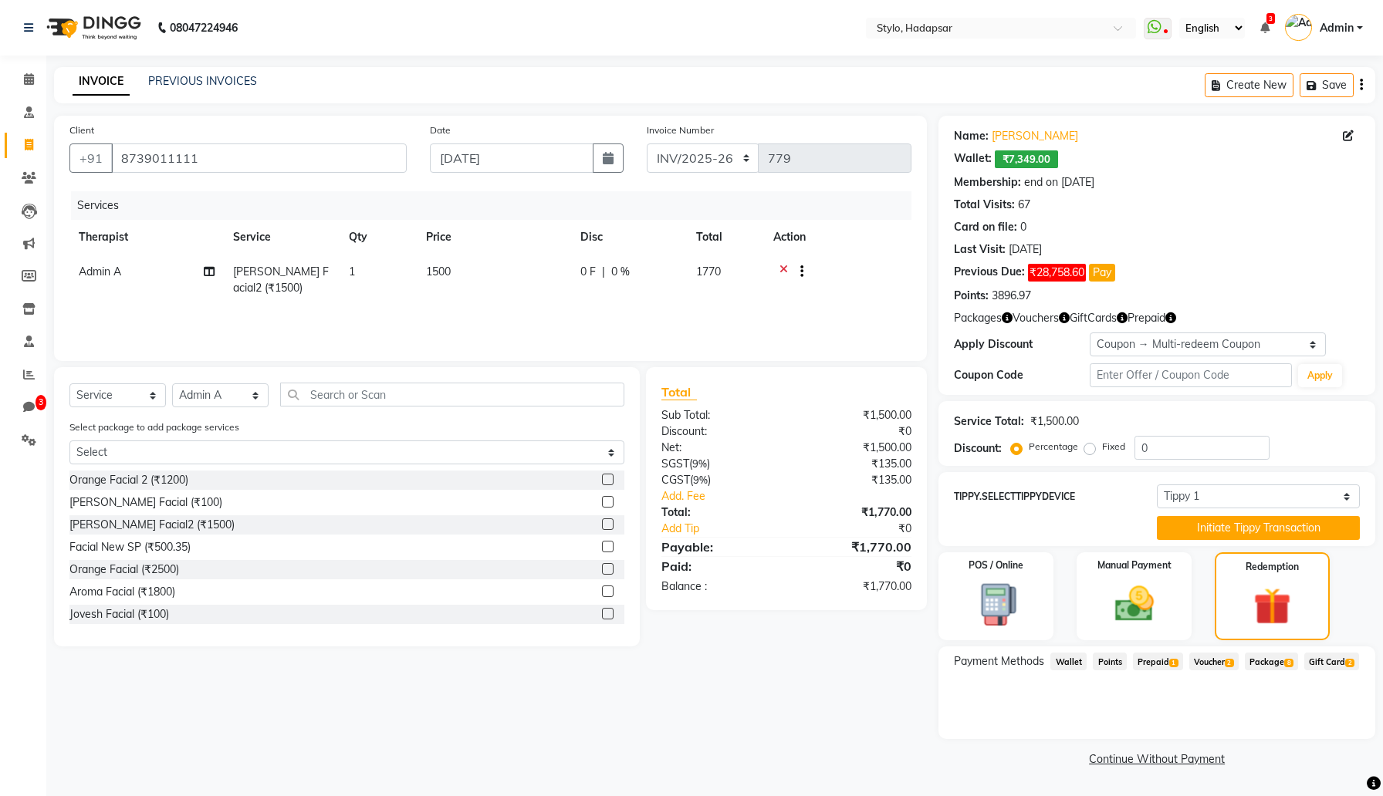
click at [1218, 657] on span "Voucher 2" at bounding box center [1213, 662] width 49 height 18
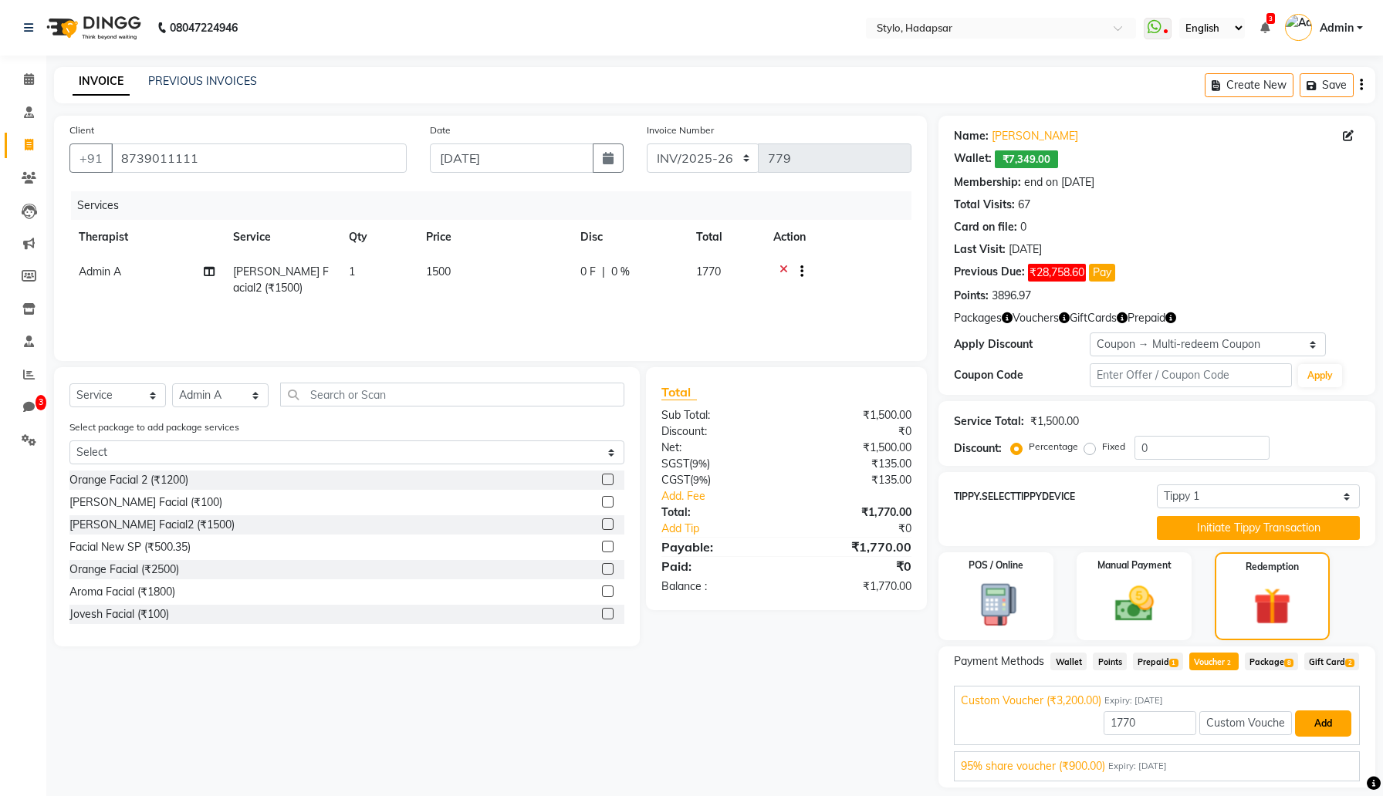
click at [1311, 737] on button "Add" at bounding box center [1323, 724] width 56 height 26
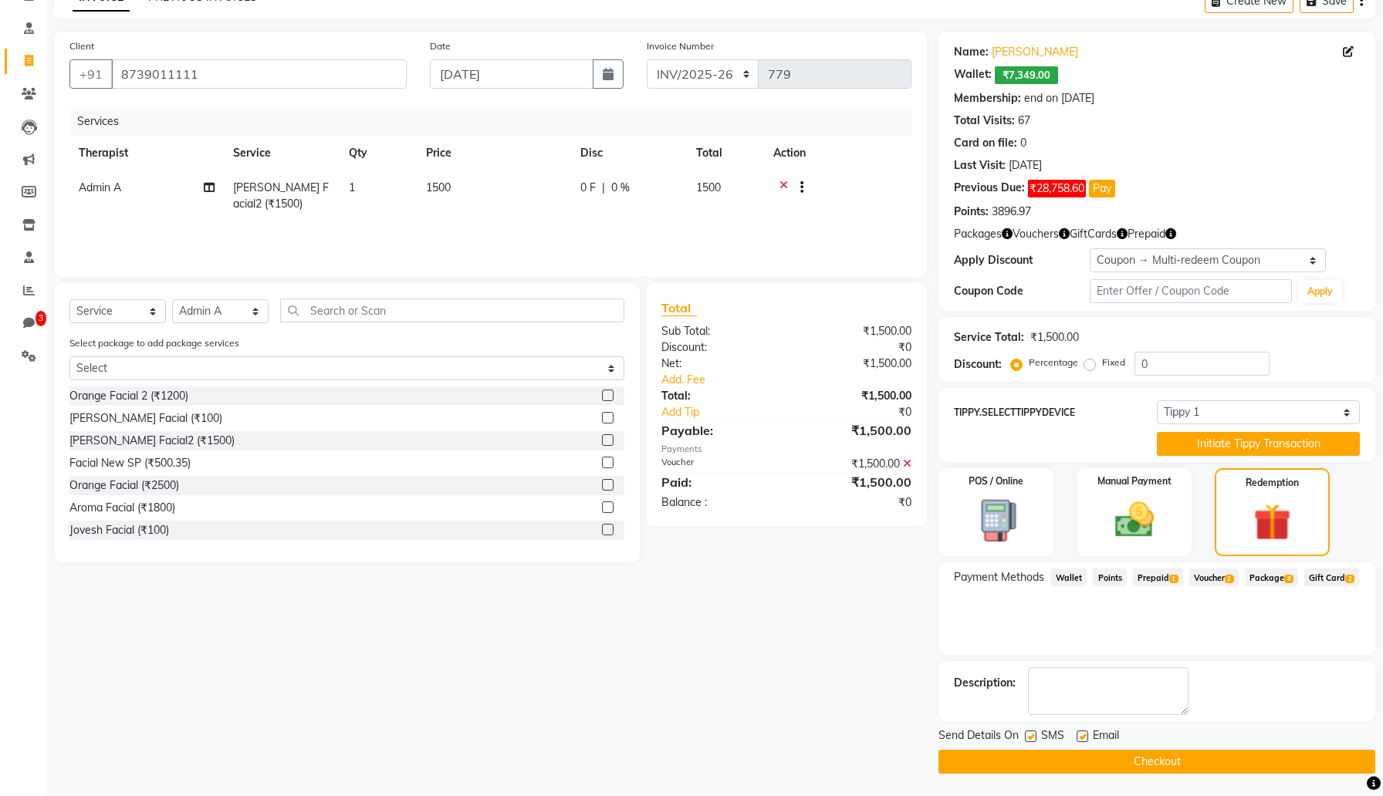
scroll to position [85, 0]
click at [1086, 738] on label at bounding box center [1082, 736] width 12 height 12
click at [1086, 738] on input "checkbox" at bounding box center [1081, 737] width 10 height 10
checkbox input "false"
click at [1037, 735] on div "SMS" at bounding box center [1051, 736] width 52 height 19
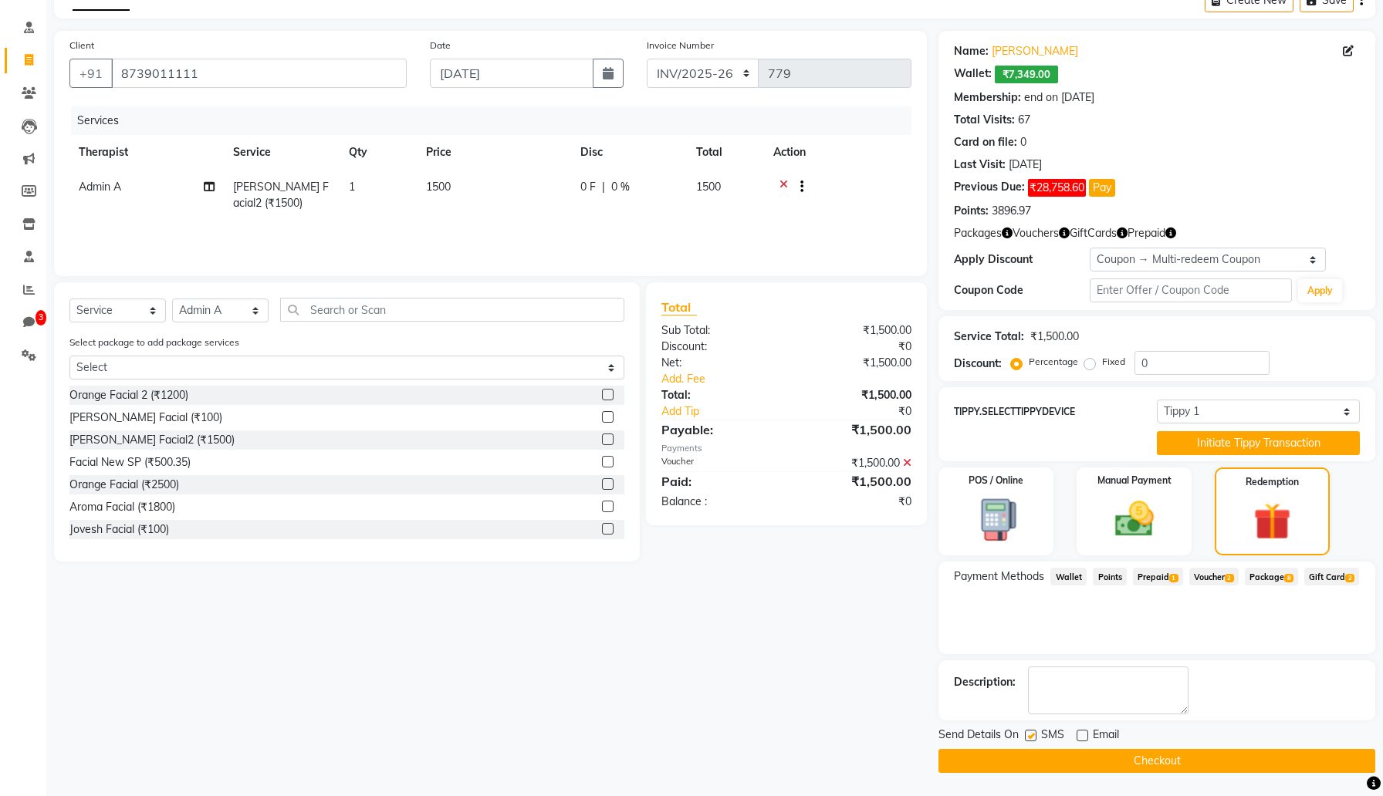
click at [1030, 735] on label at bounding box center [1031, 736] width 12 height 12
click at [1030, 735] on input "checkbox" at bounding box center [1030, 737] width 10 height 10
checkbox input "false"
click at [1048, 758] on button "Checkout" at bounding box center [1156, 761] width 437 height 24
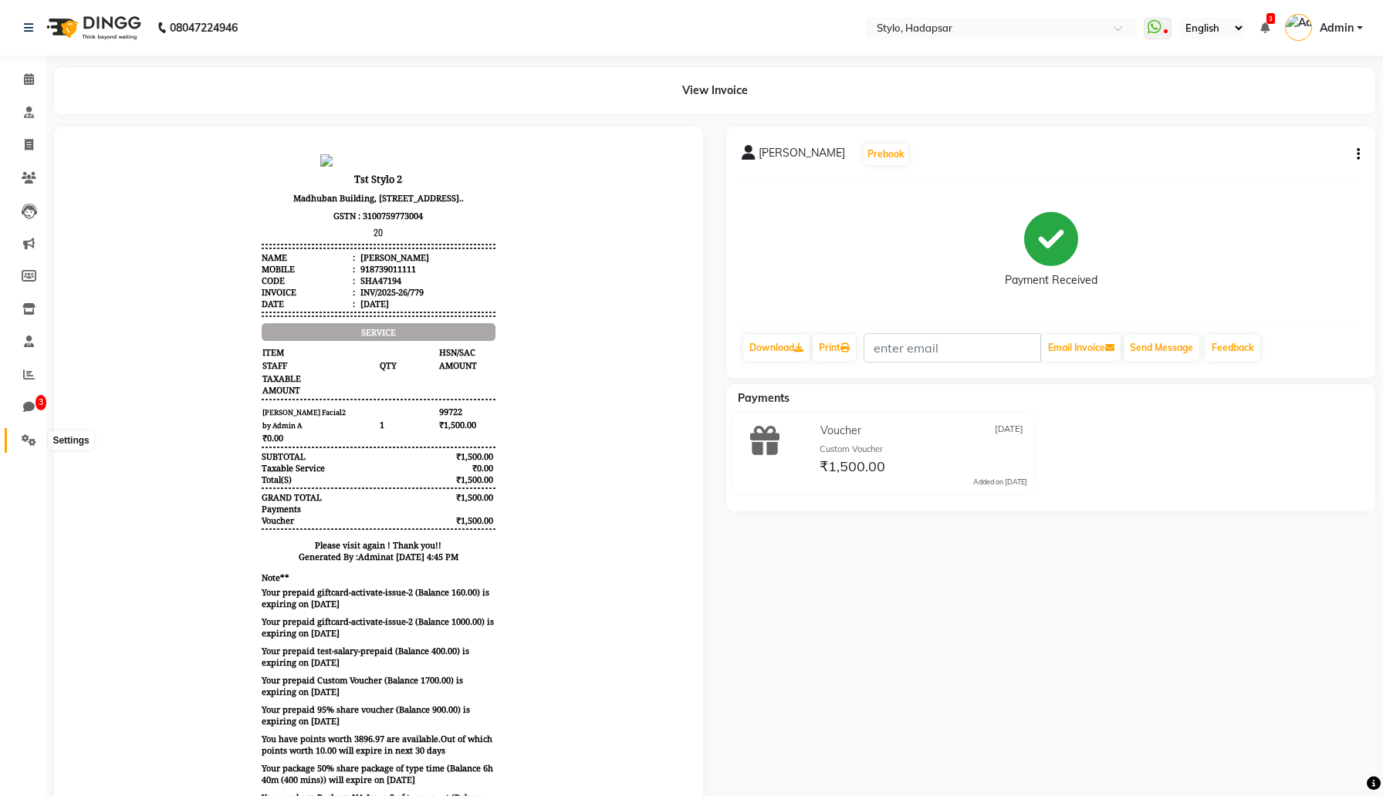
click at [24, 440] on icon at bounding box center [29, 440] width 15 height 12
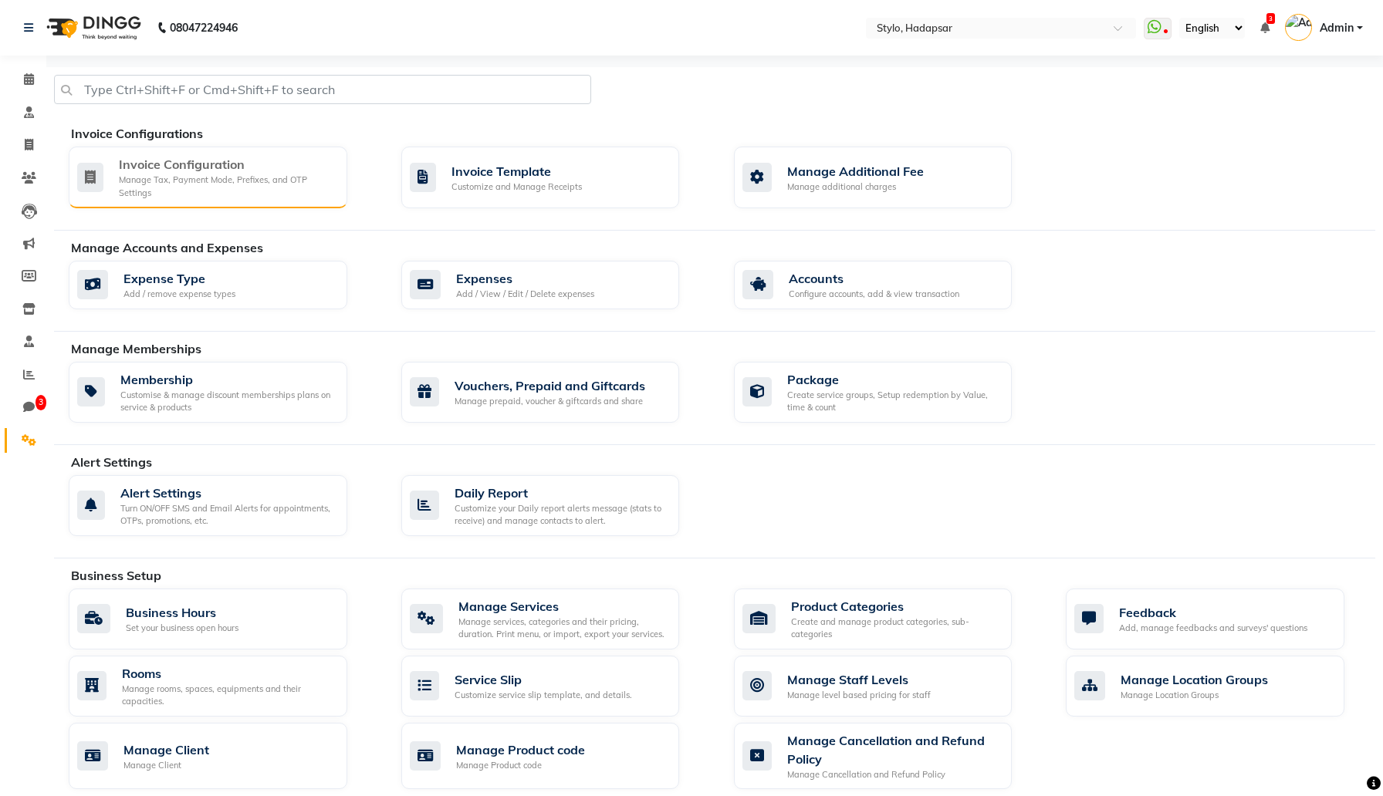
click at [261, 193] on div "Manage Tax, Payment Mode, Prefixes, and OTP Settings" at bounding box center [227, 186] width 216 height 25
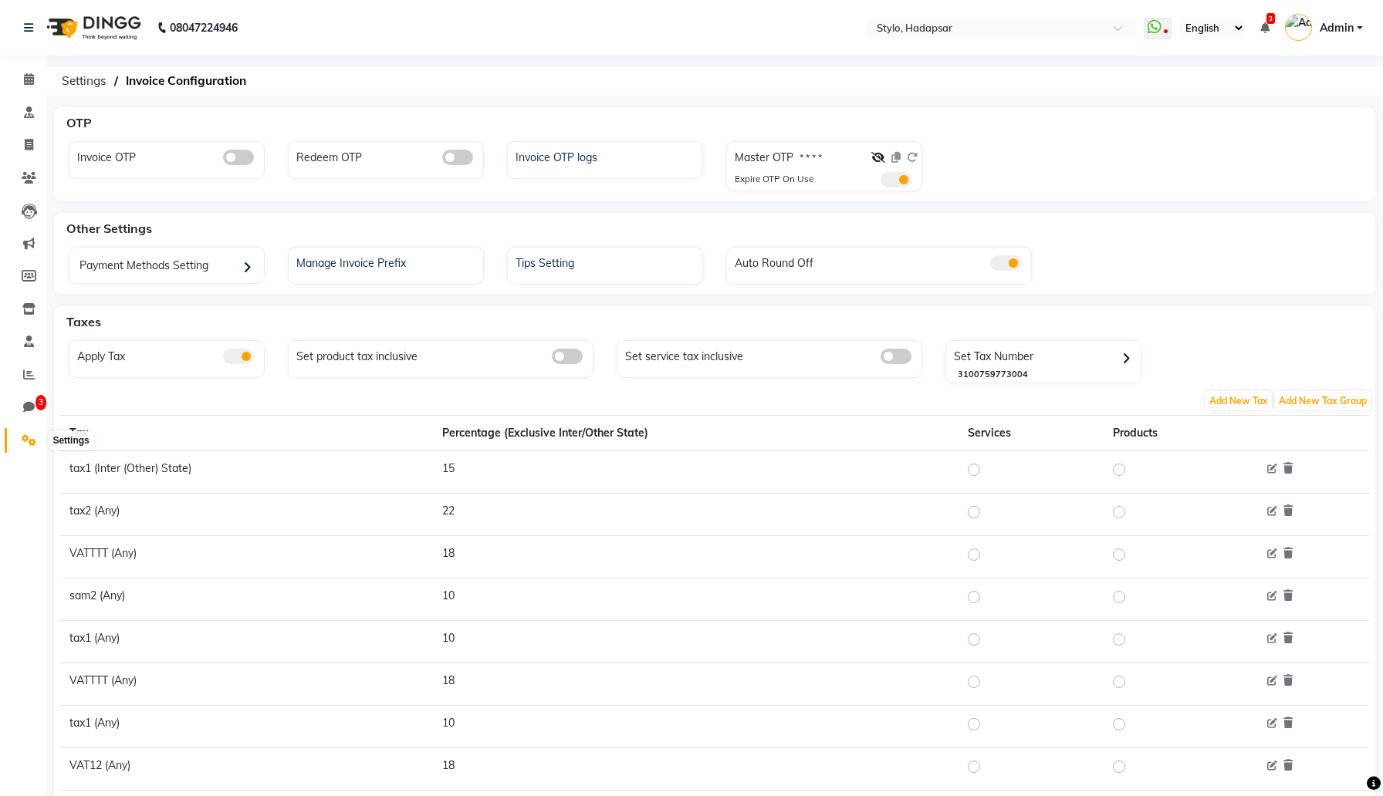
click at [29, 439] on icon at bounding box center [29, 440] width 15 height 12
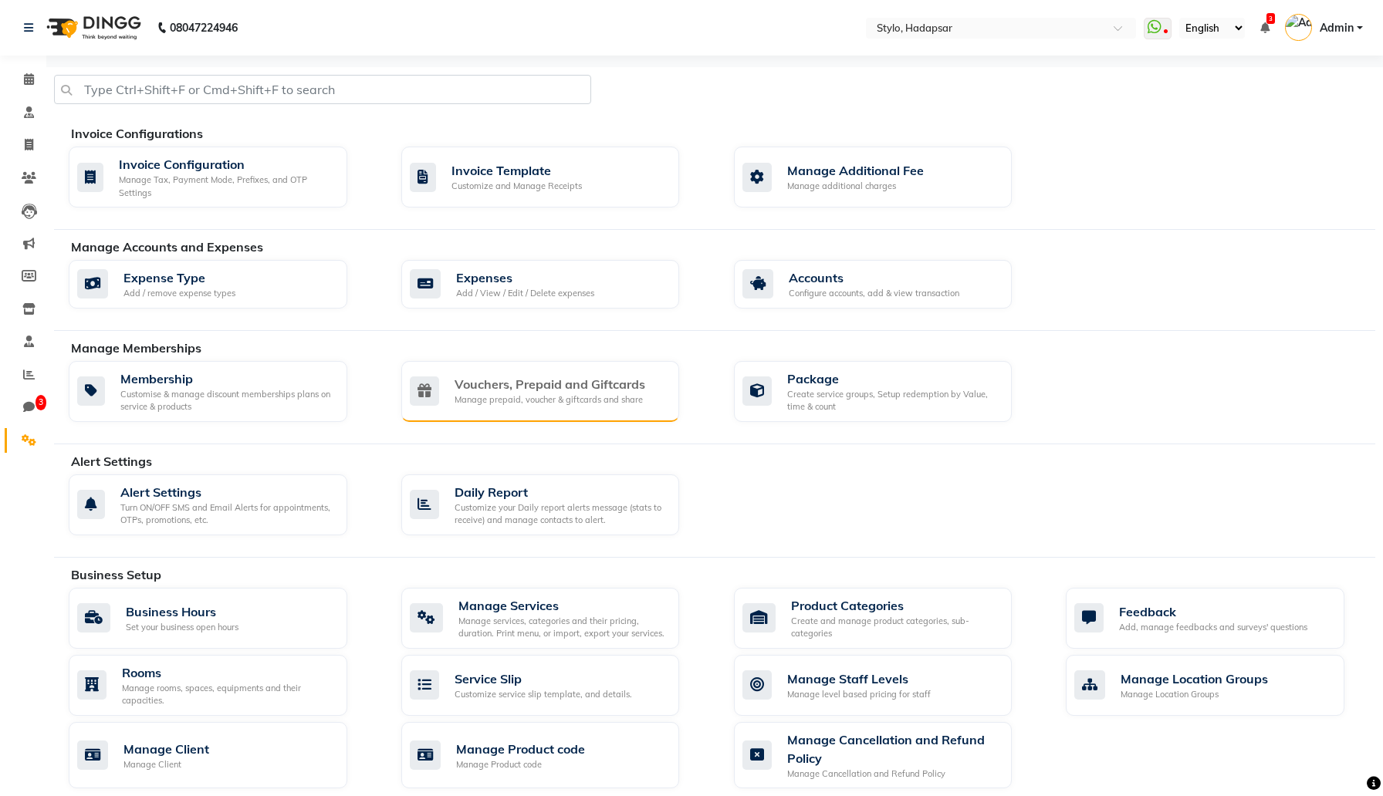
click at [587, 399] on div "Manage prepaid, voucher & giftcards and share" at bounding box center [550, 400] width 191 height 13
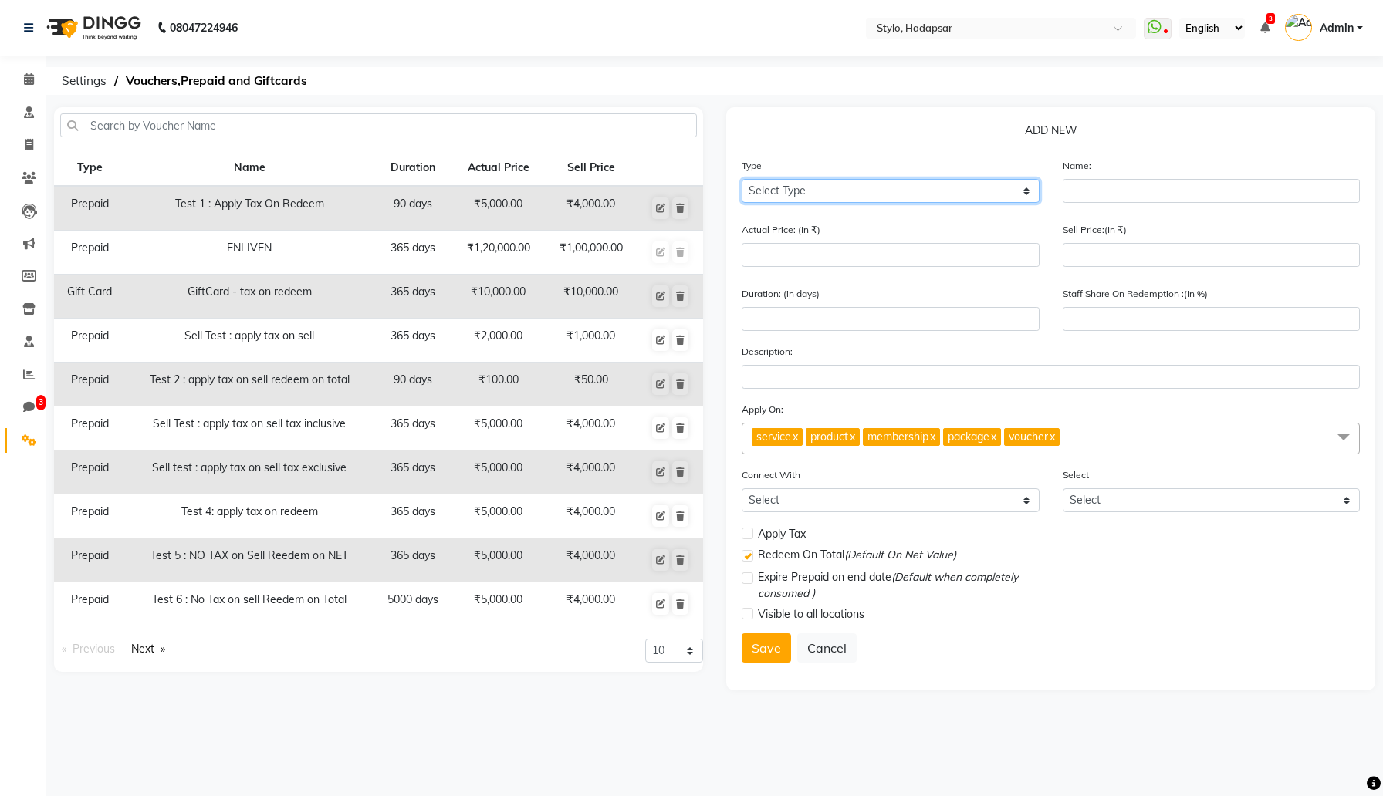
click at [794, 184] on select "Select Type Voucher Prepaid Gift Card" at bounding box center [891, 191] width 298 height 24
select select "P"
click at [742, 179] on select "Select Type Voucher Prepaid Gift Card" at bounding box center [891, 191] width 298 height 24
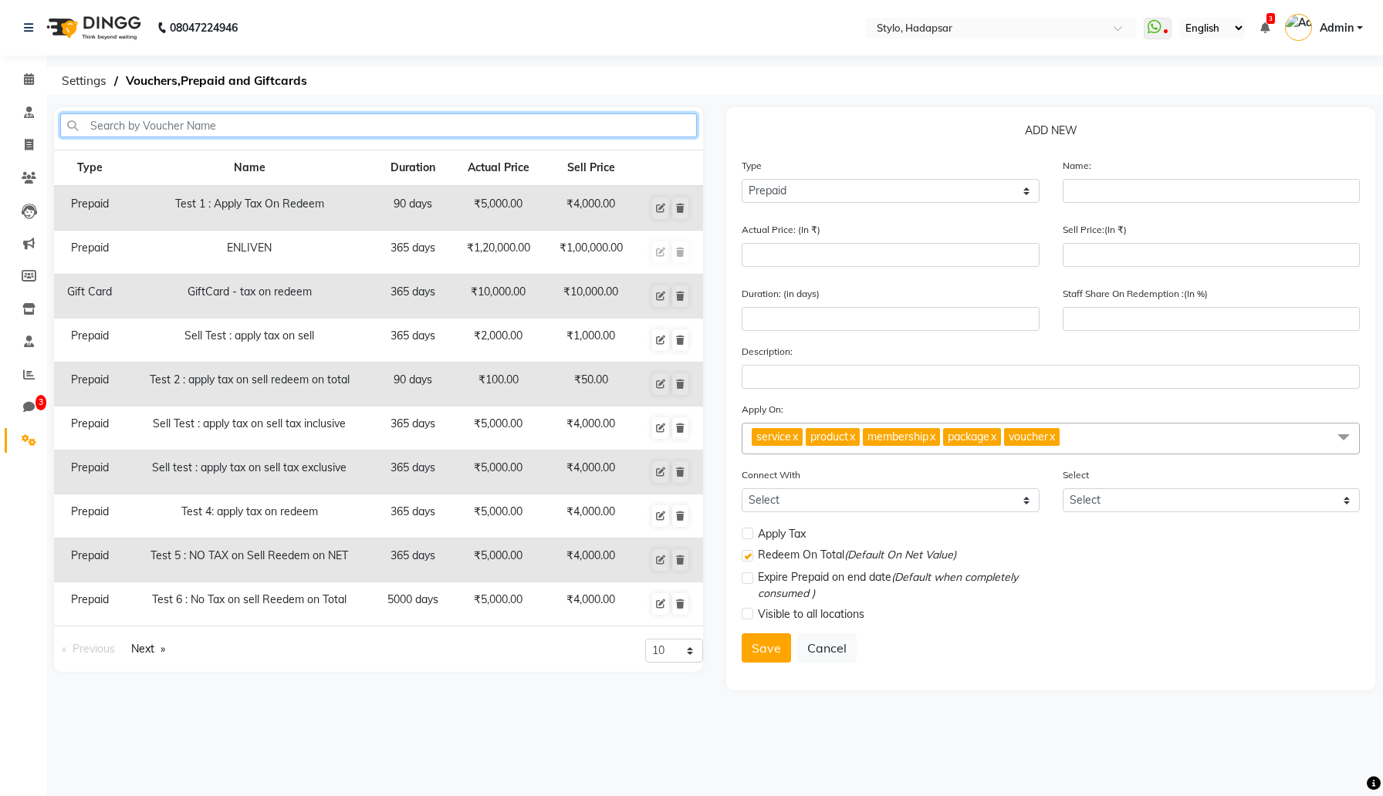
click at [326, 136] on input "text" at bounding box center [378, 125] width 637 height 24
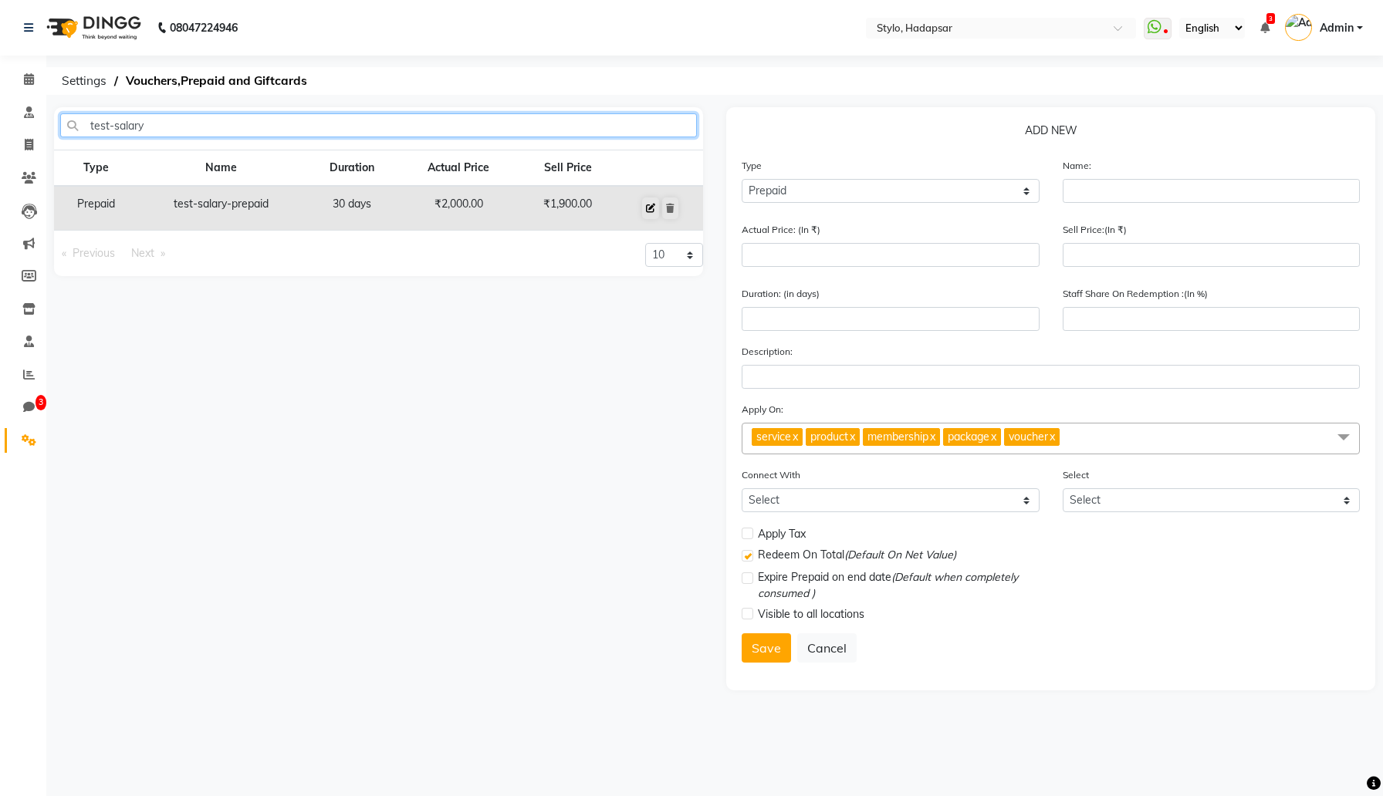
type input "test-salary"
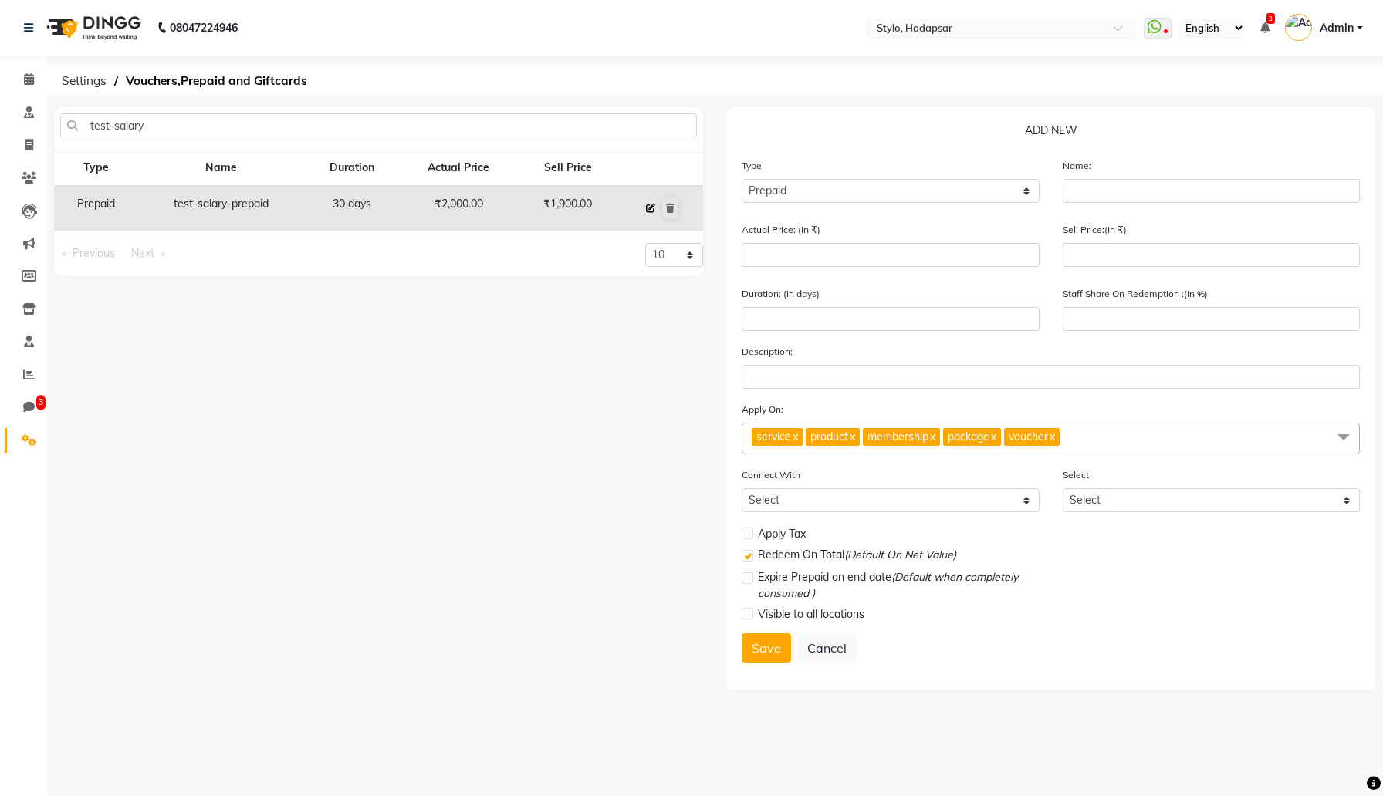
click at [648, 205] on icon at bounding box center [650, 208] width 9 height 9
type input "test-salary-prepaid"
type input "2000"
type input "1900"
type input "30"
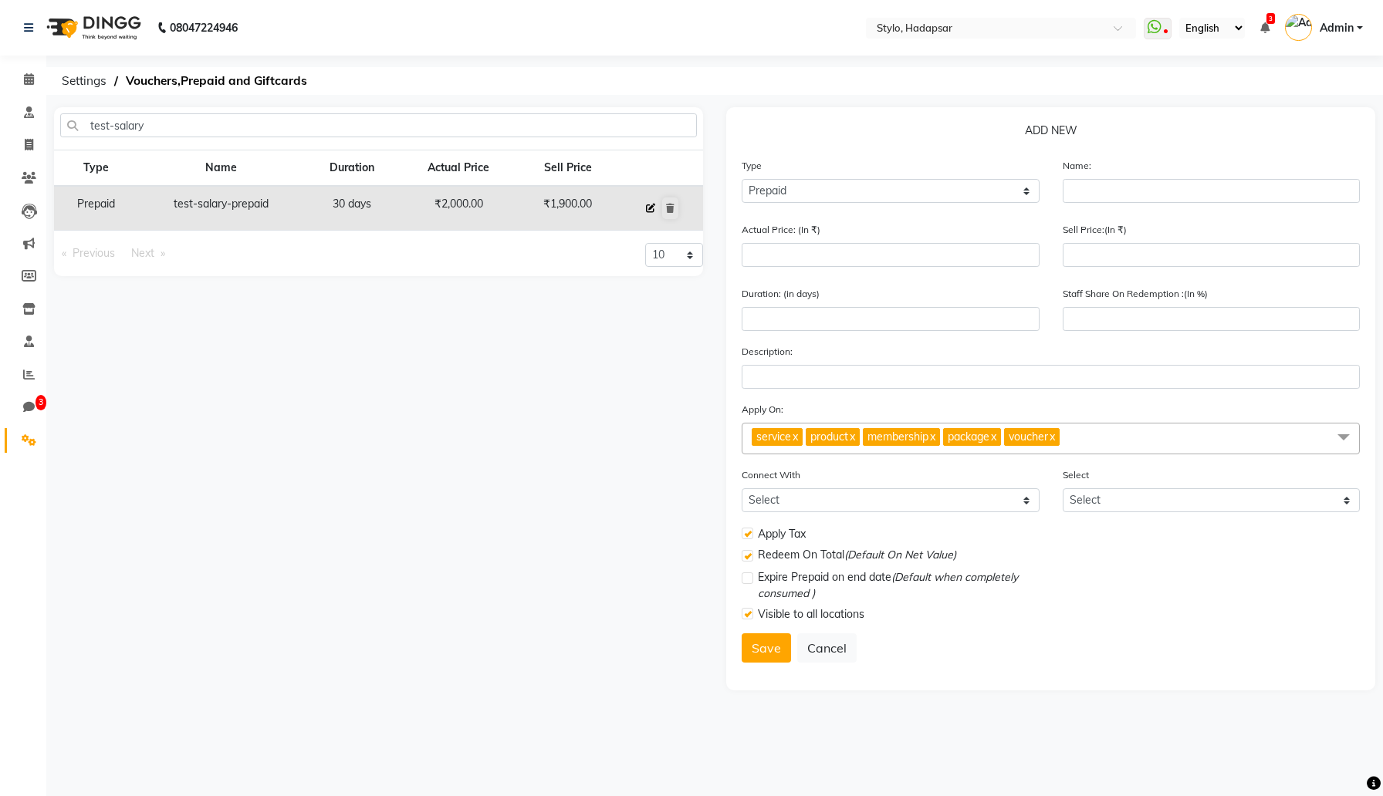
type input "95"
checkbox input "true"
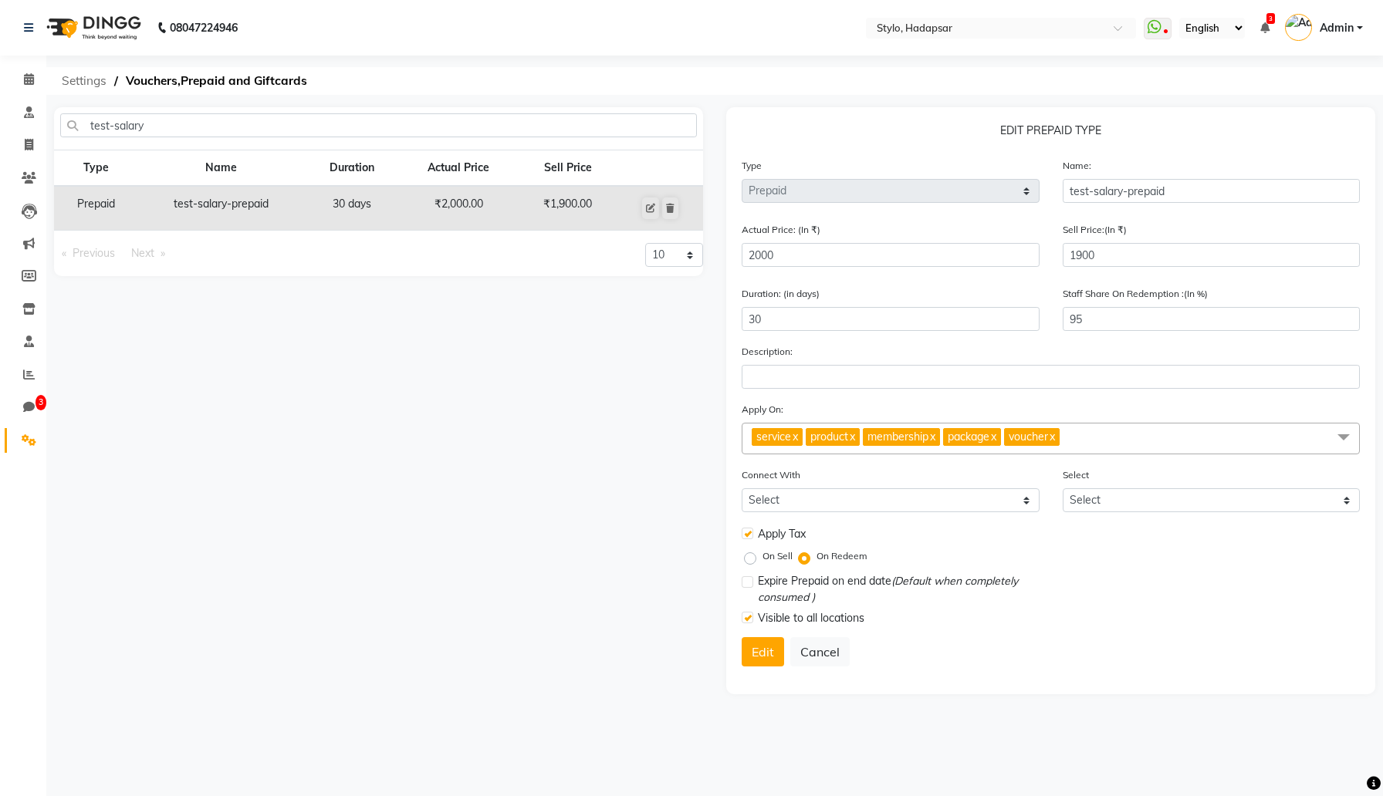
click at [87, 78] on span "Settings" at bounding box center [84, 81] width 60 height 28
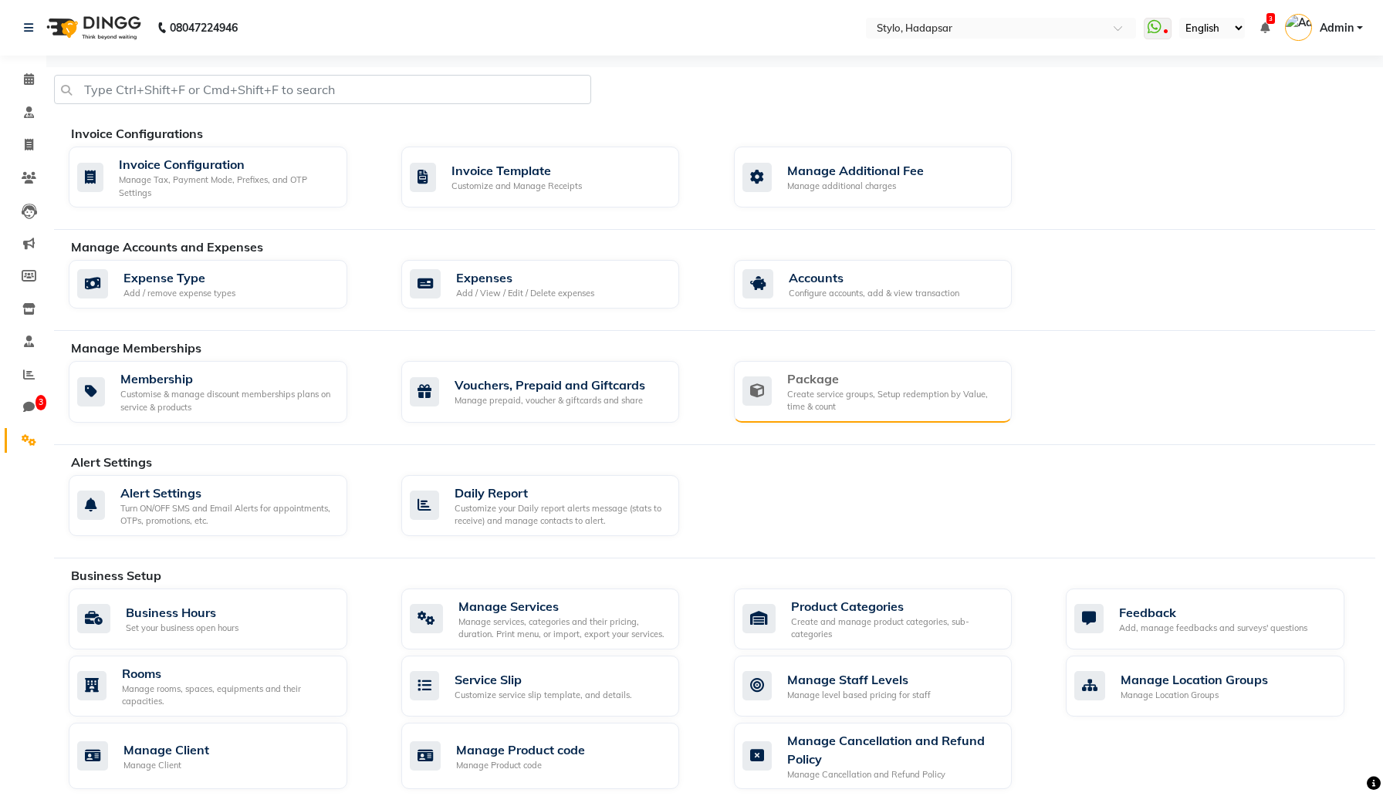
click at [830, 401] on div "Create service groups, Setup redemption by Value, time & count" at bounding box center [893, 400] width 213 height 25
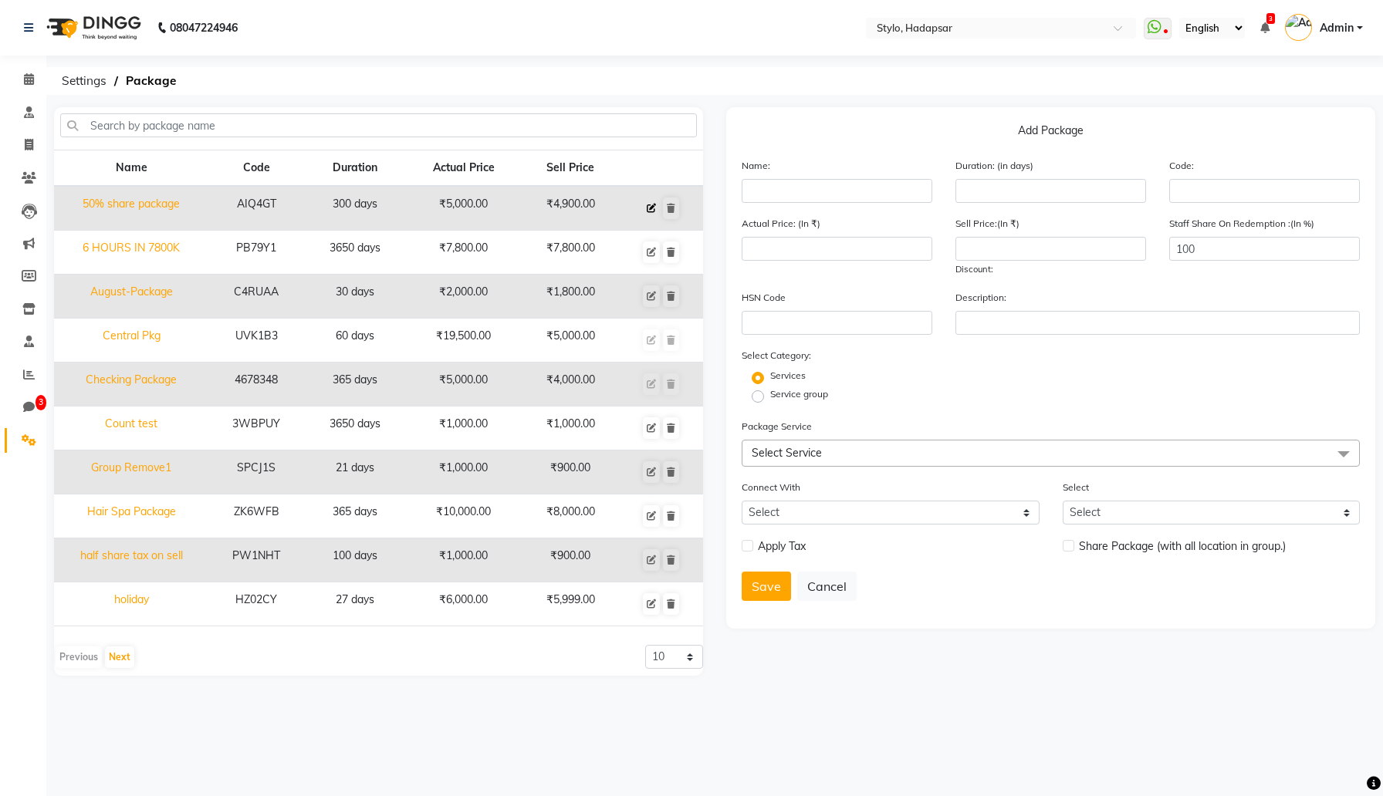
click at [659, 205] on button at bounding box center [651, 209] width 17 height 22
type input "50% share package"
type input "300"
type input "AIQ4GT"
type input "5000"
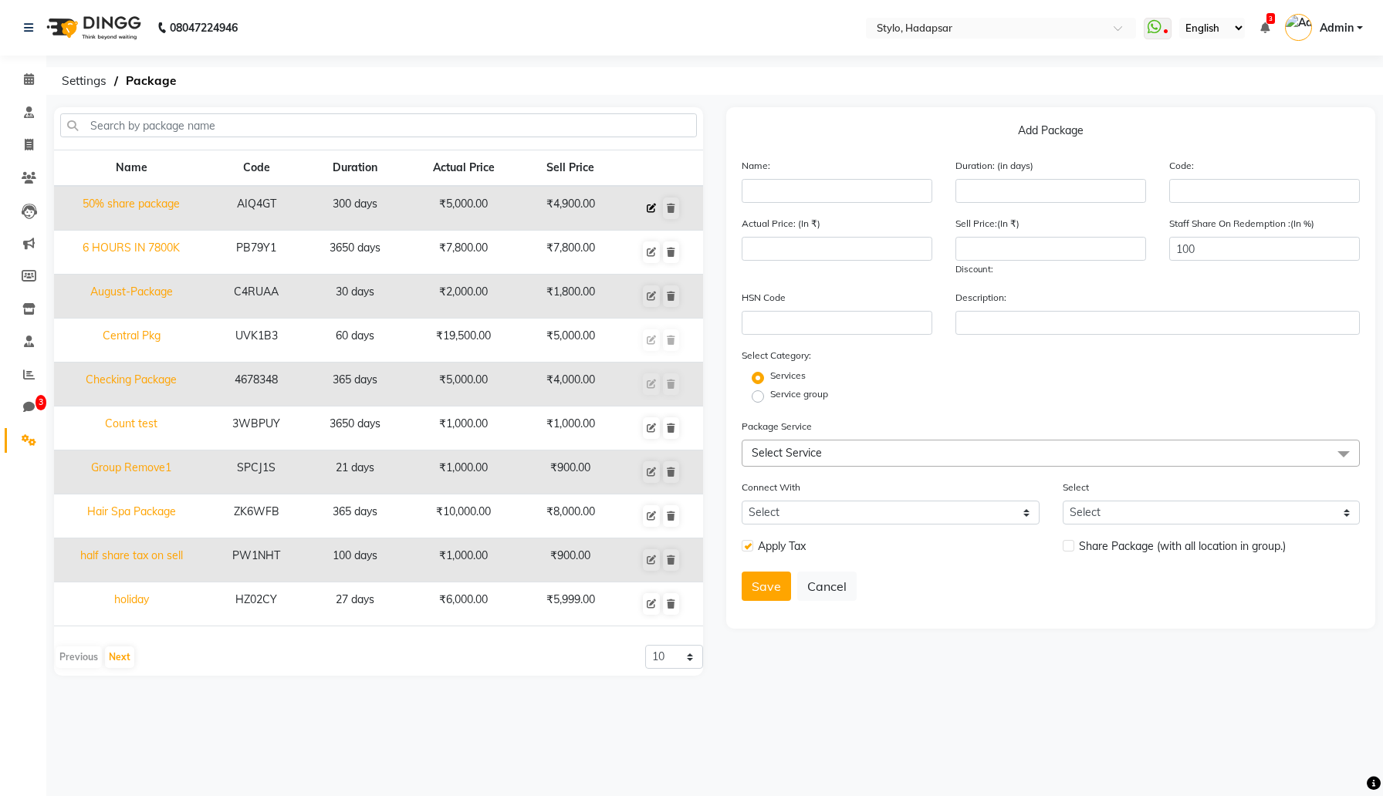
type input "4900"
type input "50"
checkbox input "true"
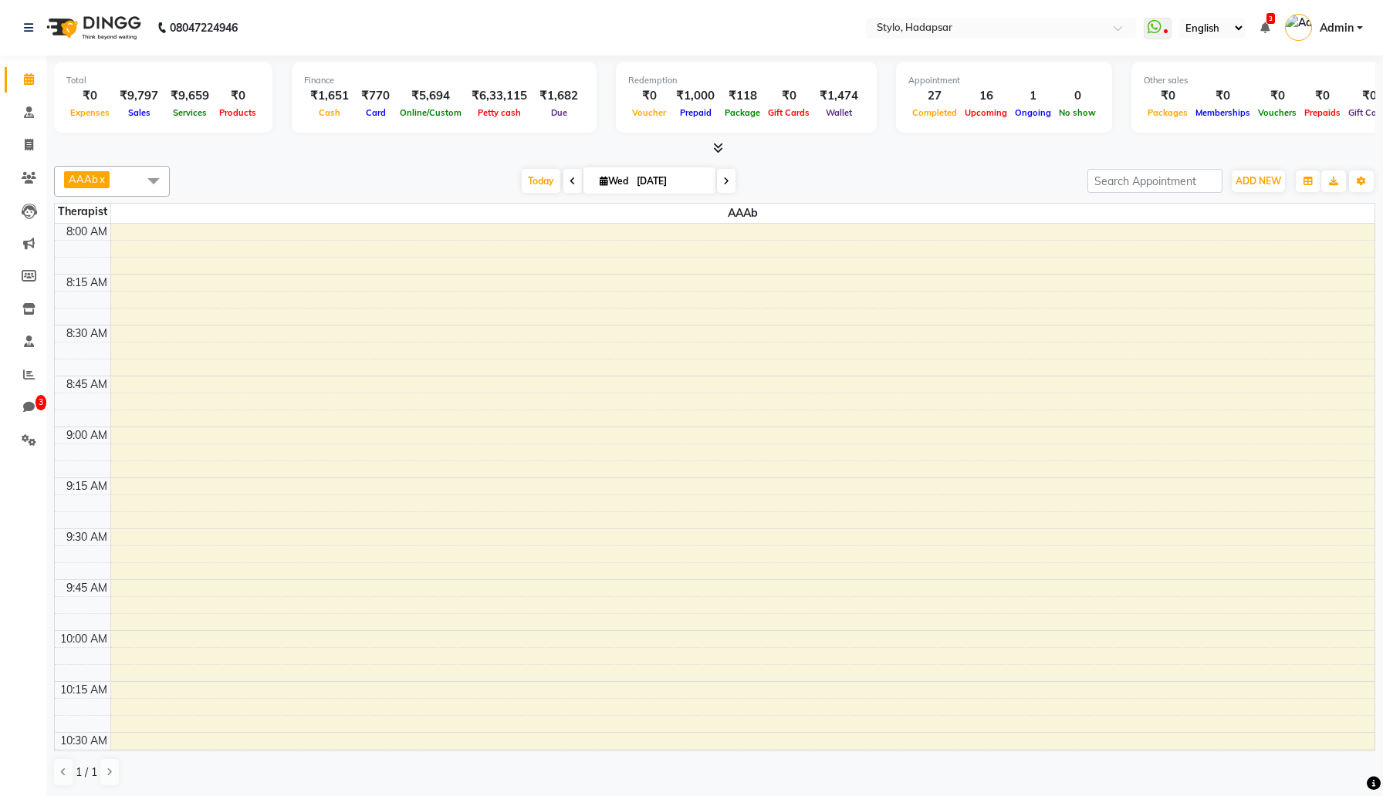
click at [162, 178] on span at bounding box center [153, 180] width 31 height 29
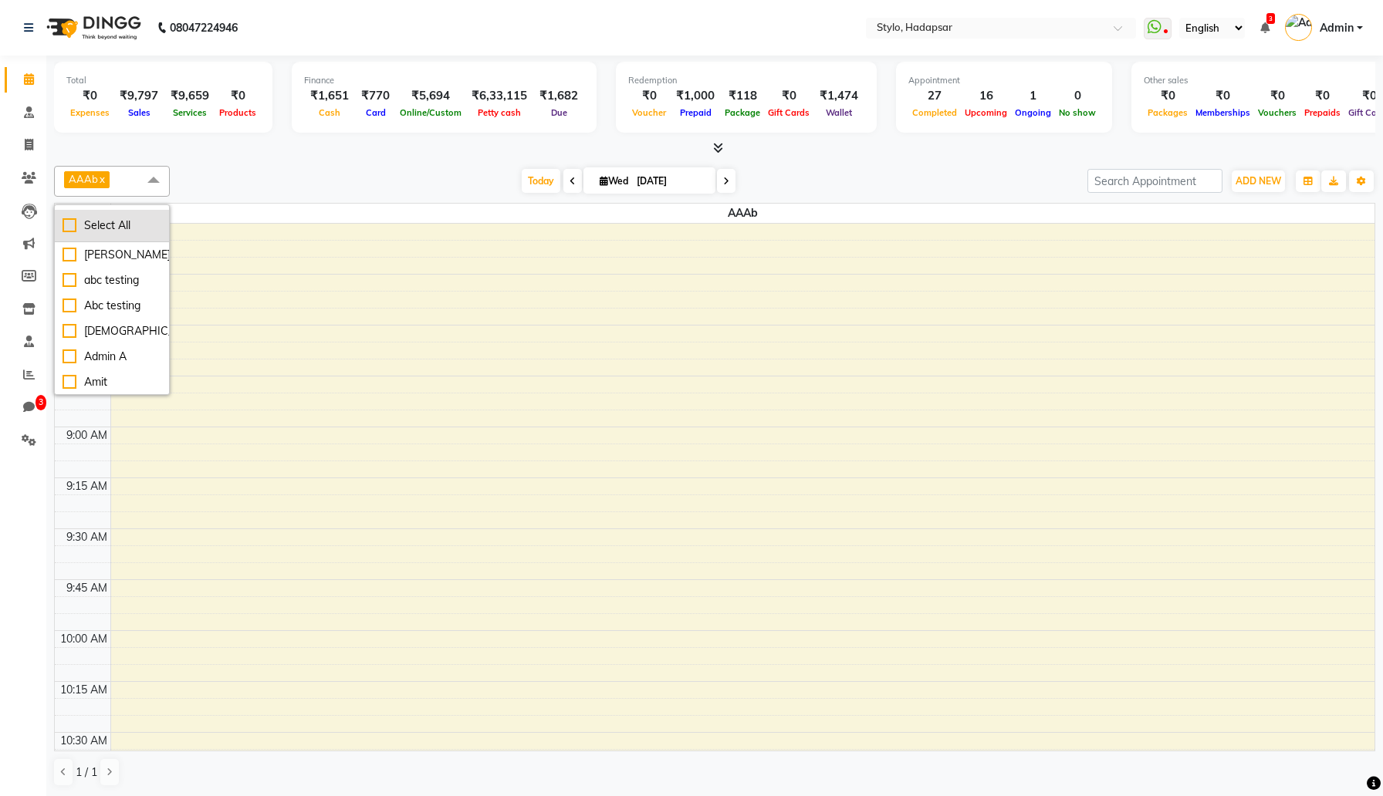
click at [136, 221] on div "Select All" at bounding box center [112, 226] width 99 height 16
checkbox input "true"
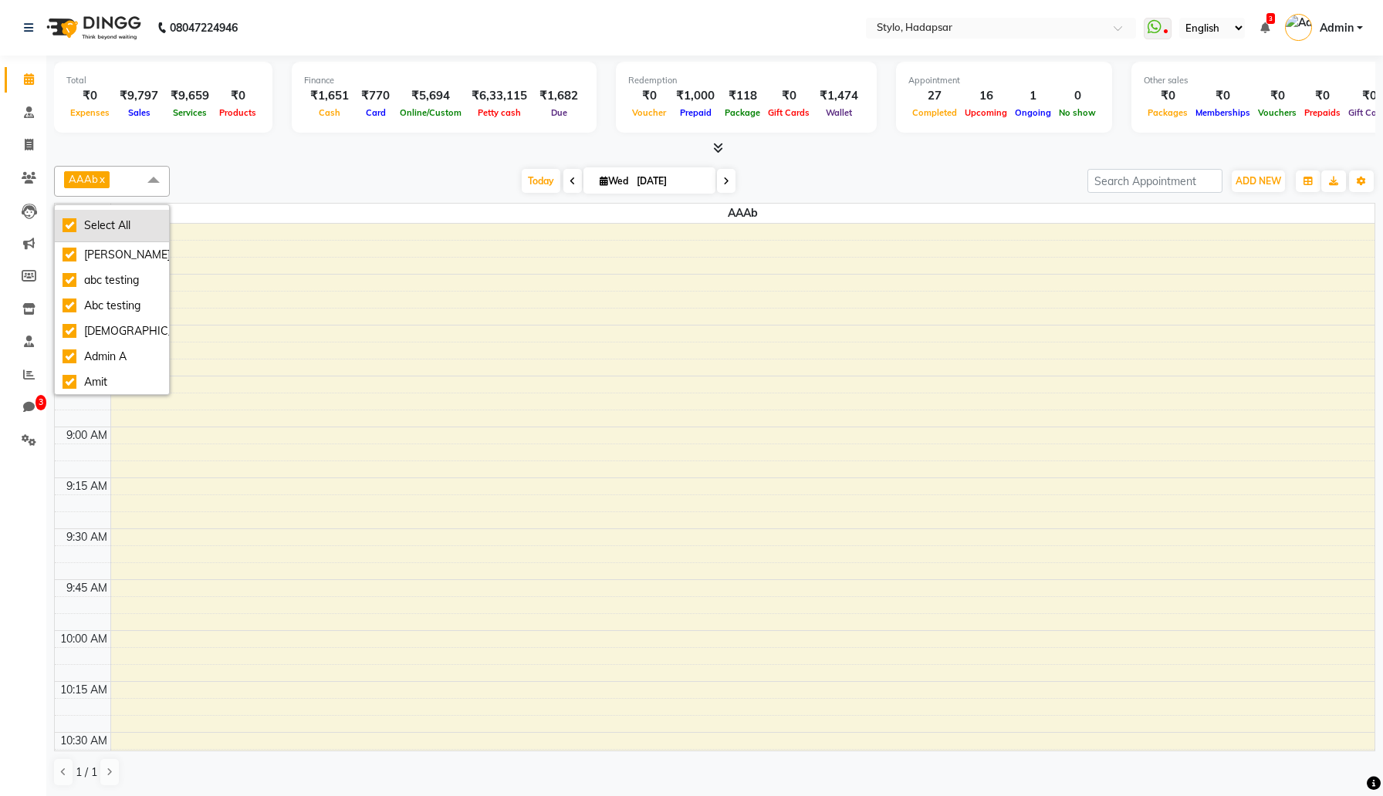
checkbox input "true"
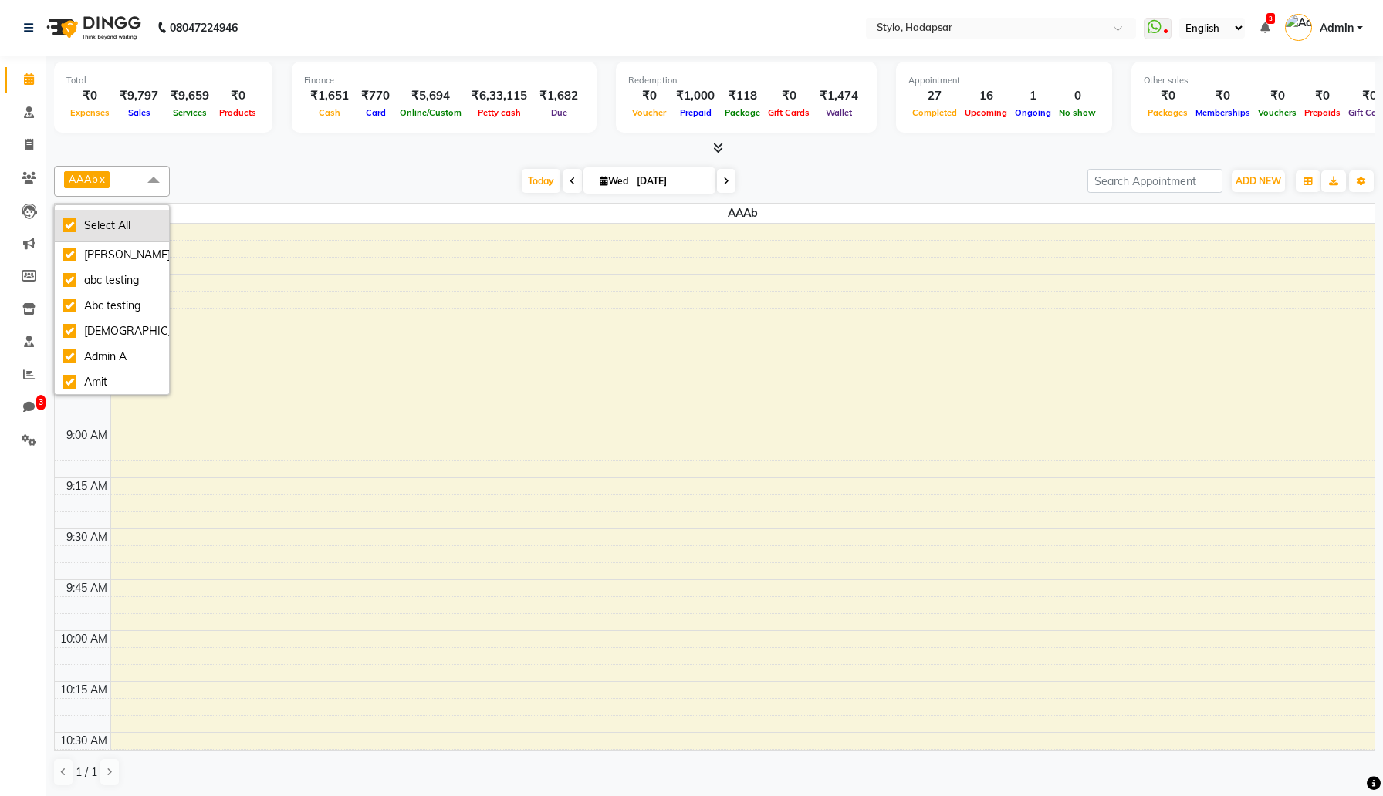
checkbox input "true"
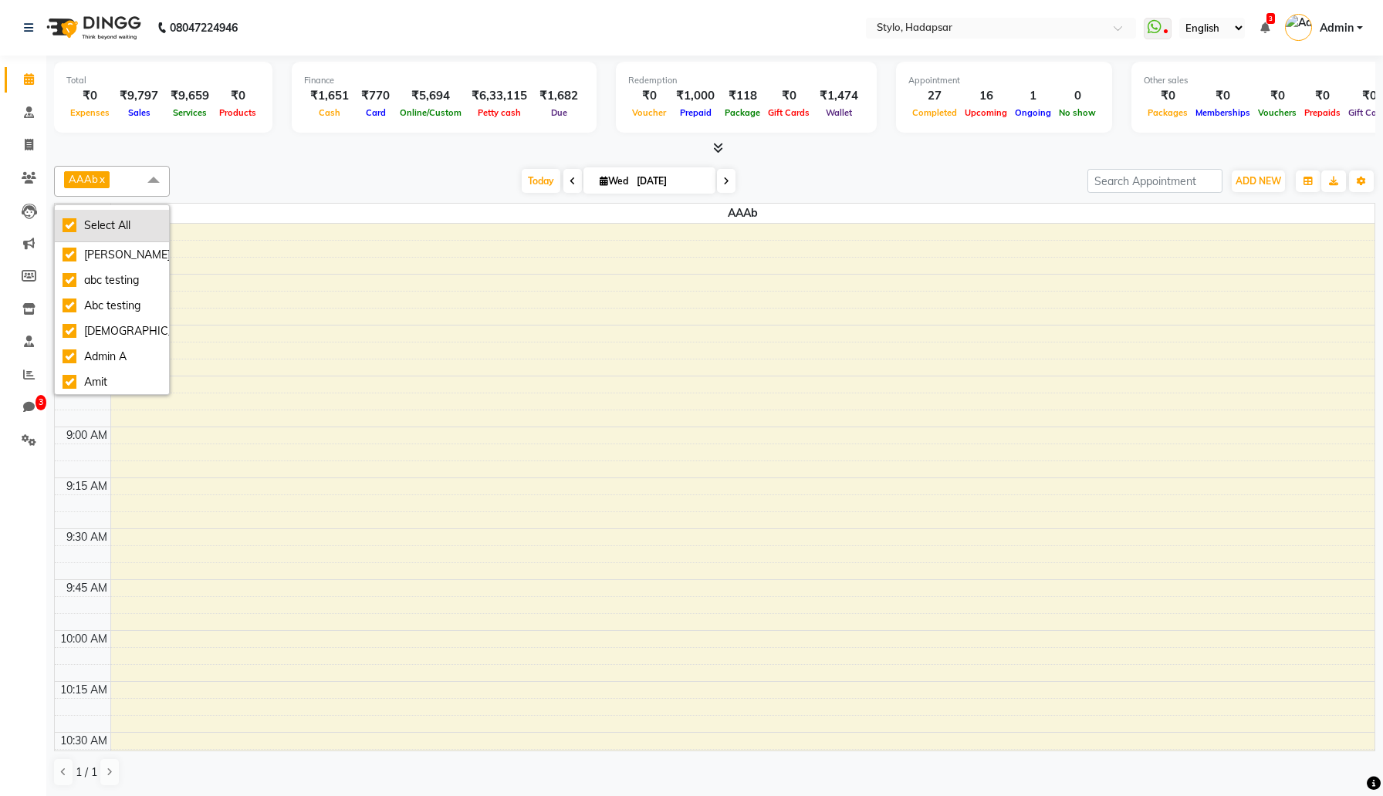
checkbox input "true"
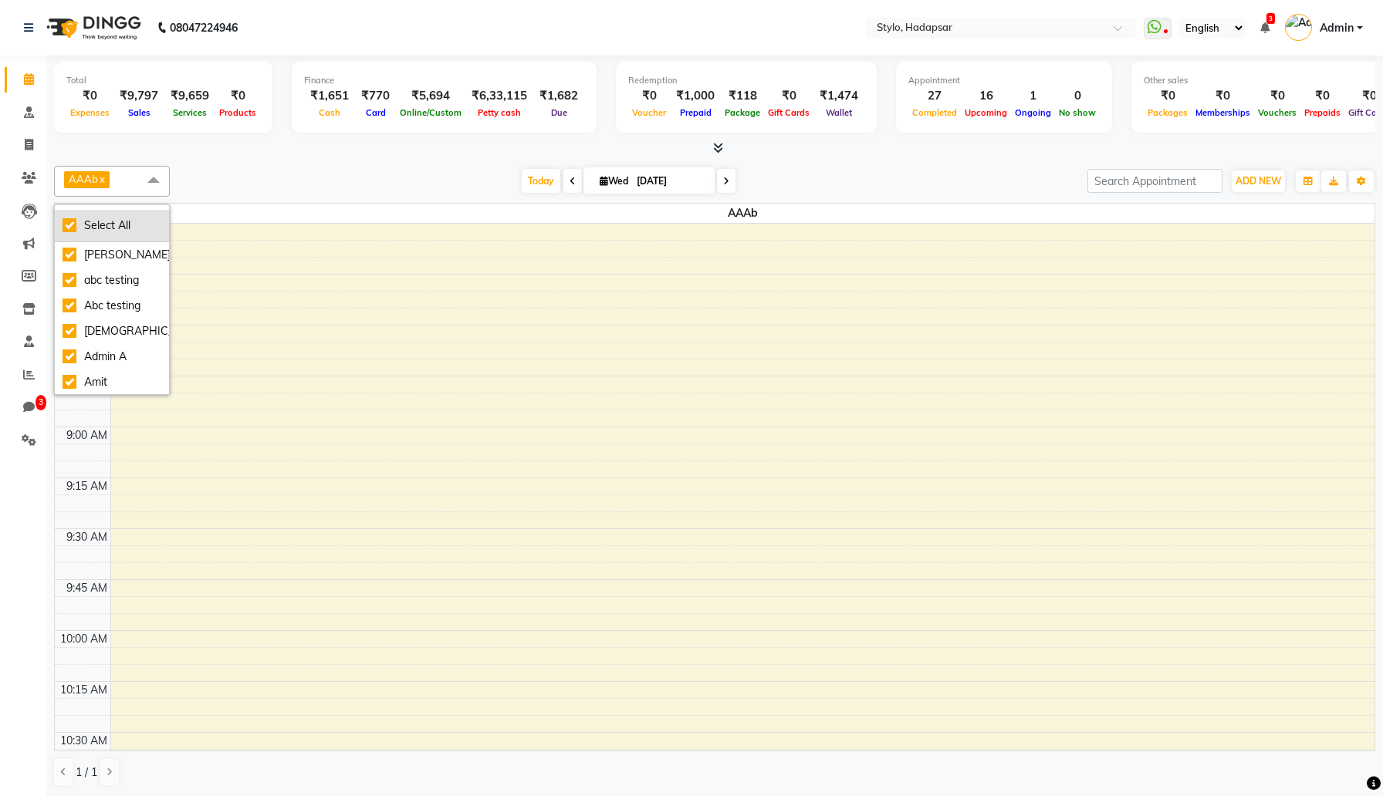
checkbox input "true"
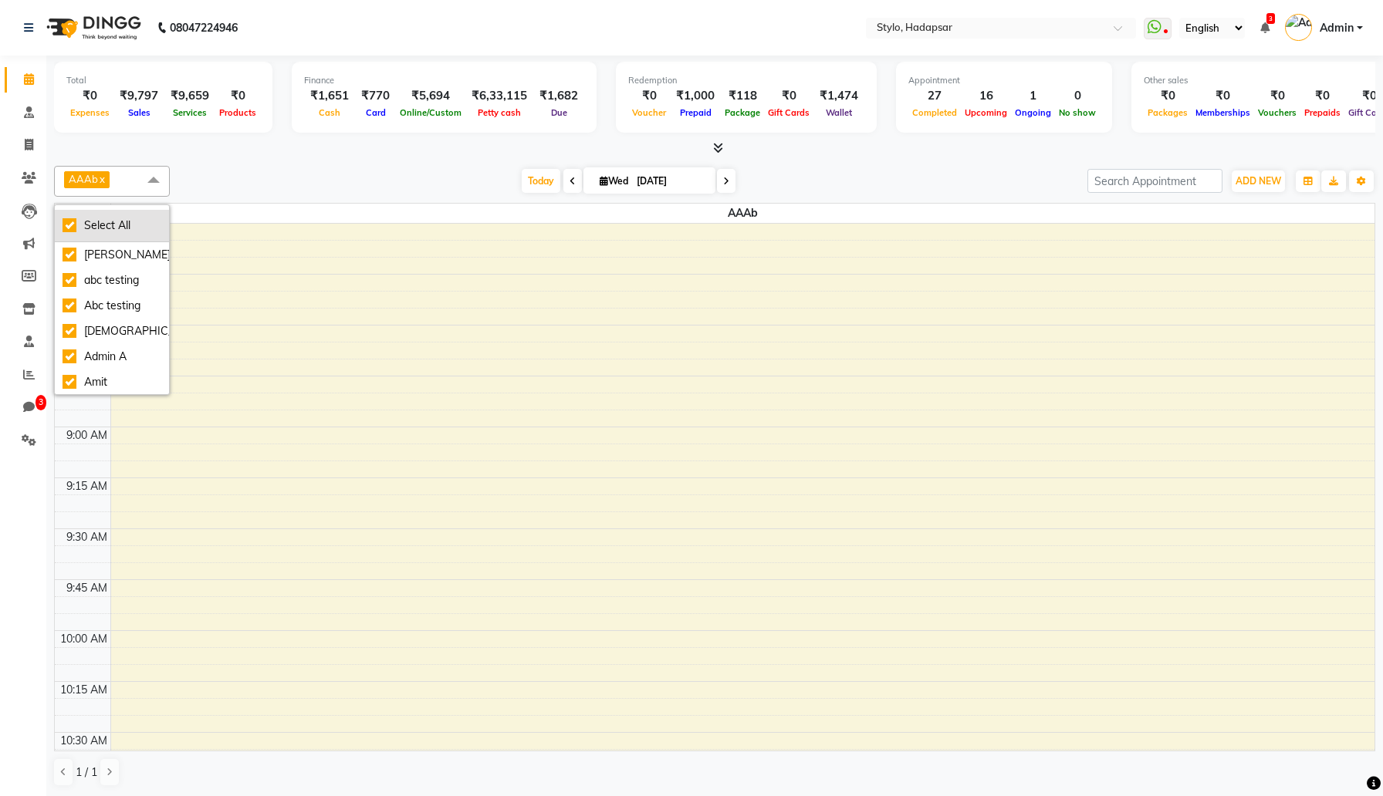
checkbox input "true"
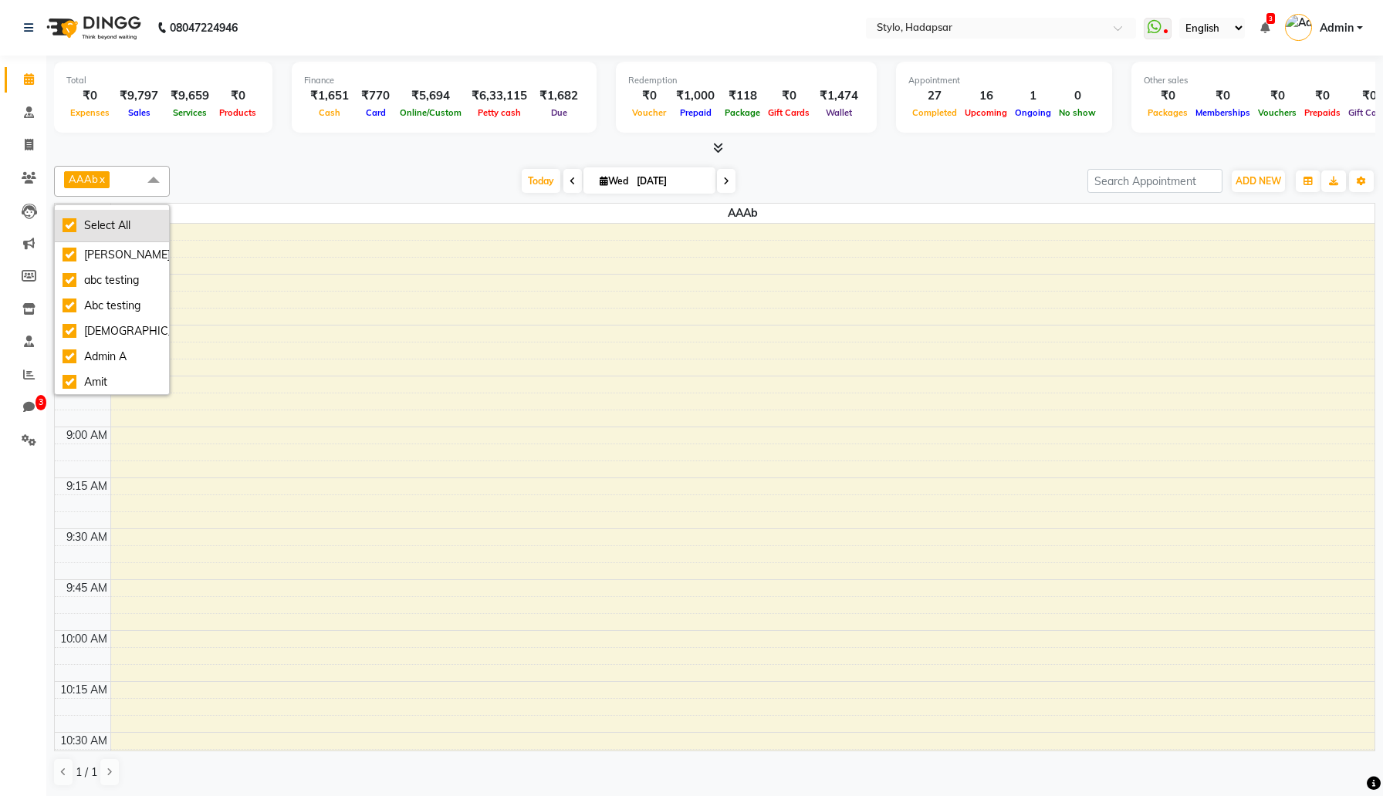
checkbox input "true"
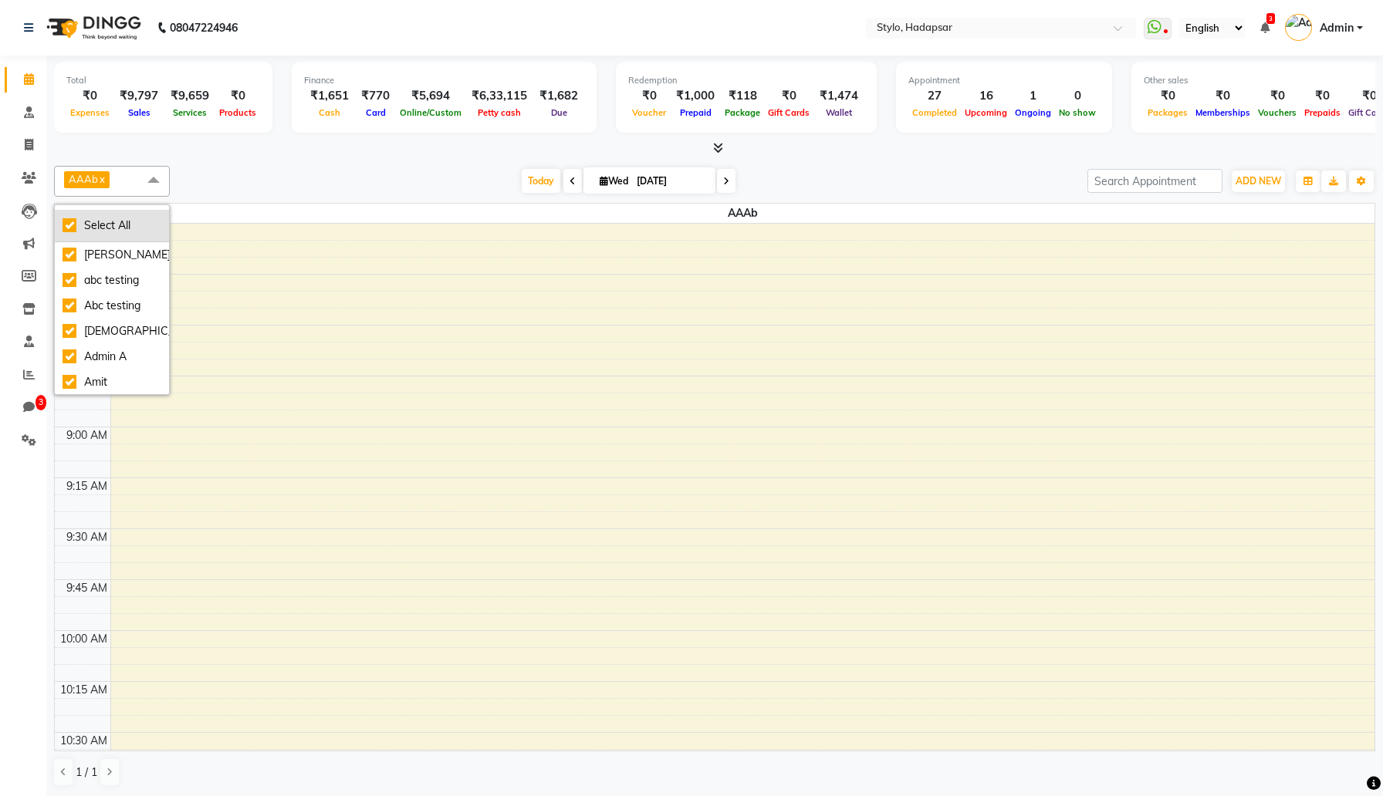
checkbox input "true"
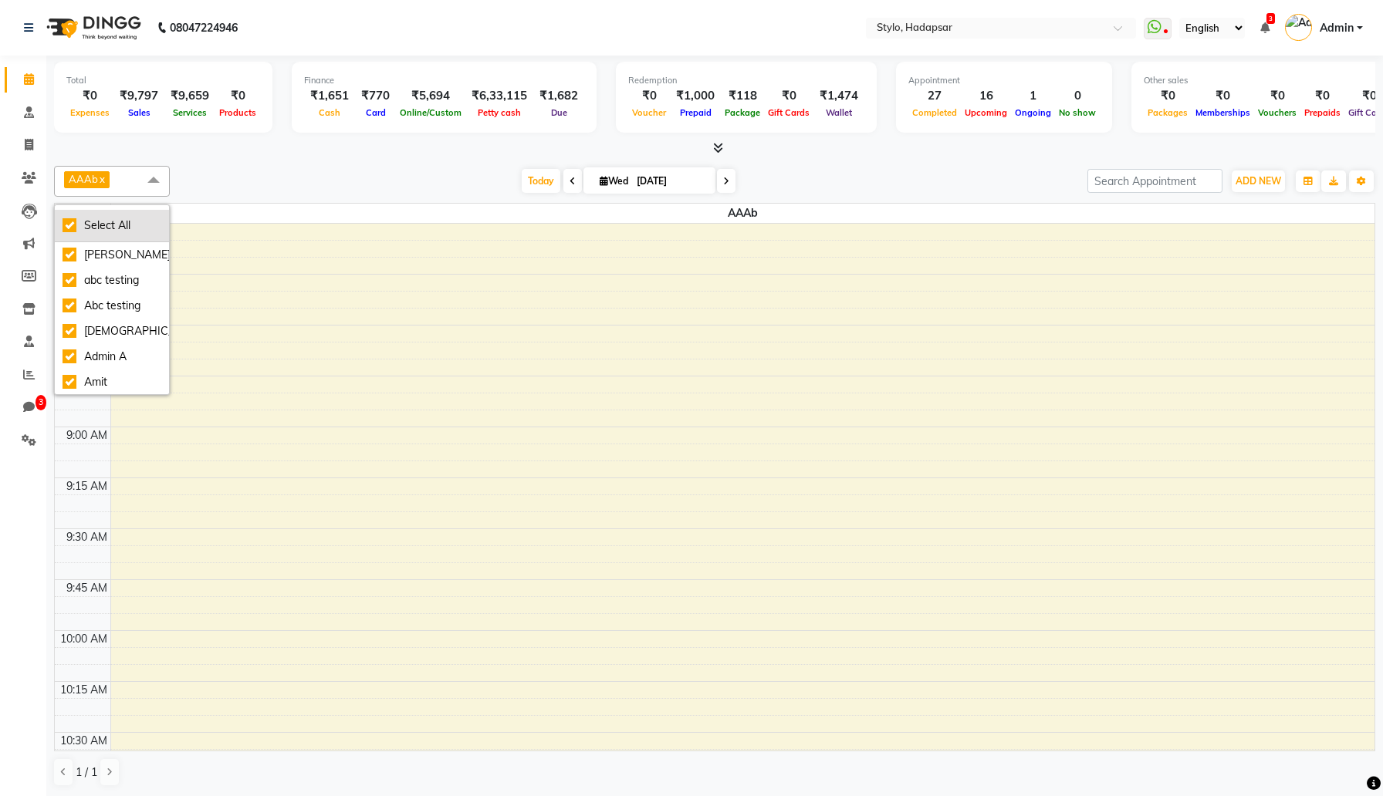
checkbox input "true"
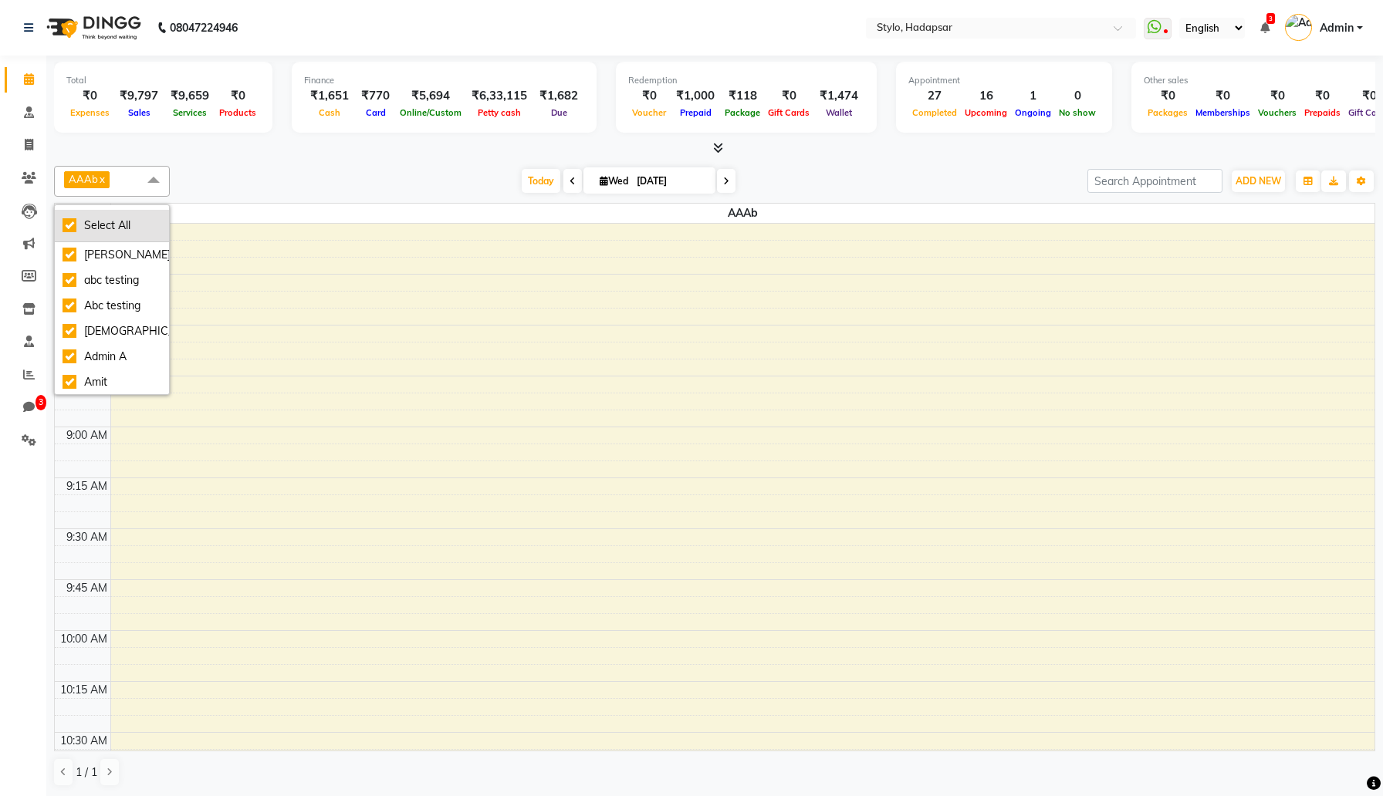
checkbox input "true"
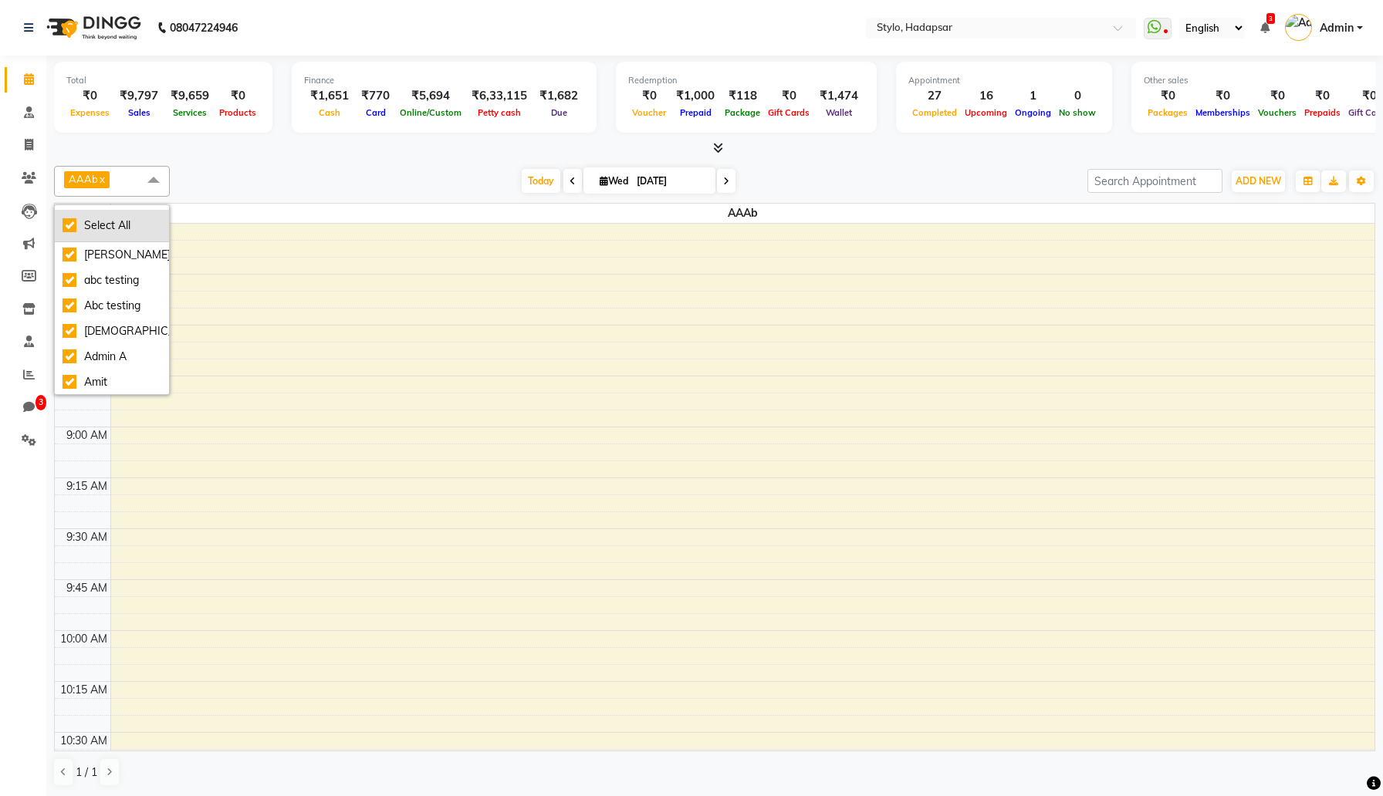
checkbox input "true"
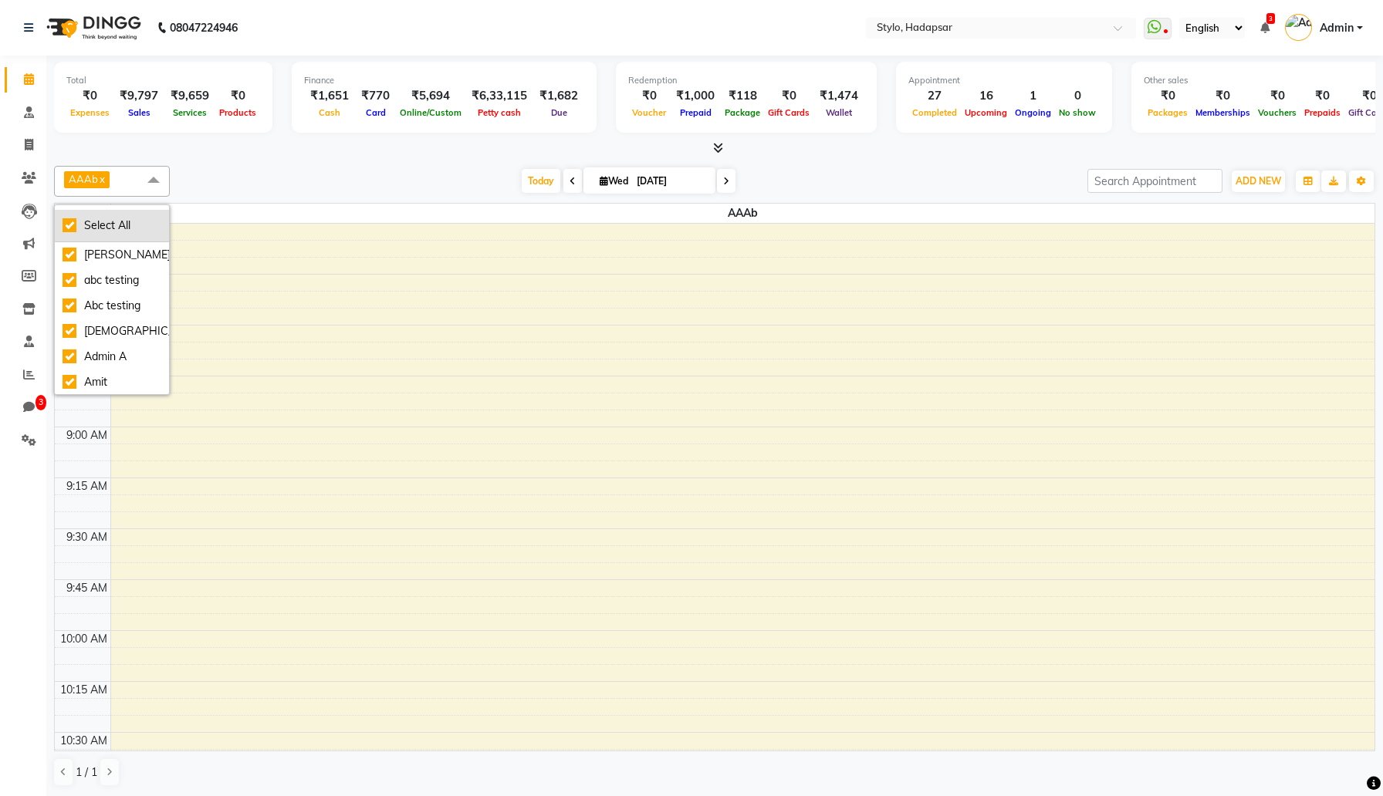
checkbox input "true"
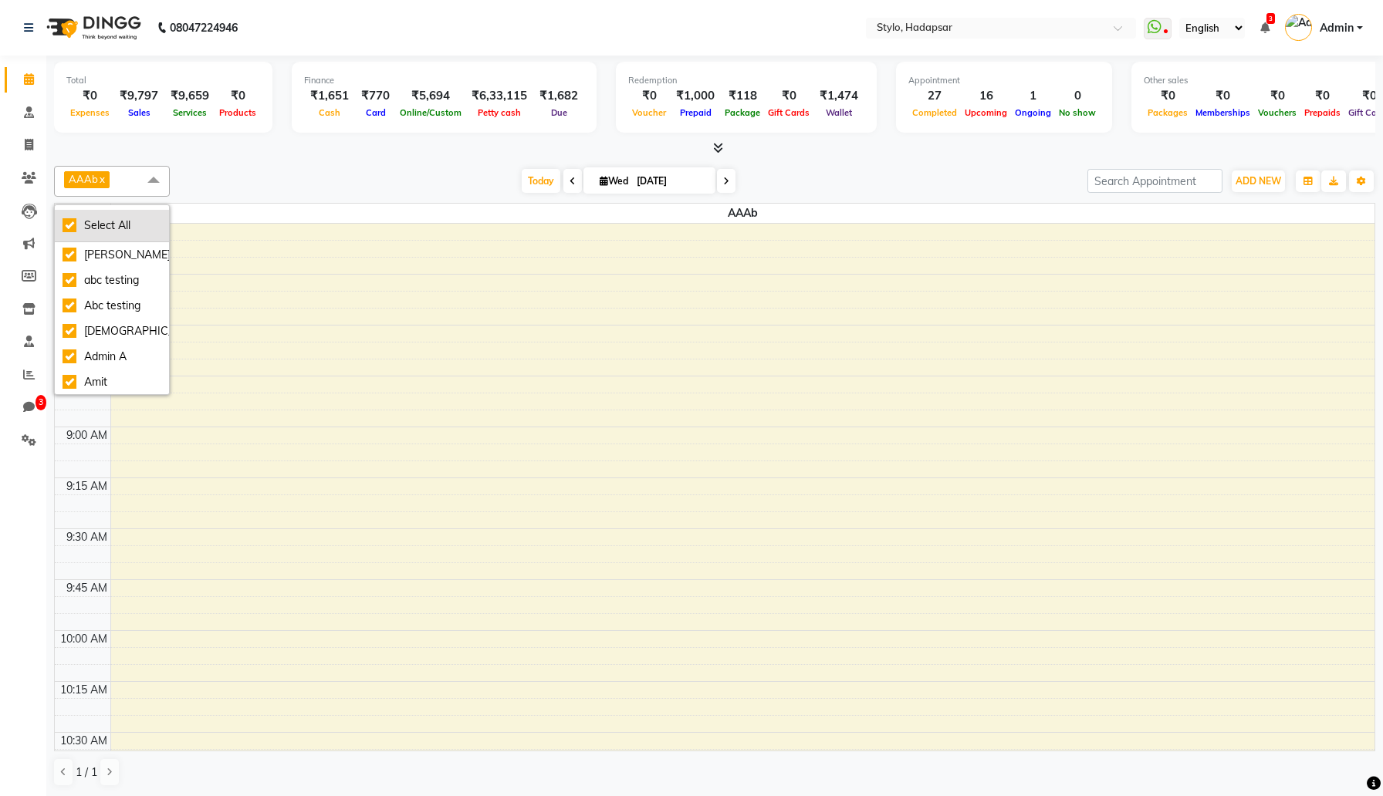
checkbox input "true"
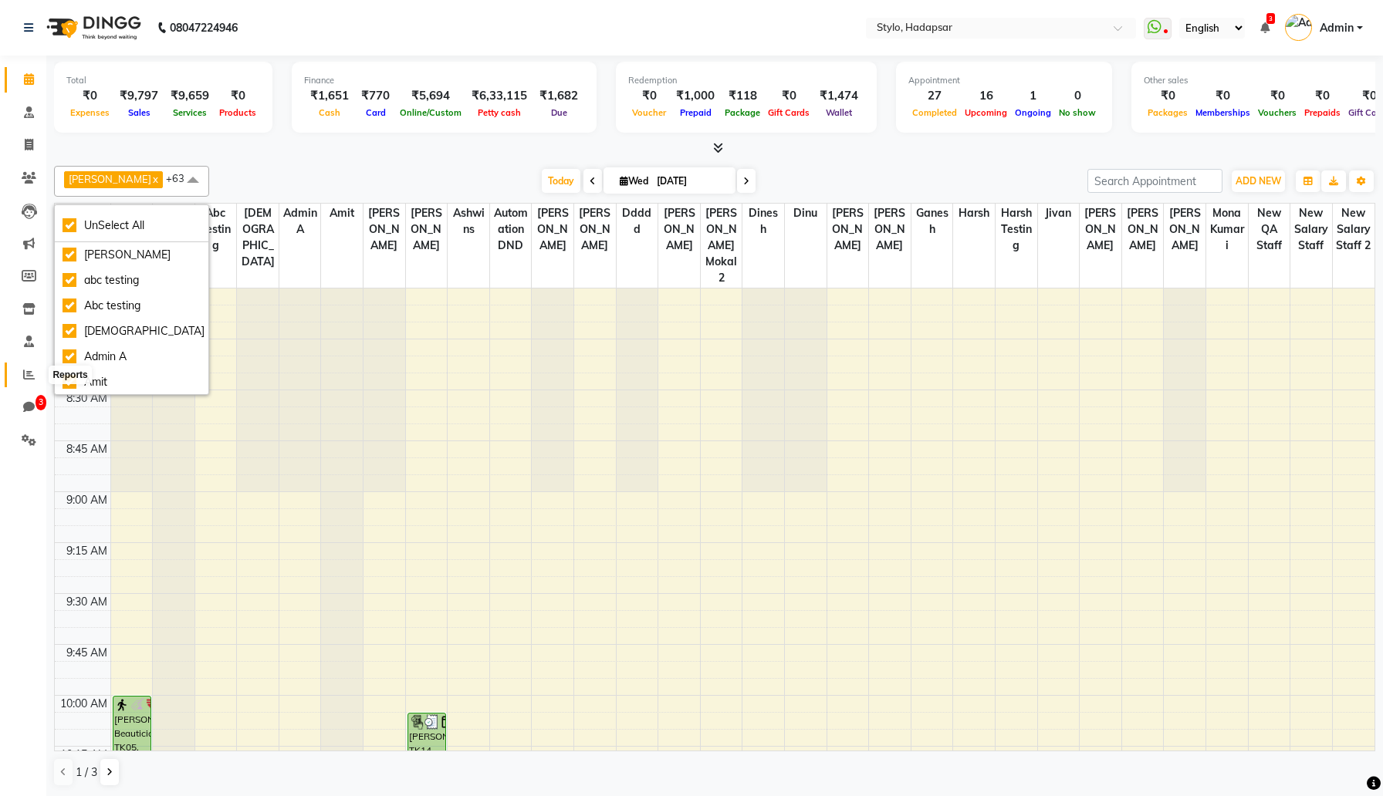
click at [25, 383] on span at bounding box center [28, 376] width 27 height 18
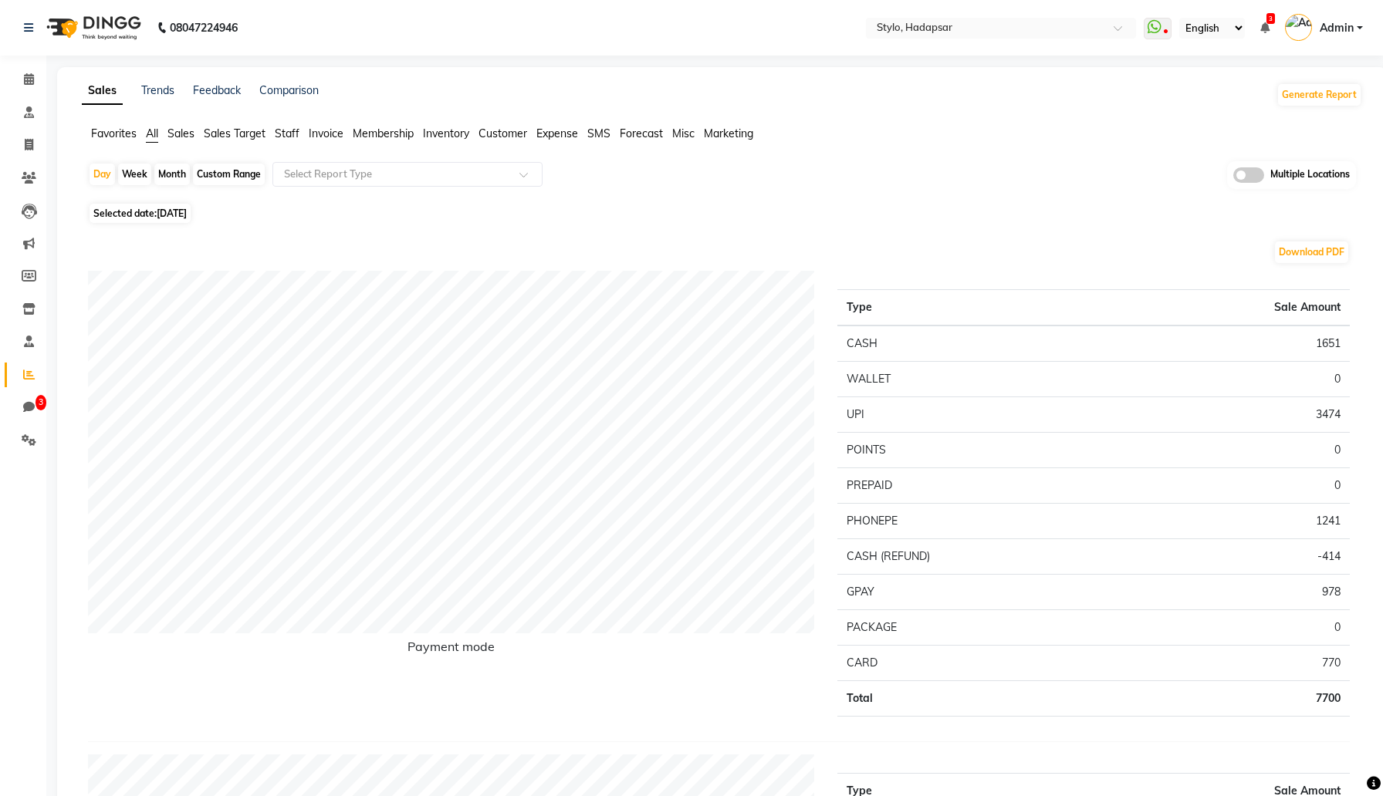
click at [287, 128] on span "Staff" at bounding box center [287, 134] width 25 height 14
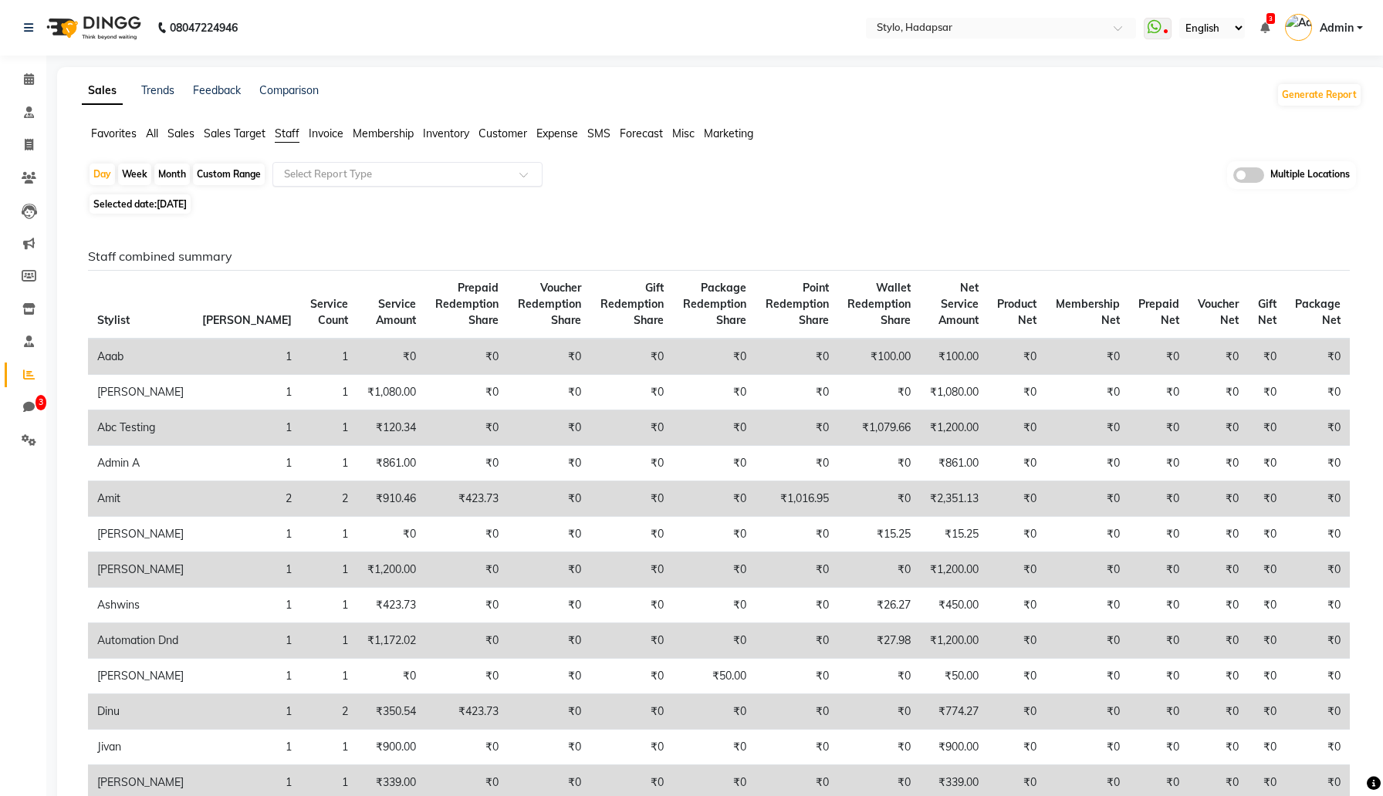
click at [317, 170] on input "text" at bounding box center [392, 174] width 222 height 15
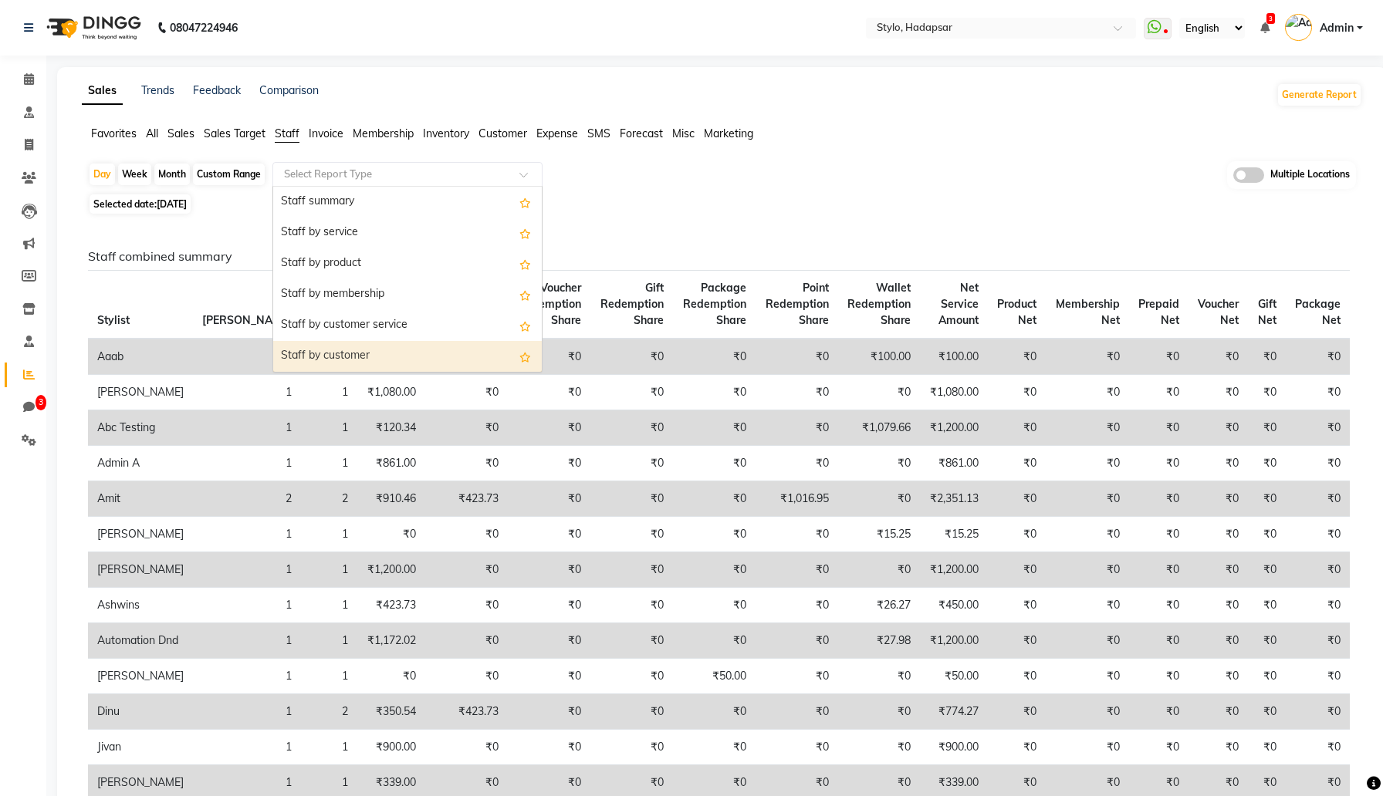
click at [373, 351] on div "Staff by customer" at bounding box center [407, 356] width 269 height 31
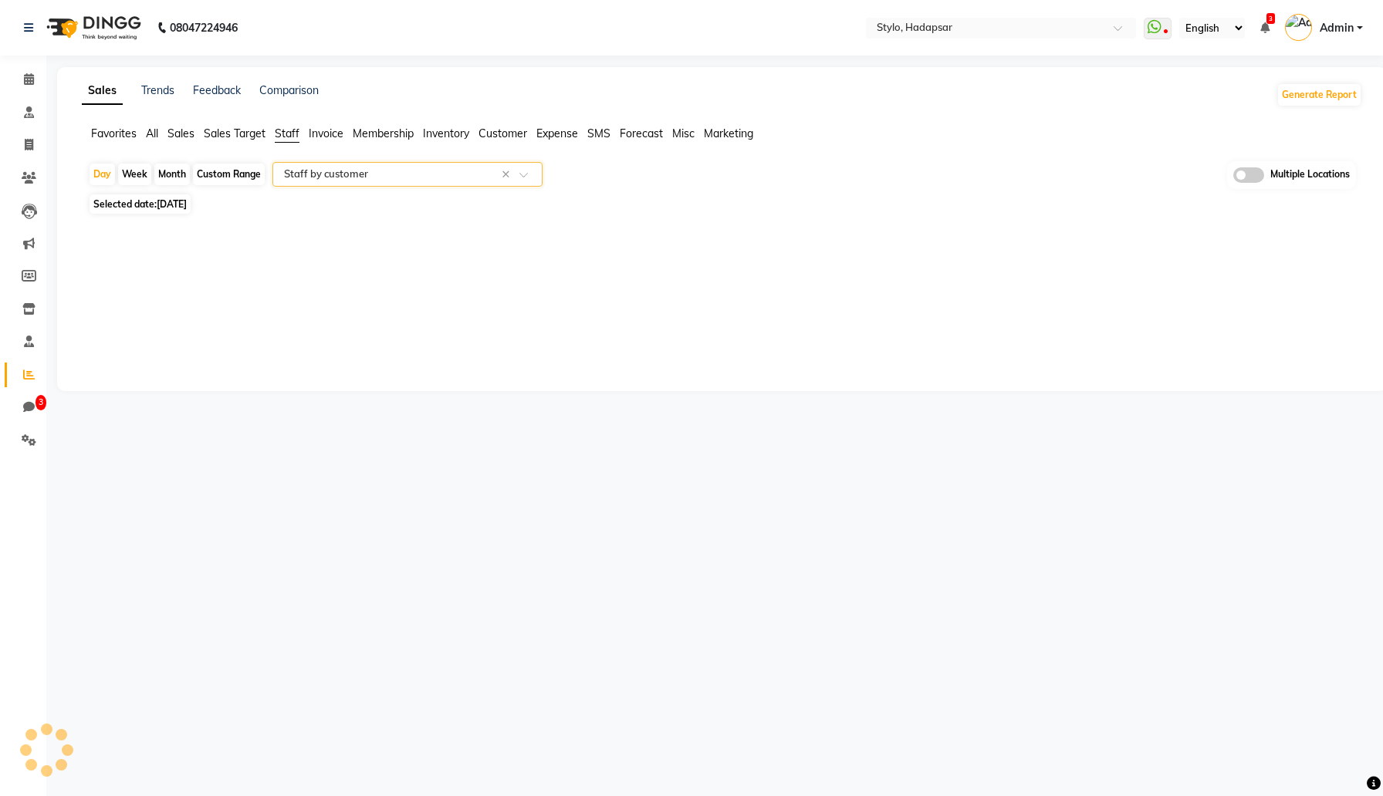
select select "filtered_report"
select select "csv"
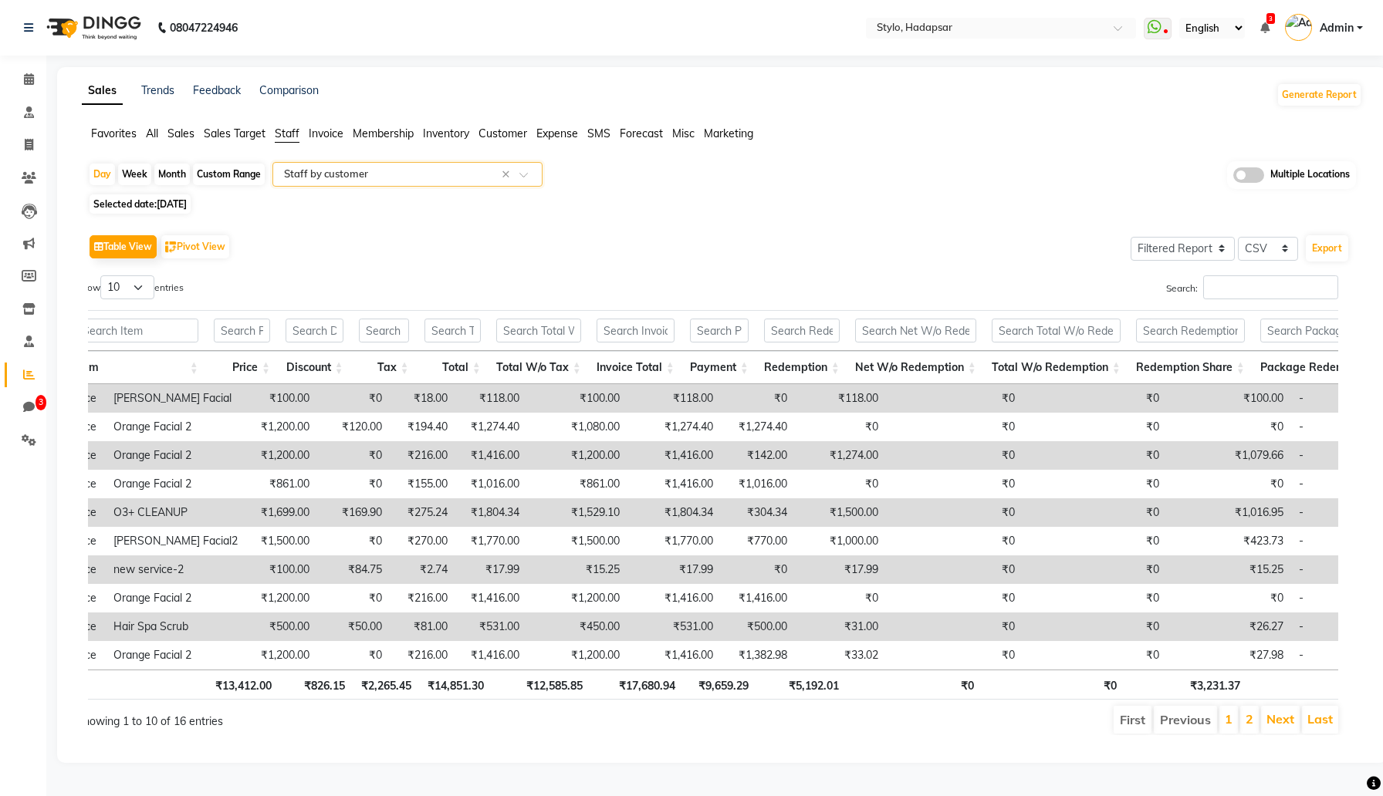
scroll to position [0, 489]
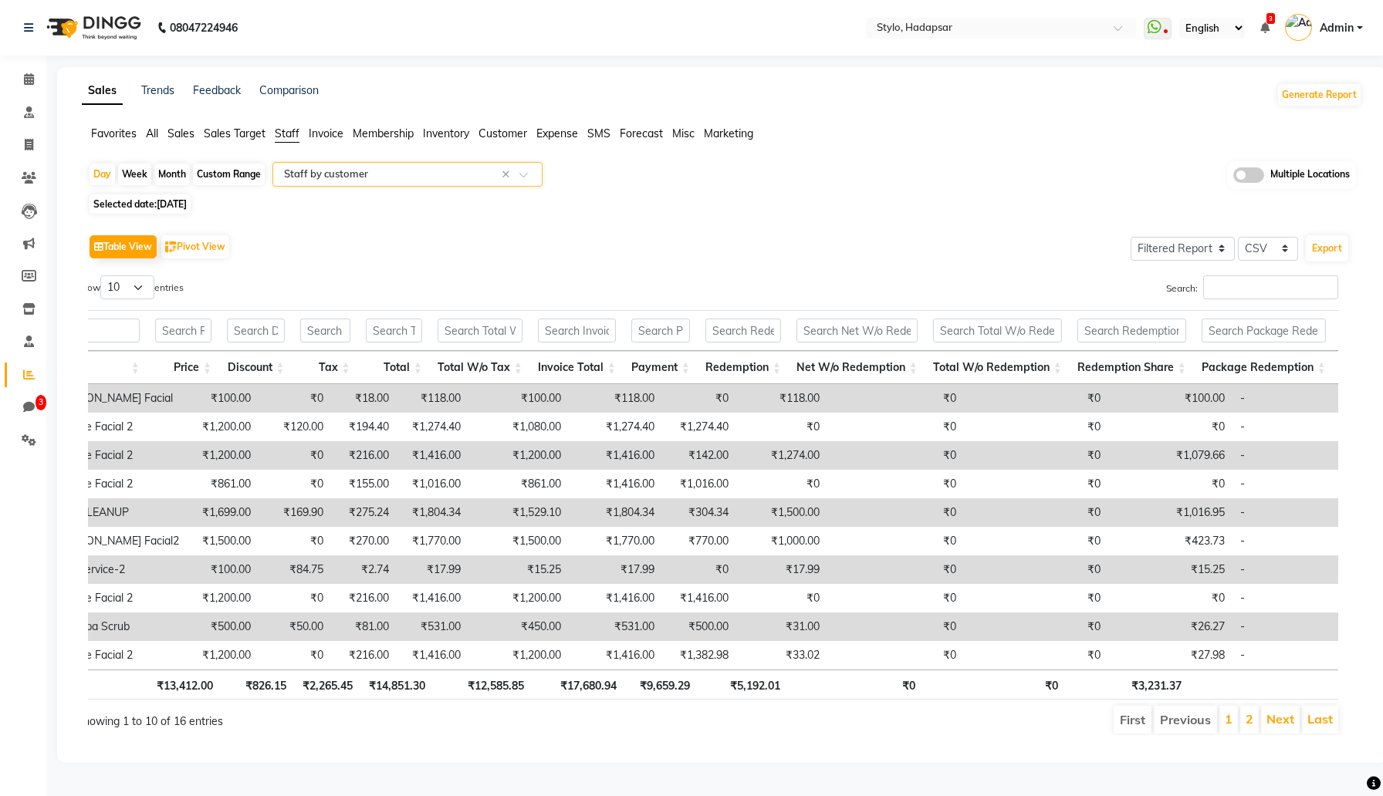
click at [182, 212] on span "Selected date: Sep 03, 2025" at bounding box center [140, 203] width 101 height 19
select select "9"
select select "2025"
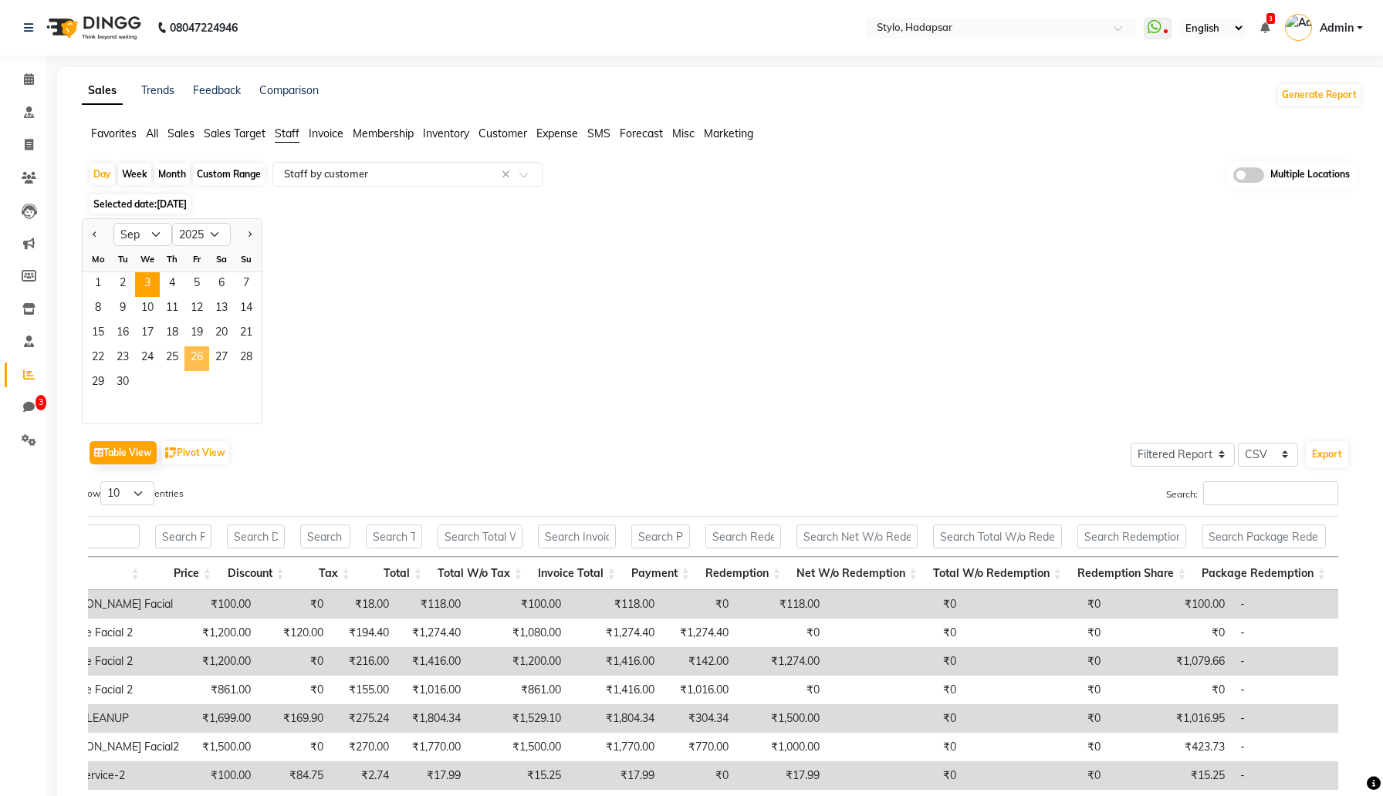
click at [197, 352] on span "26" at bounding box center [196, 358] width 25 height 25
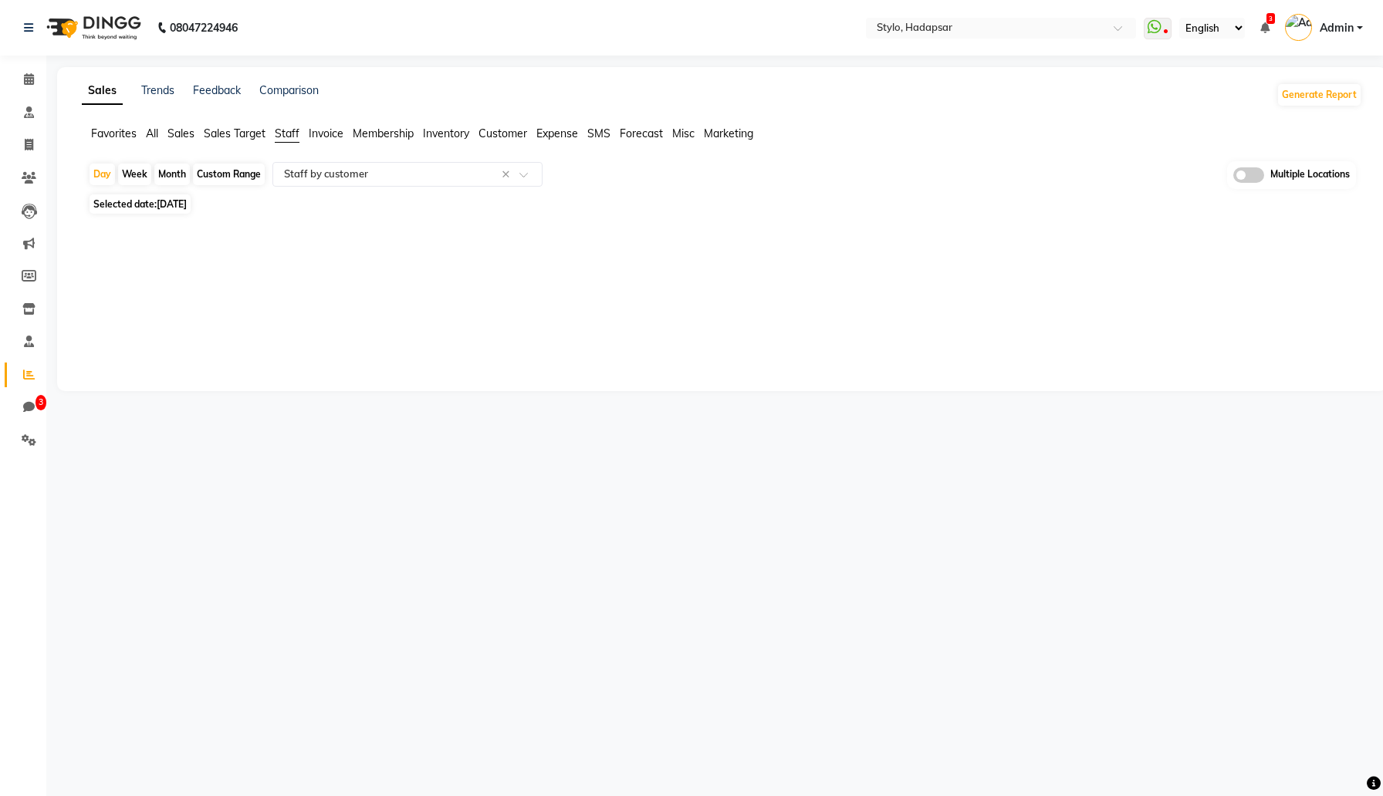
click at [187, 210] on span "Sep 26, 2025" at bounding box center [172, 204] width 30 height 12
select select "9"
select select "2025"
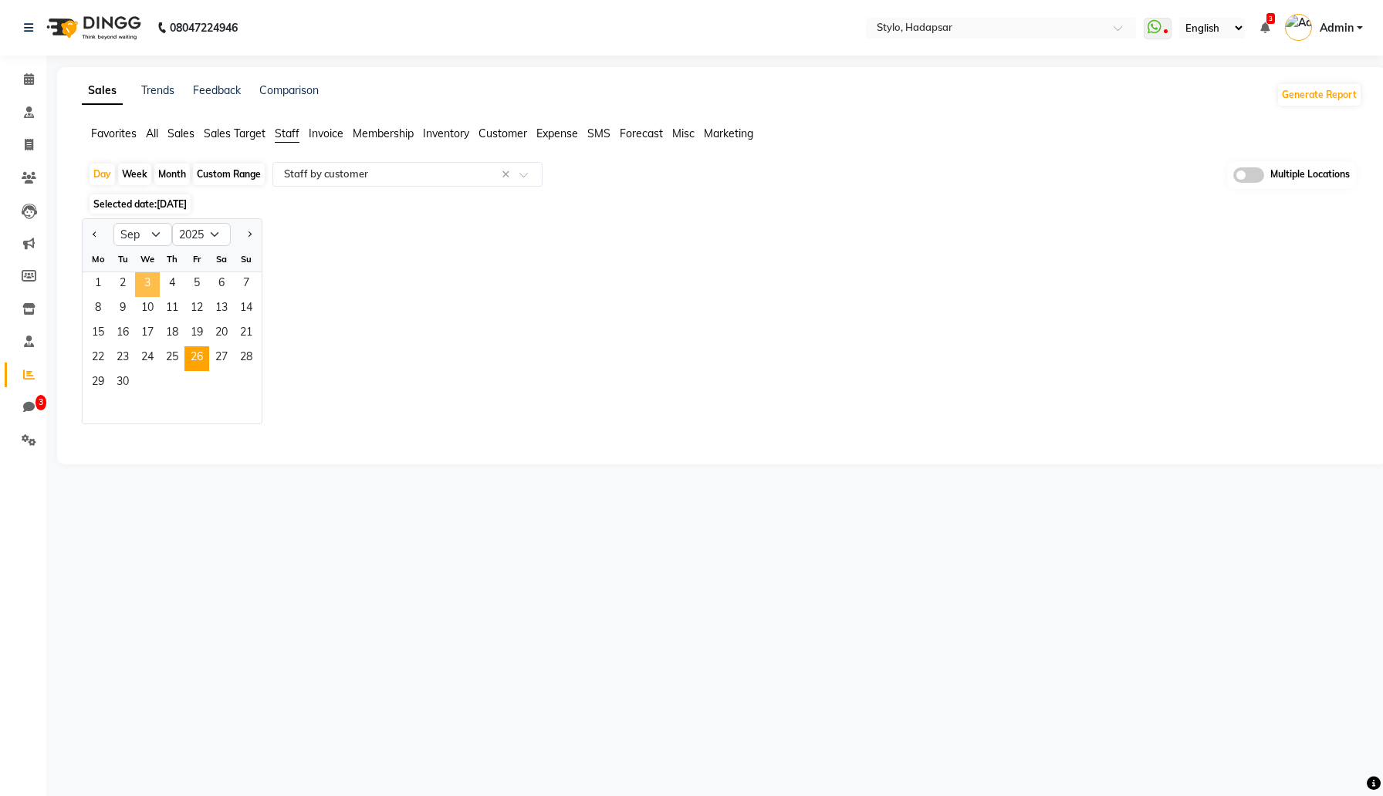
click at [146, 275] on span "3" at bounding box center [147, 284] width 25 height 25
select select "filtered_report"
select select "csv"
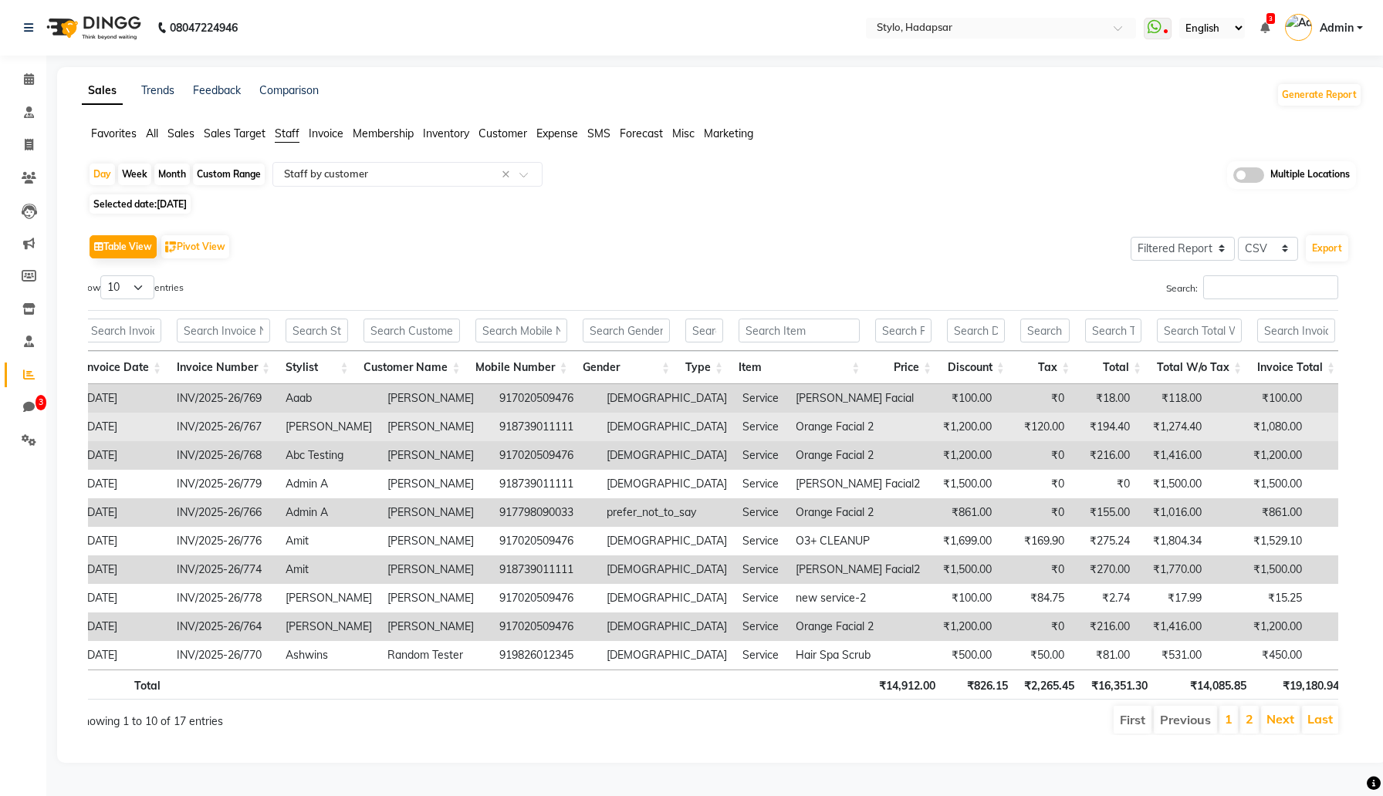
scroll to position [0, 0]
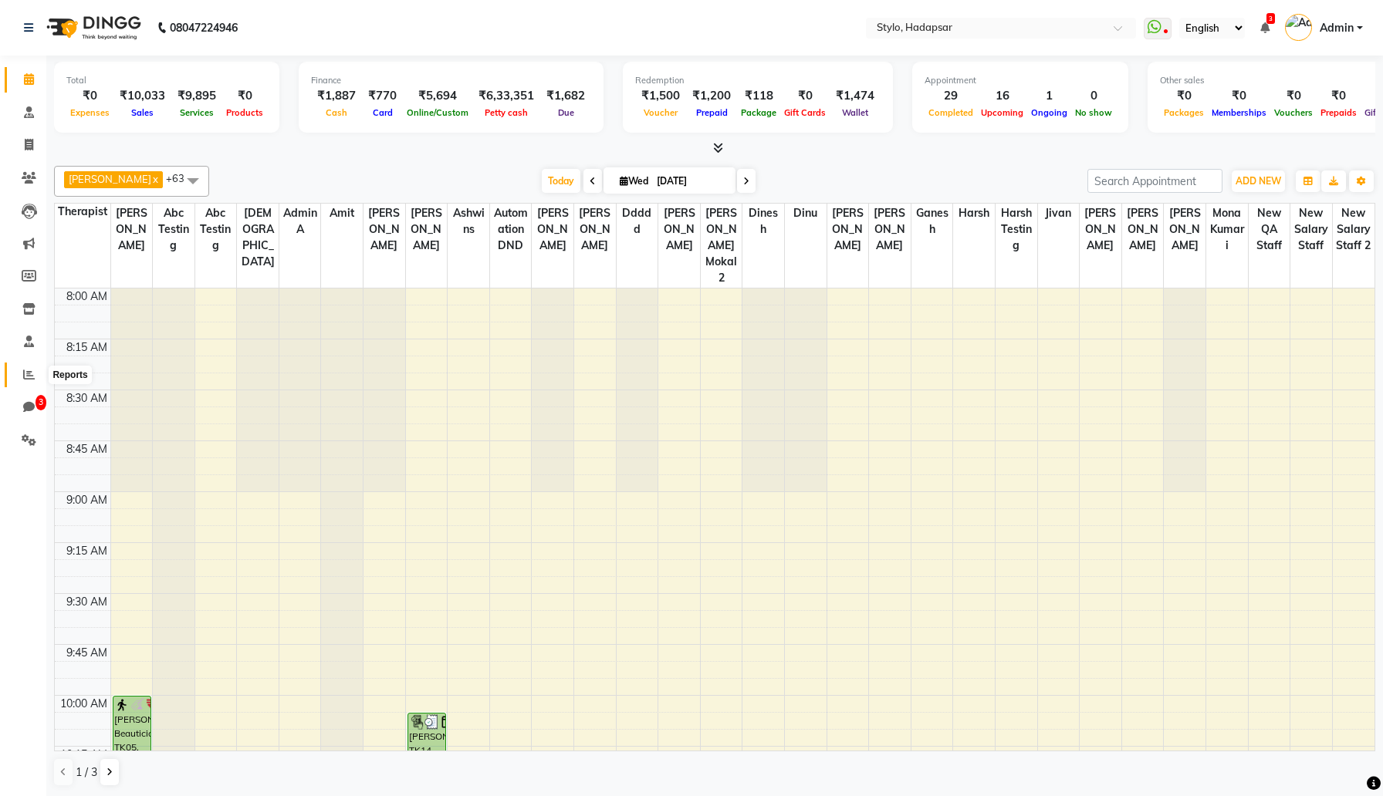
click at [25, 376] on icon at bounding box center [29, 375] width 12 height 12
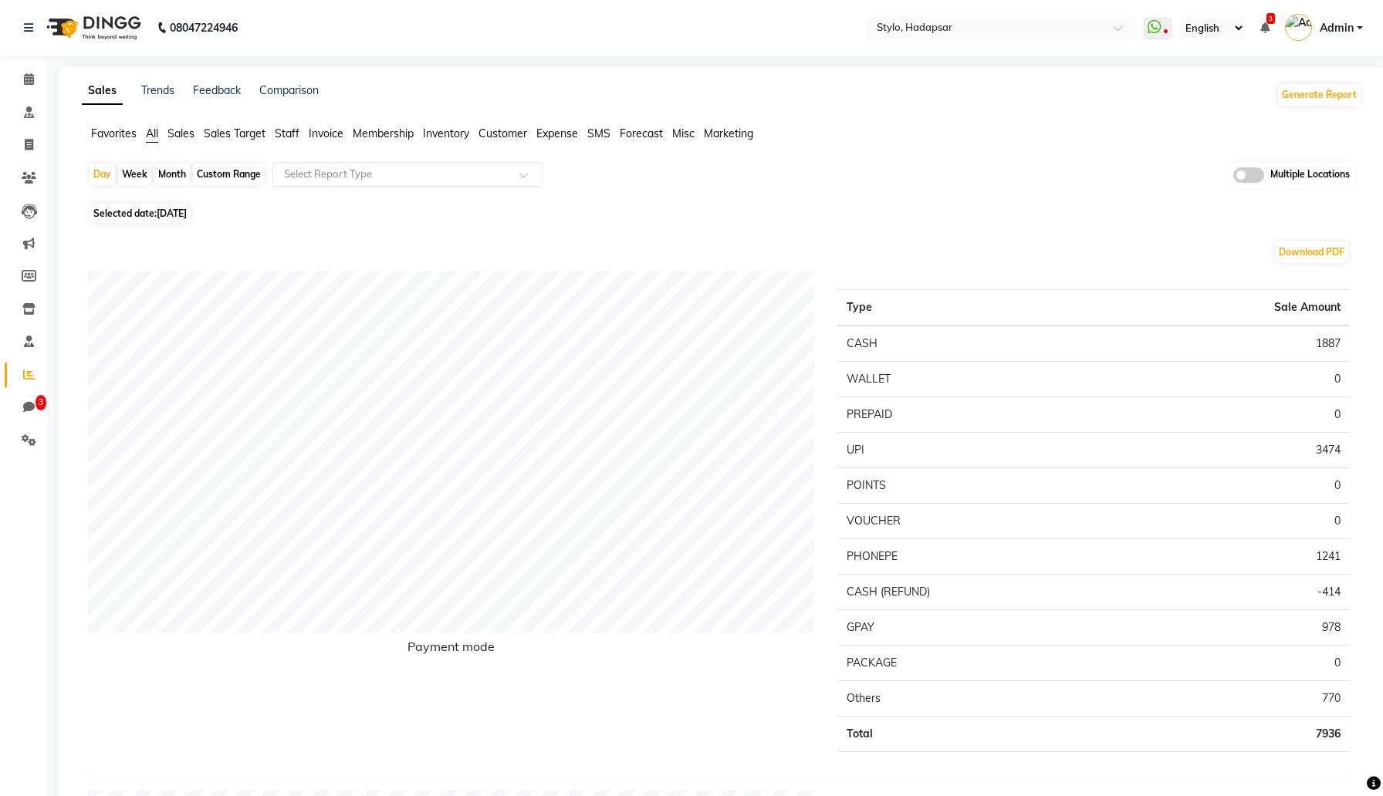
click at [386, 181] on div "Select Report Type" at bounding box center [407, 174] width 270 height 25
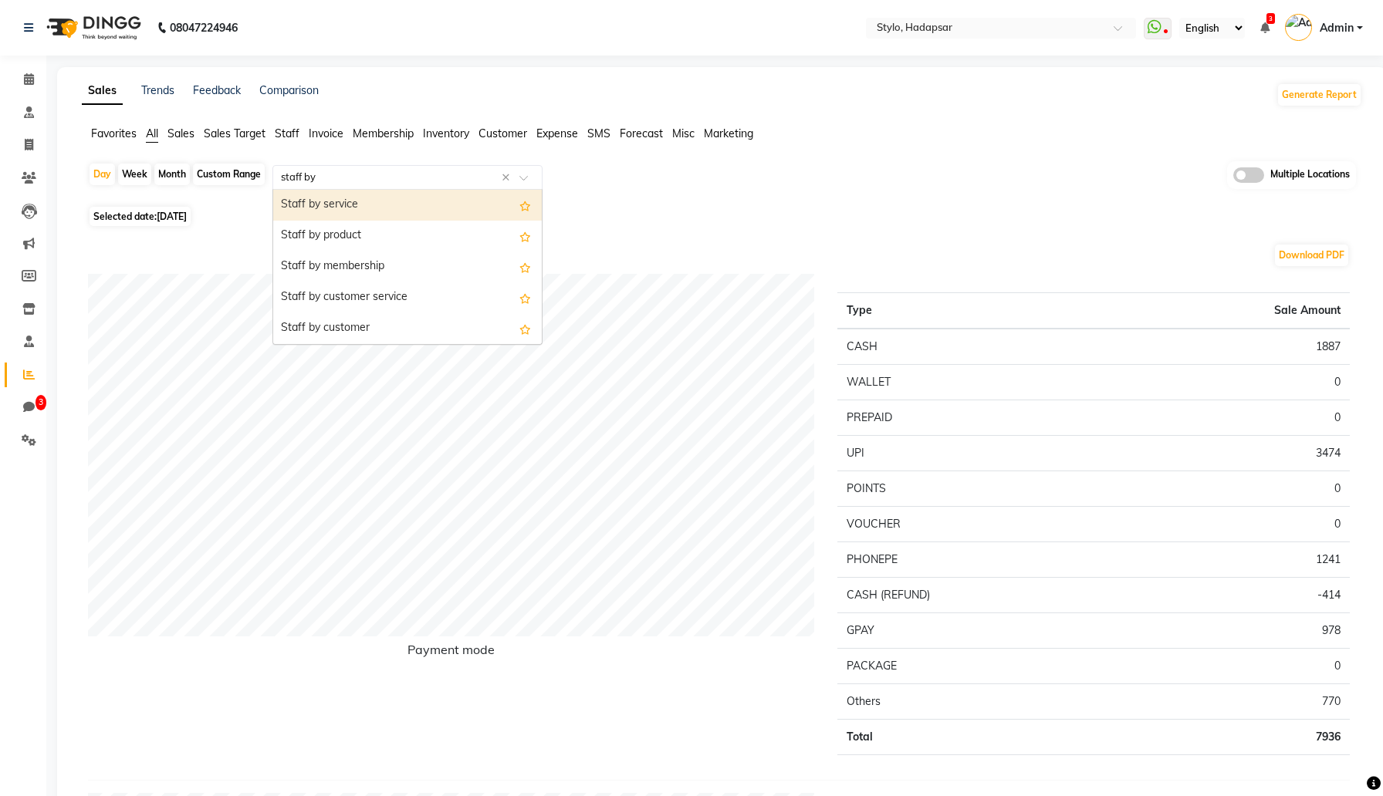
type input "staff by"
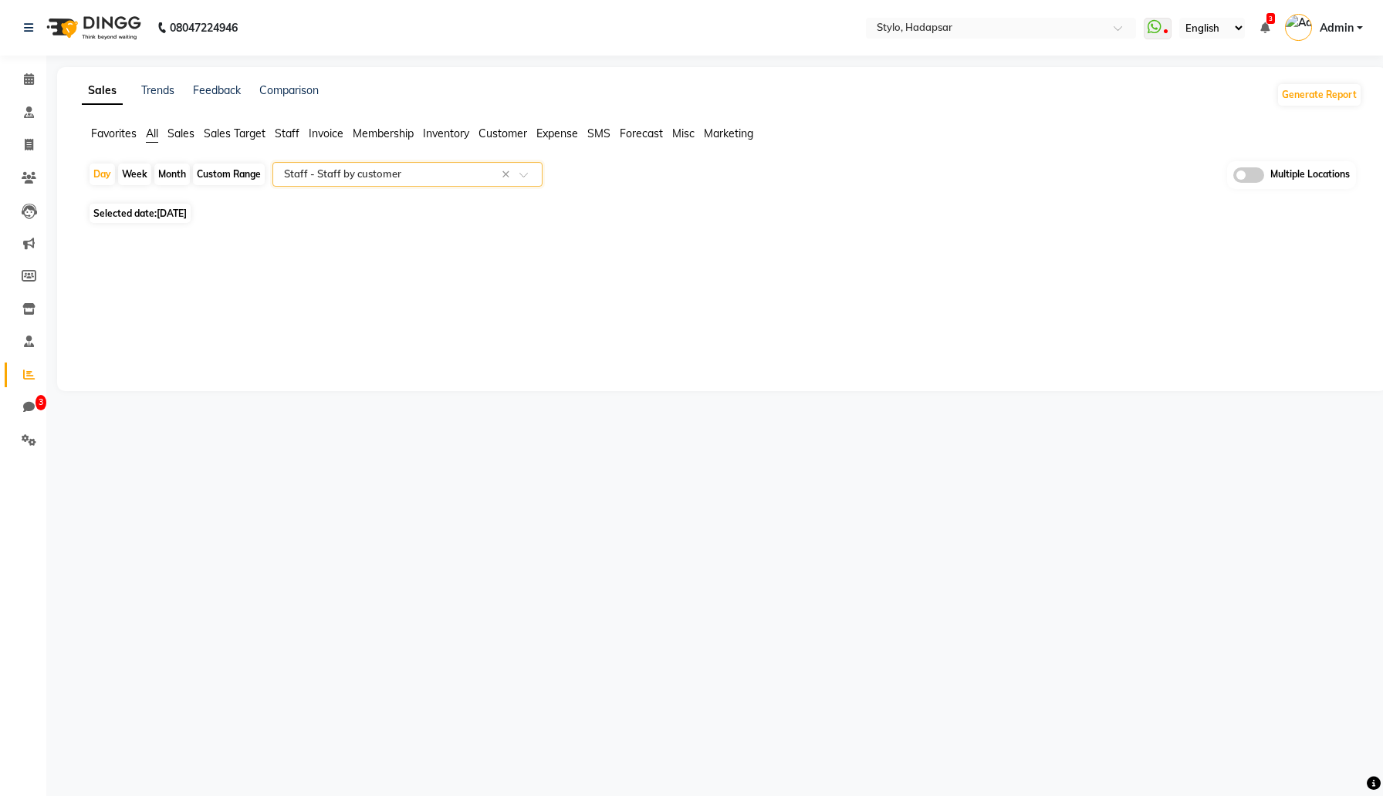
select select "filtered_report"
select select "csv"
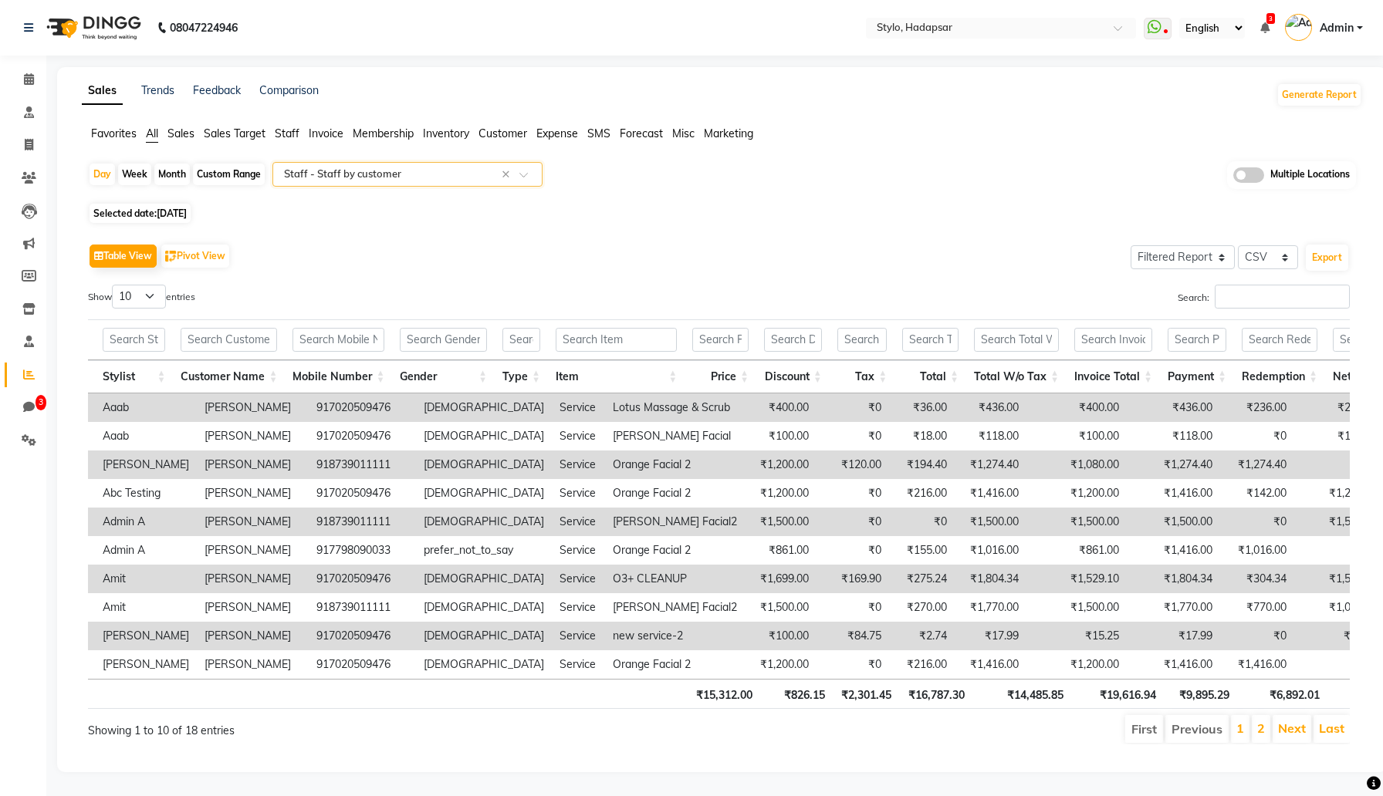
scroll to position [0, 204]
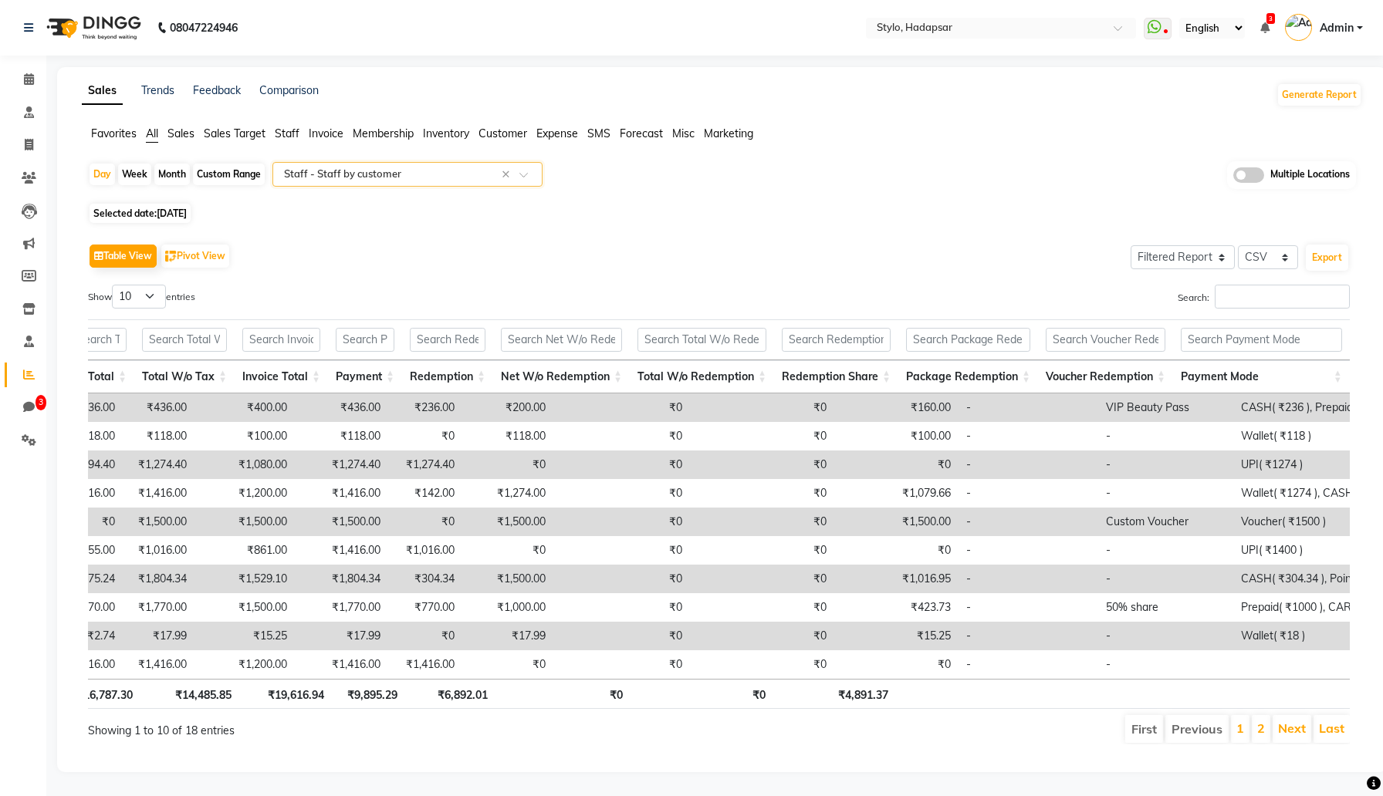
click at [179, 208] on span "Sep 03, 2025" at bounding box center [172, 214] width 30 height 12
select select "9"
select select "2025"
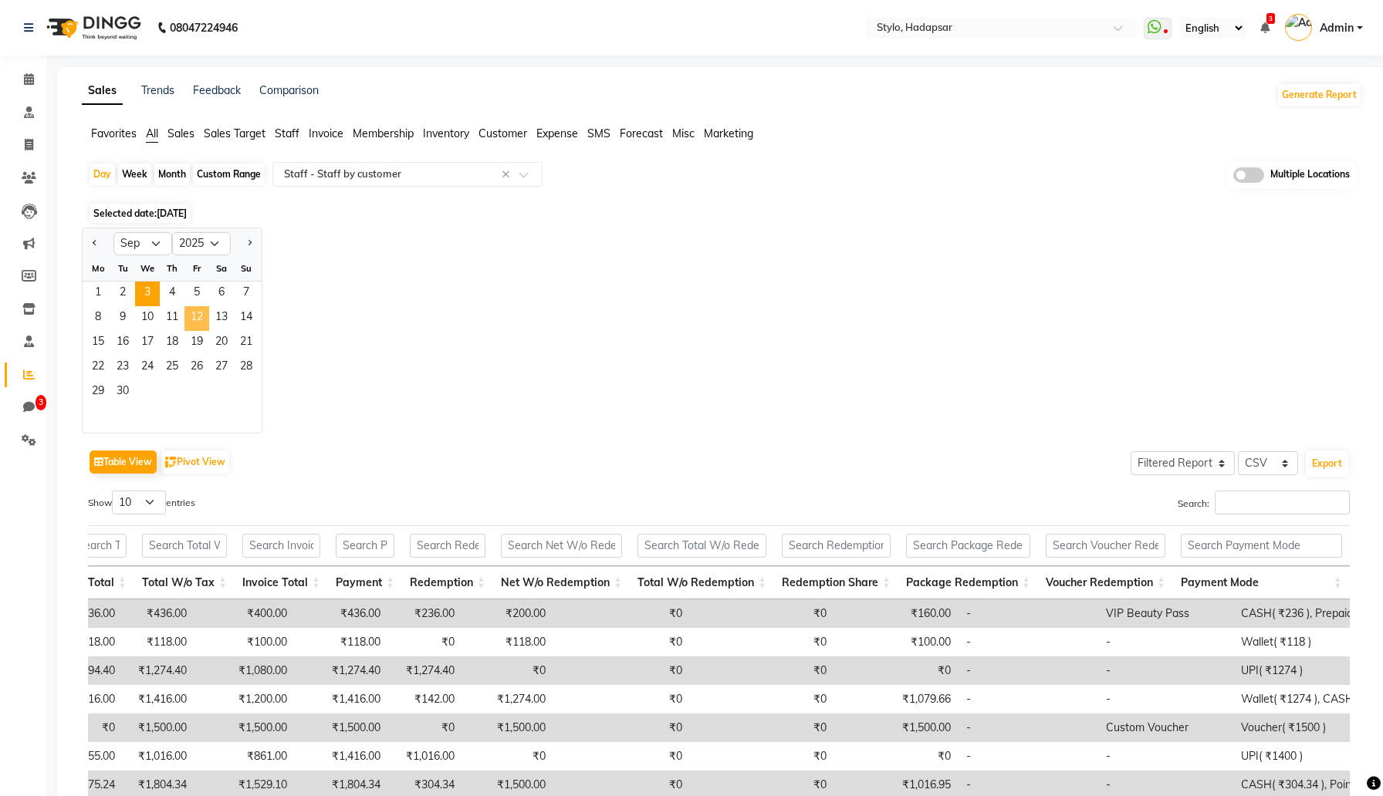
click at [199, 309] on span "12" at bounding box center [196, 318] width 25 height 25
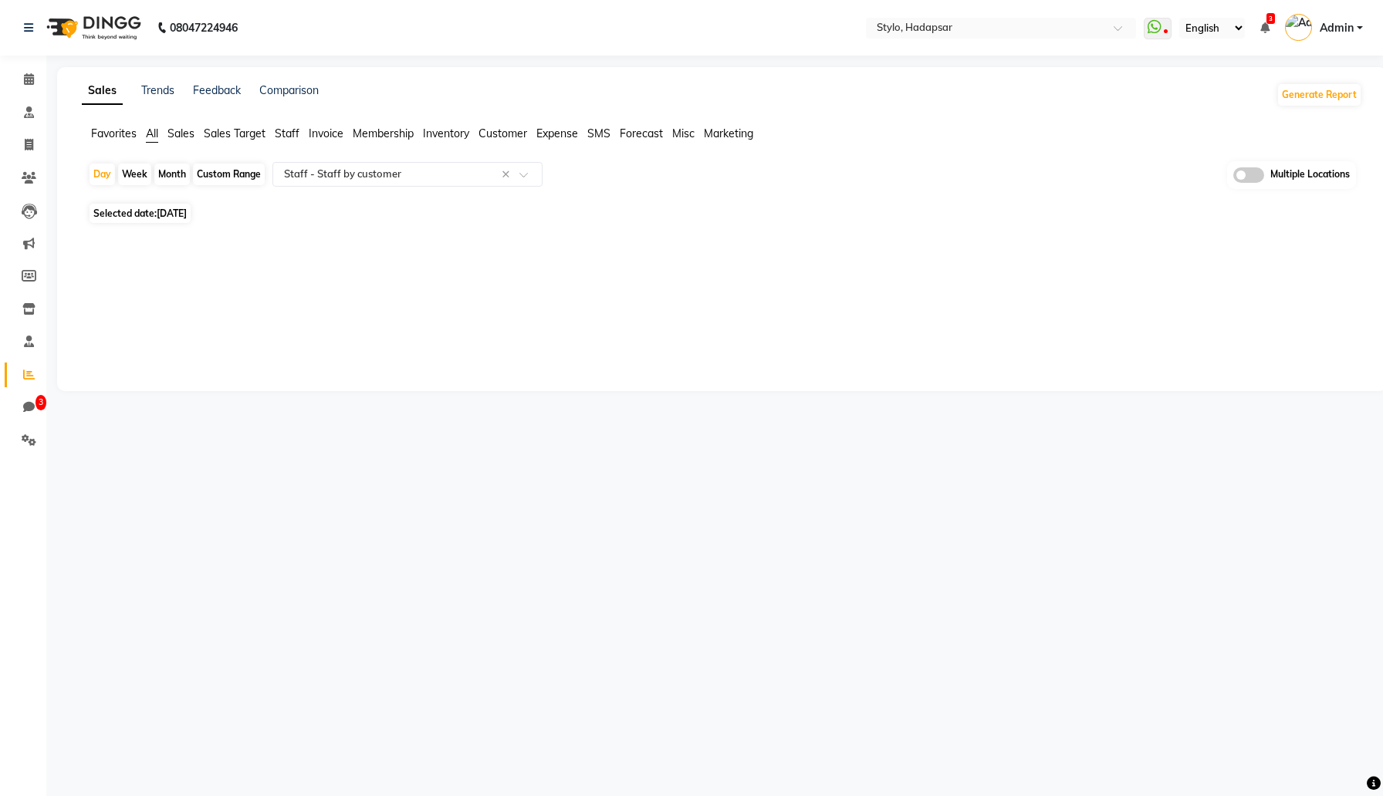
click at [181, 213] on span "Sep 12, 2025" at bounding box center [172, 214] width 30 height 12
select select "9"
select select "2025"
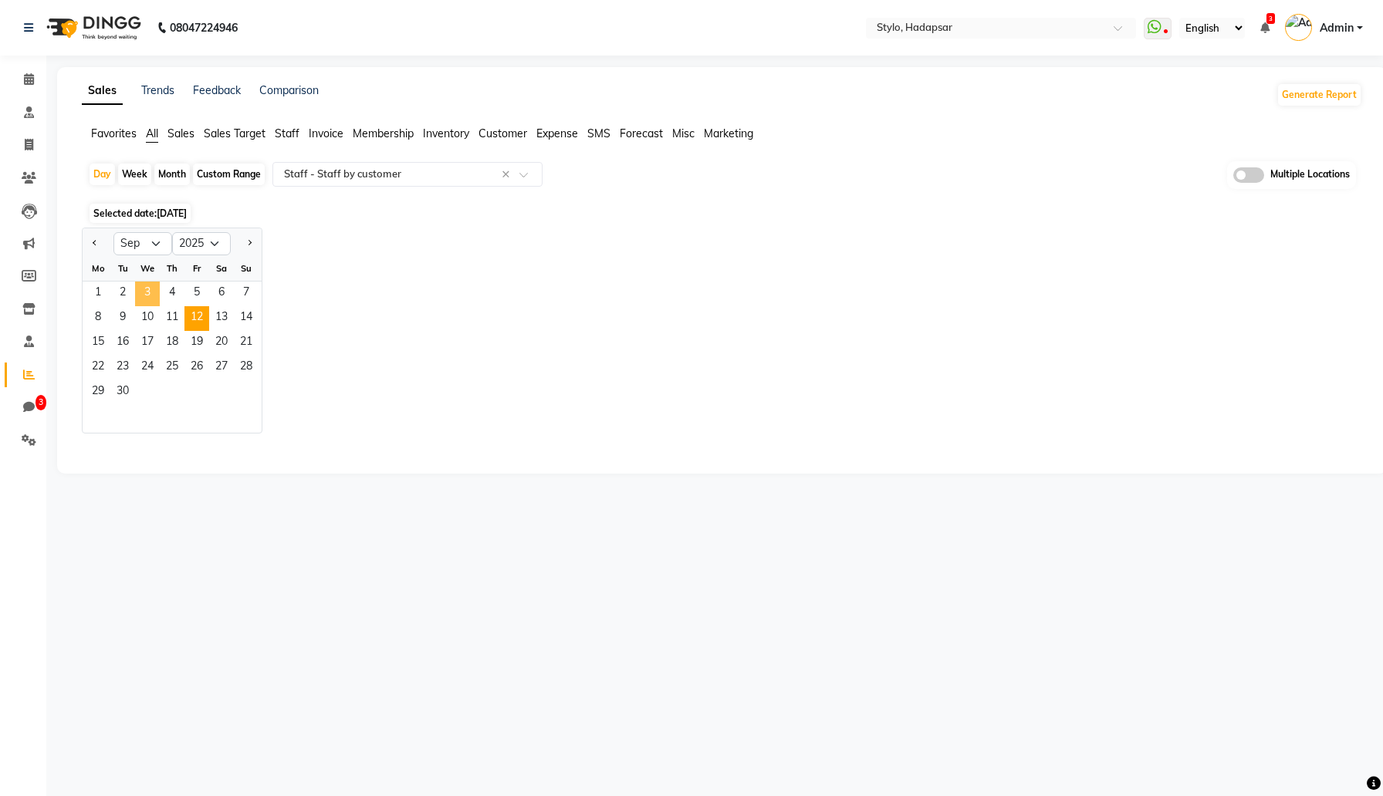
click at [143, 285] on span "3" at bounding box center [147, 294] width 25 height 25
select select "filtered_report"
select select "csv"
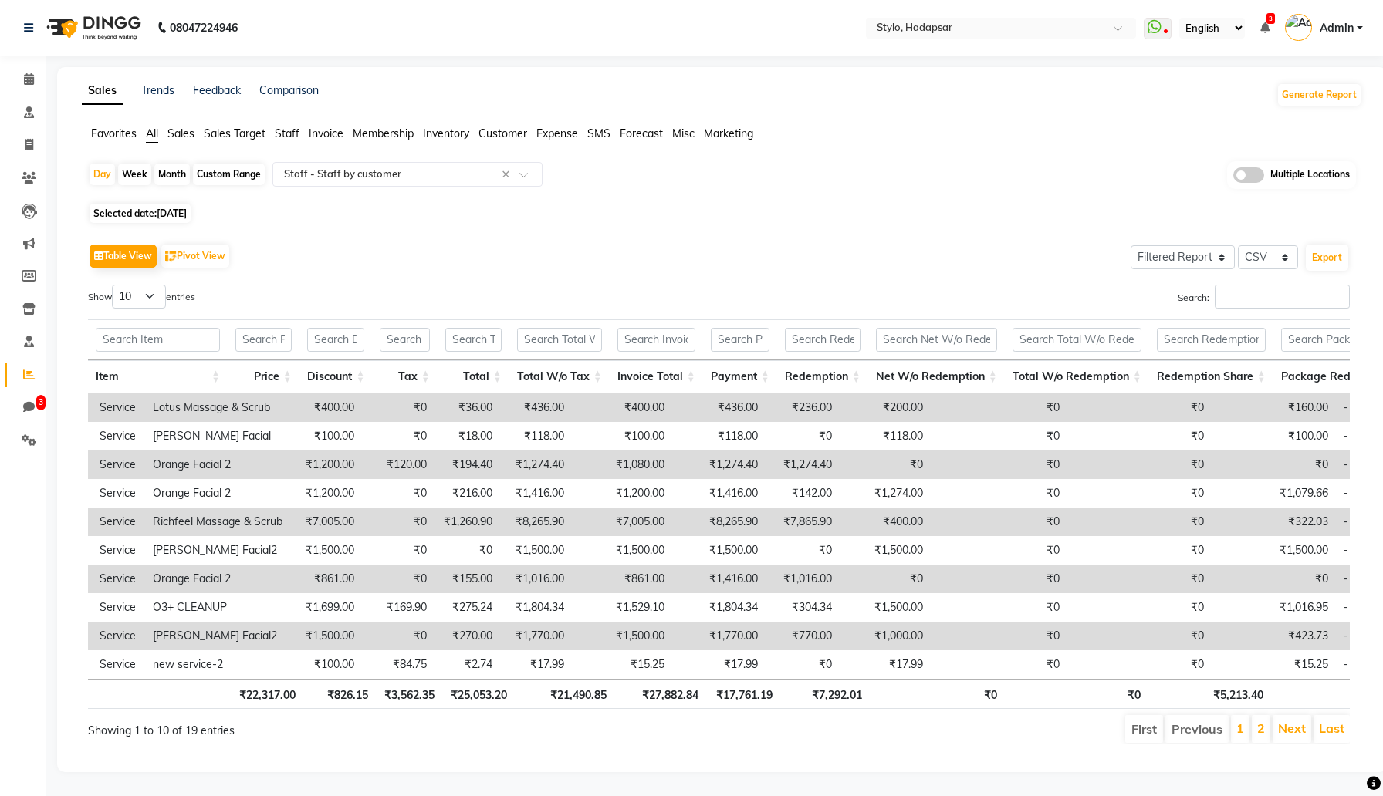
scroll to position [0, 661]
click at [594, 520] on td "₹7,005.00" at bounding box center [616, 522] width 100 height 29
click at [843, 522] on td "₹400.00" at bounding box center [878, 522] width 91 height 29
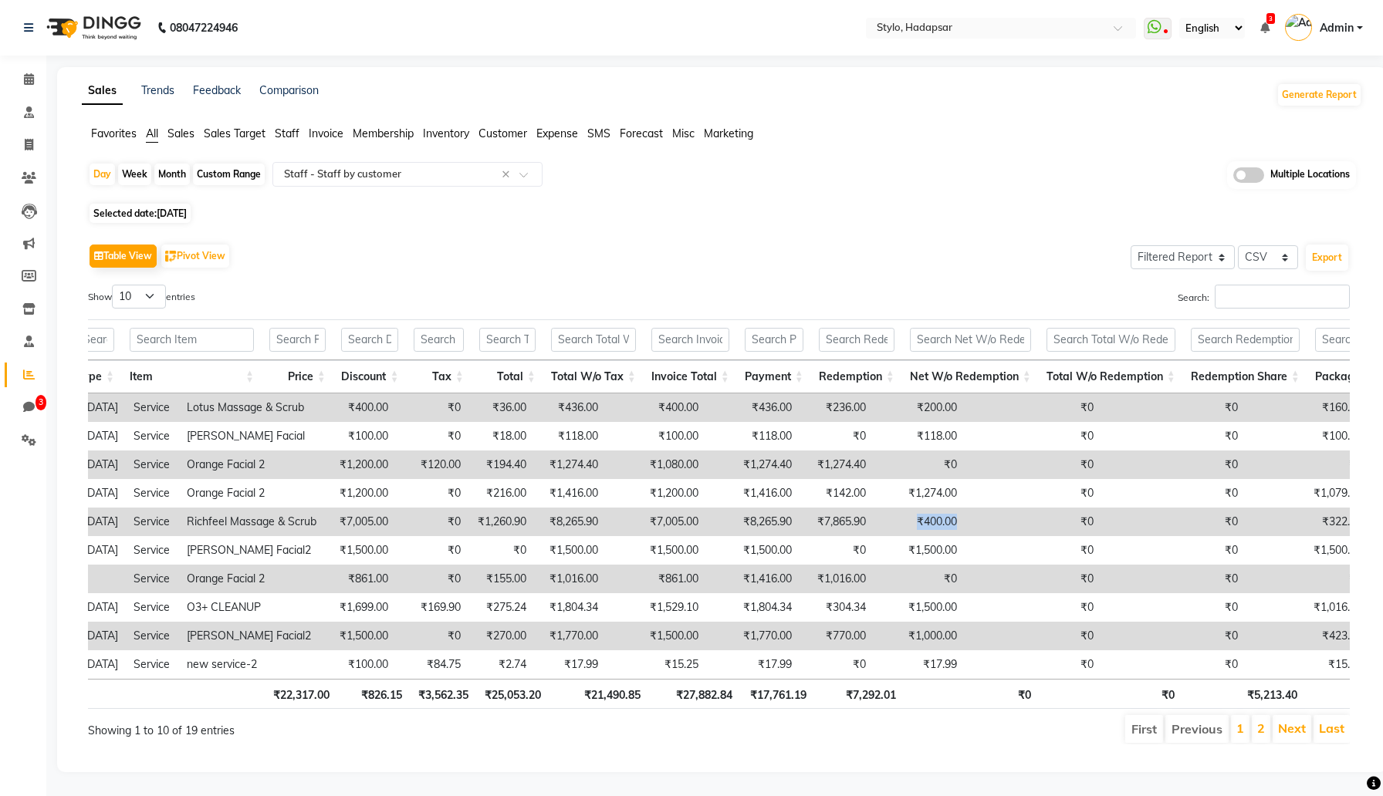
scroll to position [0, 573]
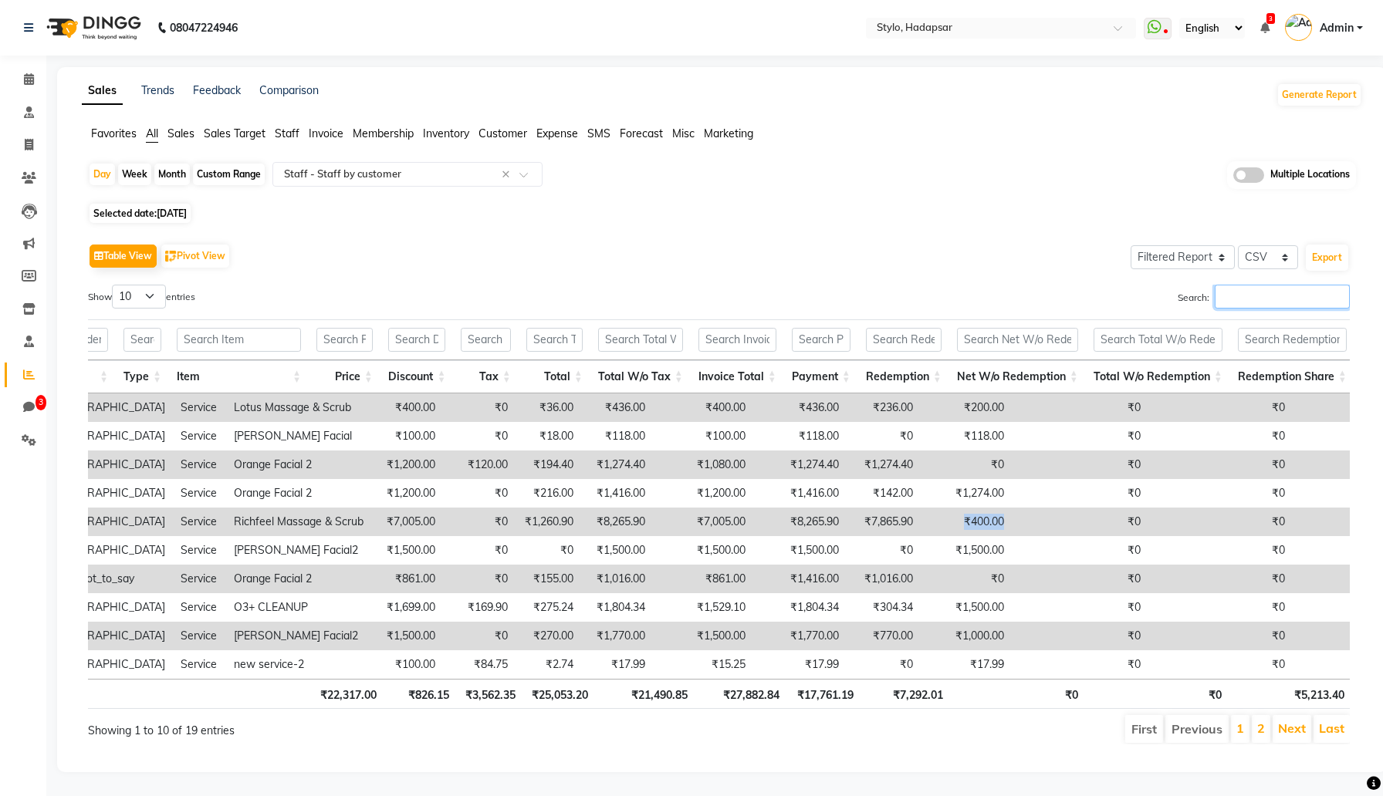
click at [1232, 297] on input "Search:" at bounding box center [1282, 297] width 135 height 24
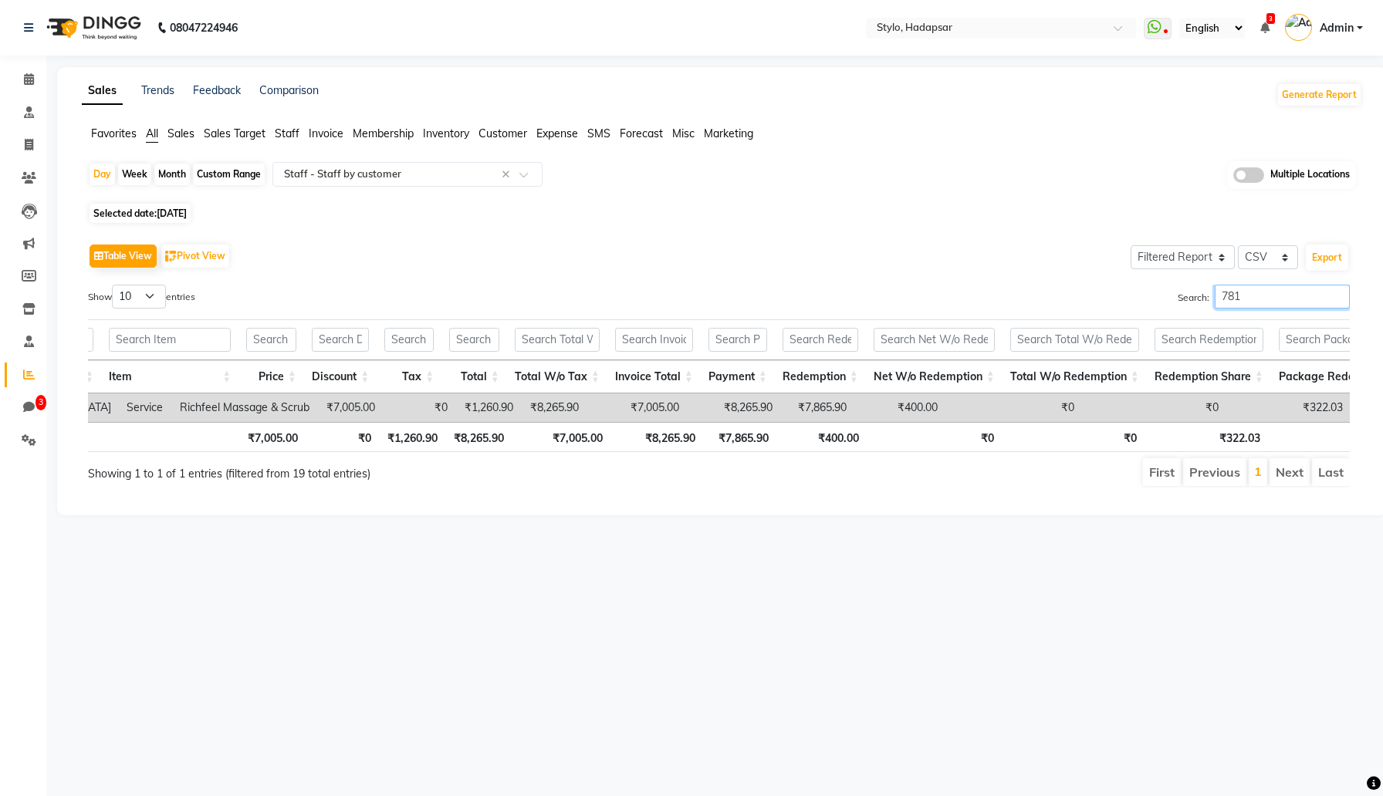
scroll to position [0, 434]
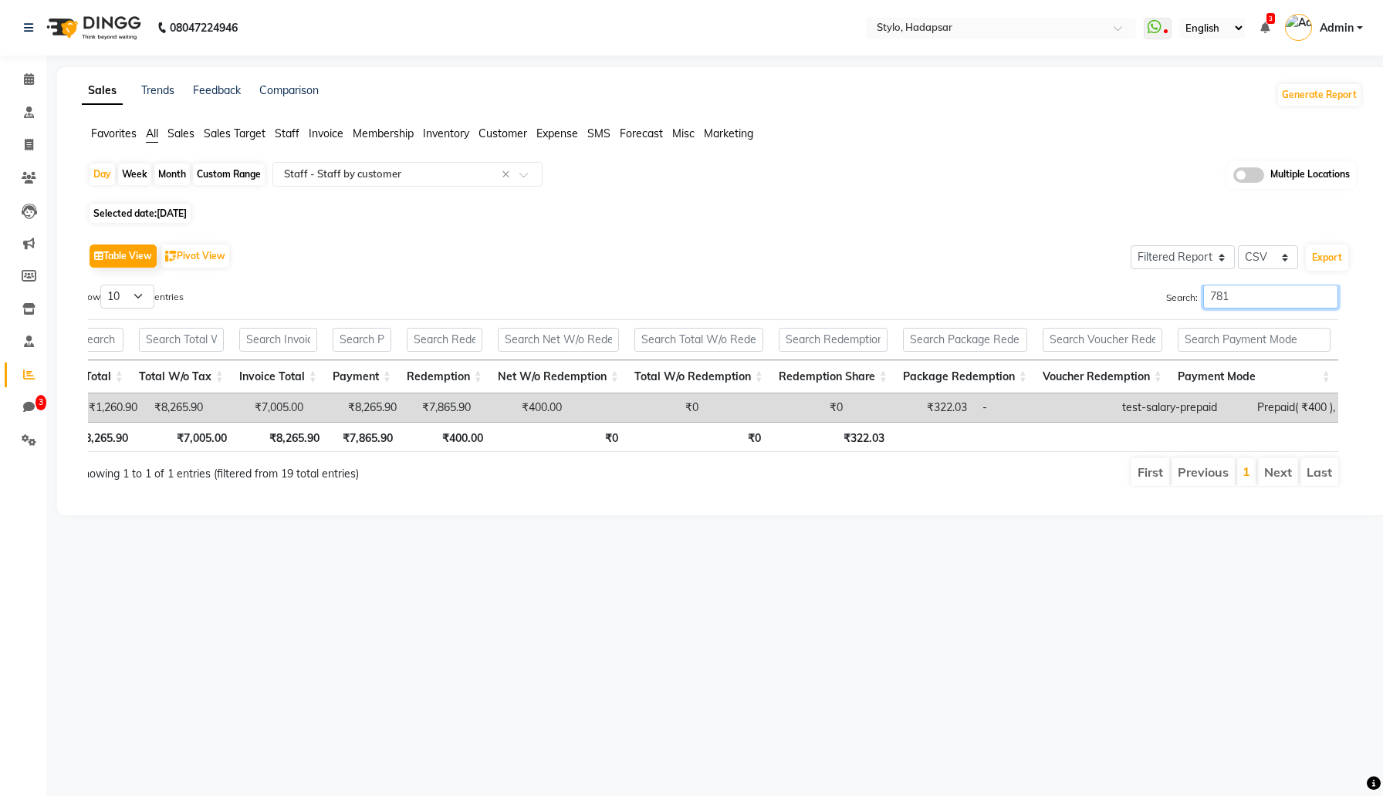
type input "781"
click at [1247, 293] on input "781" at bounding box center [1270, 297] width 135 height 24
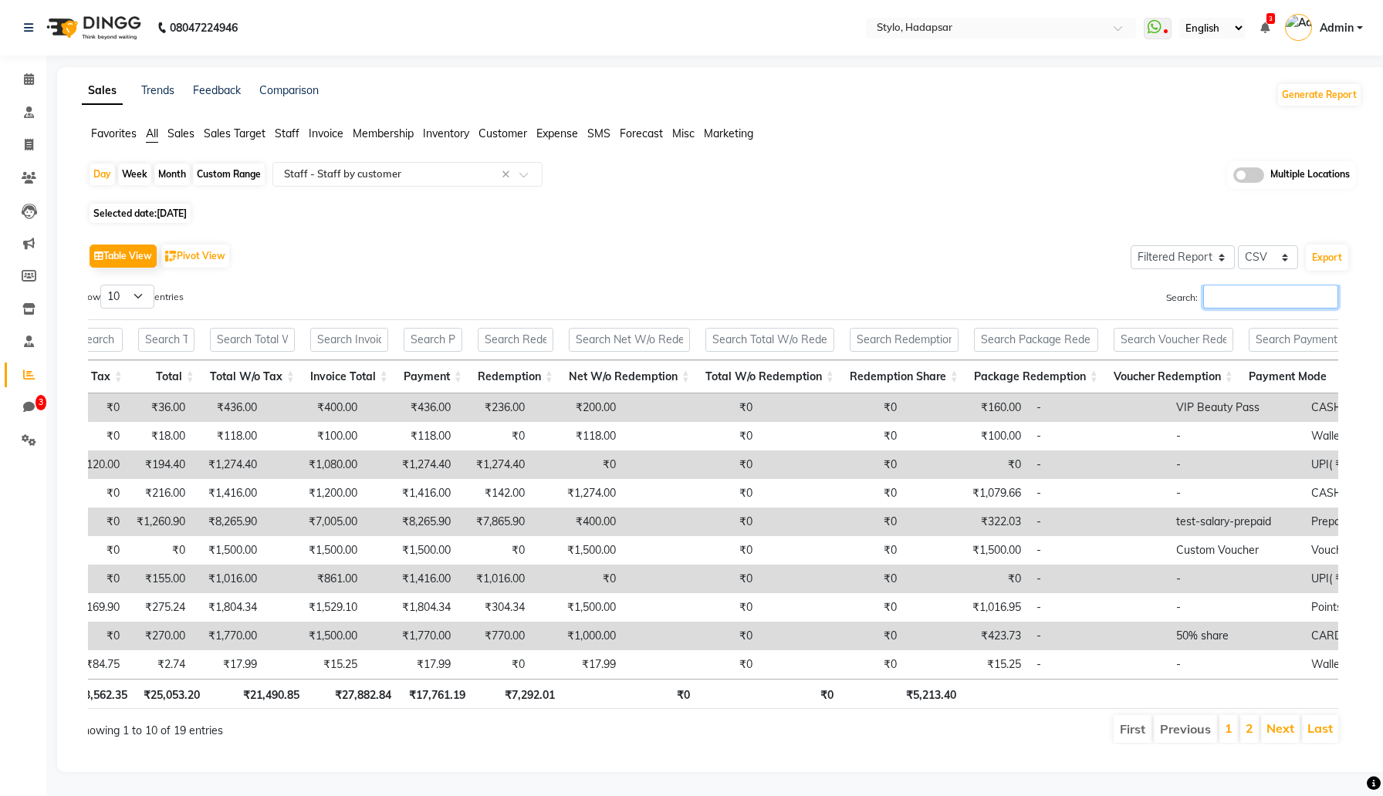
scroll to position [0, 1029]
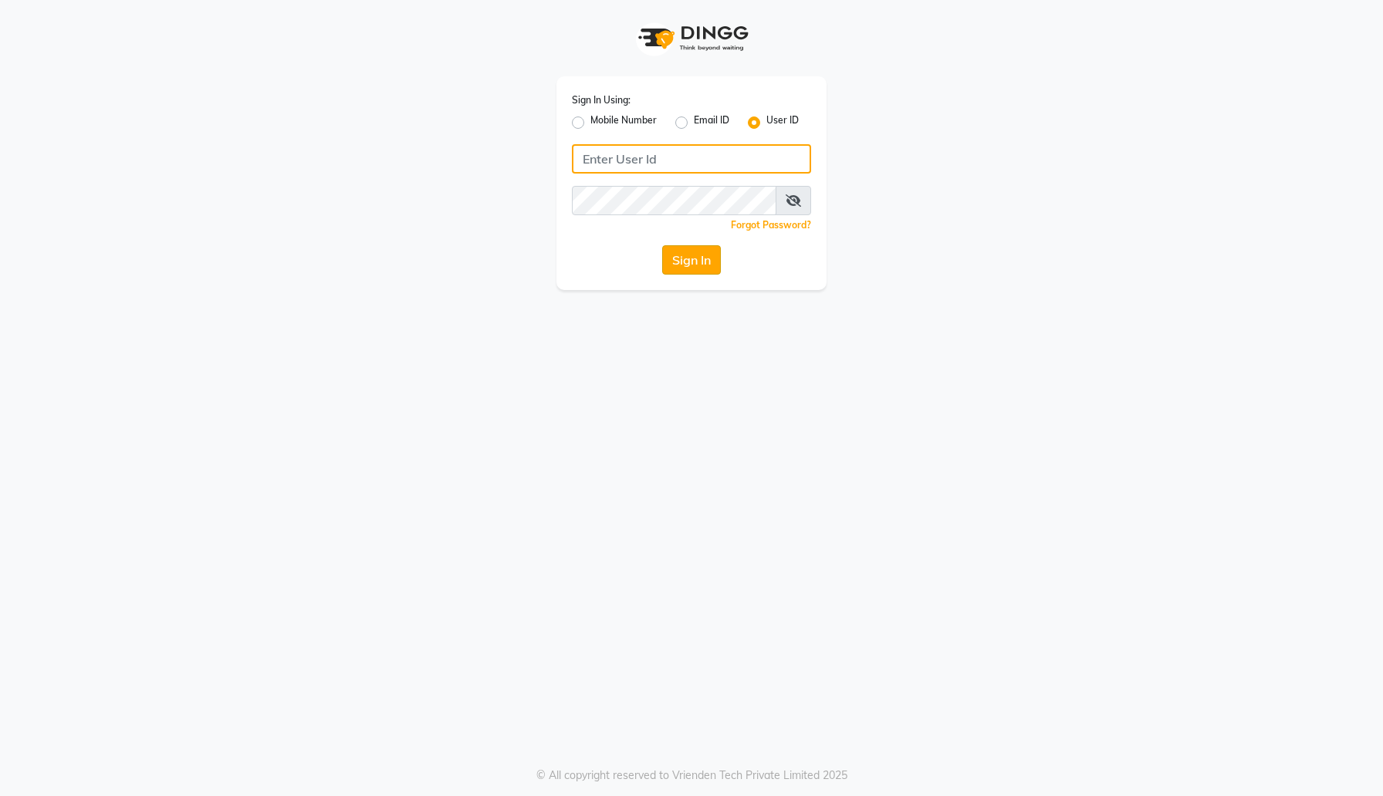
type input "e1-922"
click at [697, 265] on button "Sign In" at bounding box center [691, 259] width 59 height 29
